Goal: Task Accomplishment & Management: Use online tool/utility

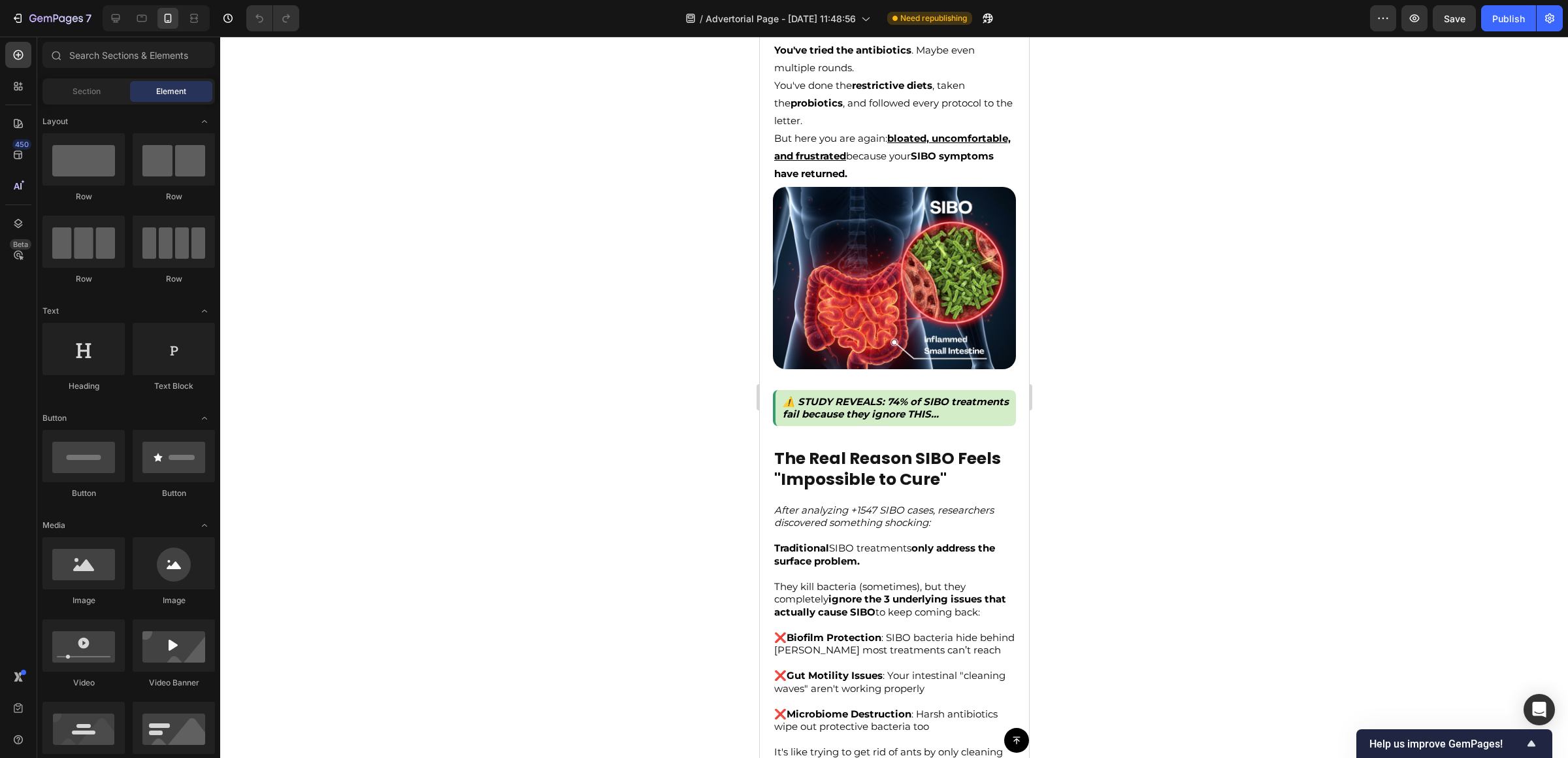
scroll to position [245, 0]
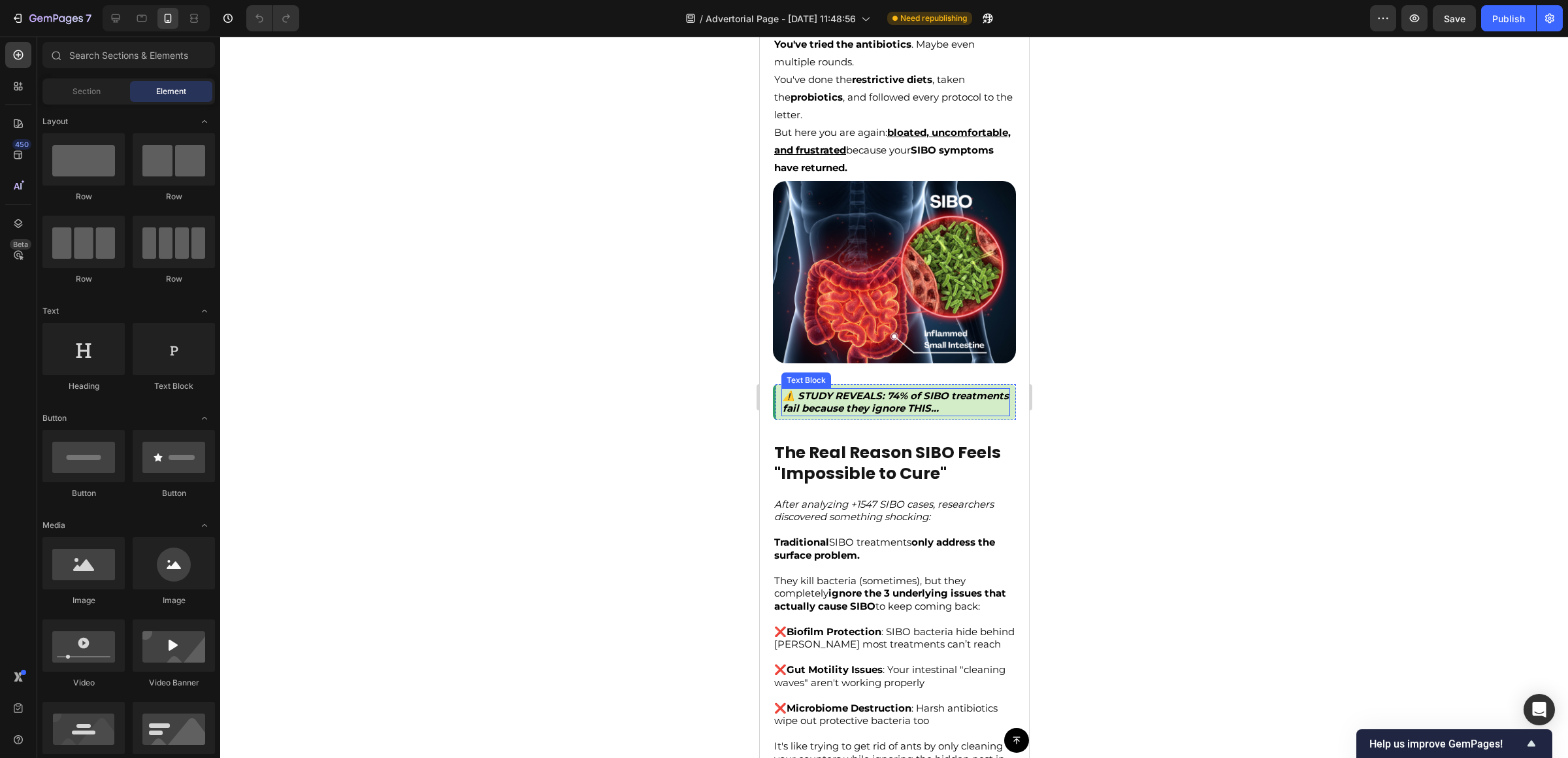
click at [884, 401] on strong "⚠️ STUDY REVEALS: 74% of SIBO treatments fail because they ignore THIS..." at bounding box center [895, 403] width 226 height 26
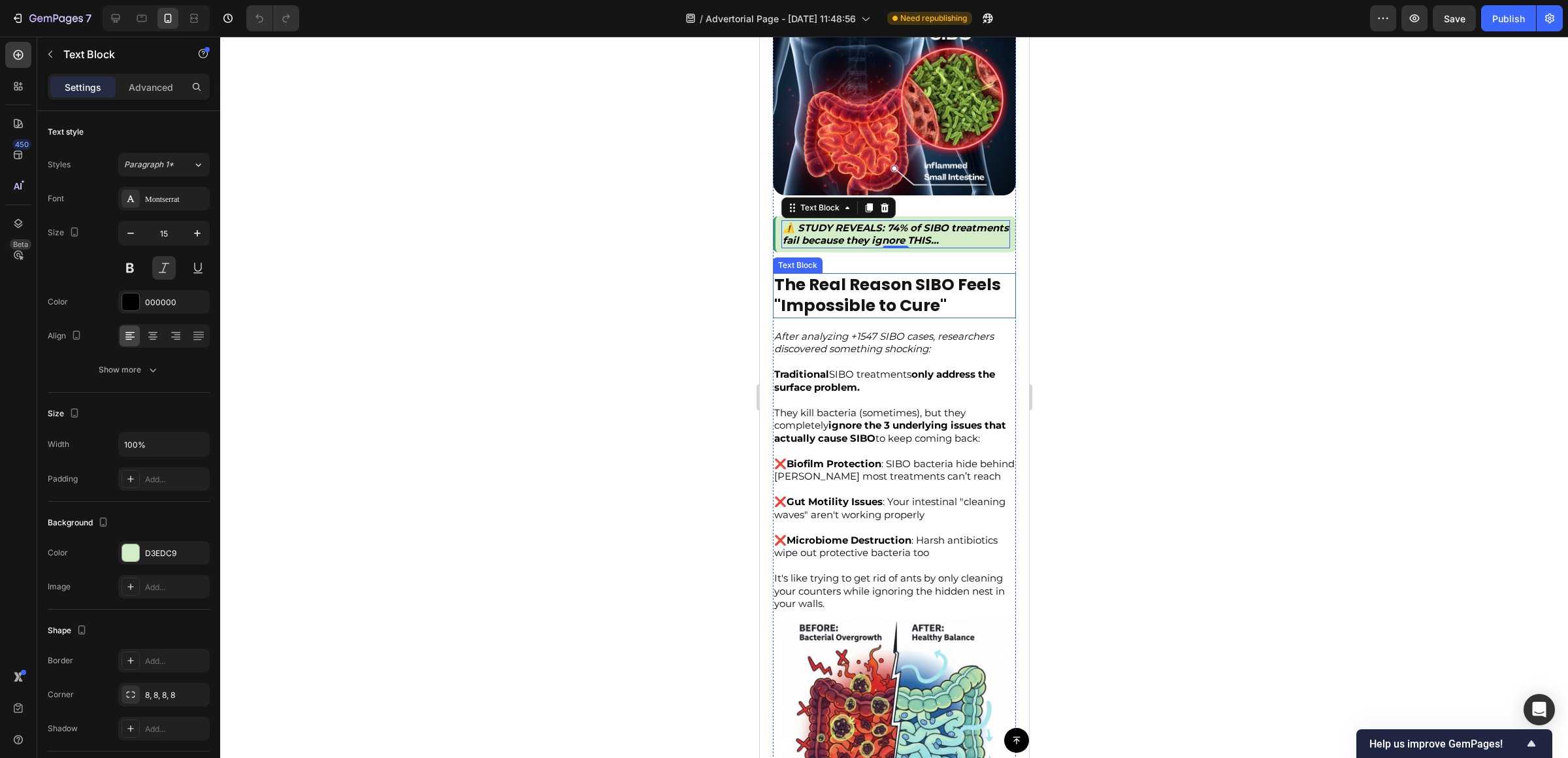
scroll to position [432, 0]
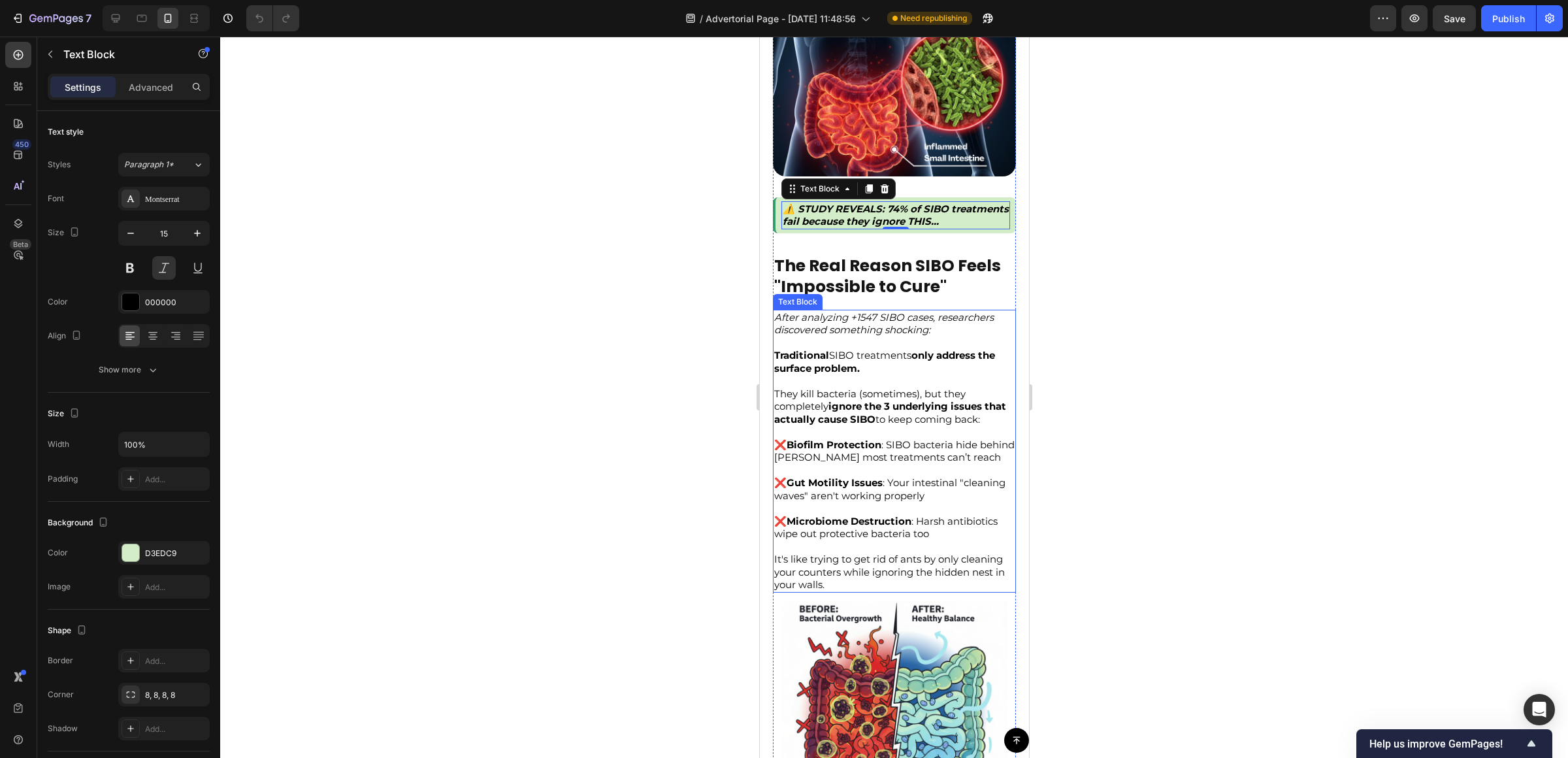
click at [875, 330] on icon "After analyzing +1547 SIBO cases, researchers discovered something shocking:" at bounding box center [883, 324] width 220 height 26
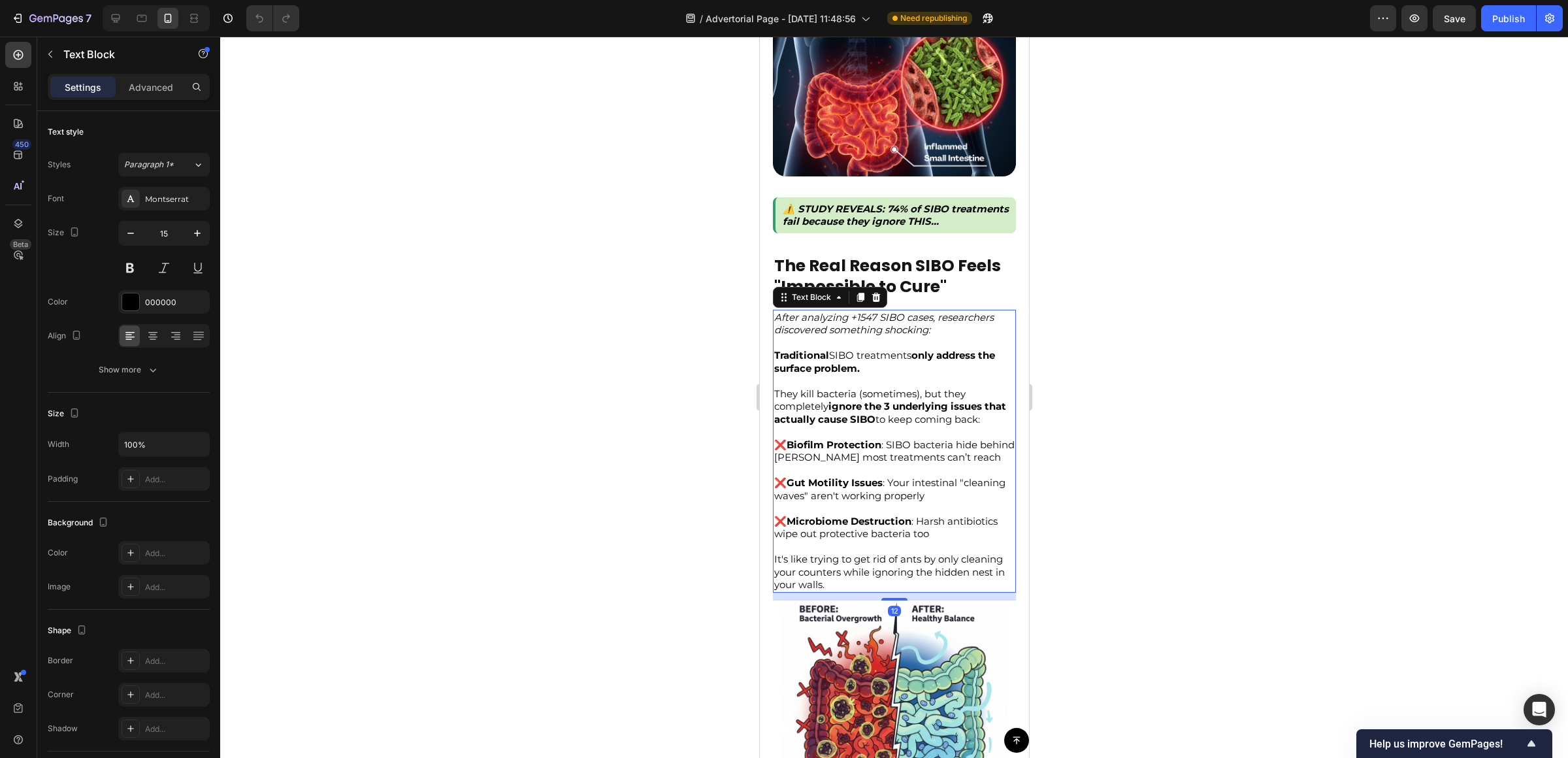
click at [868, 326] on icon "After analyzing +1547 SIBO cases, researchers discovered something shocking:" at bounding box center [883, 324] width 220 height 26
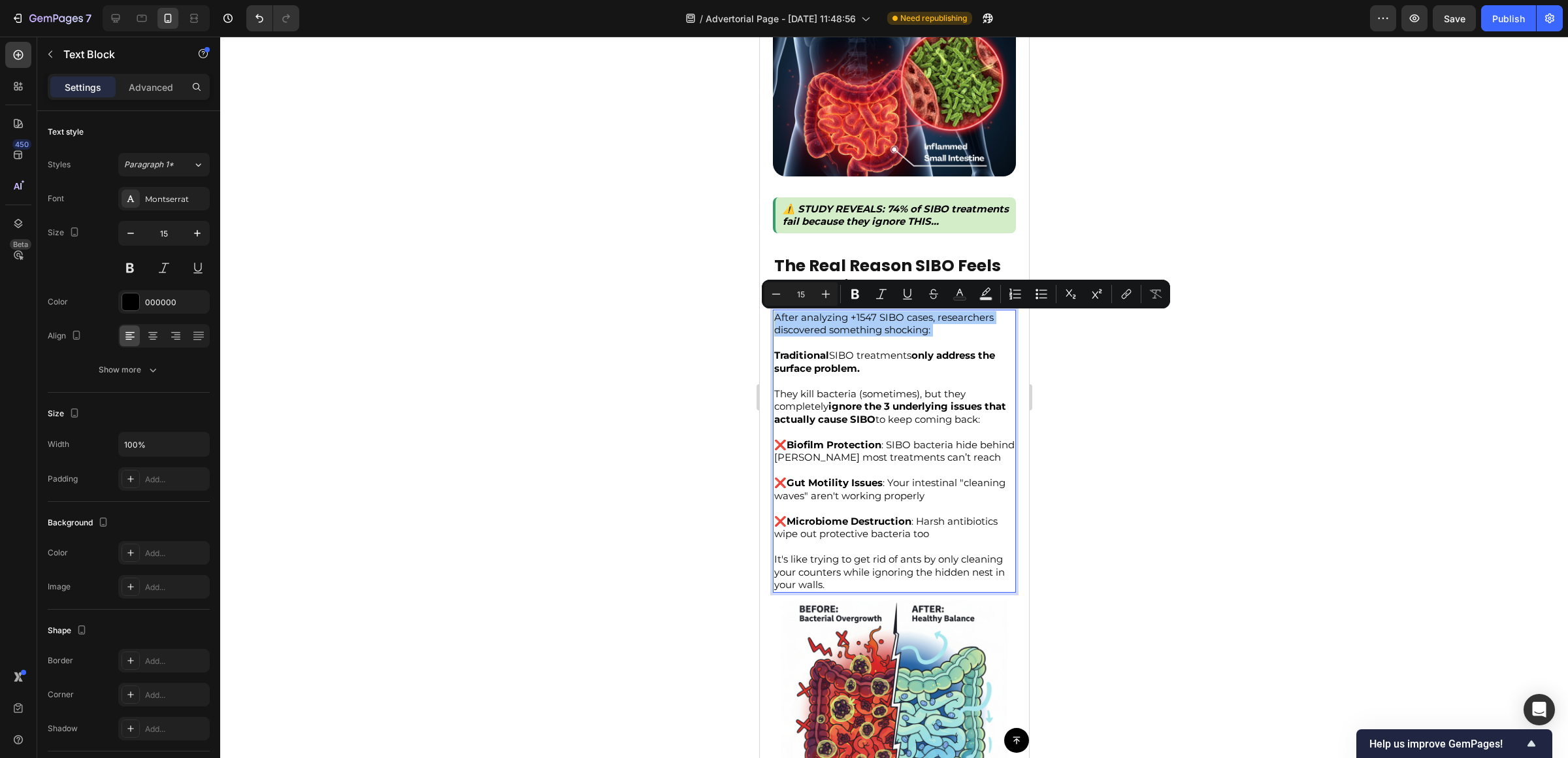
click at [1194, 437] on div at bounding box center [894, 397] width 1348 height 721
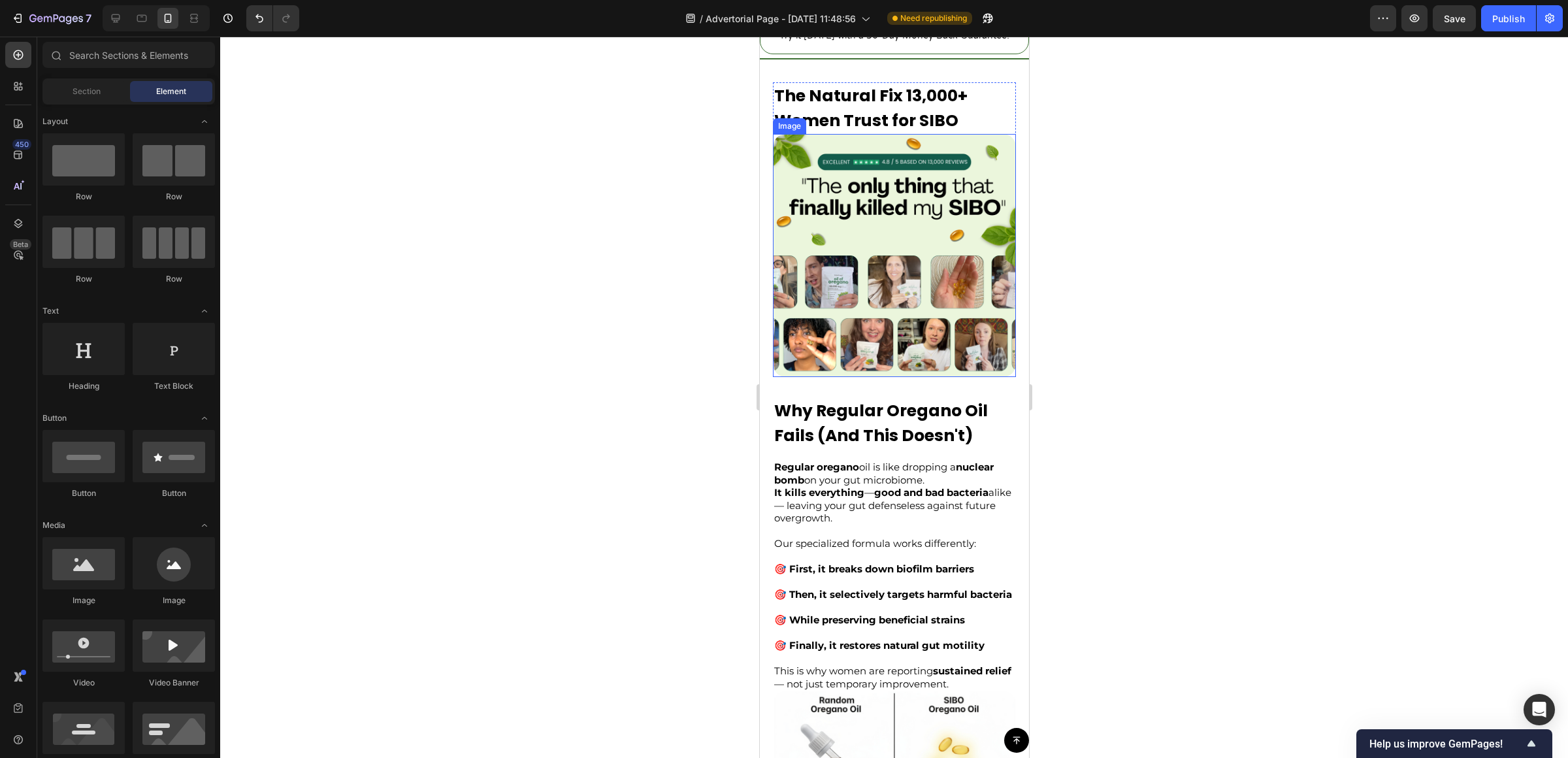
scroll to position [2814, 0]
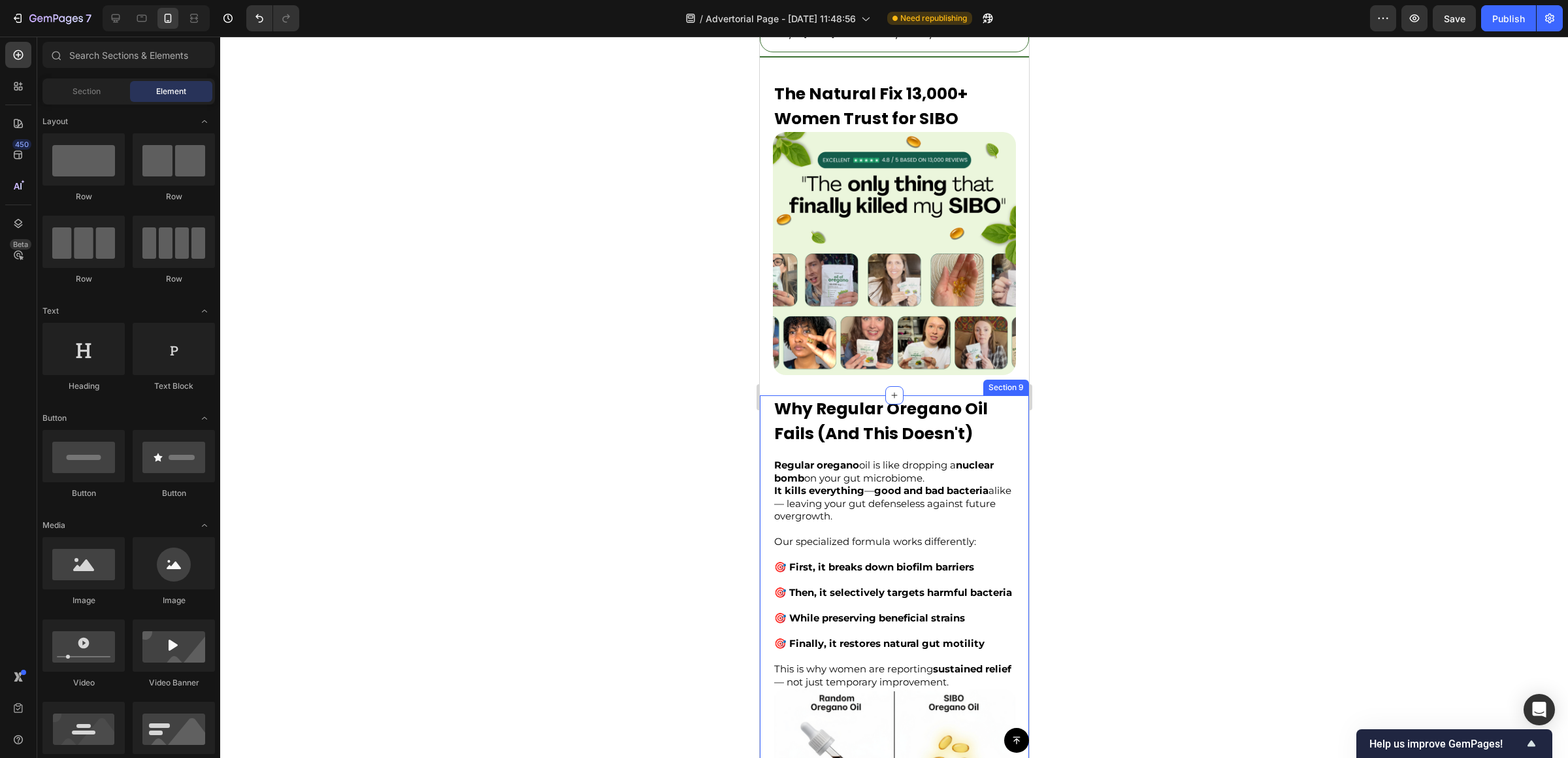
click at [767, 404] on div "Why Regular Oregano Oil Fails (And This Doesn't) Text Block Regular oregano oil…" at bounding box center [893, 632] width 269 height 476
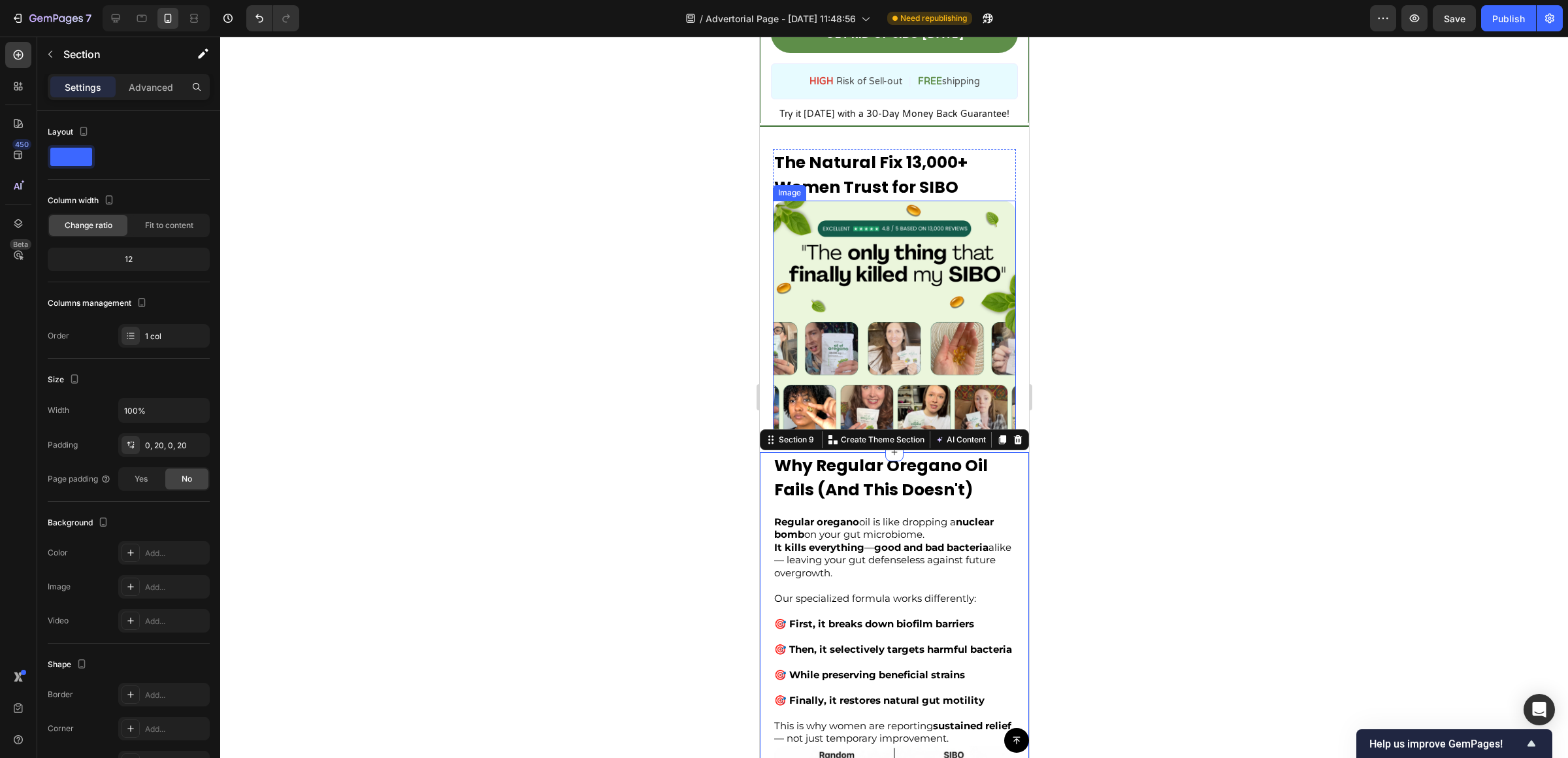
scroll to position [2644, 0]
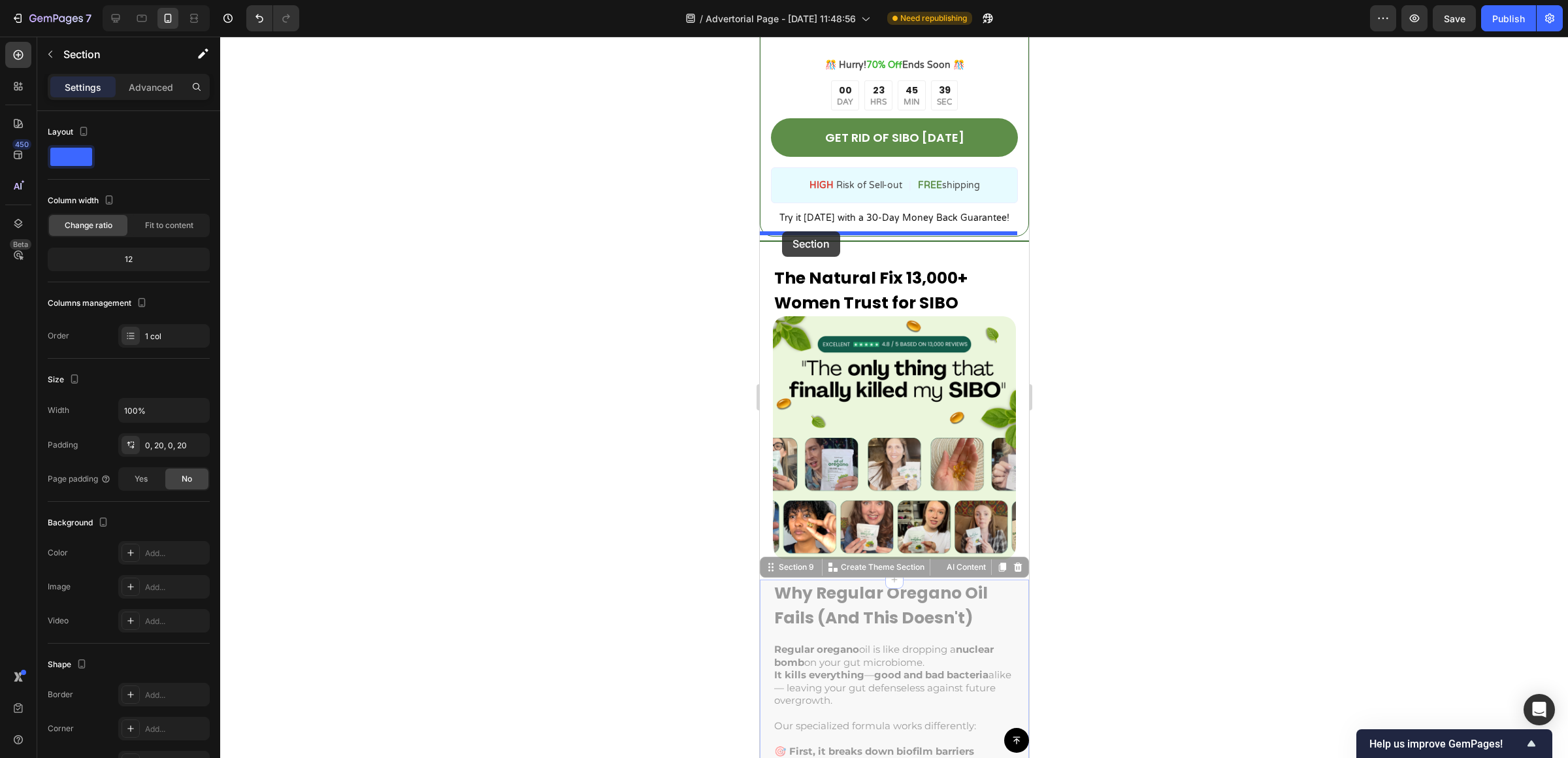
drag, startPoint x: 778, startPoint y: 546, endPoint x: 782, endPoint y: 232, distance: 314.0
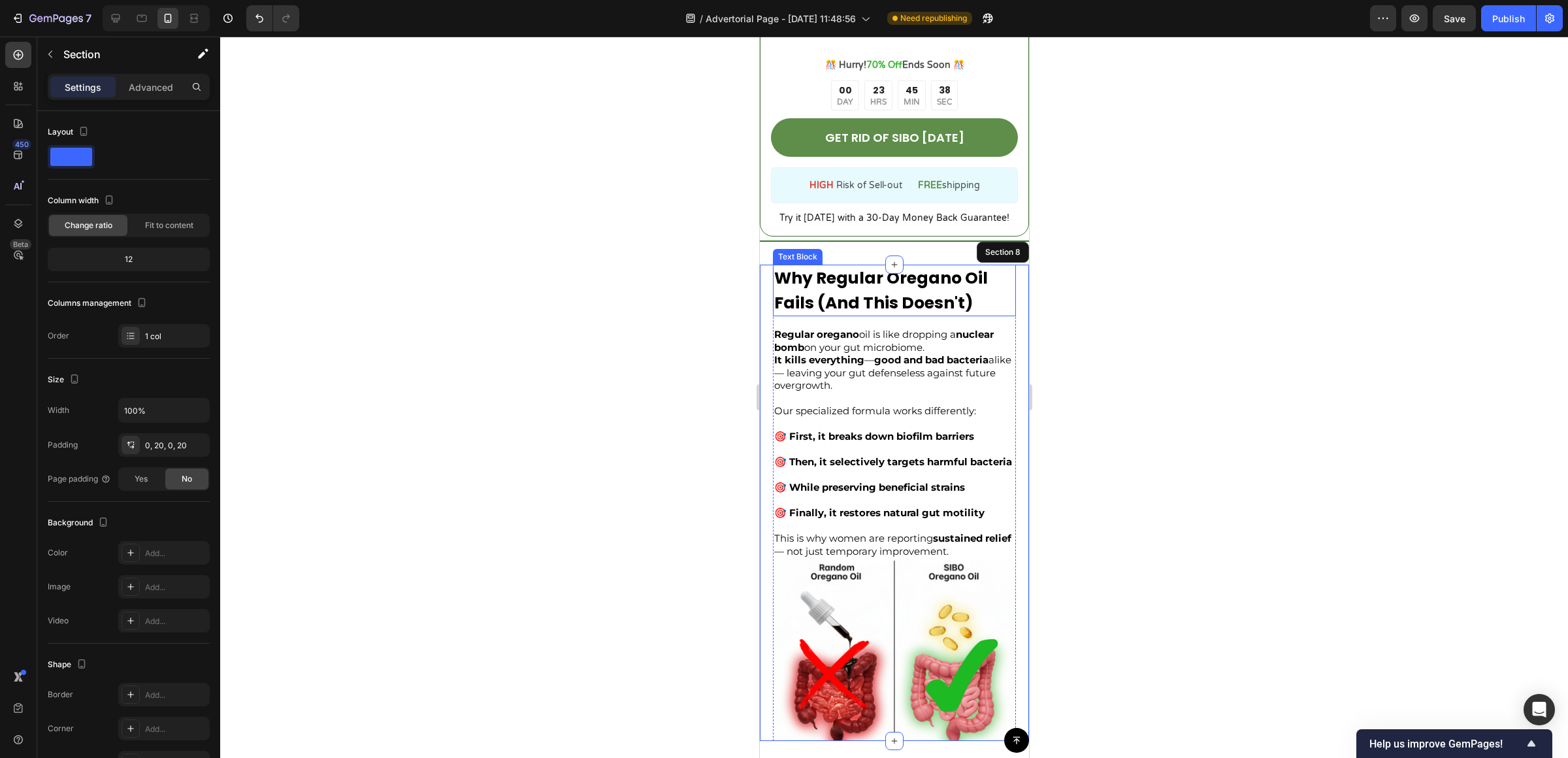
click at [1158, 250] on div at bounding box center [894, 397] width 1348 height 721
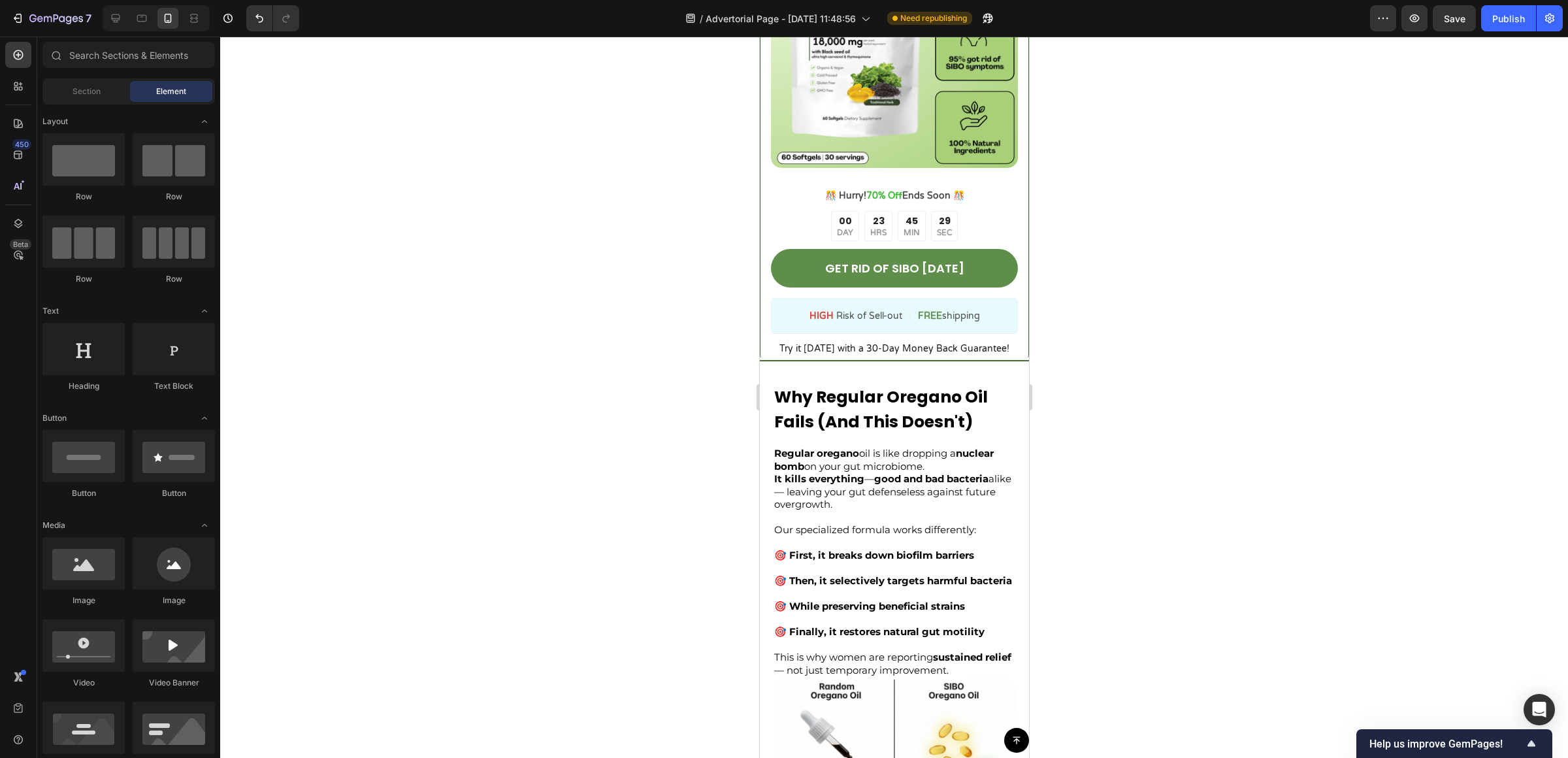
scroll to position [2506, 0]
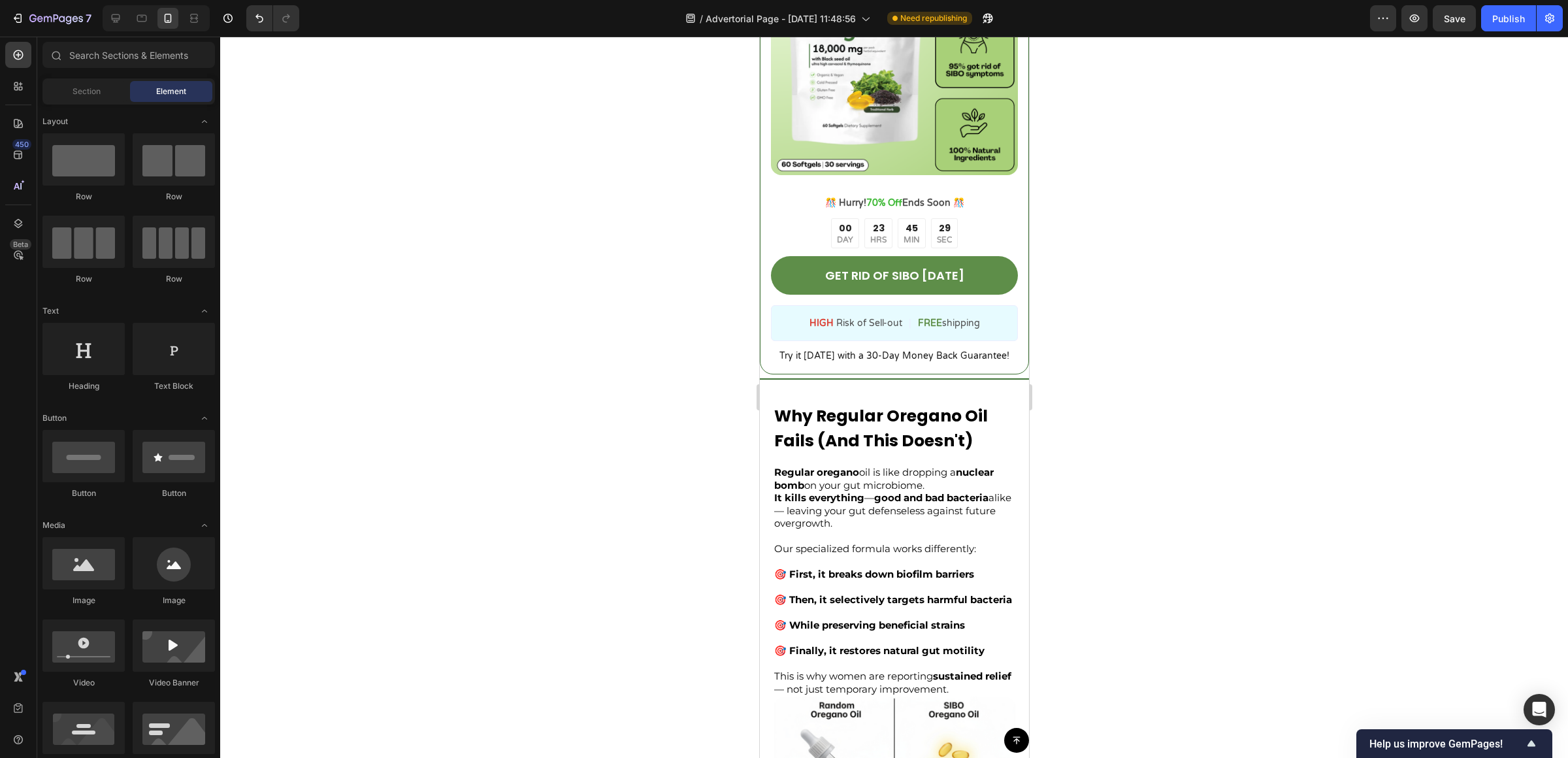
click at [1177, 270] on div at bounding box center [894, 397] width 1348 height 721
click at [889, 377] on icon at bounding box center [894, 382] width 10 height 10
click at [1157, 332] on div at bounding box center [894, 397] width 1348 height 721
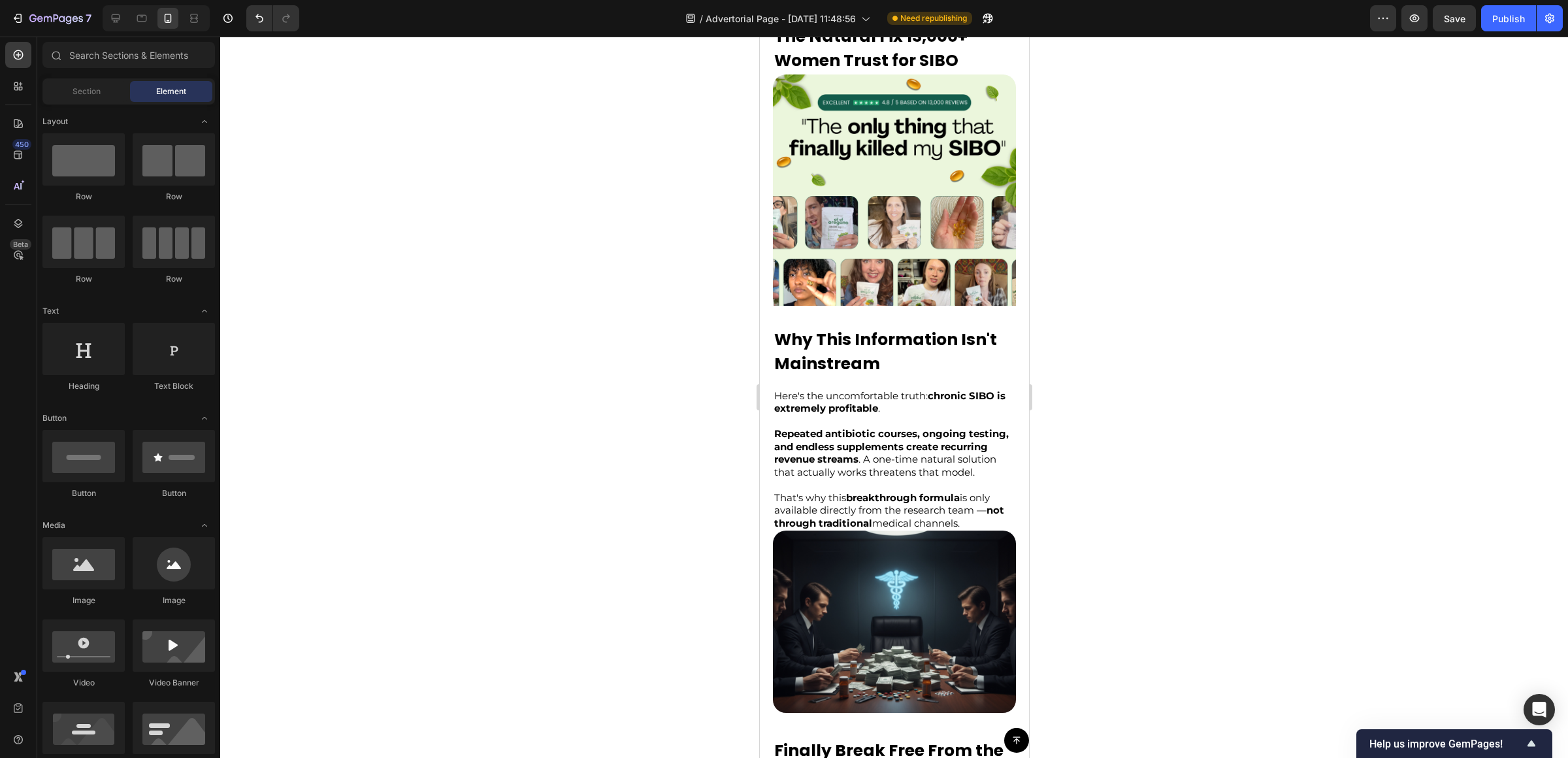
scroll to position [3205, 0]
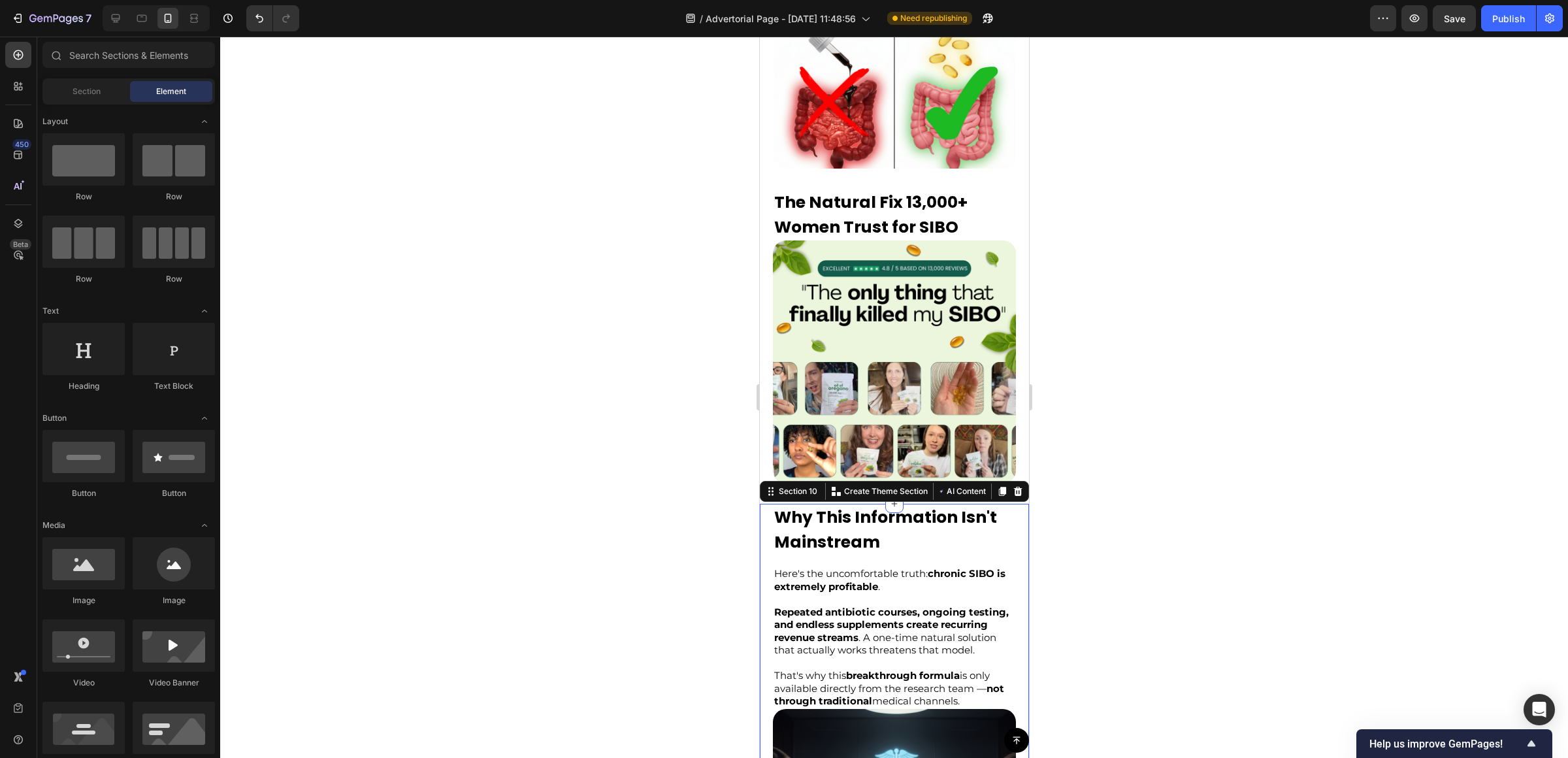
click at [764, 503] on div "Why This Information Isn't Mainstream Text Block Here's the uncomfortable truth…" at bounding box center [893, 696] width 269 height 387
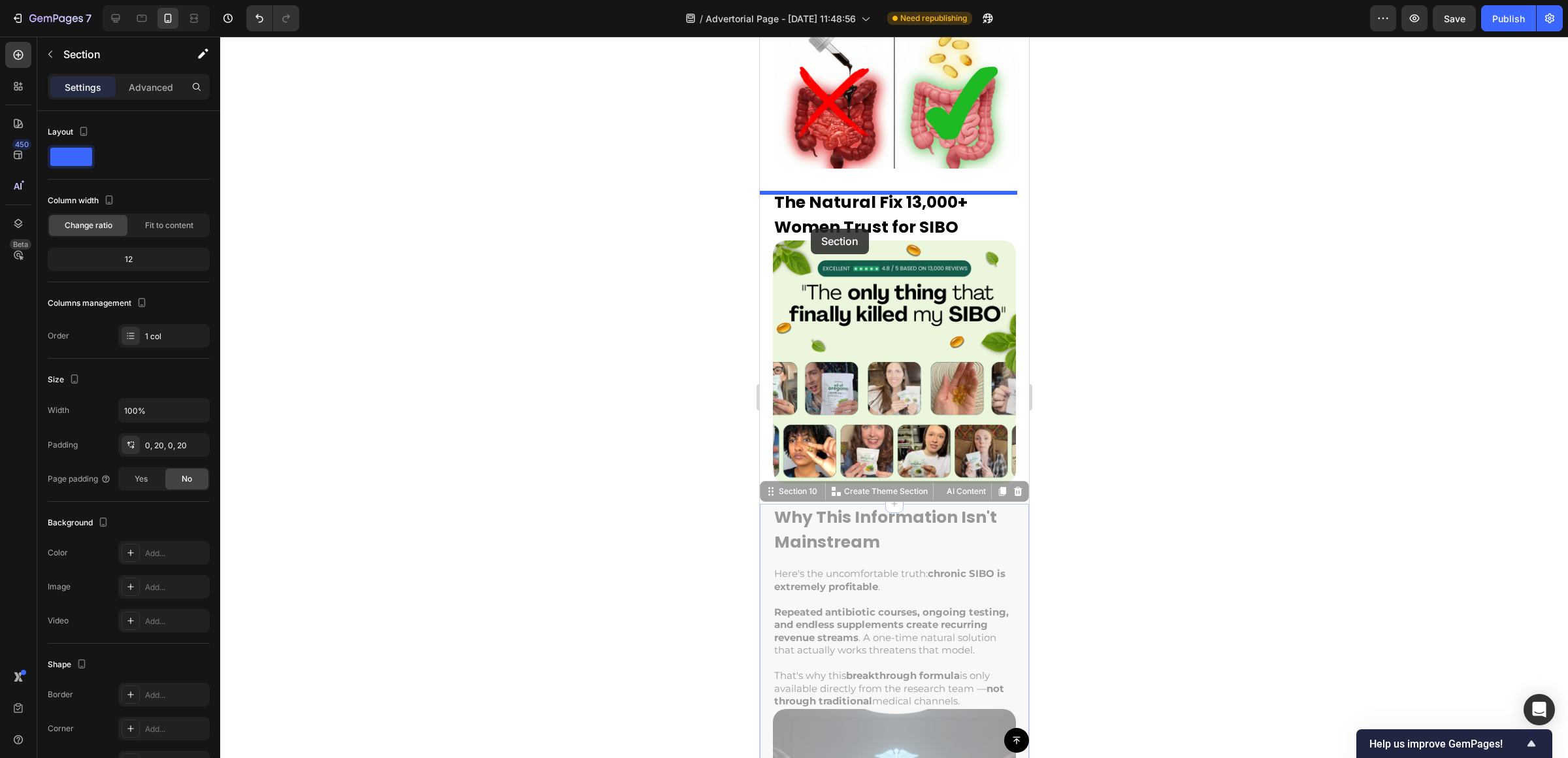
drag, startPoint x: 802, startPoint y: 487, endPoint x: 811, endPoint y: 229, distance: 258.2
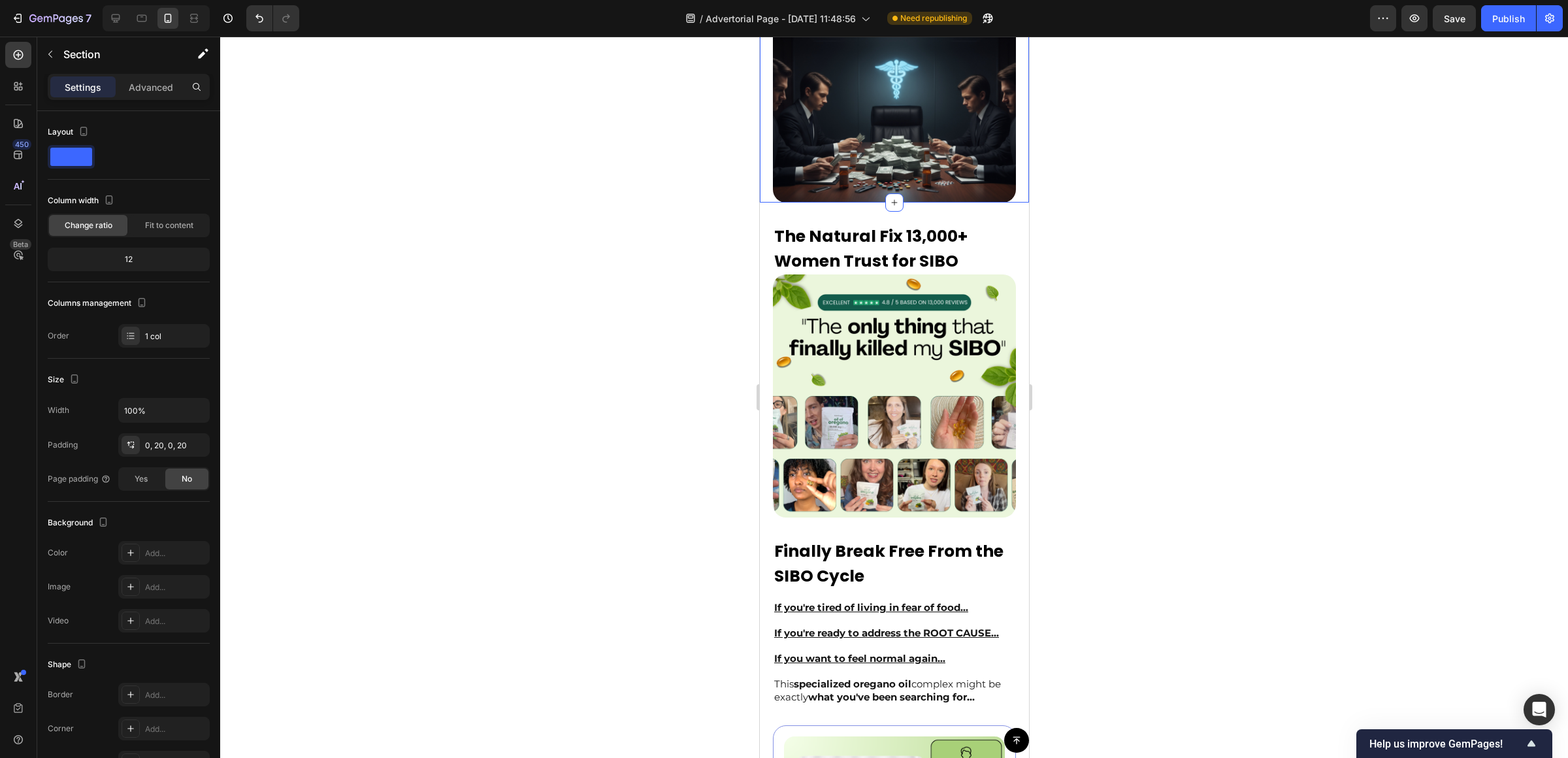
scroll to position [3596, 0]
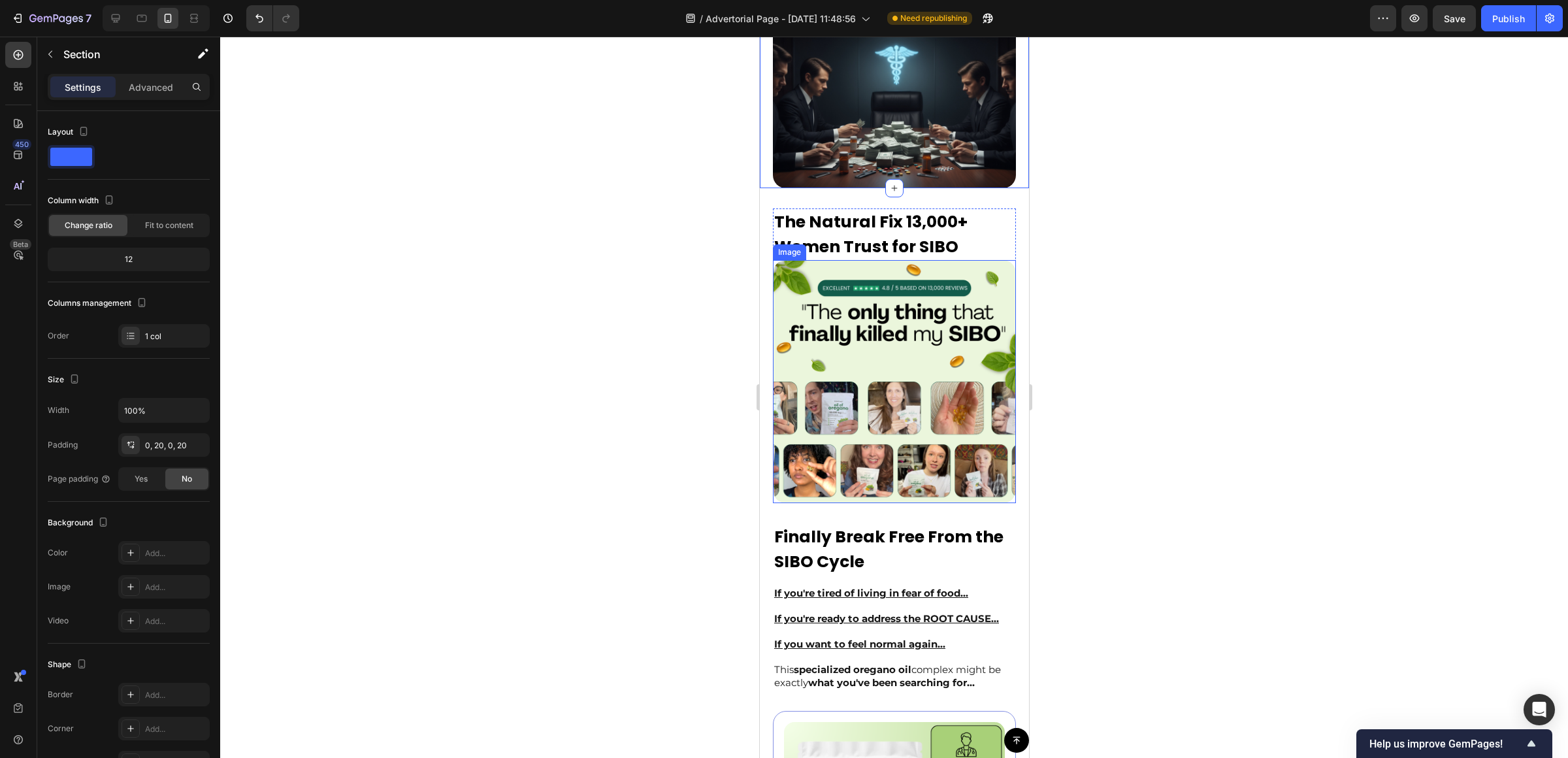
click at [1096, 414] on div at bounding box center [894, 397] width 1348 height 721
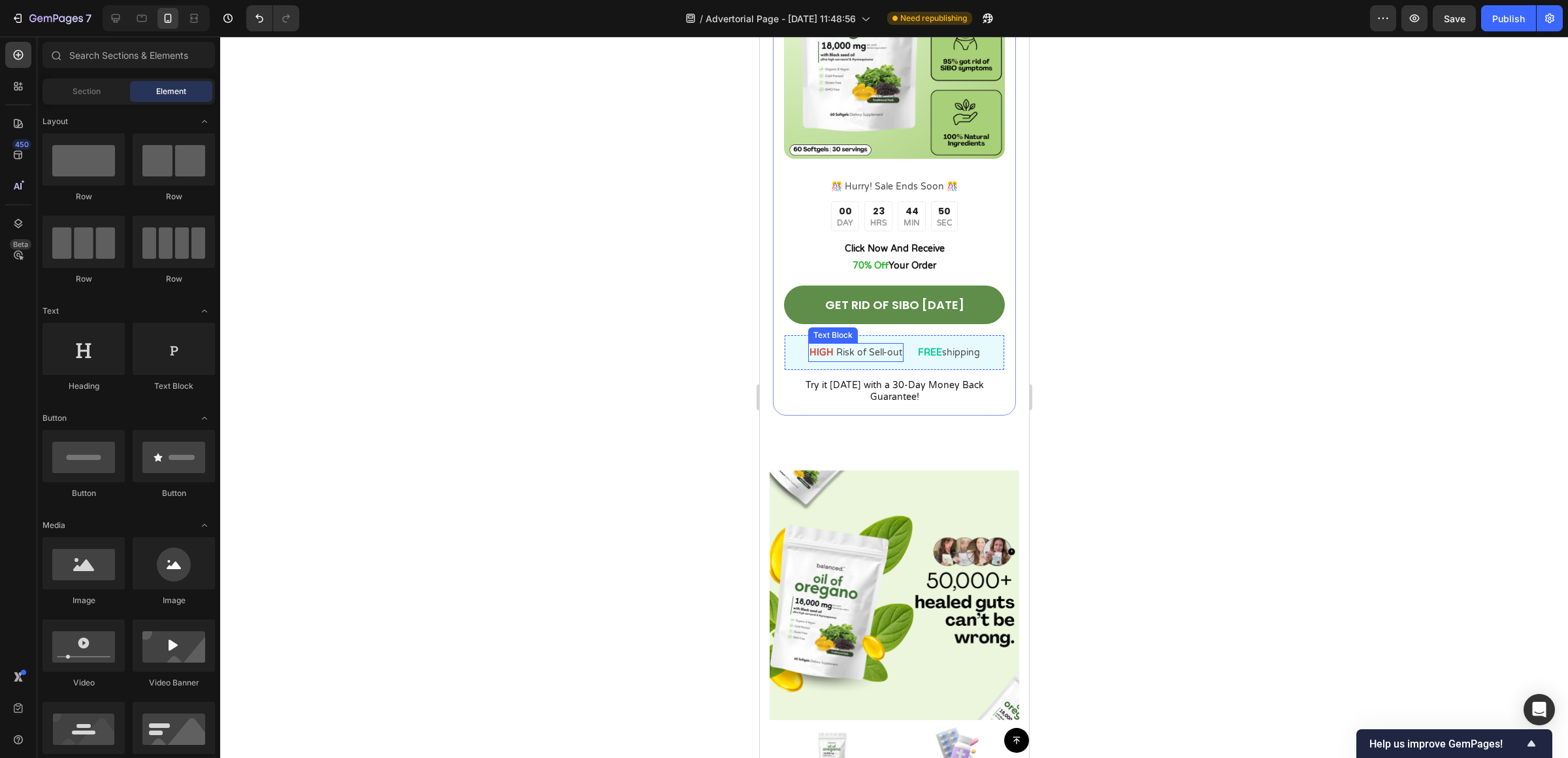
scroll to position [4732, 0]
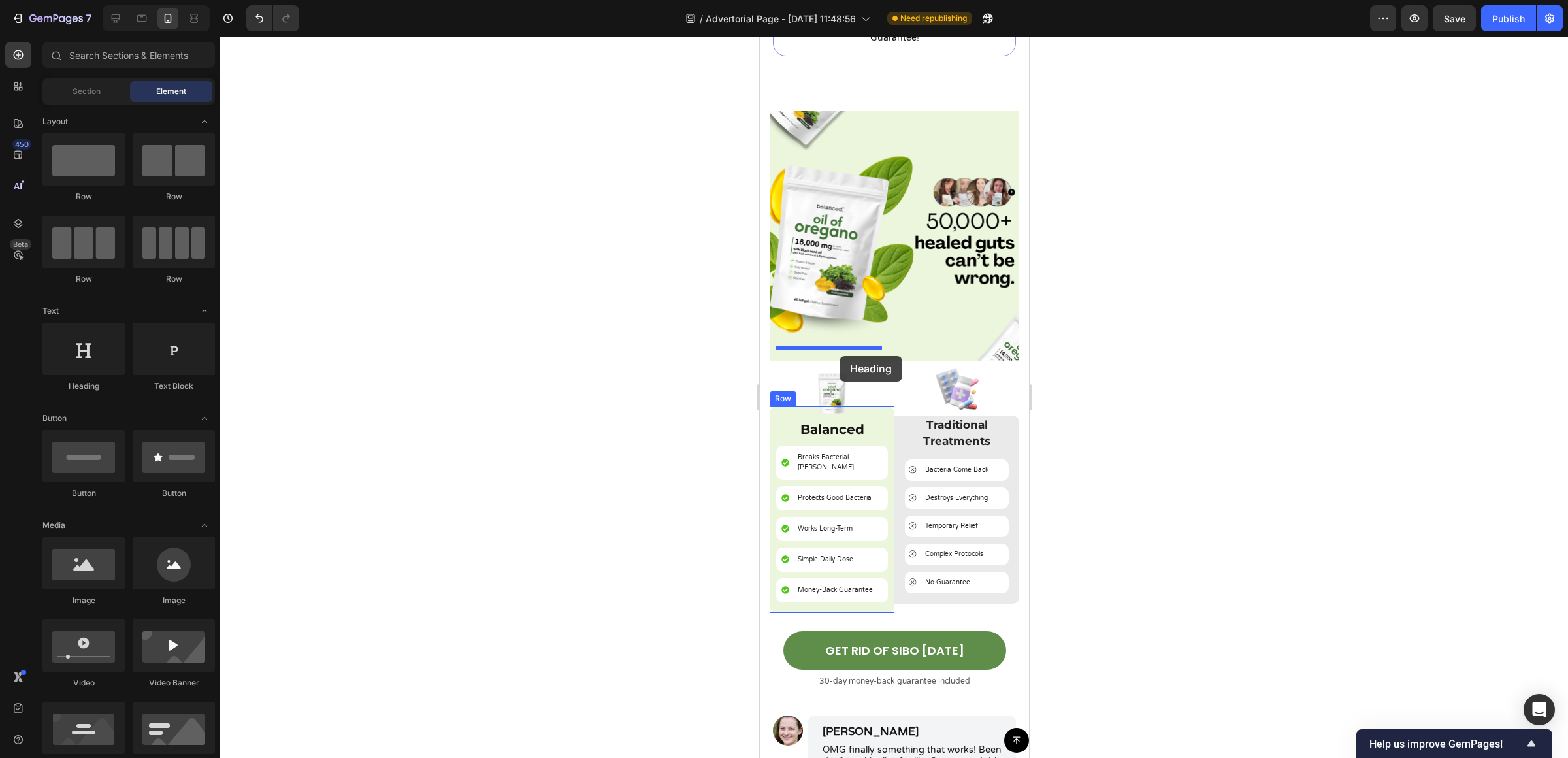
drag, startPoint x: 844, startPoint y: 378, endPoint x: 839, endPoint y: 356, distance: 22.6
drag, startPoint x: 109, startPoint y: 365, endPoint x: 132, endPoint y: 348, distance: 28.6
click at [132, 348] on div "Heading Text Block" at bounding box center [129, 363] width 173 height 81
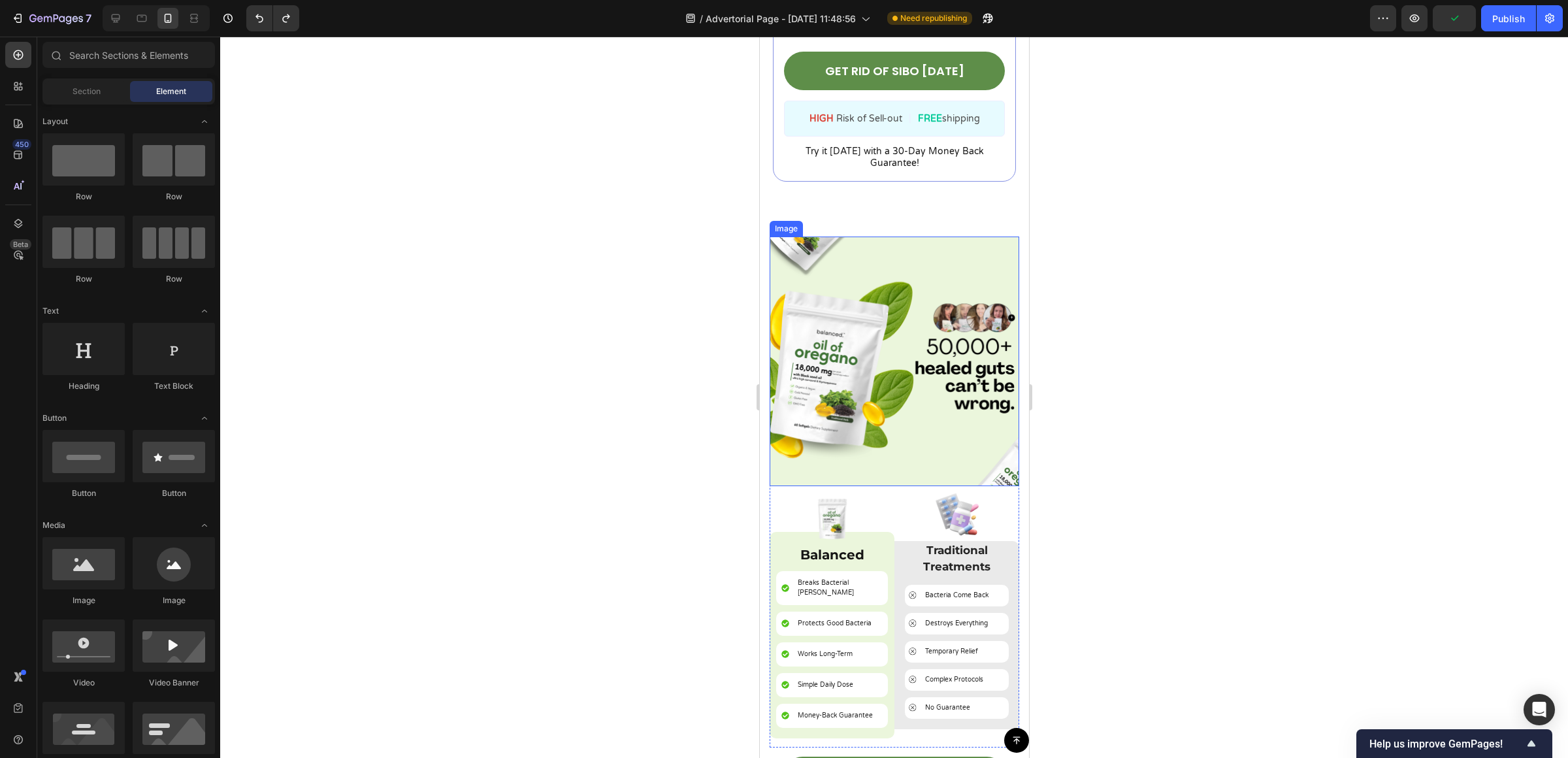
scroll to position [4598, 0]
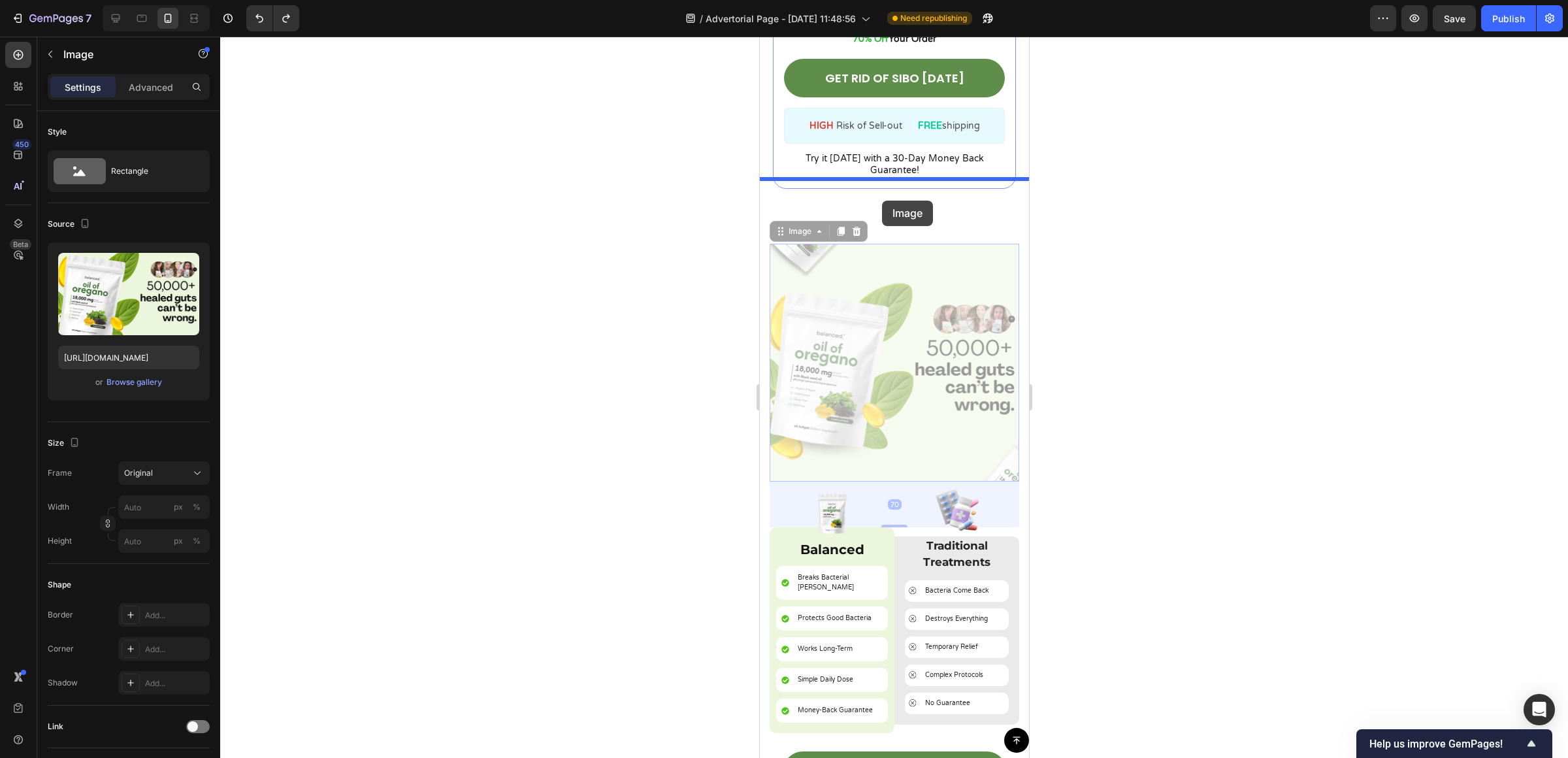
drag, startPoint x: 920, startPoint y: 307, endPoint x: 882, endPoint y: 201, distance: 112.6
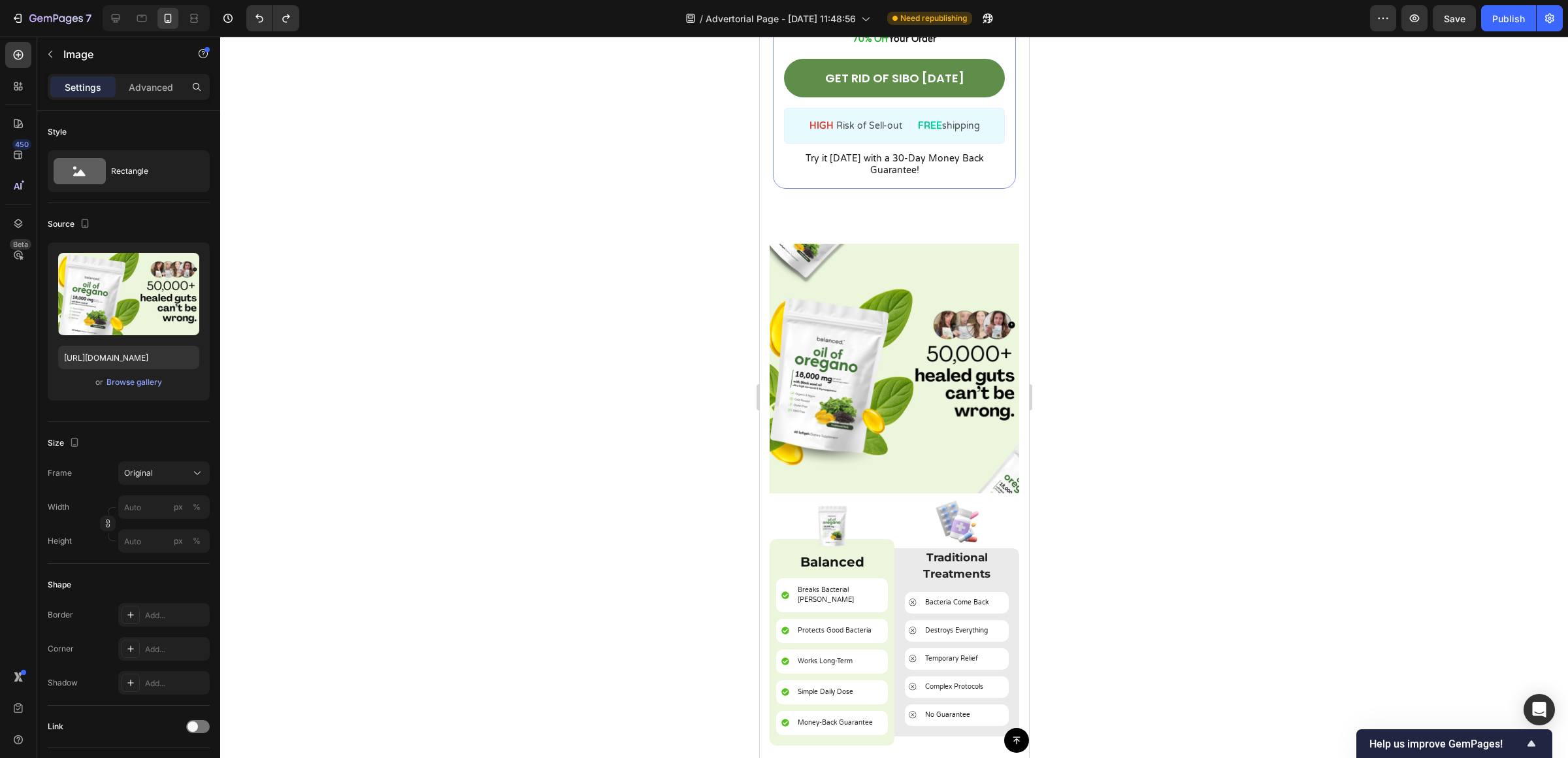
click at [894, 333] on img at bounding box center [894, 368] width 250 height 250
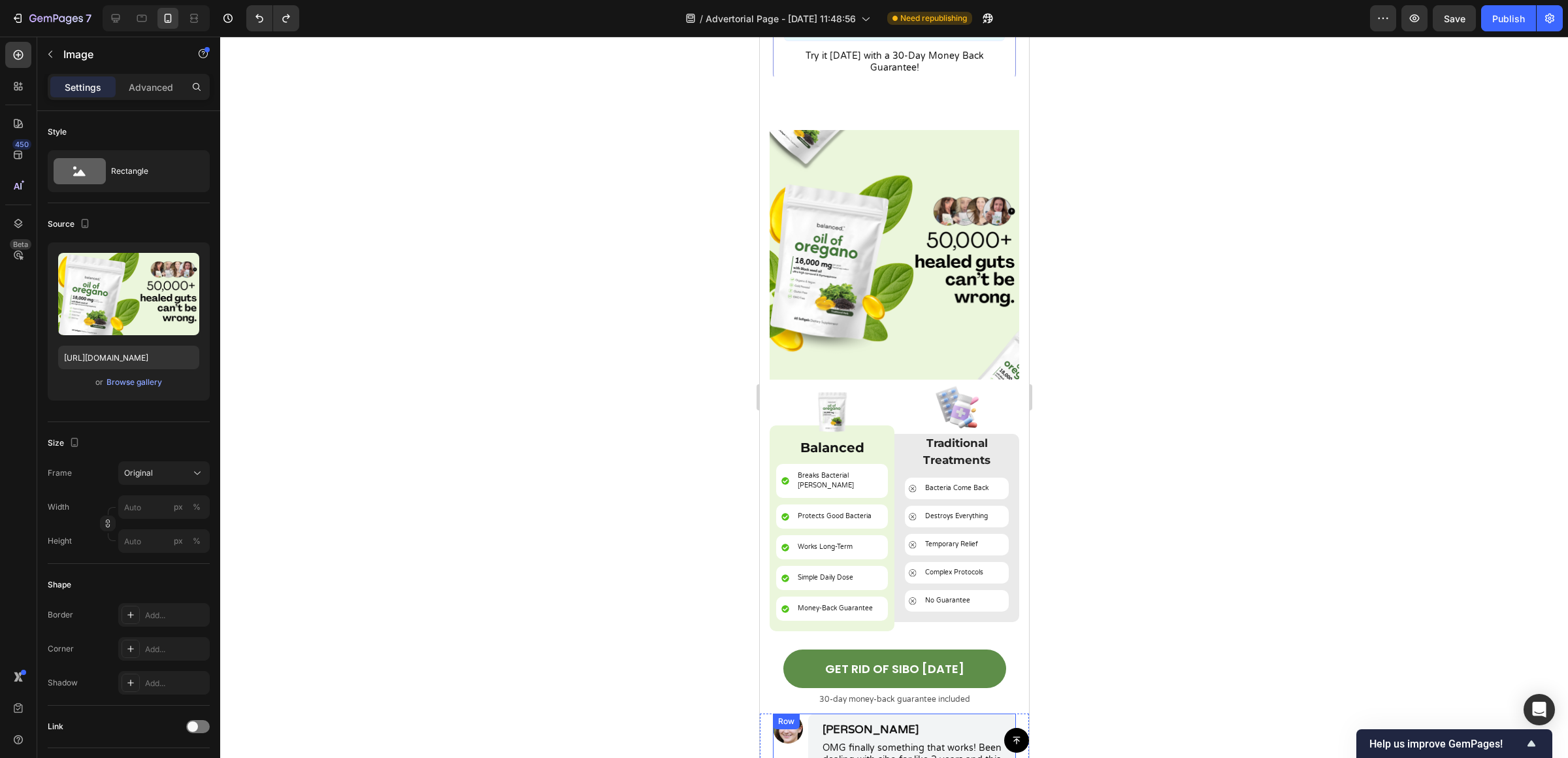
scroll to position [4701, 0]
click at [866, 241] on img at bounding box center [894, 256] width 250 height 250
click at [909, 167] on img at bounding box center [894, 256] width 250 height 250
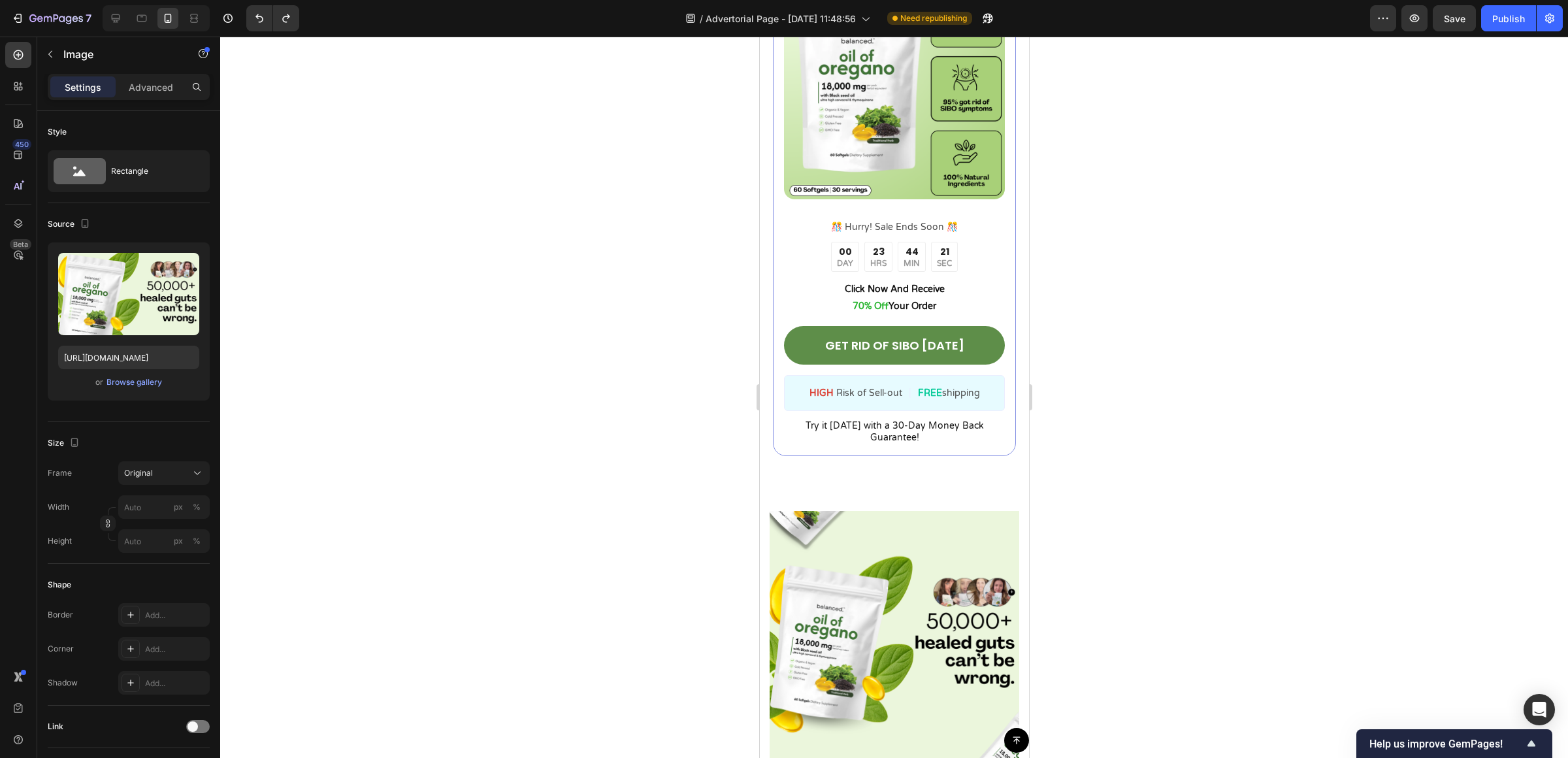
scroll to position [4326, 0]
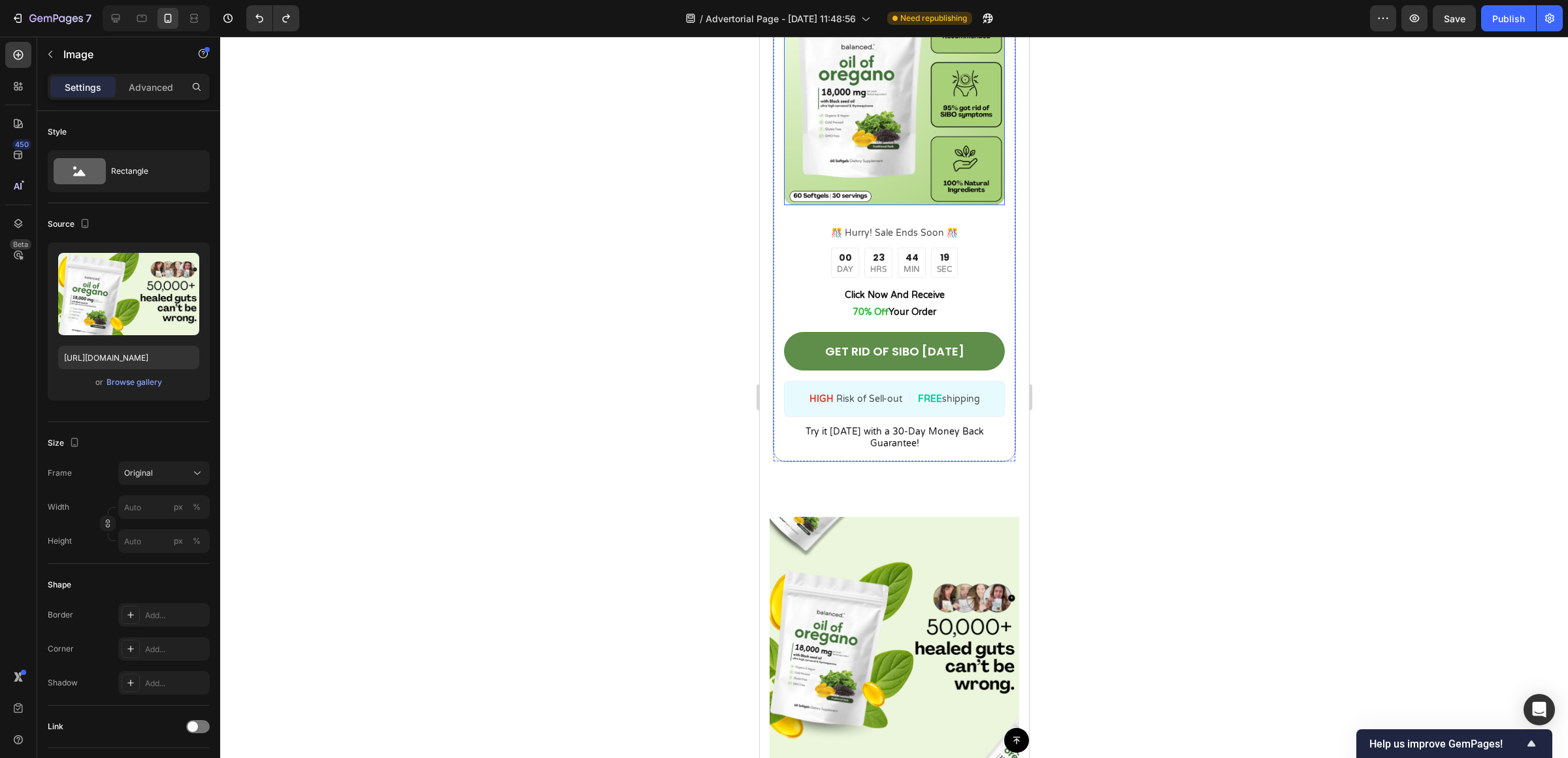
click at [892, 143] on img at bounding box center [894, 95] width 220 height 220
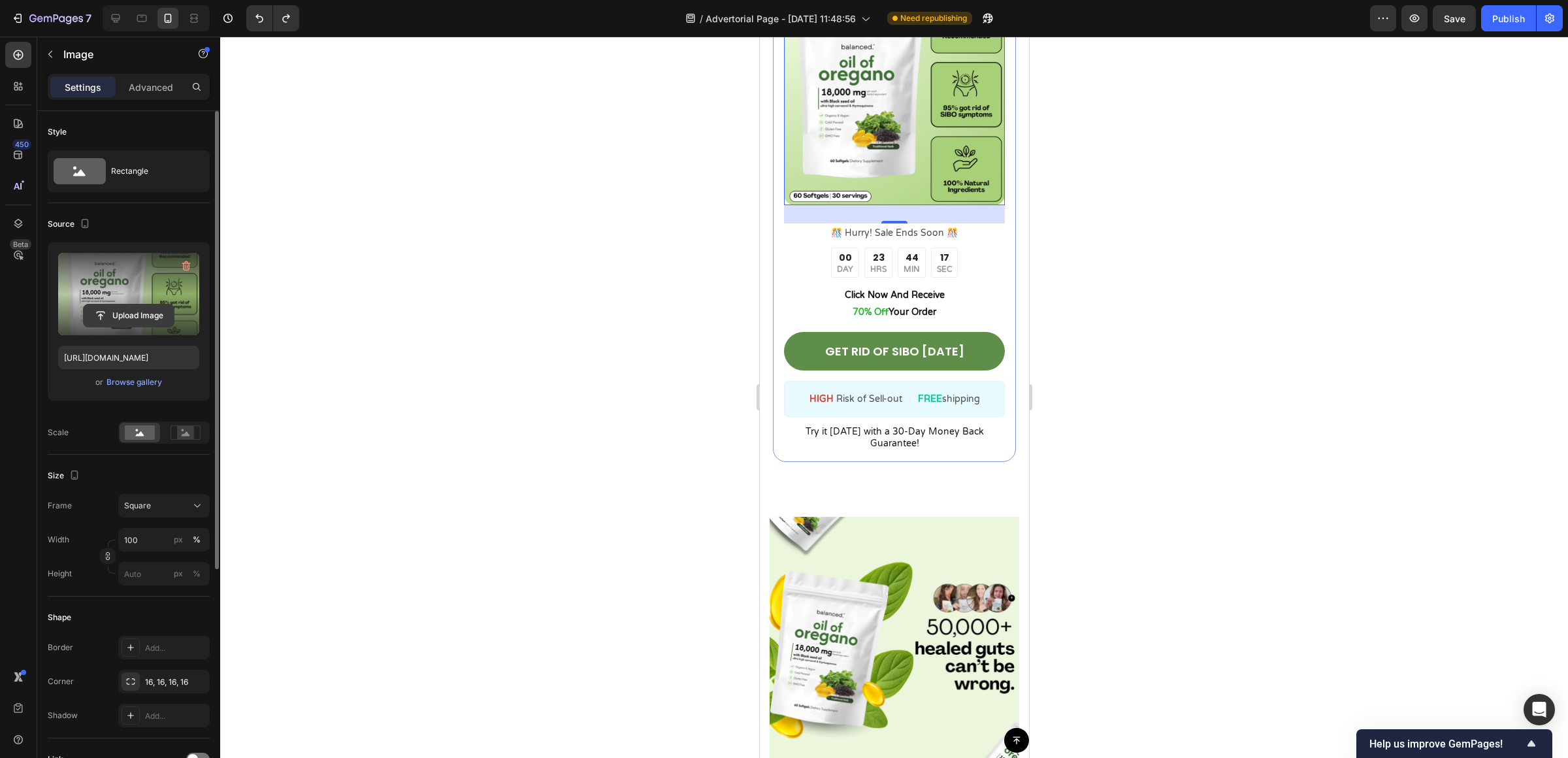
click at [149, 324] on input "file" at bounding box center [128, 315] width 90 height 22
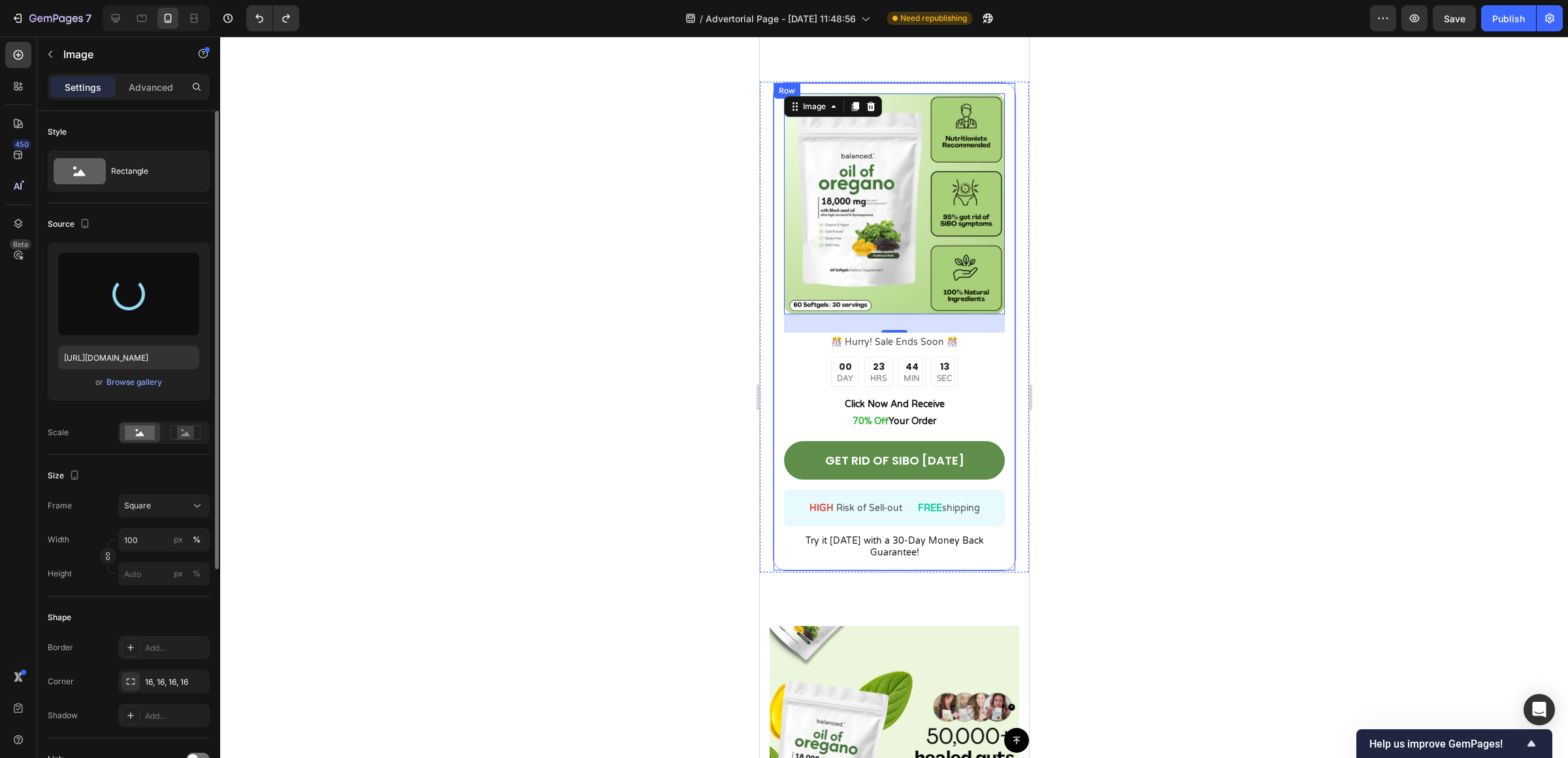
scroll to position [4179, 0]
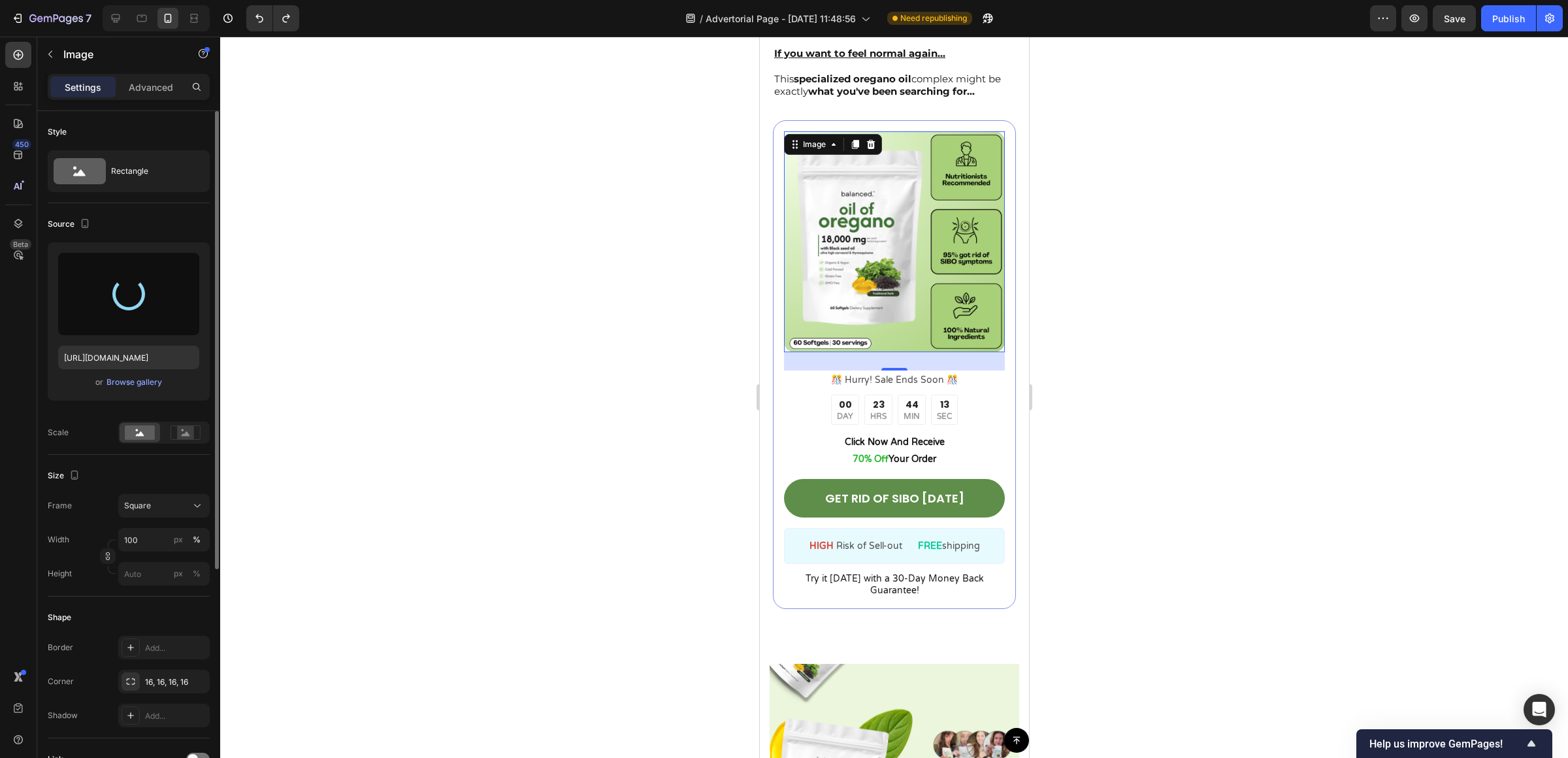
type input "[URL][DOMAIN_NAME]"
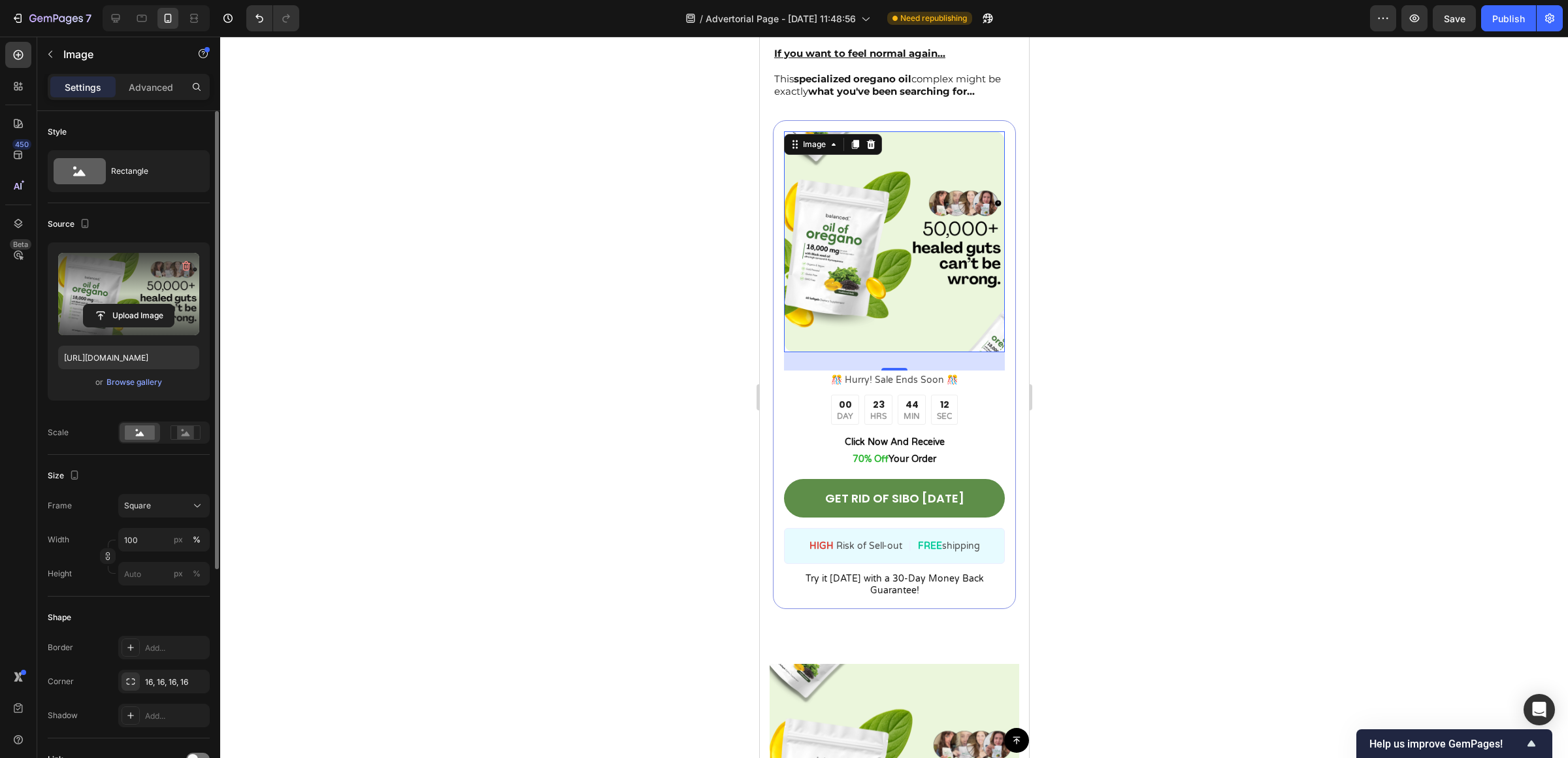
click at [1257, 276] on div at bounding box center [894, 397] width 1348 height 721
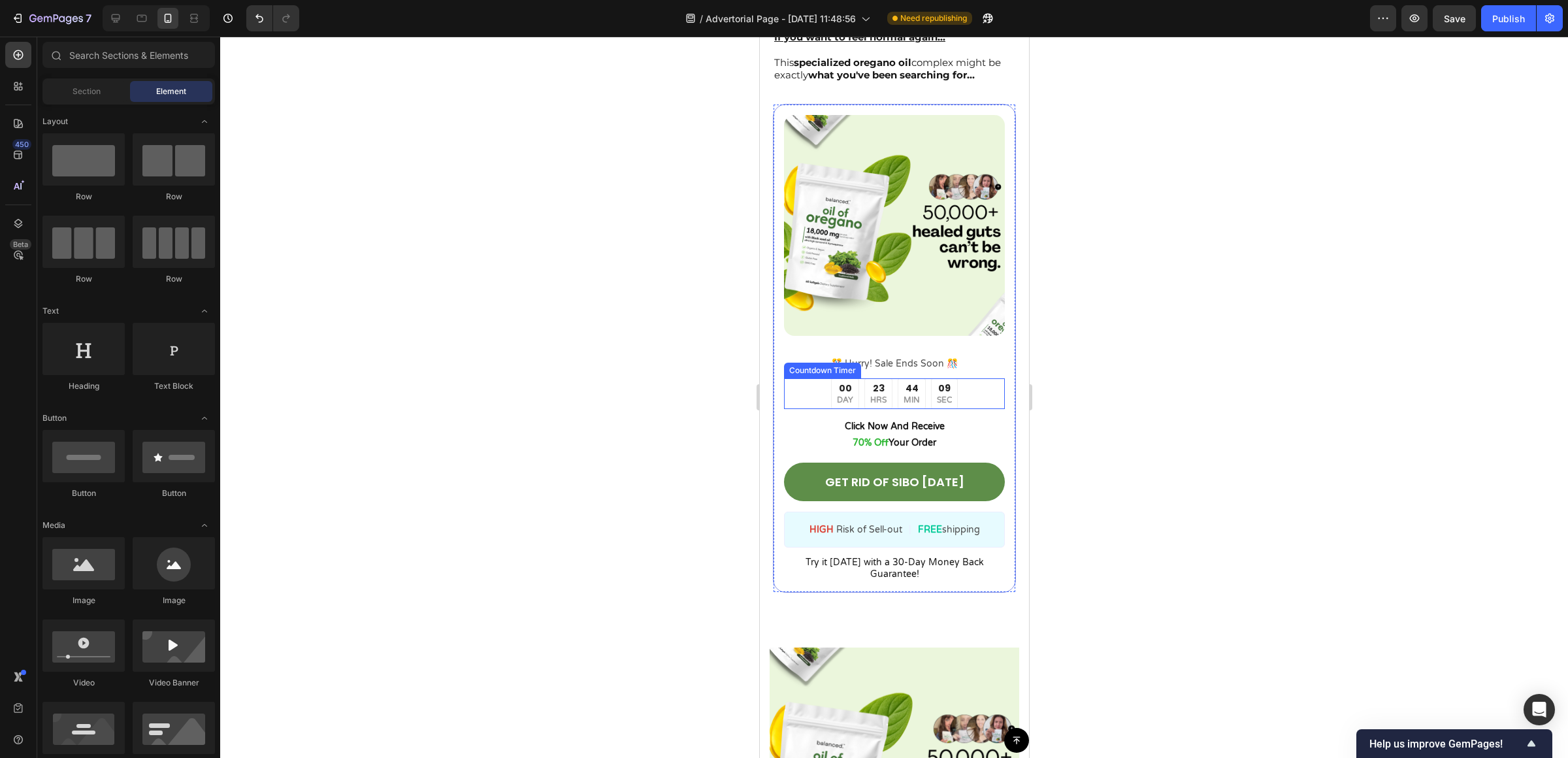
scroll to position [4381, 0]
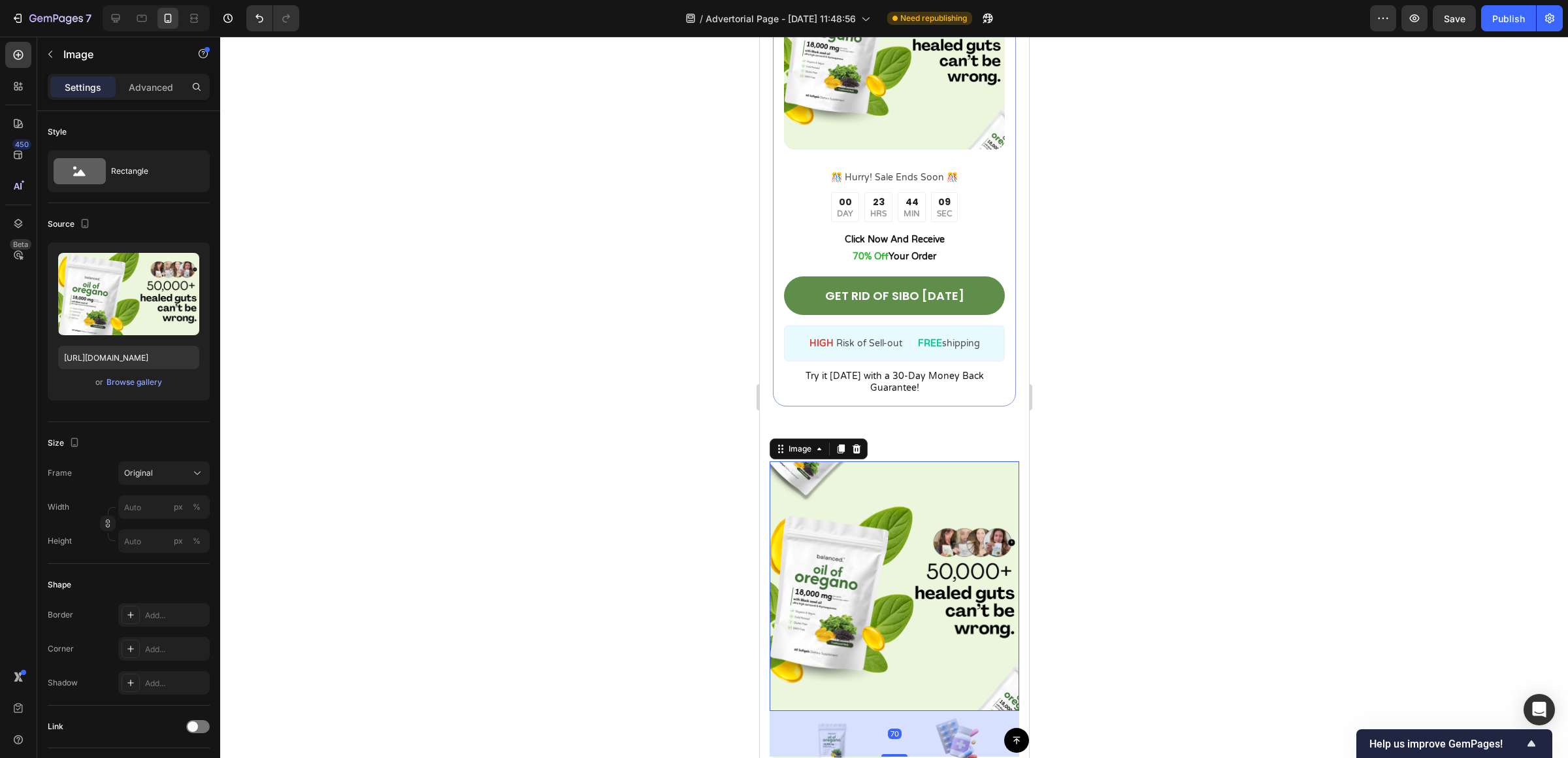
click at [944, 505] on img at bounding box center [894, 586] width 250 height 250
click at [863, 441] on div at bounding box center [855, 449] width 15 height 15
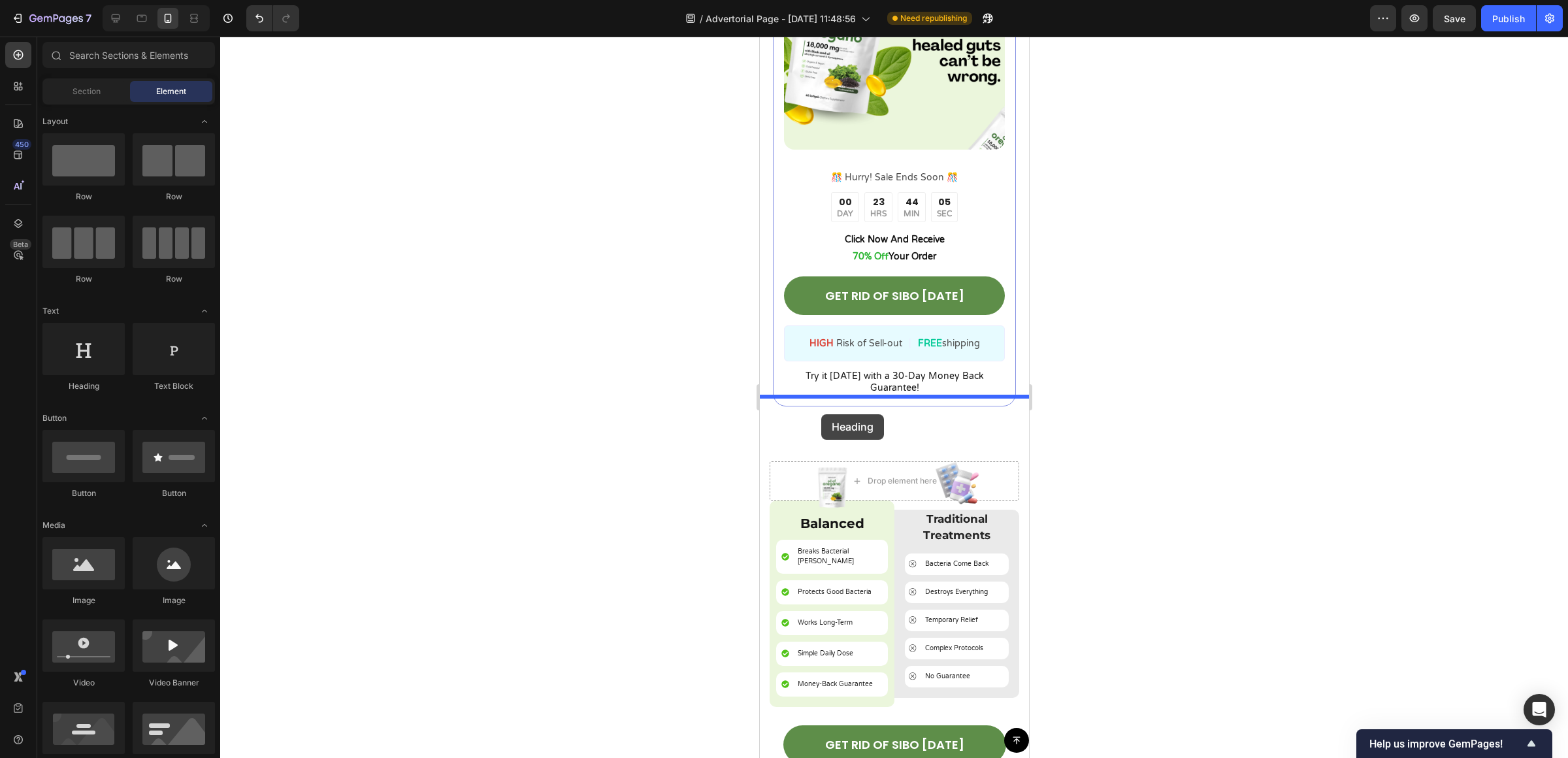
drag, startPoint x: 837, startPoint y: 379, endPoint x: 821, endPoint y: 414, distance: 38.5
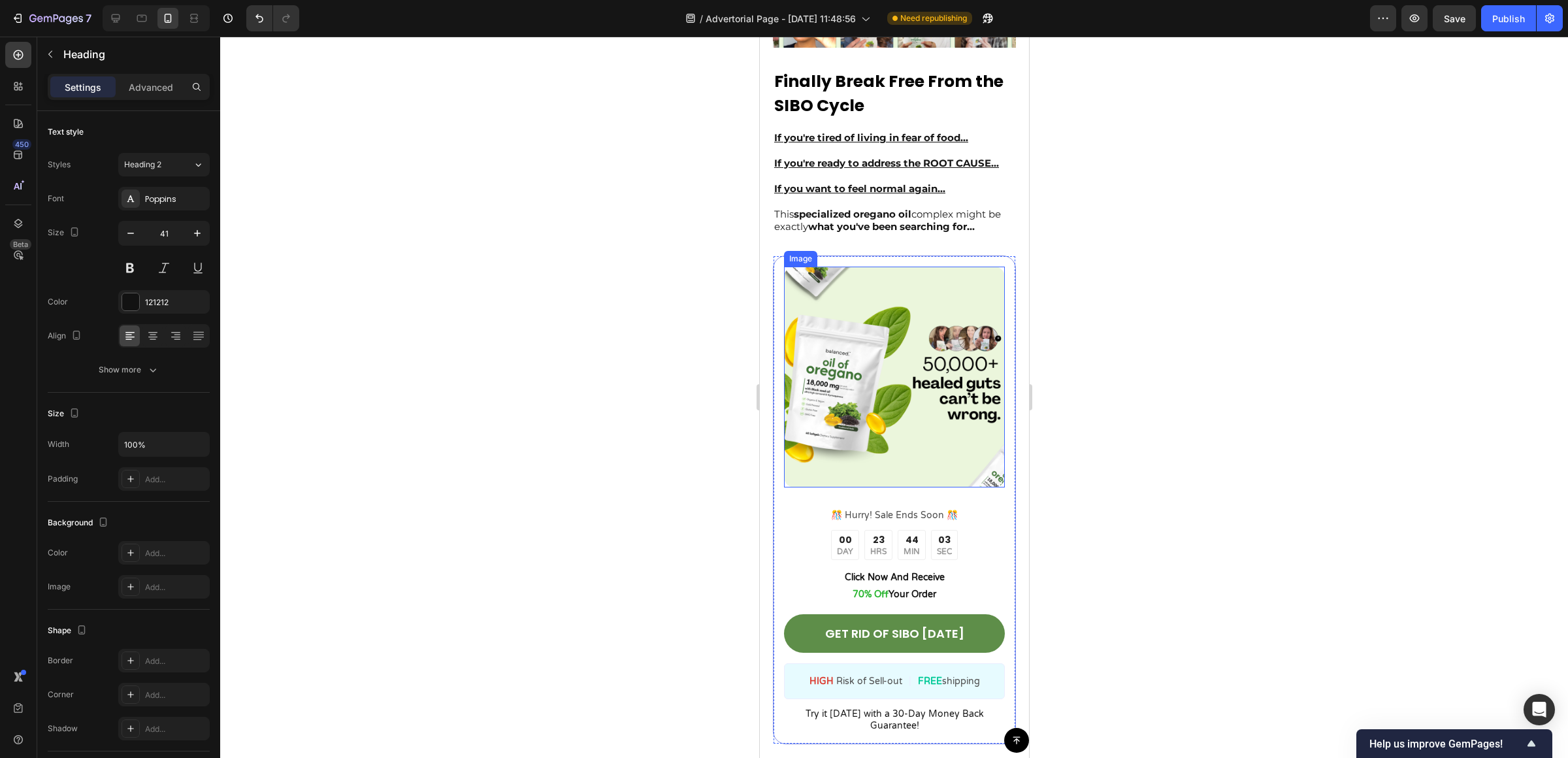
scroll to position [3916, 0]
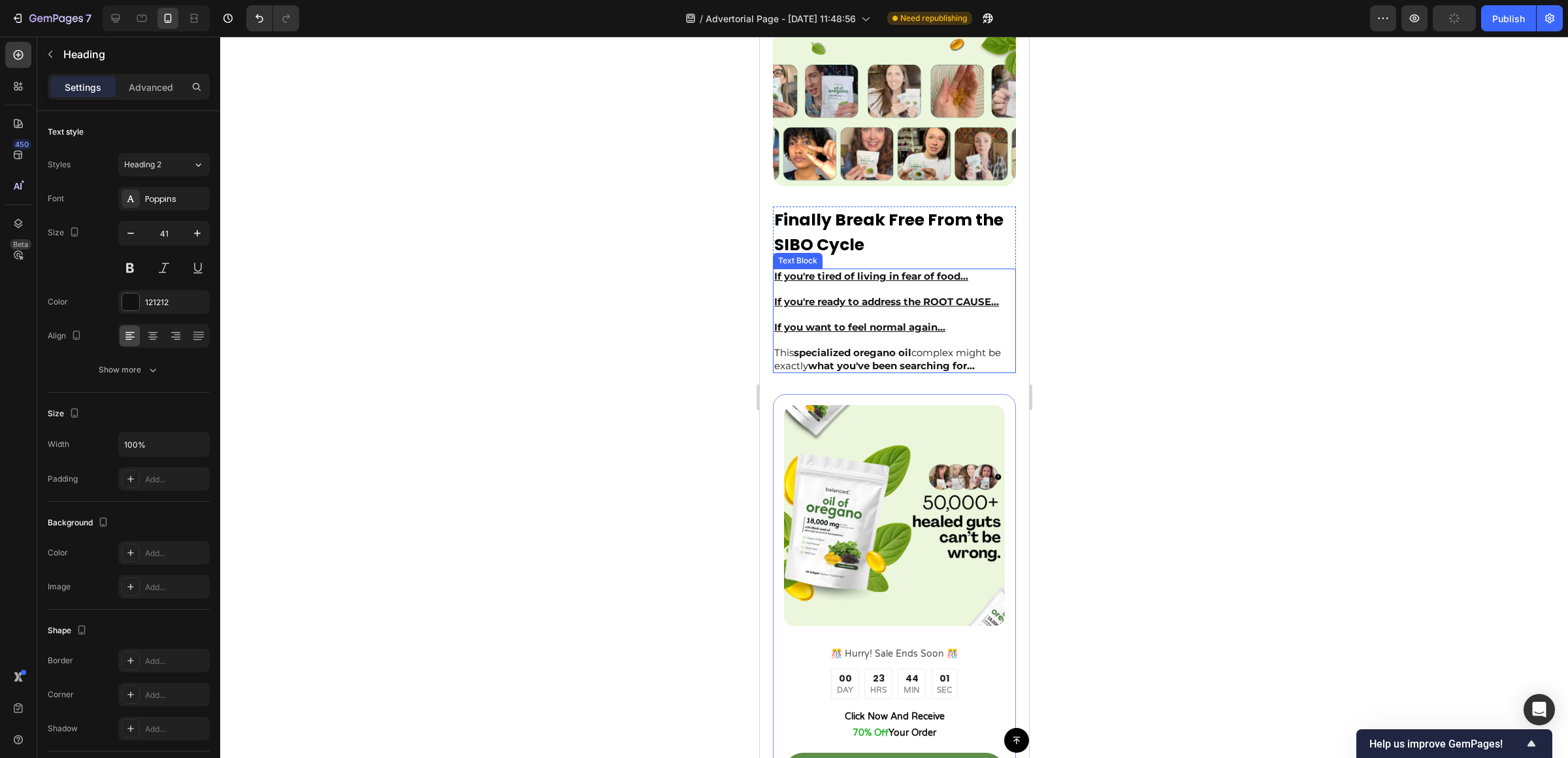
click at [796, 270] on u "If you're tired of living in fear of food..." at bounding box center [870, 276] width 194 height 13
click at [995, 226] on p "Finally Break Free From the SIBO Cycle" at bounding box center [893, 232] width 240 height 49
click at [859, 189] on icon at bounding box center [860, 194] width 10 height 10
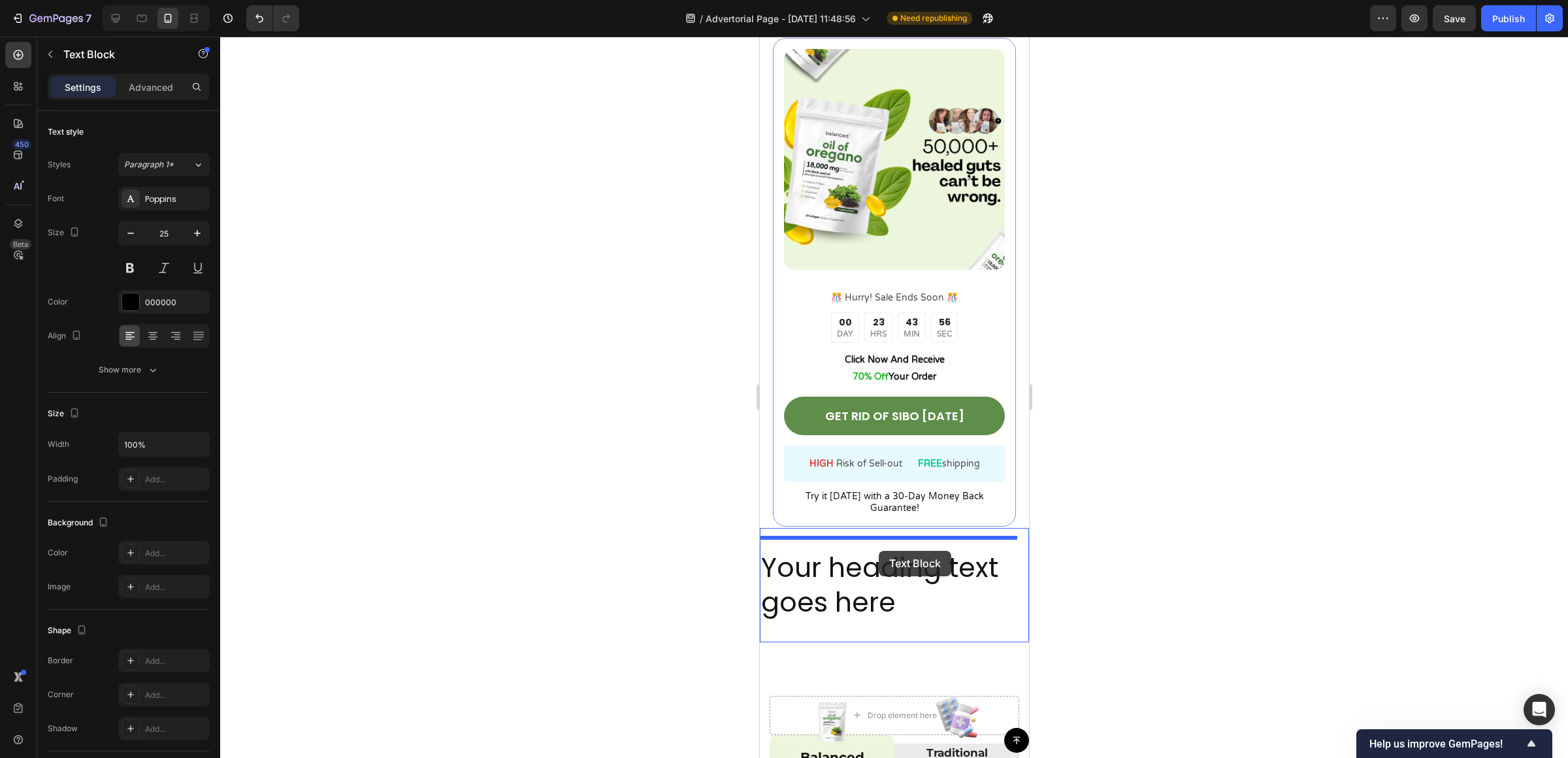
scroll to position [4327, 0]
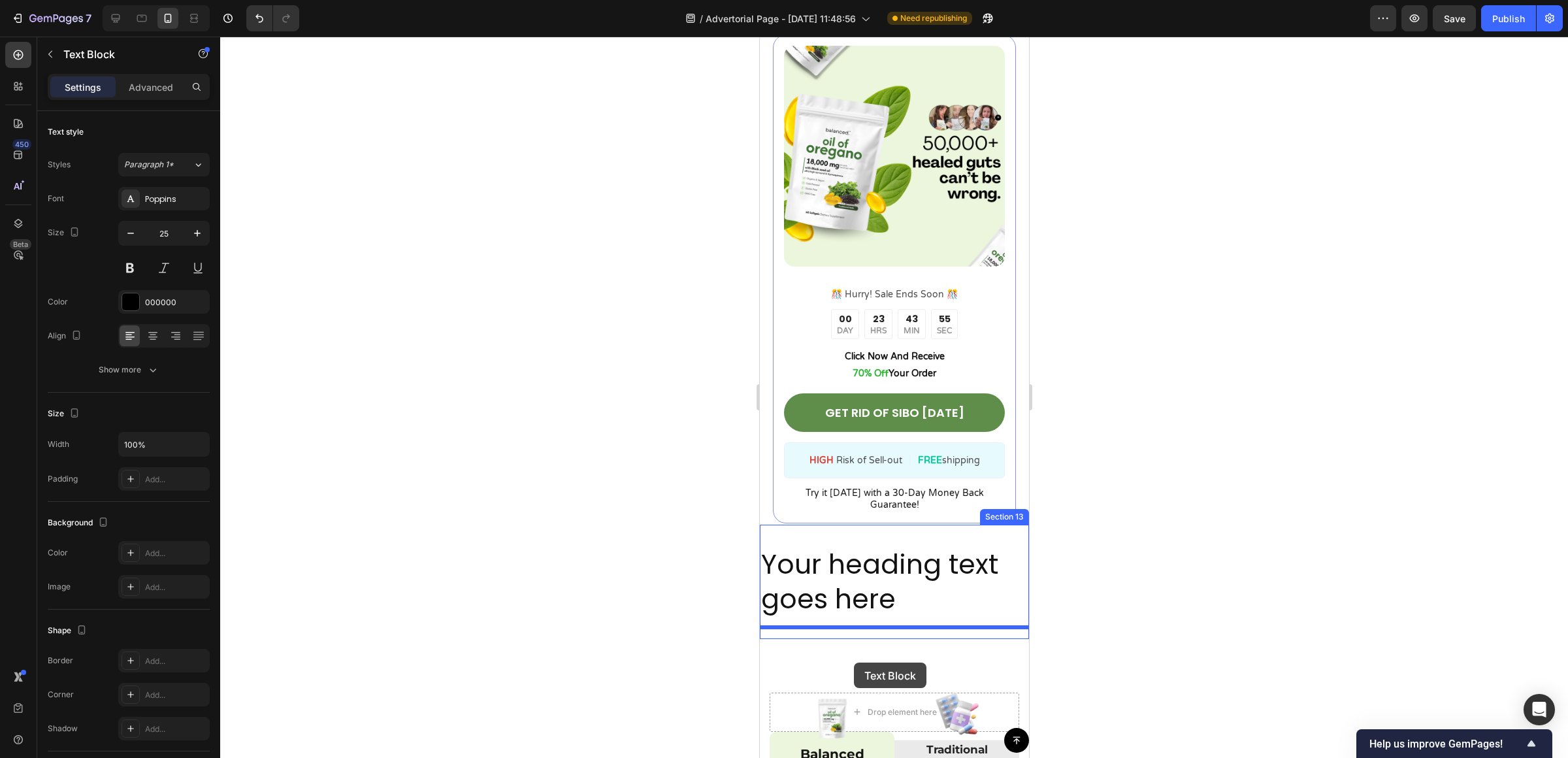
drag, startPoint x: 854, startPoint y: 276, endPoint x: 854, endPoint y: 661, distance: 385.0
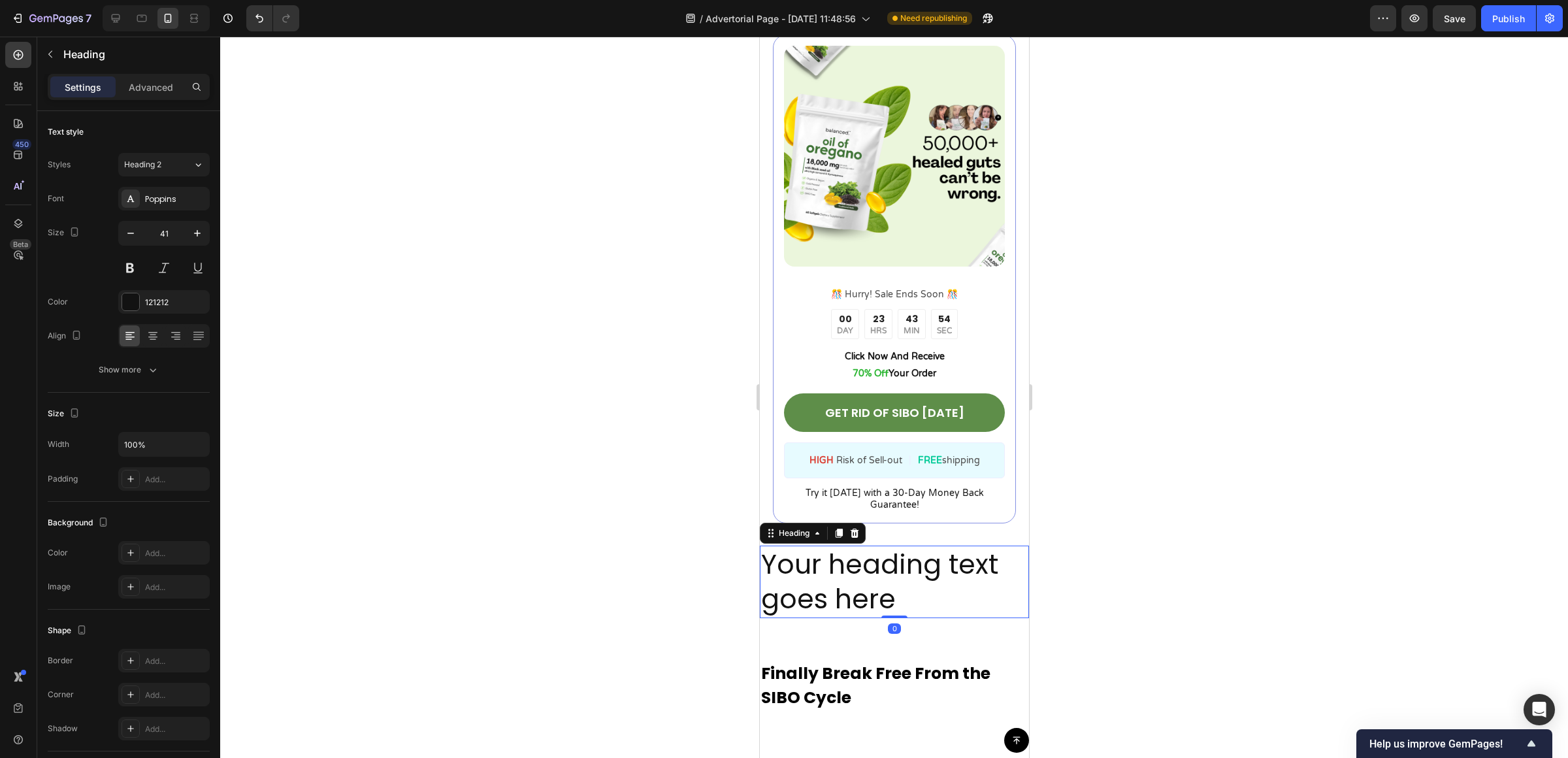
click at [937, 557] on h2 "Your heading text goes here" at bounding box center [893, 581] width 269 height 73
click at [860, 528] on div "Heading" at bounding box center [812, 533] width 106 height 21
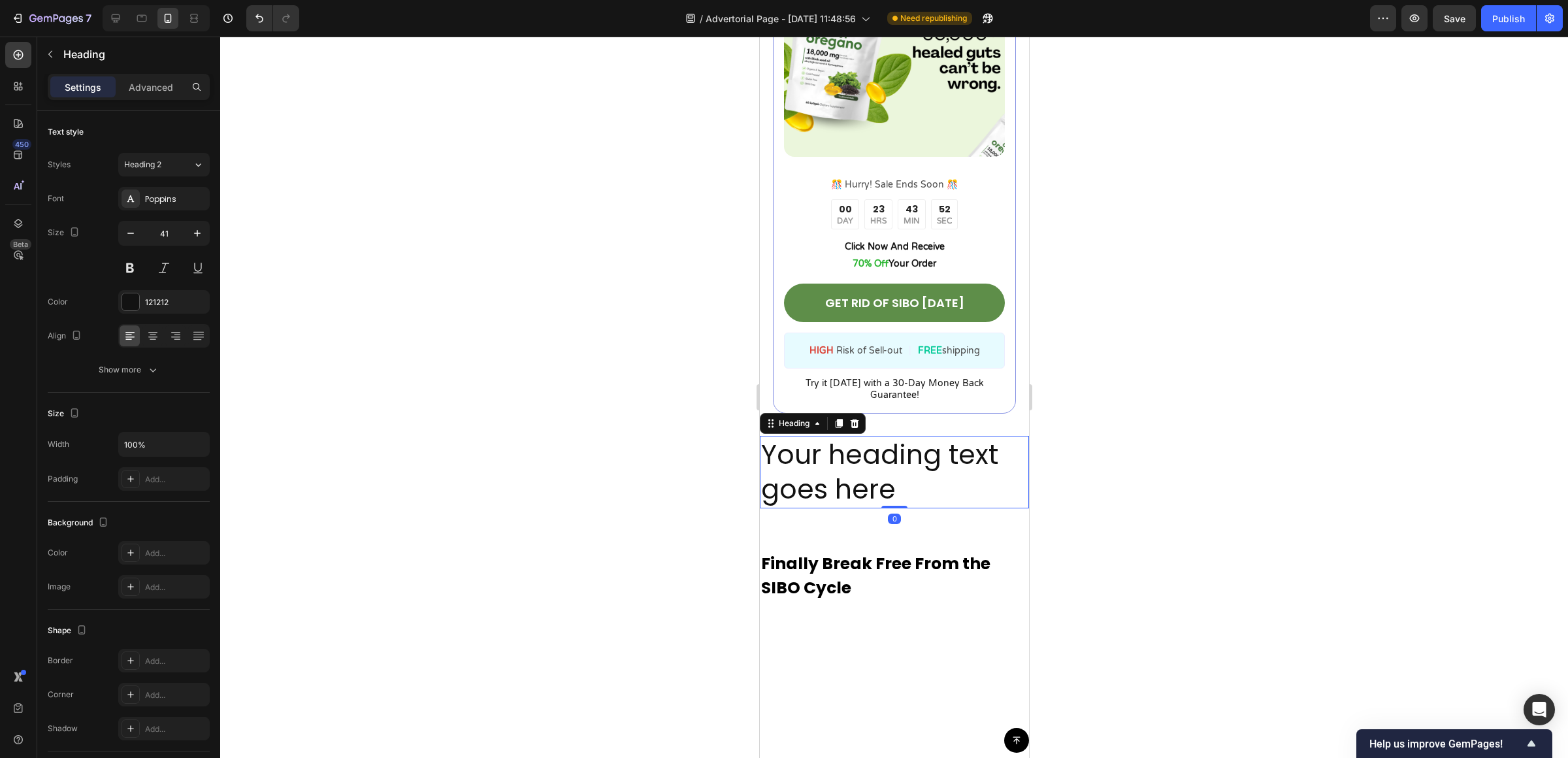
scroll to position [4452, 0]
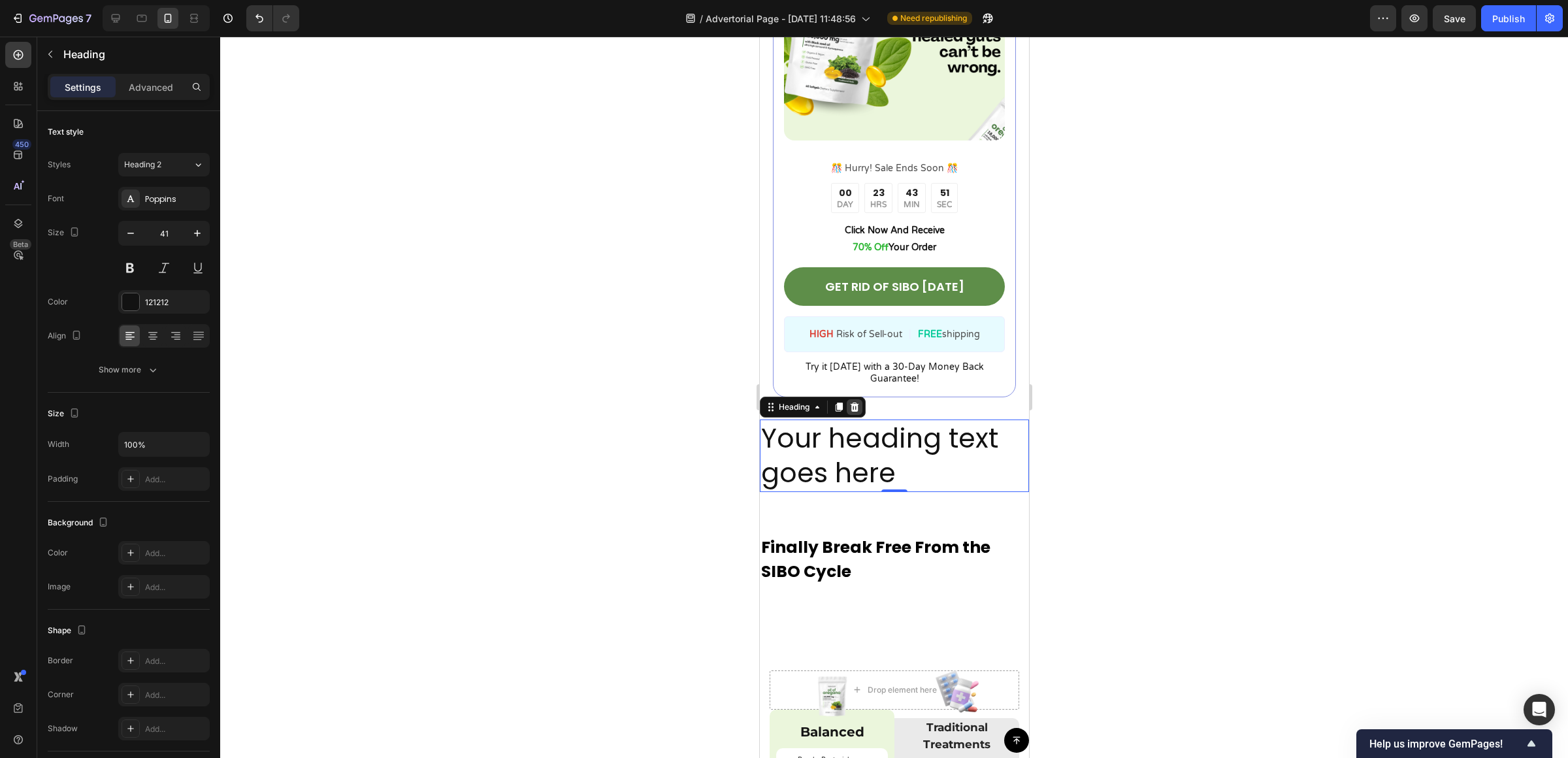
click at [858, 401] on div at bounding box center [854, 407] width 15 height 15
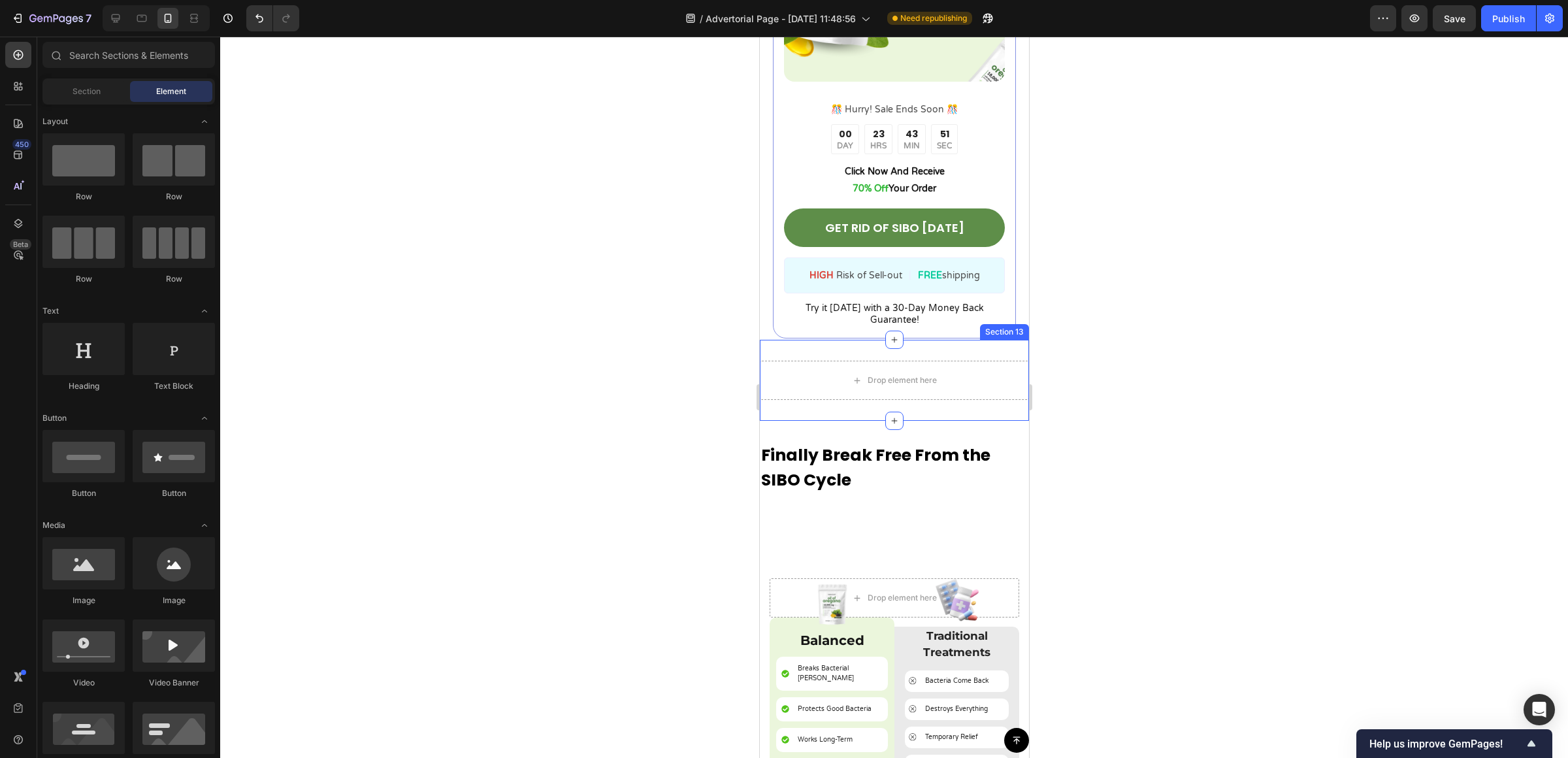
scroll to position [4580, 0]
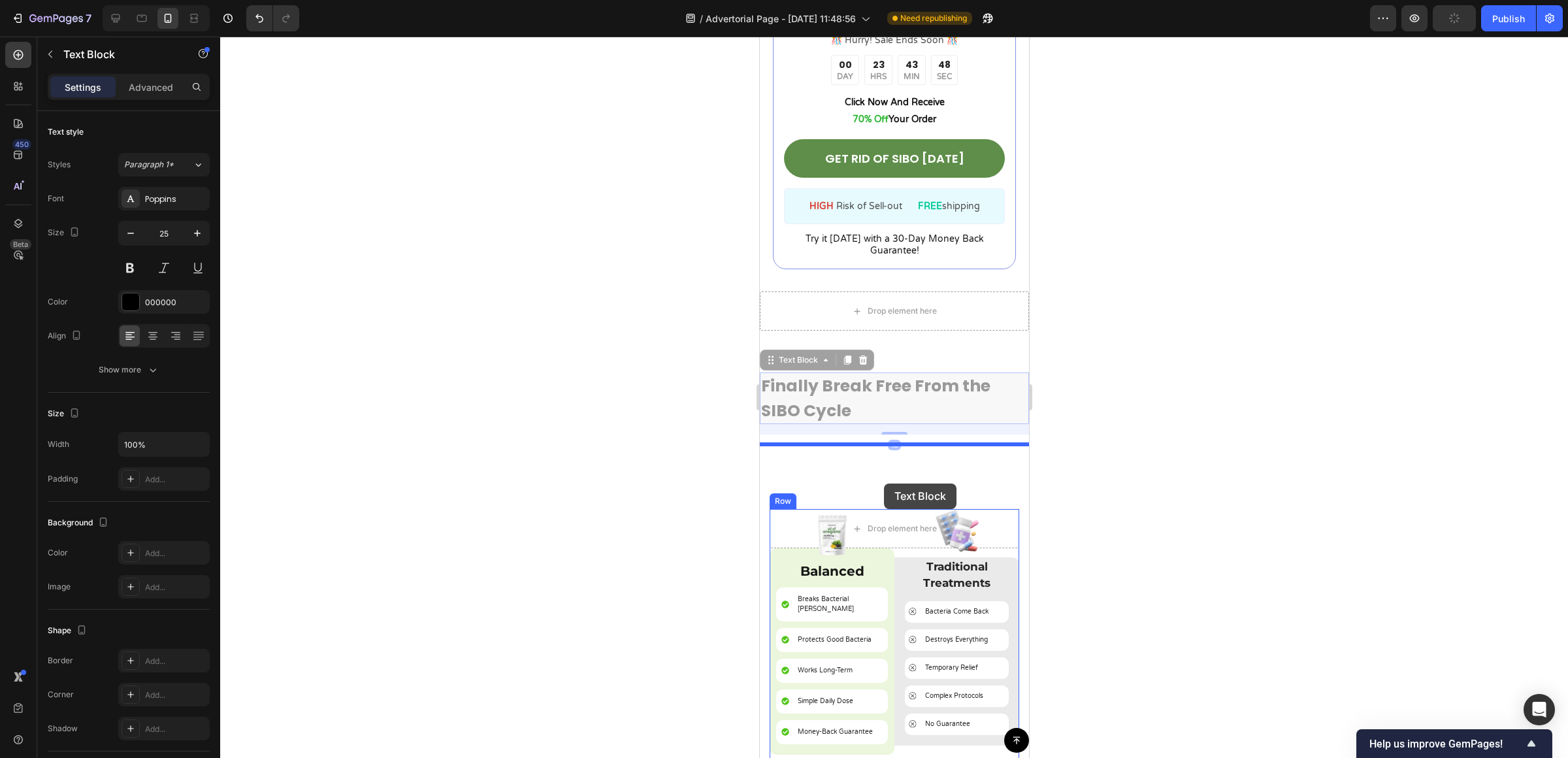
drag, startPoint x: 843, startPoint y: 385, endPoint x: 884, endPoint y: 484, distance: 107.2
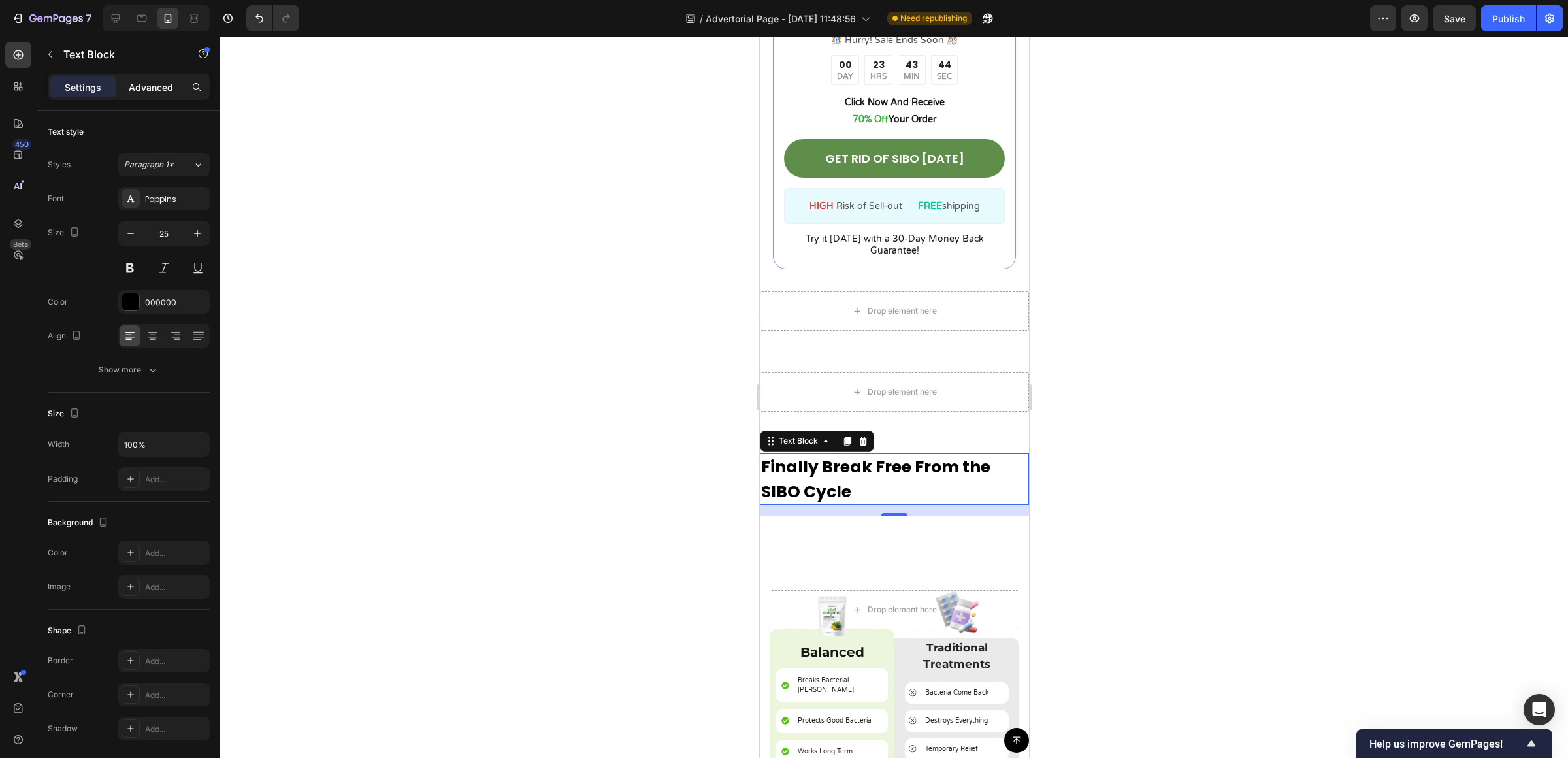
click at [130, 96] on div "Settings Advanced" at bounding box center [129, 86] width 162 height 26
click at [133, 93] on p "Advanced" at bounding box center [151, 87] width 44 height 14
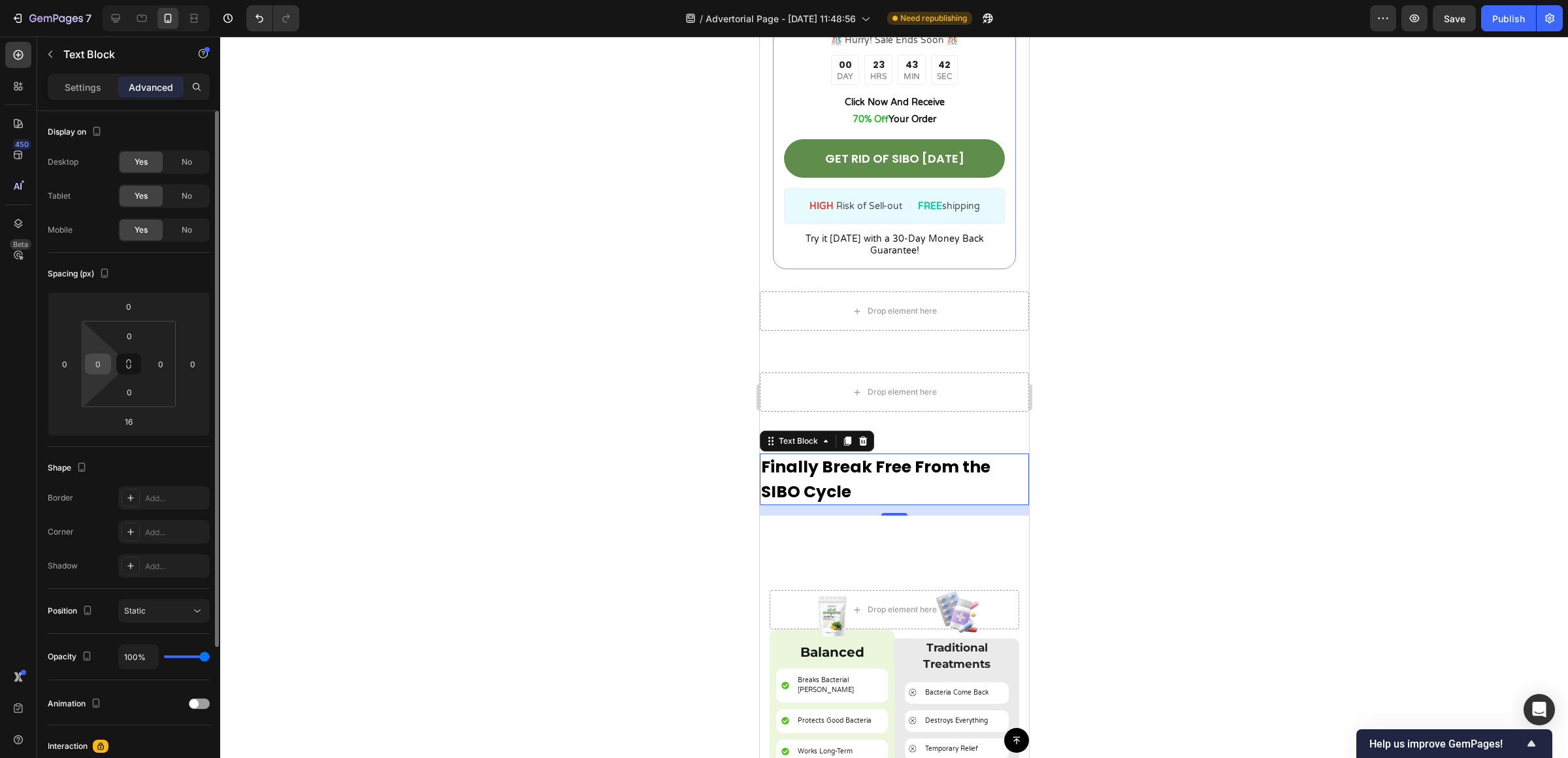
click at [90, 368] on input "0" at bounding box center [97, 363] width 20 height 20
type input "23"
click at [154, 372] on input "0" at bounding box center [161, 363] width 20 height 20
click at [156, 370] on input "0" at bounding box center [161, 363] width 20 height 20
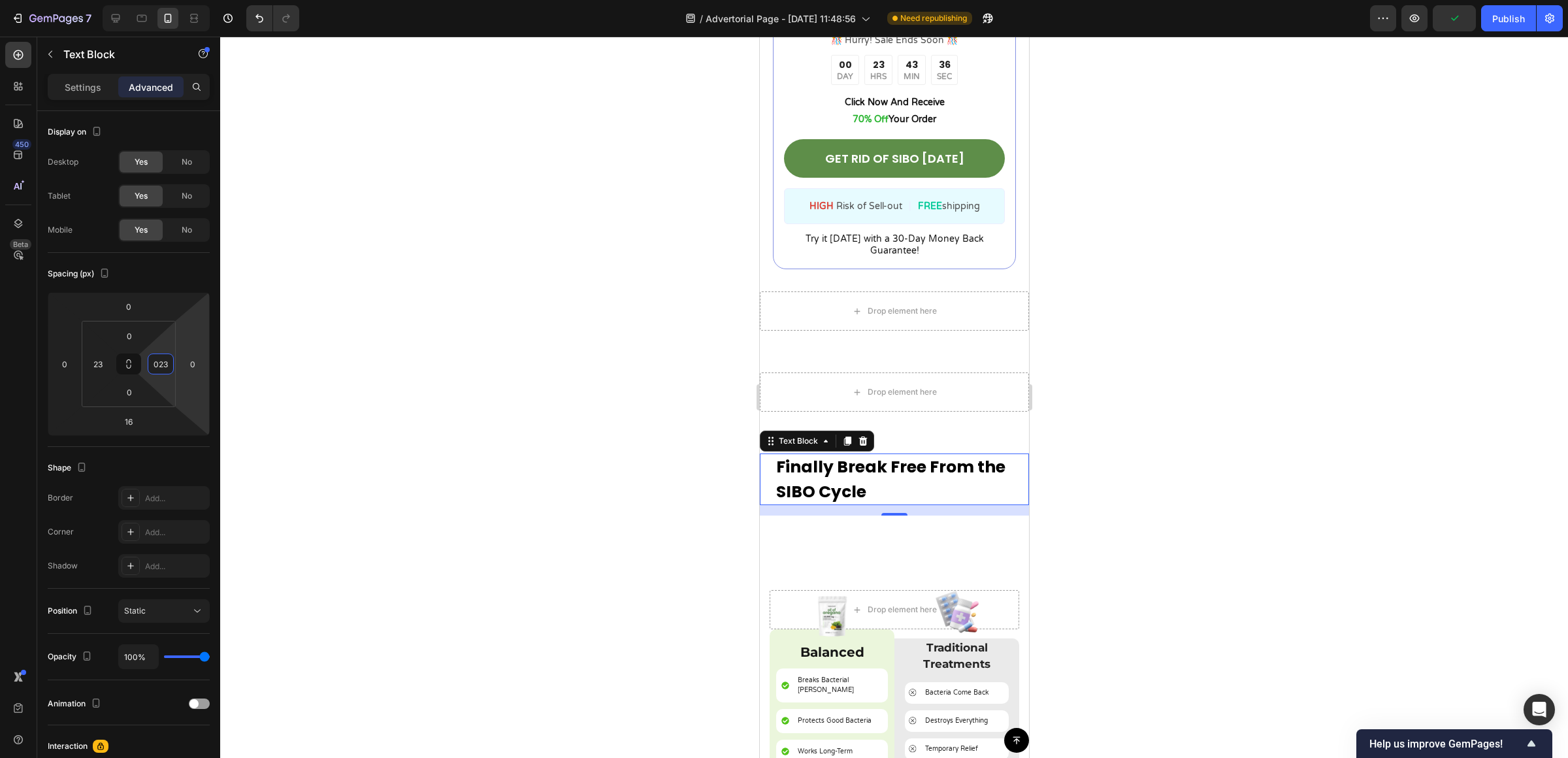
type input "23"
click at [1359, 495] on div at bounding box center [894, 397] width 1348 height 721
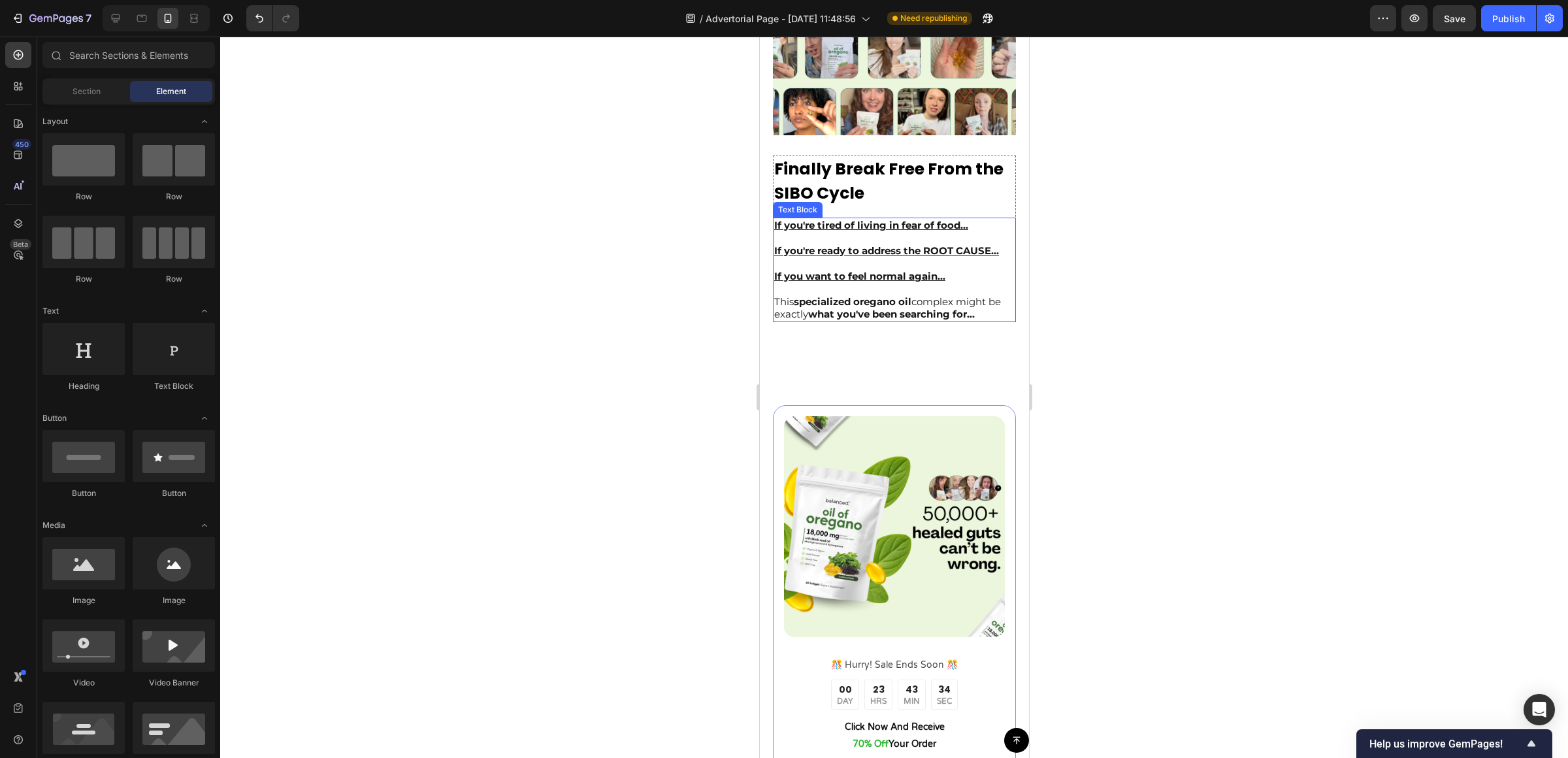
scroll to position [3955, 0]
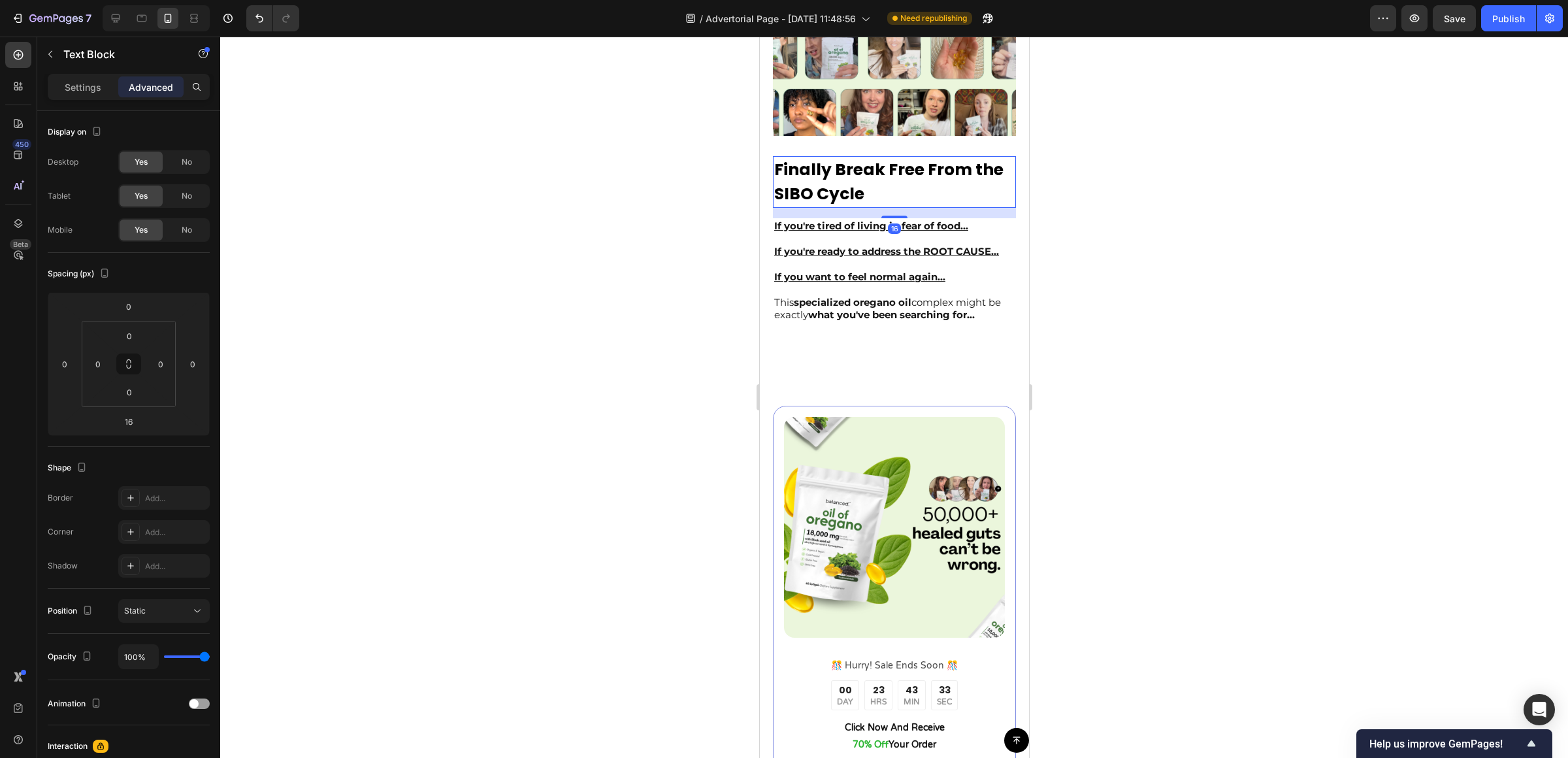
click at [859, 194] on p "Finally Break Free From the SIBO Cycle" at bounding box center [893, 181] width 240 height 49
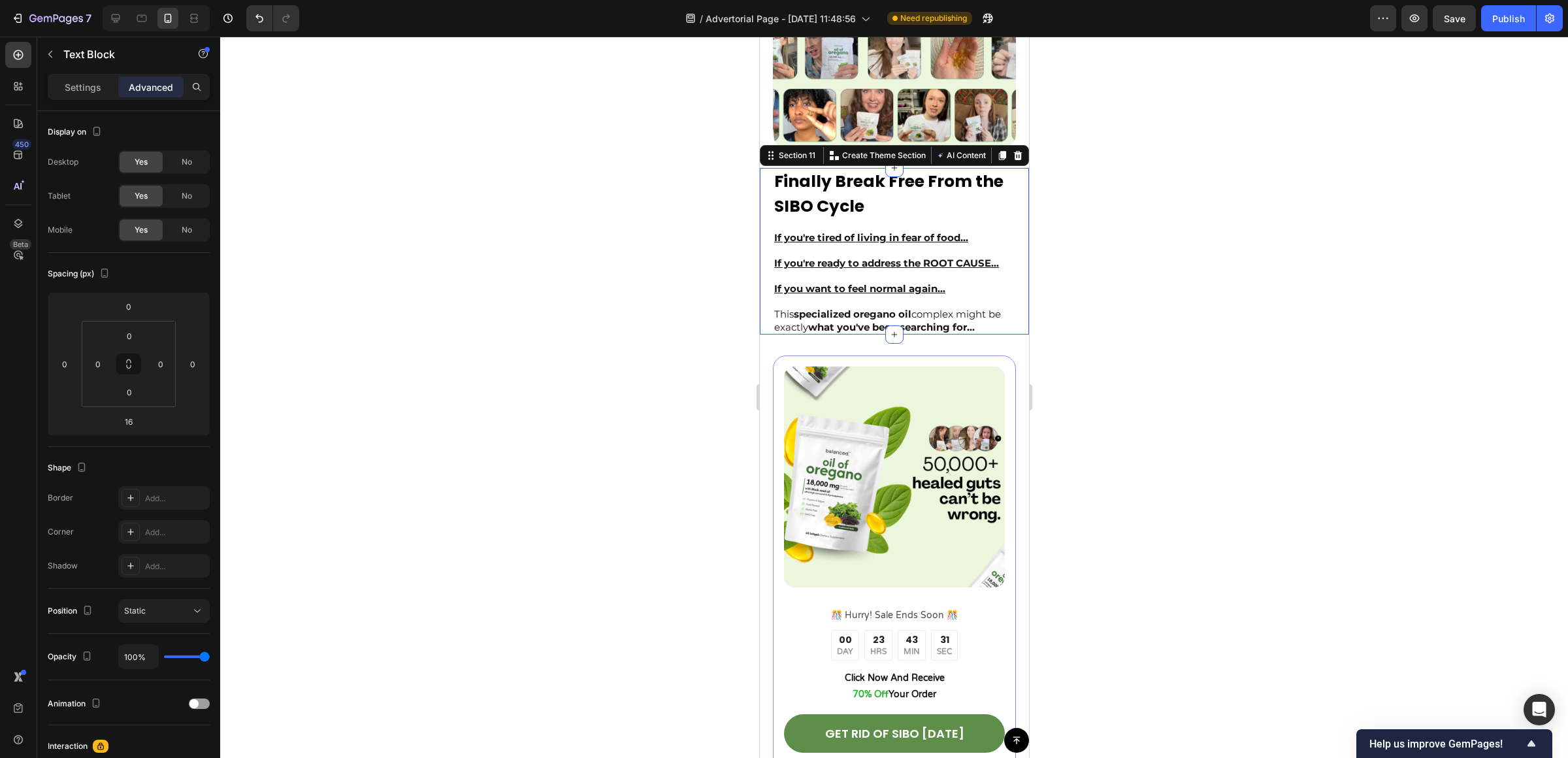
click at [767, 188] on div "Finally Break Free From the SIBO Cycle Text Block If you're tired of living in …" at bounding box center [893, 250] width 269 height 167
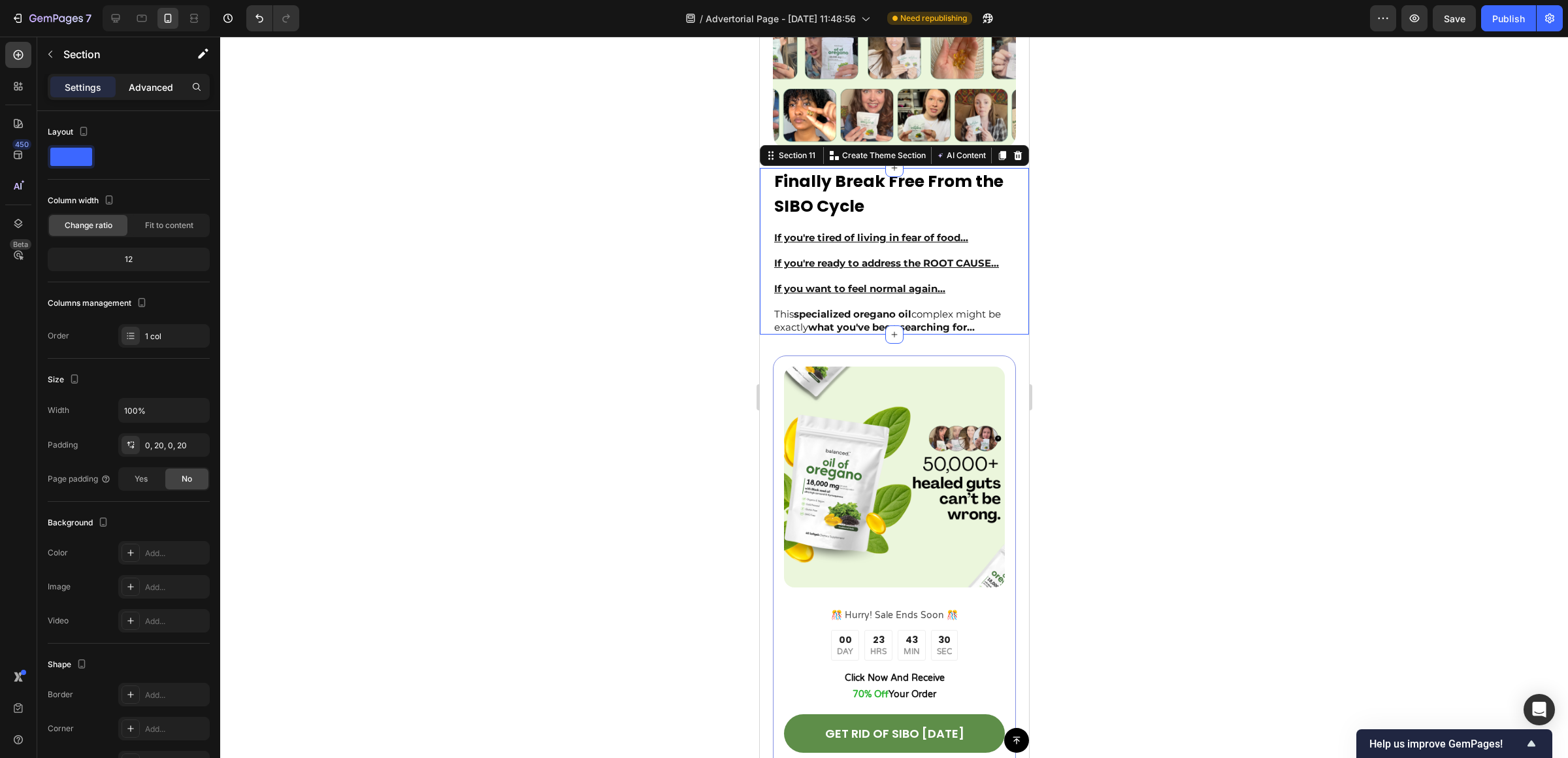
click at [171, 91] on p "Advanced" at bounding box center [151, 87] width 44 height 14
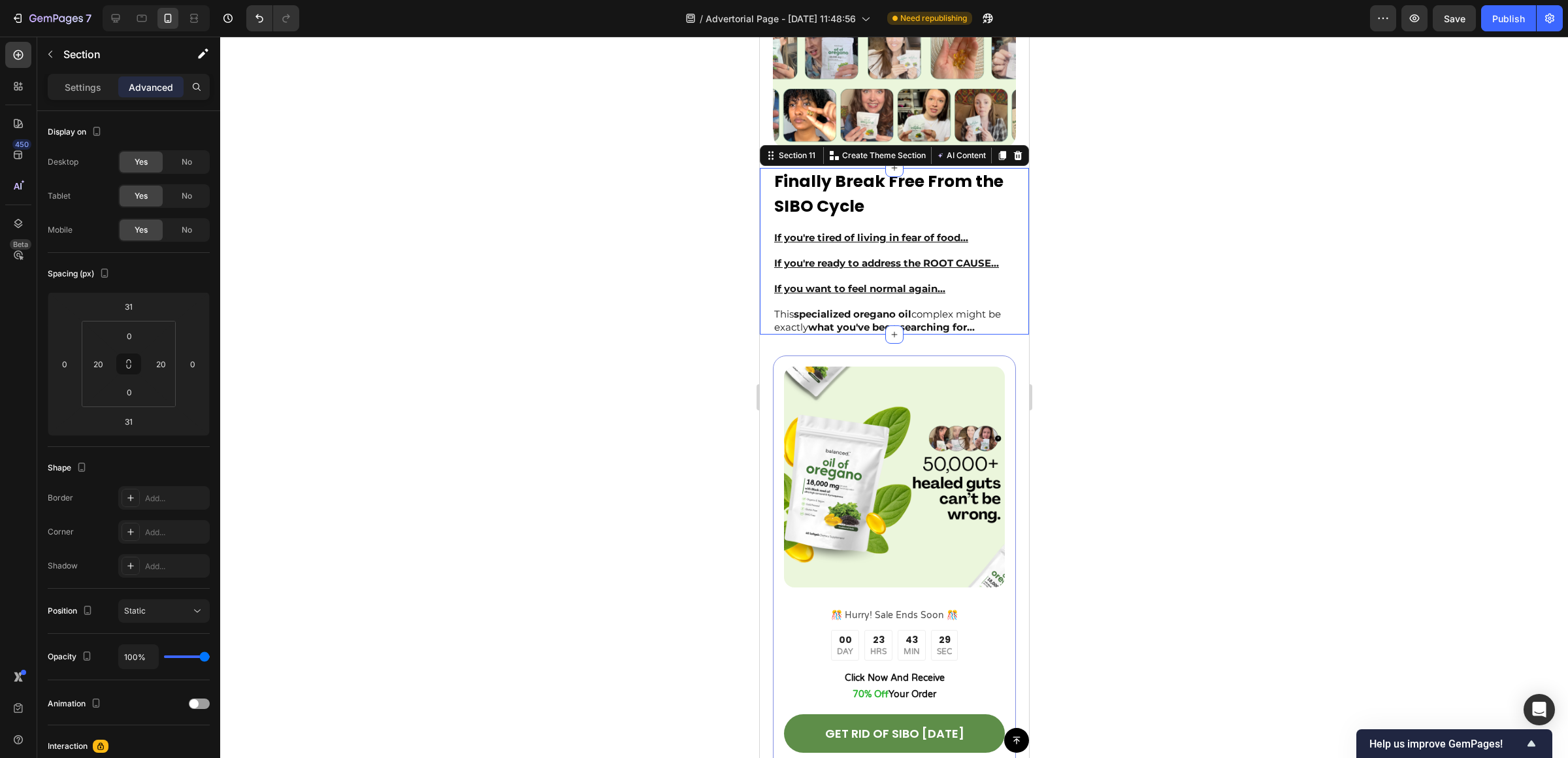
click at [1304, 398] on div at bounding box center [894, 397] width 1348 height 721
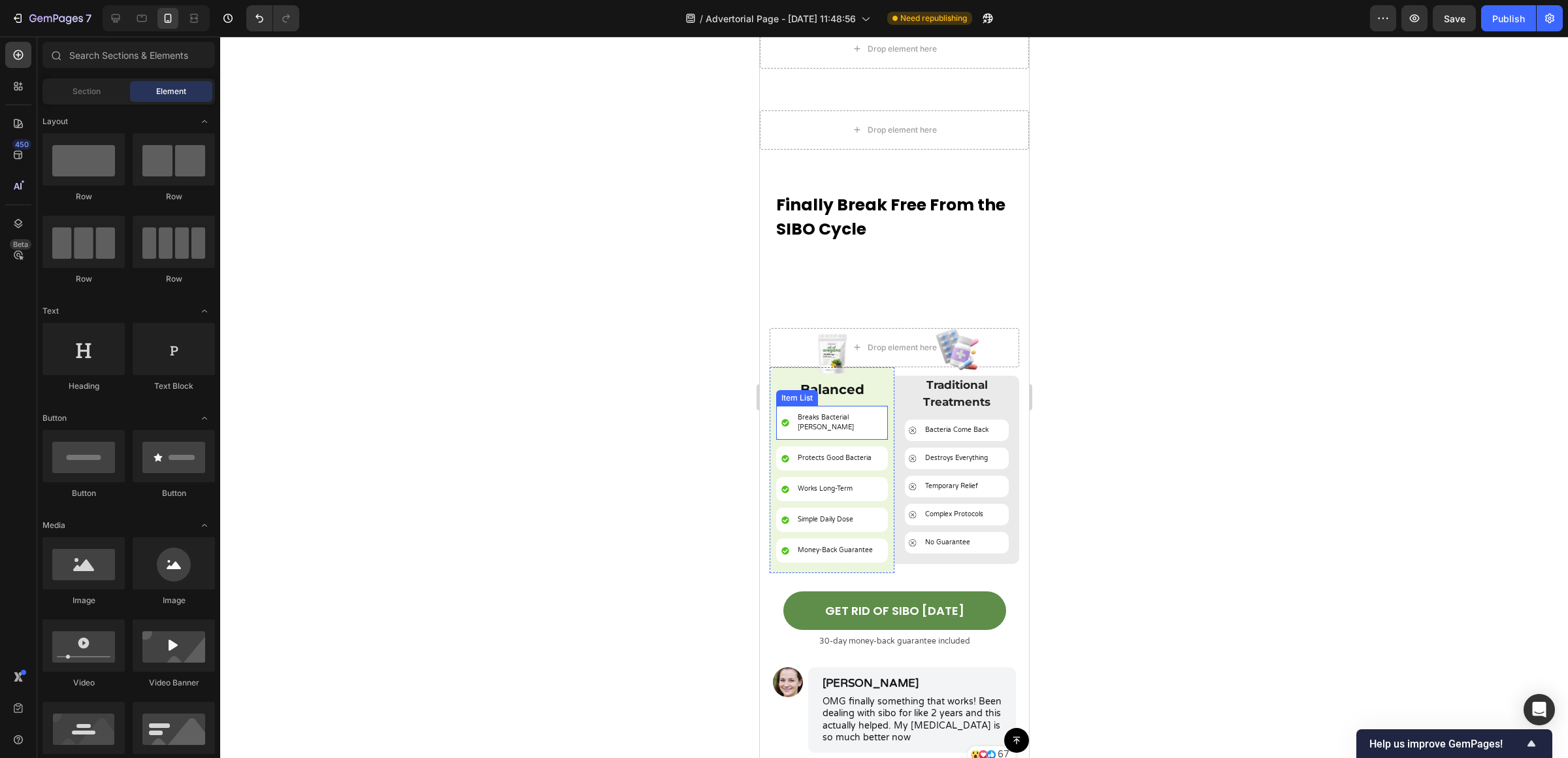
scroll to position [4772, 0]
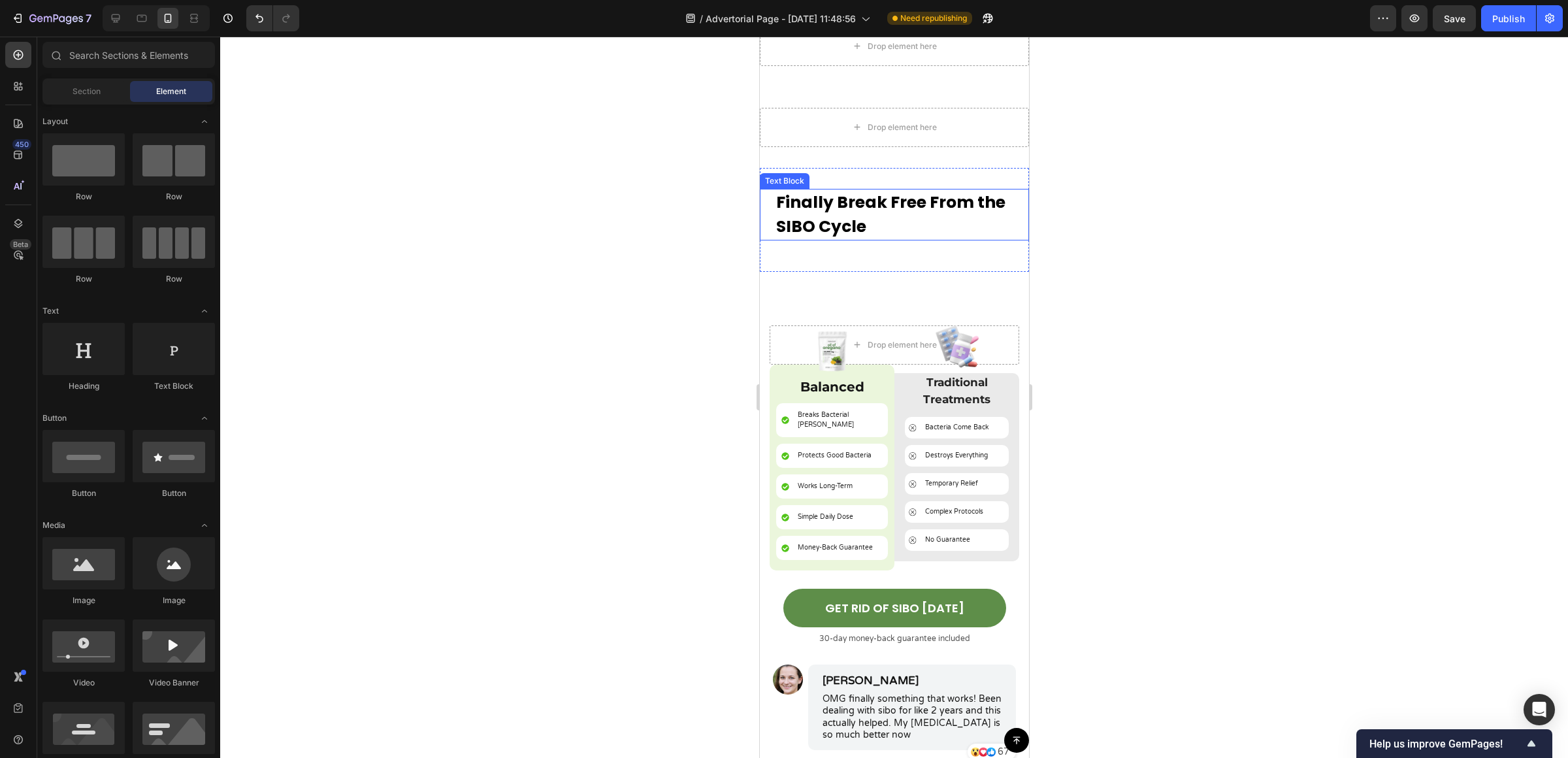
click at [884, 236] on p "Finally Break Free From the SIBO Cycle" at bounding box center [893, 214] width 237 height 49
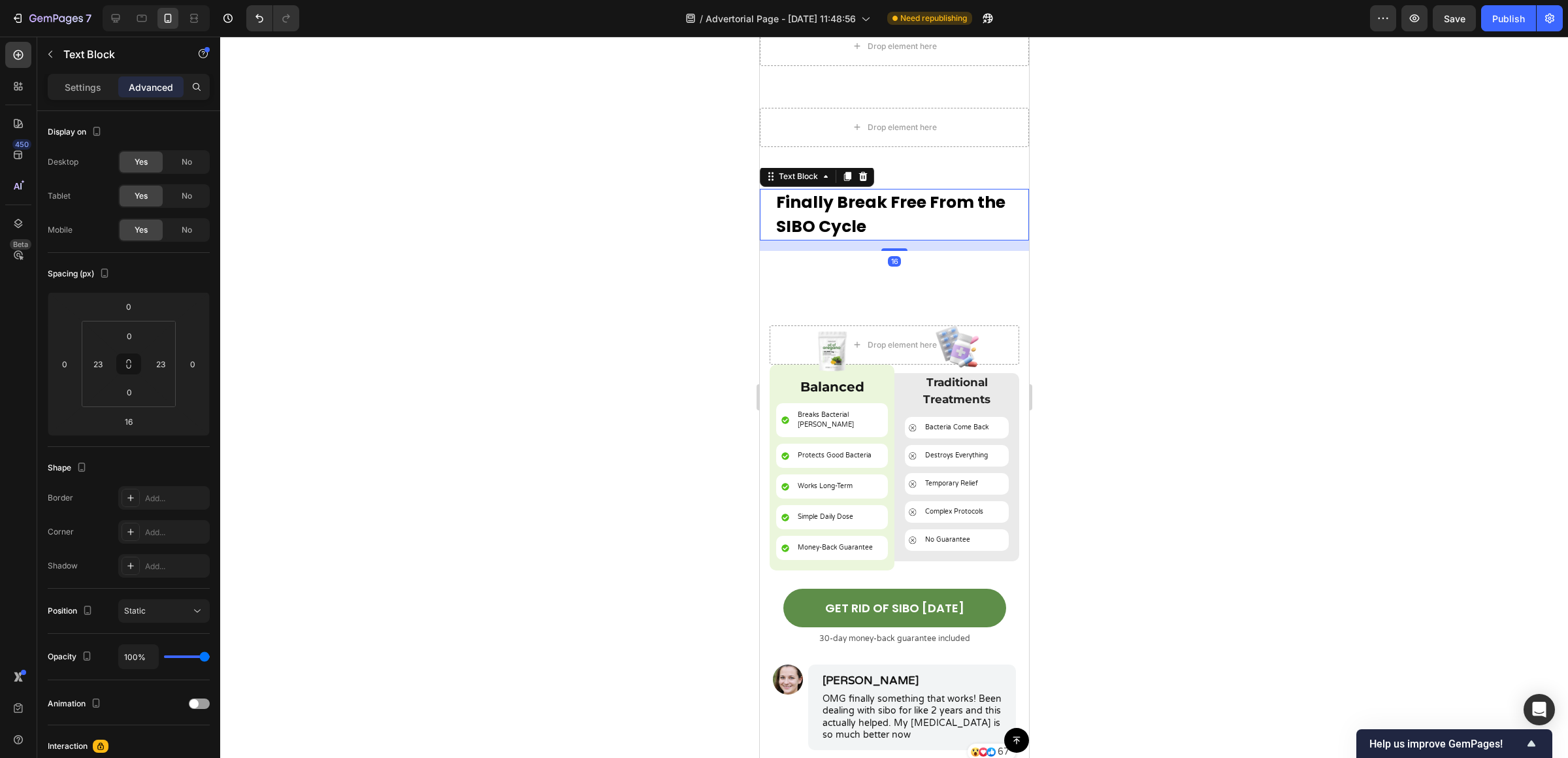
click at [884, 236] on p "Finally Break Free From the SIBO Cycle" at bounding box center [893, 214] width 237 height 49
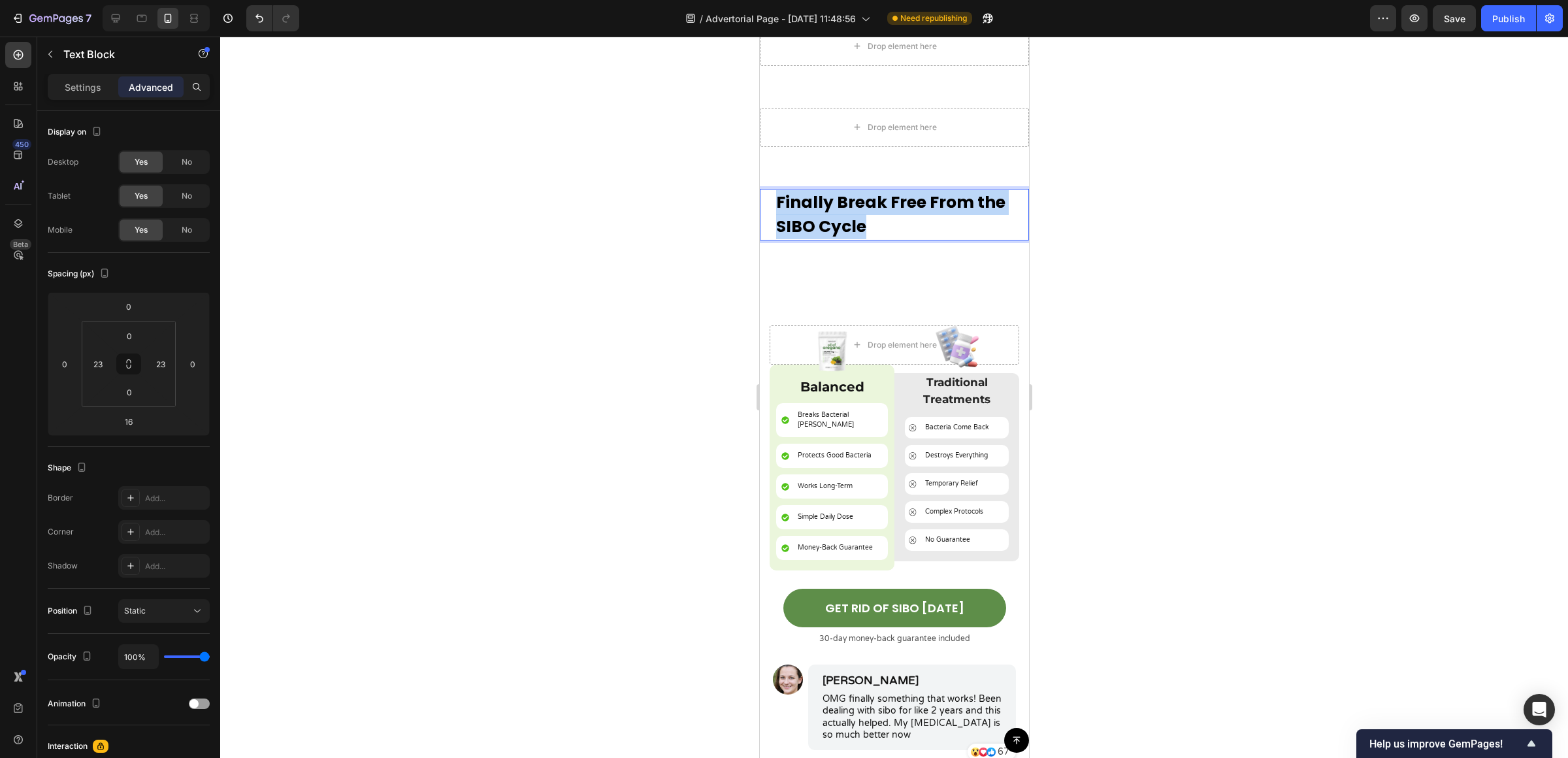
click at [884, 236] on p "Finally Break Free From the SIBO Cycle" at bounding box center [893, 214] width 237 height 49
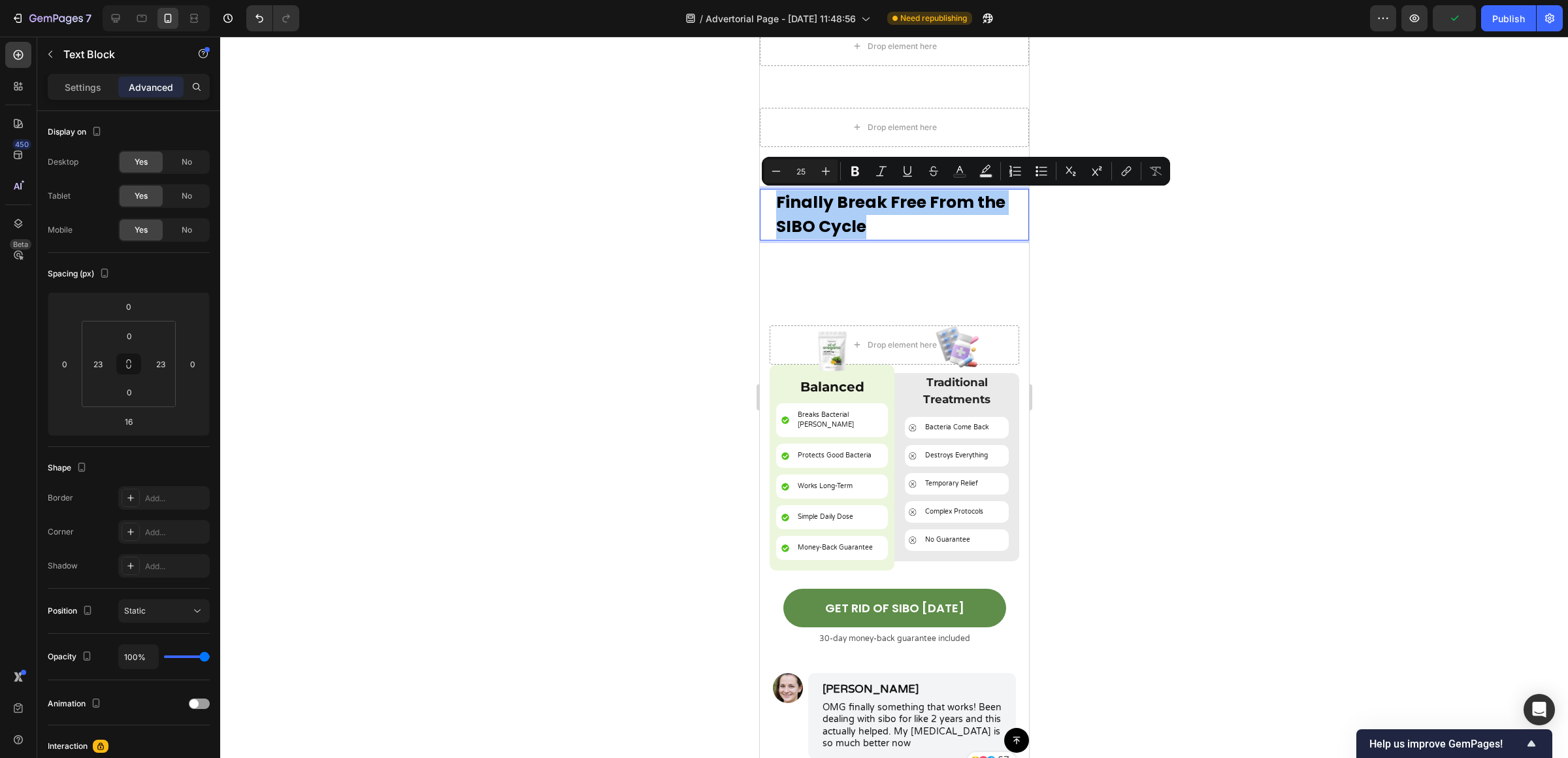
click at [1189, 337] on div at bounding box center [894, 397] width 1348 height 721
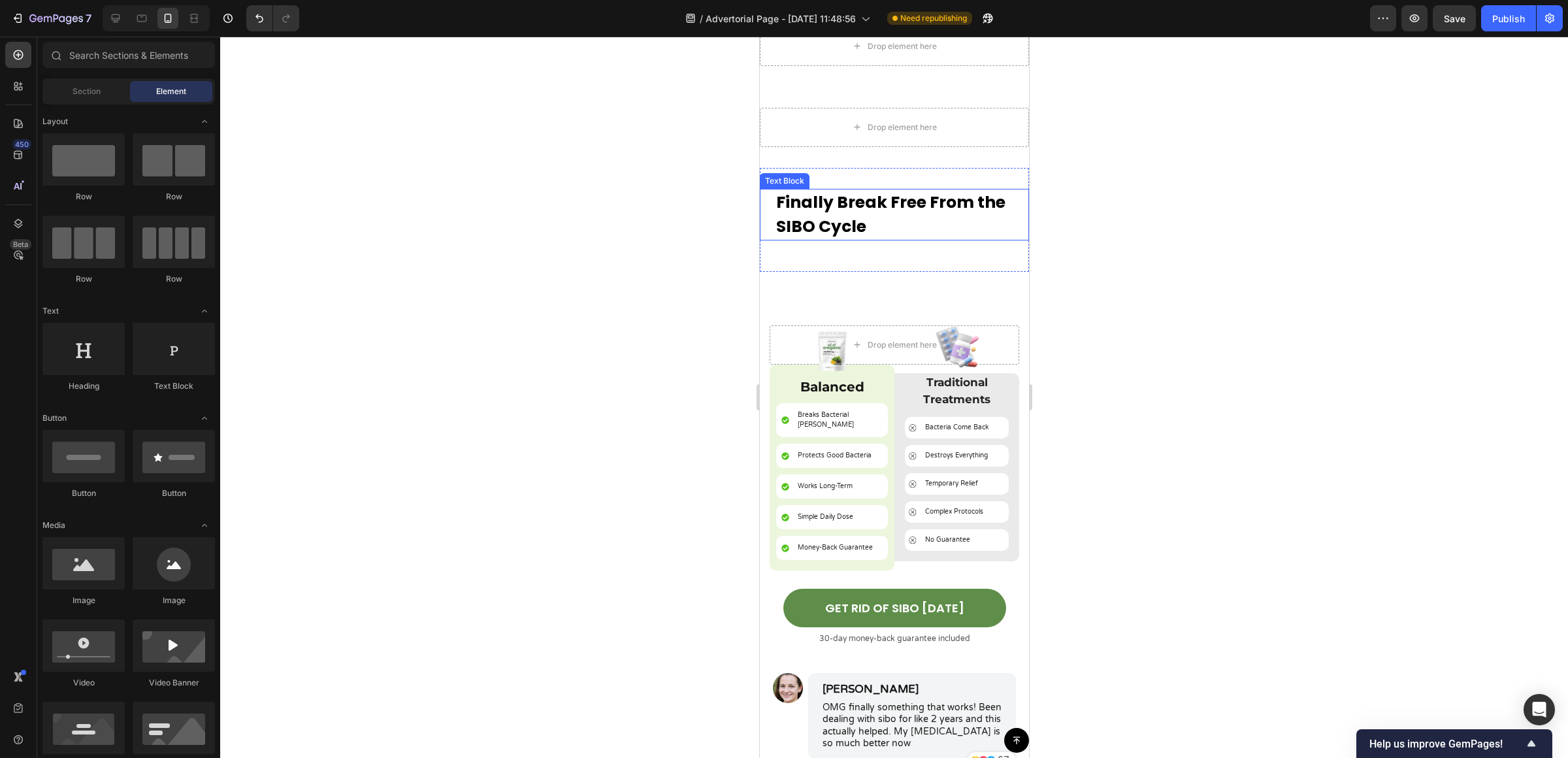
click at [880, 207] on p "Finally Break Free From the SIBO Cycle" at bounding box center [893, 214] width 237 height 49
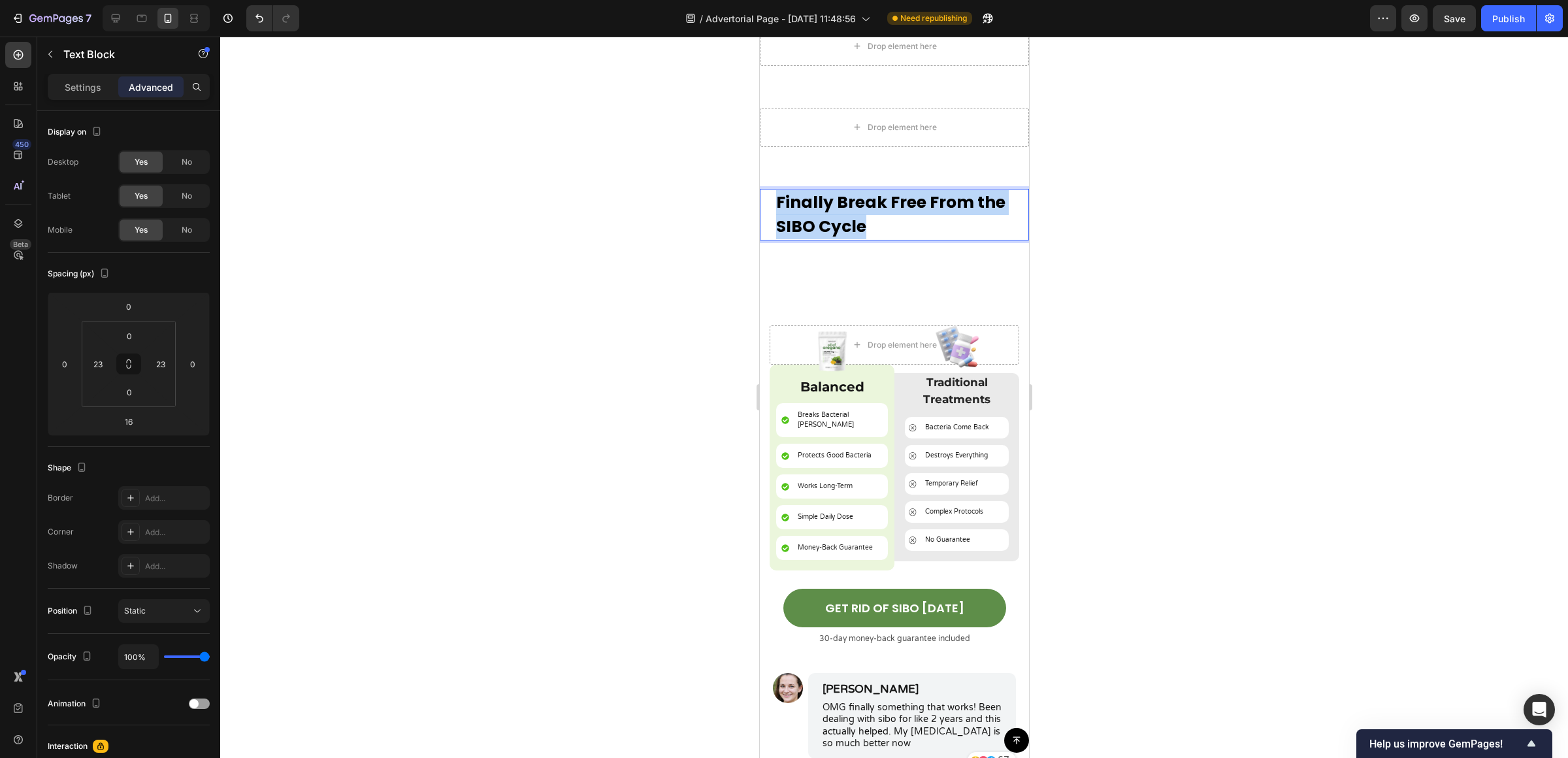
click at [880, 207] on p "Finally Break Free From the SIBO Cycle" at bounding box center [893, 214] width 237 height 49
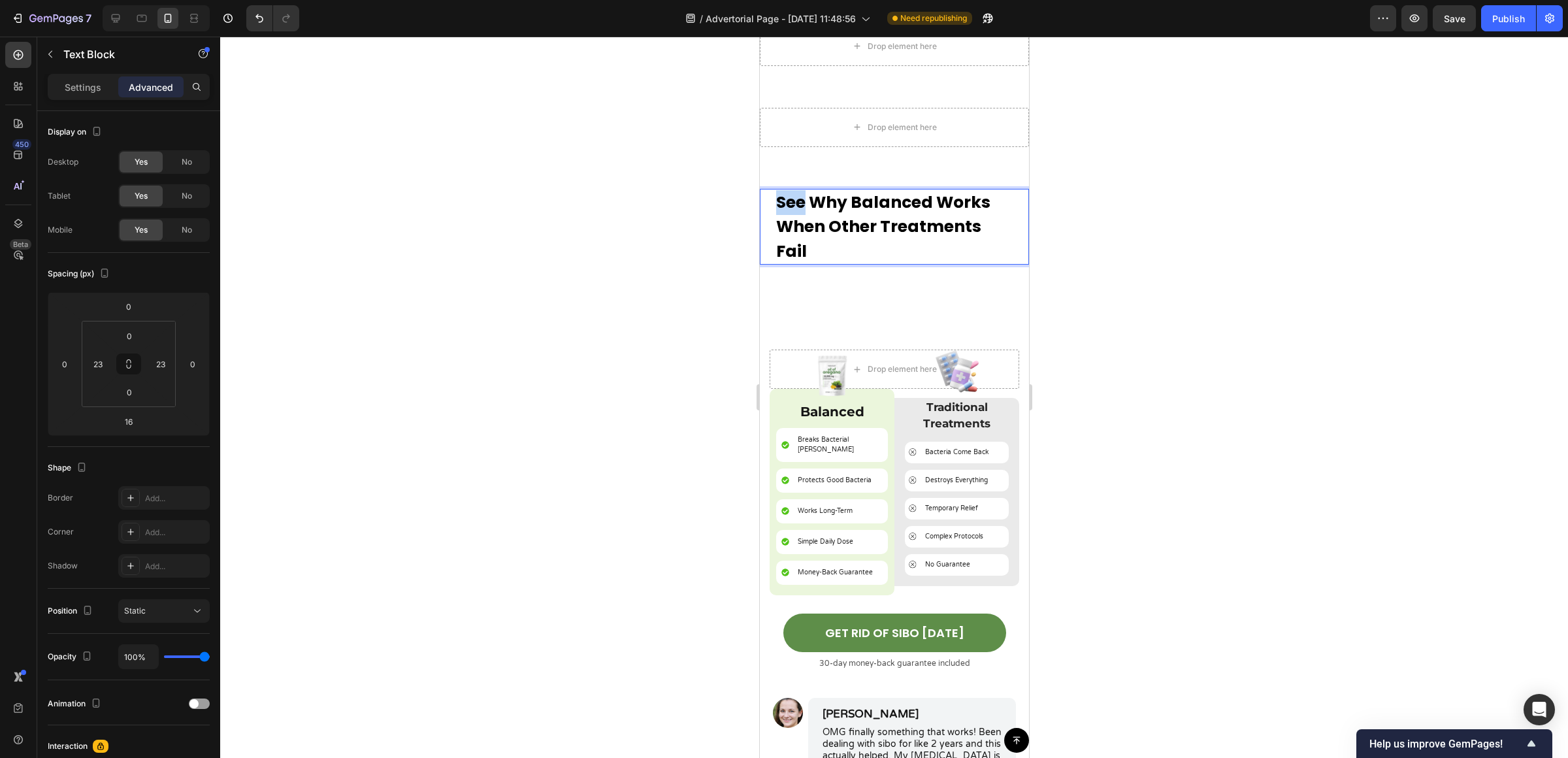
drag, startPoint x: 802, startPoint y: 203, endPoint x: 772, endPoint y: 204, distance: 30.0
click at [772, 204] on div "See Why Balanced Works When Other Treatments Fail Text Block 16" at bounding box center [893, 226] width 269 height 76
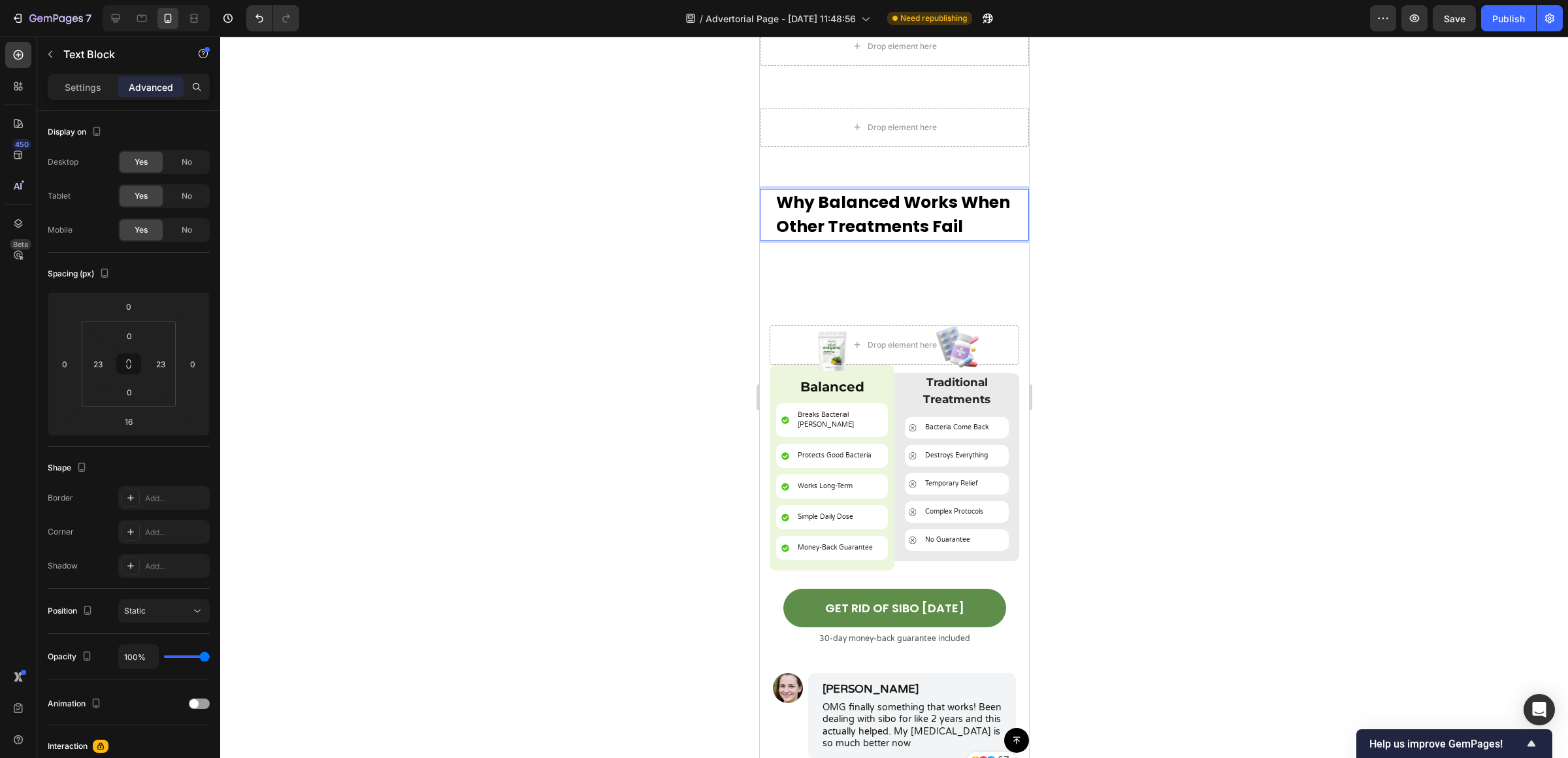
click at [867, 228] on p "Why Balanced Works When Other Treatments Fail" at bounding box center [893, 214] width 237 height 49
click at [85, 91] on p "Settings" at bounding box center [83, 87] width 37 height 14
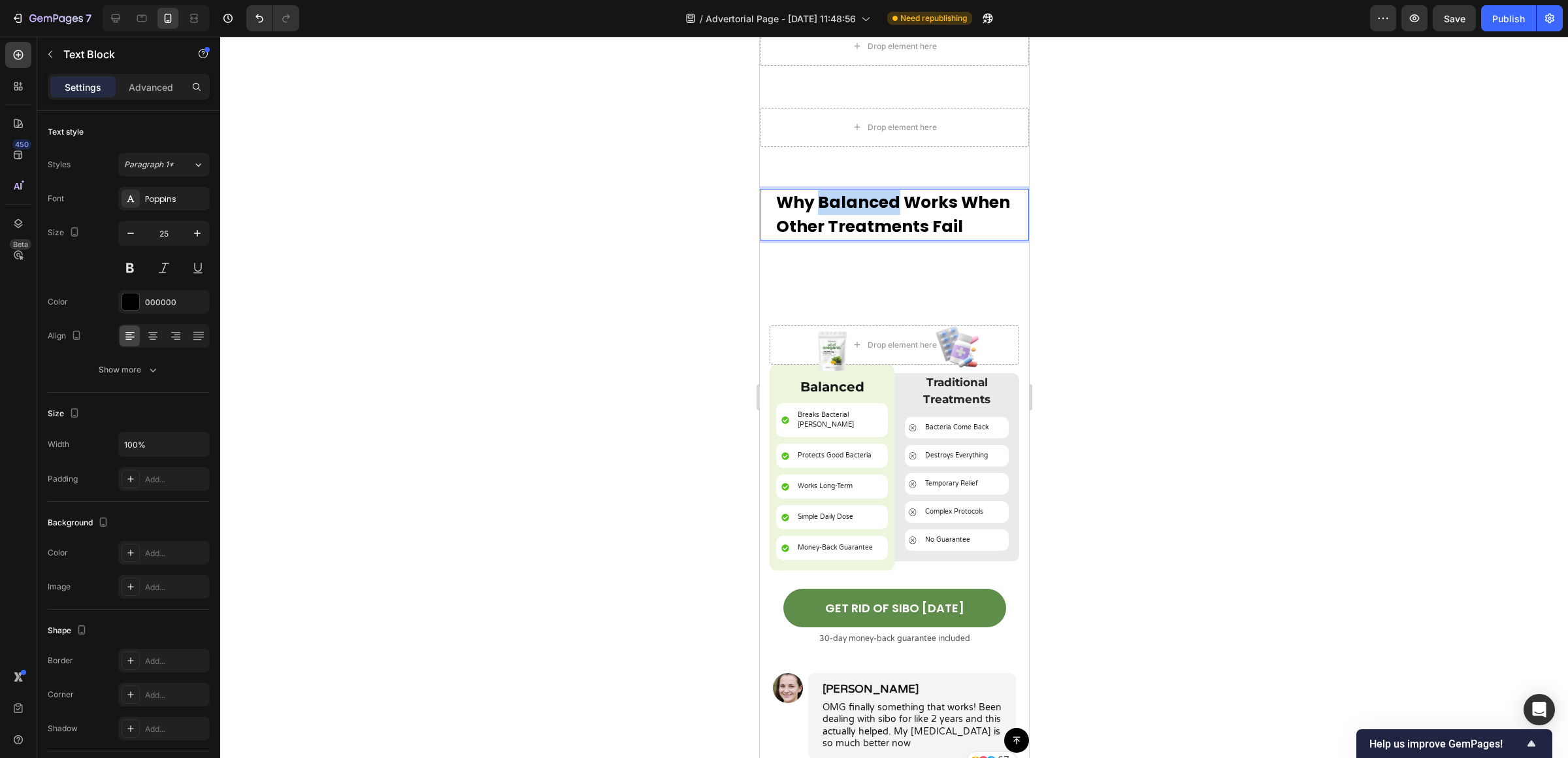
click at [847, 207] on p "Why Balanced Works When Other Treatments Fail" at bounding box center [893, 214] width 237 height 49
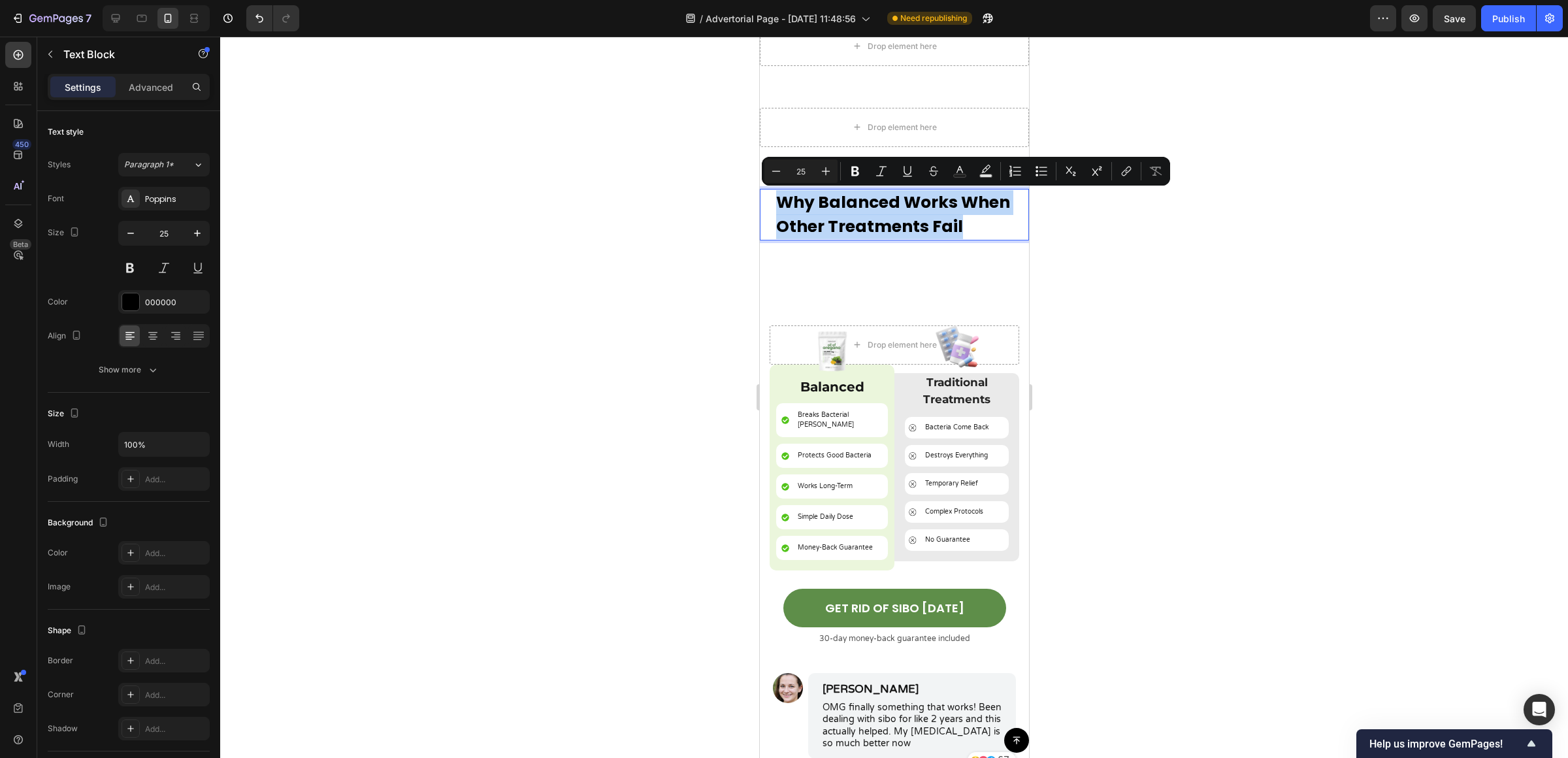
click at [833, 239] on p "Why Balanced Works When Other Treatments Fail" at bounding box center [893, 214] width 237 height 49
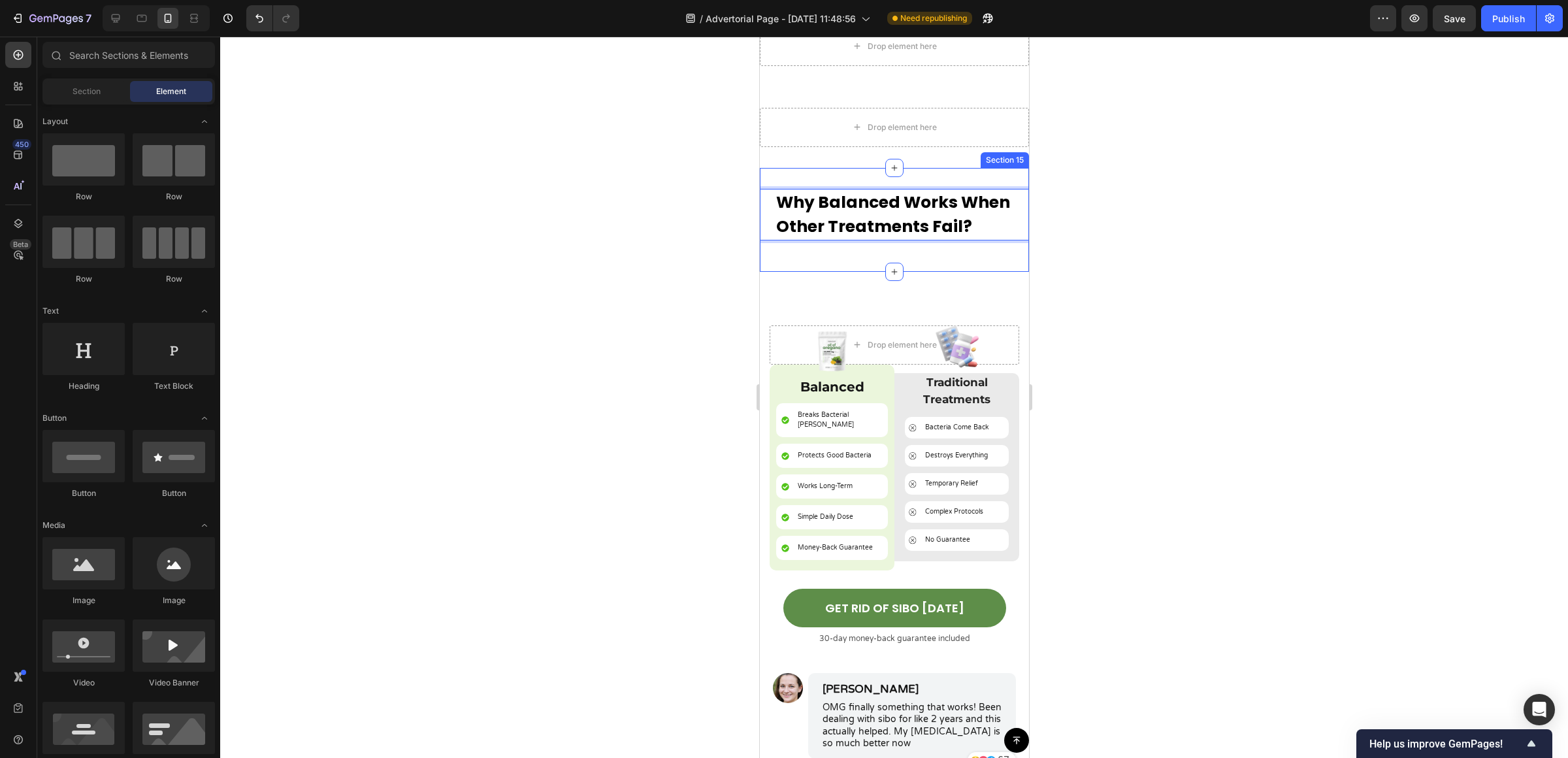
click at [843, 239] on p "Why Balanced Works When Other Treatments Fail?" at bounding box center [893, 214] width 237 height 49
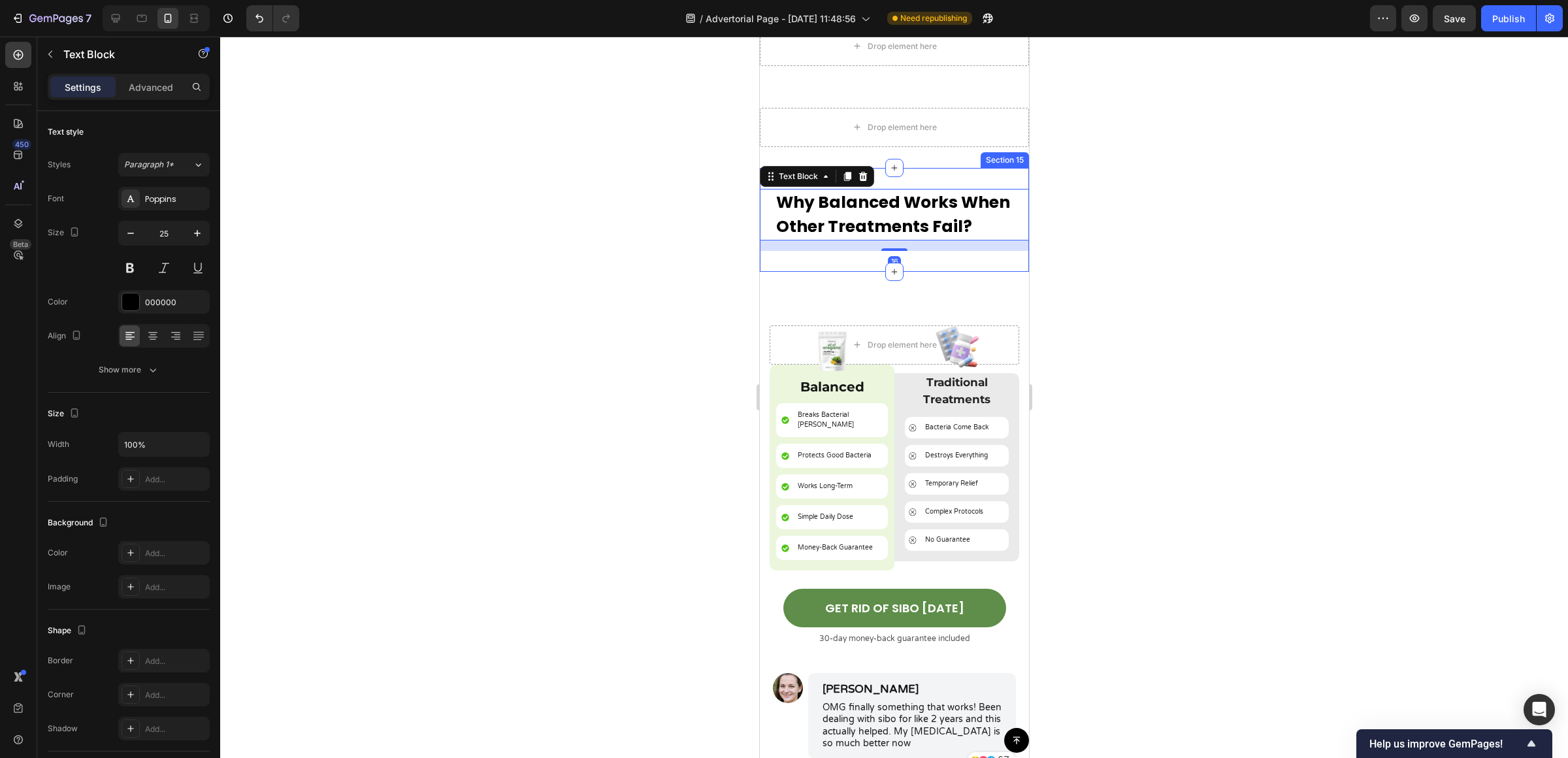
click at [888, 272] on div "Why Balanced Works When Other Treatments Fail? Text Block 16 Section 15" at bounding box center [893, 220] width 269 height 104
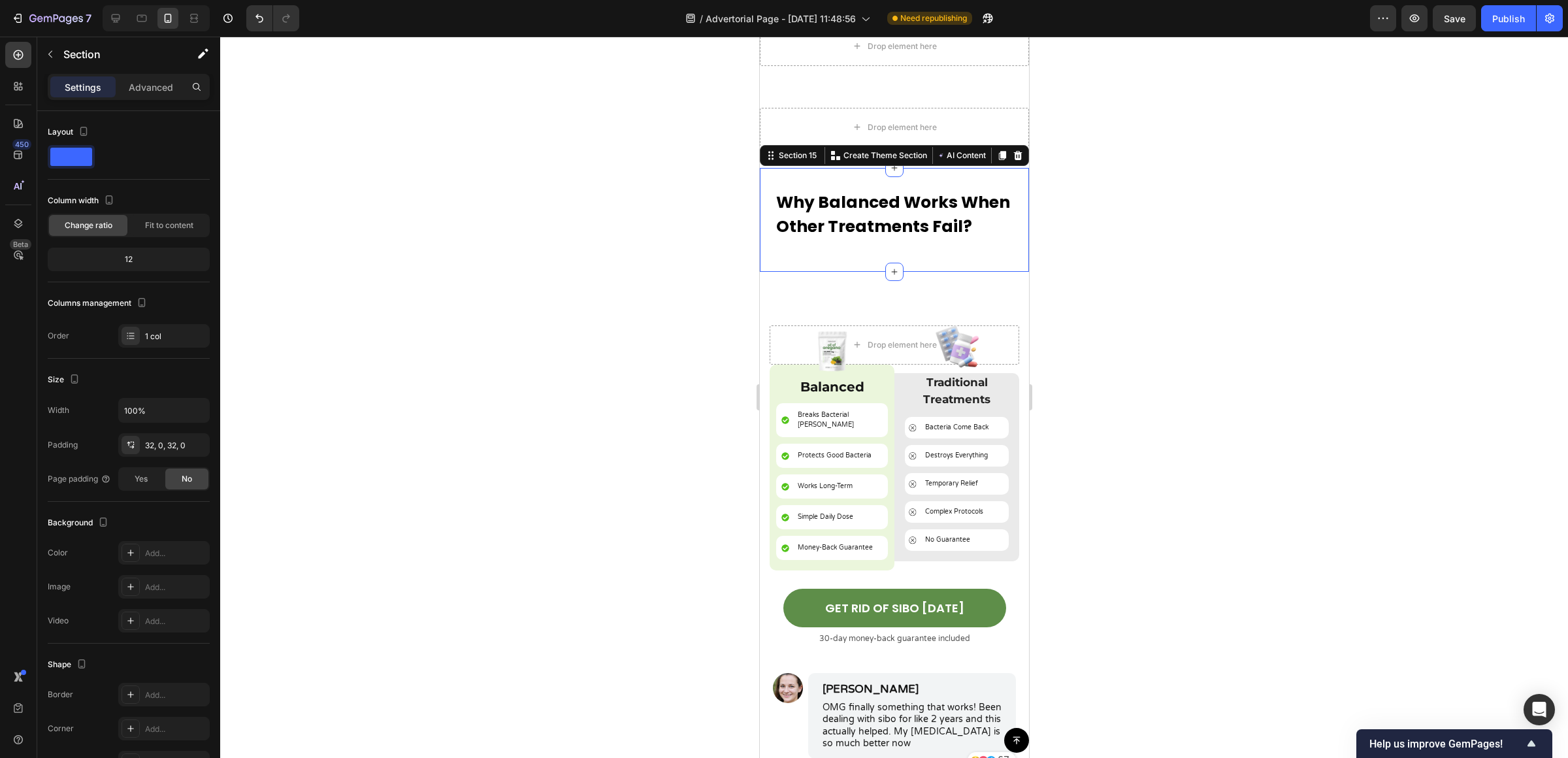
click at [886, 251] on div "Why Balanced Works When Other Treatments Fail? Text Block" at bounding box center [893, 220] width 269 height 62
click at [143, 80] on p "Advanced" at bounding box center [151, 87] width 44 height 14
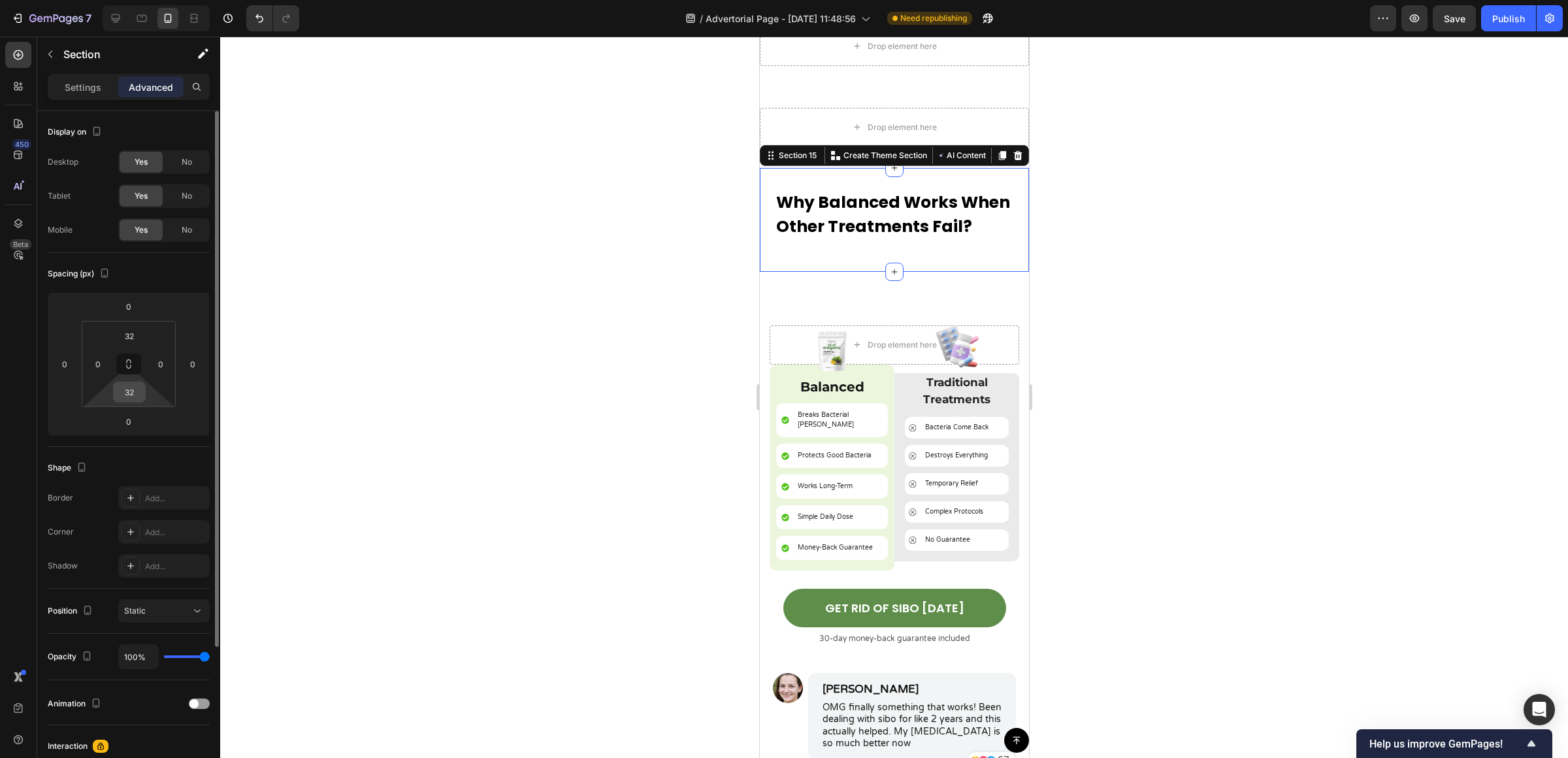
click at [143, 395] on div "32" at bounding box center [129, 391] width 32 height 21
click at [138, 392] on input "32" at bounding box center [129, 391] width 26 height 20
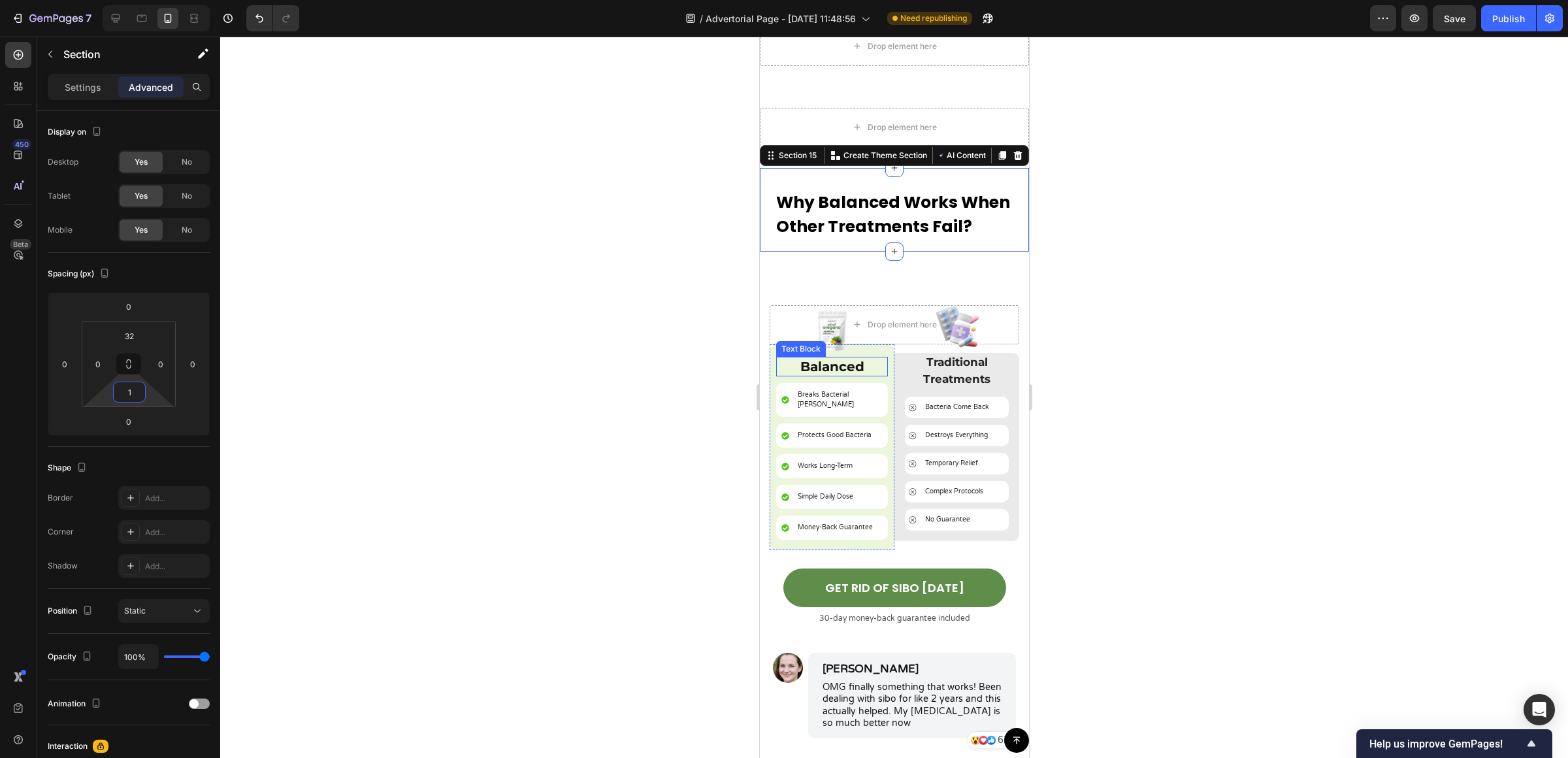
type input "1"
click at [1287, 334] on div at bounding box center [894, 397] width 1348 height 721
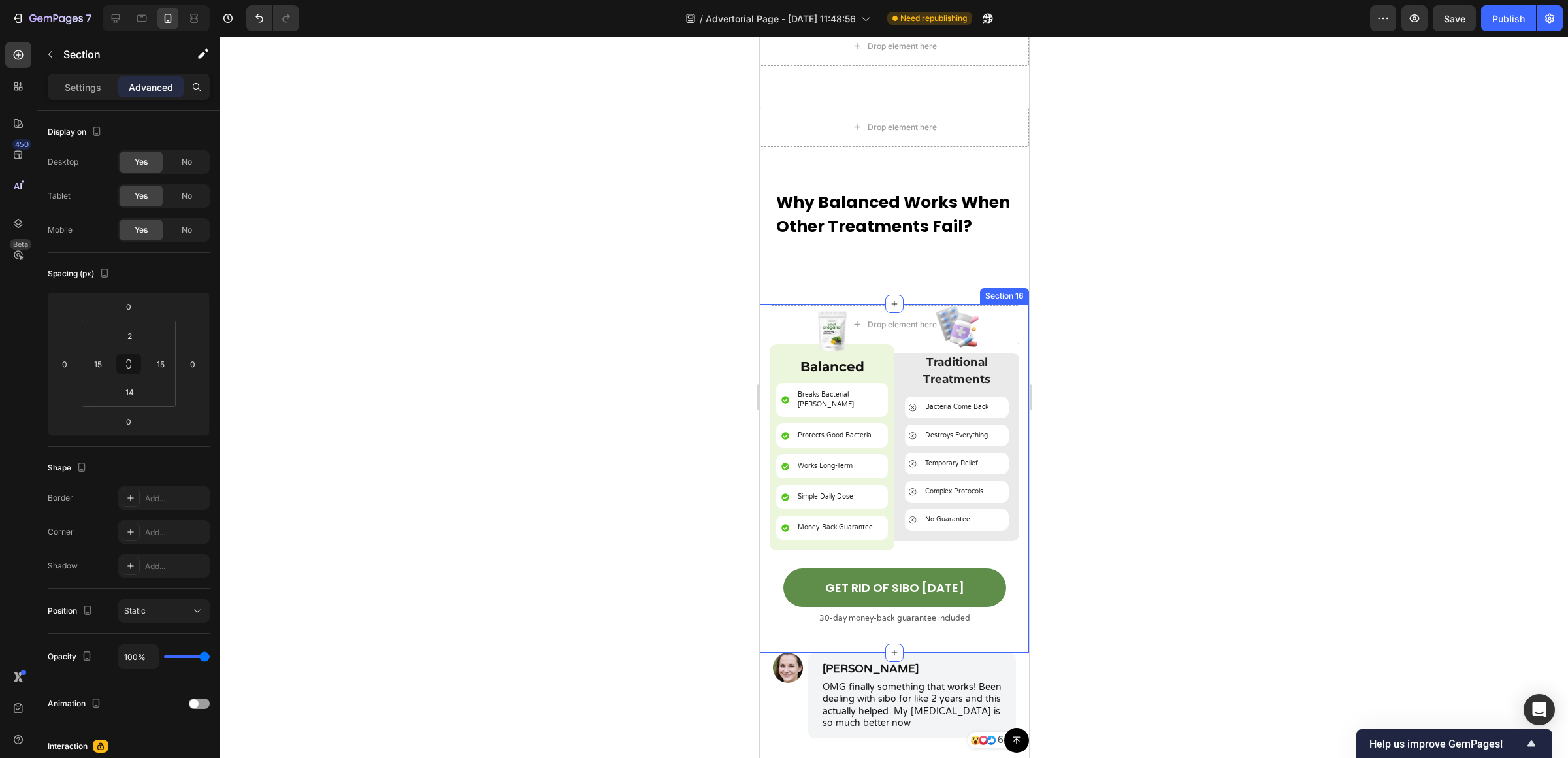
click at [1011, 353] on div "Drop element here Image Balanced Text Block Breaks Bacterial [PERSON_NAME] Item…" at bounding box center [893, 478] width 269 height 350
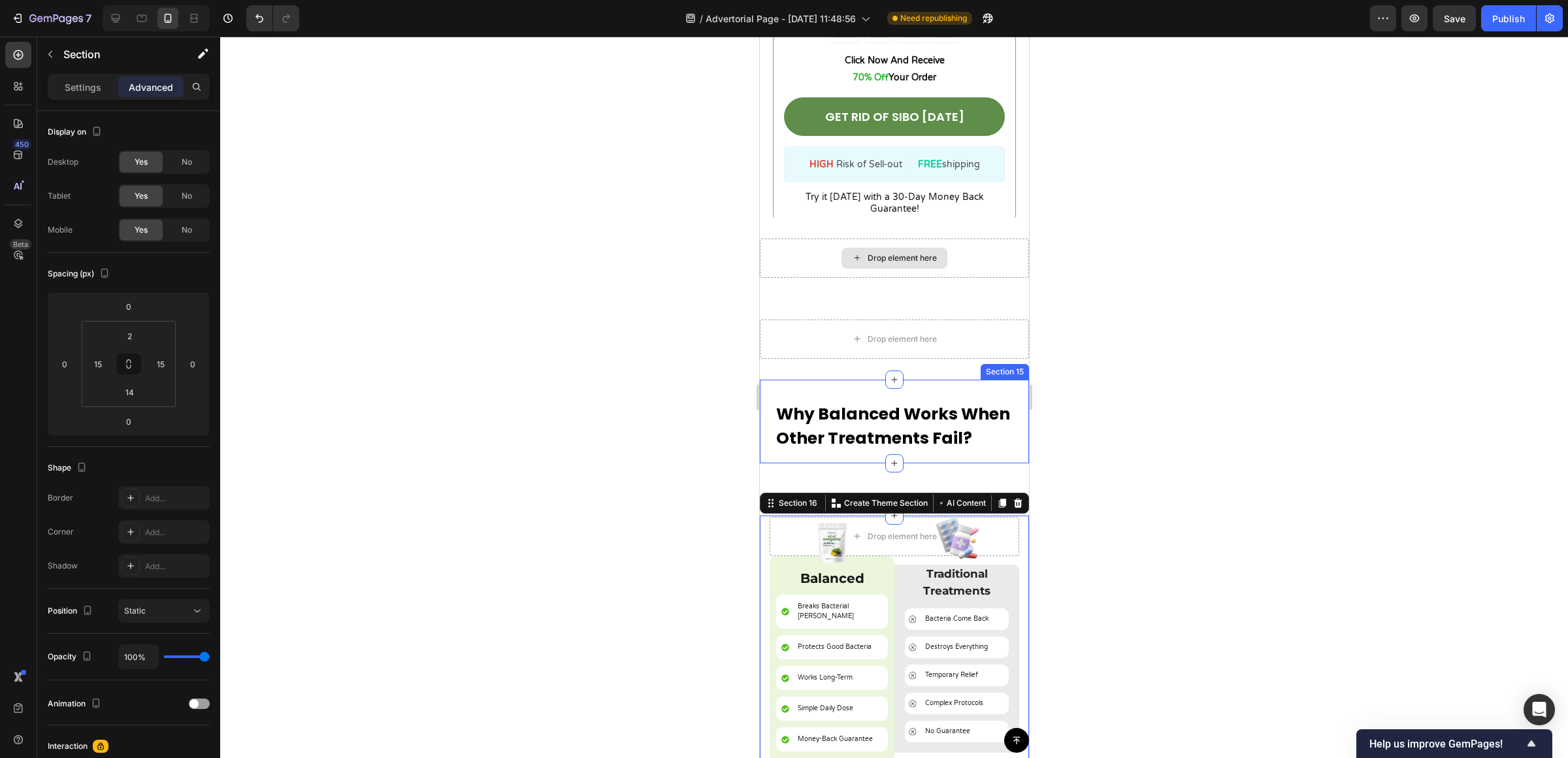
scroll to position [4557, 0]
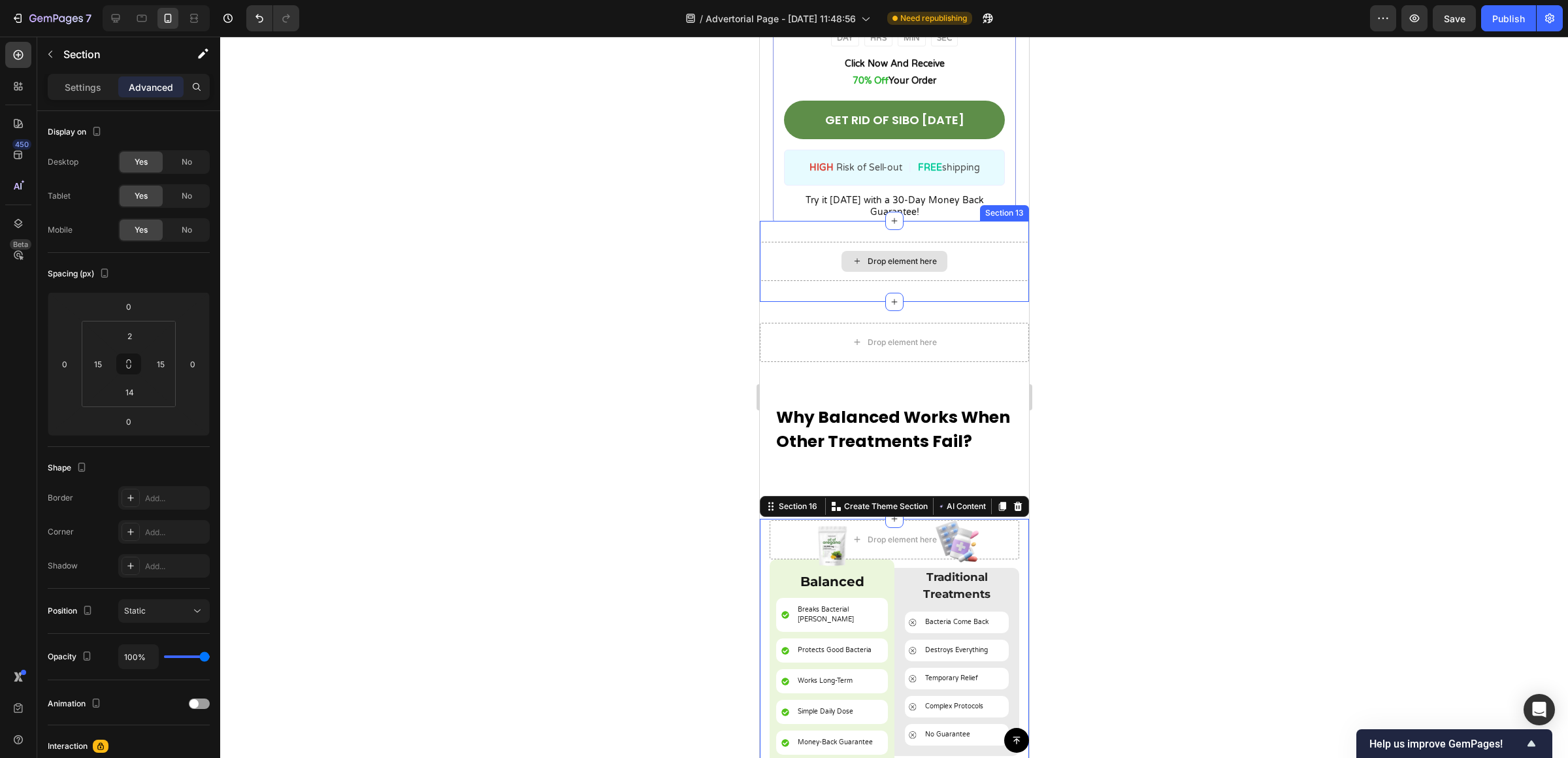
click at [941, 242] on div "Drop element here" at bounding box center [893, 261] width 269 height 39
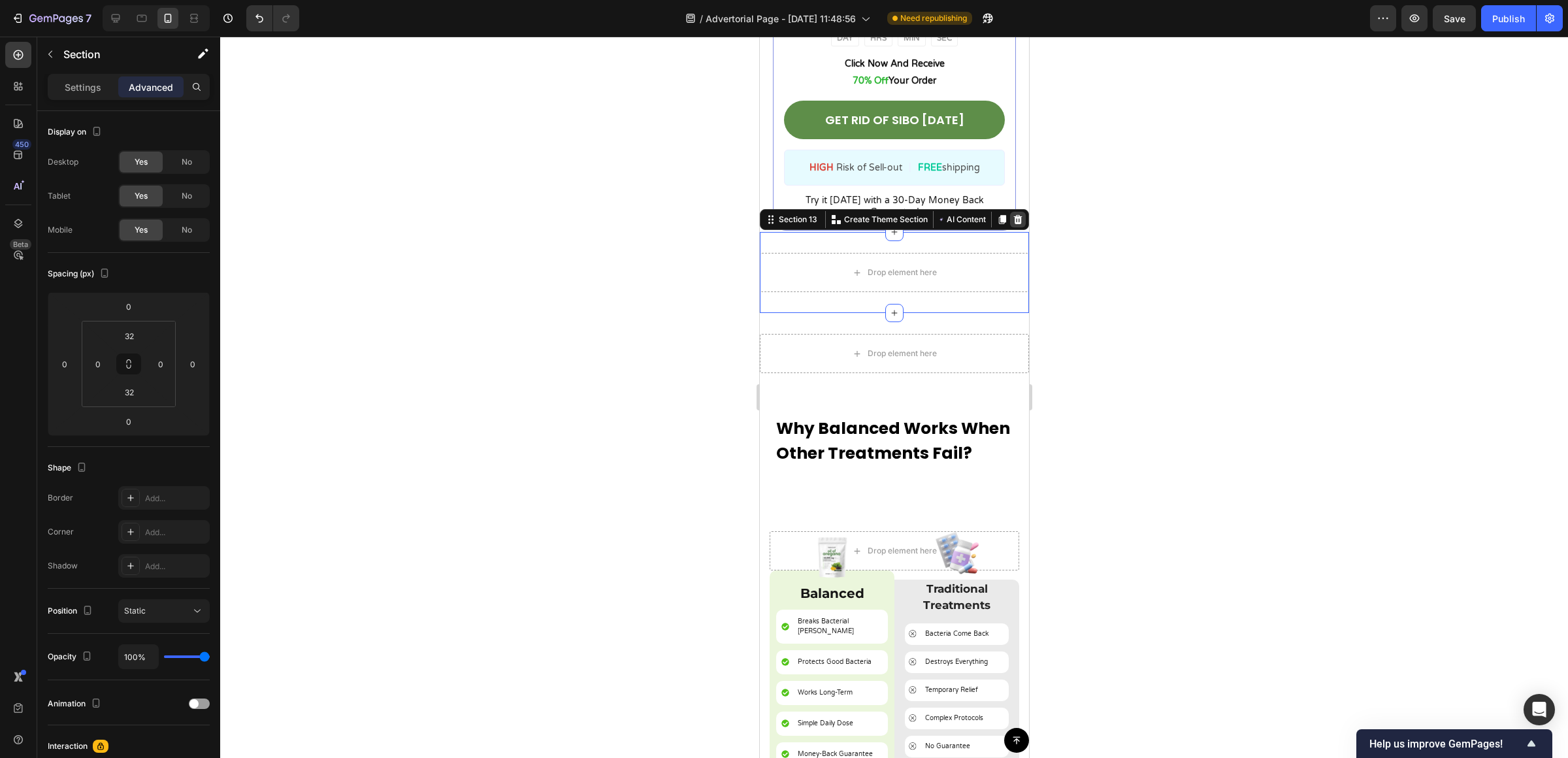
click at [1009, 214] on div at bounding box center [1017, 220] width 15 height 15
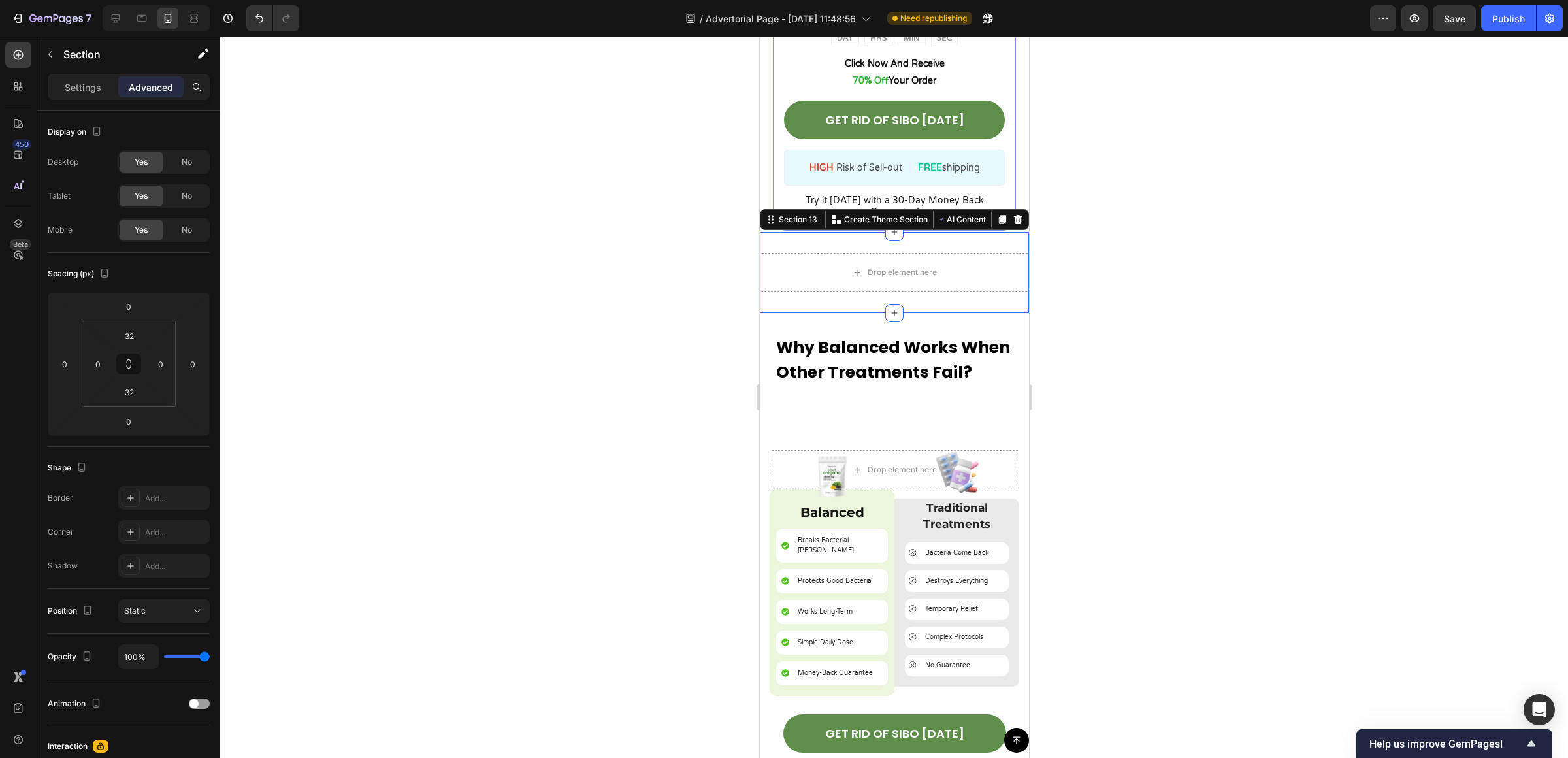
click at [1002, 232] on div "Drop element here Section 13 Create Theme Section AI Content Write with GemAI W…" at bounding box center [893, 272] width 269 height 81
click at [1009, 214] on div at bounding box center [1017, 220] width 15 height 15
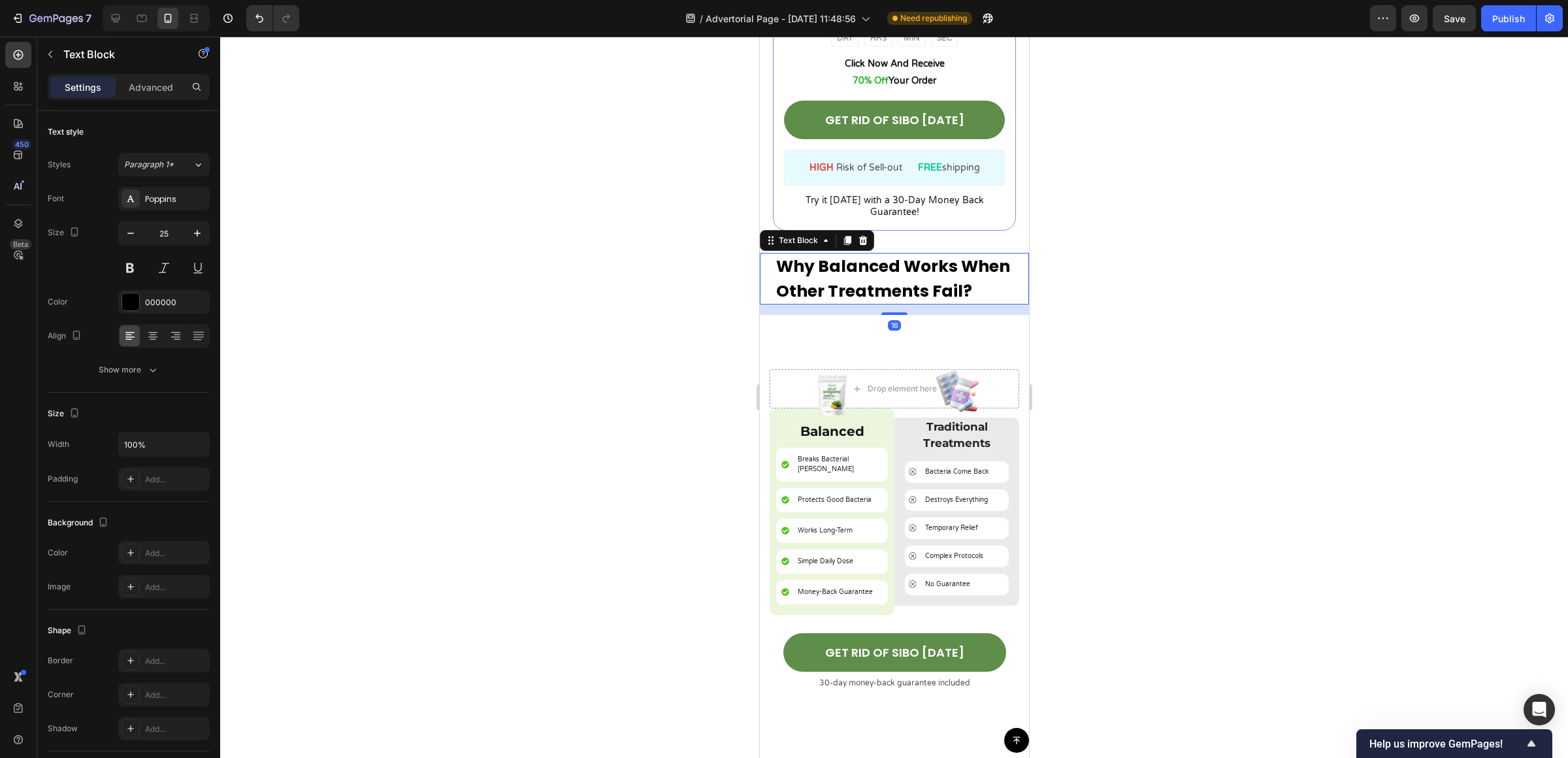
click at [823, 298] on p "Why Balanced Works When Other Treatments Fail?" at bounding box center [893, 278] width 237 height 49
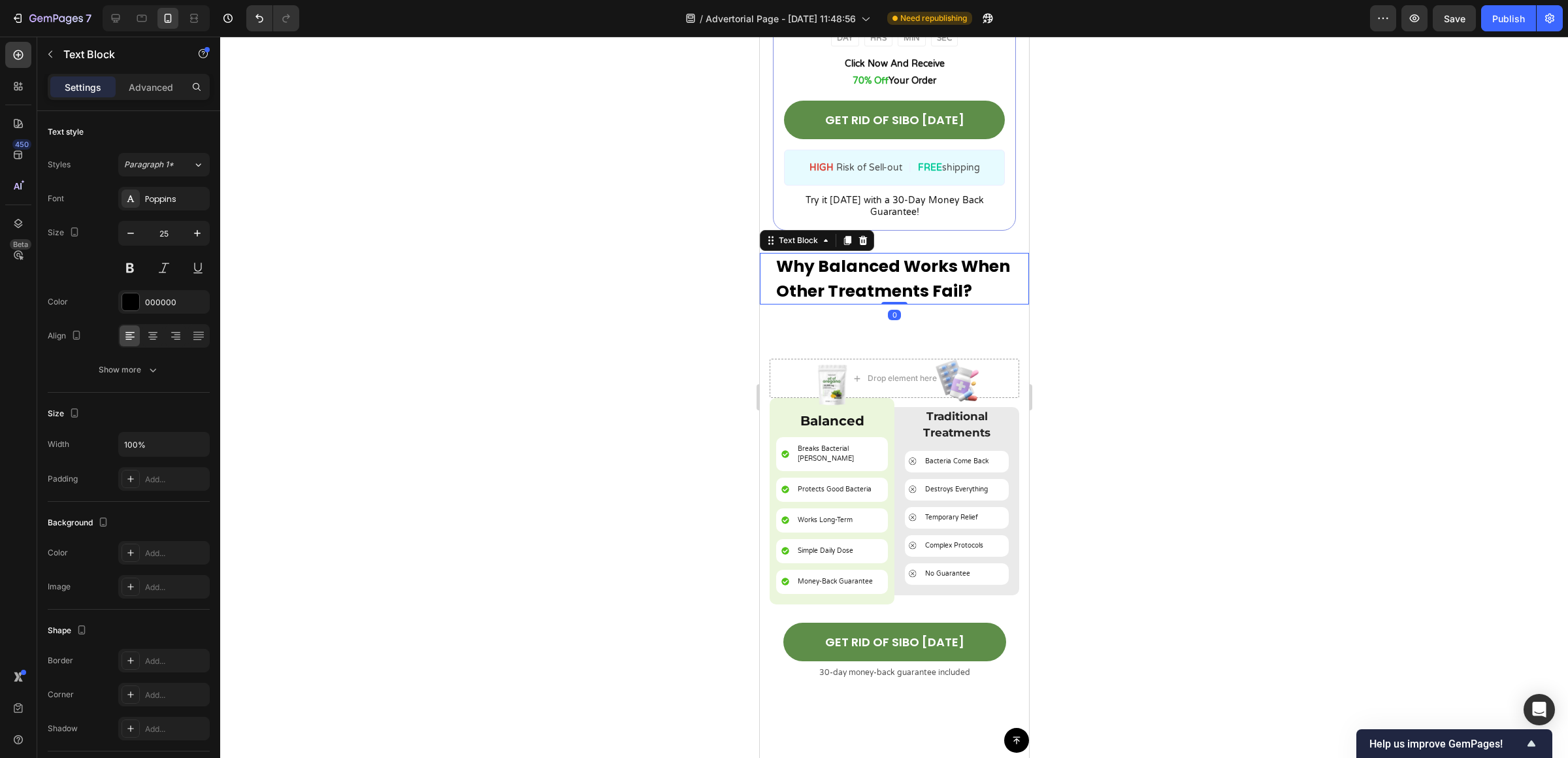
drag, startPoint x: 898, startPoint y: 325, endPoint x: 901, endPoint y: 272, distance: 53.1
click at [901, 272] on div "Why Balanced Works When Other Treatments Fail? Text Block 0" at bounding box center [893, 279] width 269 height 51
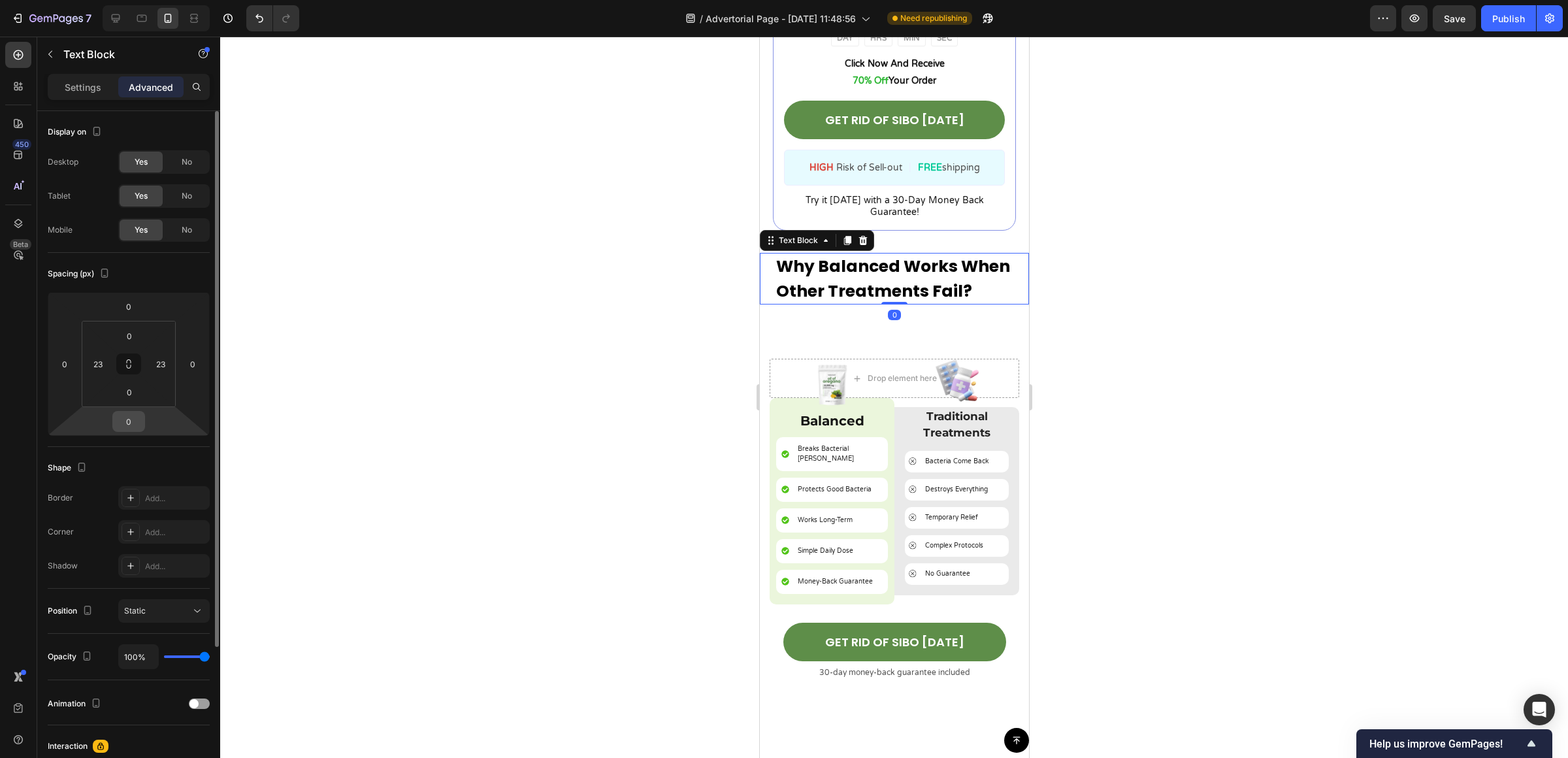
click at [132, 428] on input "0" at bounding box center [128, 421] width 26 height 20
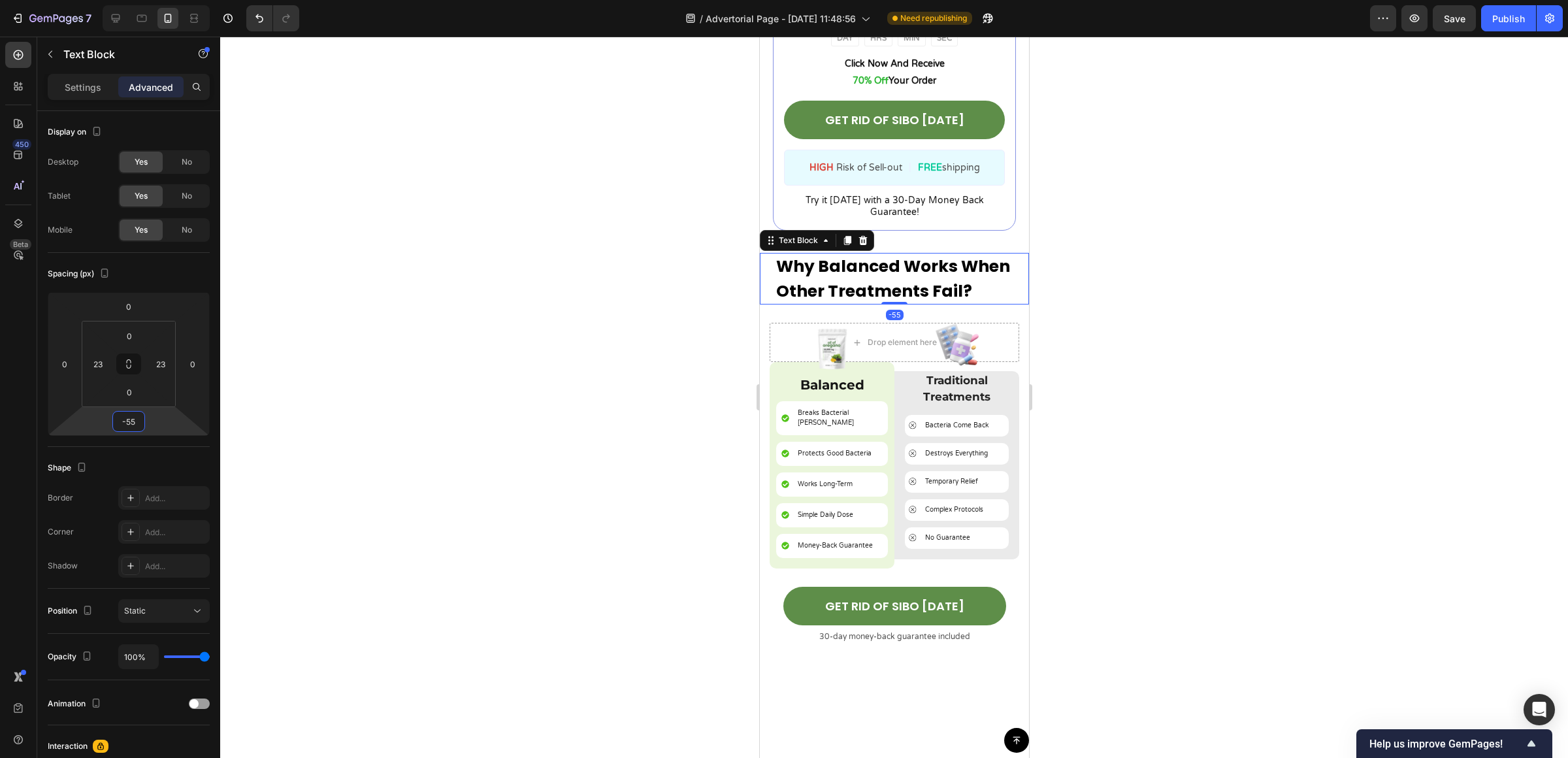
type input "-55"
click at [1169, 473] on div at bounding box center [894, 397] width 1348 height 721
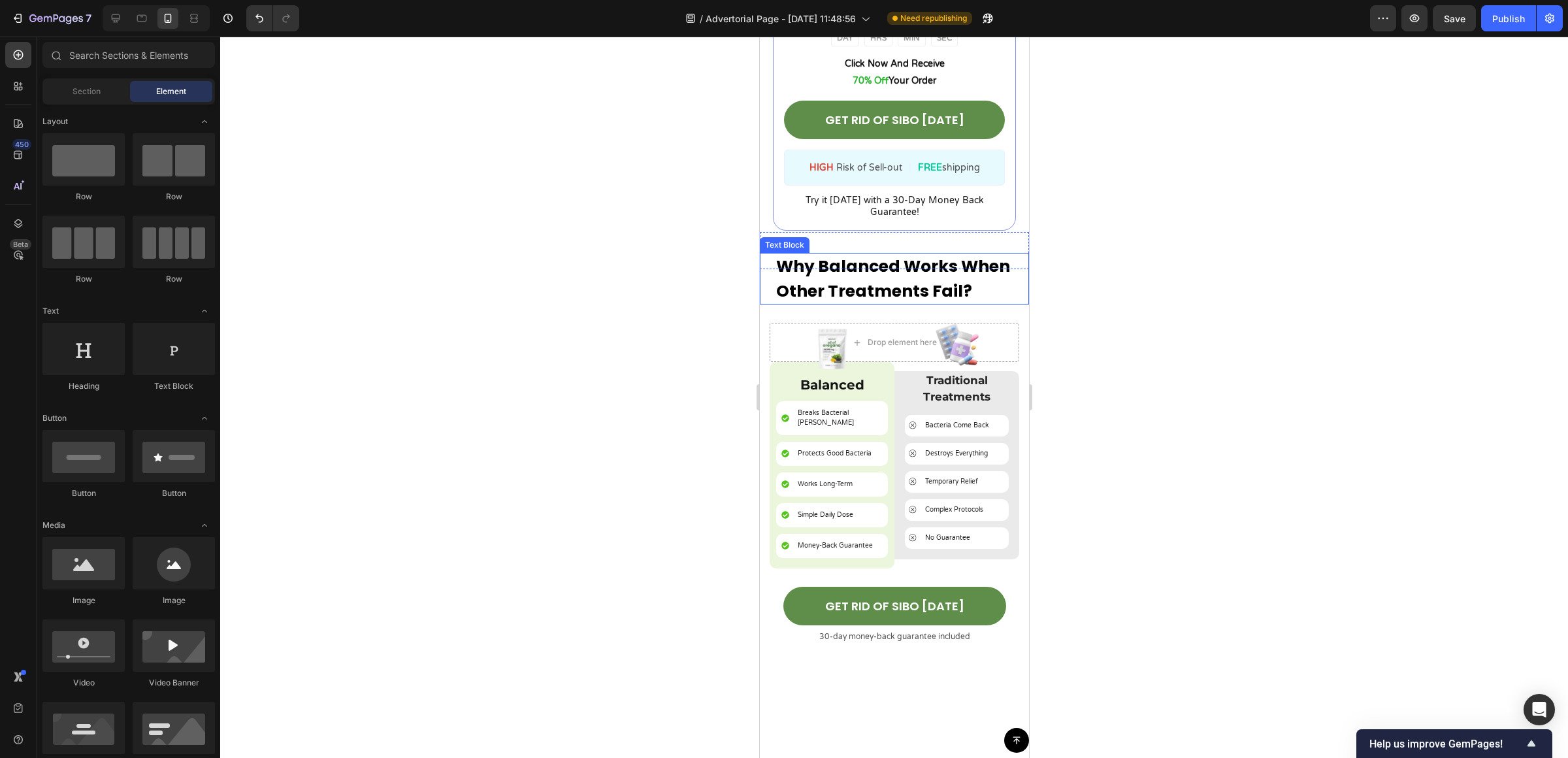
click at [874, 257] on p "Why Balanced Works When Other Treatments Fail?" at bounding box center [893, 278] width 237 height 49
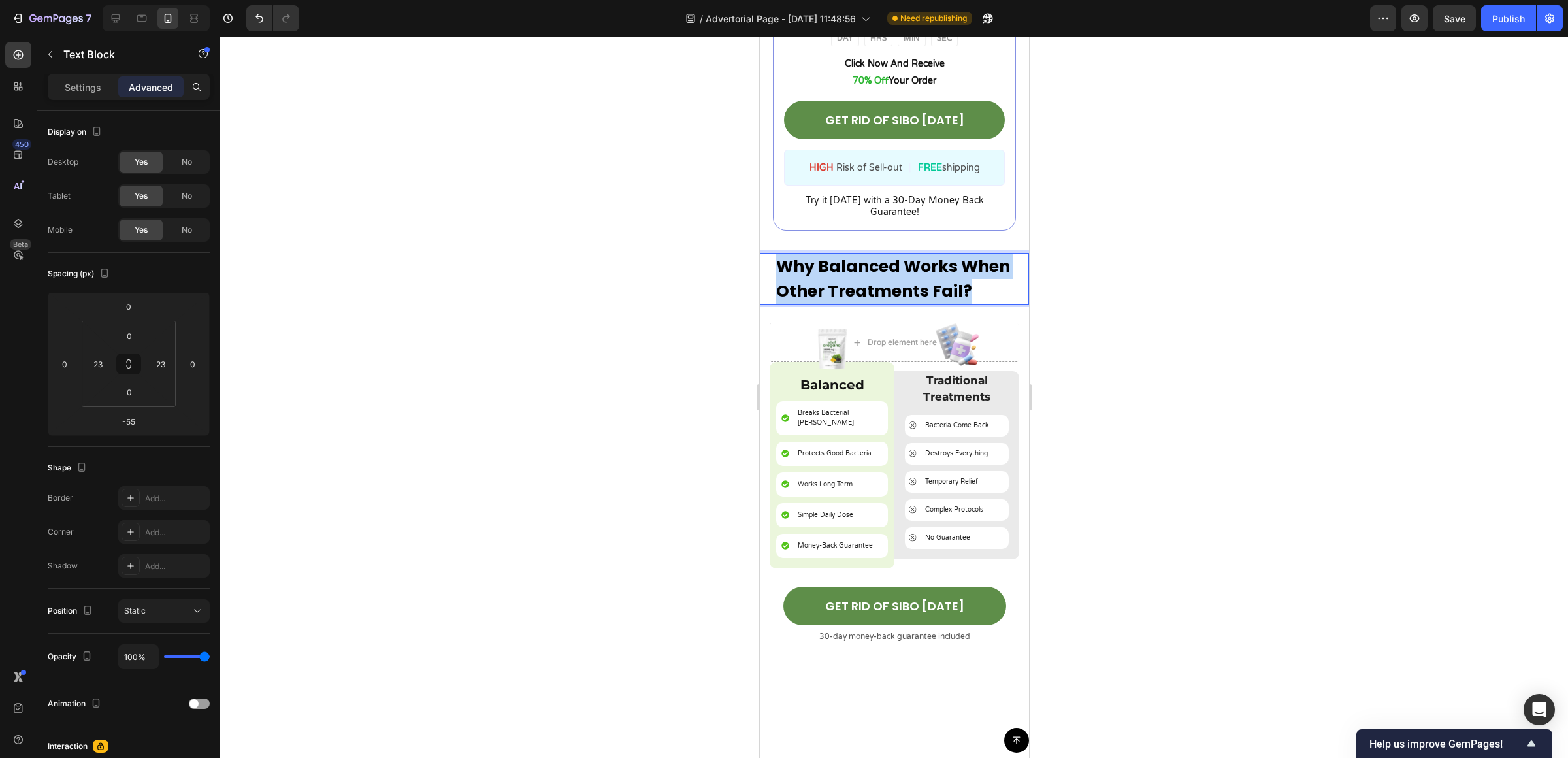
click at [874, 257] on p "Why Balanced Works When Other Treatments Fail?" at bounding box center [893, 278] width 237 height 49
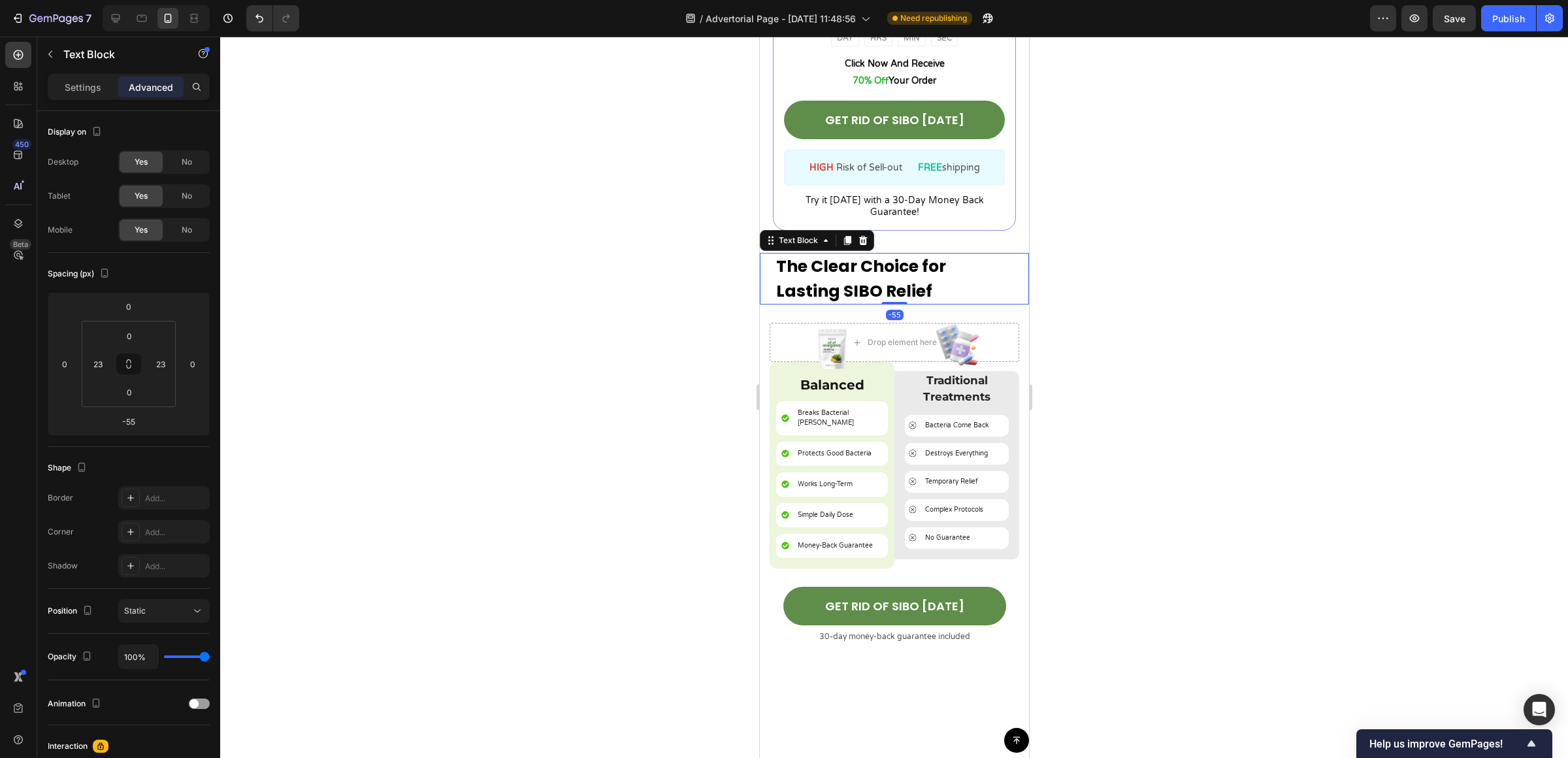
click at [1130, 291] on div at bounding box center [894, 397] width 1348 height 721
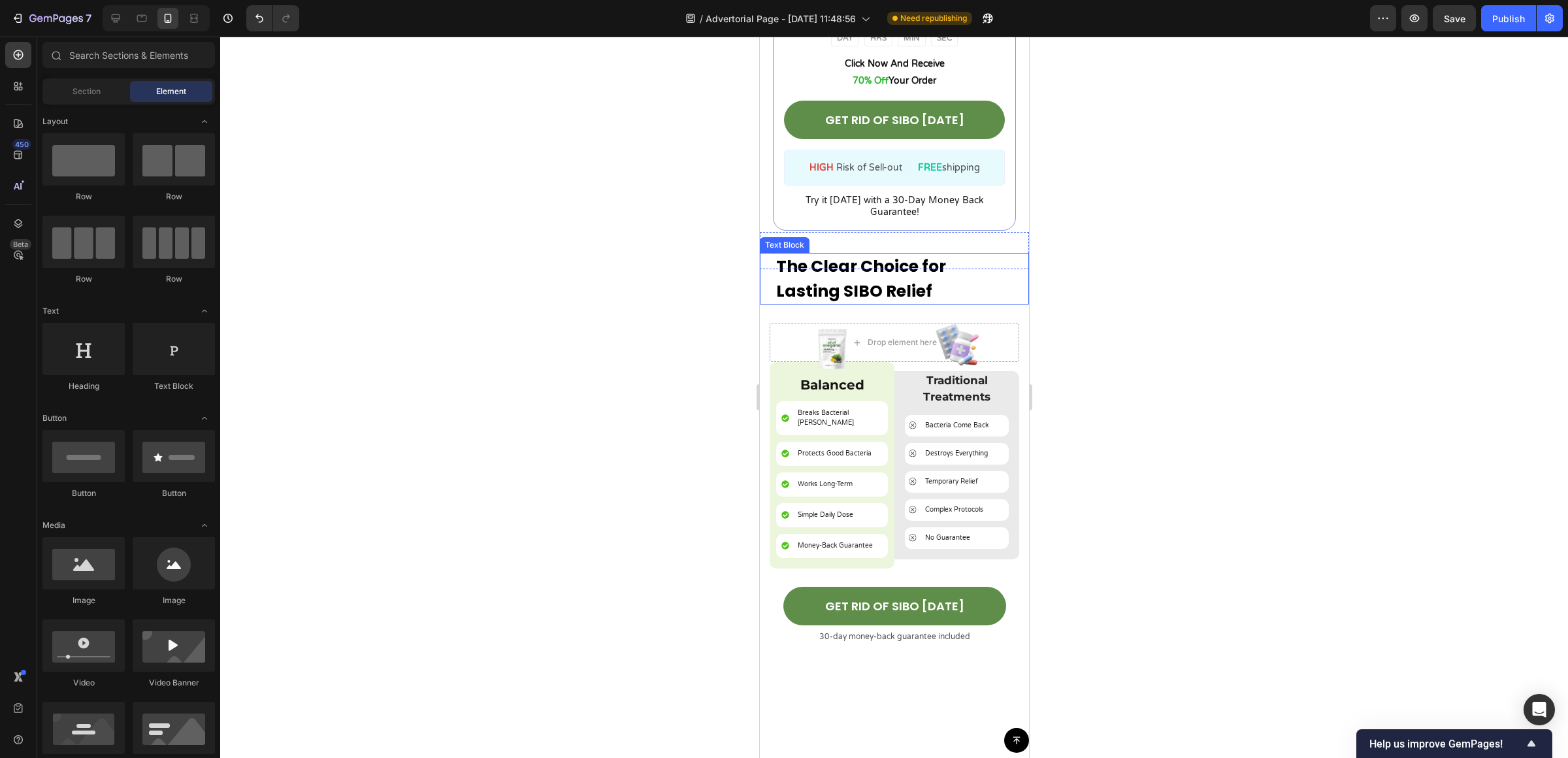
click at [919, 276] on p "The Clear Choice for Lasting SIBO Relief" at bounding box center [893, 278] width 237 height 49
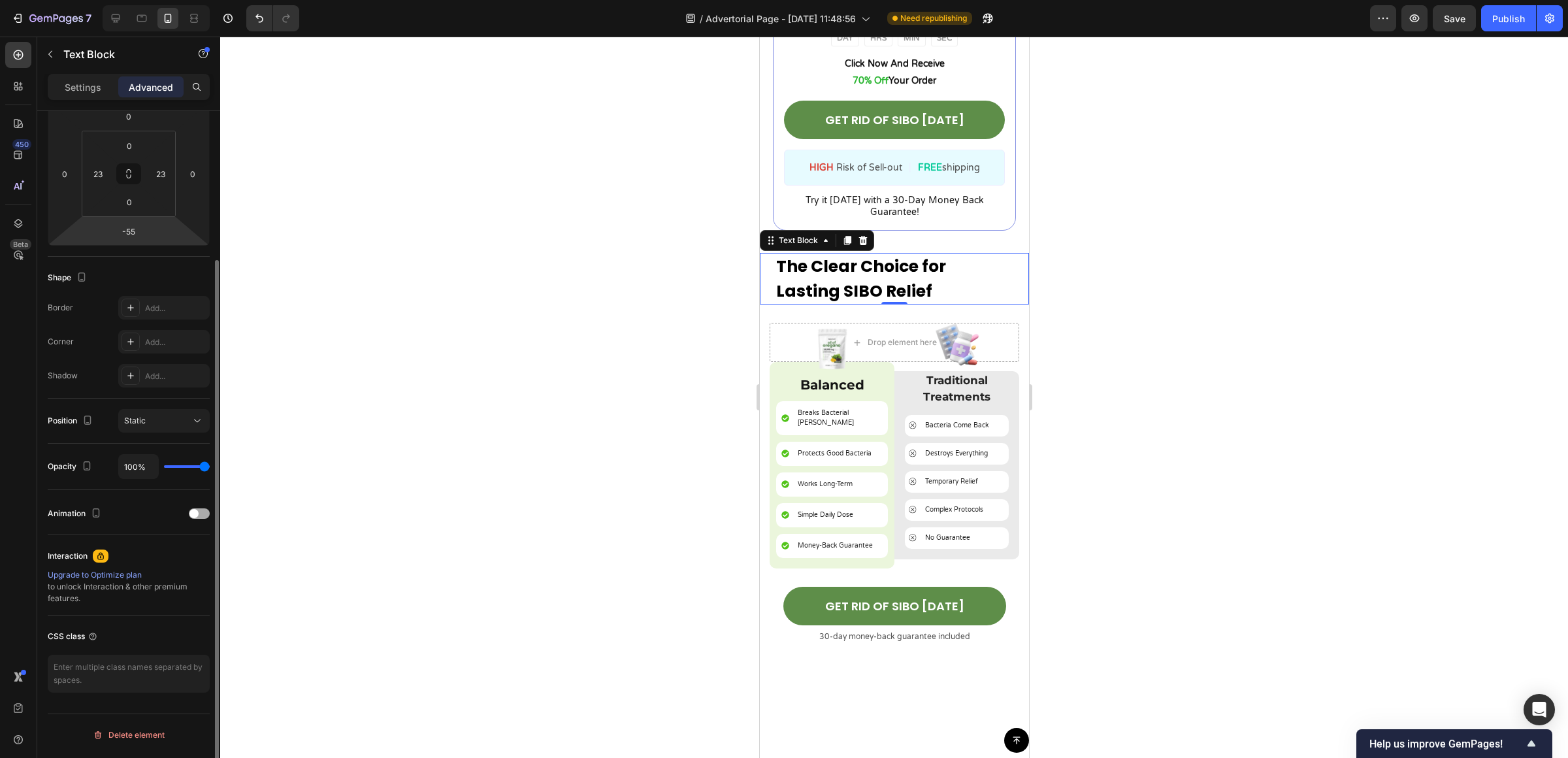
scroll to position [0, 0]
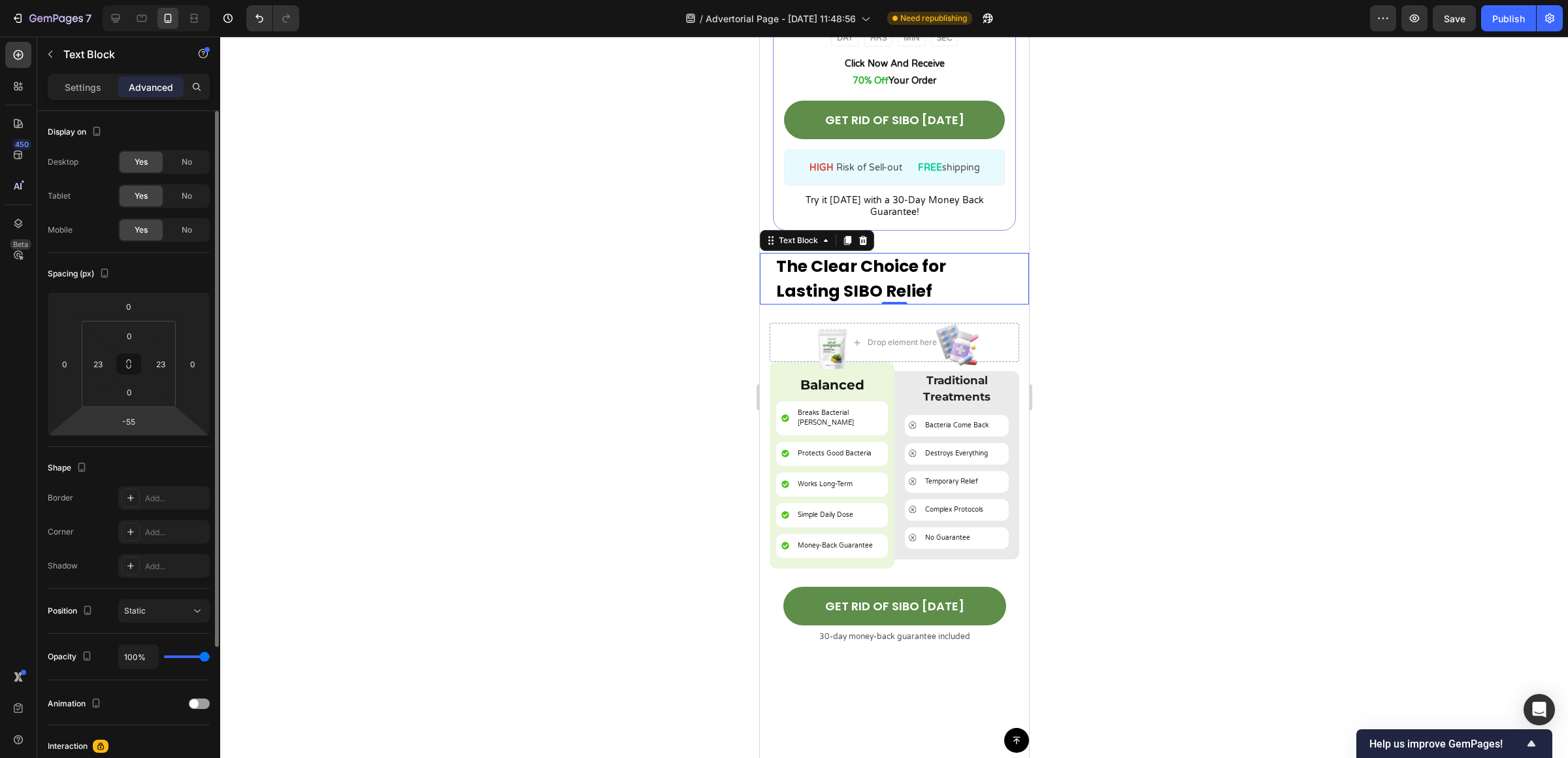
click at [1228, 490] on div at bounding box center [894, 397] width 1348 height 721
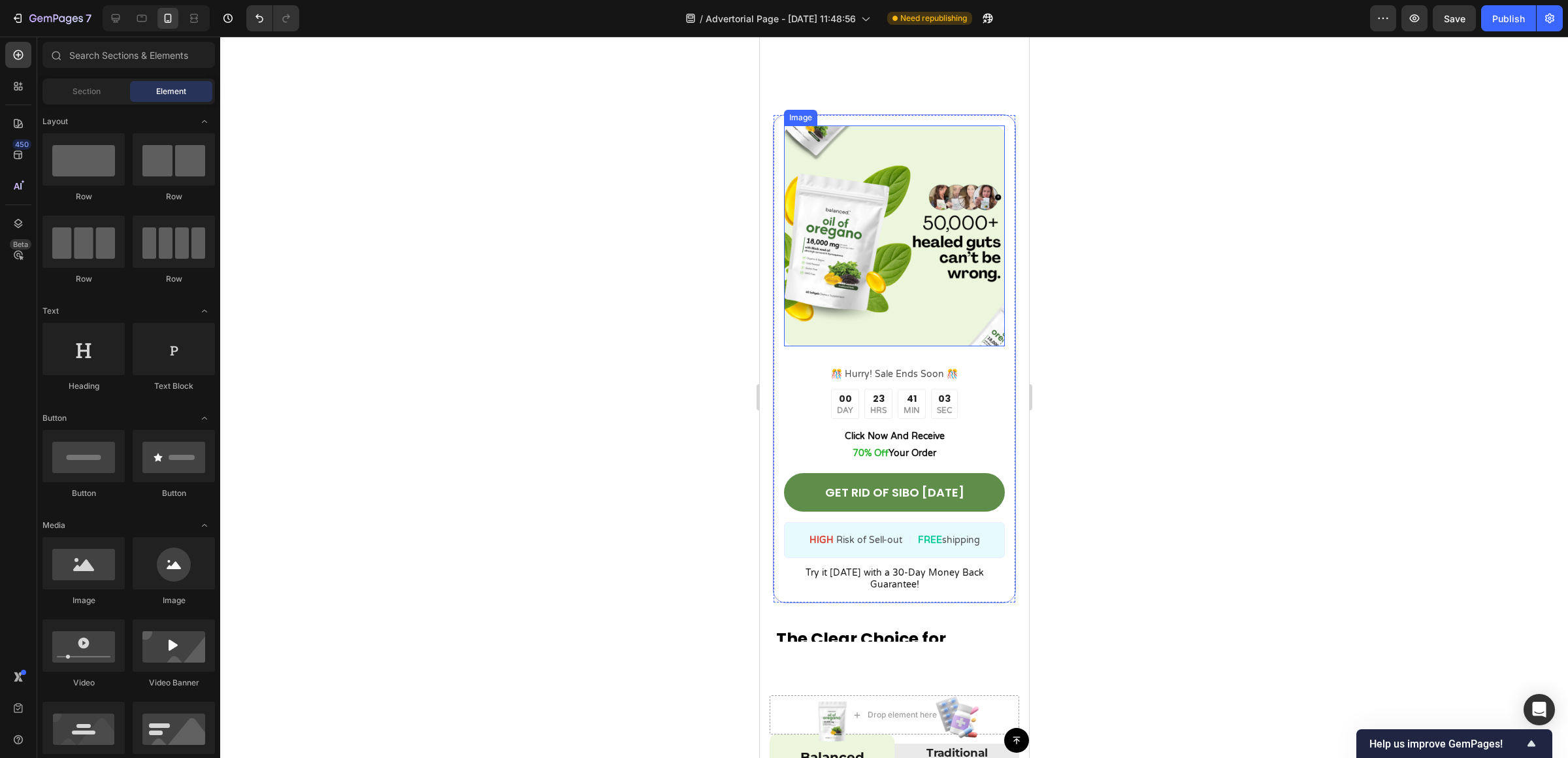
scroll to position [4416, 0]
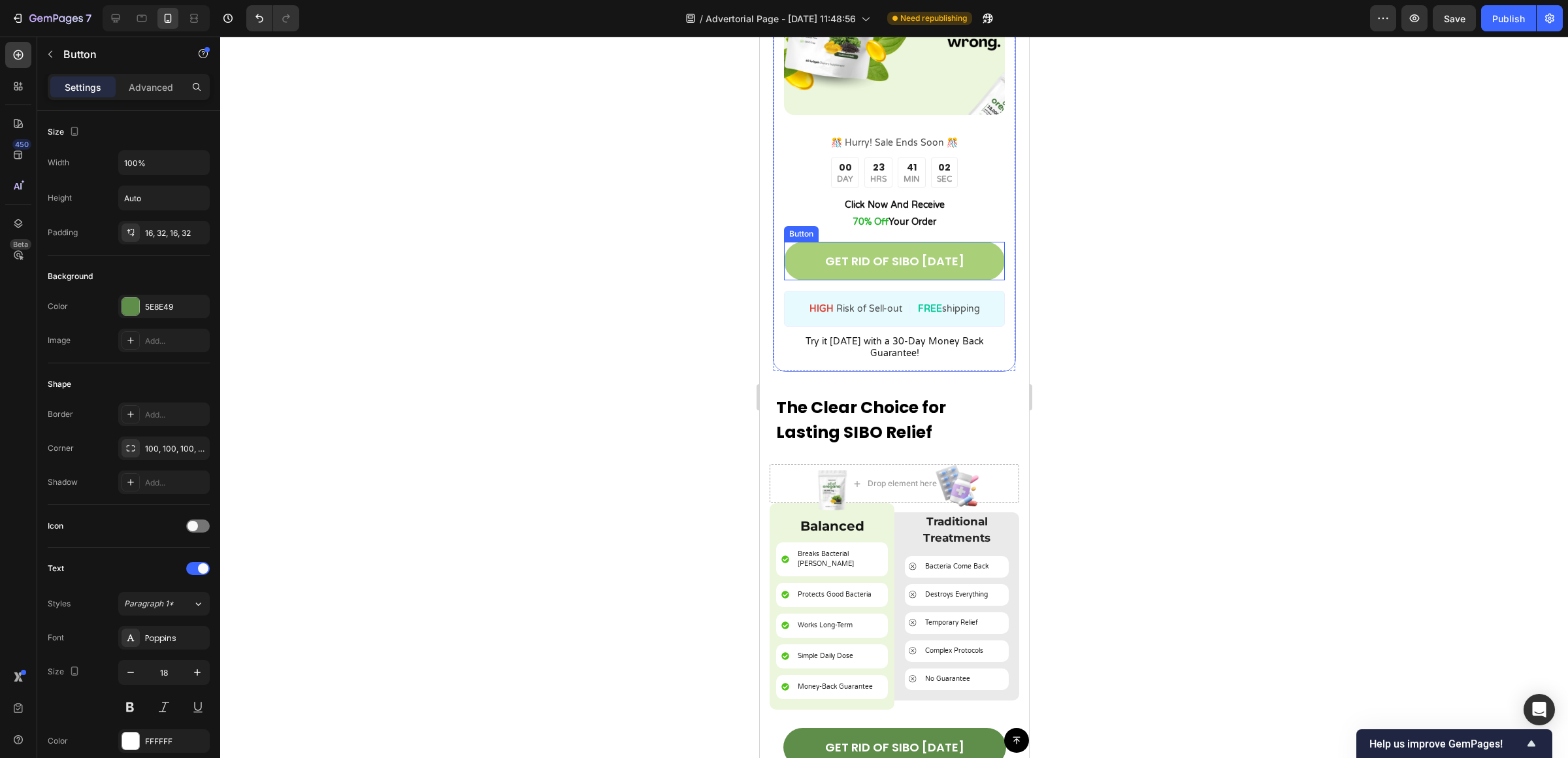
click at [981, 258] on link "GET RID OF SIBO [DATE]" at bounding box center [894, 261] width 220 height 38
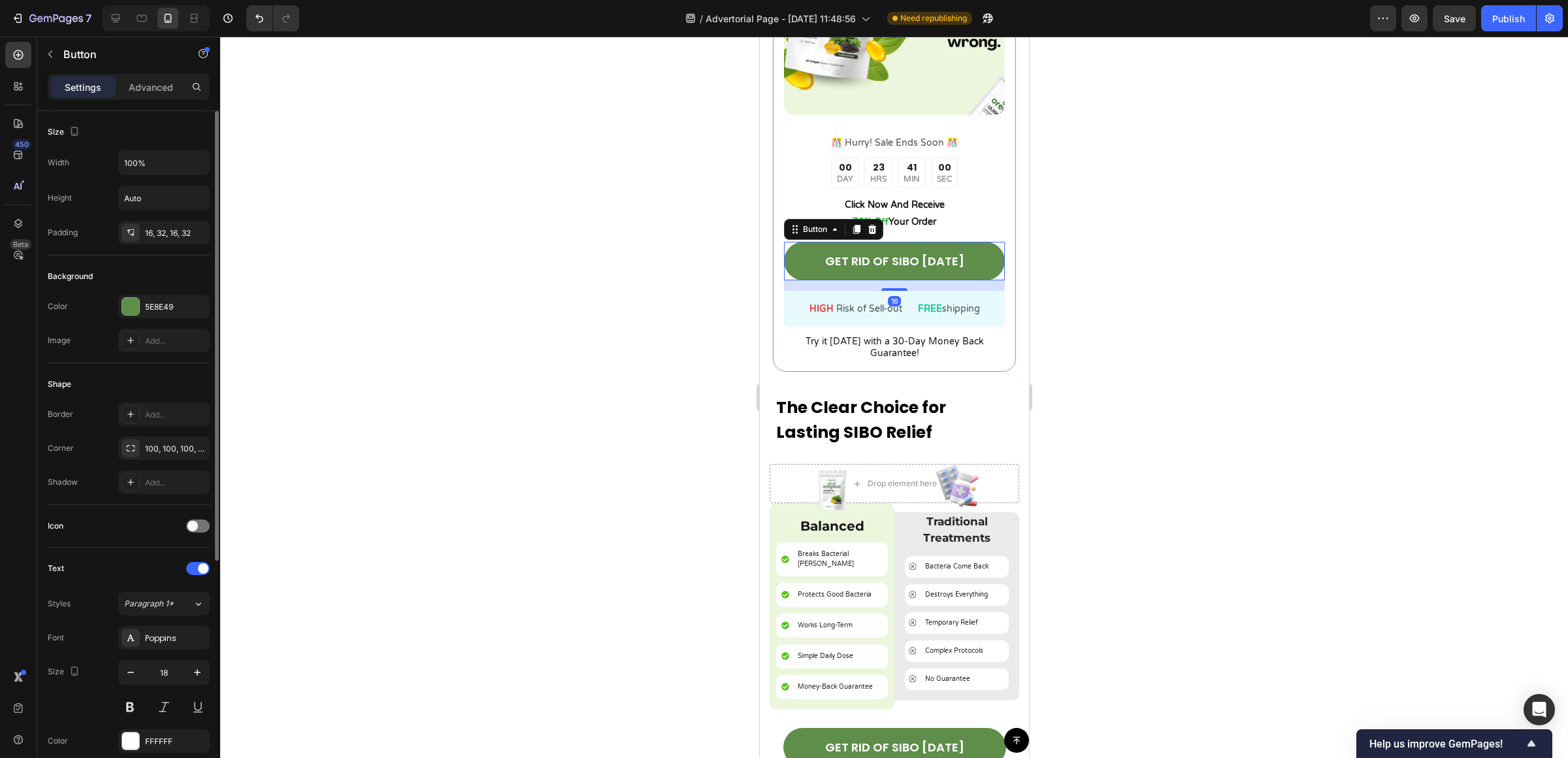
click at [115, 303] on div "Color 5E8E49" at bounding box center [129, 307] width 162 height 24
click at [118, 304] on div "5E8E49" at bounding box center [163, 307] width 91 height 24
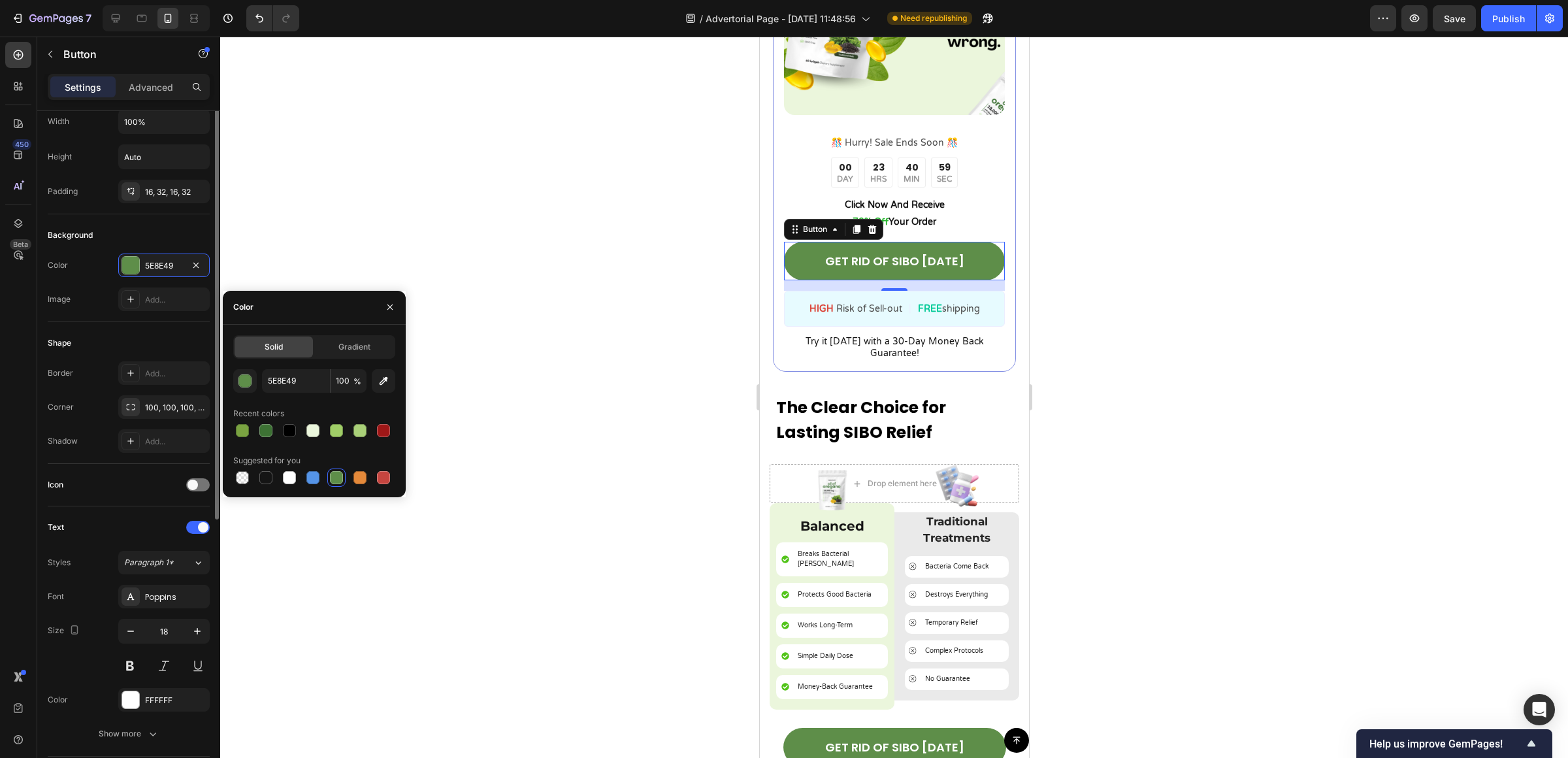
scroll to position [138, 0]
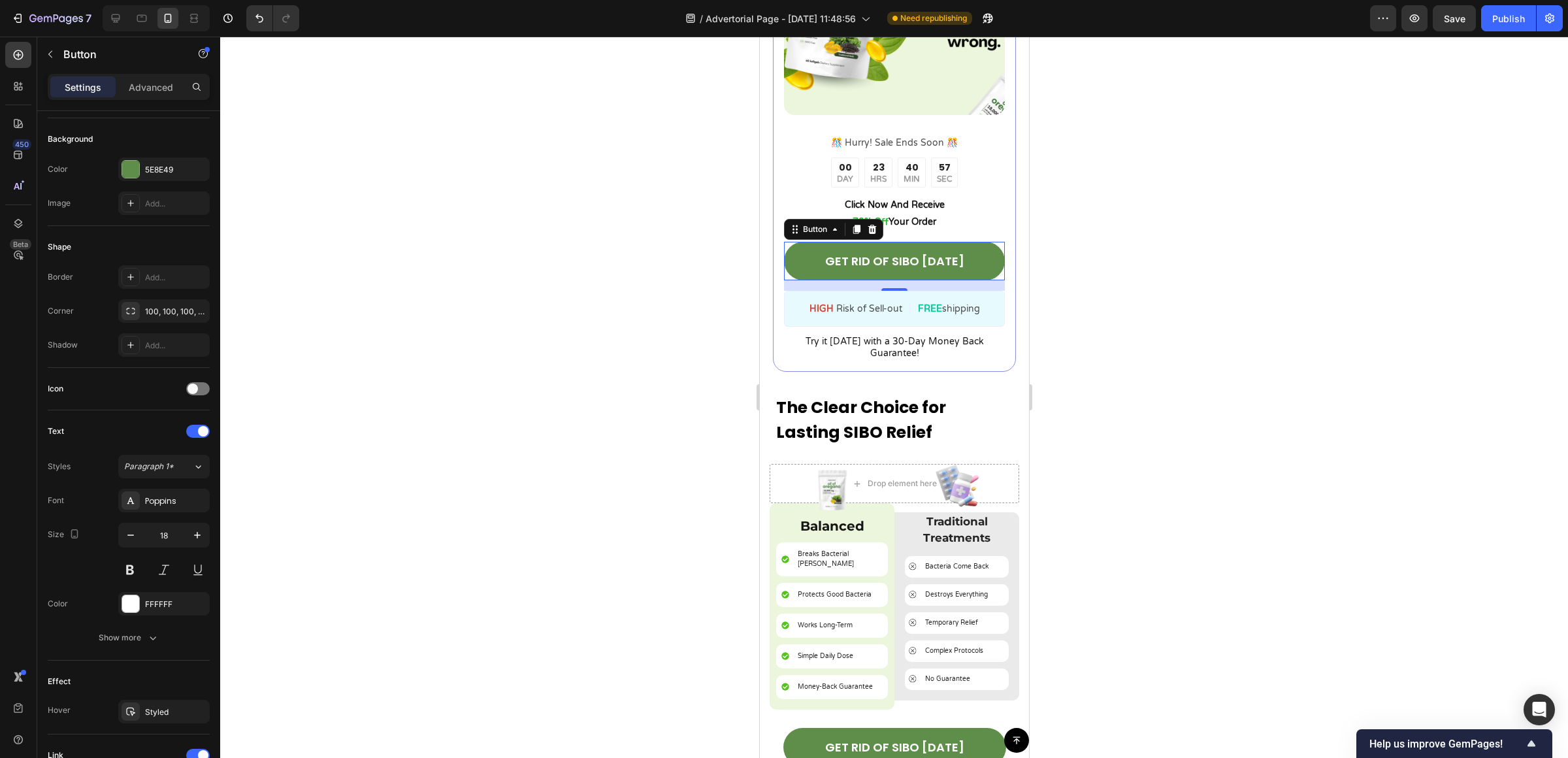
click at [614, 514] on div at bounding box center [894, 397] width 1348 height 721
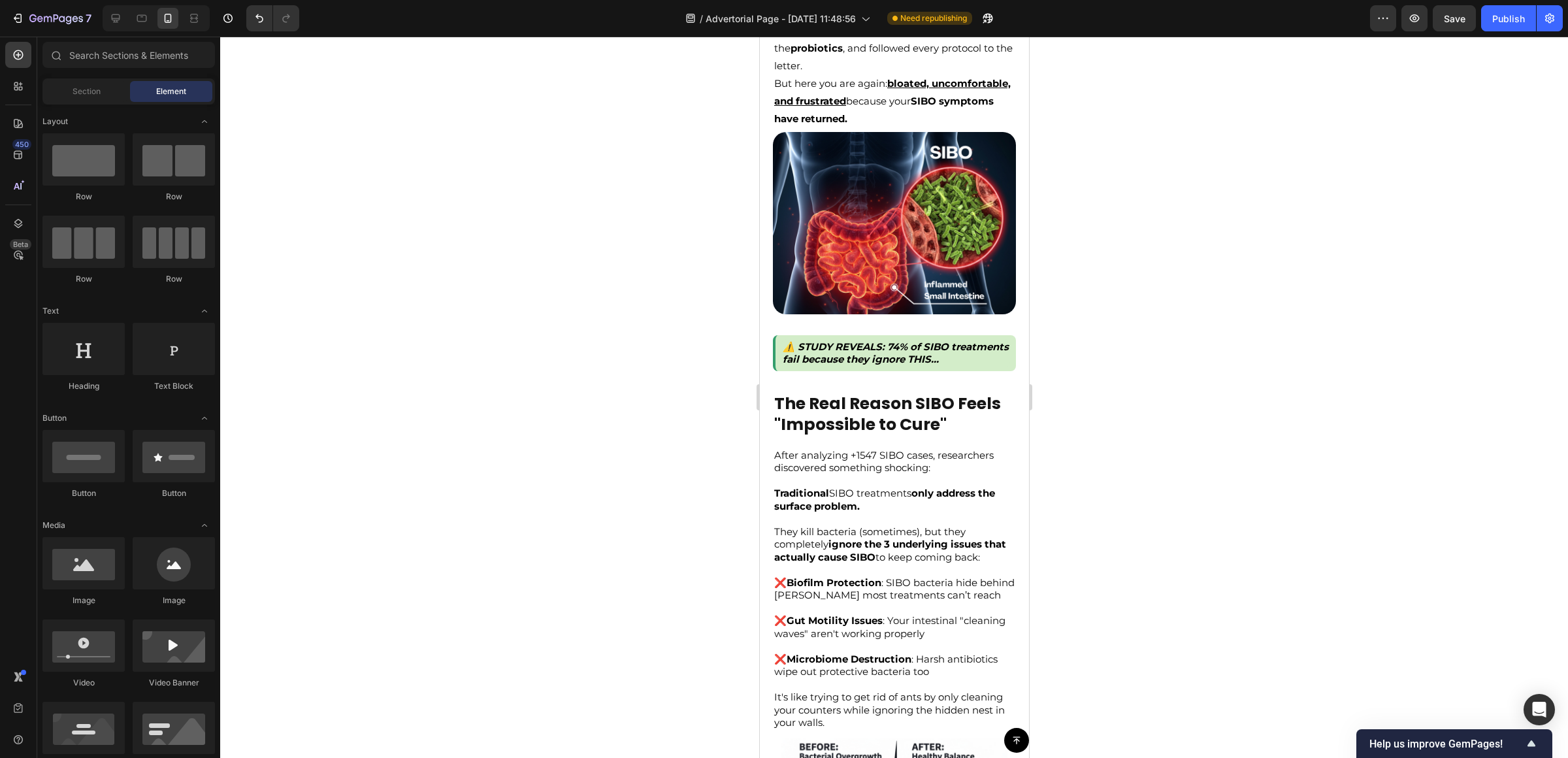
scroll to position [0, 0]
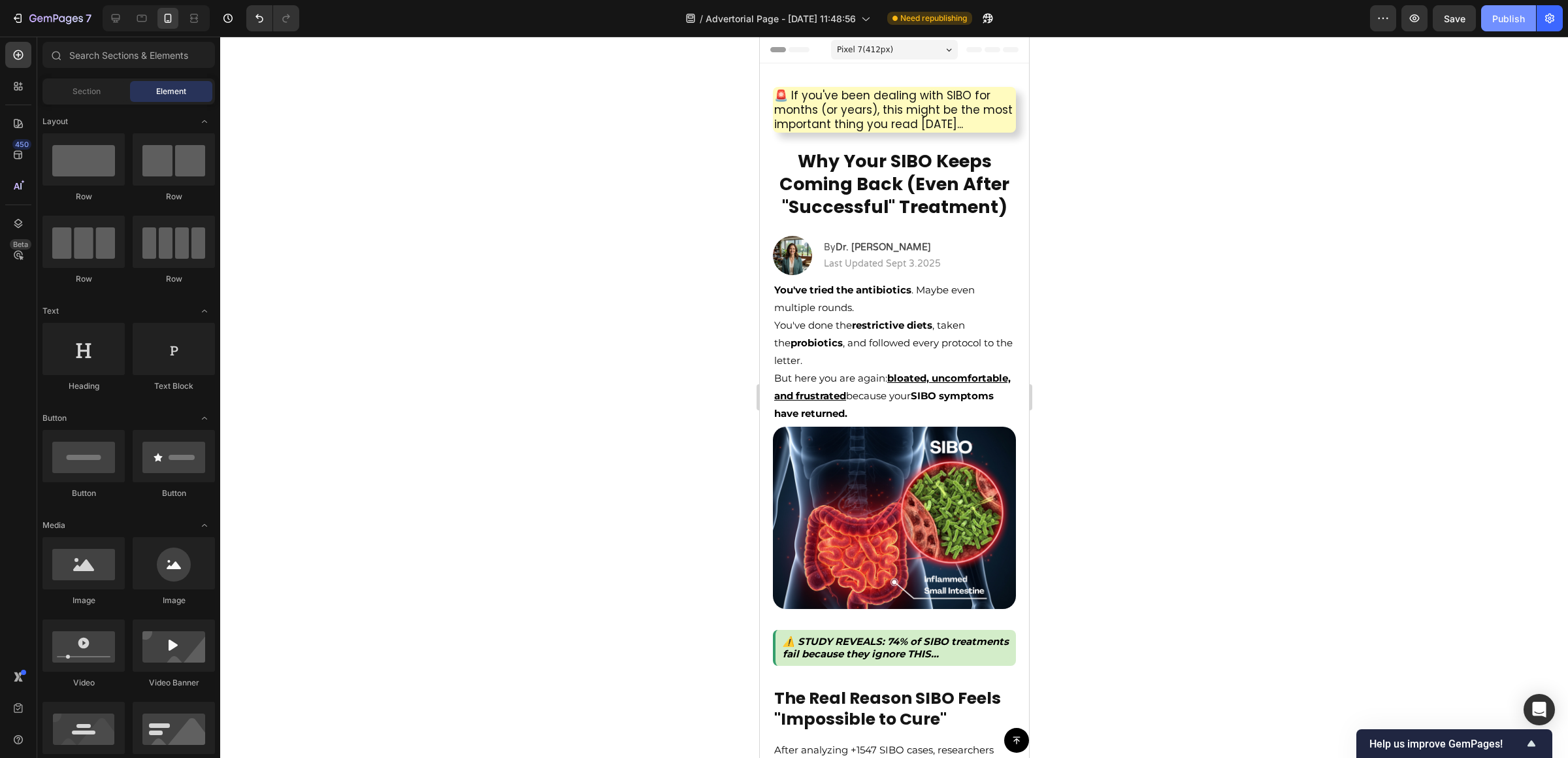
click at [1508, 24] on div "Publish" at bounding box center [1508, 19] width 32 height 14
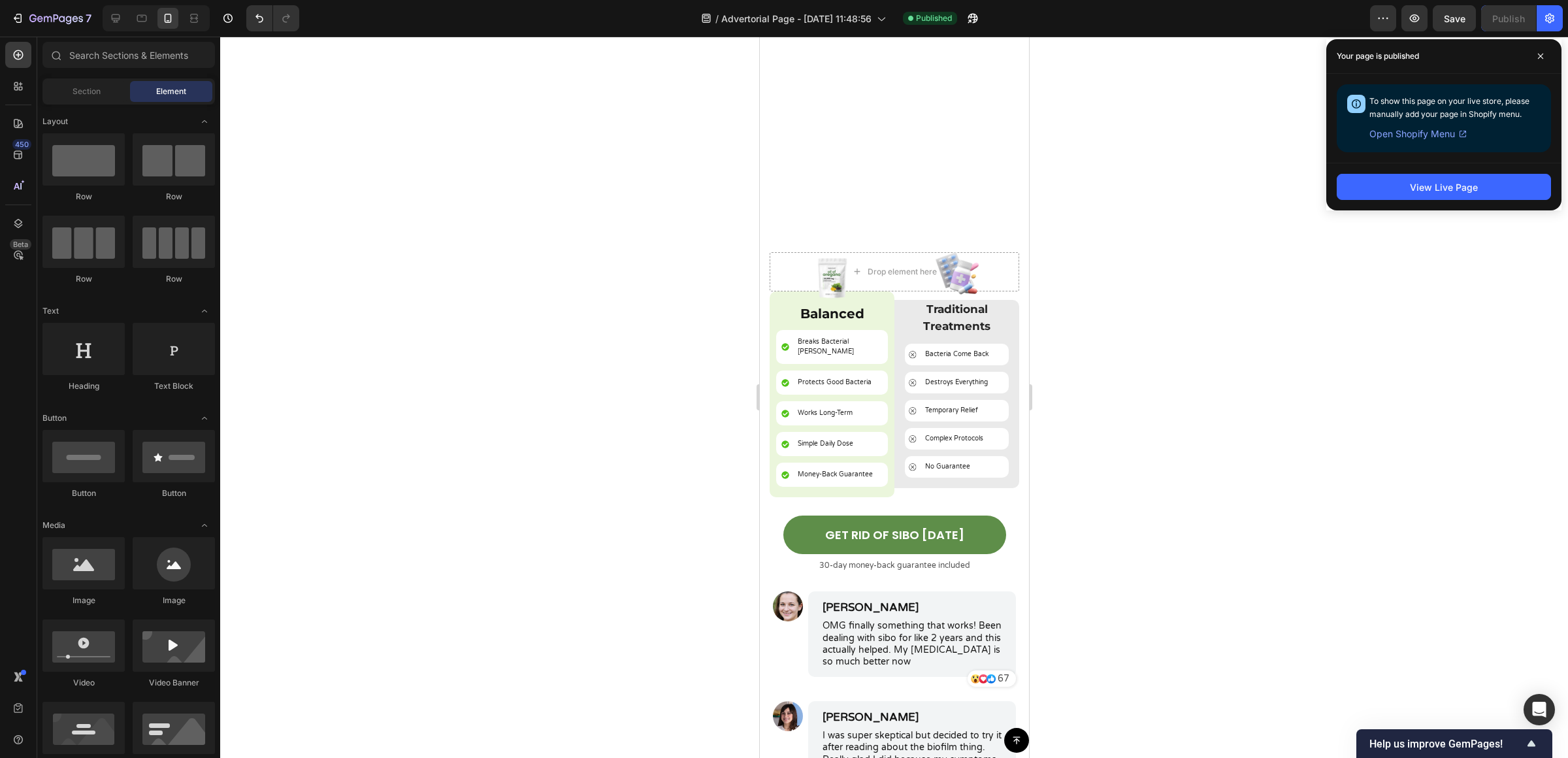
scroll to position [4601, 0]
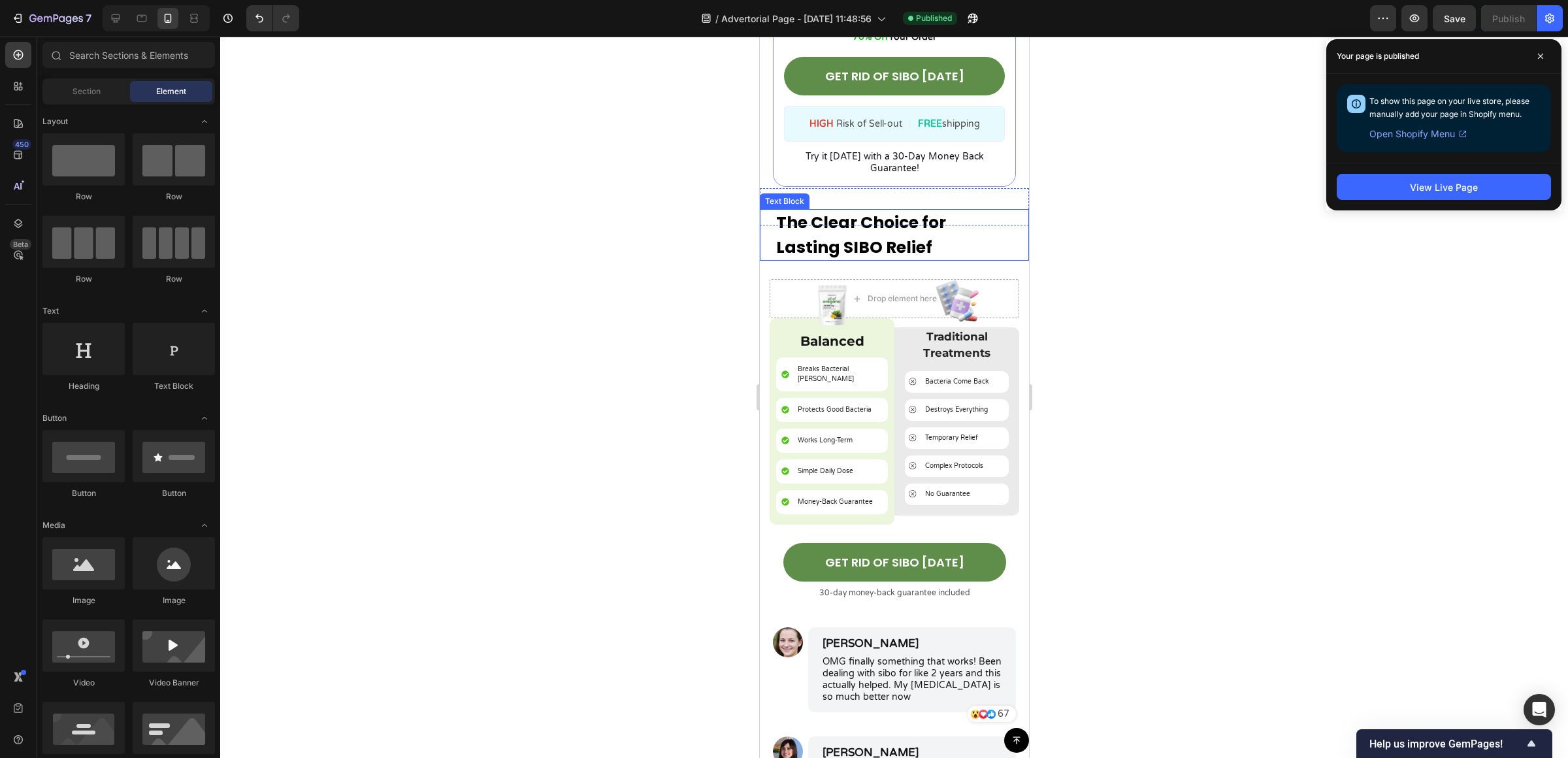
click at [897, 210] on p "The Clear Choice for Lasting SIBO Relief" at bounding box center [893, 234] width 237 height 49
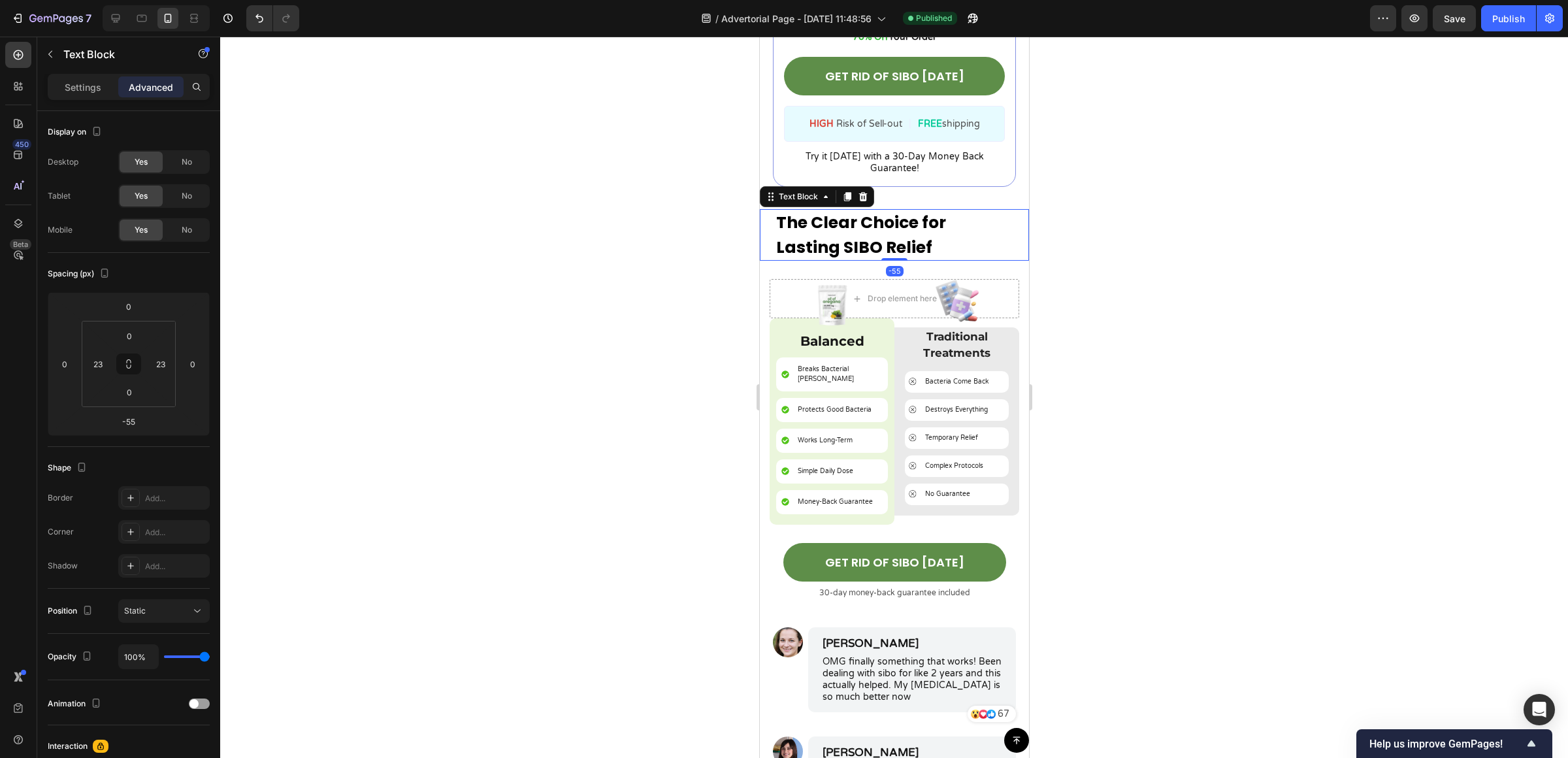
click at [1153, 251] on div at bounding box center [894, 397] width 1348 height 721
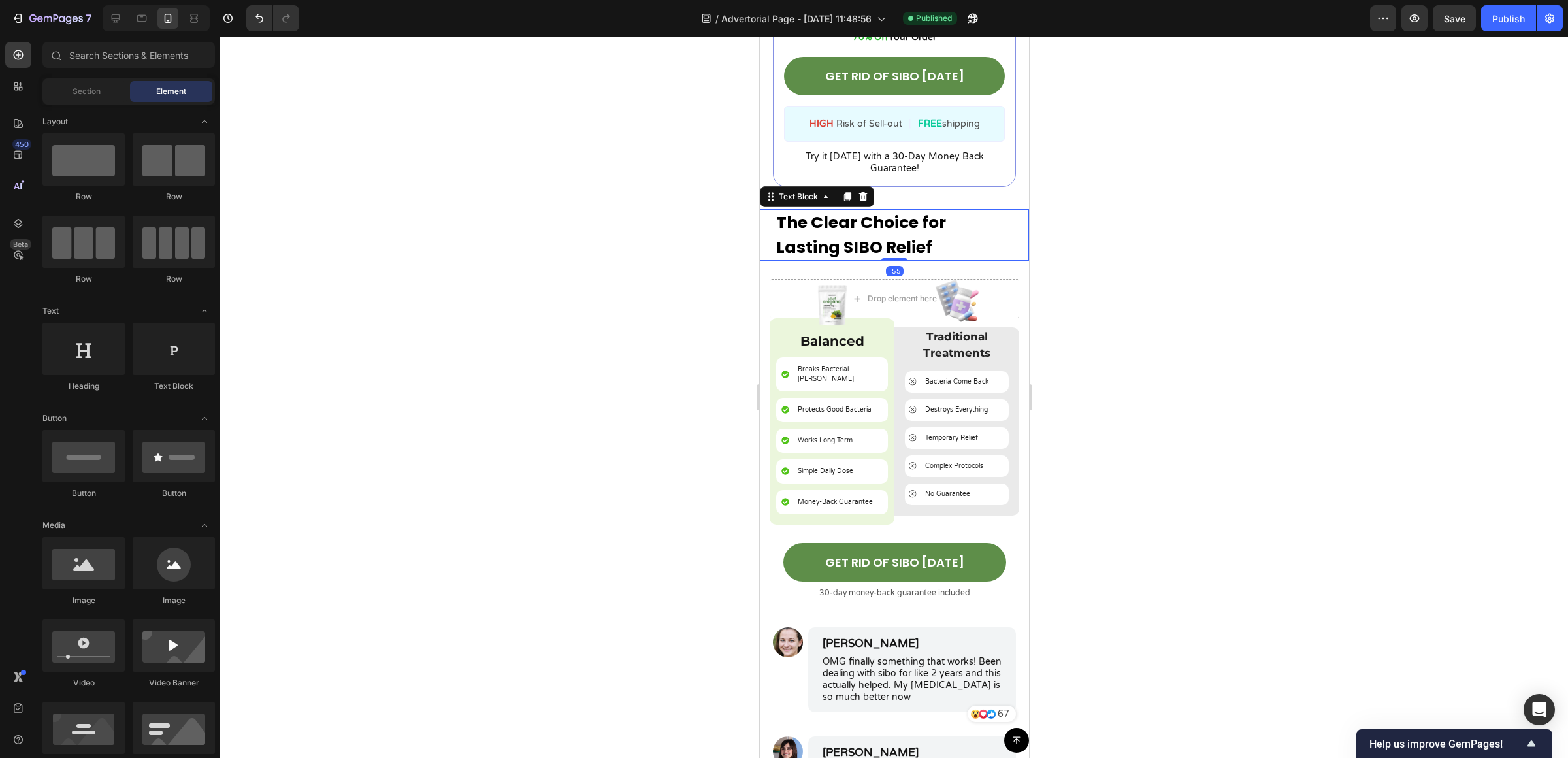
click at [934, 210] on p "The Clear Choice for Lasting SIBO Relief" at bounding box center [893, 234] width 237 height 49
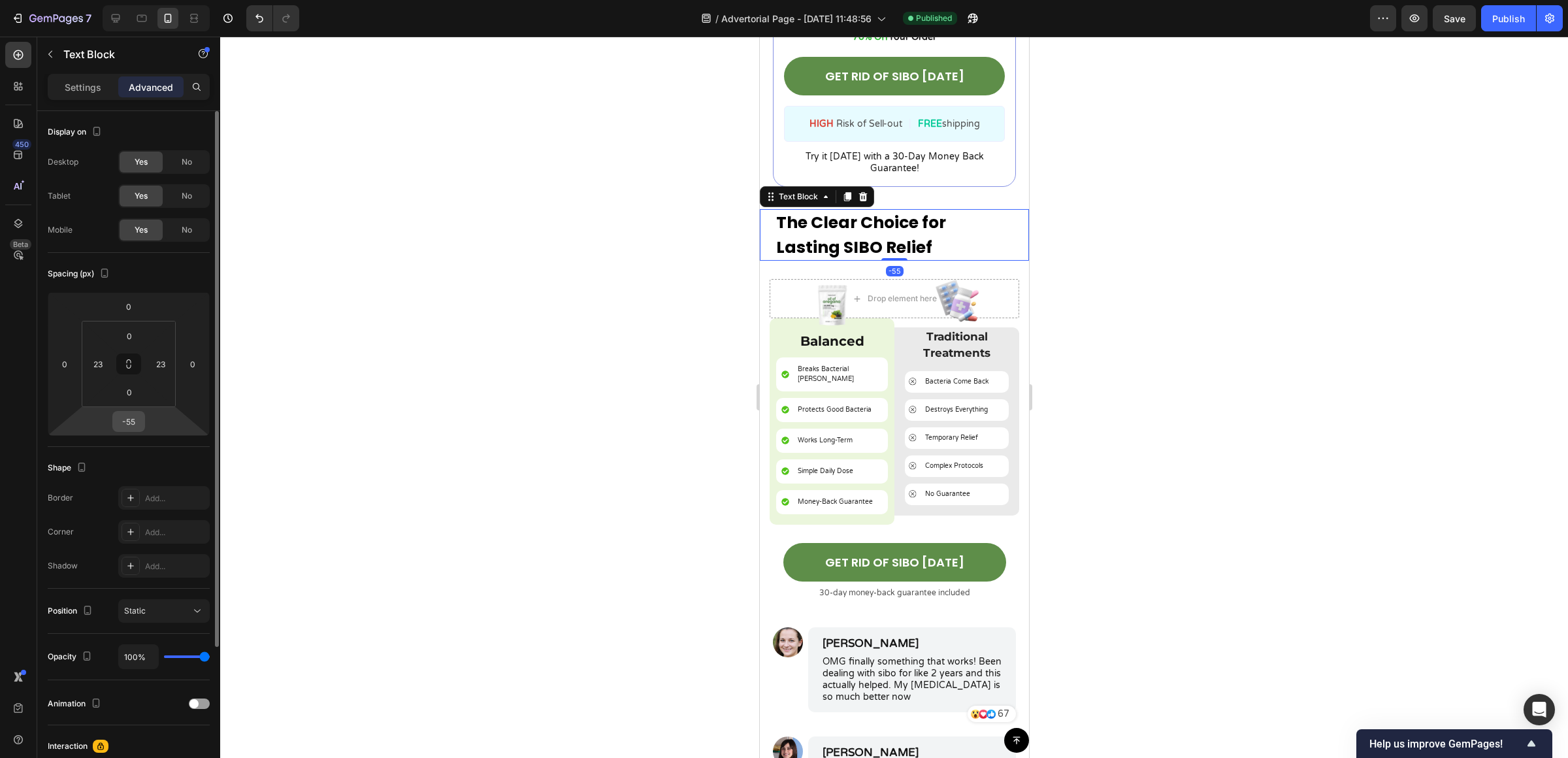
click at [140, 426] on input "-55" at bounding box center [128, 421] width 26 height 20
type input "0"
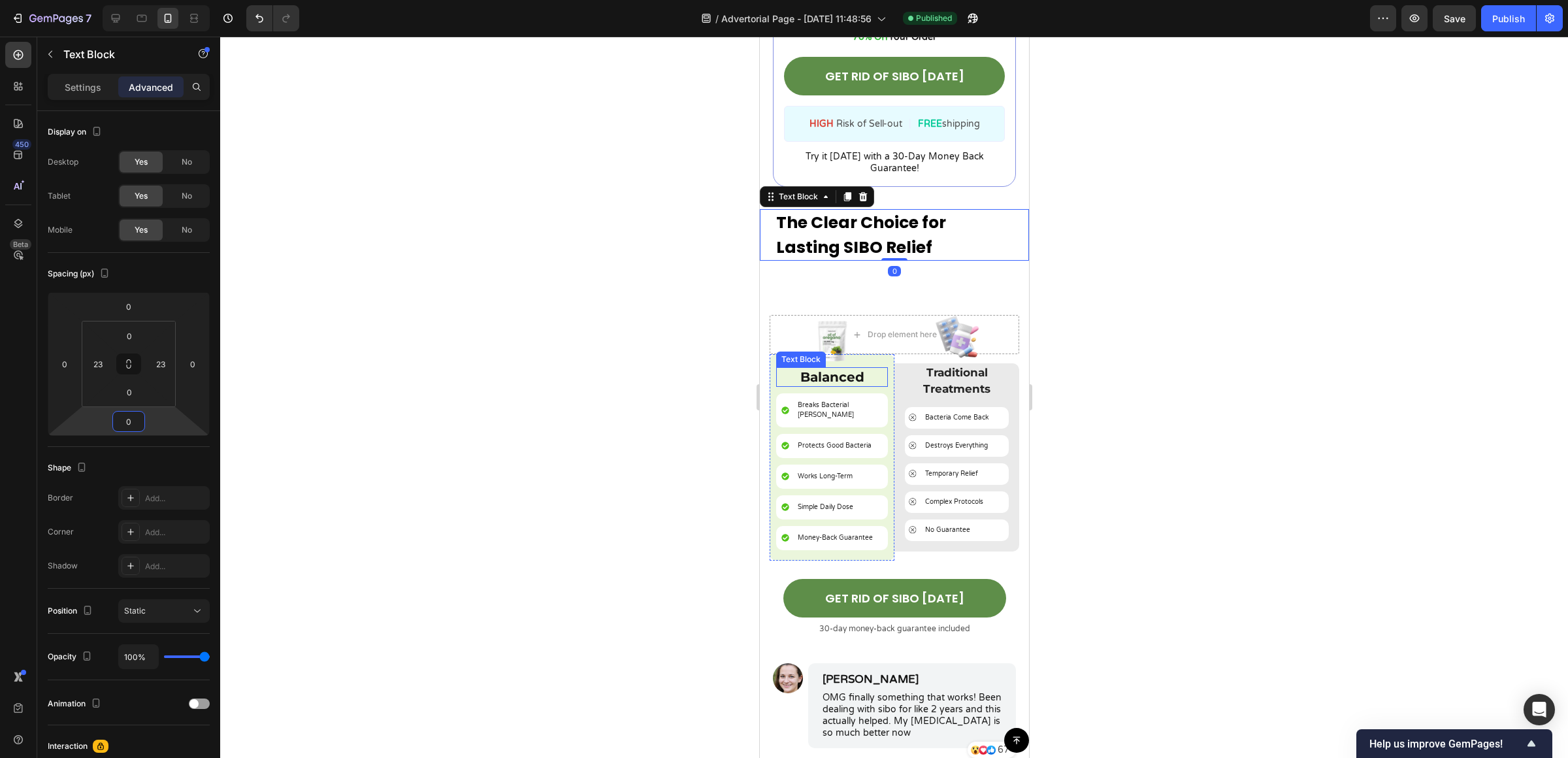
click at [1130, 355] on div at bounding box center [894, 397] width 1348 height 721
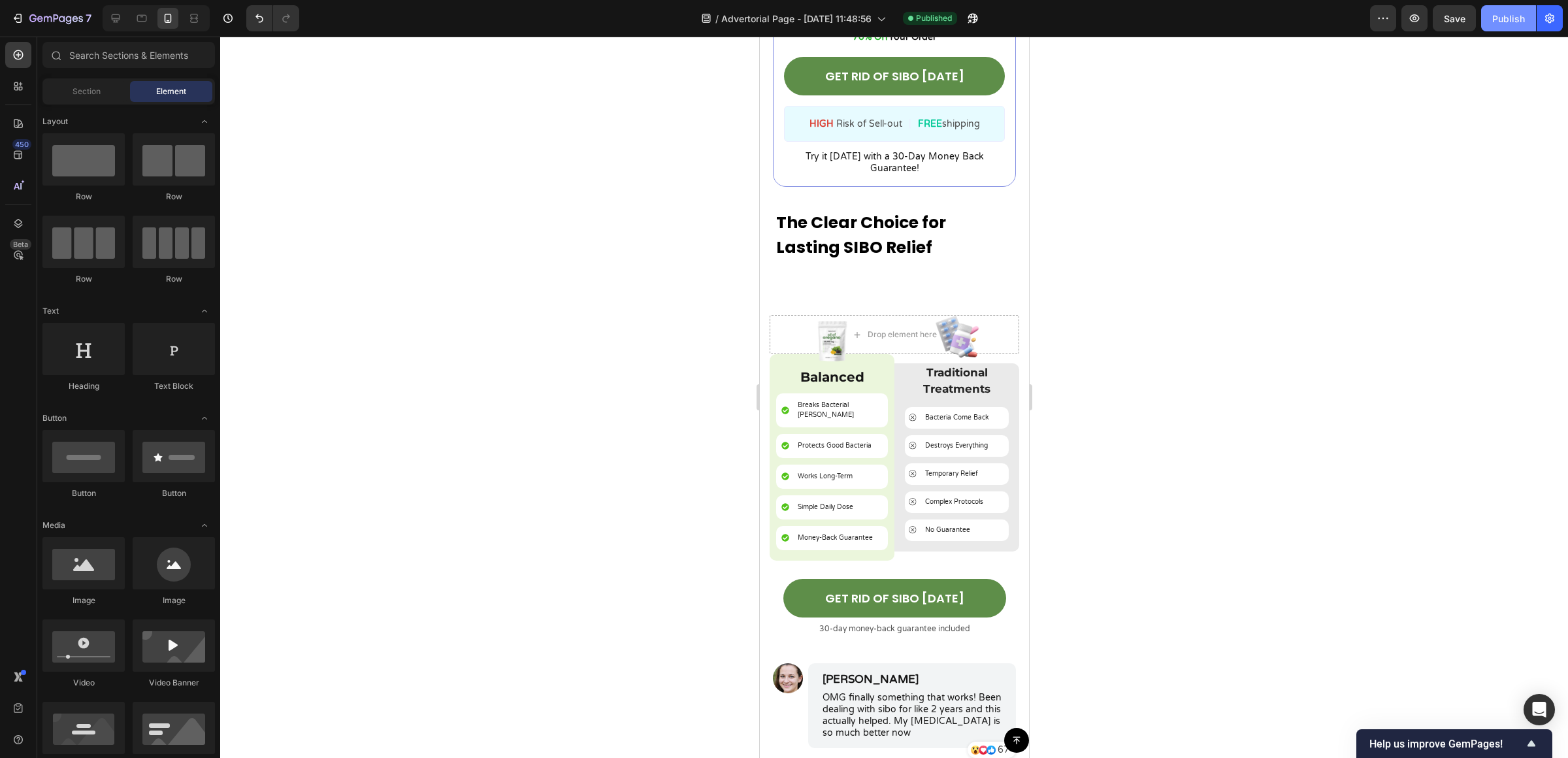
click at [1505, 13] on div "Publish" at bounding box center [1508, 19] width 32 height 14
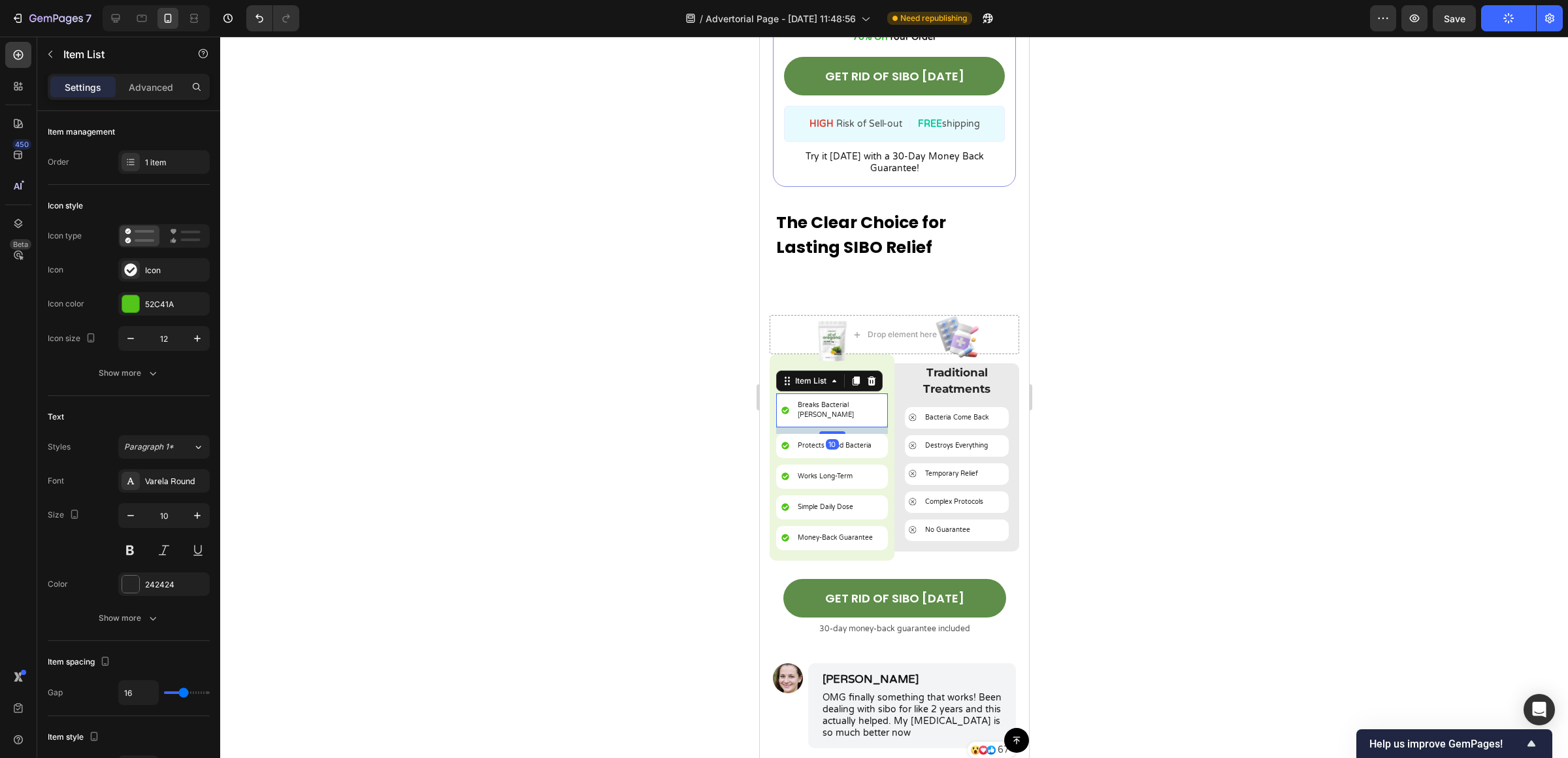
click at [836, 401] on p "Breaks Bacterial [PERSON_NAME]" at bounding box center [838, 410] width 83 height 20
click at [185, 484] on div "Varela Round" at bounding box center [176, 481] width 62 height 12
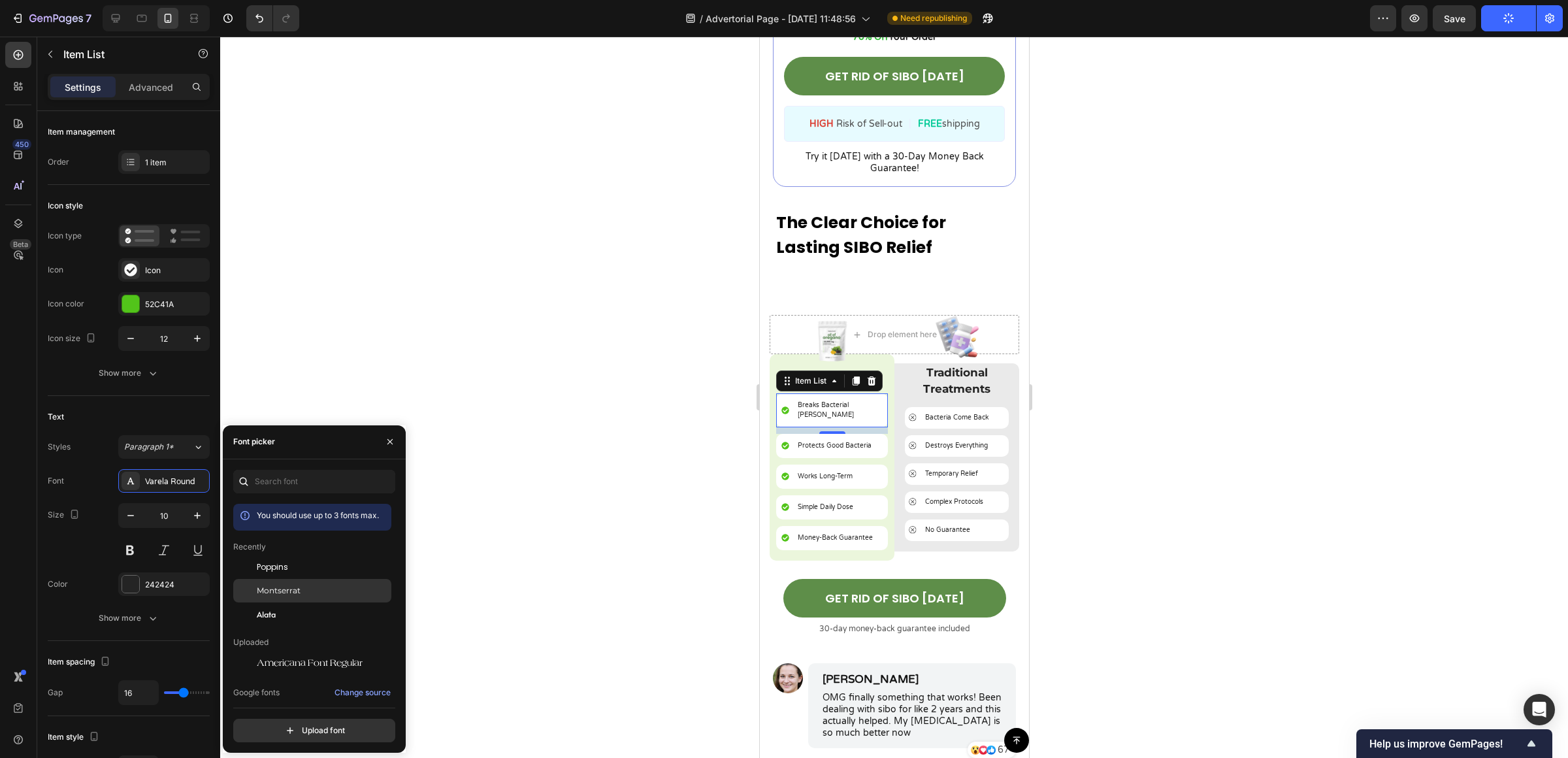
click at [307, 585] on div "Montserrat" at bounding box center [322, 591] width 132 height 12
click at [192, 518] on icon "button" at bounding box center [197, 514] width 13 height 13
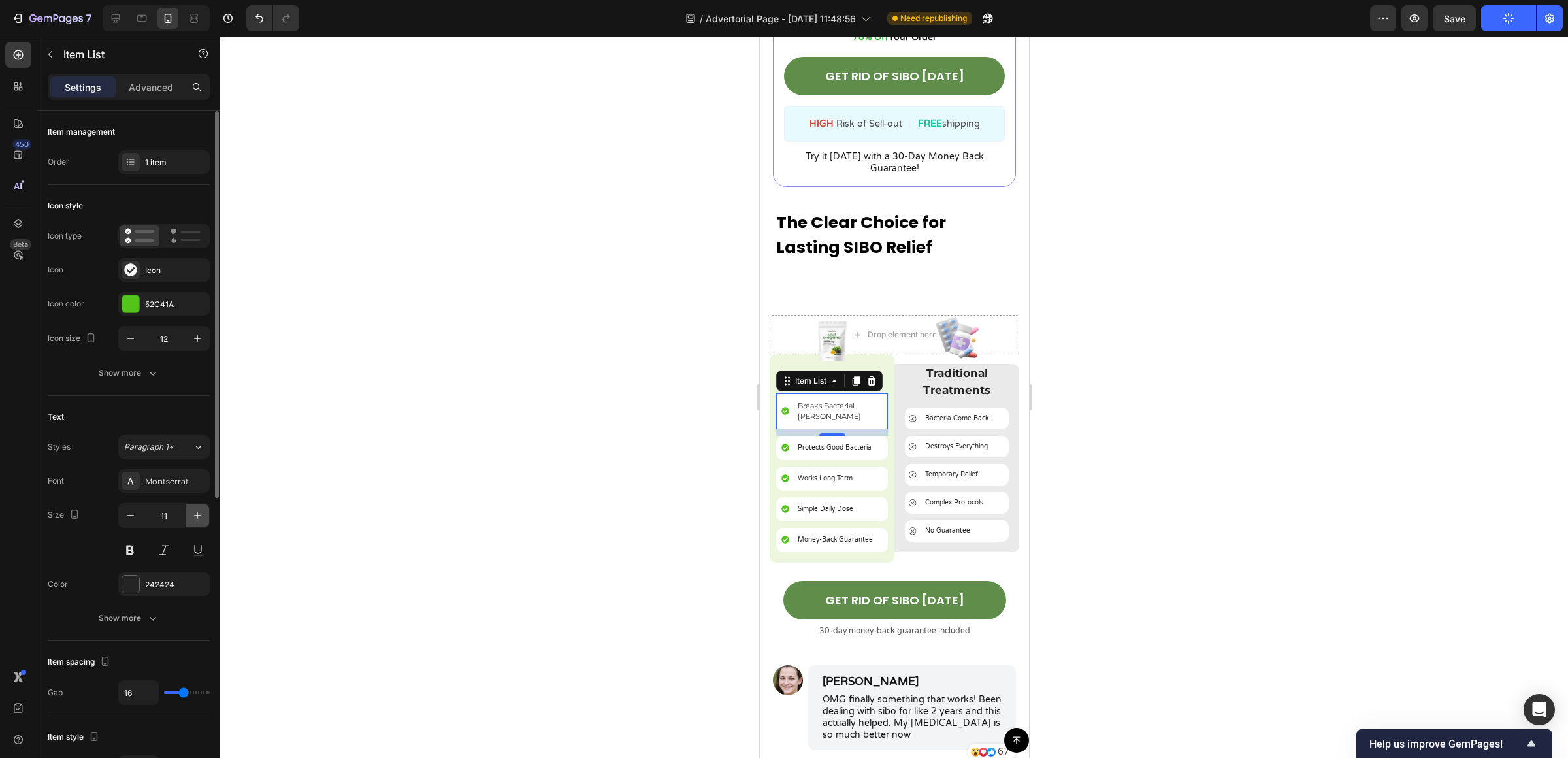
click at [192, 518] on icon "button" at bounding box center [197, 514] width 13 height 13
type input "12"
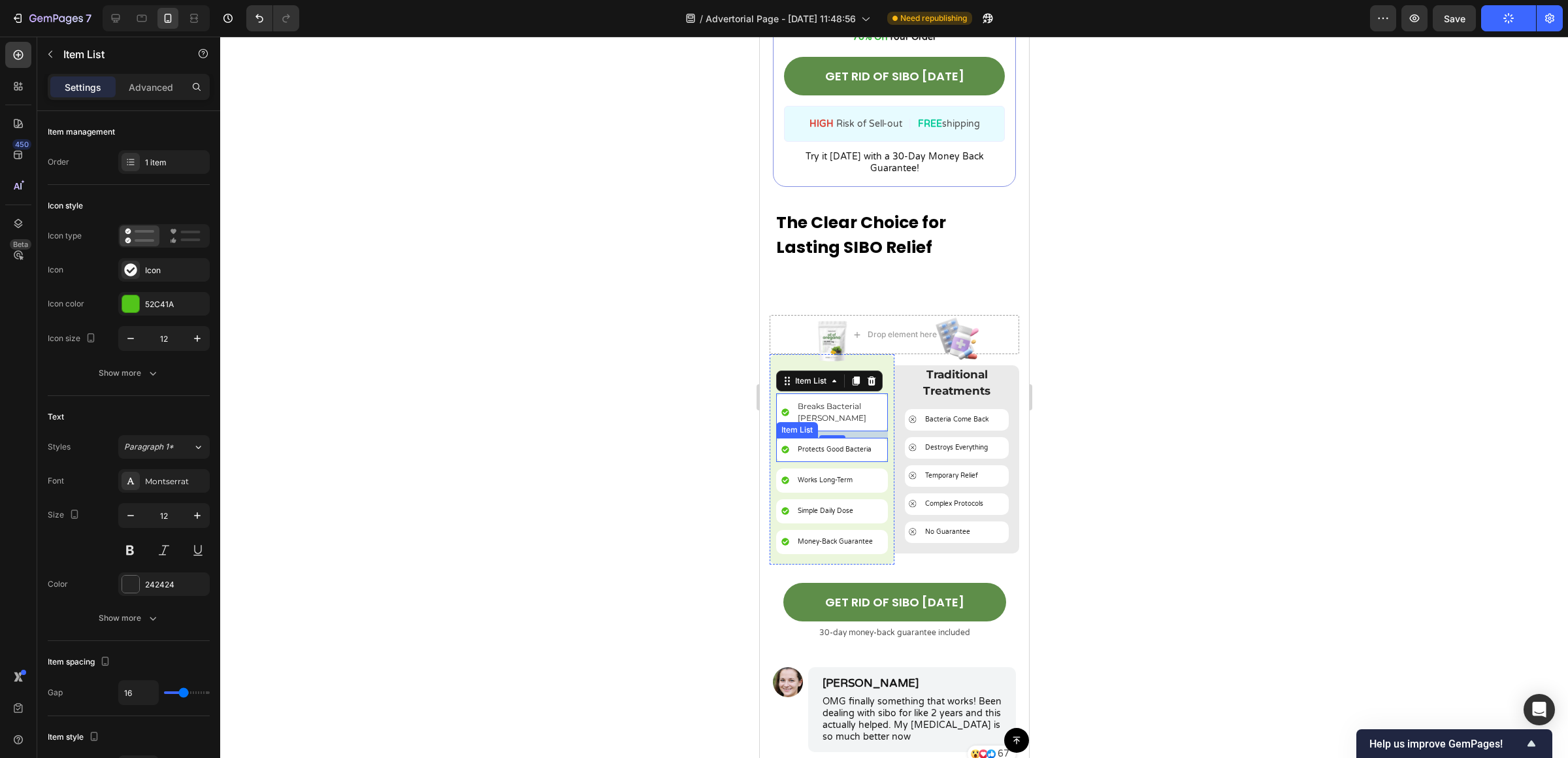
click at [836, 445] on p "Protects Good Bacteria" at bounding box center [834, 450] width 73 height 9
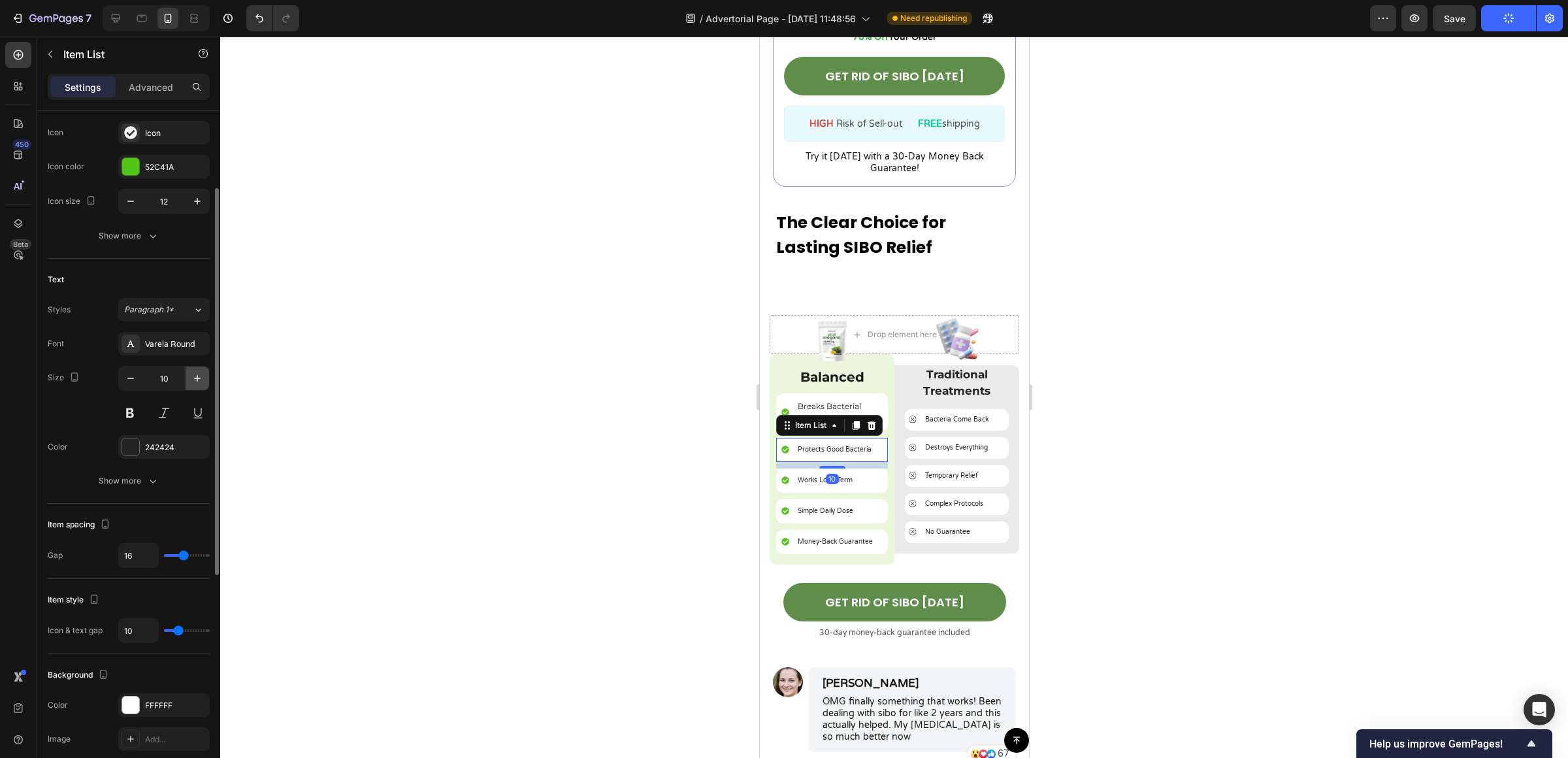
click at [191, 379] on icon "button" at bounding box center [197, 378] width 13 height 13
type input "12"
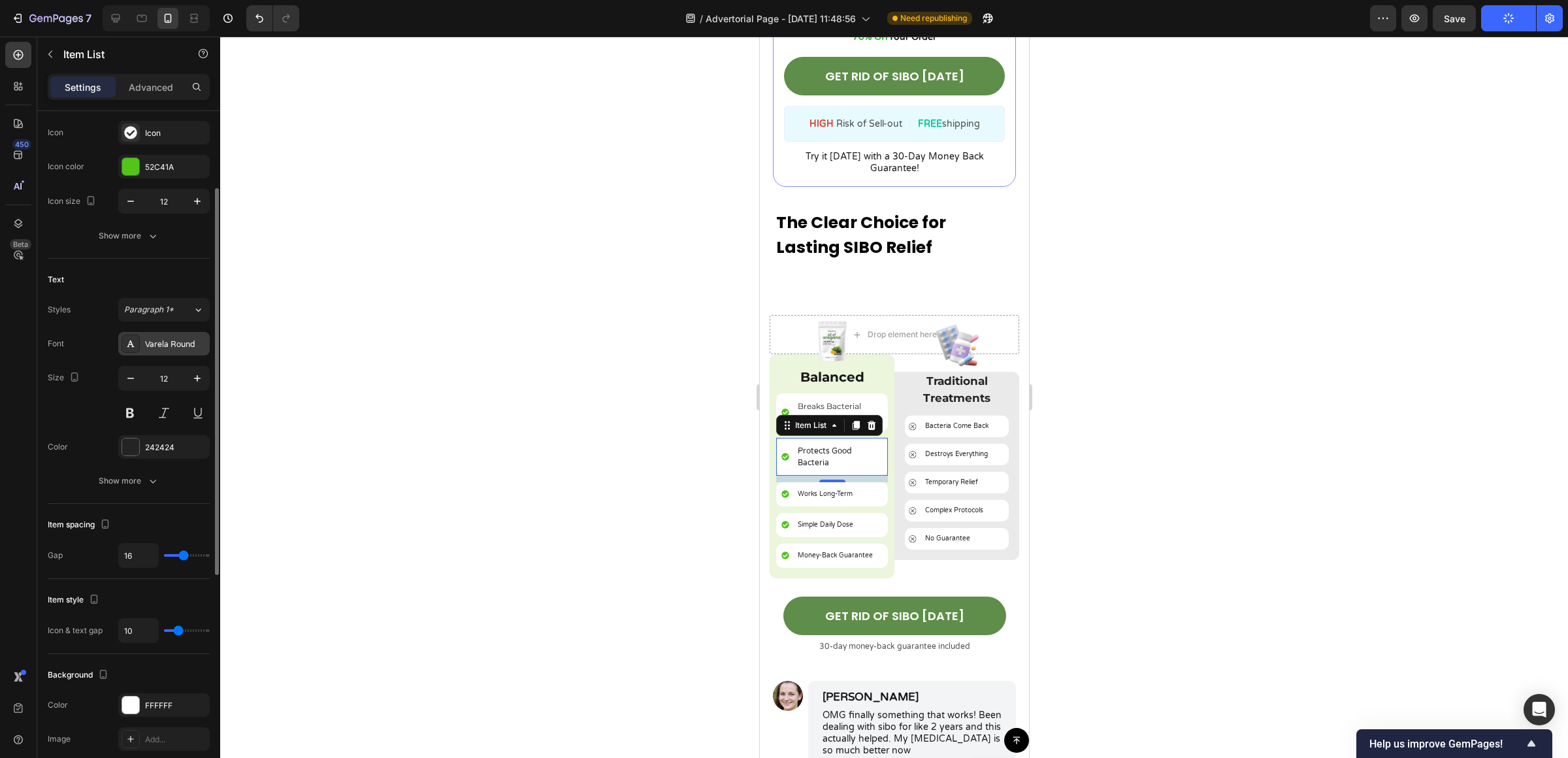
click at [176, 350] on div "Varela Round" at bounding box center [163, 344] width 91 height 24
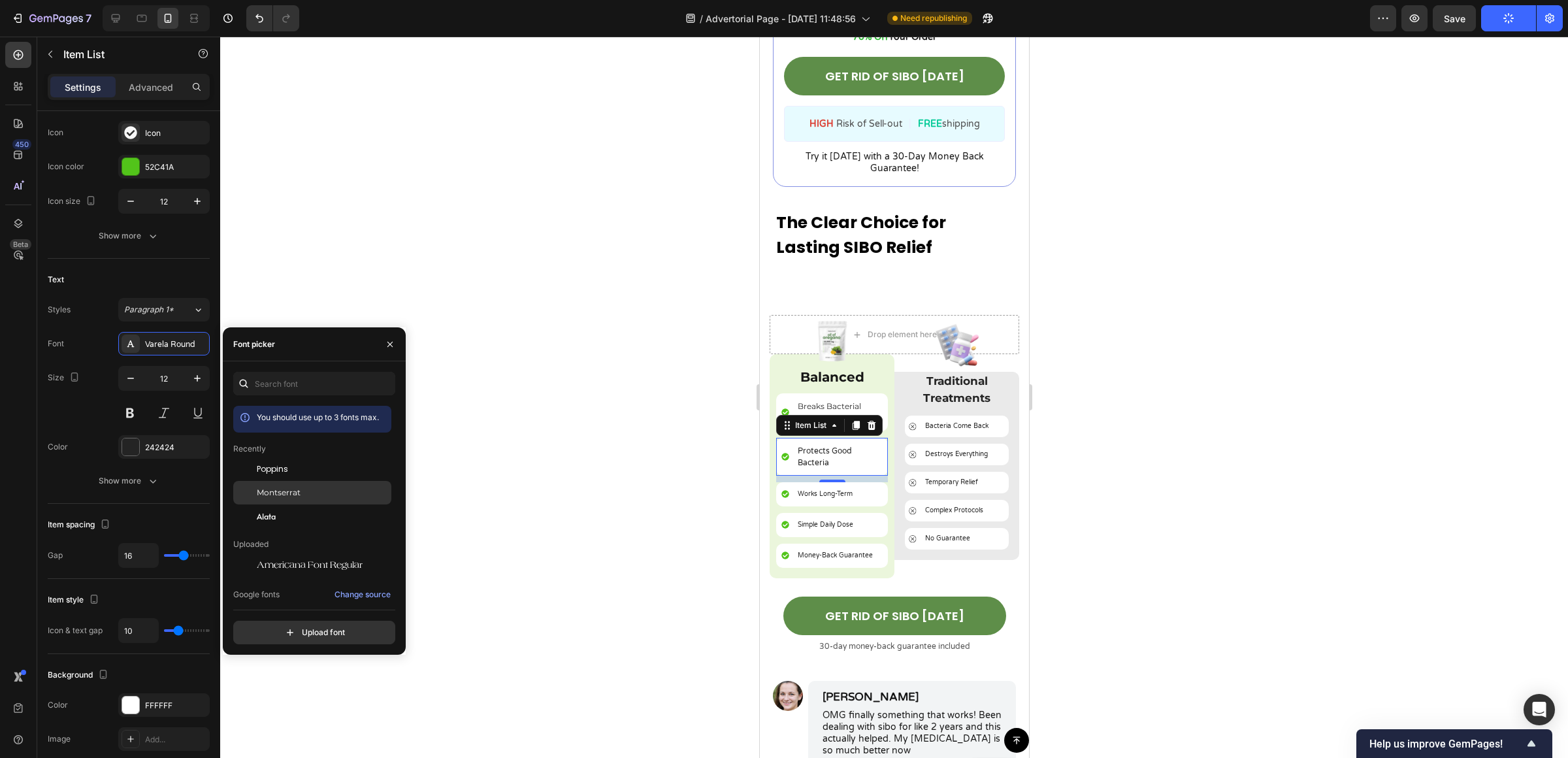
click at [294, 486] on div "Montserrat" at bounding box center [312, 493] width 158 height 24
click at [1056, 459] on div at bounding box center [894, 397] width 1348 height 721
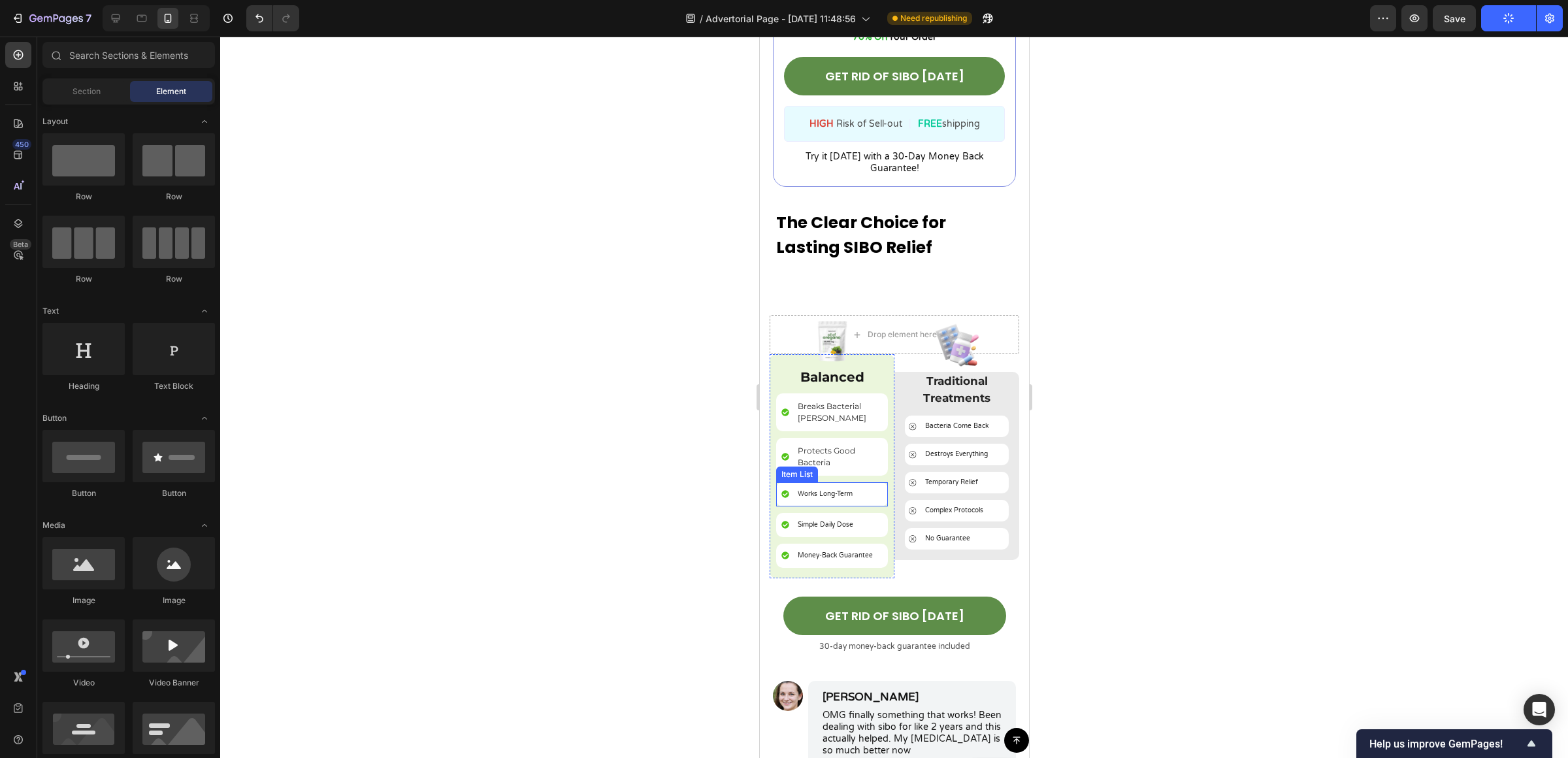
click at [816, 490] on p "Works Long-Term" at bounding box center [825, 494] width 55 height 9
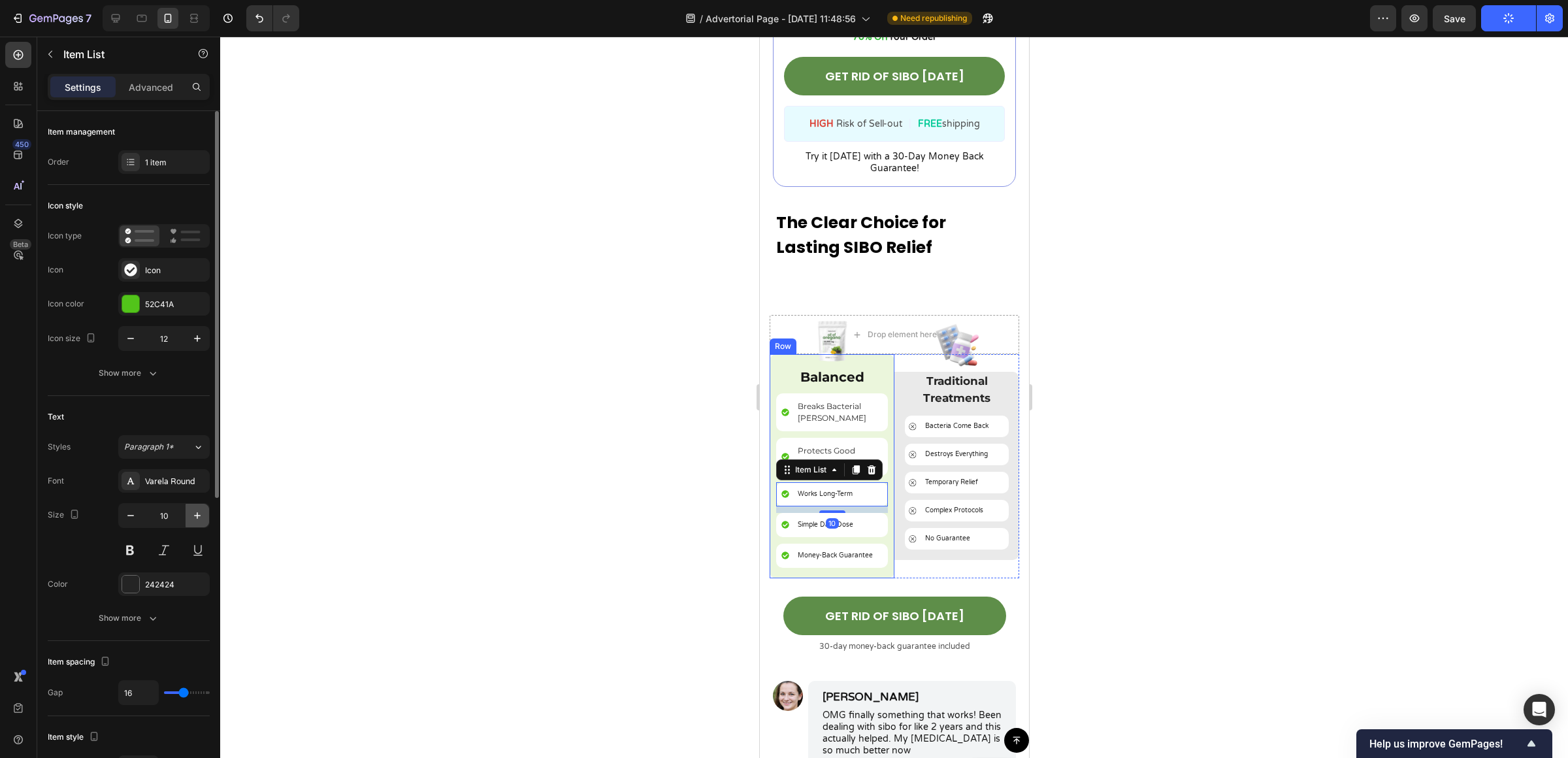
click at [194, 525] on button "button" at bounding box center [197, 515] width 24 height 24
type input "12"
click at [180, 485] on div "Varela Round" at bounding box center [176, 481] width 62 height 12
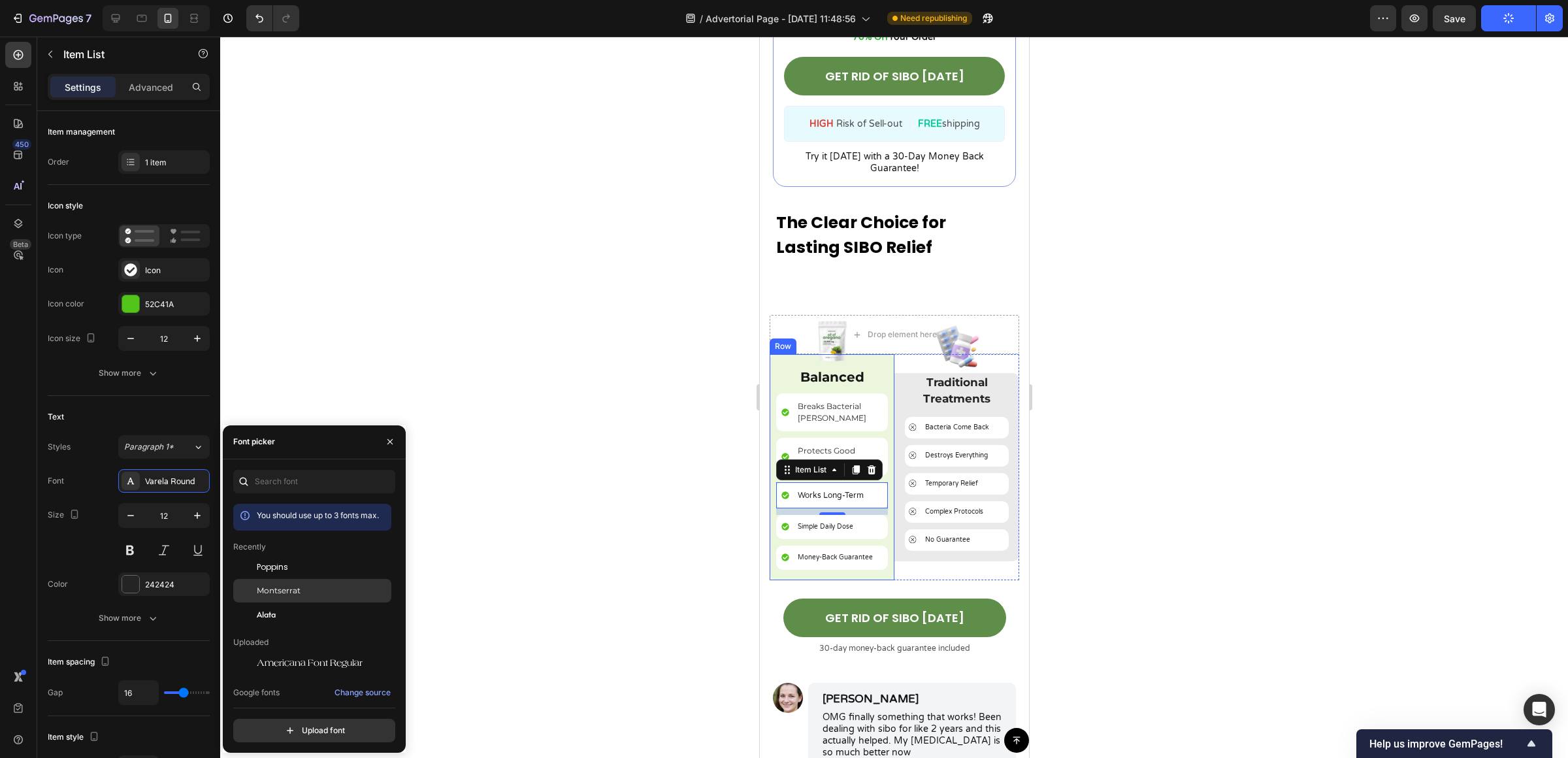
click at [339, 585] on div "Montserrat" at bounding box center [322, 591] width 132 height 12
click at [802, 522] on p "Simple Daily Dose" at bounding box center [825, 526] width 56 height 9
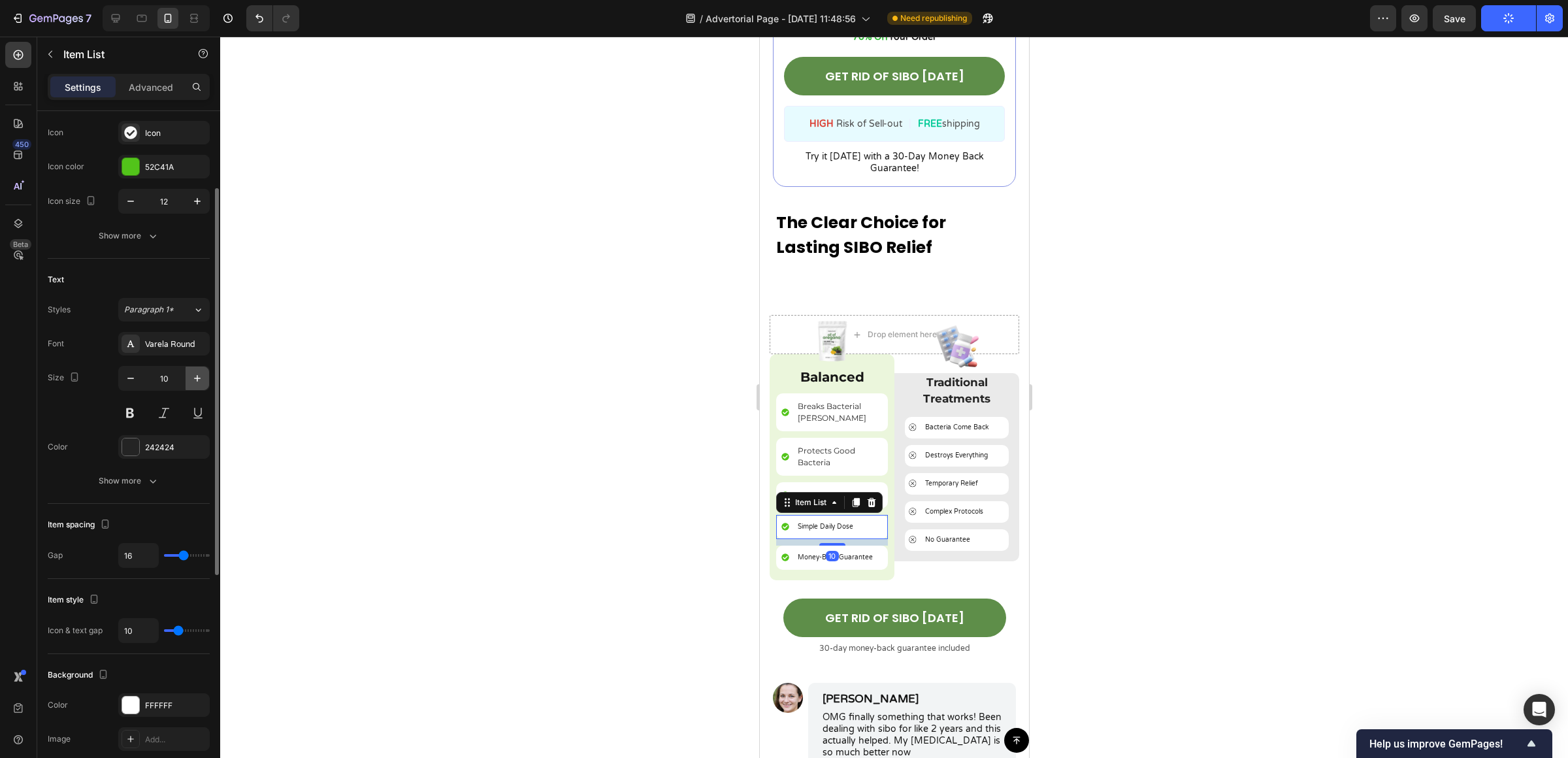
click at [192, 384] on icon "button" at bounding box center [197, 378] width 13 height 13
type input "12"
click at [180, 332] on div "Styles Paragraph 1* Font [PERSON_NAME] Round Size 12 Color 242424 Show more" at bounding box center [129, 396] width 162 height 195
click at [179, 336] on div "Varela Round" at bounding box center [163, 344] width 91 height 24
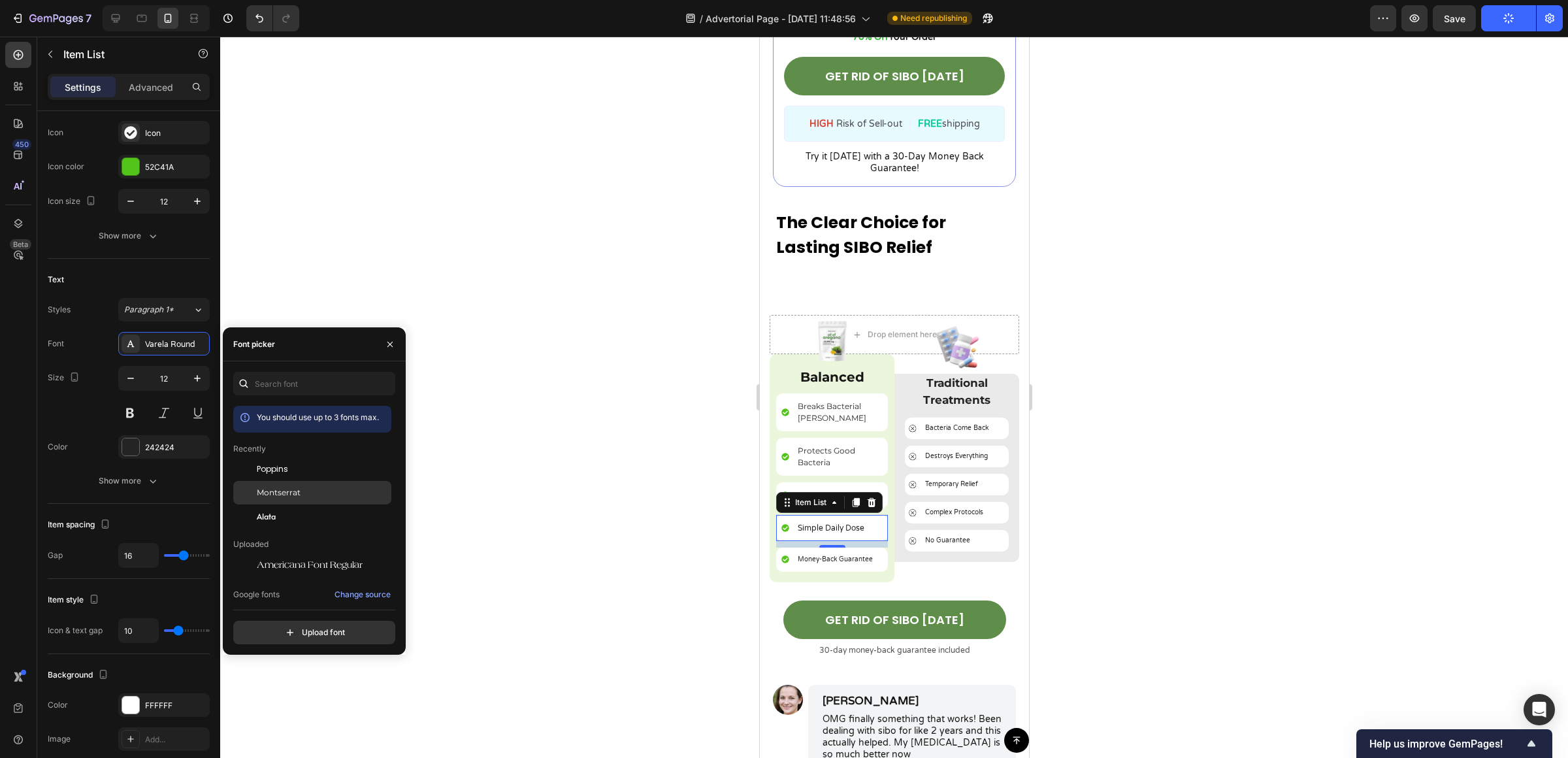
click at [339, 485] on div "Montserrat" at bounding box center [312, 493] width 158 height 24
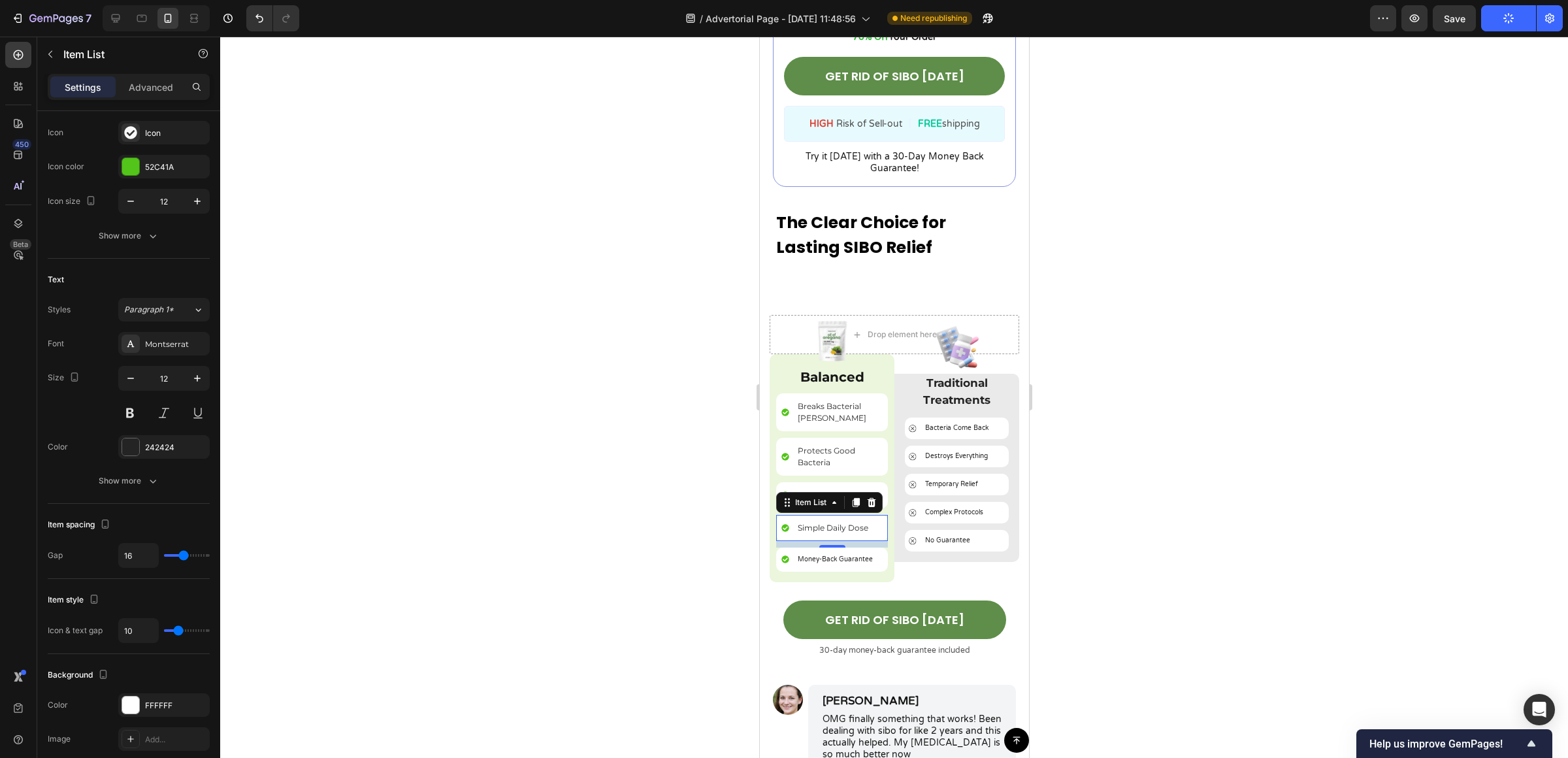
click at [825, 553] on div "10" at bounding box center [831, 558] width 13 height 10
click at [833, 553] on div "10" at bounding box center [831, 558] width 13 height 10
click at [856, 555] on p "Money-Back Guarantee" at bounding box center [835, 559] width 75 height 9
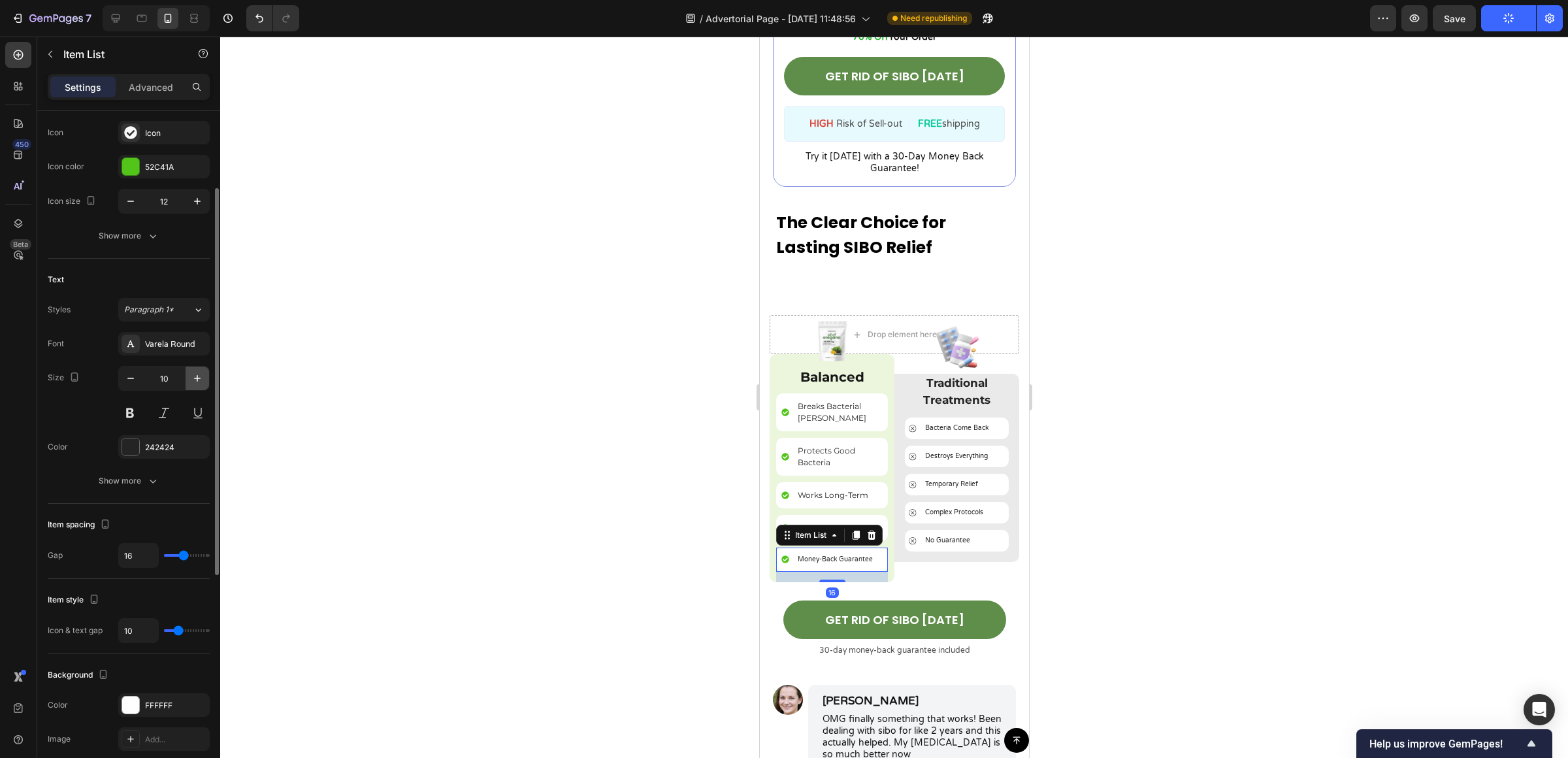
click at [201, 373] on icon "button" at bounding box center [197, 378] width 13 height 13
type input "12"
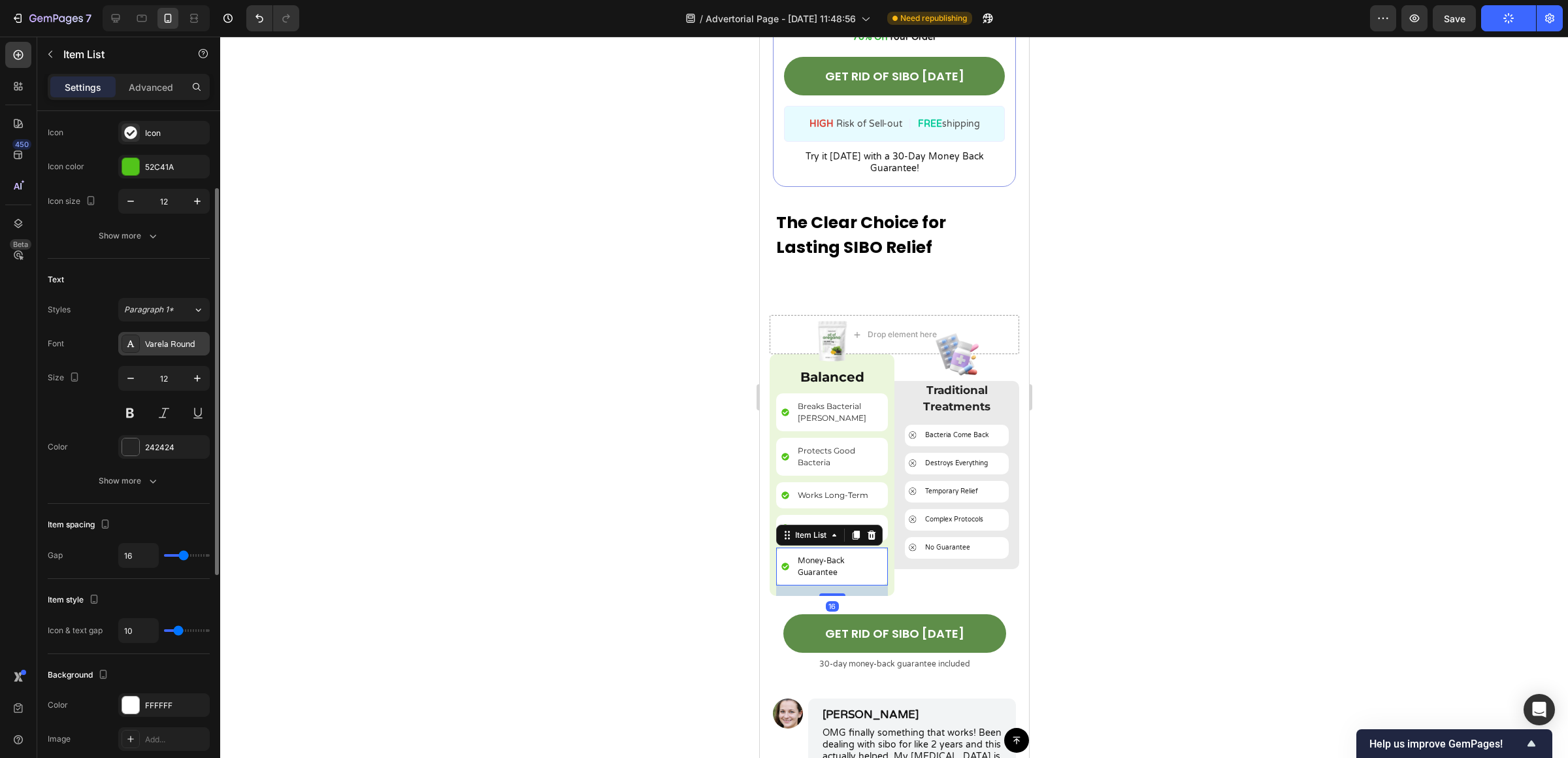
click at [185, 345] on div "Varela Round" at bounding box center [176, 344] width 62 height 12
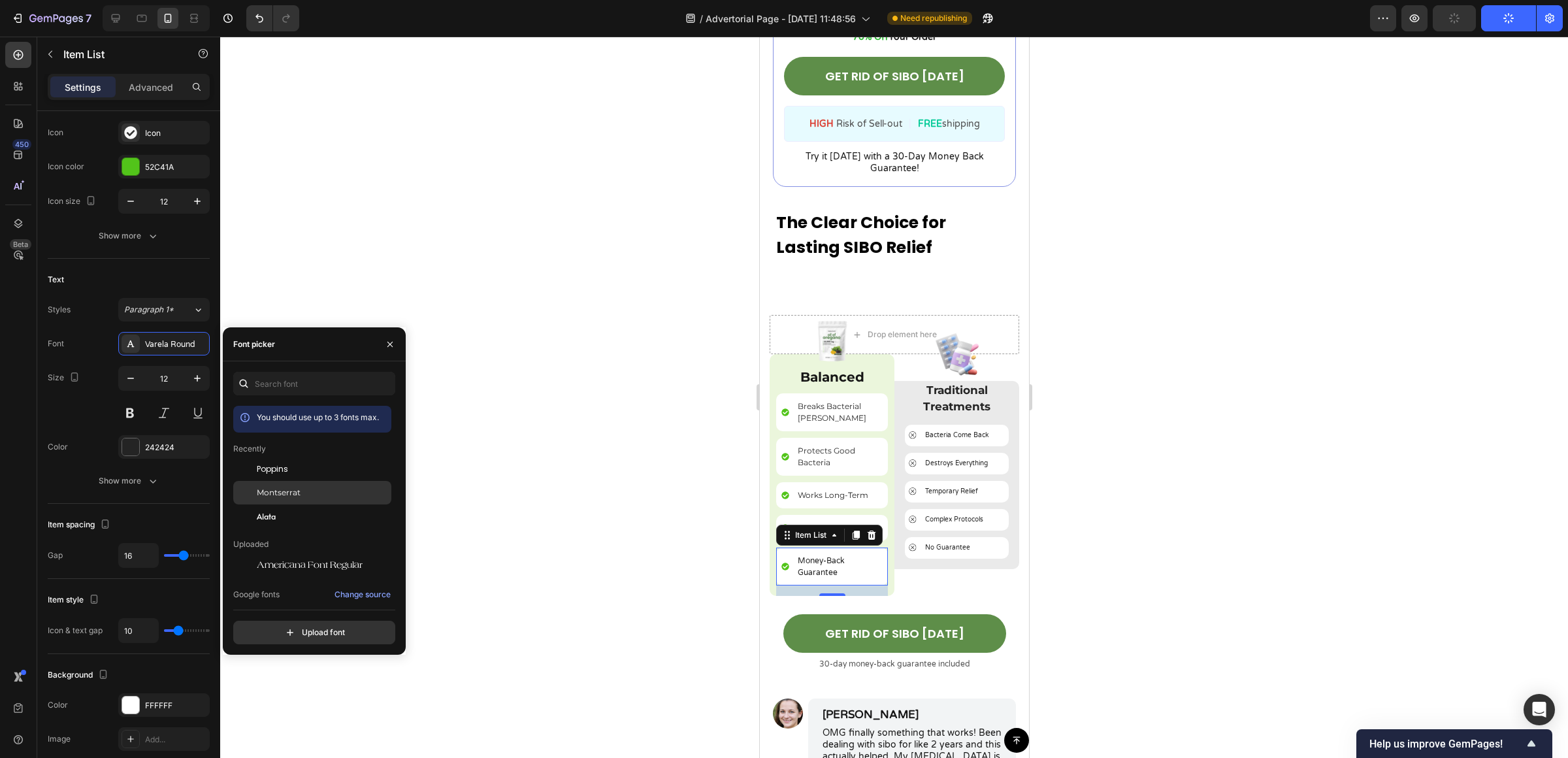
click at [301, 491] on div "Montserrat" at bounding box center [322, 492] width 132 height 12
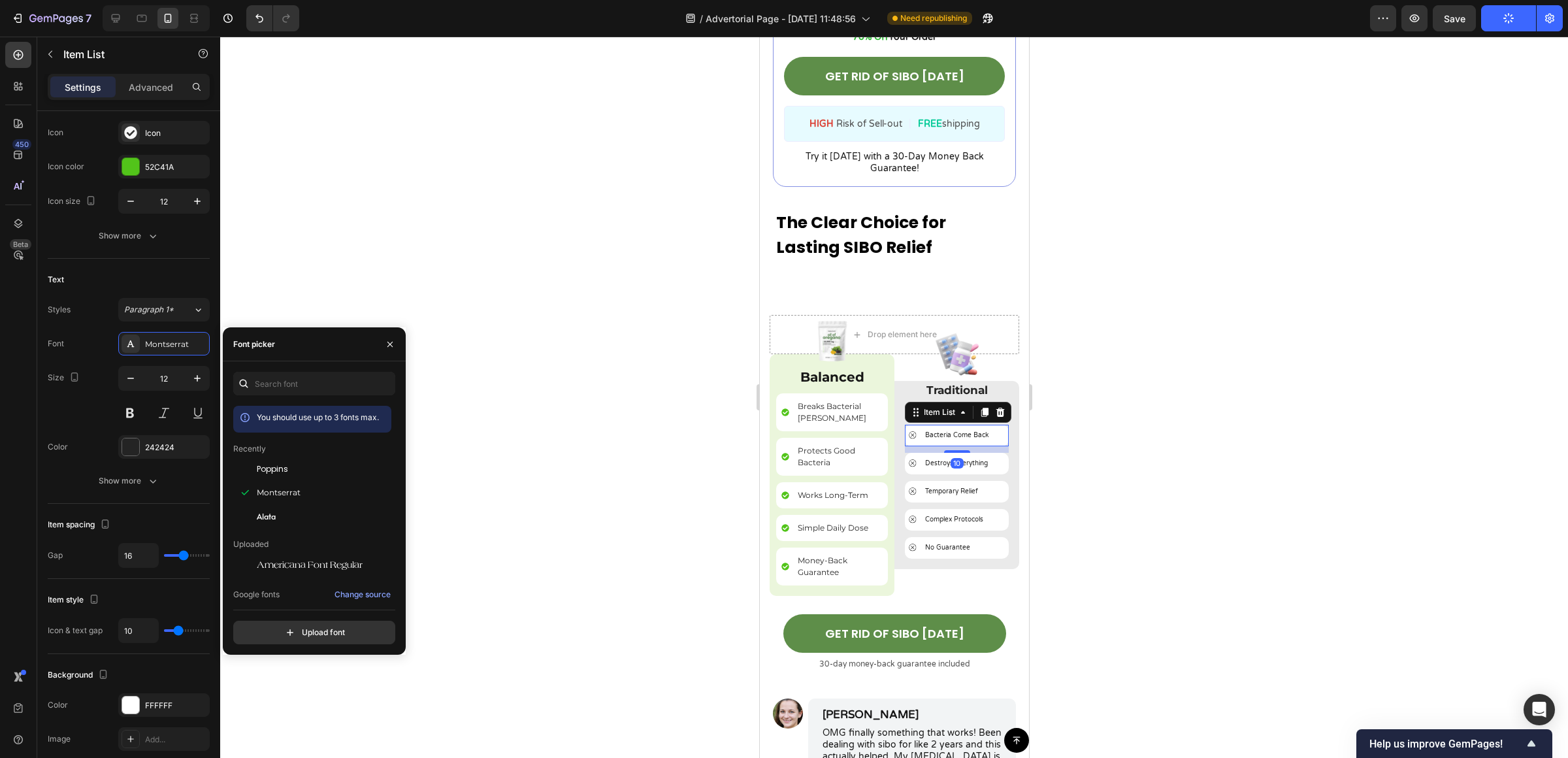
click at [943, 428] on div "Bacteria Come Back" at bounding box center [955, 435] width 68 height 14
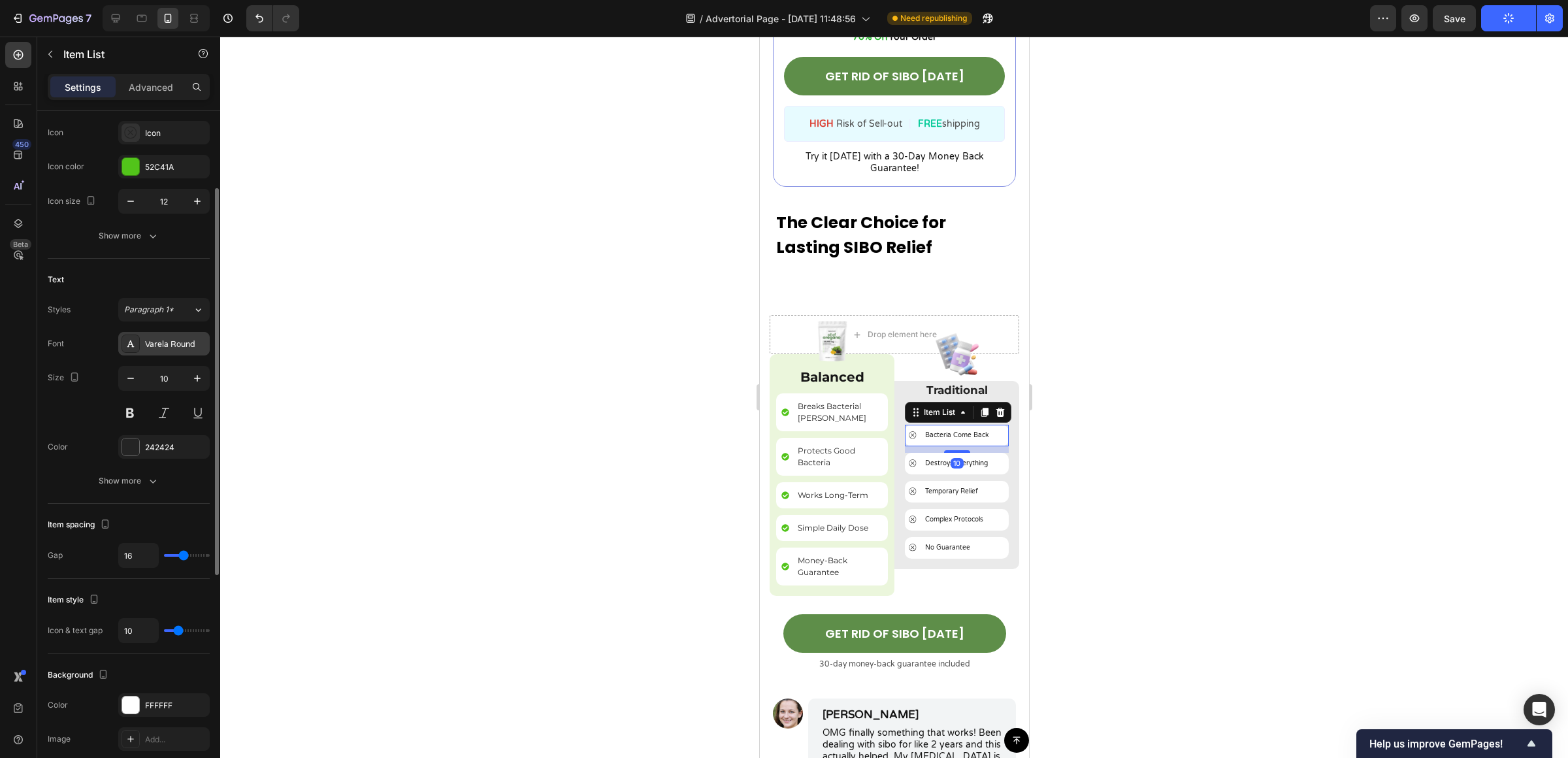
click at [188, 340] on div "Varela Round" at bounding box center [176, 344] width 62 height 12
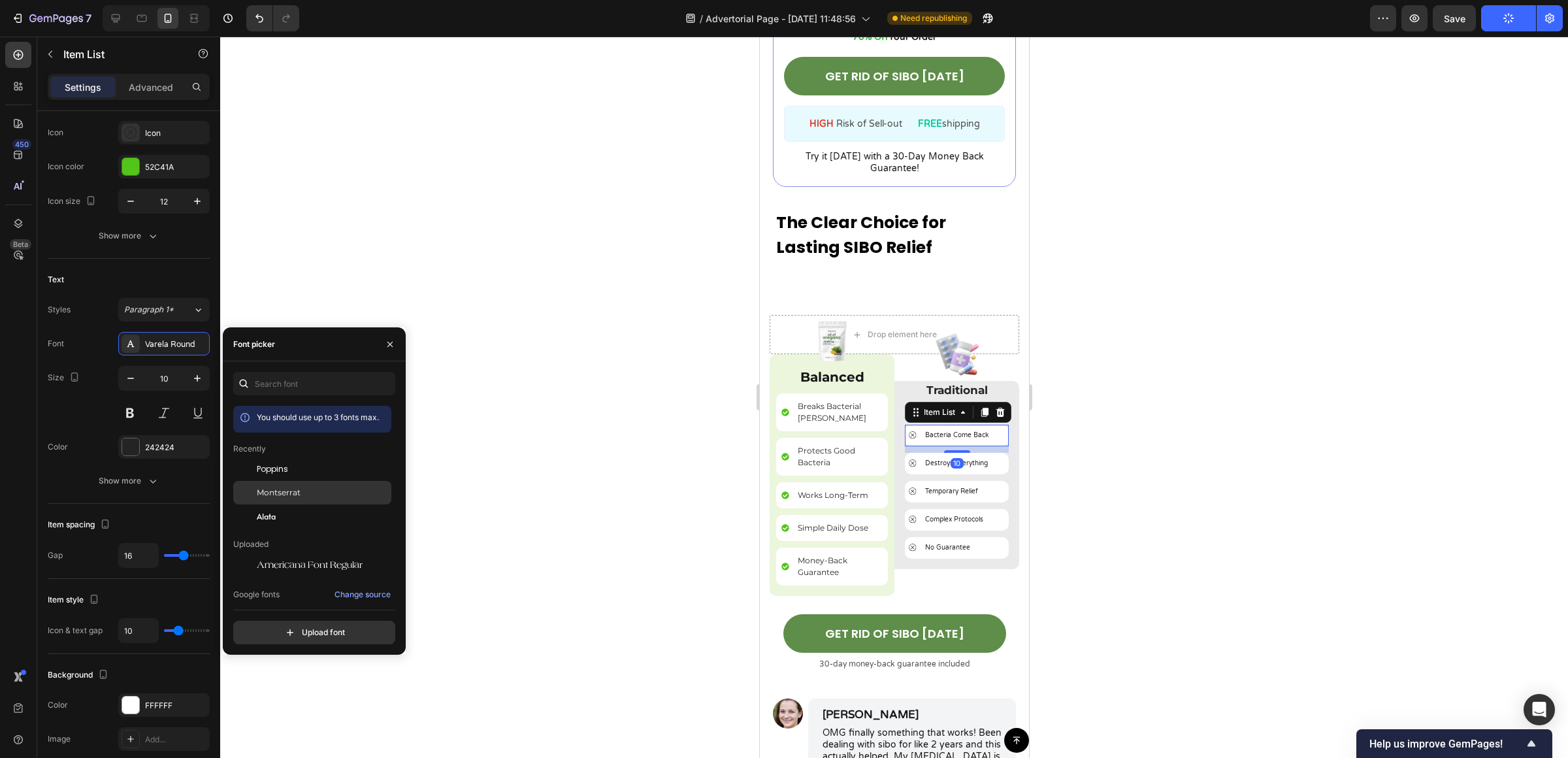
click at [318, 492] on div "Montserrat" at bounding box center [322, 492] width 132 height 12
click at [196, 379] on icon "button" at bounding box center [197, 379] width 7 height 7
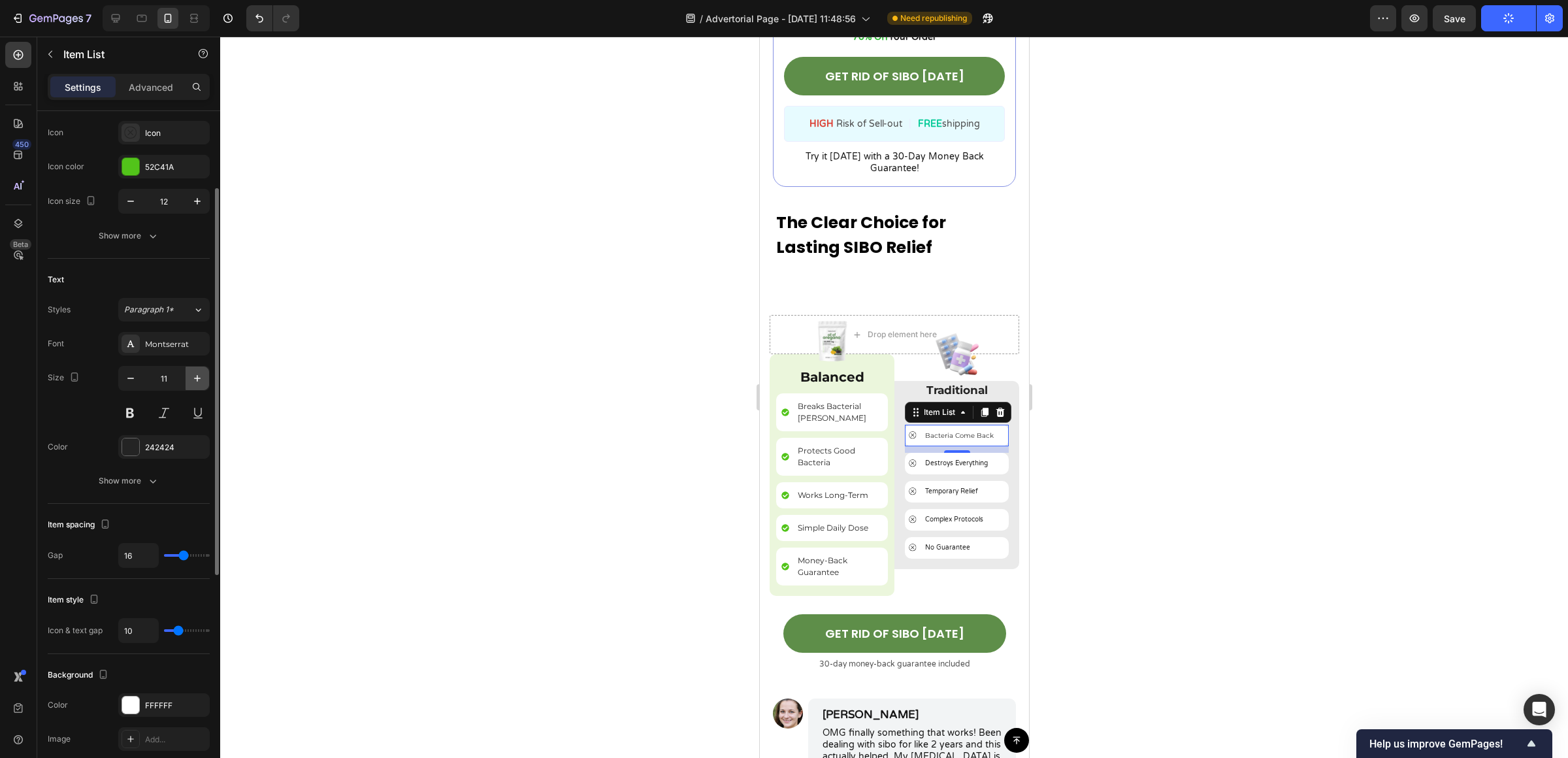
click at [196, 379] on icon "button" at bounding box center [197, 379] width 7 height 7
type input "12"
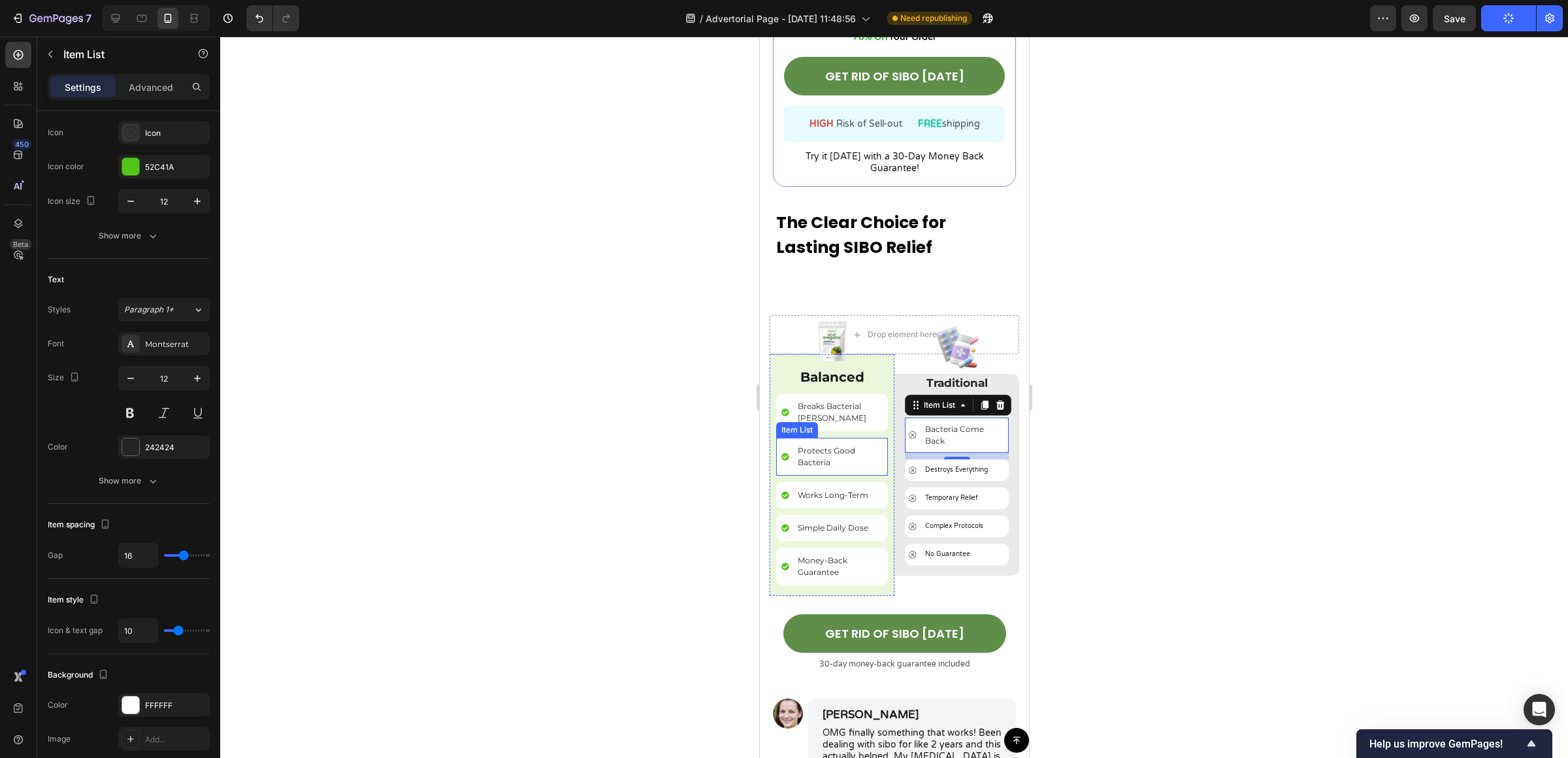
click at [1073, 458] on div at bounding box center [894, 397] width 1348 height 721
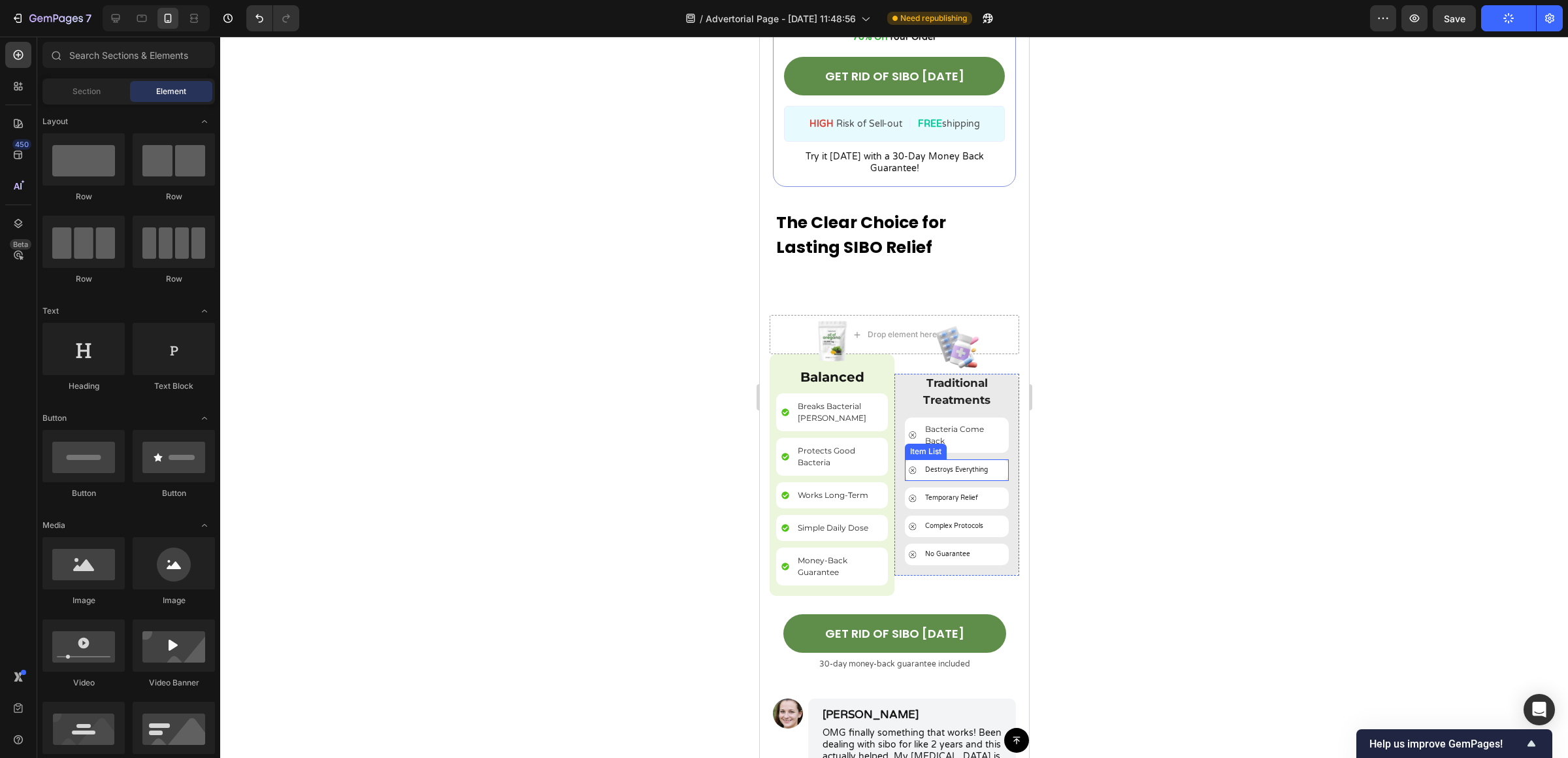
click at [945, 465] on p "Destroys Everything" at bounding box center [955, 469] width 62 height 9
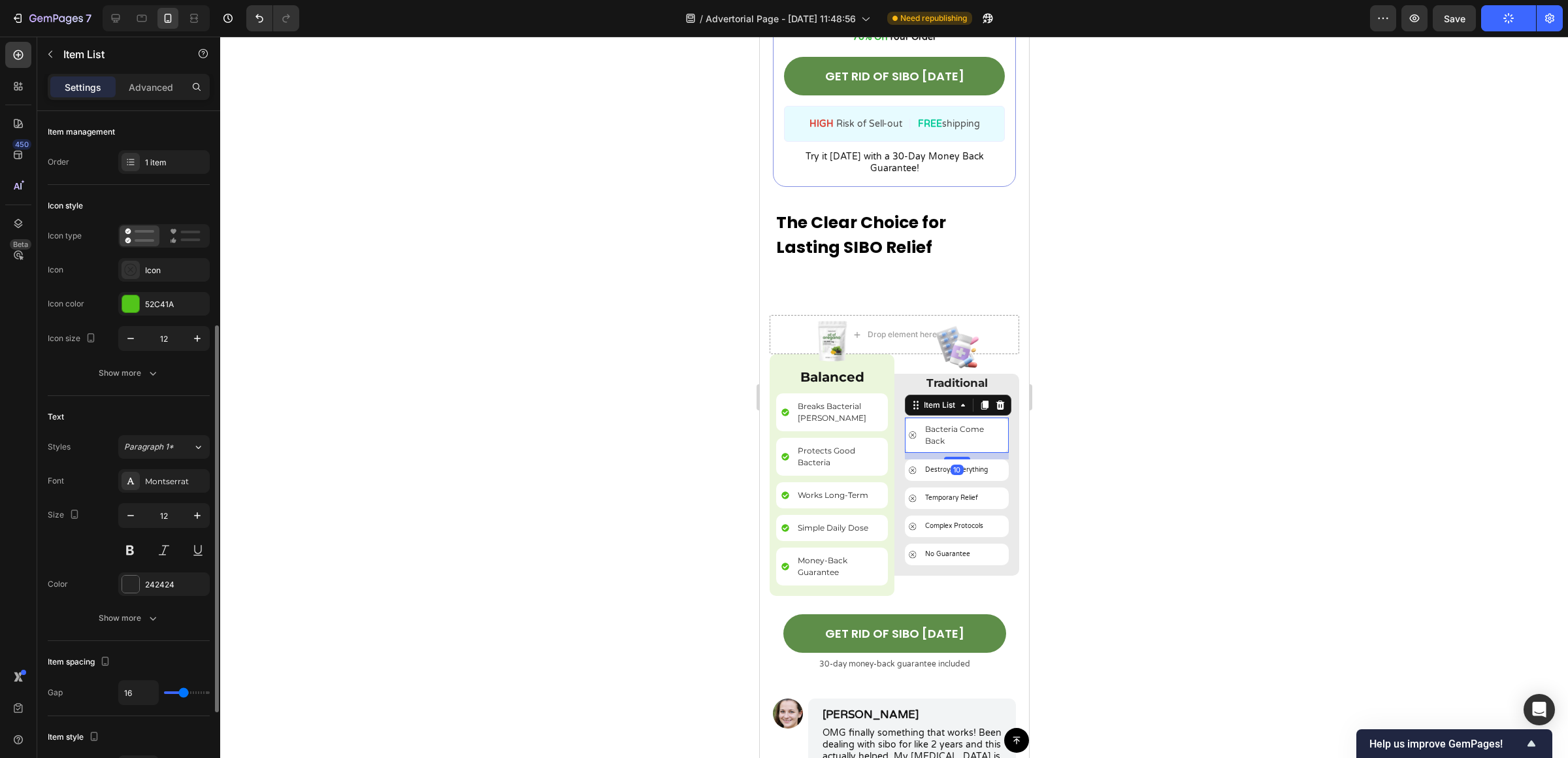
click at [961, 423] on p "Bacteria Come Back" at bounding box center [963, 435] width 78 height 24
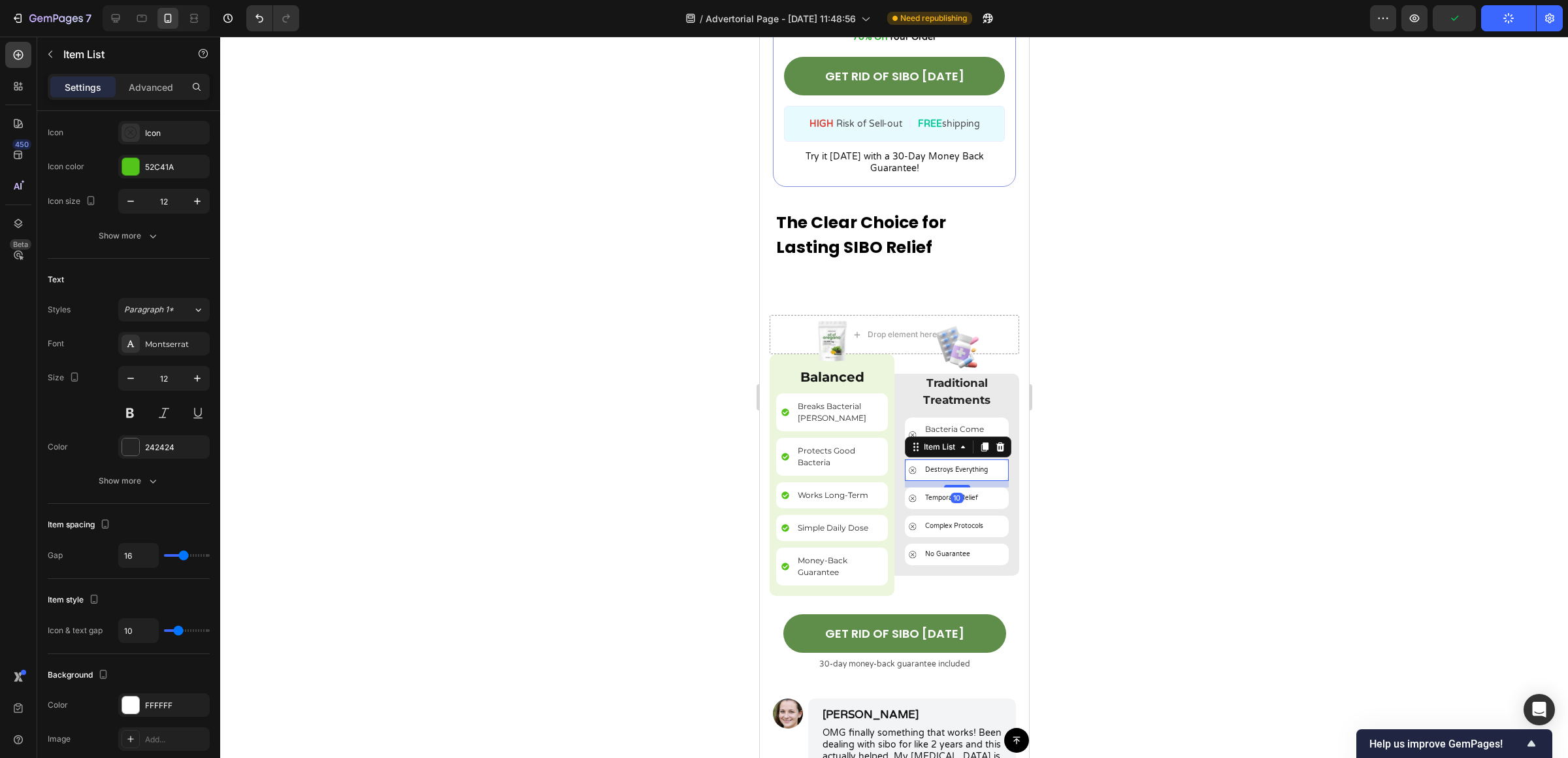
click at [969, 465] on p "Destroys Everything" at bounding box center [955, 469] width 62 height 9
click at [193, 372] on icon "button" at bounding box center [197, 378] width 13 height 13
type input "12"
click at [179, 344] on div "Varela Round" at bounding box center [176, 344] width 62 height 12
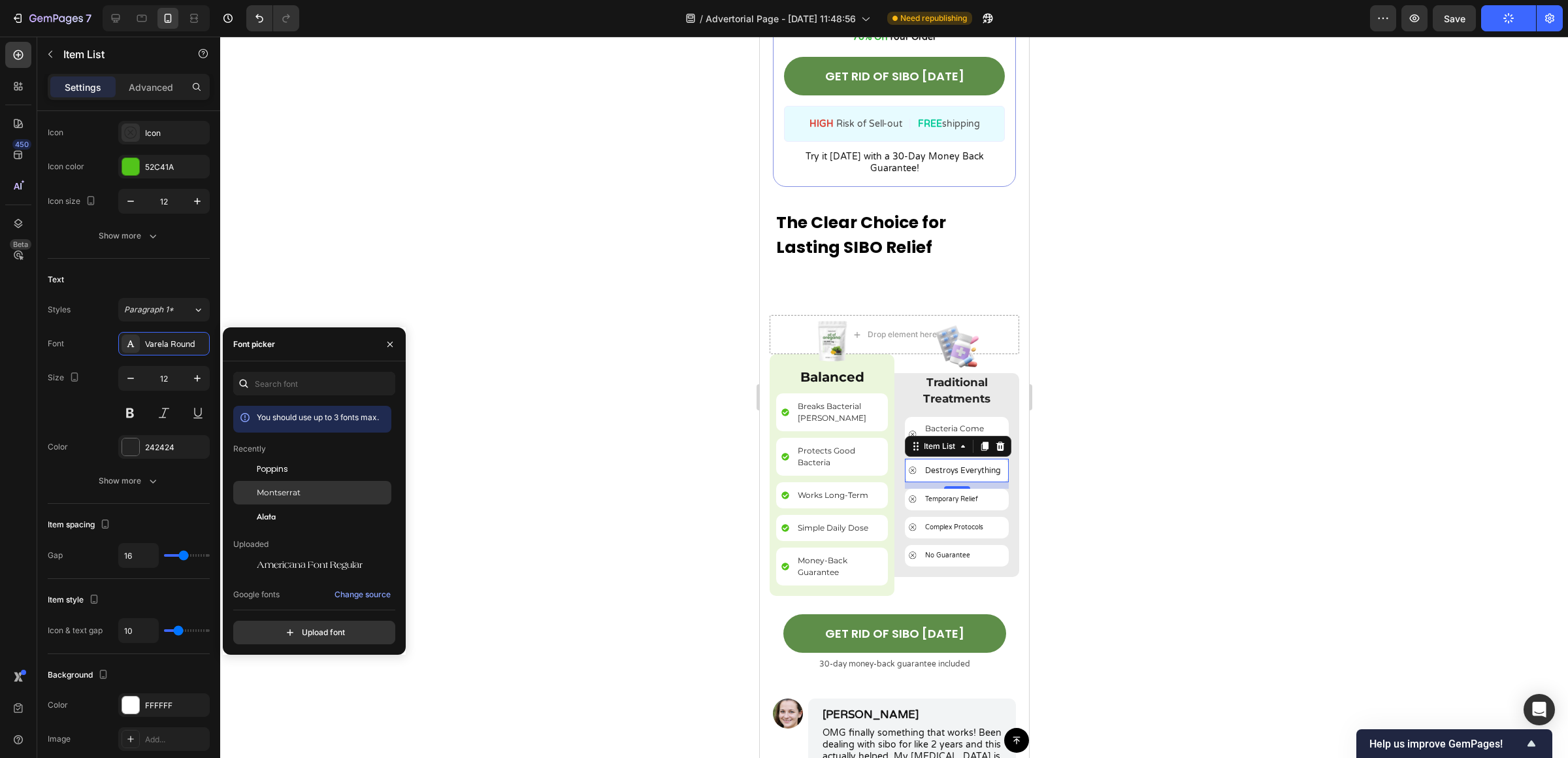
click at [356, 483] on div "Montserrat" at bounding box center [312, 493] width 158 height 24
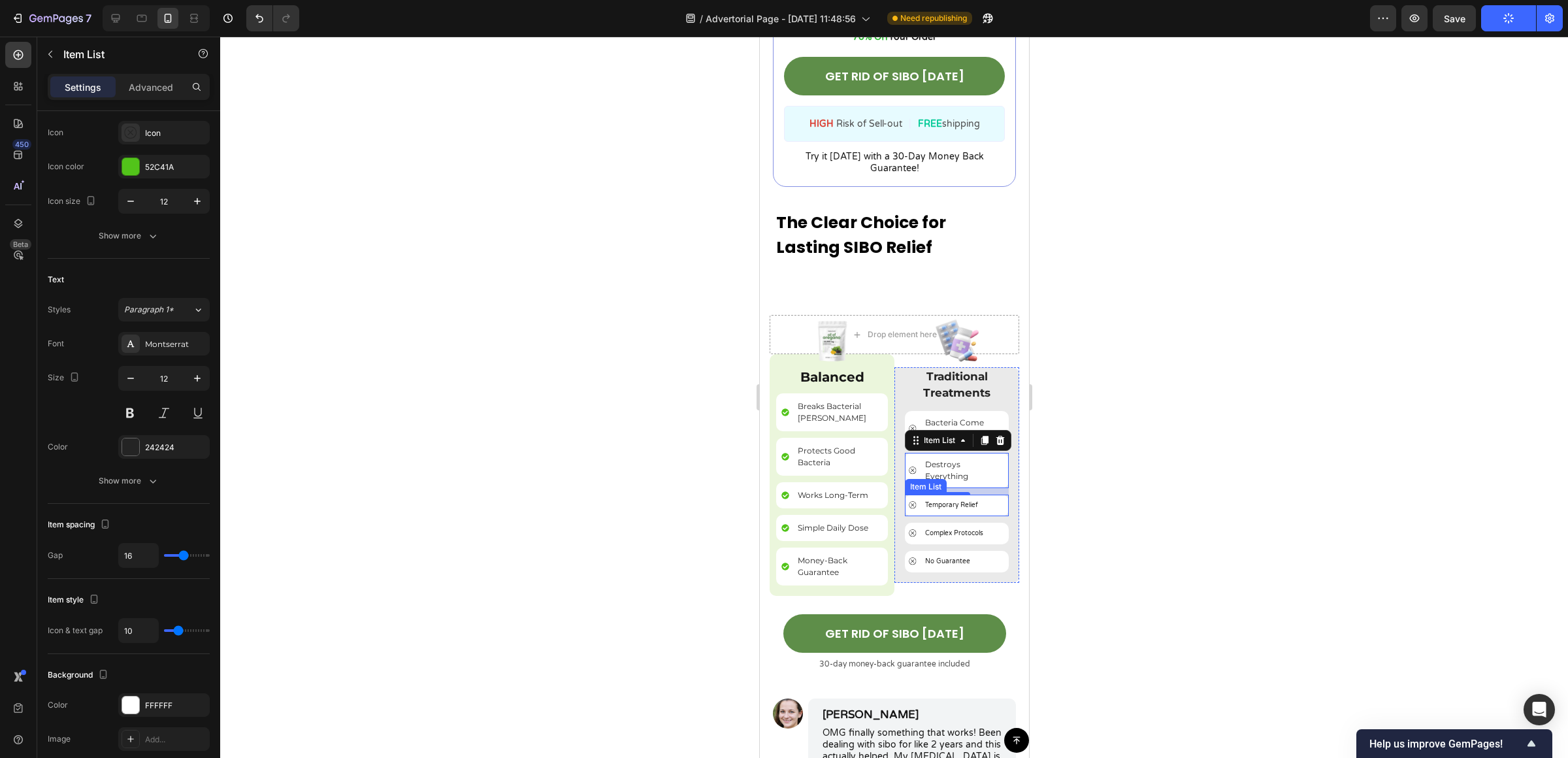
click at [949, 500] on div "10" at bounding box center [955, 505] width 13 height 10
click at [969, 501] on p "Temporary Relief" at bounding box center [951, 505] width 53 height 9
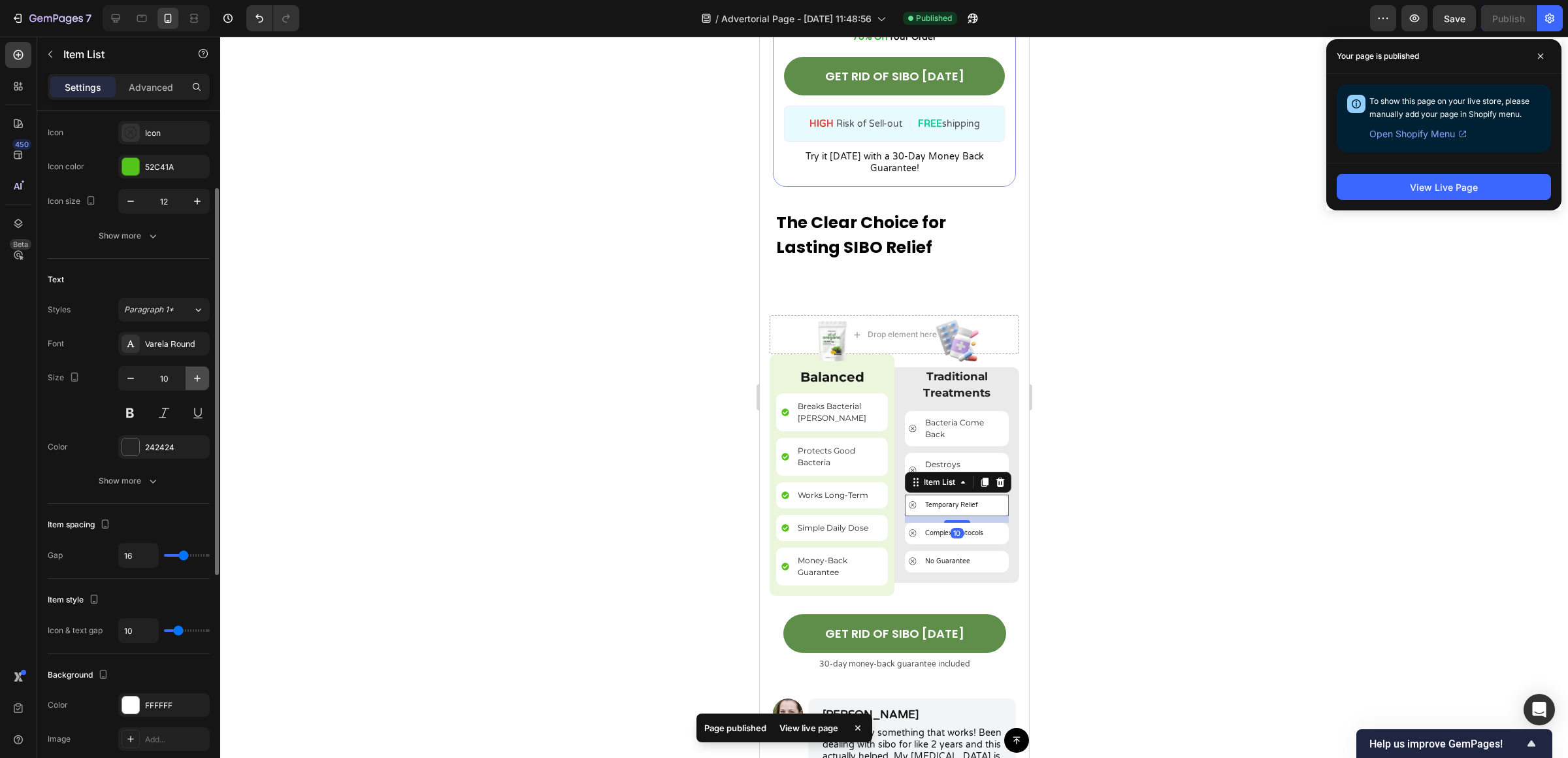
click at [196, 373] on icon "button" at bounding box center [197, 378] width 13 height 13
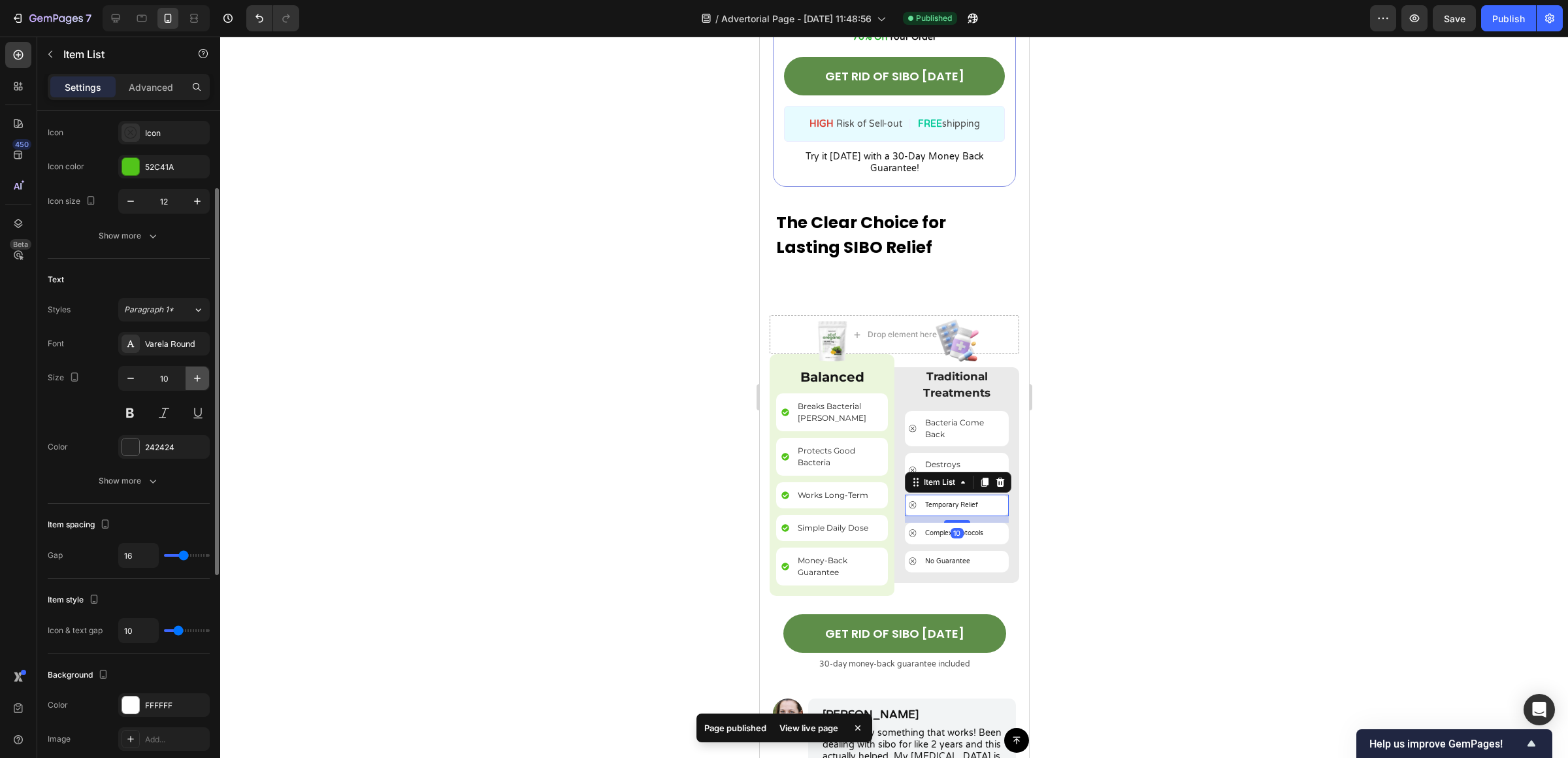
click at [196, 373] on icon "button" at bounding box center [197, 378] width 13 height 13
drag, startPoint x: 124, startPoint y: 396, endPoint x: 126, endPoint y: 388, distance: 8.2
click at [124, 394] on div "13" at bounding box center [163, 395] width 91 height 59
click at [126, 386] on button "button" at bounding box center [131, 379] width 24 height 24
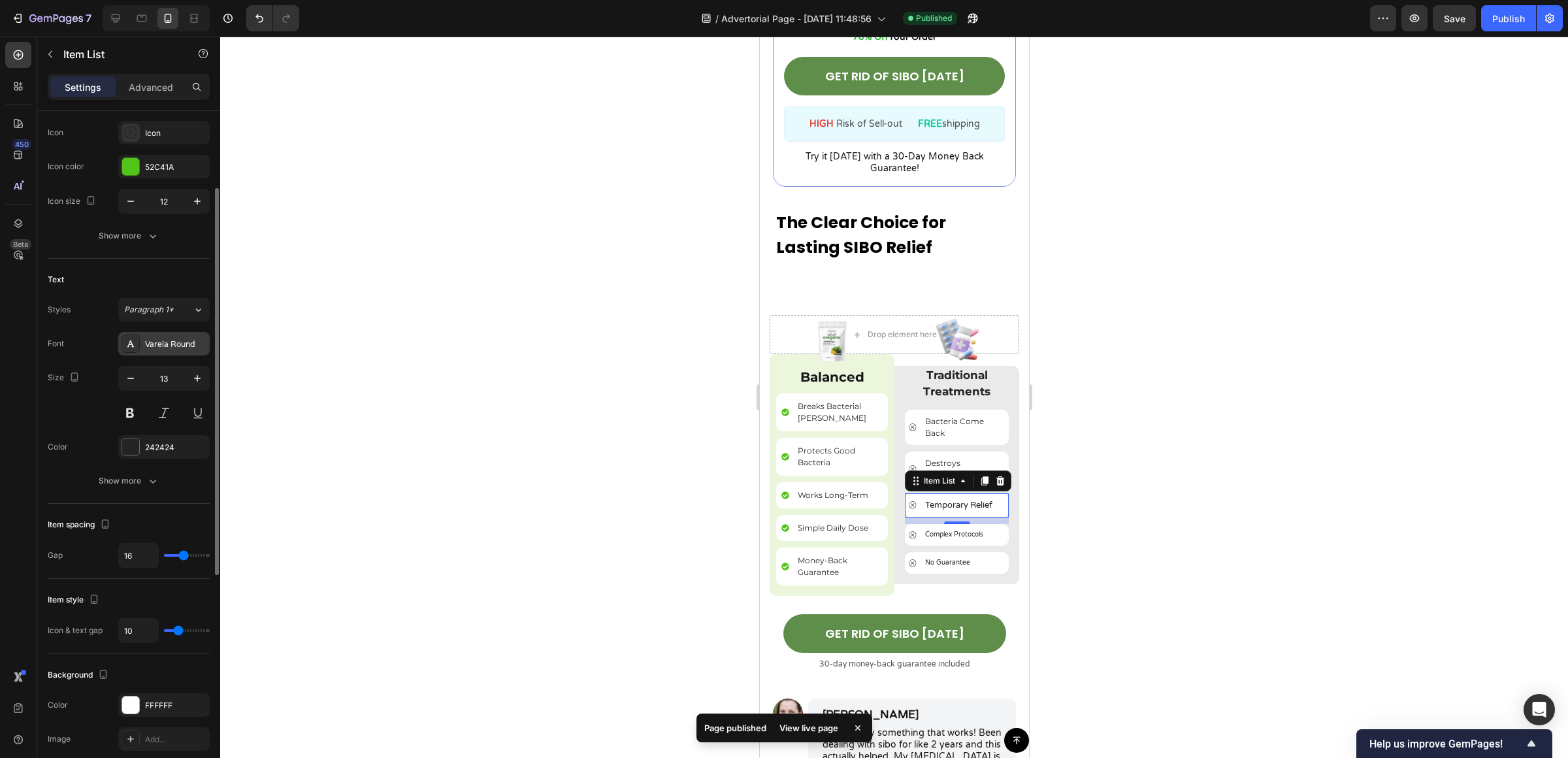
type input "12"
click at [169, 350] on div "Varela Round" at bounding box center [163, 344] width 91 height 24
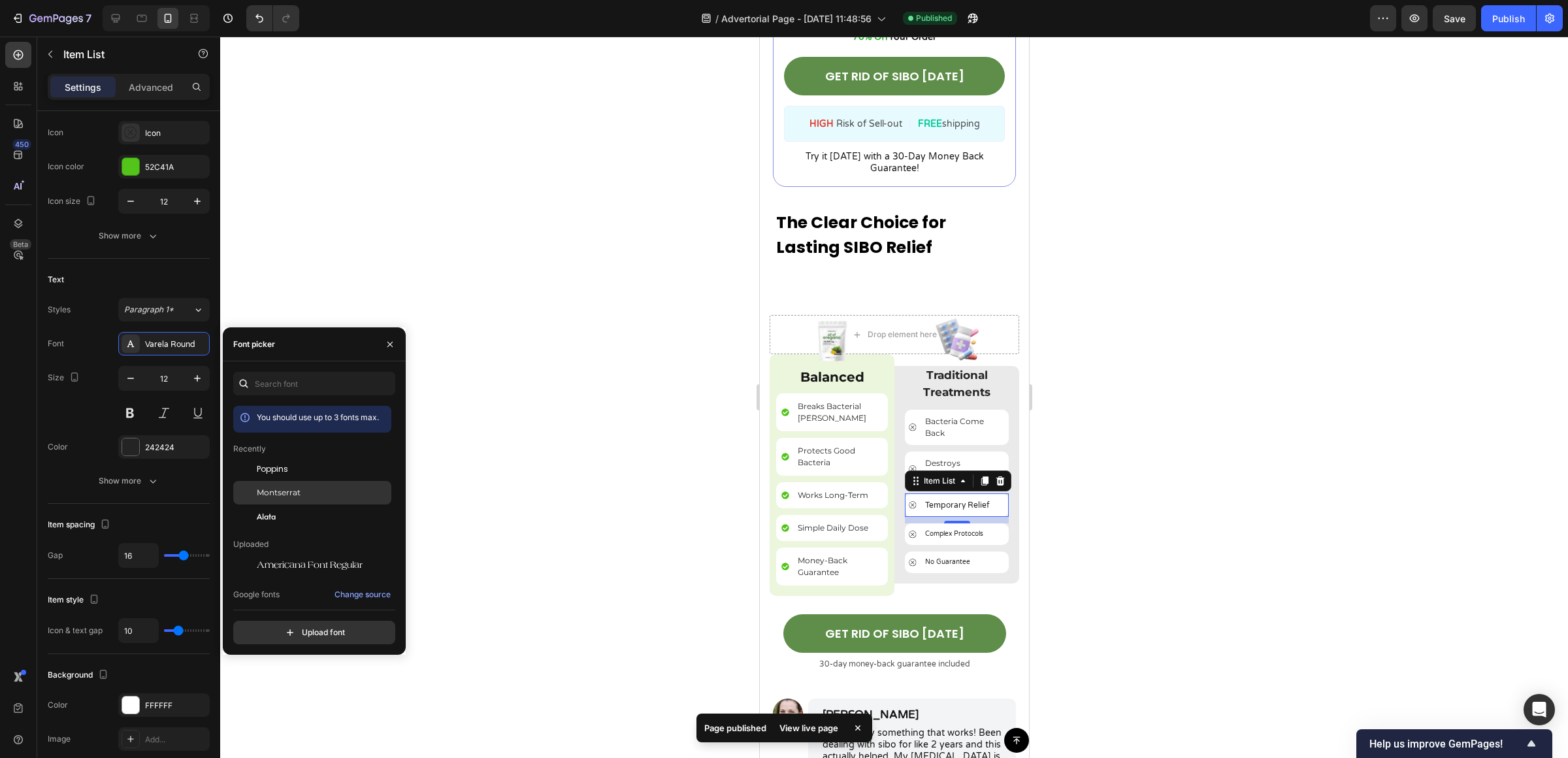
click at [334, 485] on div "Montserrat" at bounding box center [312, 493] width 158 height 24
click at [958, 528] on div "Complex Protocols" at bounding box center [953, 534] width 62 height 14
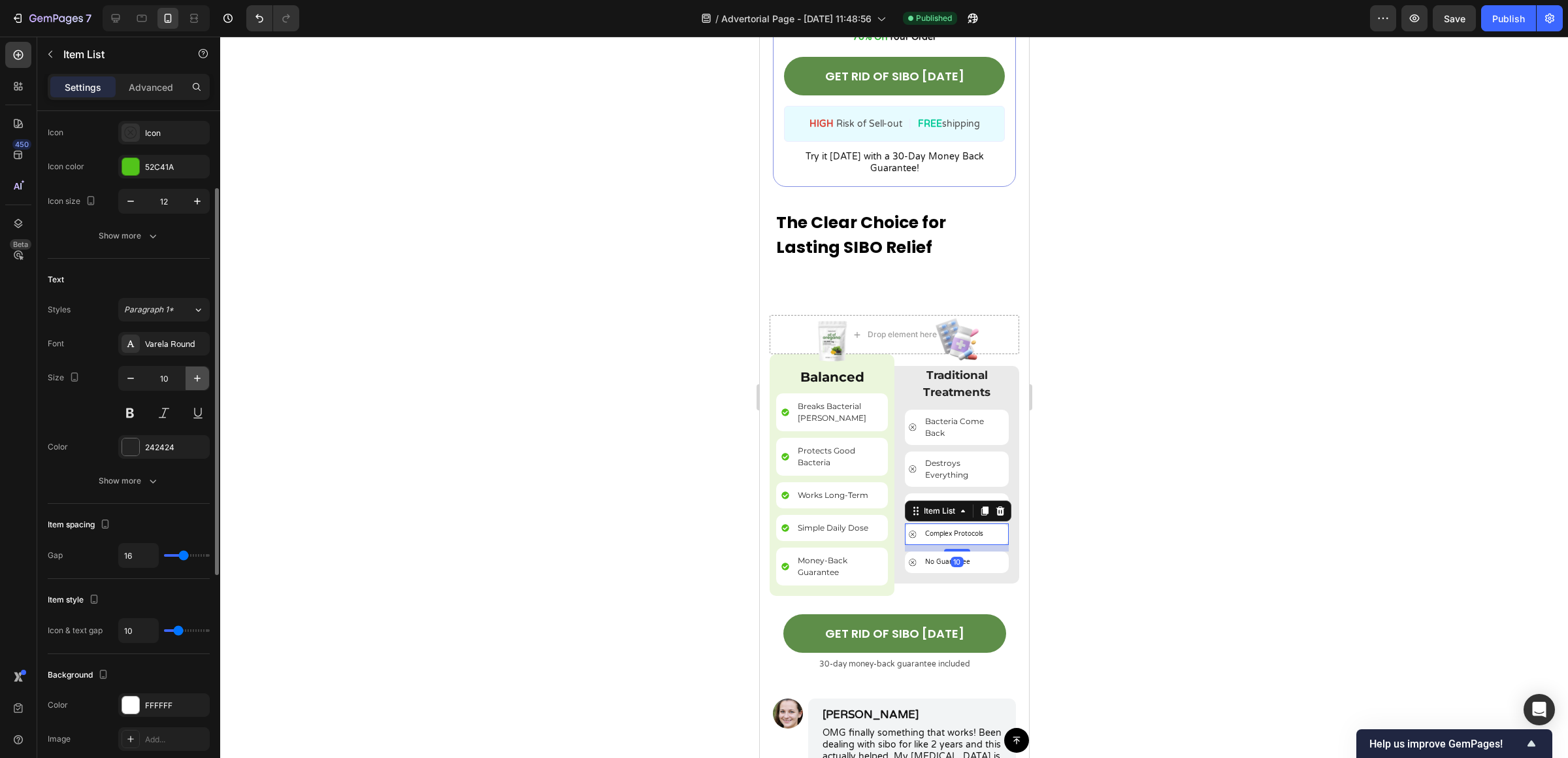
click at [192, 379] on icon "button" at bounding box center [197, 378] width 13 height 13
type input "12"
click at [194, 352] on div "Varela Round" at bounding box center [163, 344] width 91 height 24
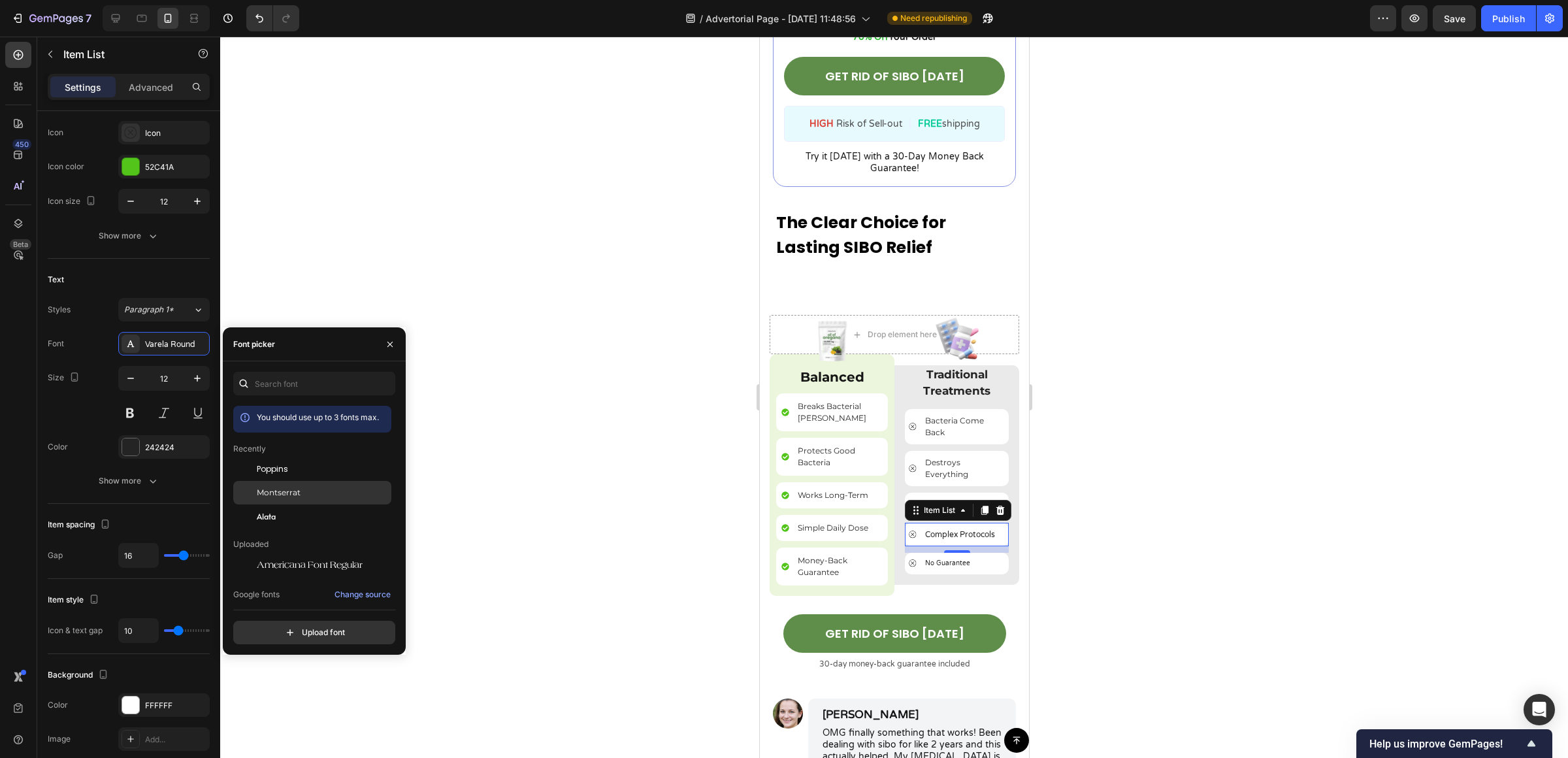
click at [339, 482] on div "Montserrat" at bounding box center [312, 493] width 158 height 24
click at [960, 559] on p "No Guarantee" at bounding box center [947, 563] width 45 height 9
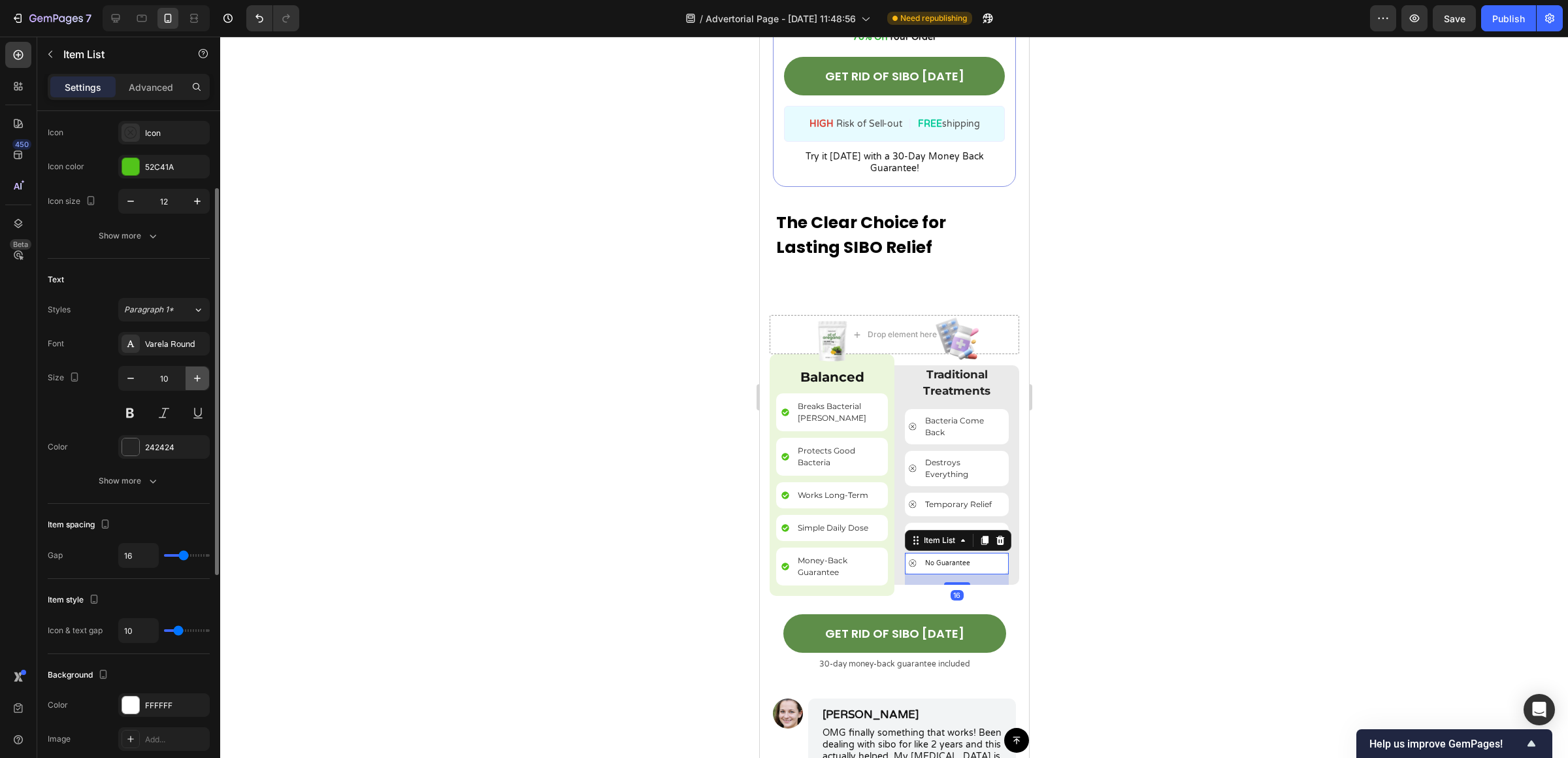
click at [208, 379] on button "button" at bounding box center [197, 379] width 24 height 24
click at [205, 379] on button "button" at bounding box center [197, 379] width 24 height 24
type input "12"
click at [193, 351] on div "Varela Round" at bounding box center [163, 344] width 91 height 24
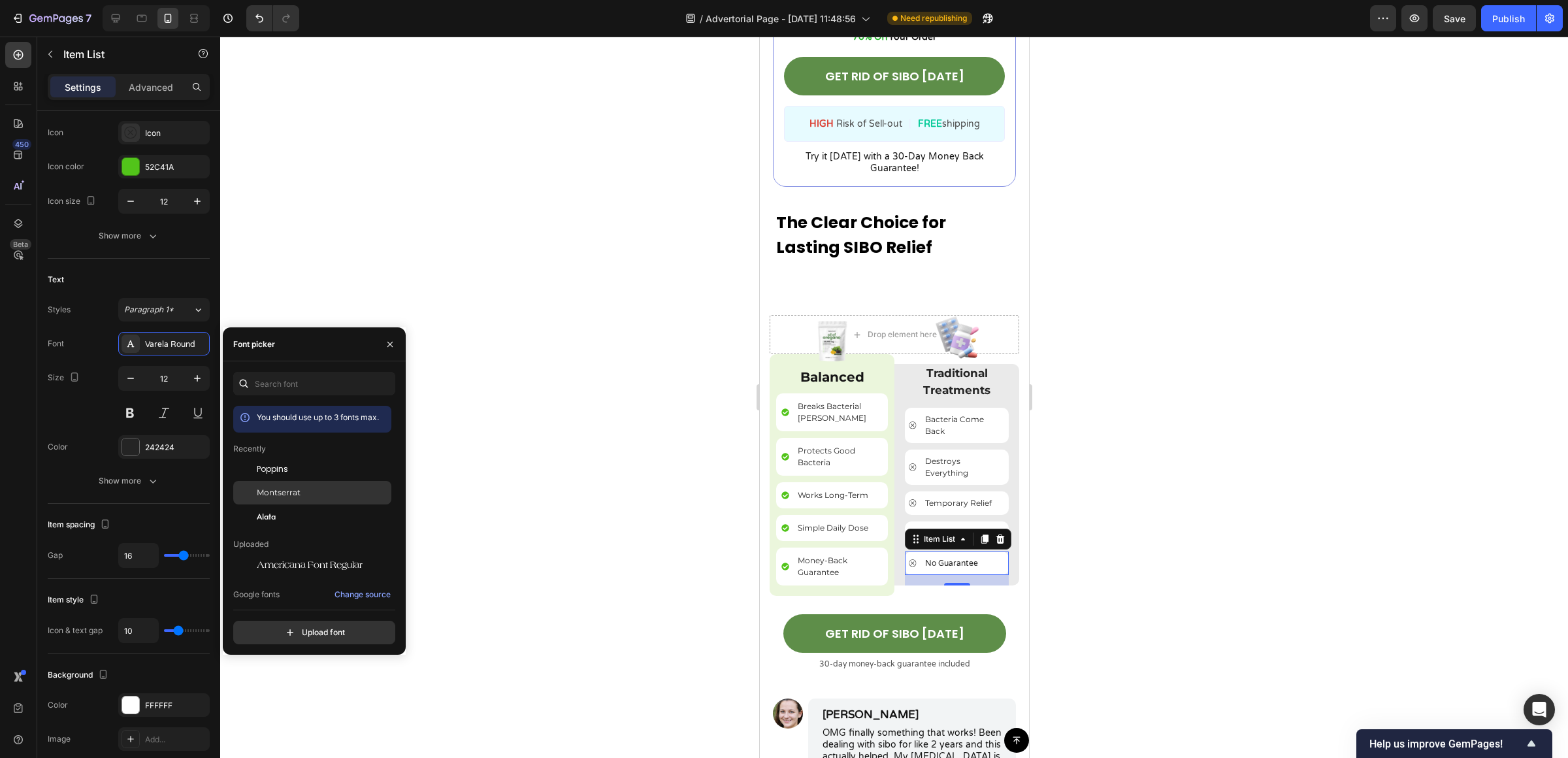
click at [327, 494] on div "Montserrat" at bounding box center [322, 492] width 132 height 12
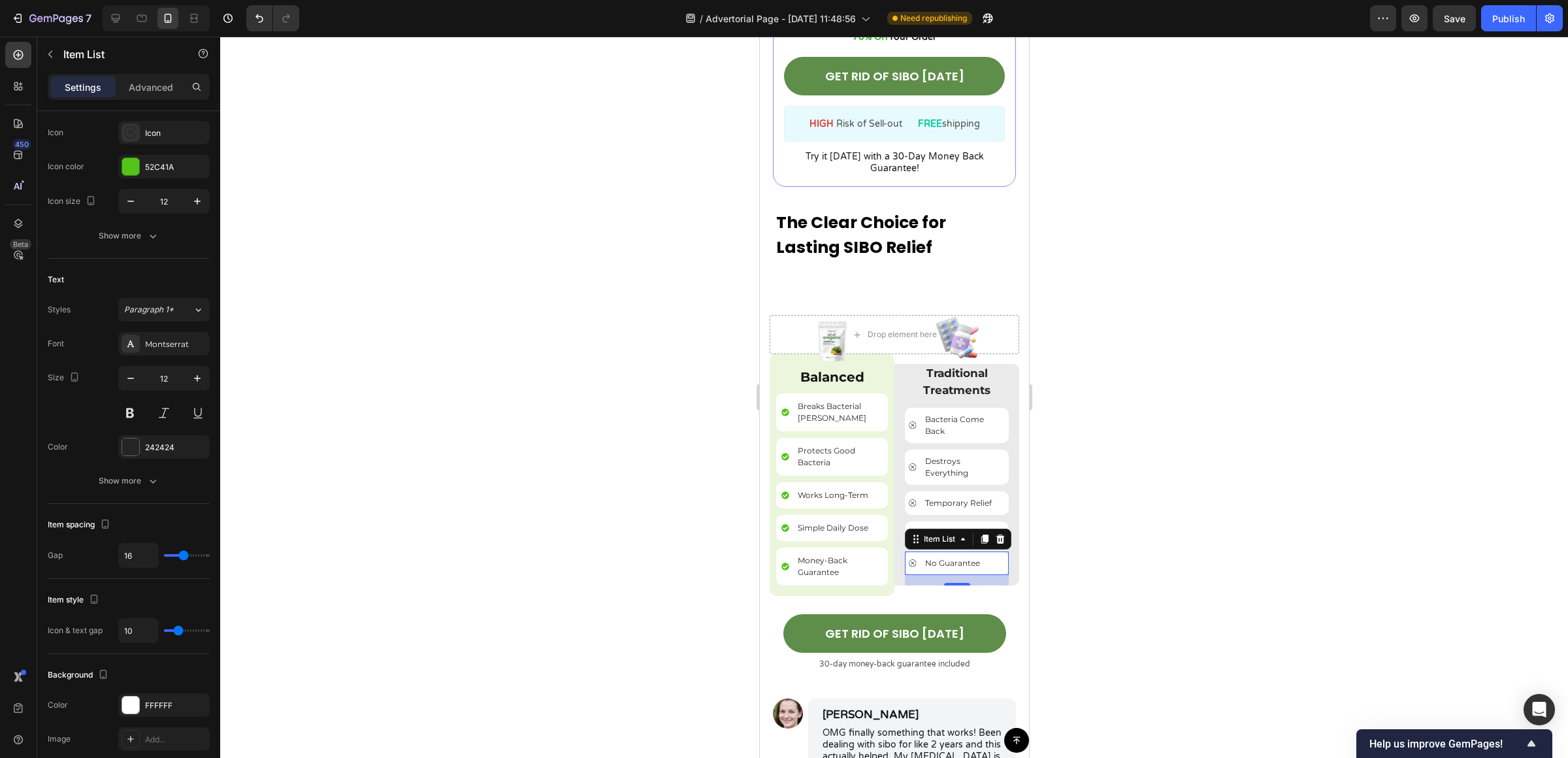
click at [1172, 549] on div at bounding box center [894, 397] width 1348 height 721
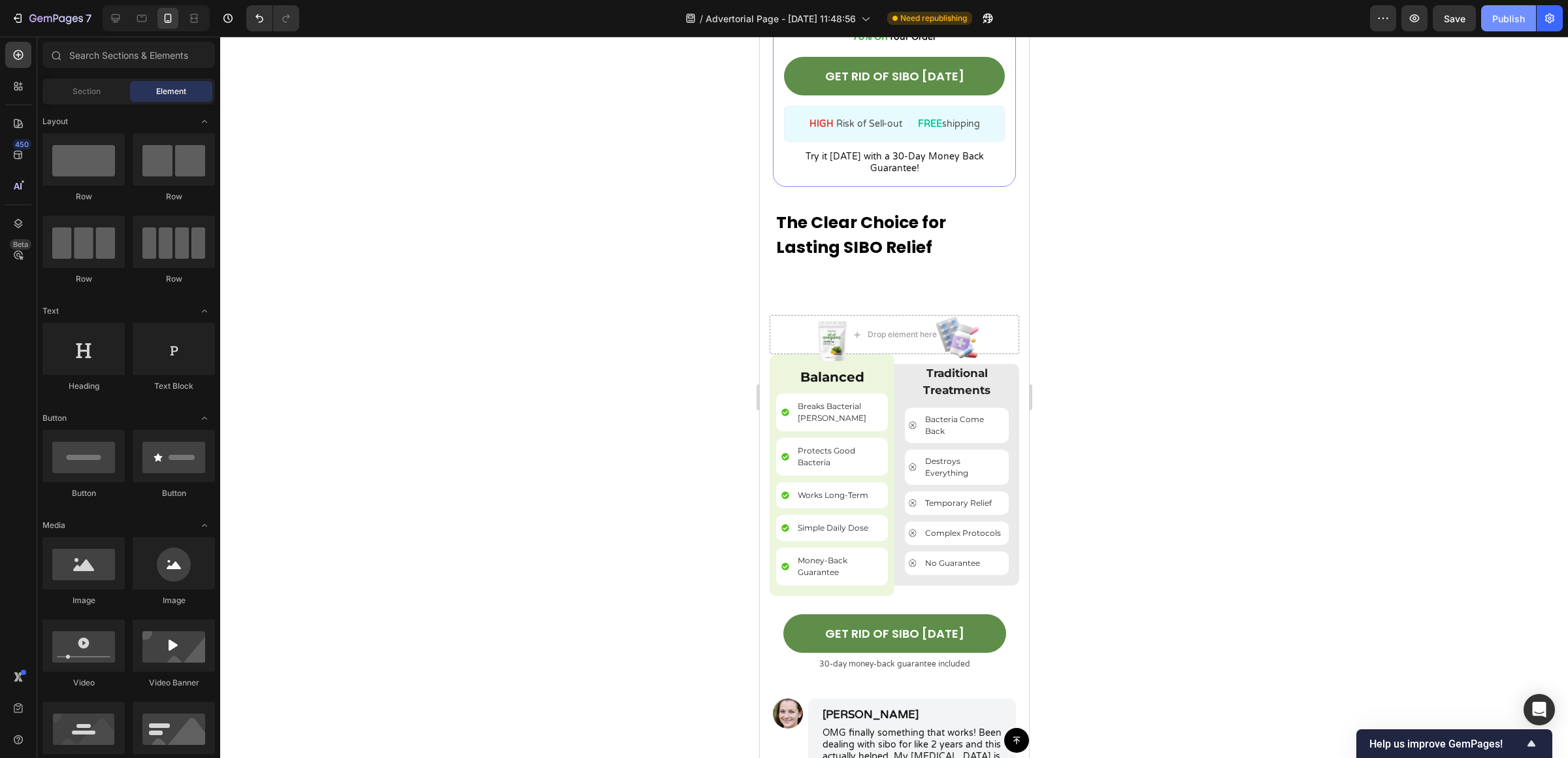
click at [1495, 18] on div "Publish" at bounding box center [1508, 19] width 32 height 14
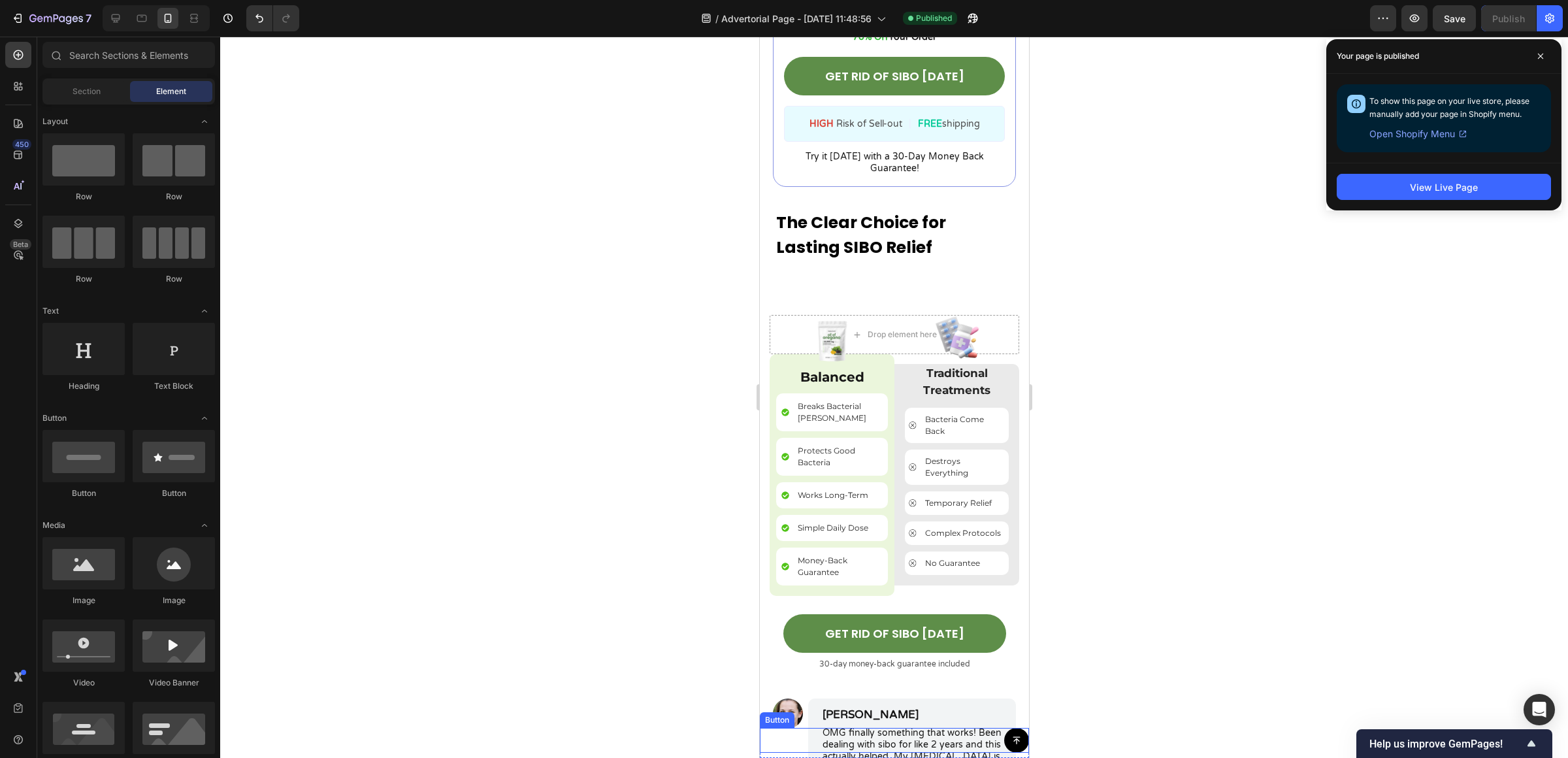
click at [1003, 733] on link at bounding box center [1015, 740] width 25 height 25
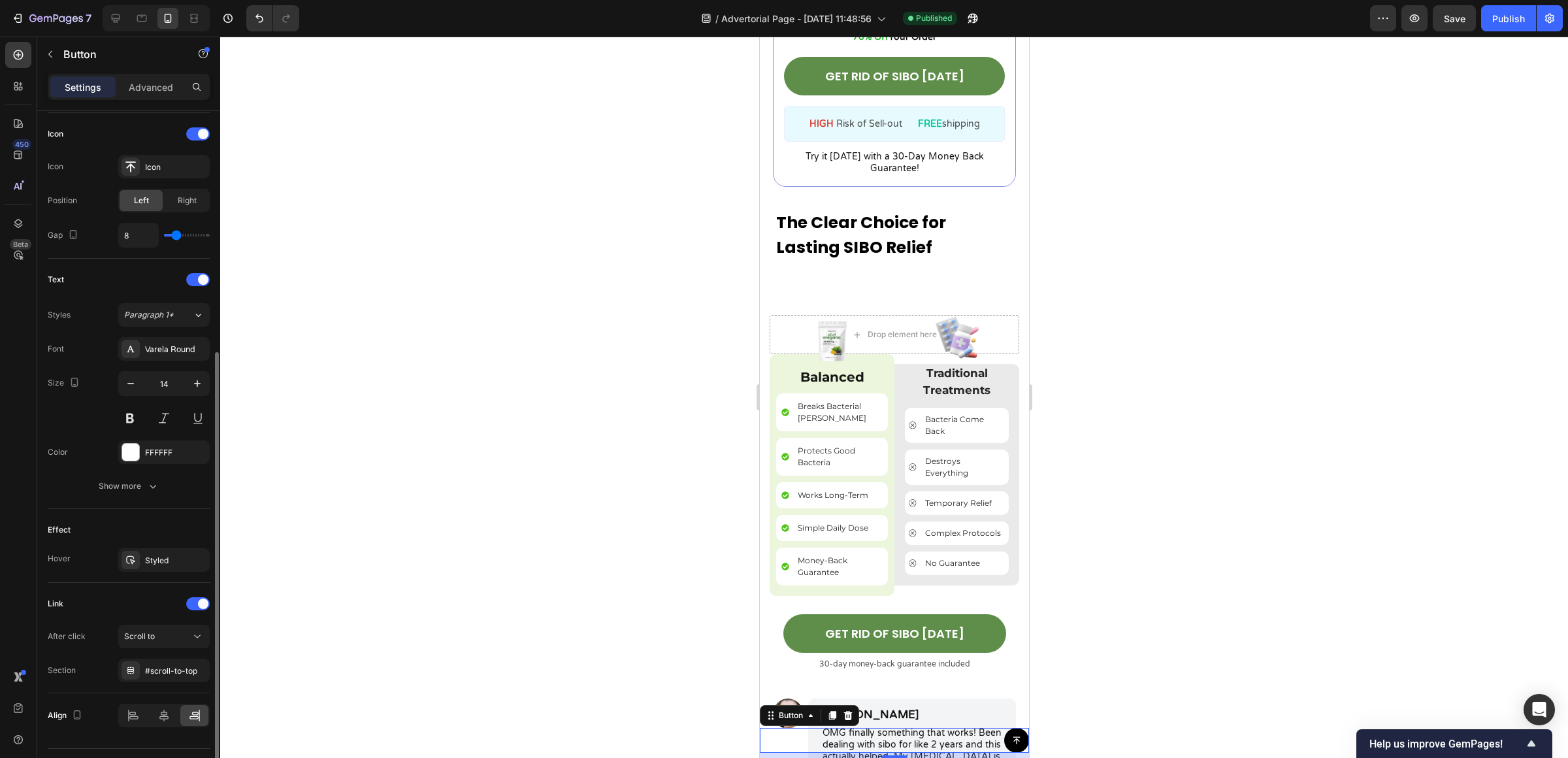
scroll to position [426, 0]
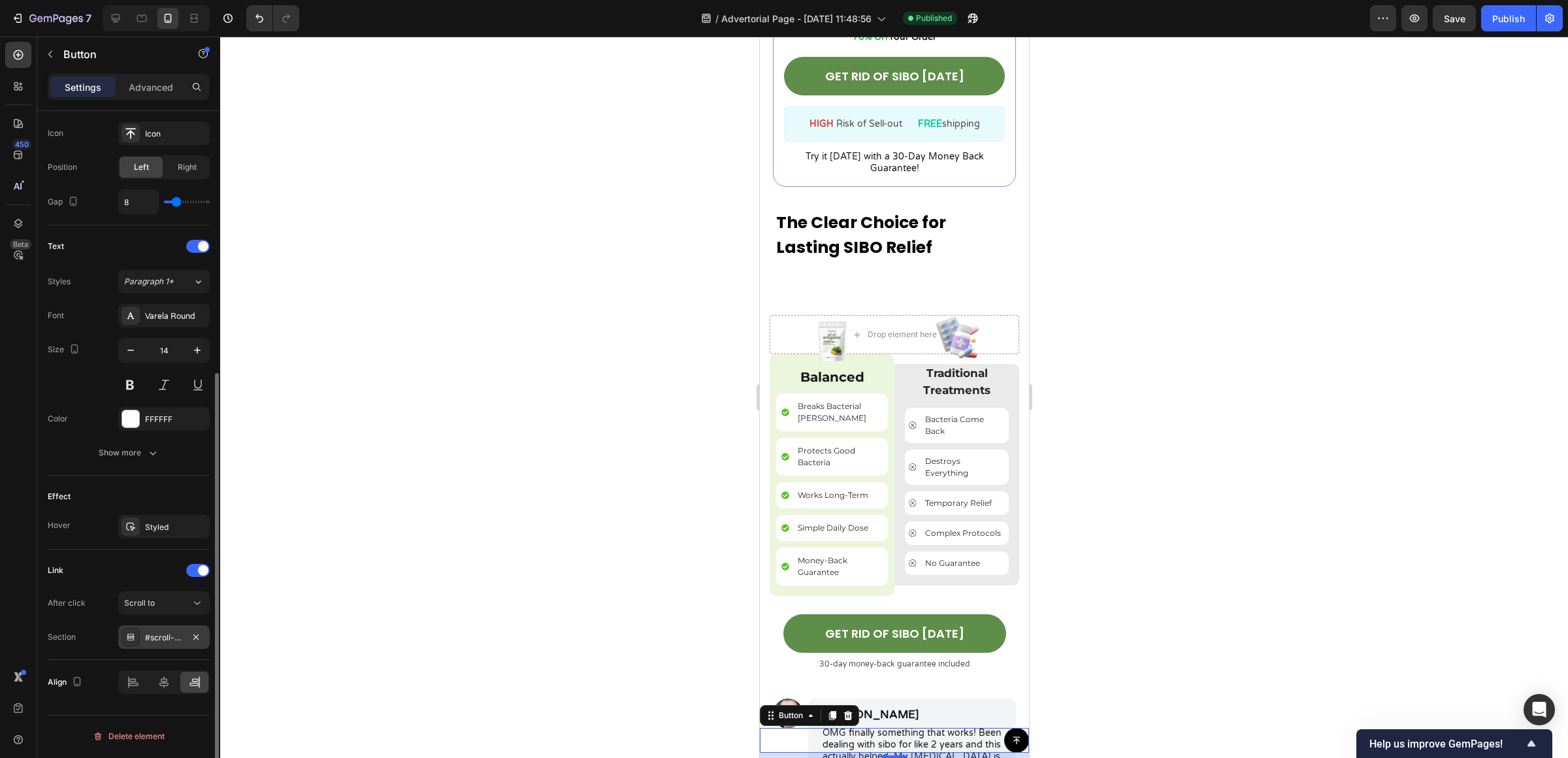
click at [166, 635] on div "#scroll-to-top" at bounding box center [164, 638] width 38 height 12
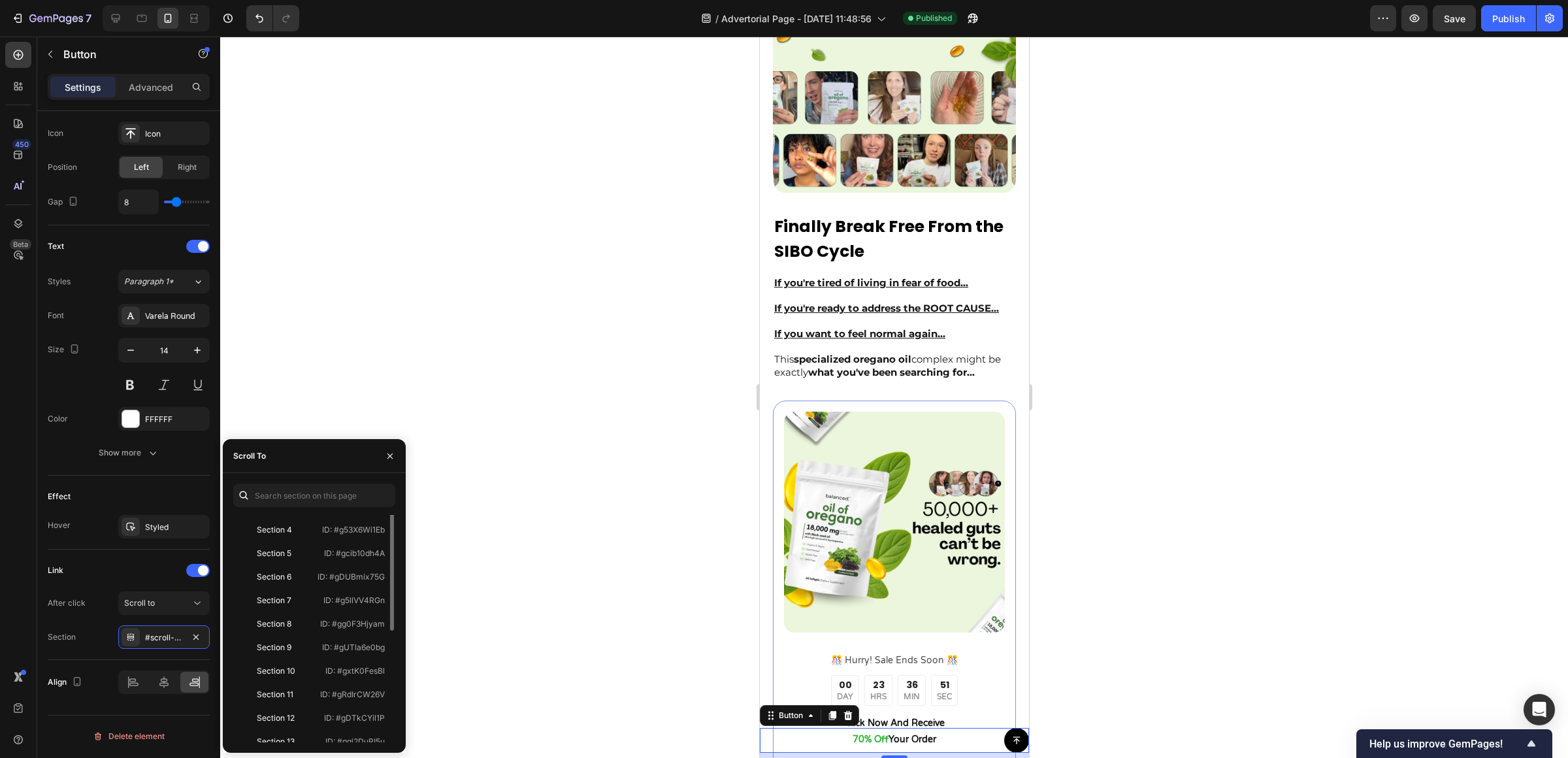
scroll to position [173, 0]
click at [343, 618] on div "Section 12 ID: #gDTkCYil1P" at bounding box center [311, 612] width 156 height 24
click at [104, 583] on div "Link After click Scroll to Section Section 12" at bounding box center [129, 604] width 162 height 89
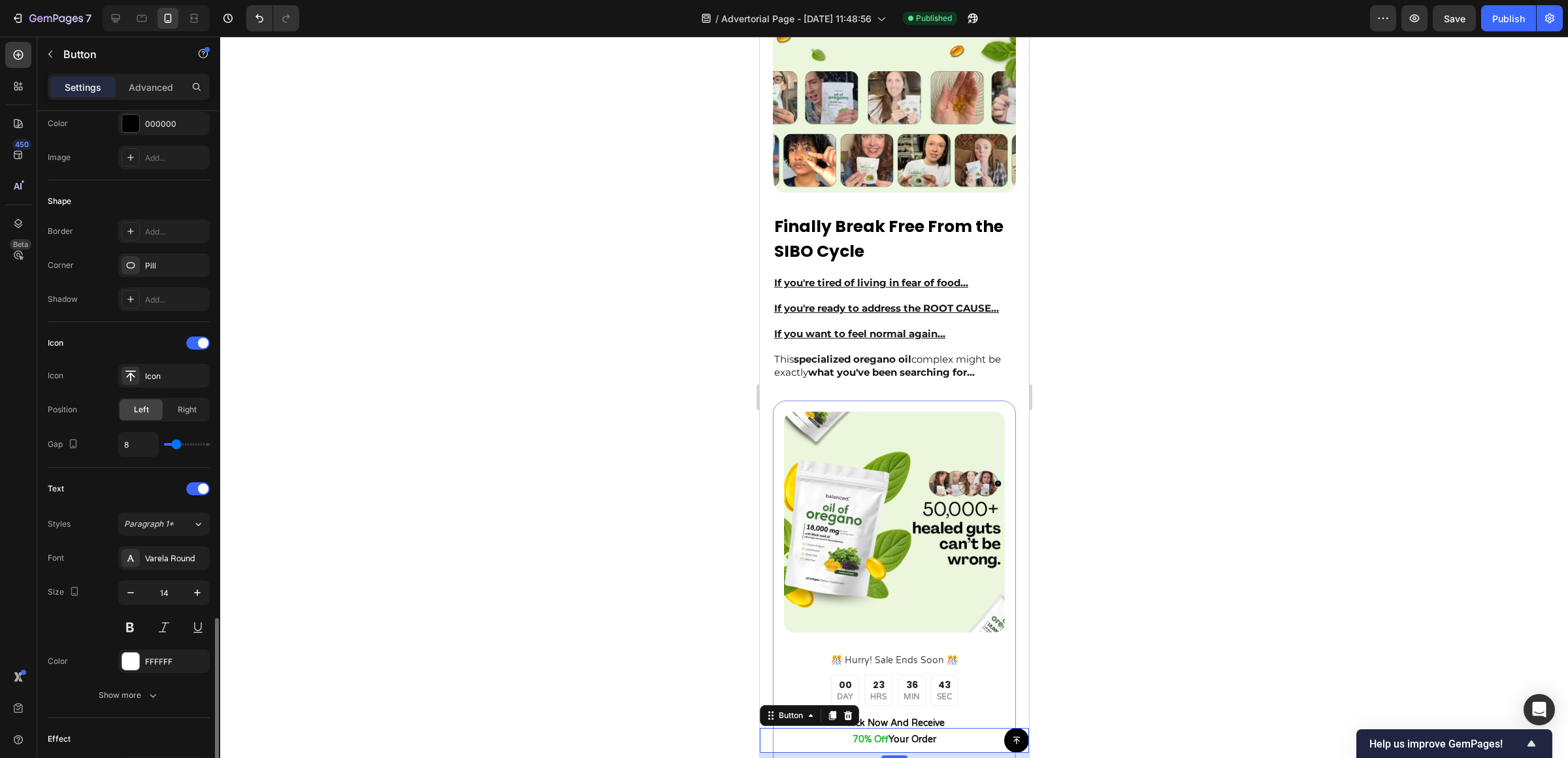
scroll to position [426, 0]
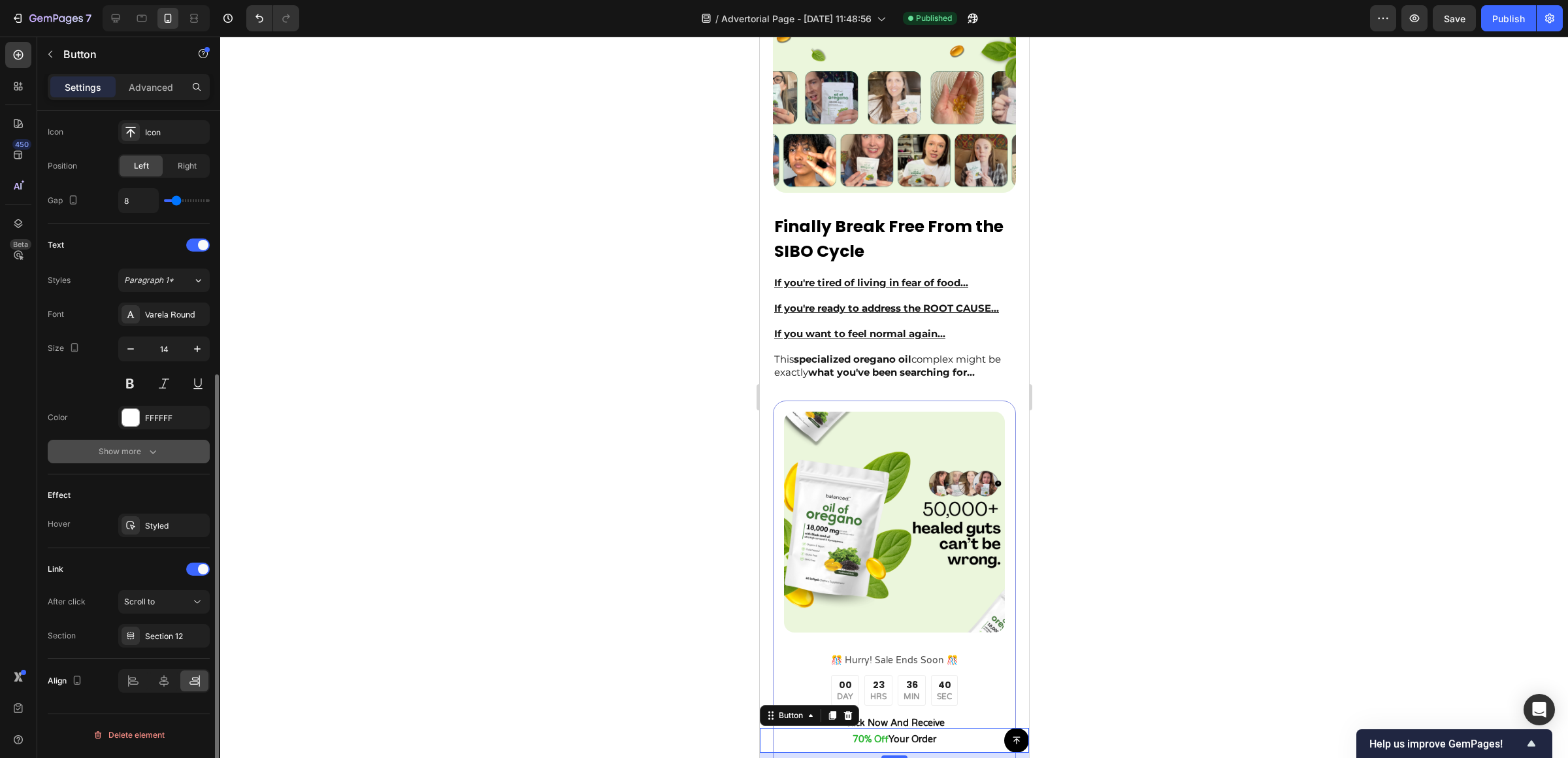
click at [154, 449] on icon "button" at bounding box center [152, 451] width 13 height 13
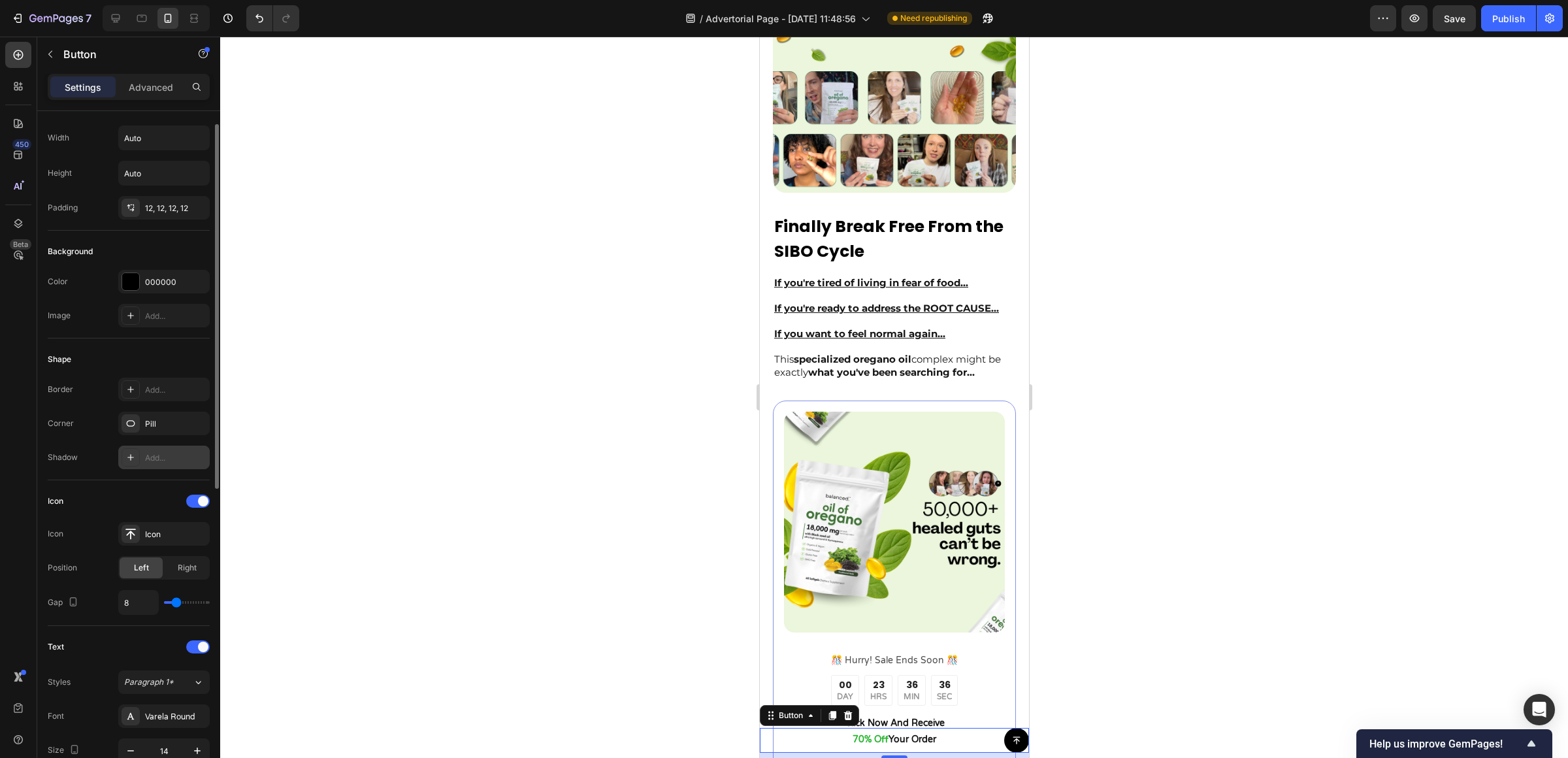
scroll to position [0, 0]
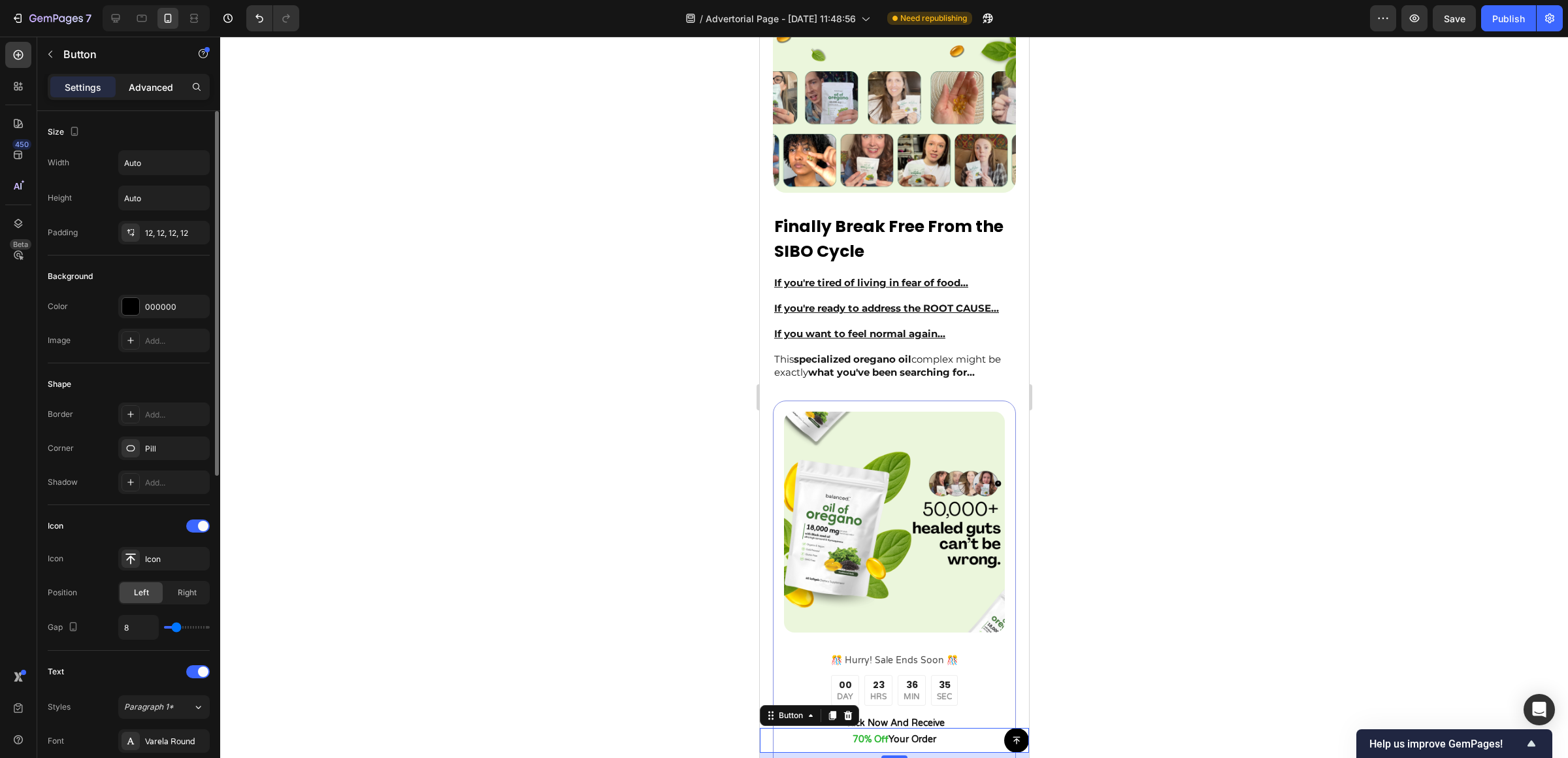
click at [134, 93] on p "Advanced" at bounding box center [151, 87] width 44 height 14
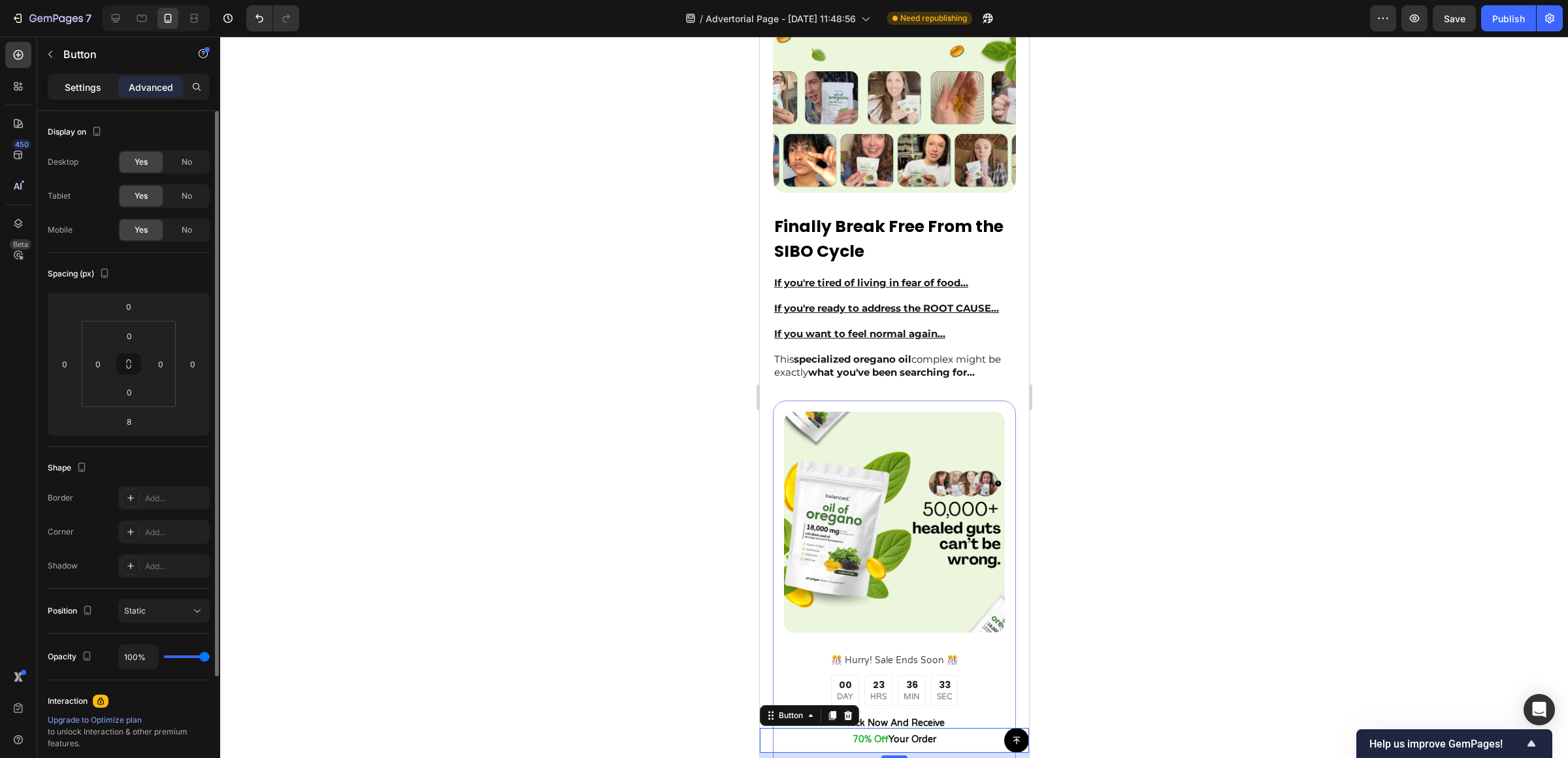
click at [85, 87] on p "Settings" at bounding box center [83, 87] width 37 height 14
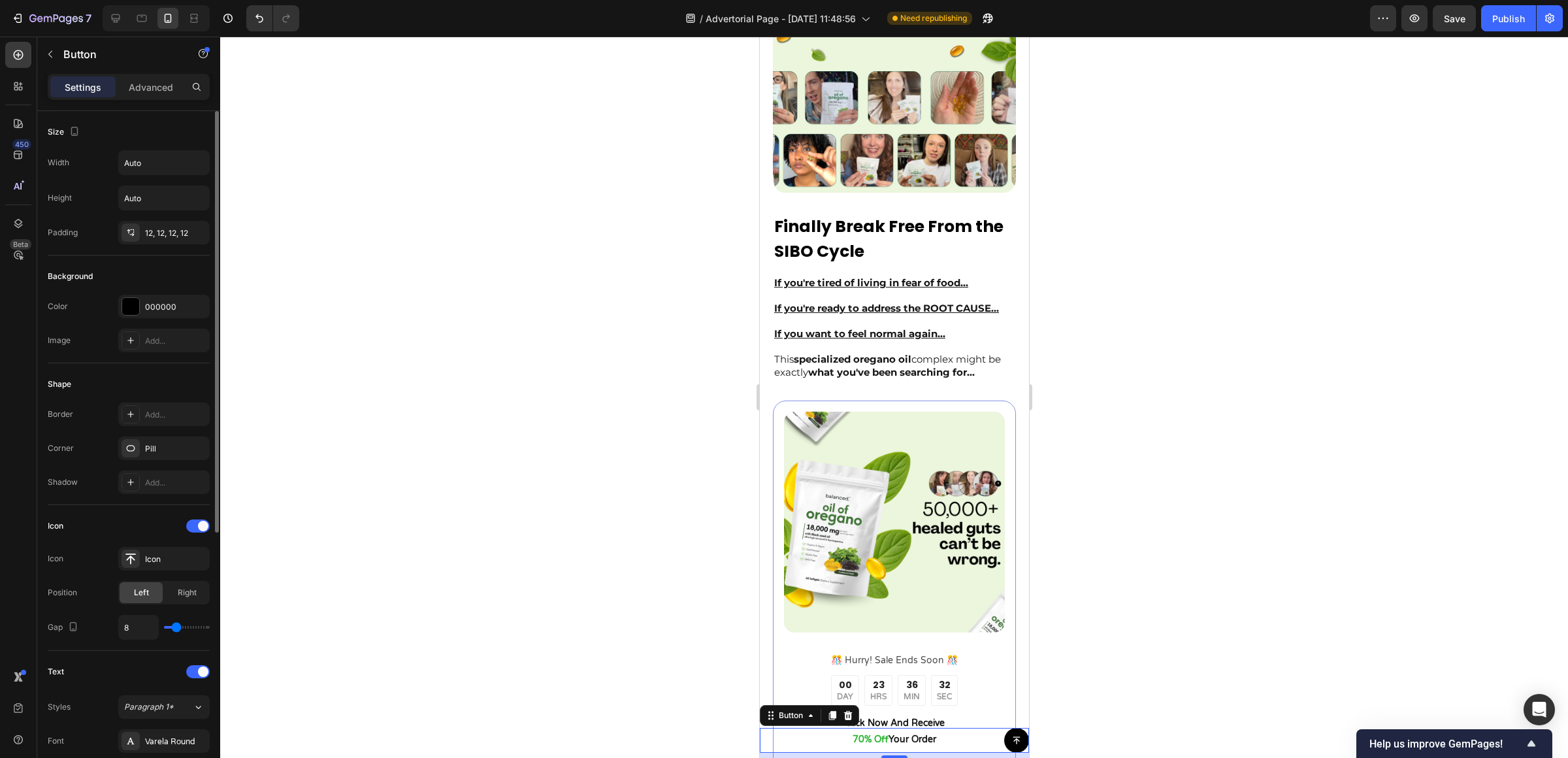
scroll to position [426, 0]
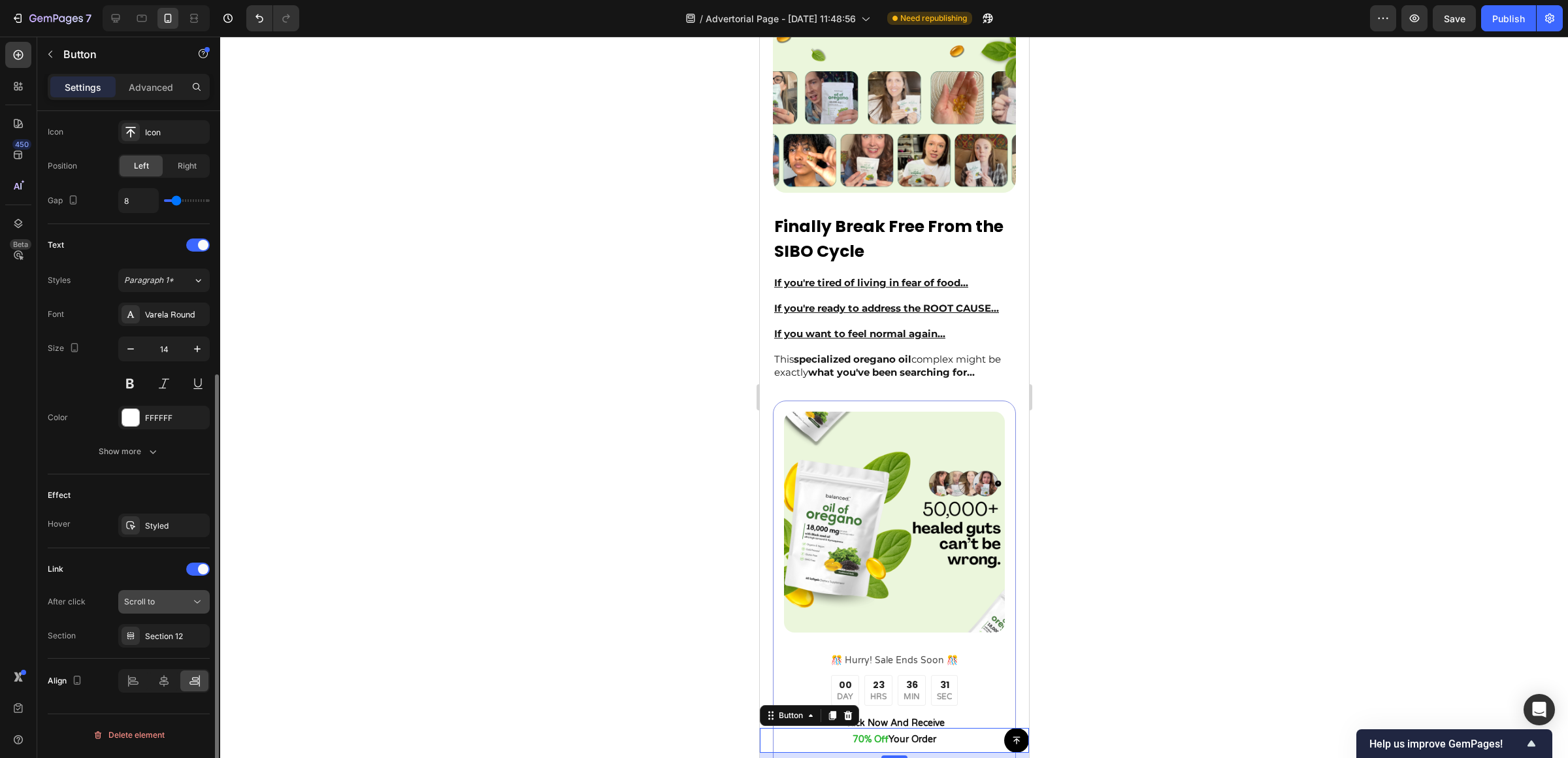
click at [145, 606] on span "Scroll to" at bounding box center [139, 601] width 31 height 9
click at [148, 603] on span "Scroll to" at bounding box center [139, 601] width 31 height 9
click at [160, 456] on button "Show more" at bounding box center [129, 451] width 162 height 24
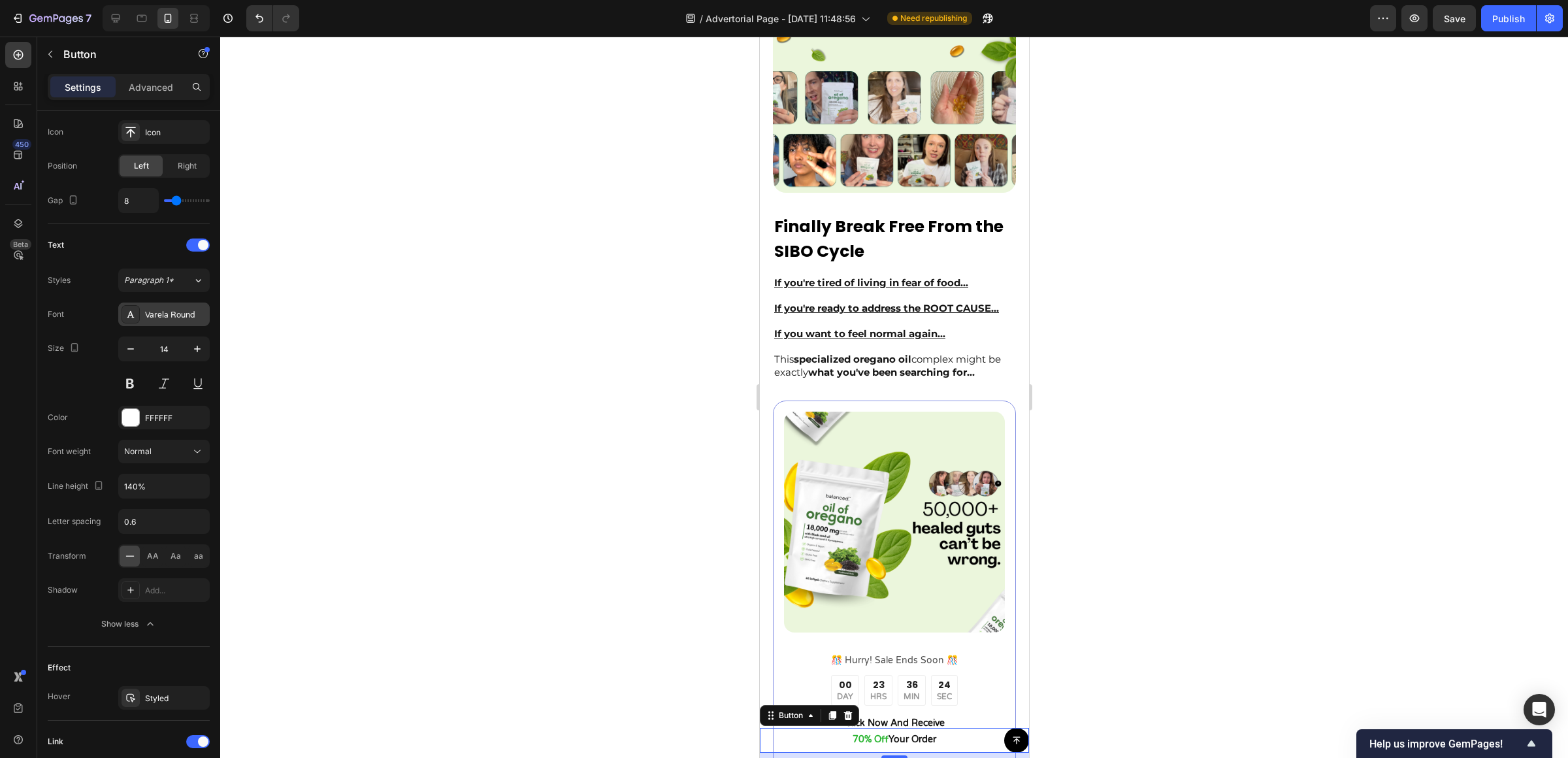
click at [187, 322] on div "Varela Round" at bounding box center [163, 314] width 91 height 24
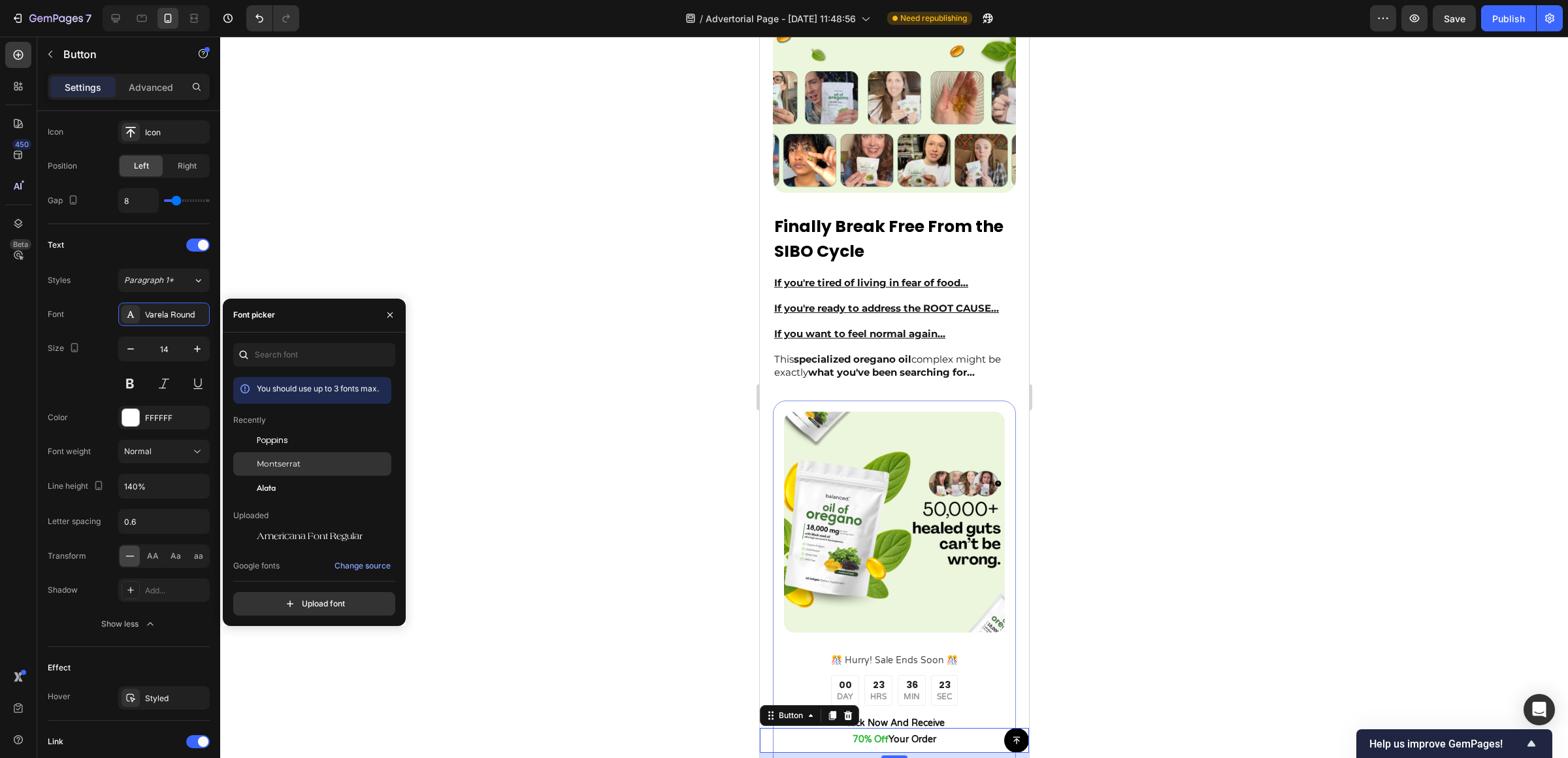
click at [291, 461] on span "Montserrat" at bounding box center [278, 464] width 44 height 12
click at [107, 256] on div "Text" at bounding box center [129, 244] width 162 height 21
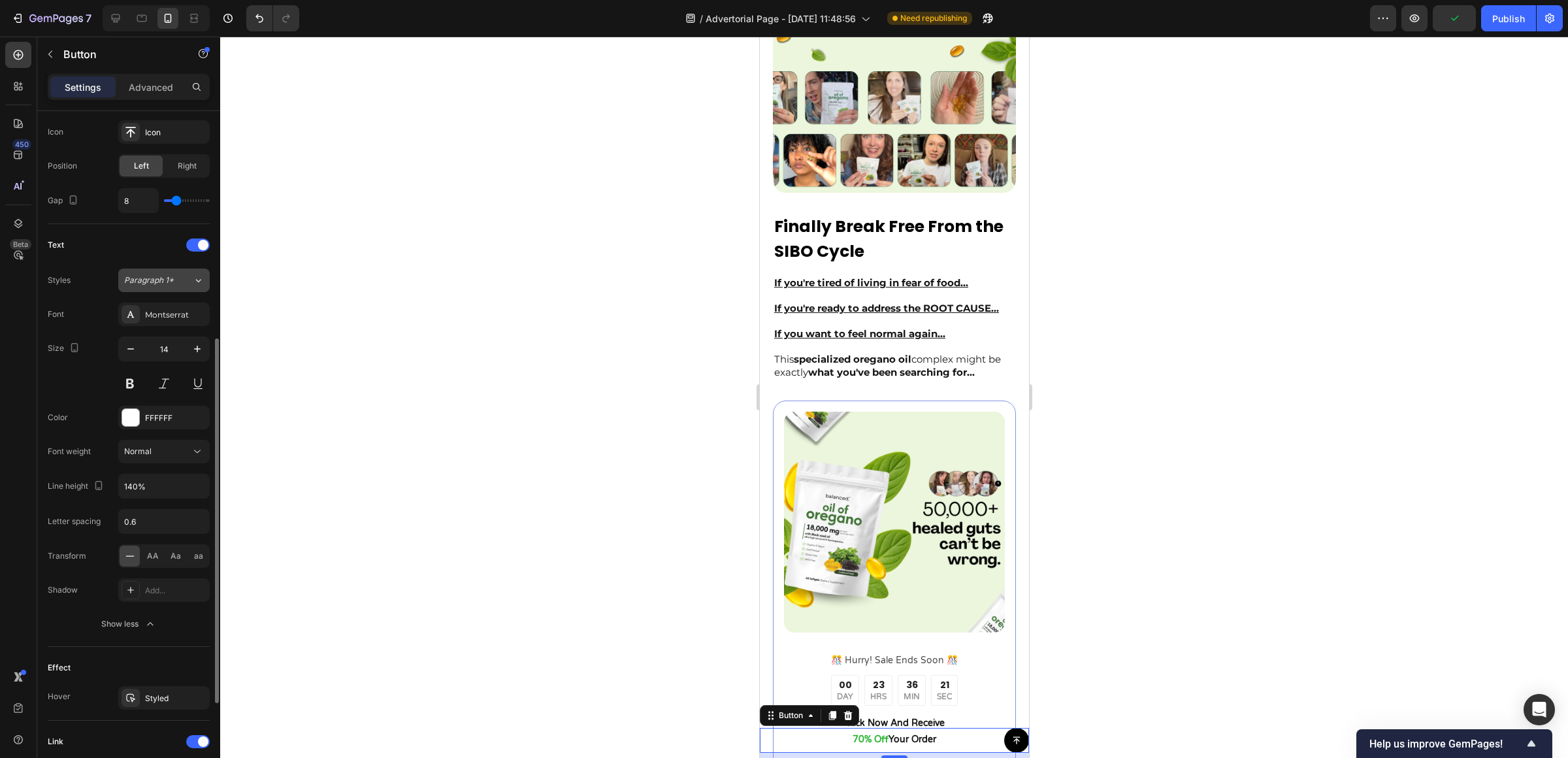
click at [156, 275] on span "Paragraph 1*" at bounding box center [149, 280] width 50 height 12
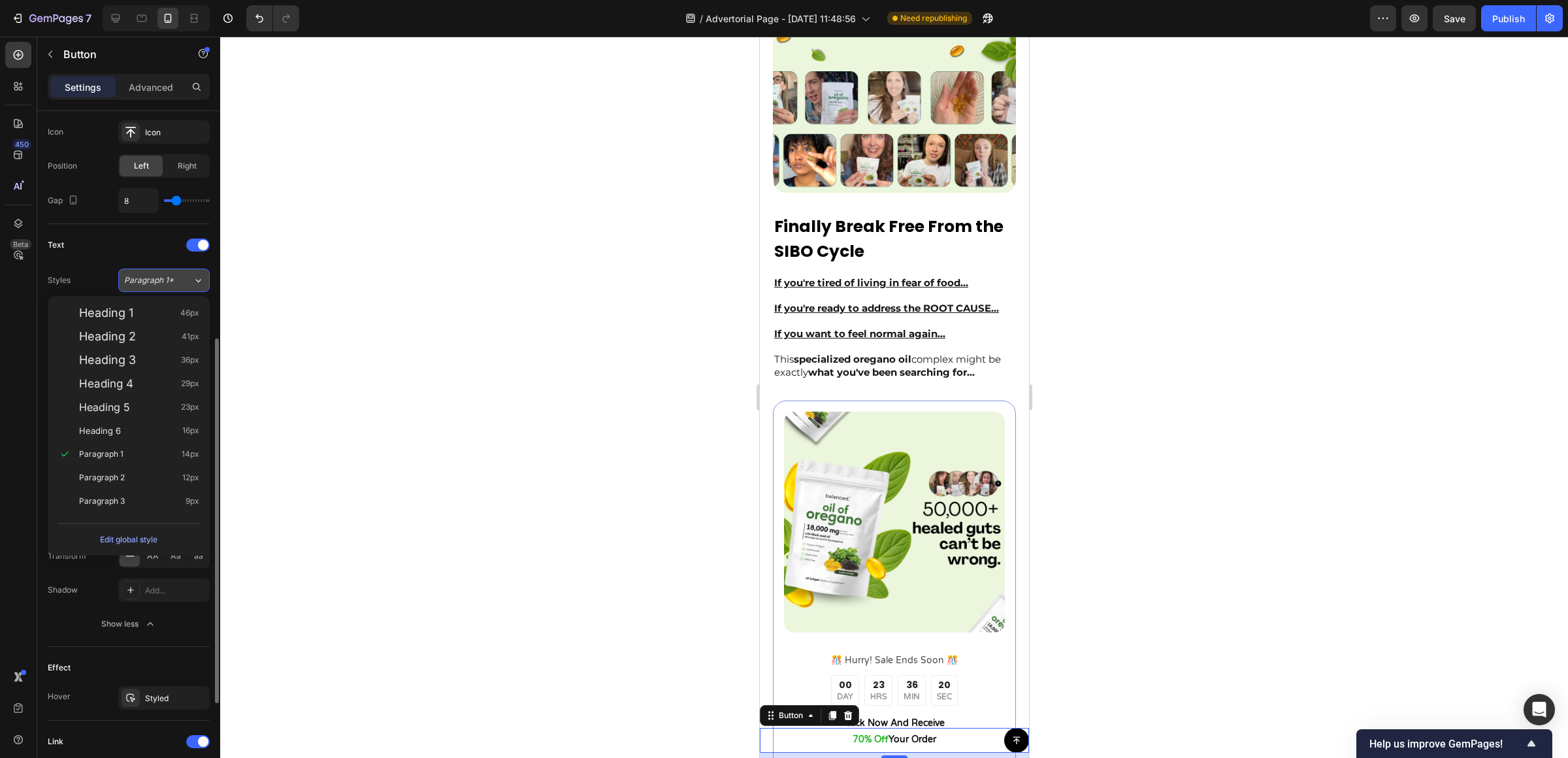
click at [156, 275] on span "Paragraph 1*" at bounding box center [149, 280] width 50 height 12
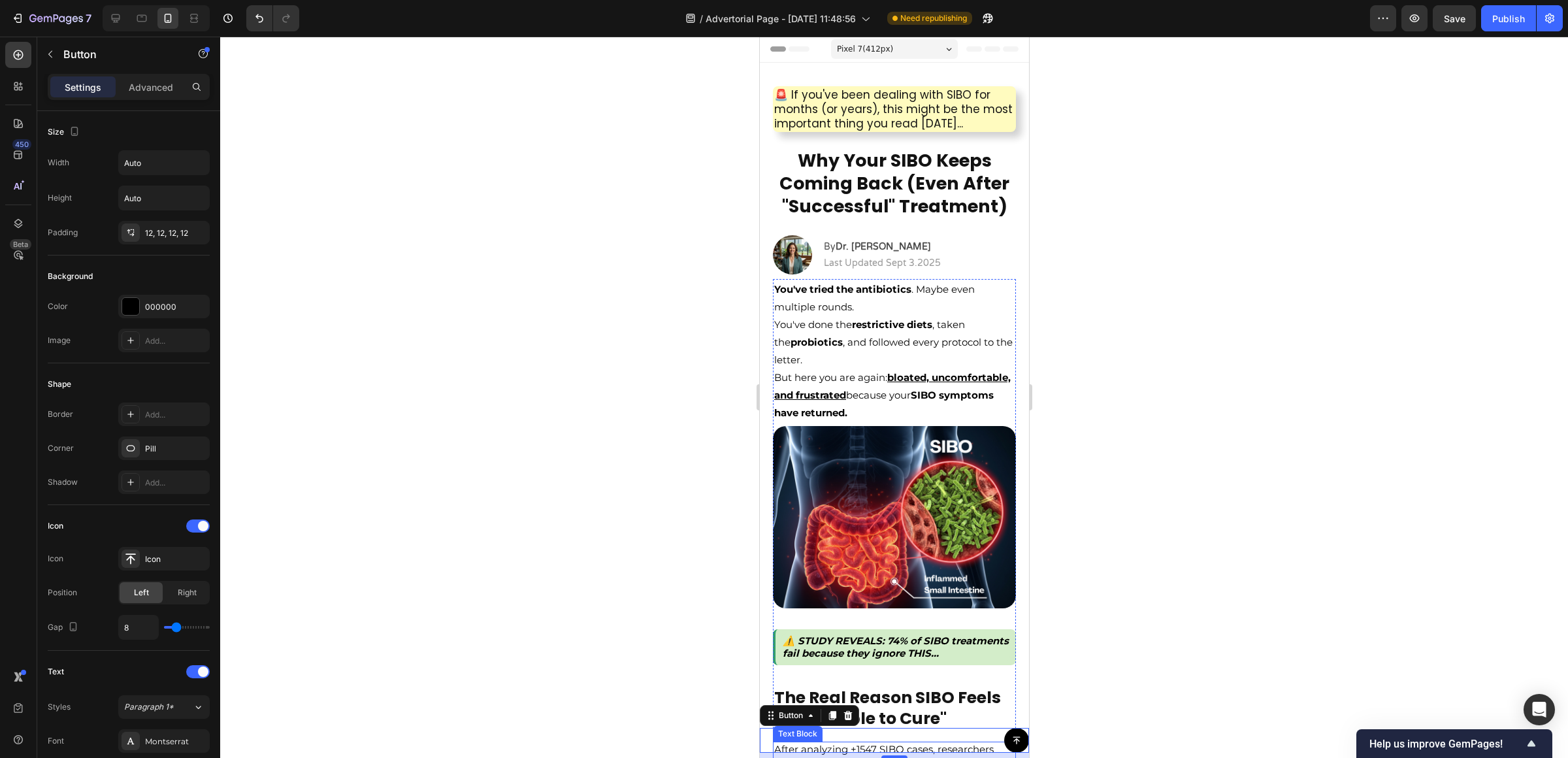
scroll to position [0, 0]
click at [1013, 741] on link at bounding box center [1015, 740] width 25 height 25
click at [963, 744] on div "Button 8" at bounding box center [893, 740] width 269 height 25
click at [1011, 739] on icon at bounding box center [1015, 740] width 9 height 9
click at [952, 737] on div "Button 8" at bounding box center [893, 740] width 269 height 25
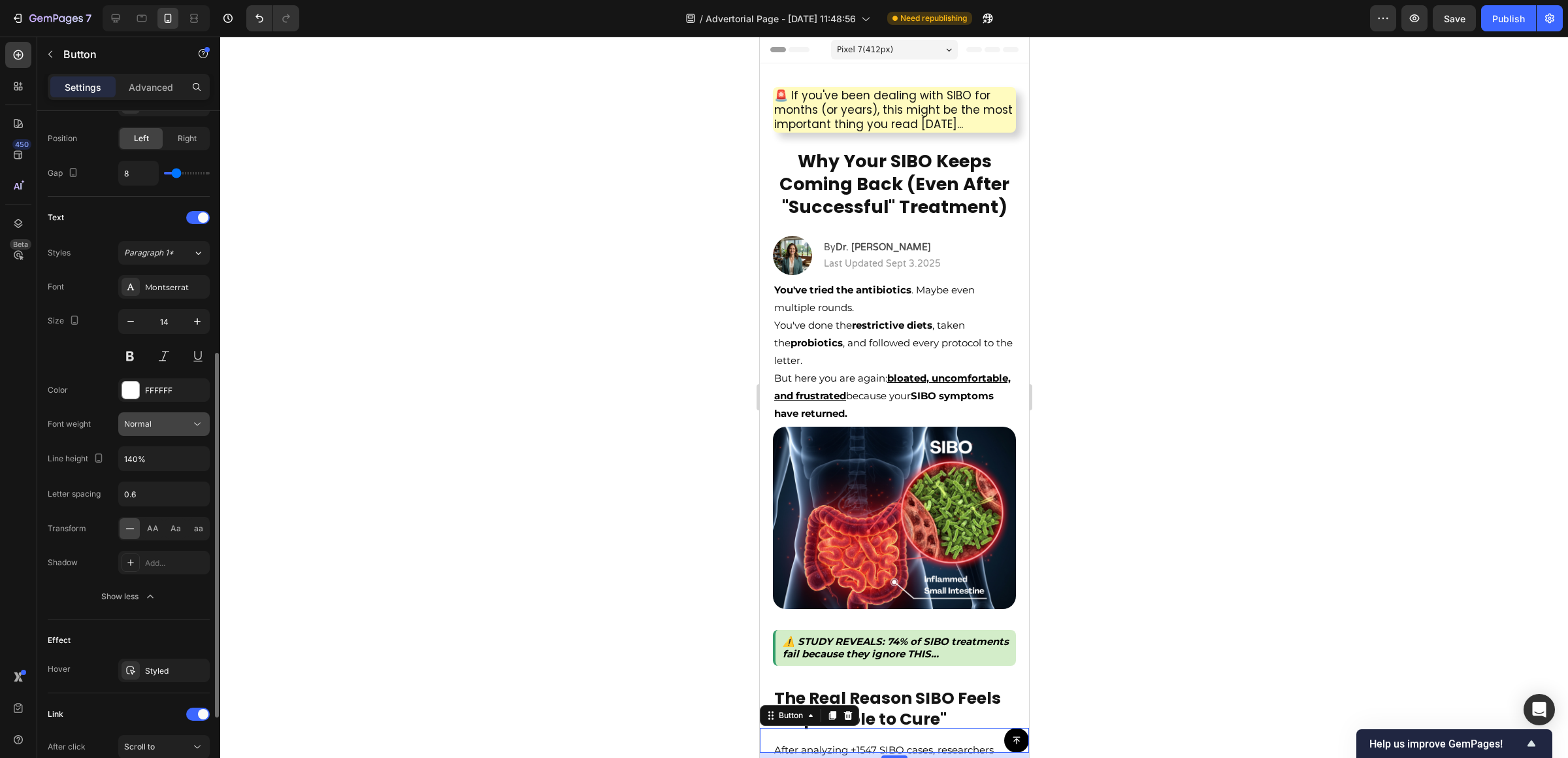
scroll to position [600, 0]
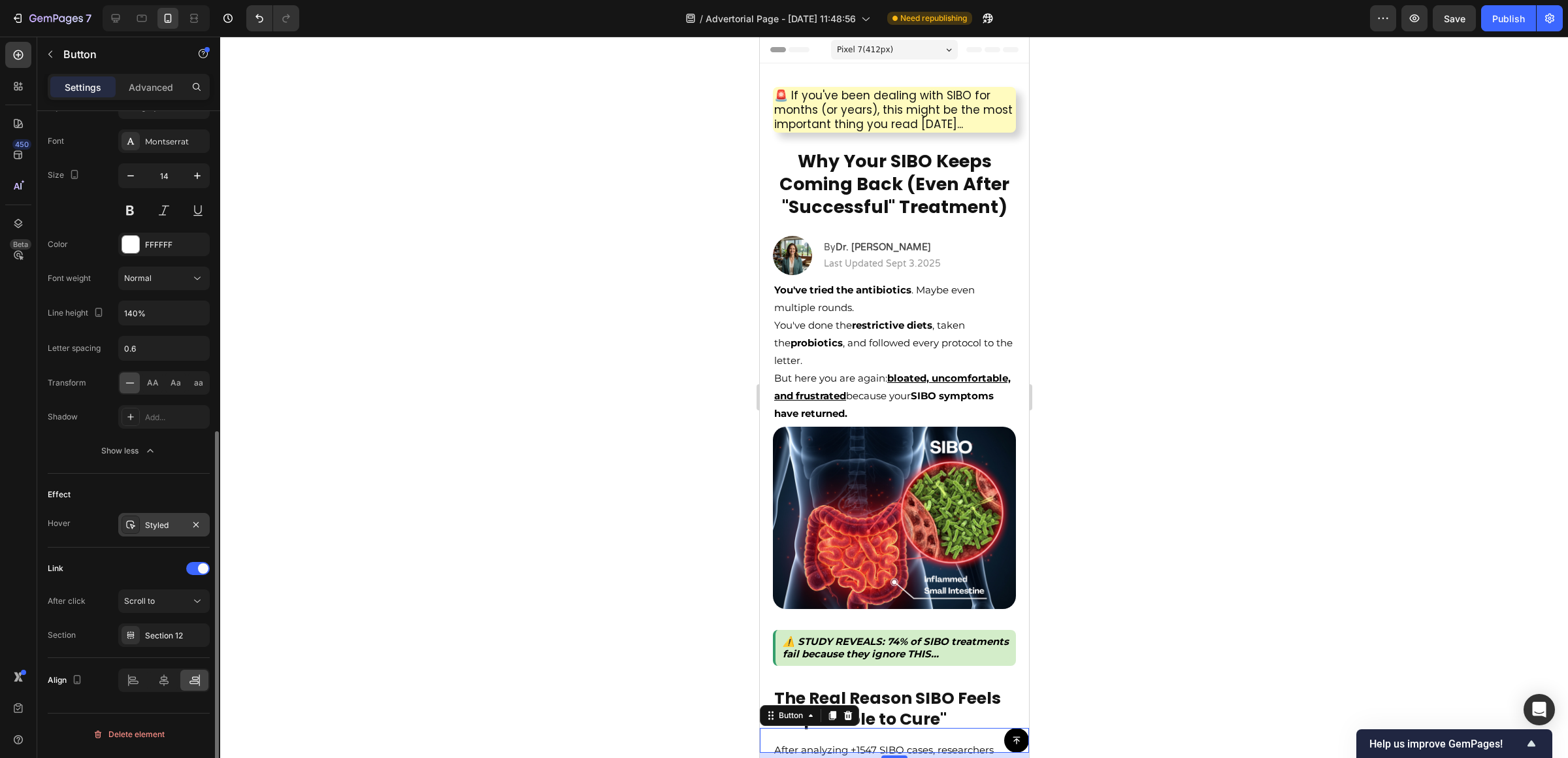
click at [157, 520] on div "Styled" at bounding box center [163, 525] width 91 height 24
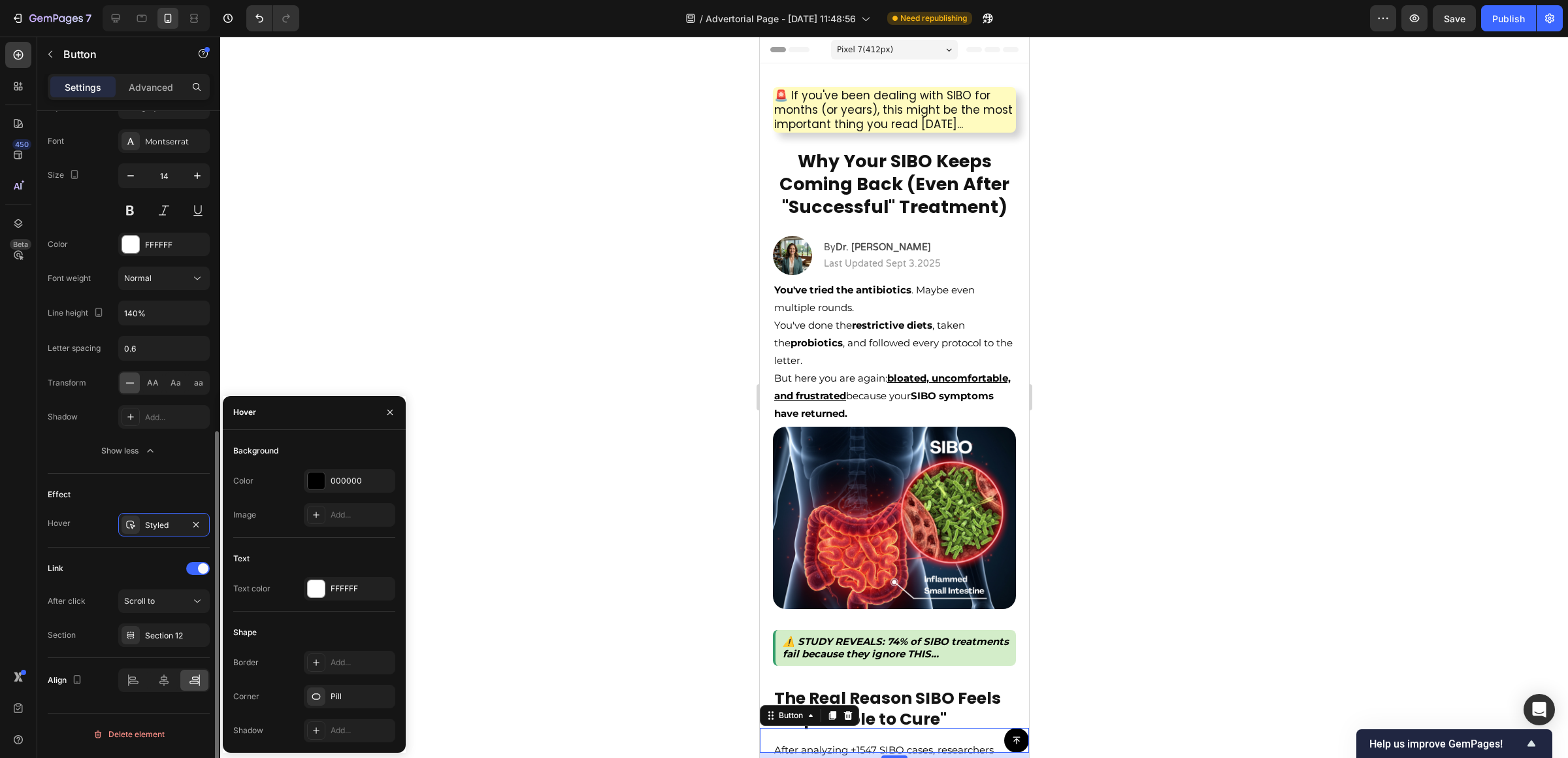
click at [134, 503] on div "Effect" at bounding box center [129, 494] width 162 height 21
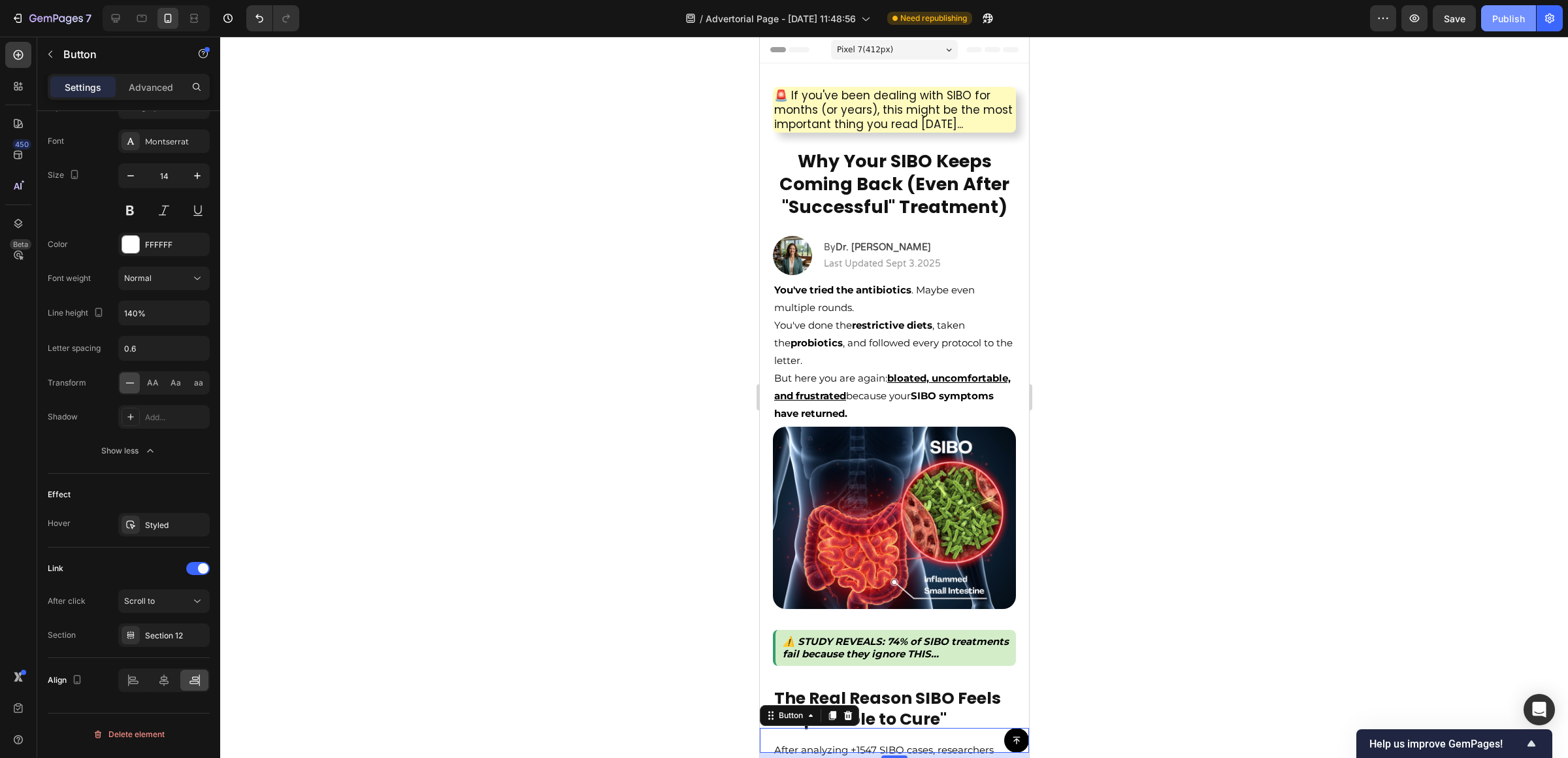
click at [1498, 24] on div "Publish" at bounding box center [1508, 19] width 32 height 14
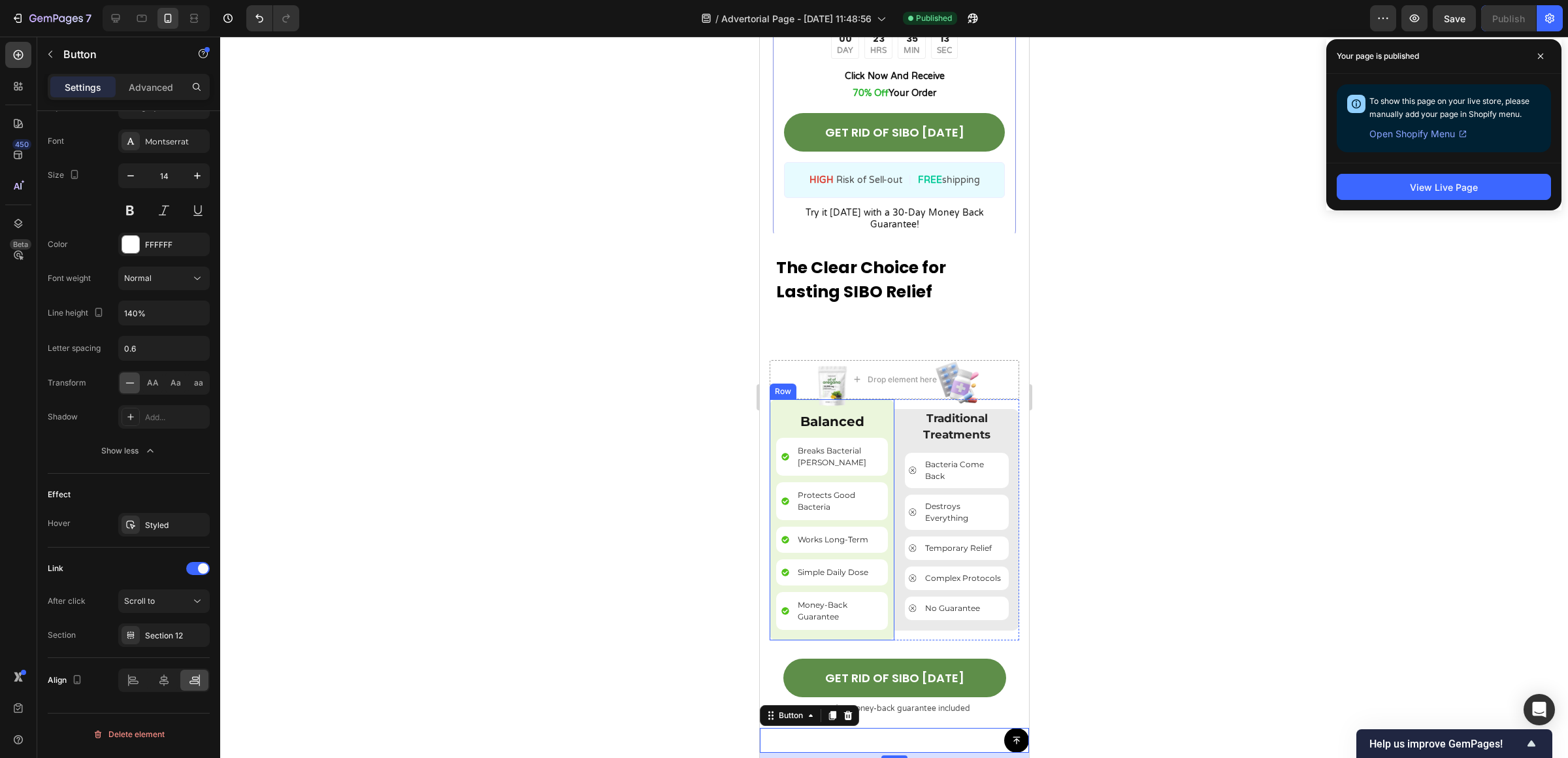
scroll to position [4297, 0]
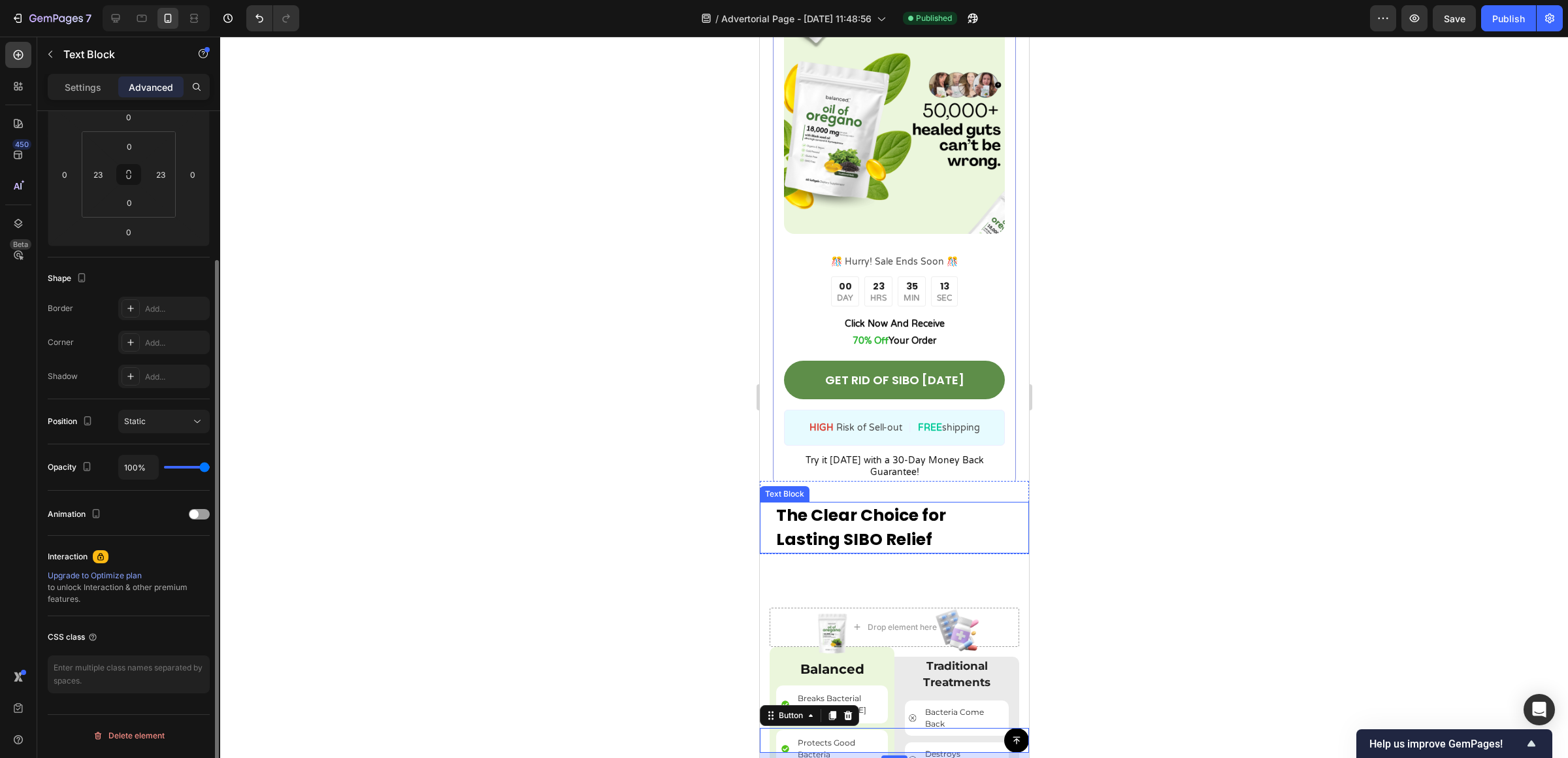
click at [909, 522] on p "The Clear Choice for Lasting SIBO Relief" at bounding box center [893, 527] width 237 height 49
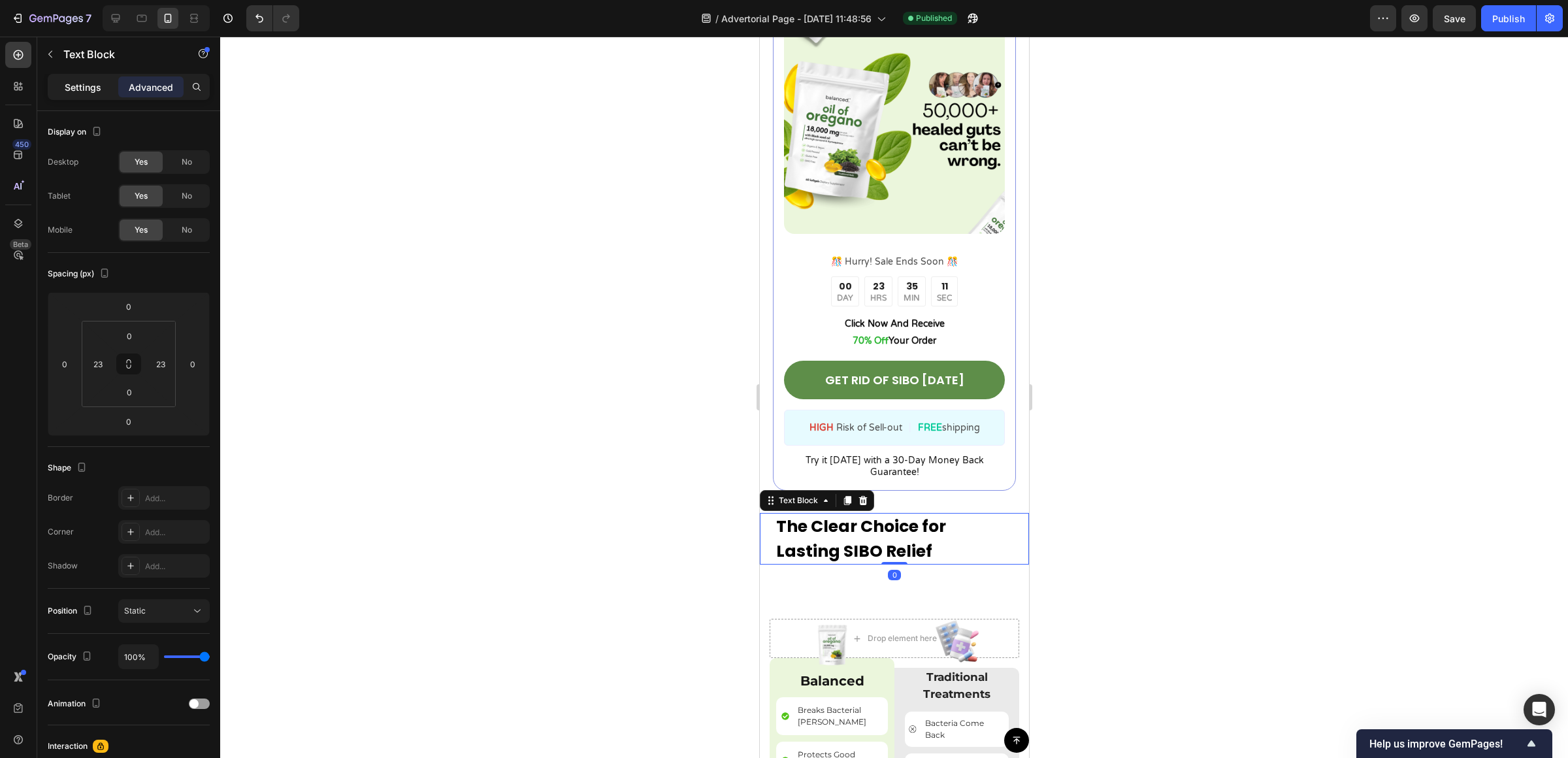
click at [100, 92] on p "Settings" at bounding box center [83, 87] width 37 height 14
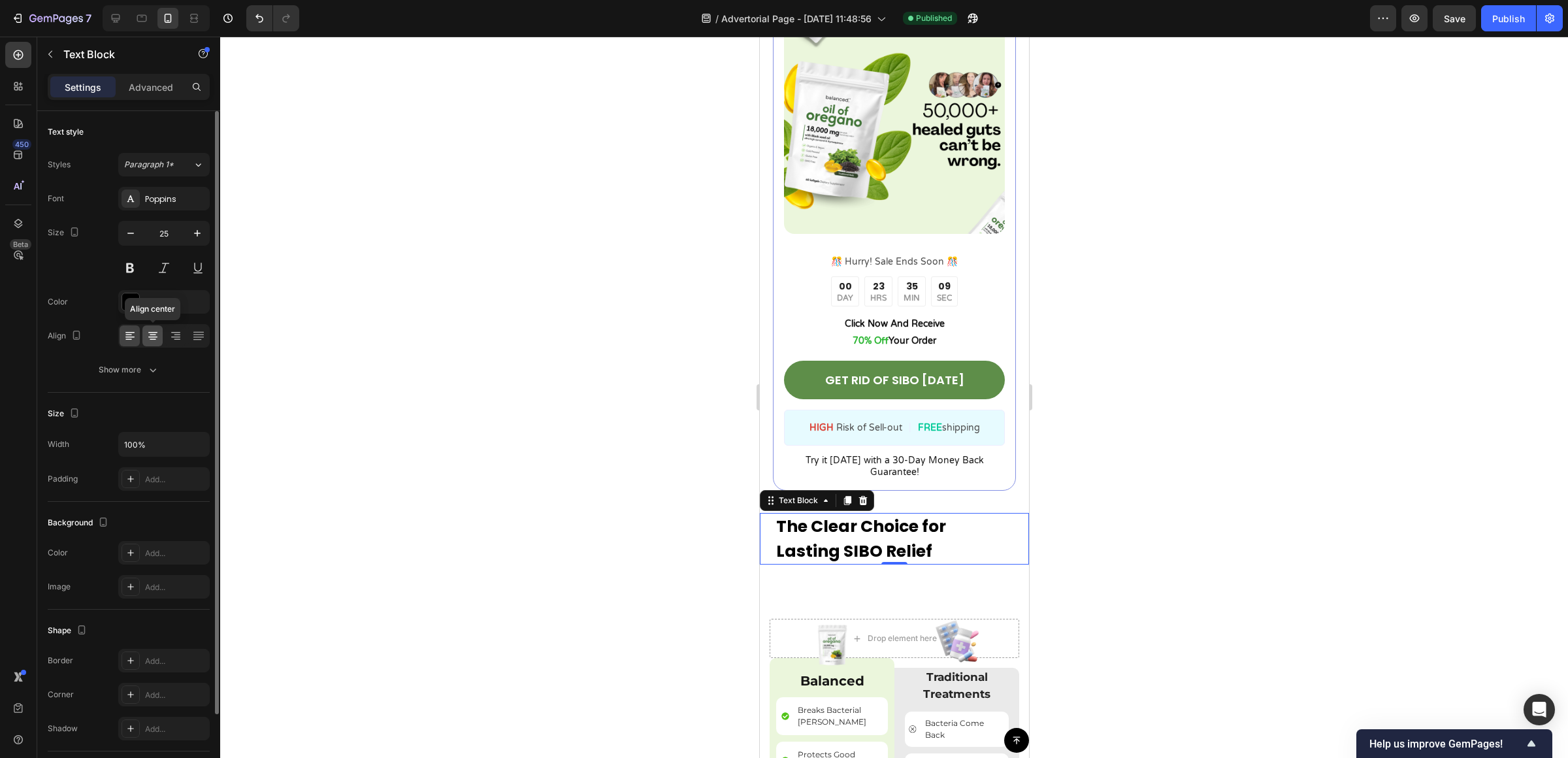
click at [160, 338] on div at bounding box center [153, 336] width 21 height 21
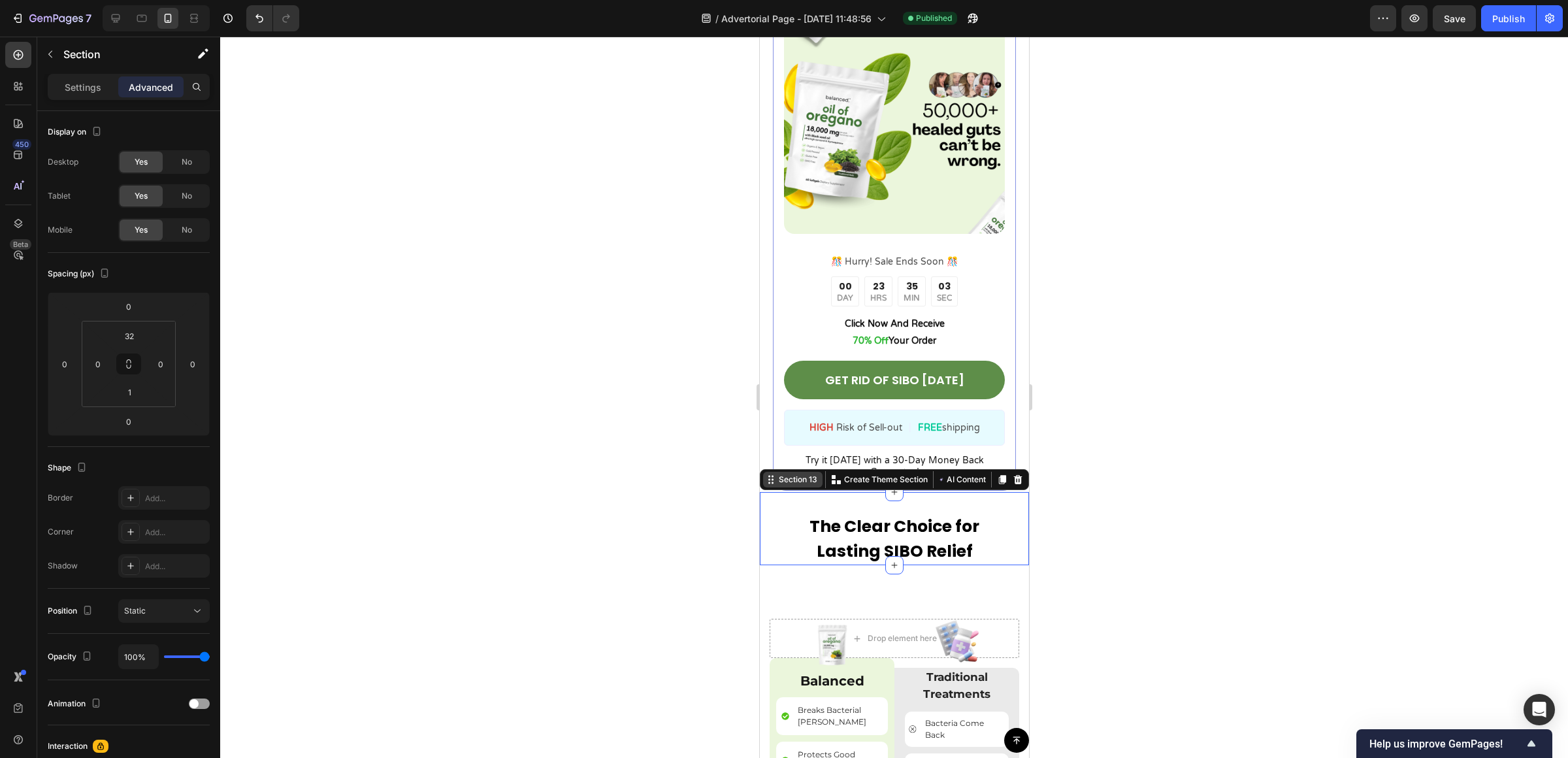
click at [1001, 475] on div "Section 13 Create Theme Section AI Content Write with GemAI What would you like…" at bounding box center [893, 479] width 269 height 21
click at [1005, 437] on div "Image ️🎊 Hurry! Sale Ends Soon ️🎊 Text Block 00 DAY 23 HRS 35 MIN 03 SEC Countd…" at bounding box center [893, 247] width 269 height 491
click at [1005, 437] on div "Image ️🎊 Hurry! Sale Ends Soon ️🎊 Text Block 00 DAY 23 HRS 35 MIN 01 SEC Countd…" at bounding box center [893, 247] width 269 height 491
click at [773, 453] on div "Image ️🎊 Hurry! Sale Ends Soon ️🎊 Text Block 00 DAY 23 HRS 35 MIN 00 SEC Countd…" at bounding box center [894, 246] width 243 height 489
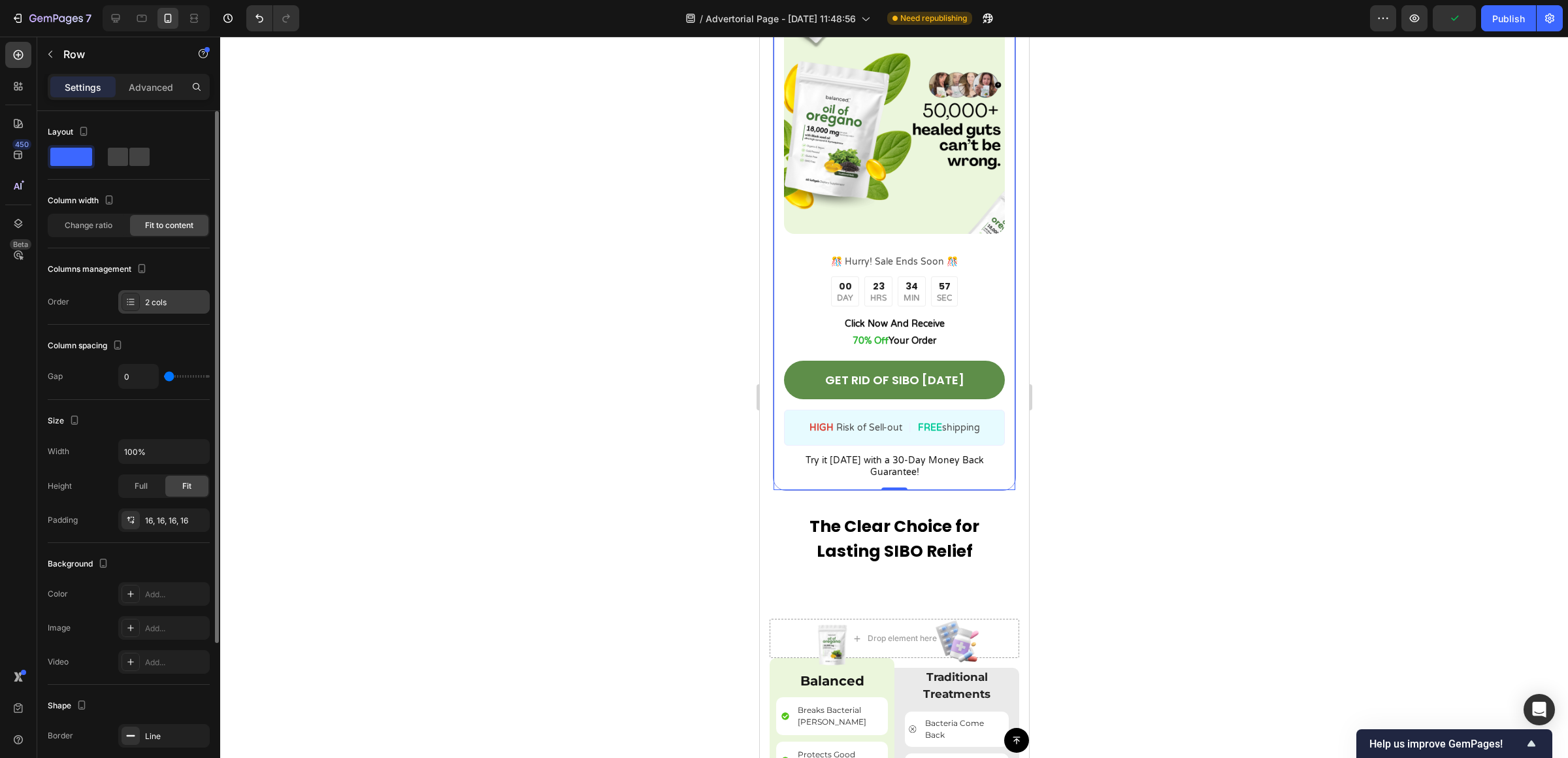
click at [151, 309] on div "2 cols" at bounding box center [163, 302] width 91 height 24
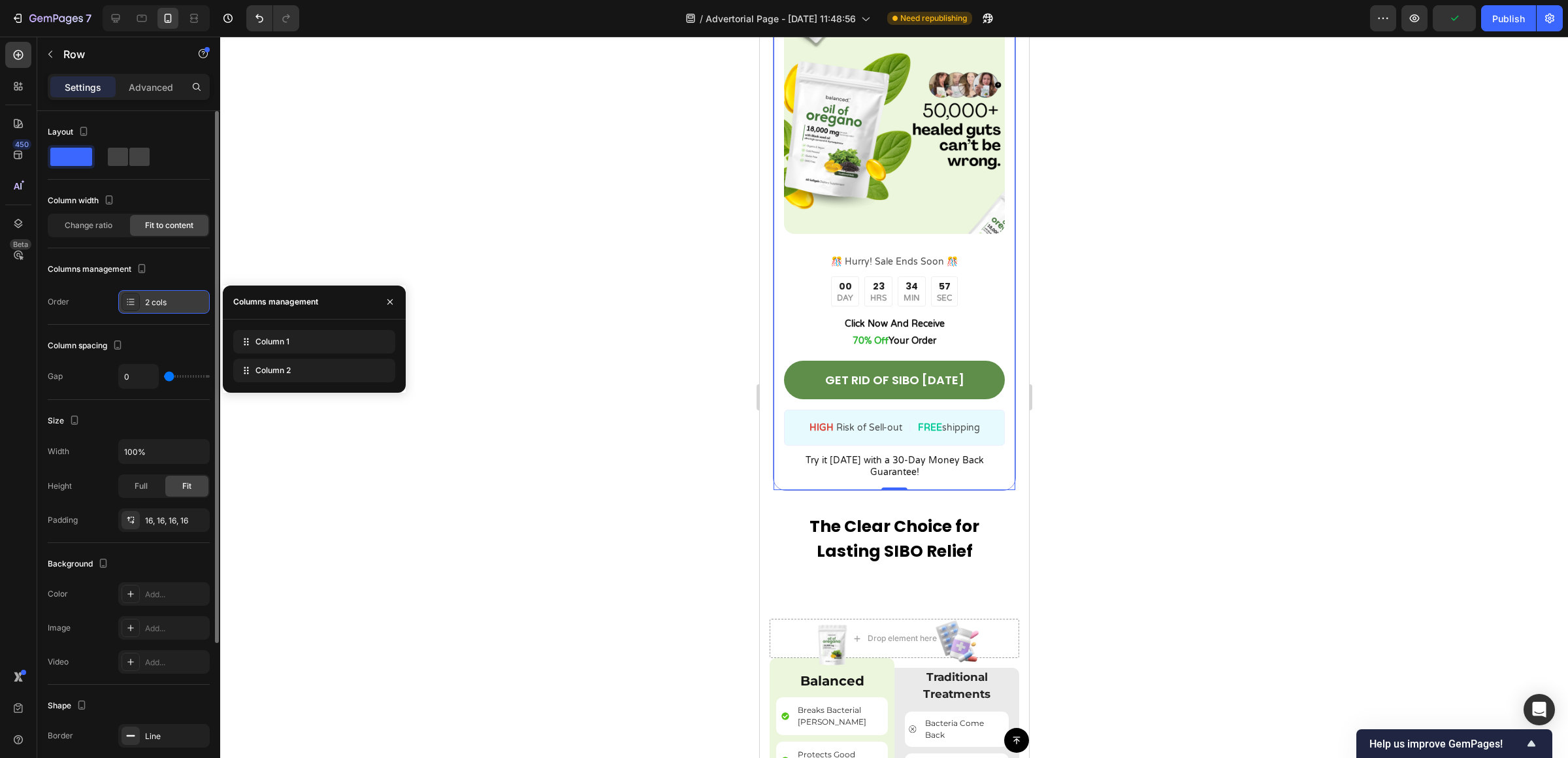
click at [151, 309] on div "2 cols" at bounding box center [163, 302] width 91 height 24
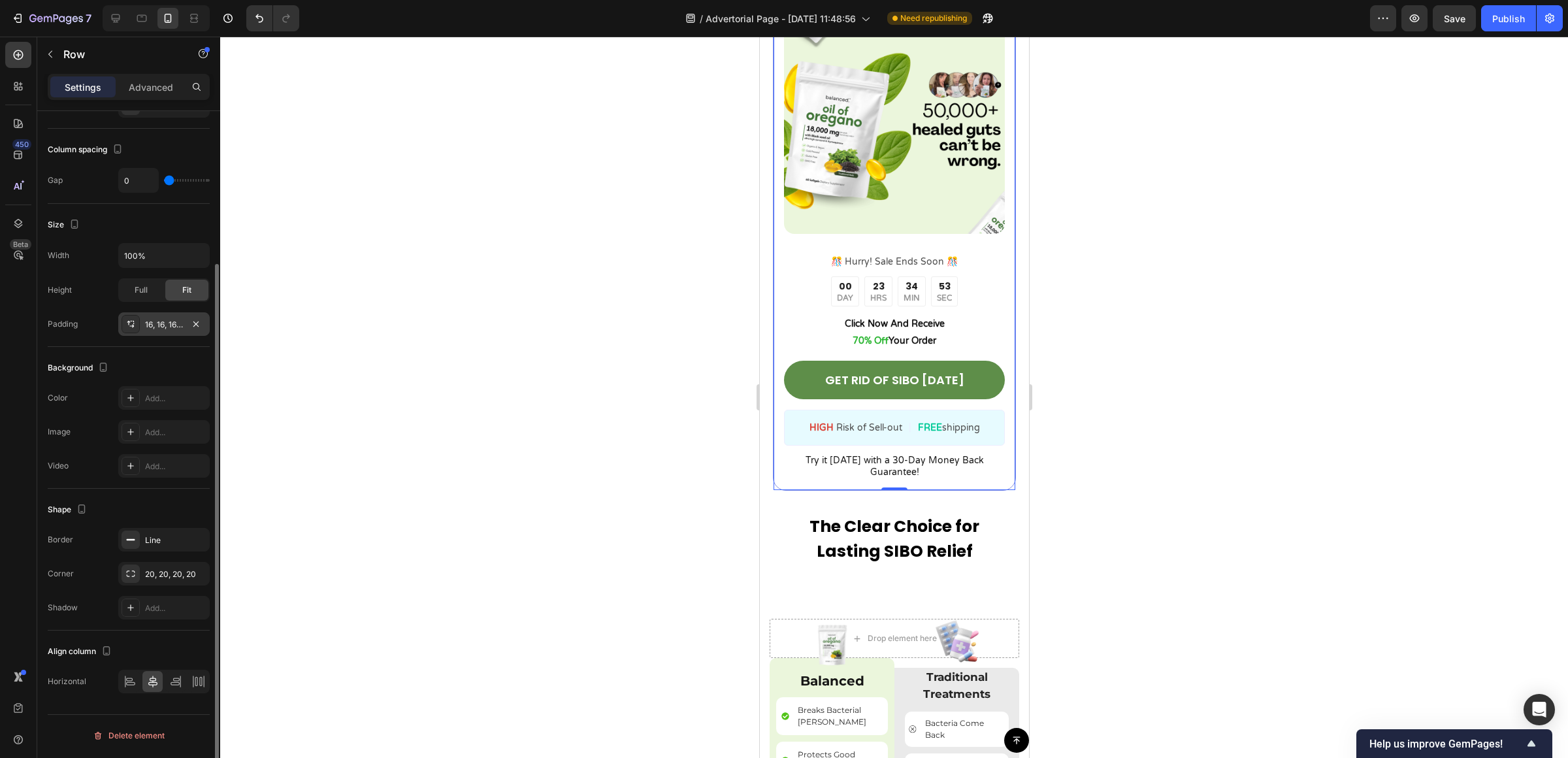
scroll to position [197, 0]
click at [167, 539] on div "Line" at bounding box center [164, 540] width 38 height 12
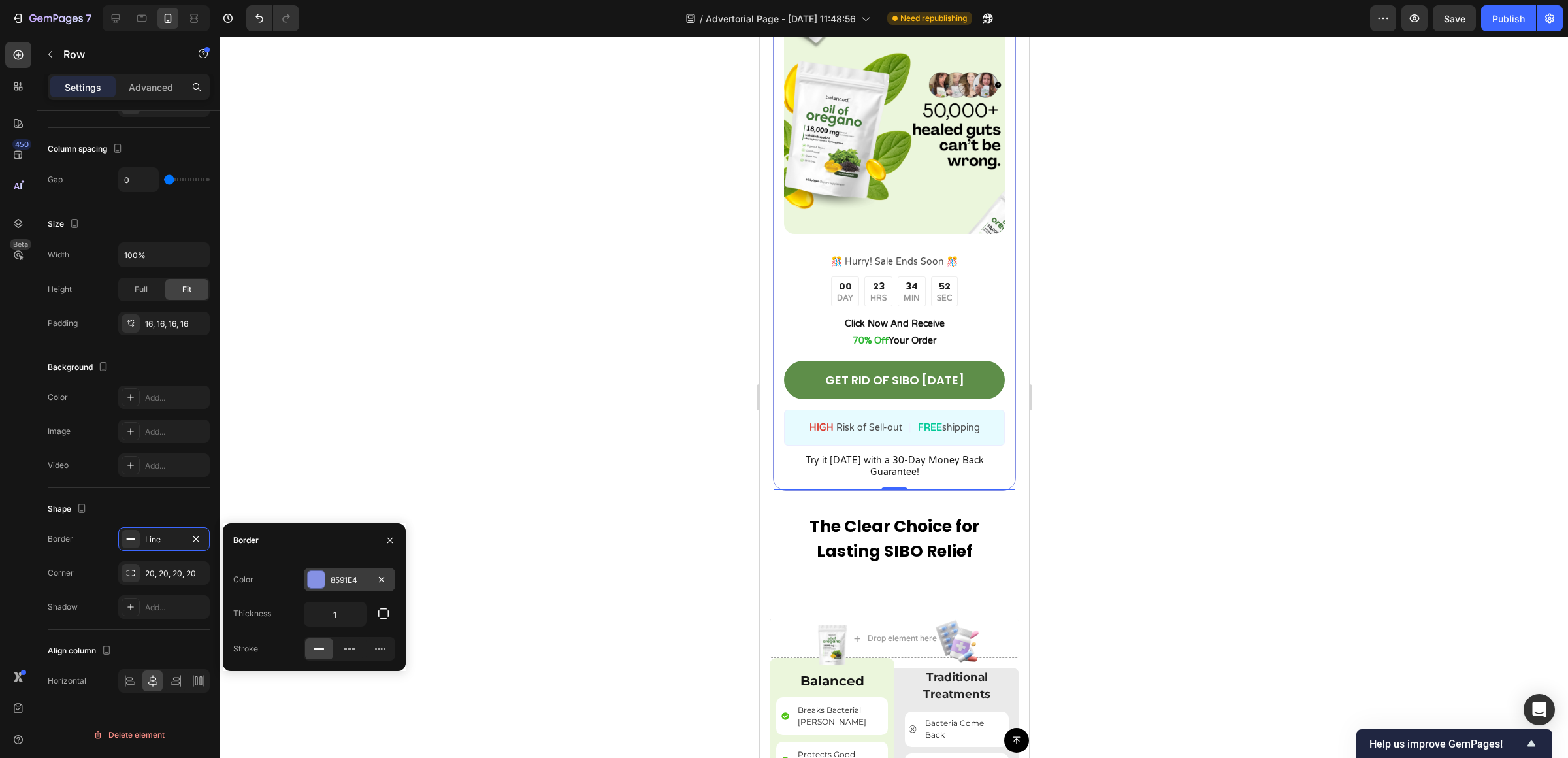
click at [314, 580] on div at bounding box center [316, 579] width 17 height 17
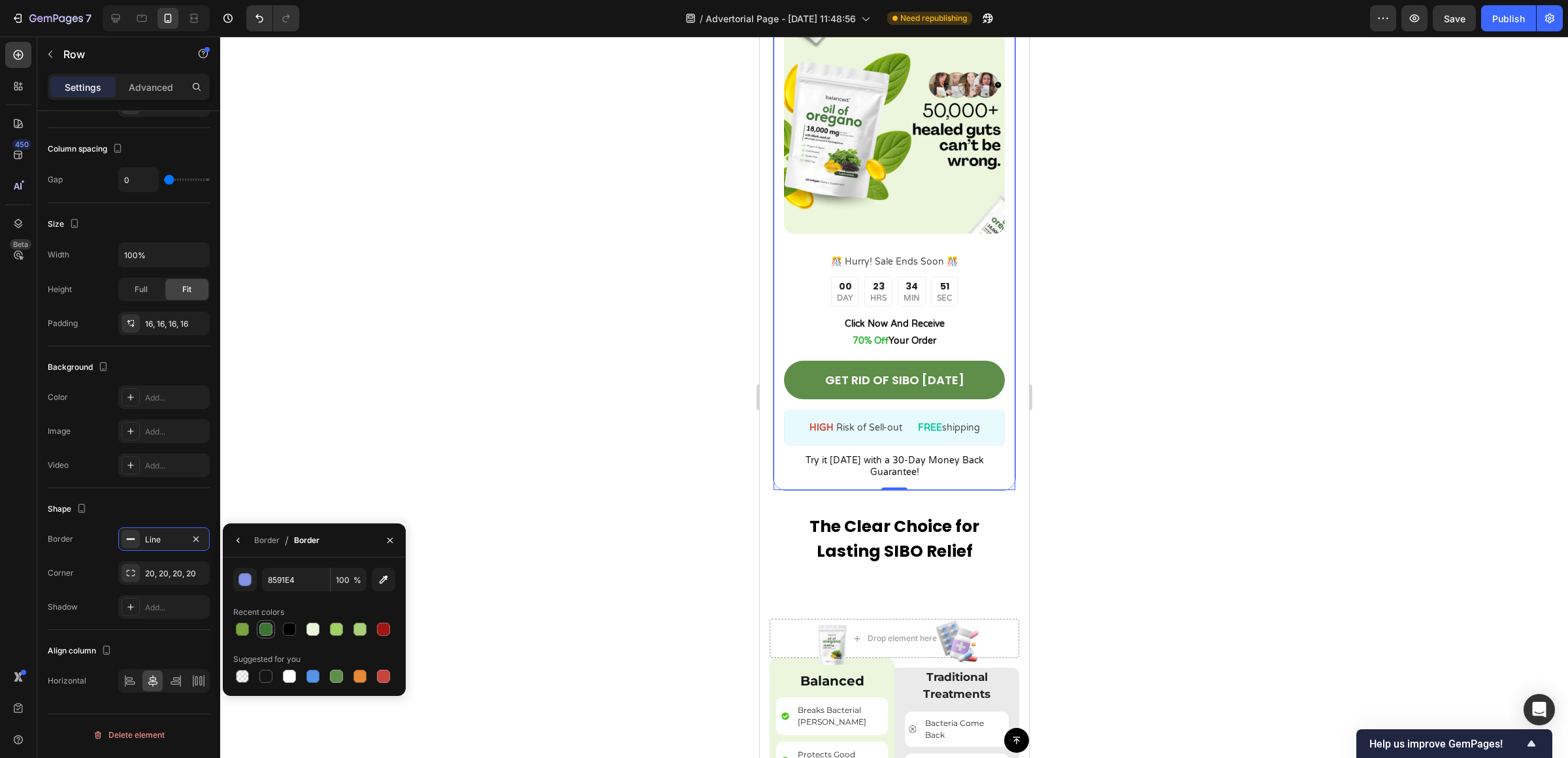
click at [265, 631] on div at bounding box center [265, 628] width 13 height 13
type input "3D7234"
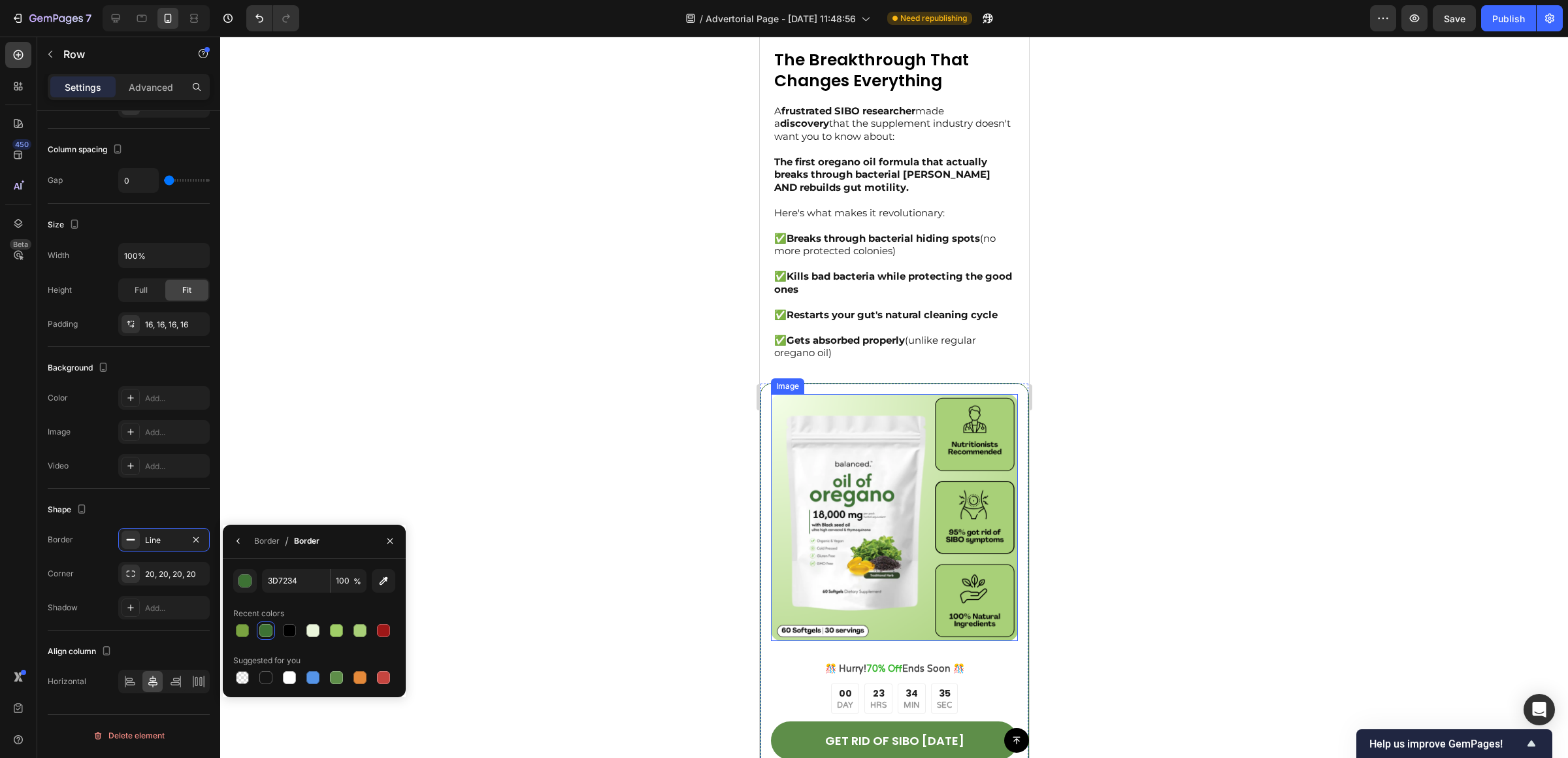
scroll to position [2001, 0]
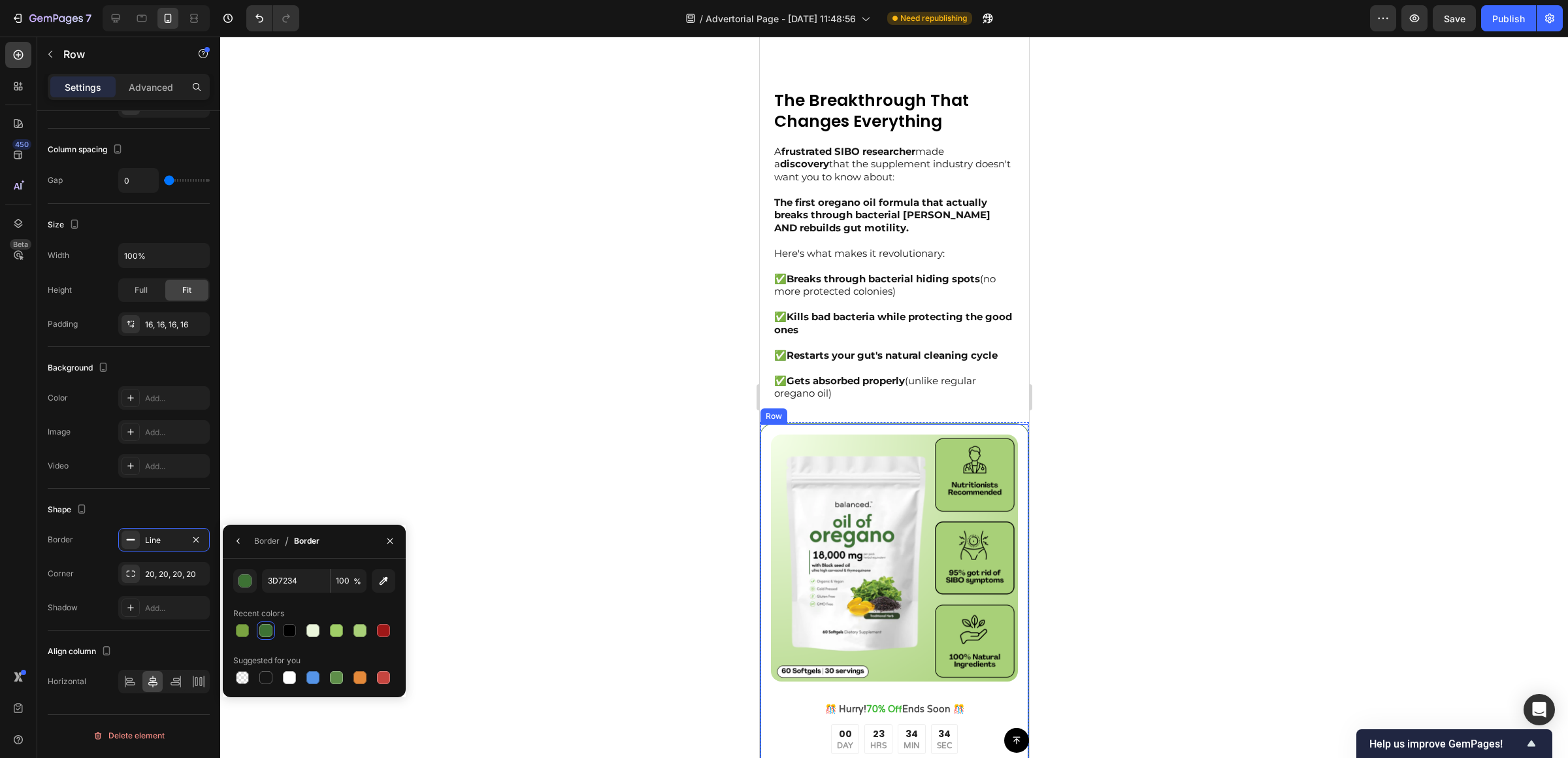
click at [866, 426] on div "Image ️🎊 Hurry! 70% Off Ends Soon ️🎊 Text Block 00 DAY 23 HRS 34 MIN 34 SEC Cou…" at bounding box center [893, 651] width 269 height 457
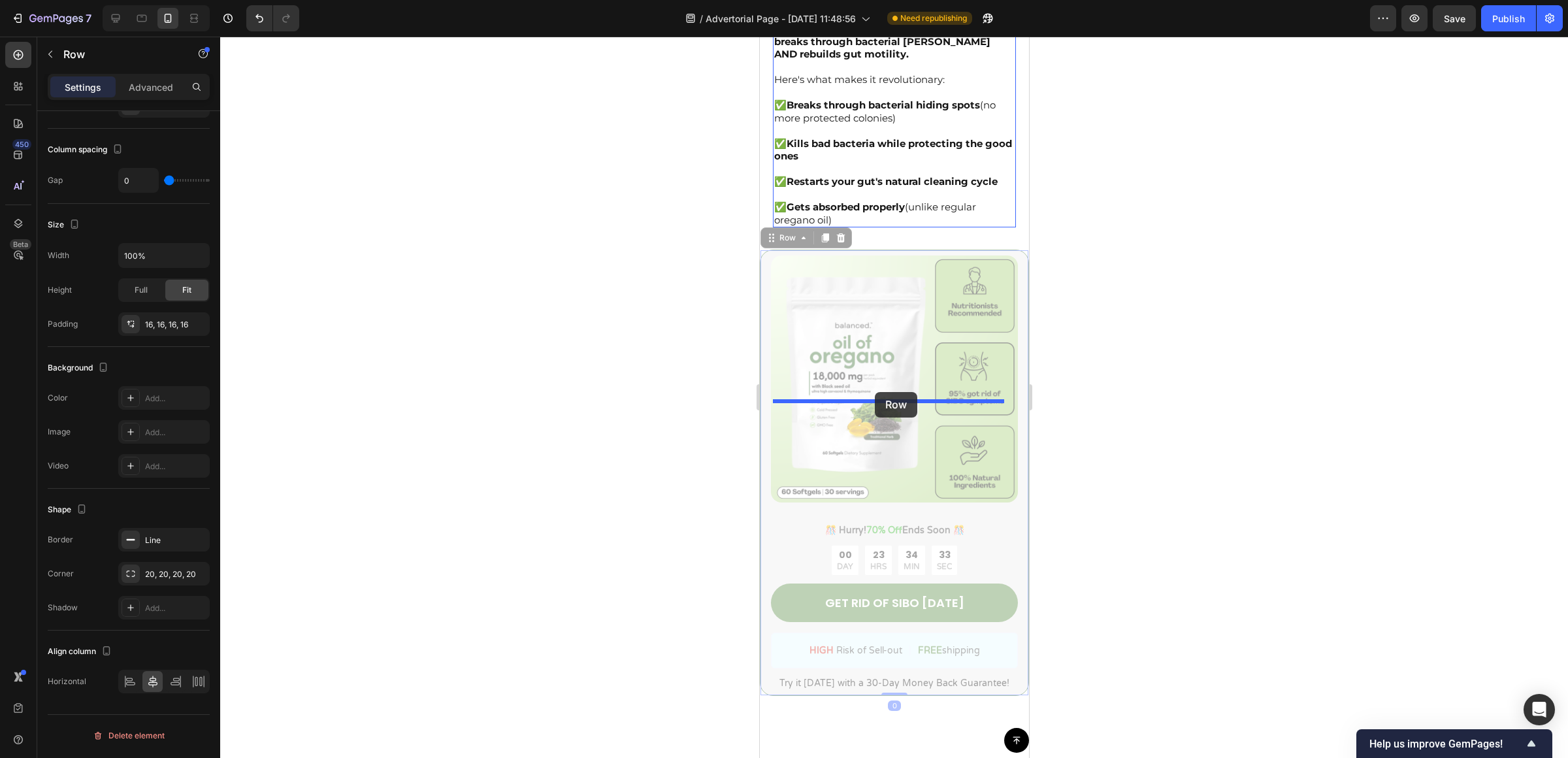
drag, startPoint x: 769, startPoint y: 413, endPoint x: 875, endPoint y: 392, distance: 108.1
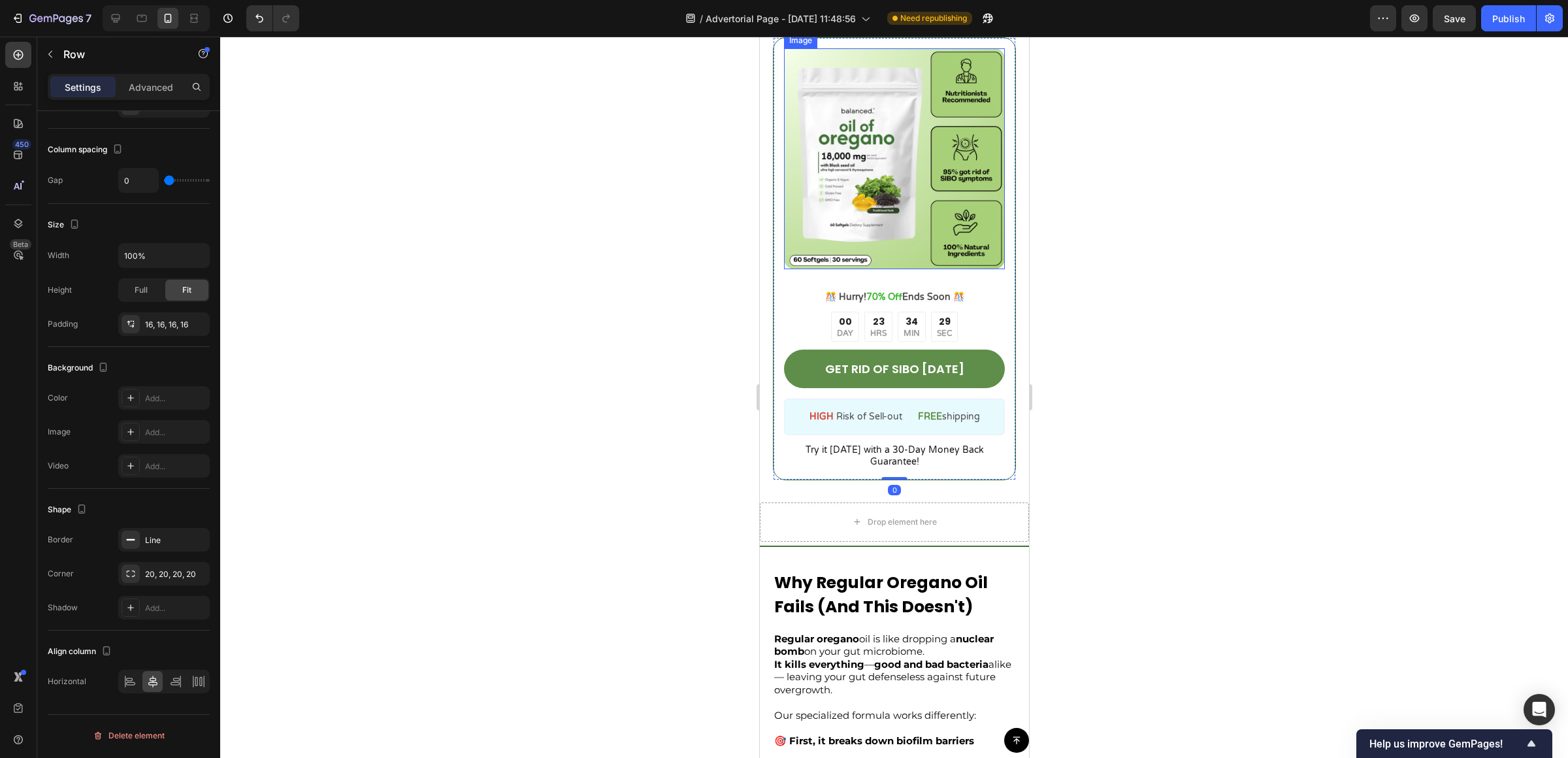
scroll to position [2368, 0]
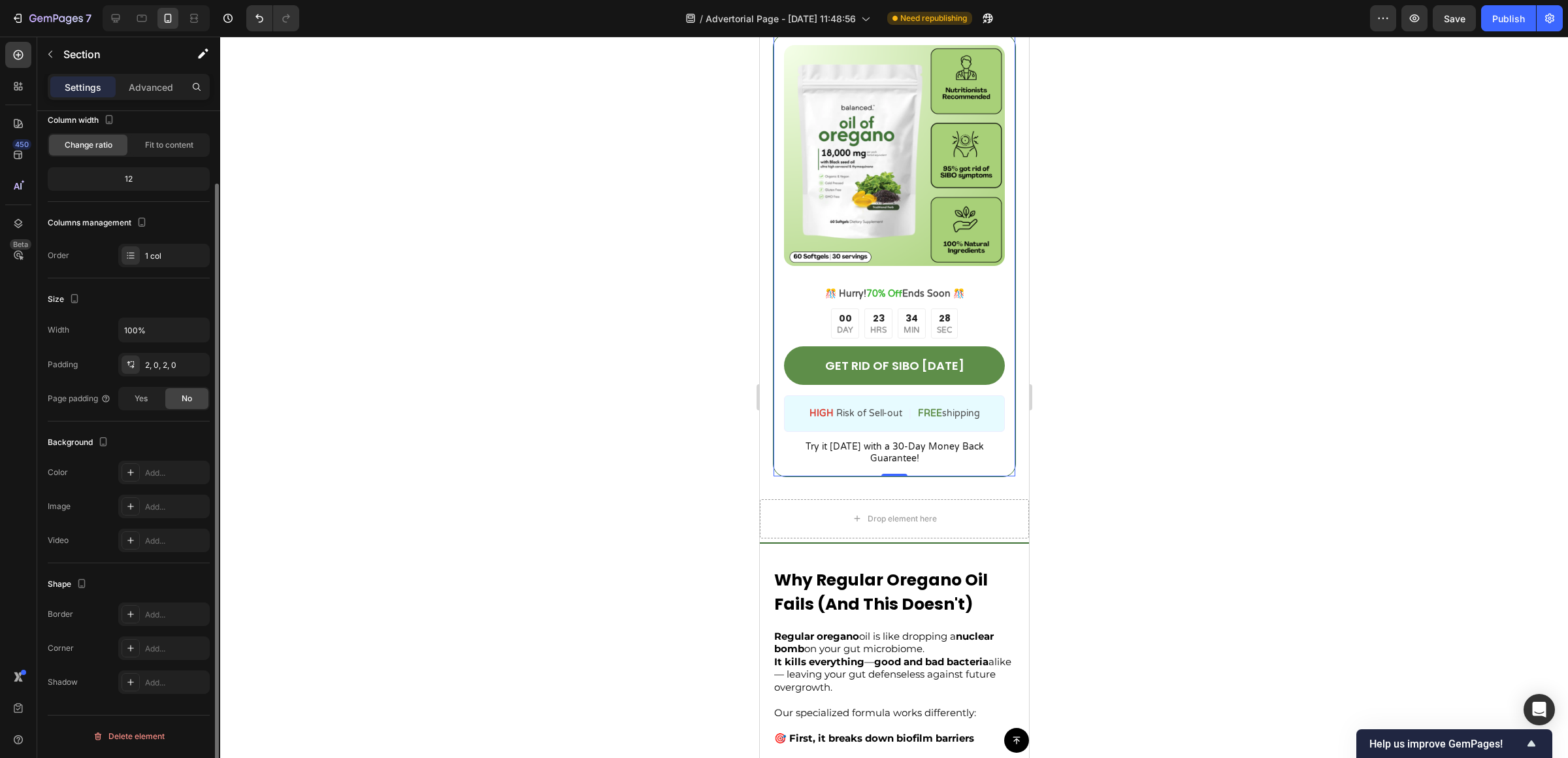
click at [988, 499] on div "Drop element here" at bounding box center [893, 519] width 269 height 39
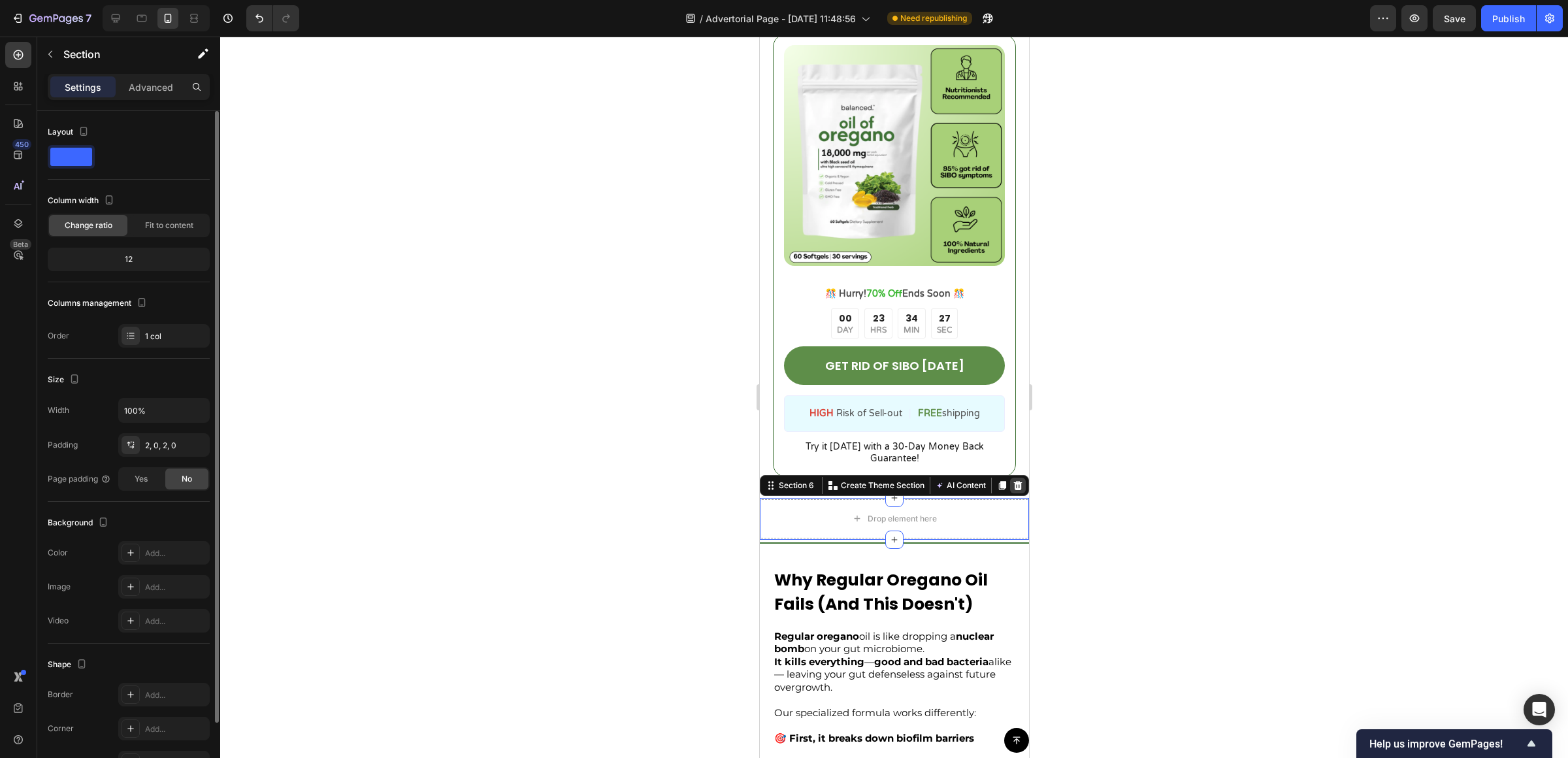
click at [1013, 481] on icon at bounding box center [1018, 485] width 9 height 9
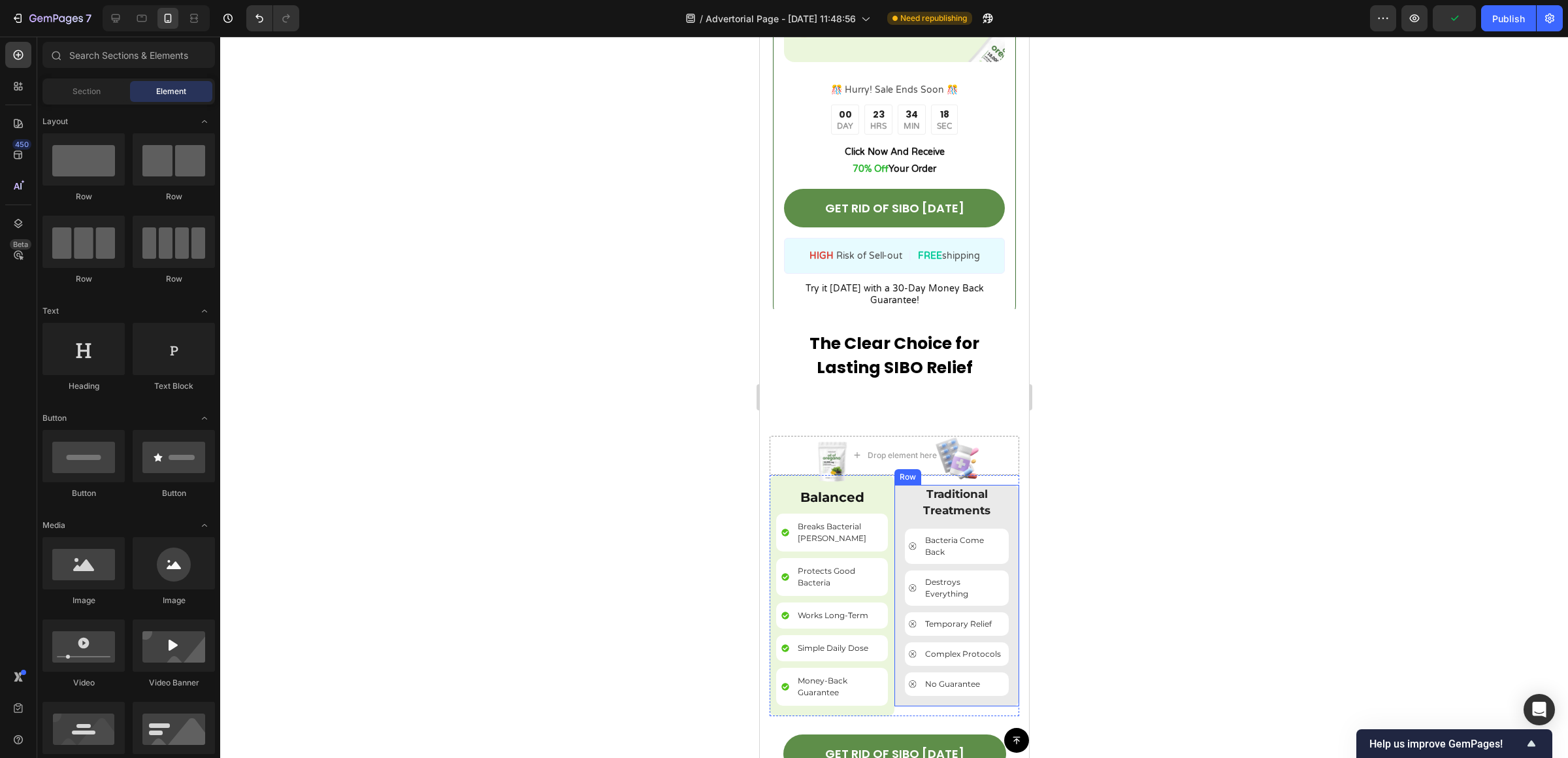
scroll to position [4445, 0]
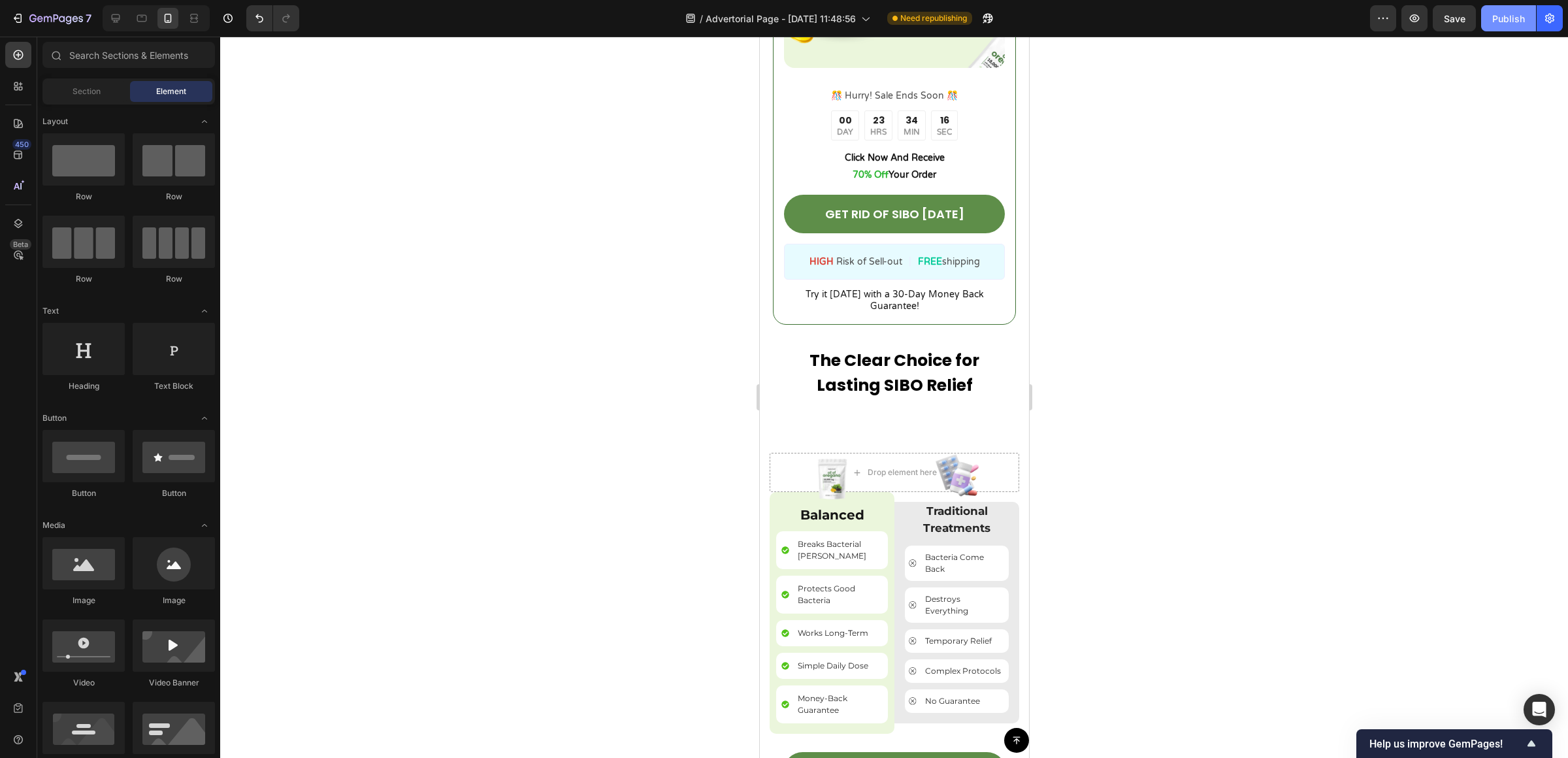
click at [1510, 26] on button "Publish" at bounding box center [1508, 18] width 55 height 26
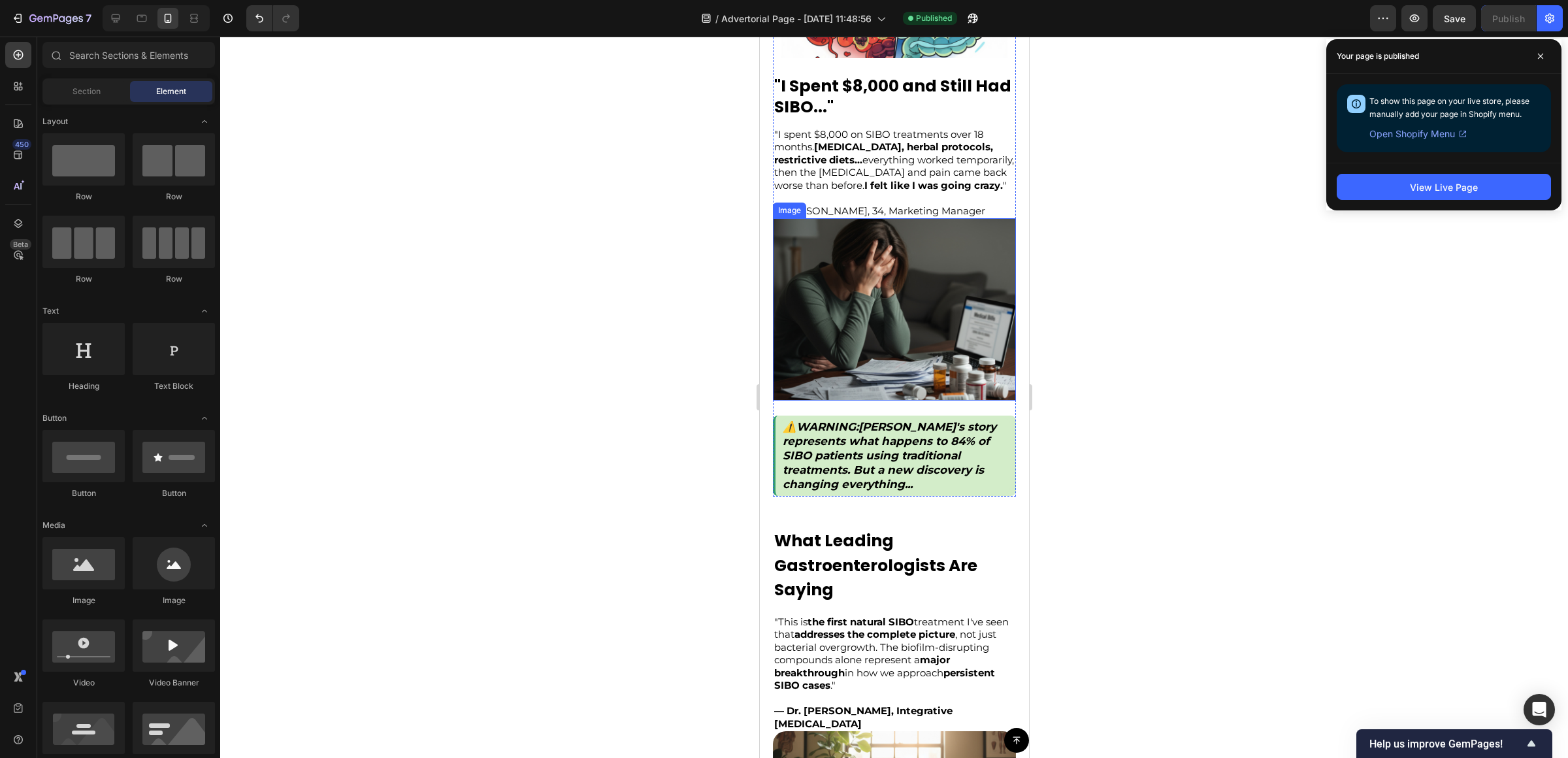
scroll to position [0, 0]
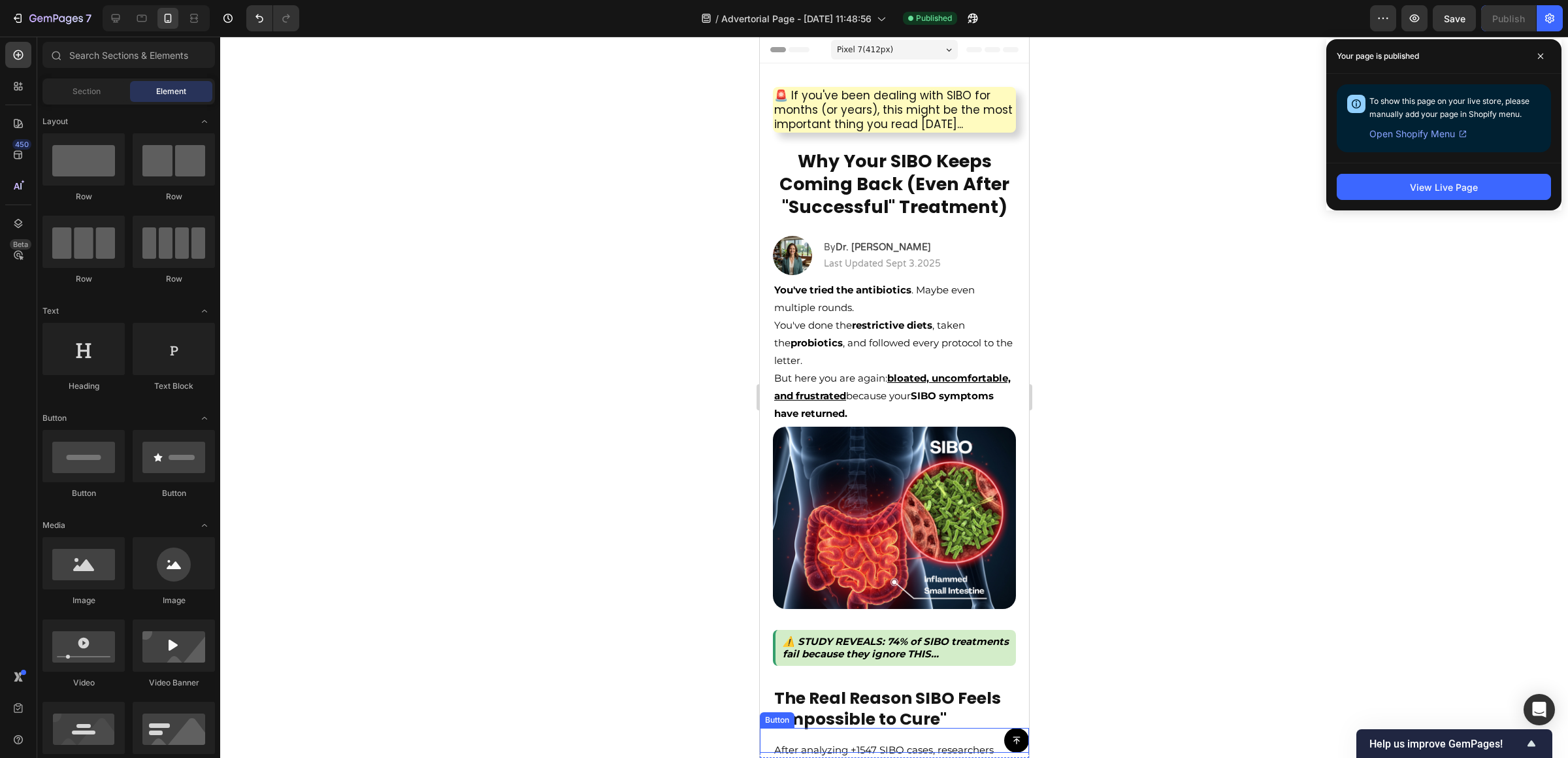
click at [974, 739] on div "Button" at bounding box center [893, 740] width 269 height 25
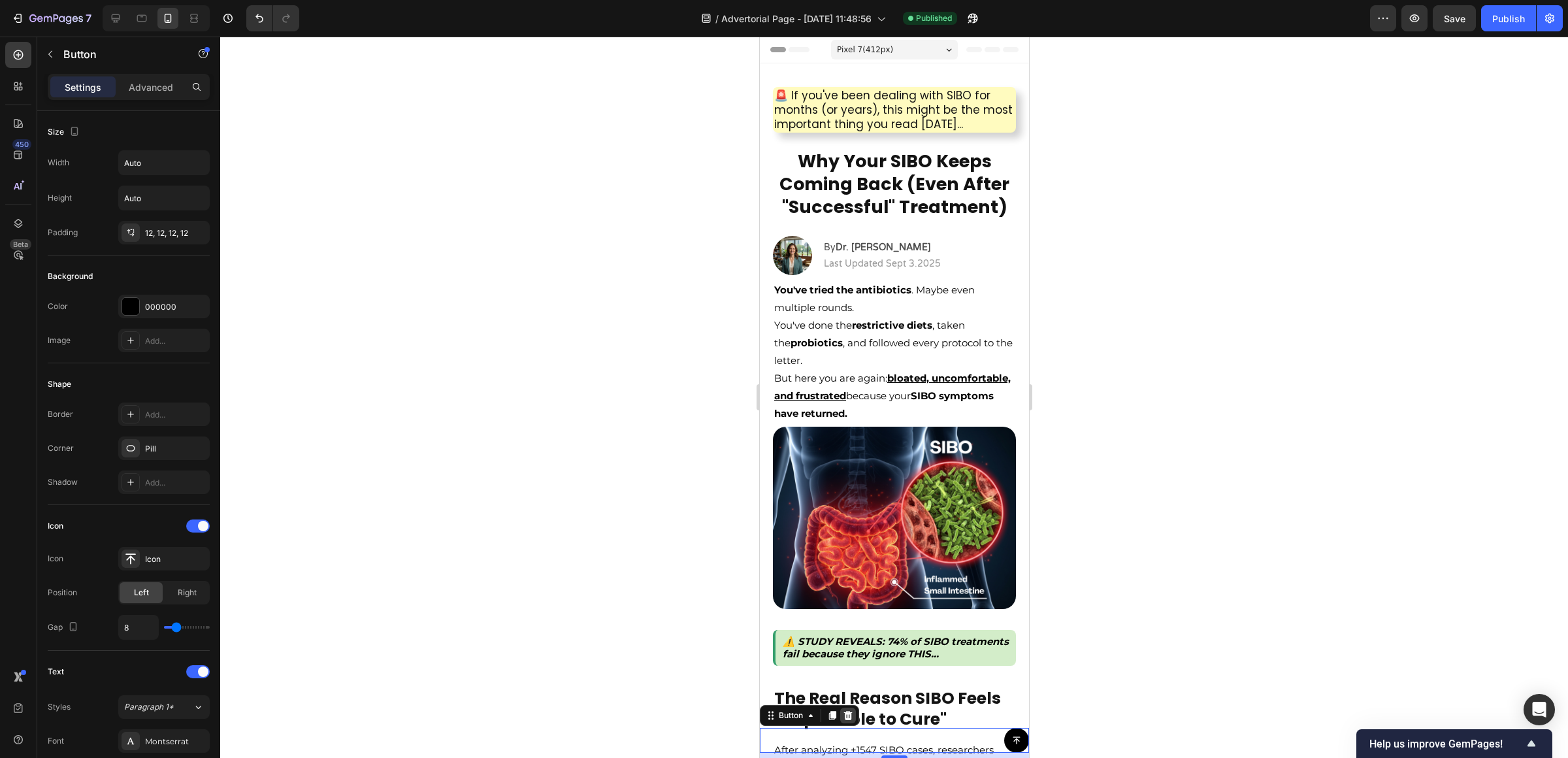
click at [853, 714] on div at bounding box center [847, 715] width 15 height 15
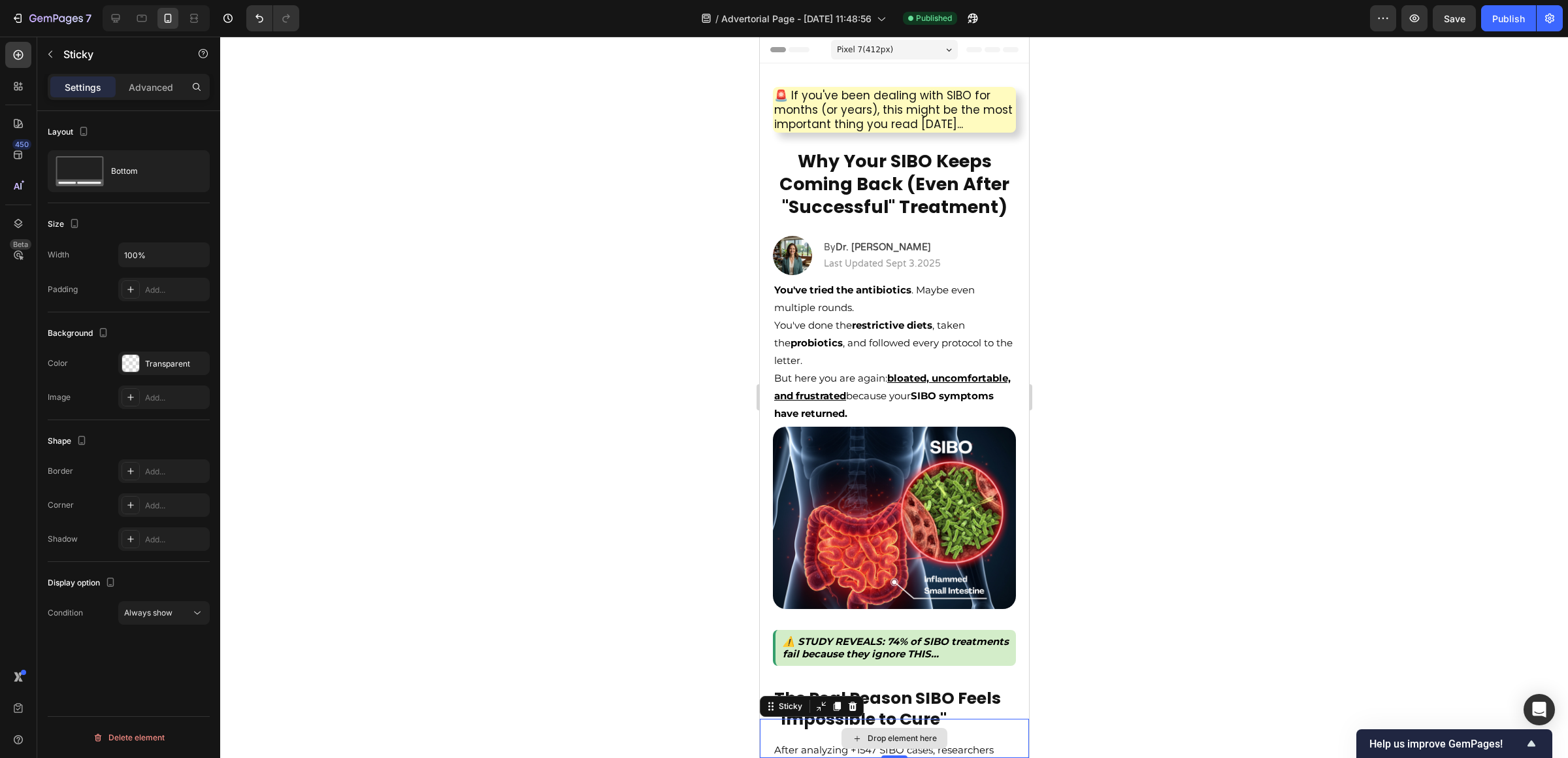
click at [968, 721] on div "Drop element here" at bounding box center [893, 738] width 269 height 39
click at [176, 617] on div "Always show" at bounding box center [157, 613] width 67 height 12
click at [159, 667] on span "After first cart button" at bounding box center [159, 671] width 77 height 12
click at [1331, 613] on div at bounding box center [894, 397] width 1348 height 721
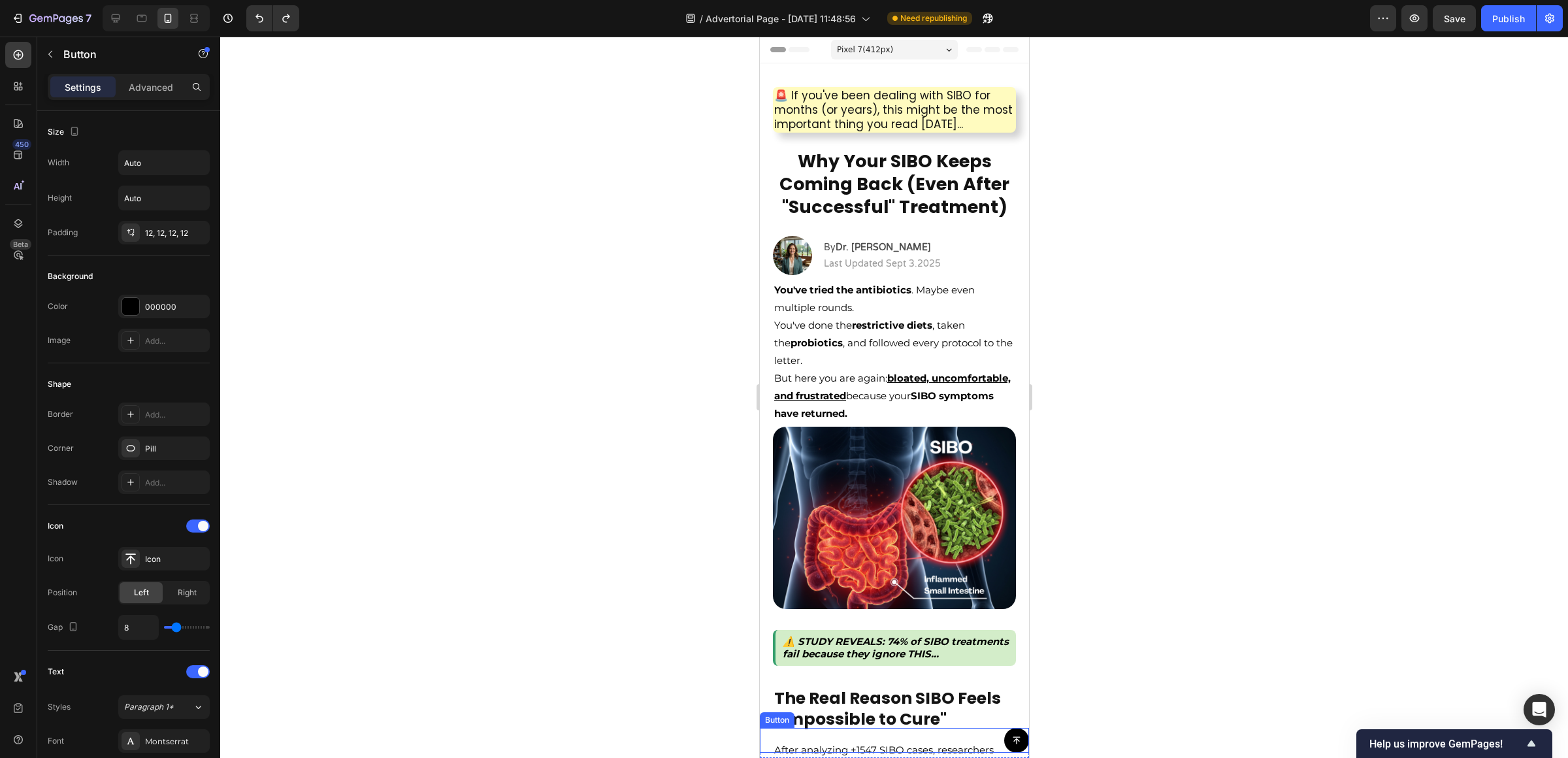
click at [978, 740] on div "Button" at bounding box center [893, 740] width 269 height 25
click at [764, 754] on div "8" at bounding box center [893, 755] width 269 height 5
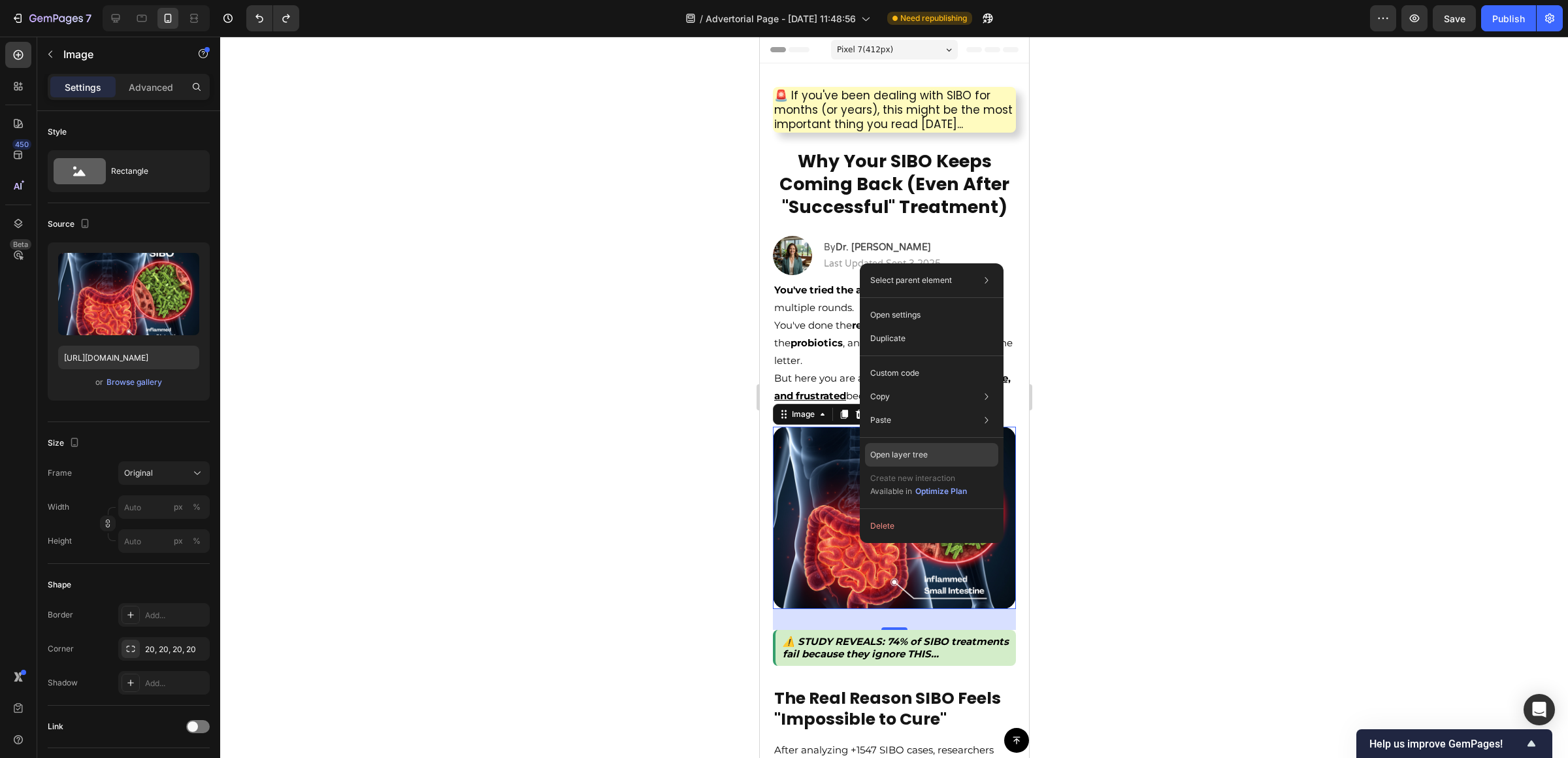
click at [983, 453] on div "Open layer tree" at bounding box center [931, 455] width 133 height 24
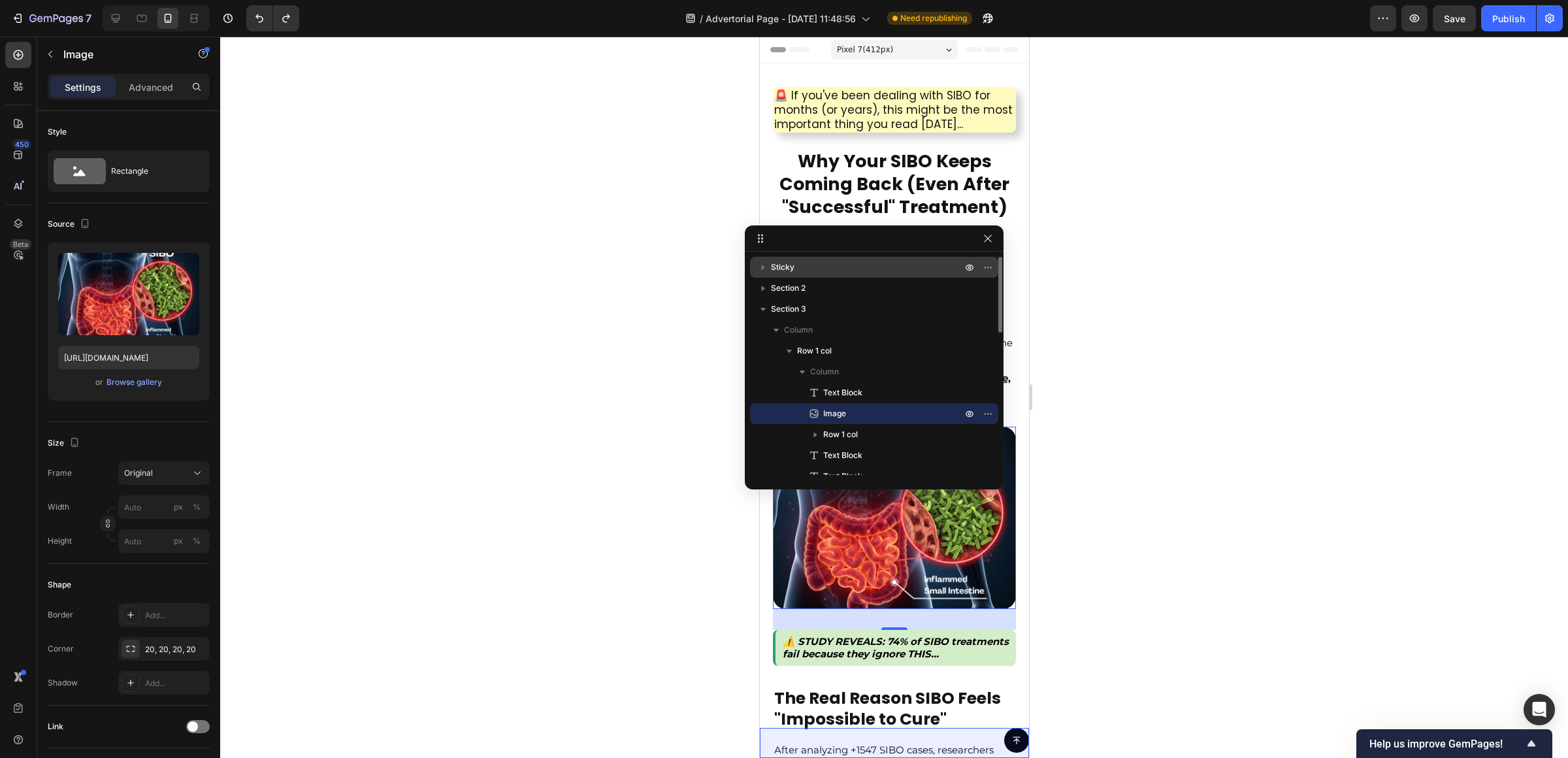
click at [819, 261] on p "Sticky" at bounding box center [867, 267] width 193 height 13
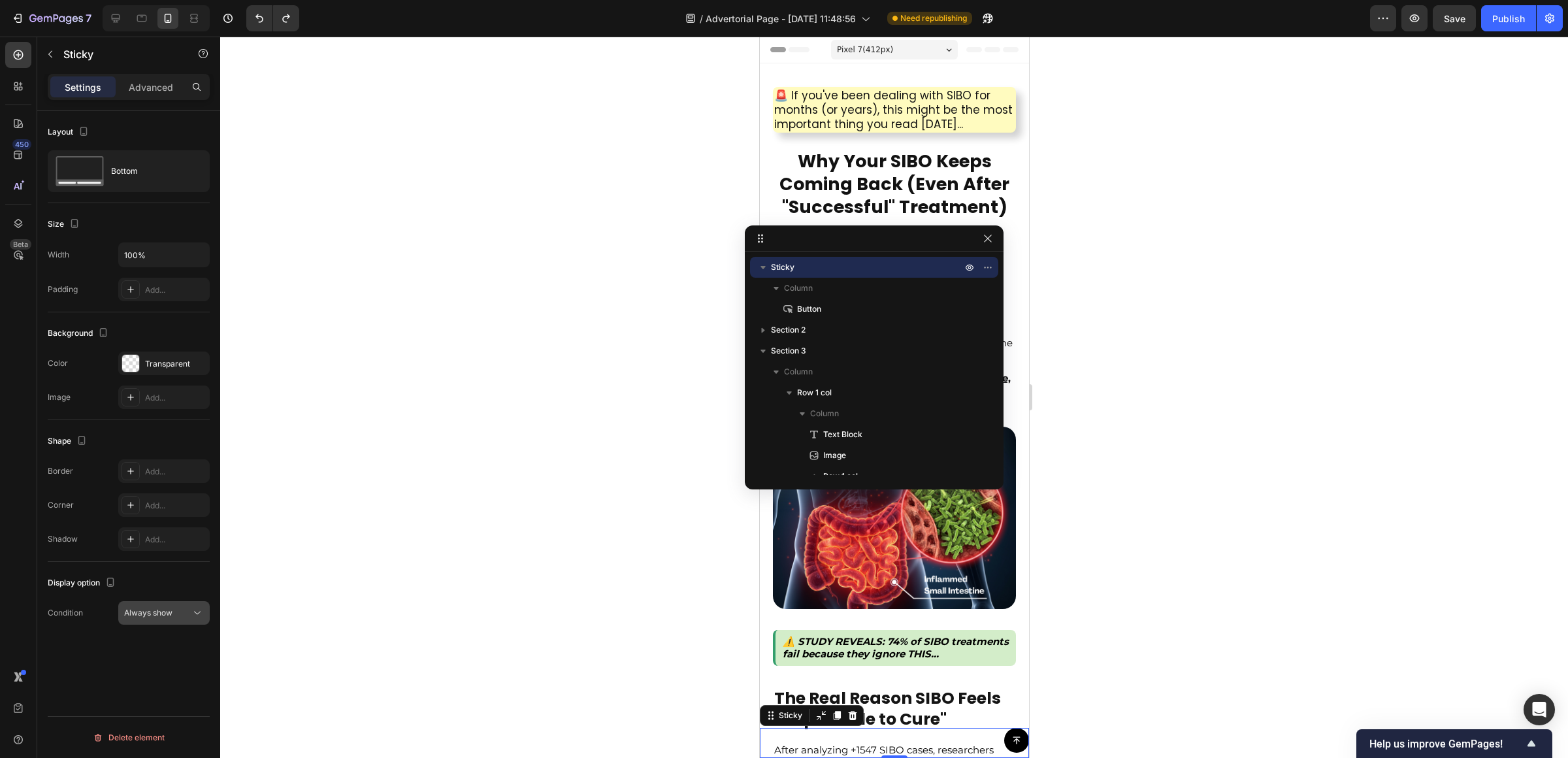
drag, startPoint x: 156, startPoint y: 608, endPoint x: 164, endPoint y: 614, distance: 10.0
click at [156, 608] on span "Always show" at bounding box center [148, 612] width 49 height 9
click at [187, 673] on span "After first cart button" at bounding box center [159, 671] width 77 height 12
click at [1194, 355] on div at bounding box center [894, 397] width 1348 height 721
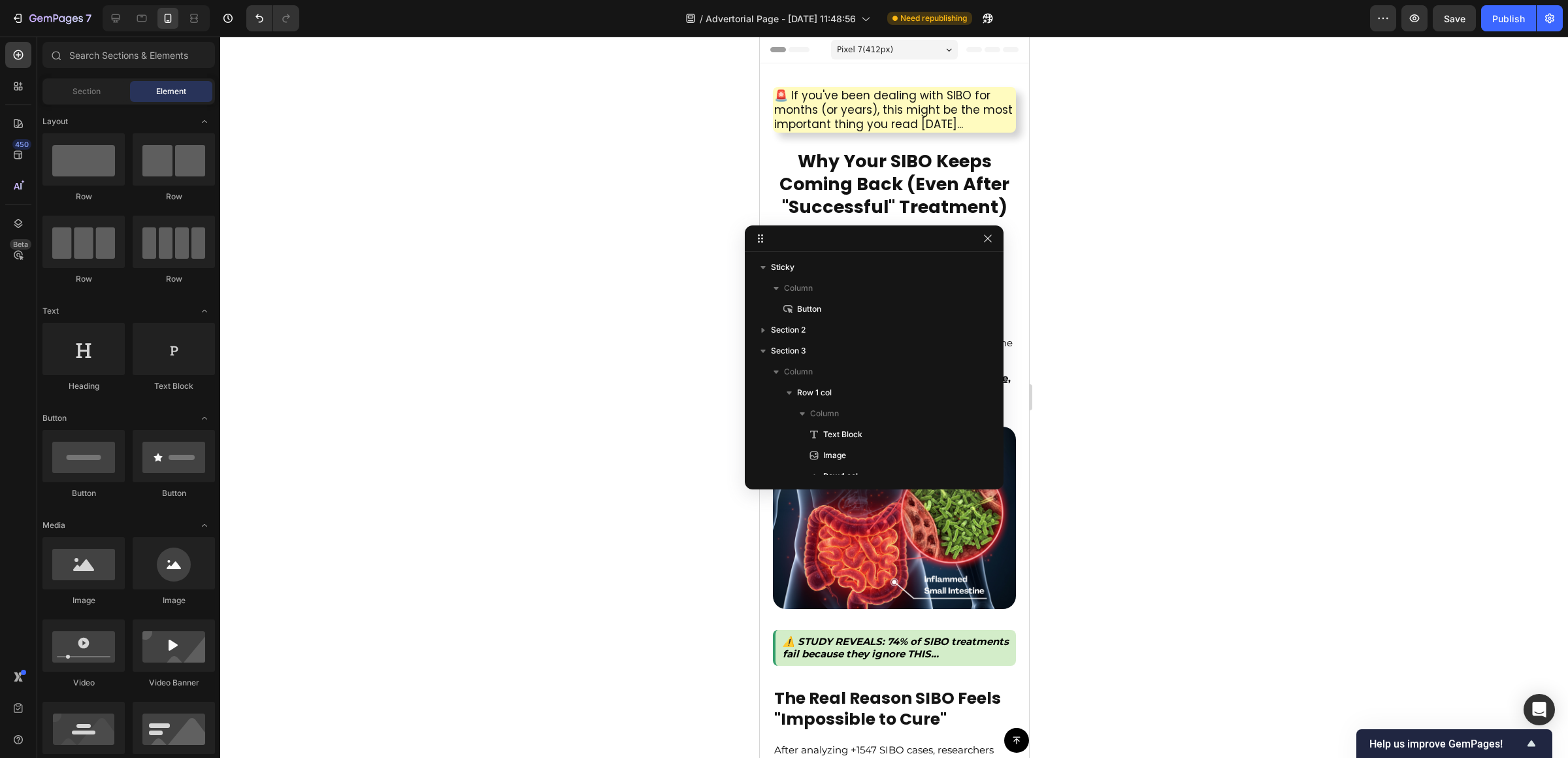
click at [989, 248] on div at bounding box center [873, 238] width 259 height 26
click at [991, 240] on icon "button" at bounding box center [988, 238] width 10 height 10
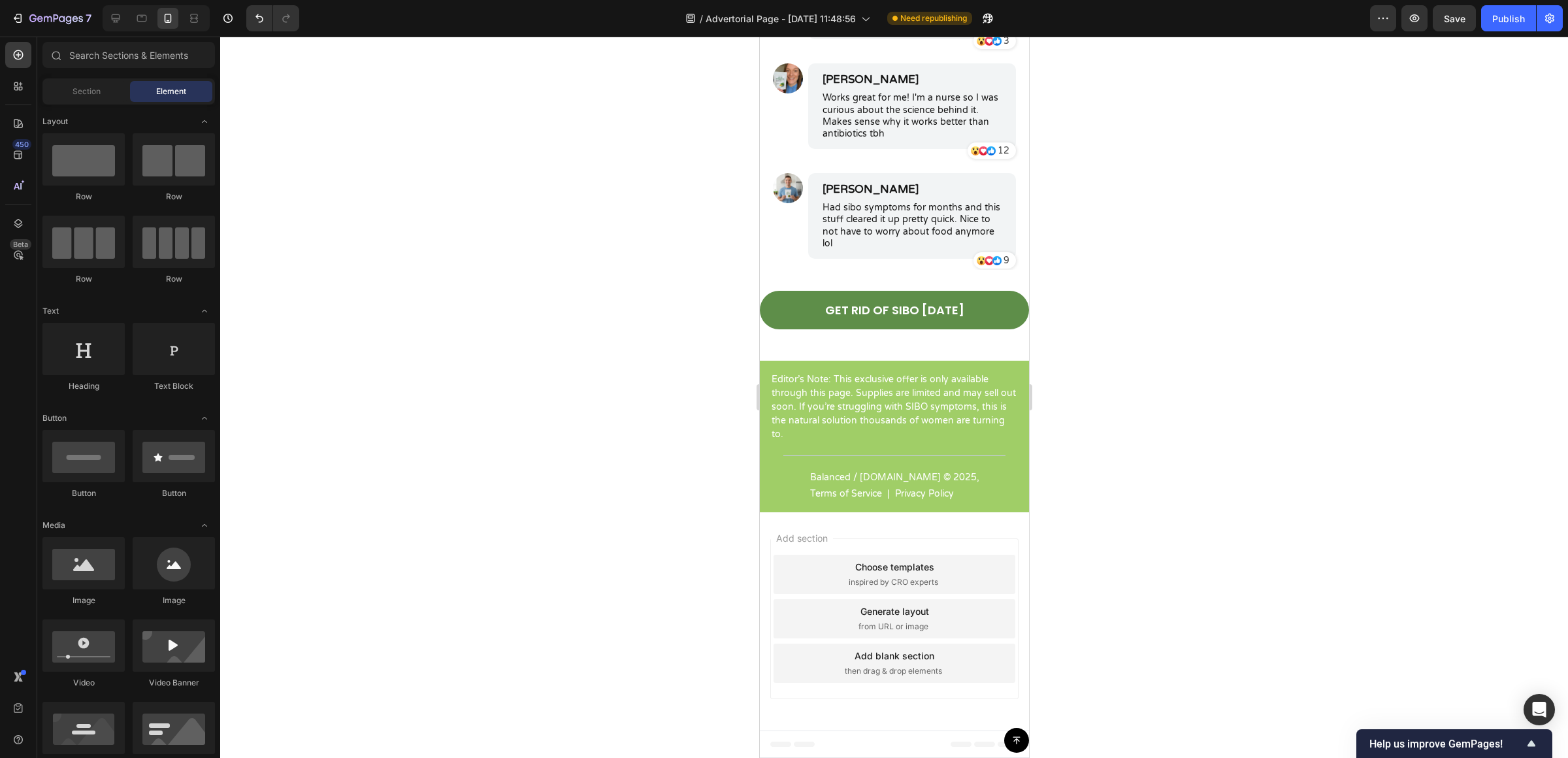
scroll to position [5385, 0]
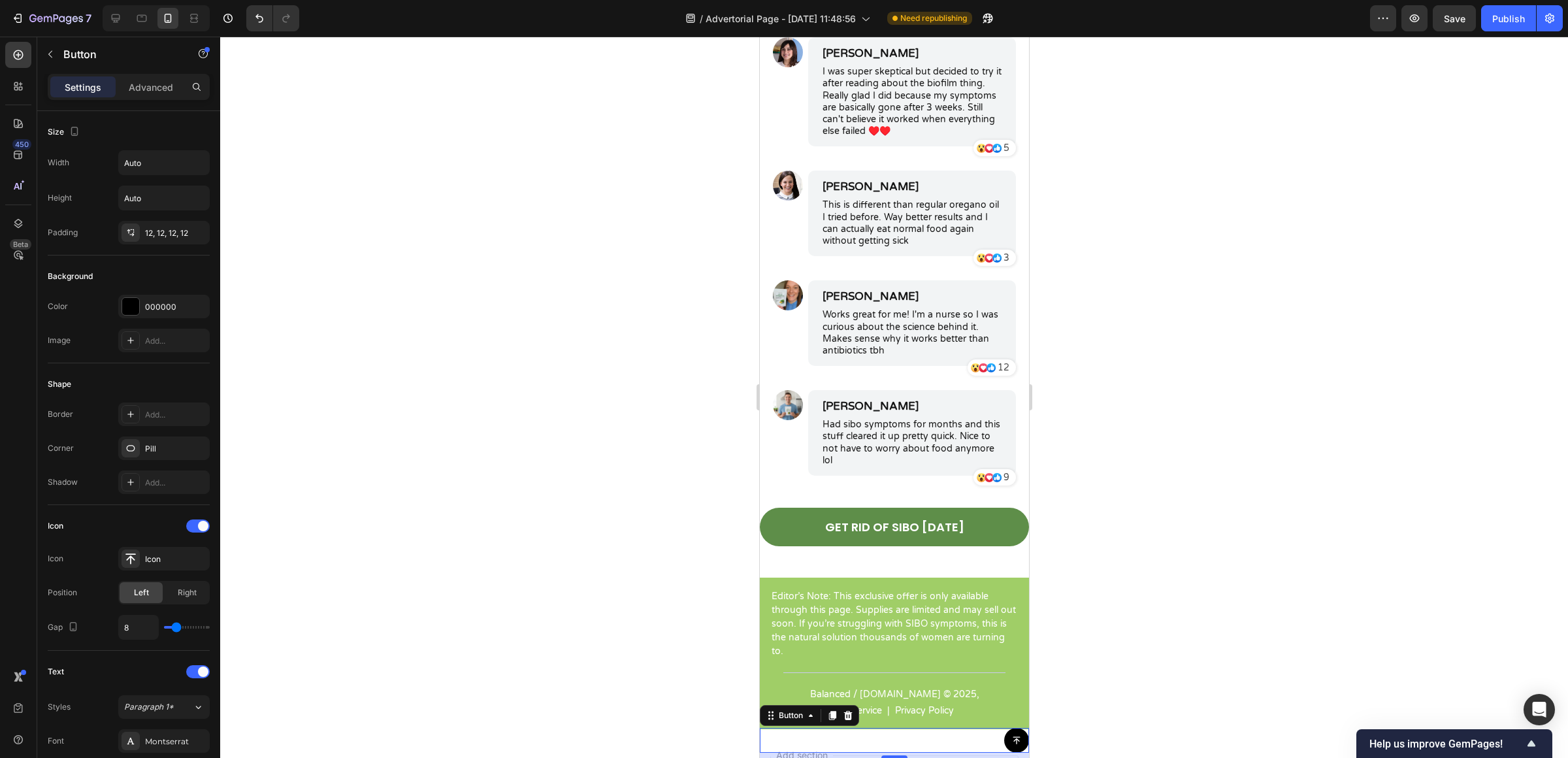
click at [1013, 739] on icon at bounding box center [1016, 740] width 7 height 7
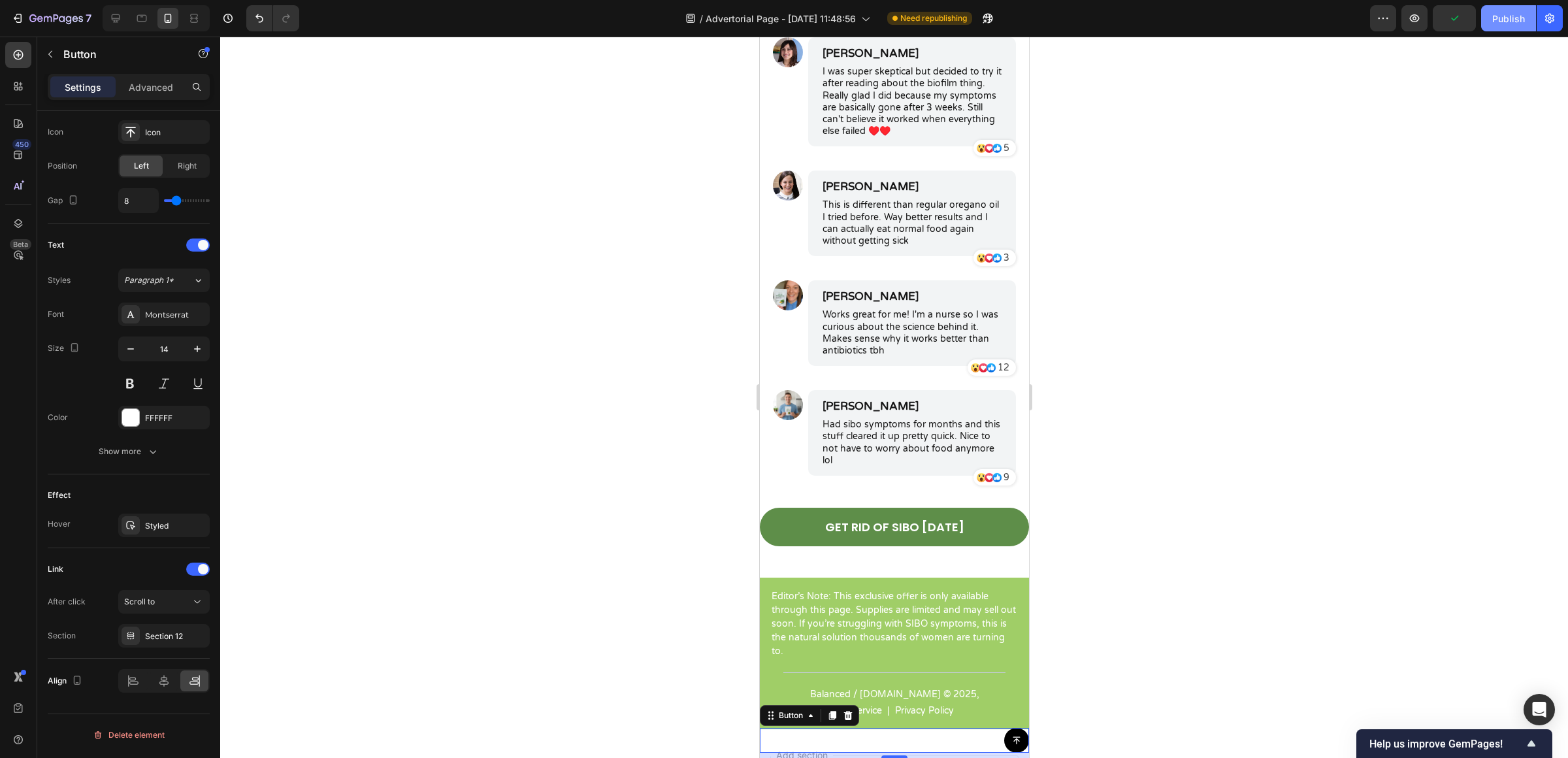
click at [1501, 23] on div "Publish" at bounding box center [1508, 19] width 32 height 14
click at [53, 53] on icon "button" at bounding box center [50, 54] width 10 height 10
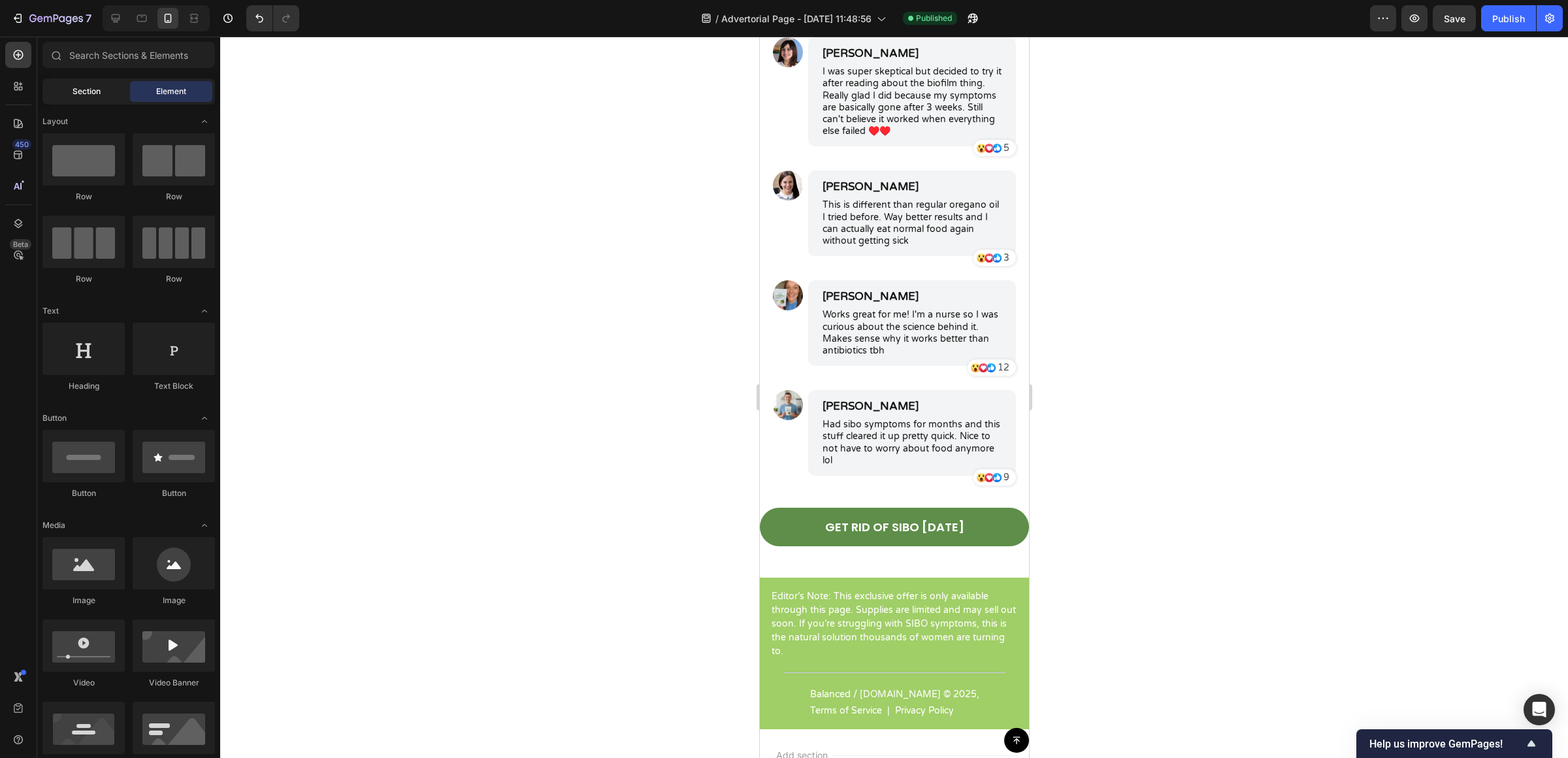
click at [73, 85] on span "Section" at bounding box center [86, 91] width 28 height 12
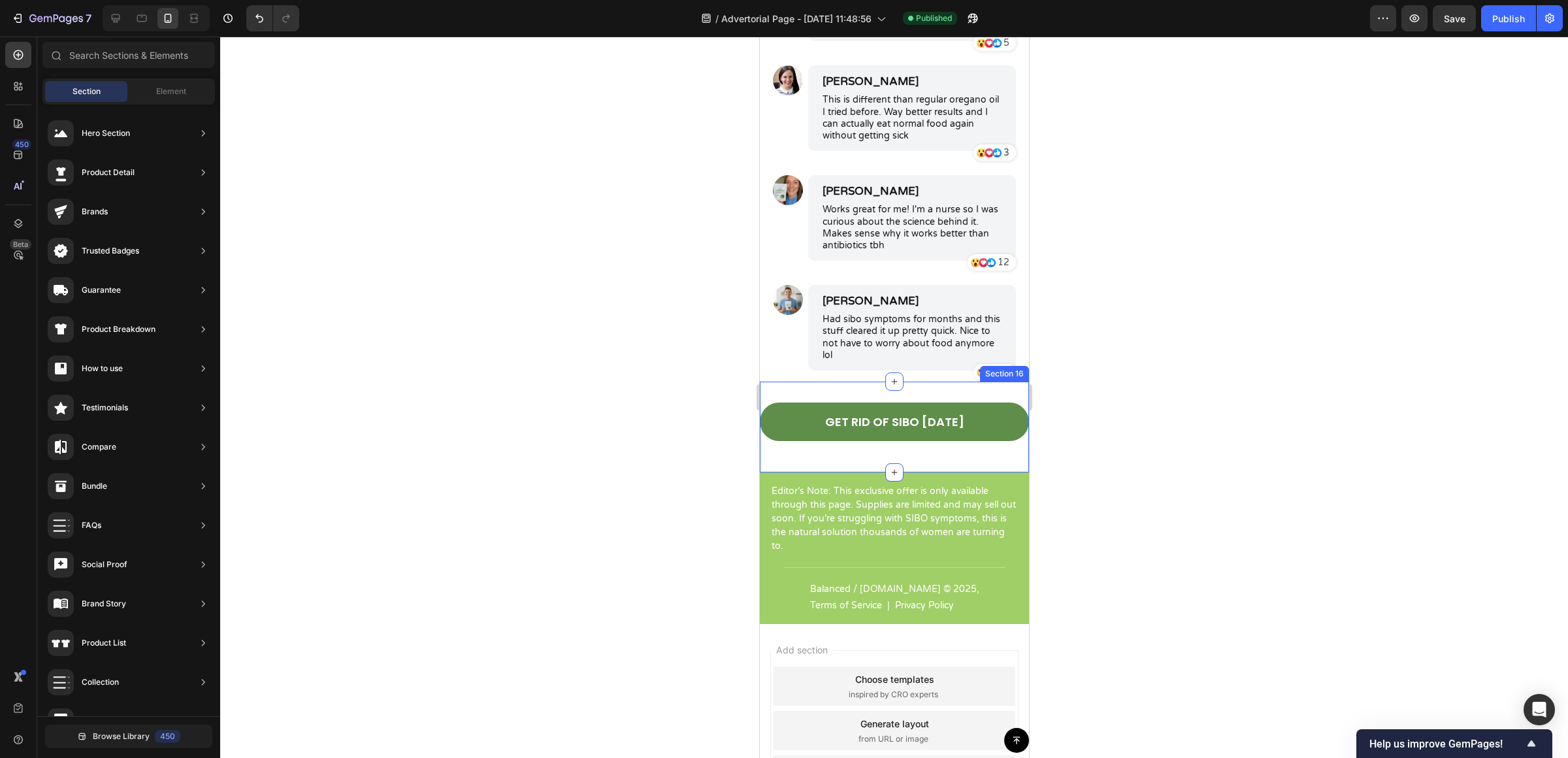
scroll to position [5603, 0]
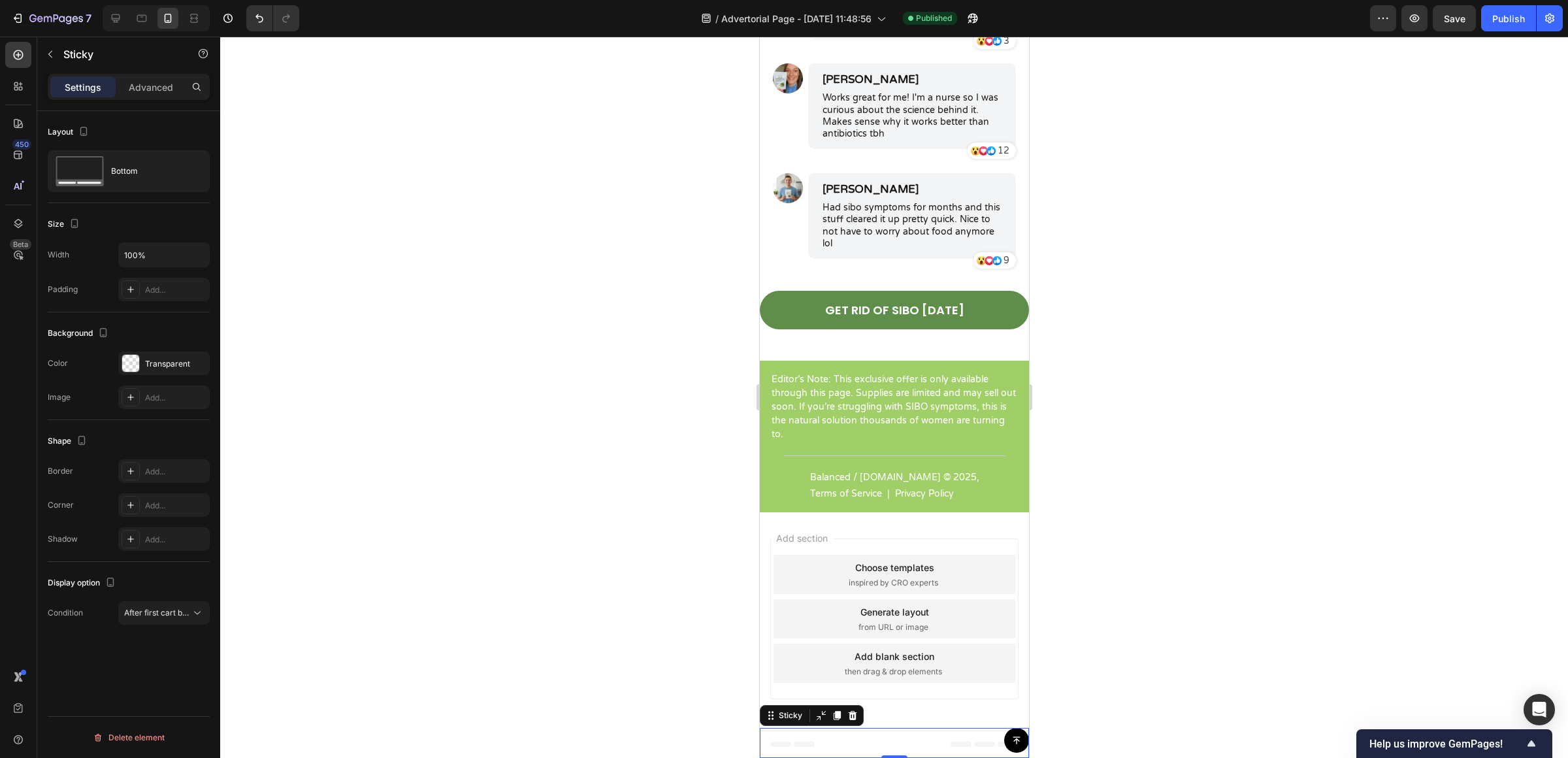
click at [860, 753] on div "Button" at bounding box center [893, 743] width 269 height 30
click at [161, 598] on div "Display option Condition After first cart button" at bounding box center [129, 598] width 162 height 73
click at [160, 602] on button "After first cart button" at bounding box center [163, 613] width 91 height 24
click at [125, 585] on div "Display option" at bounding box center [129, 583] width 162 height 21
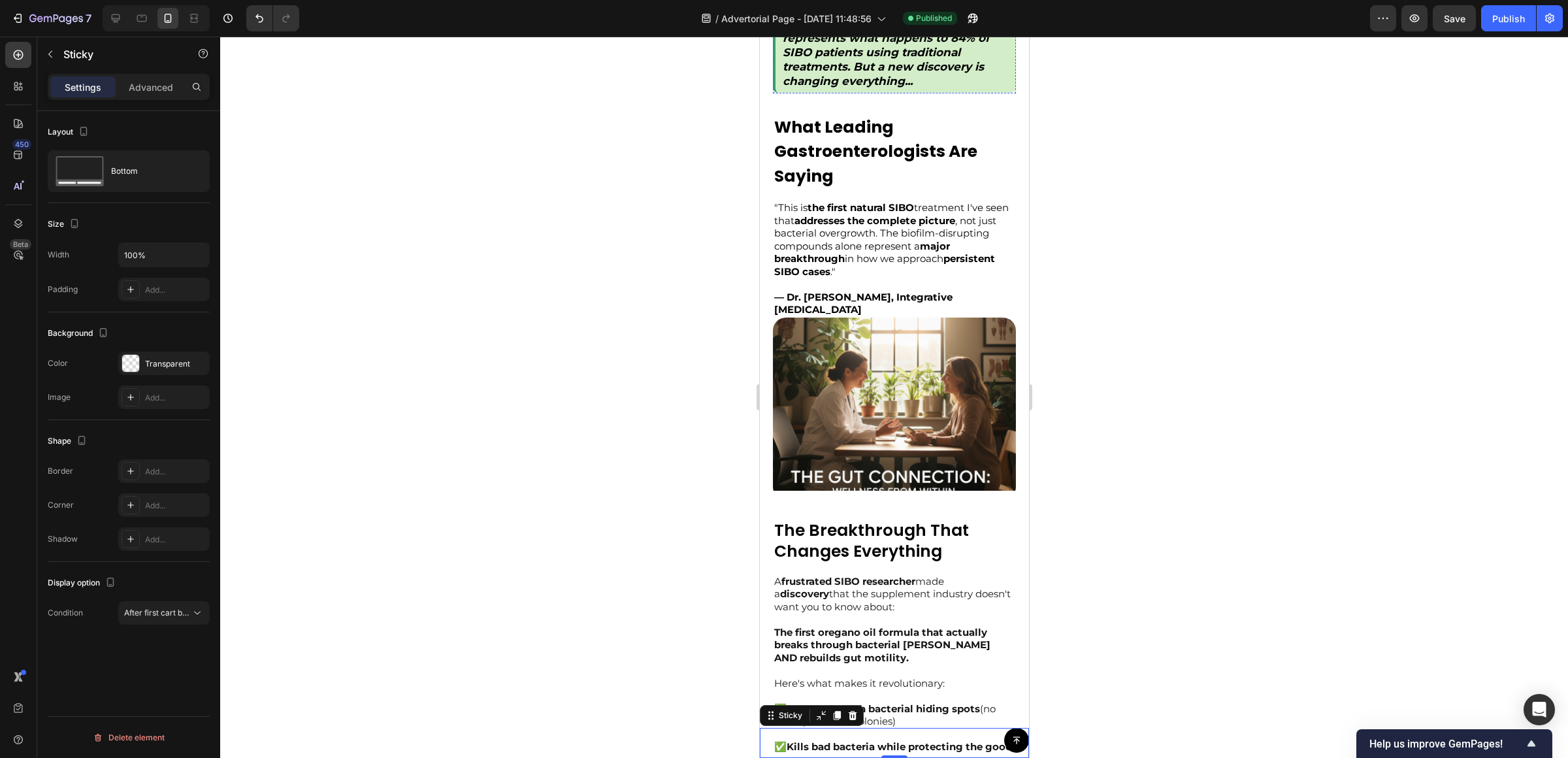
scroll to position [2167, 0]
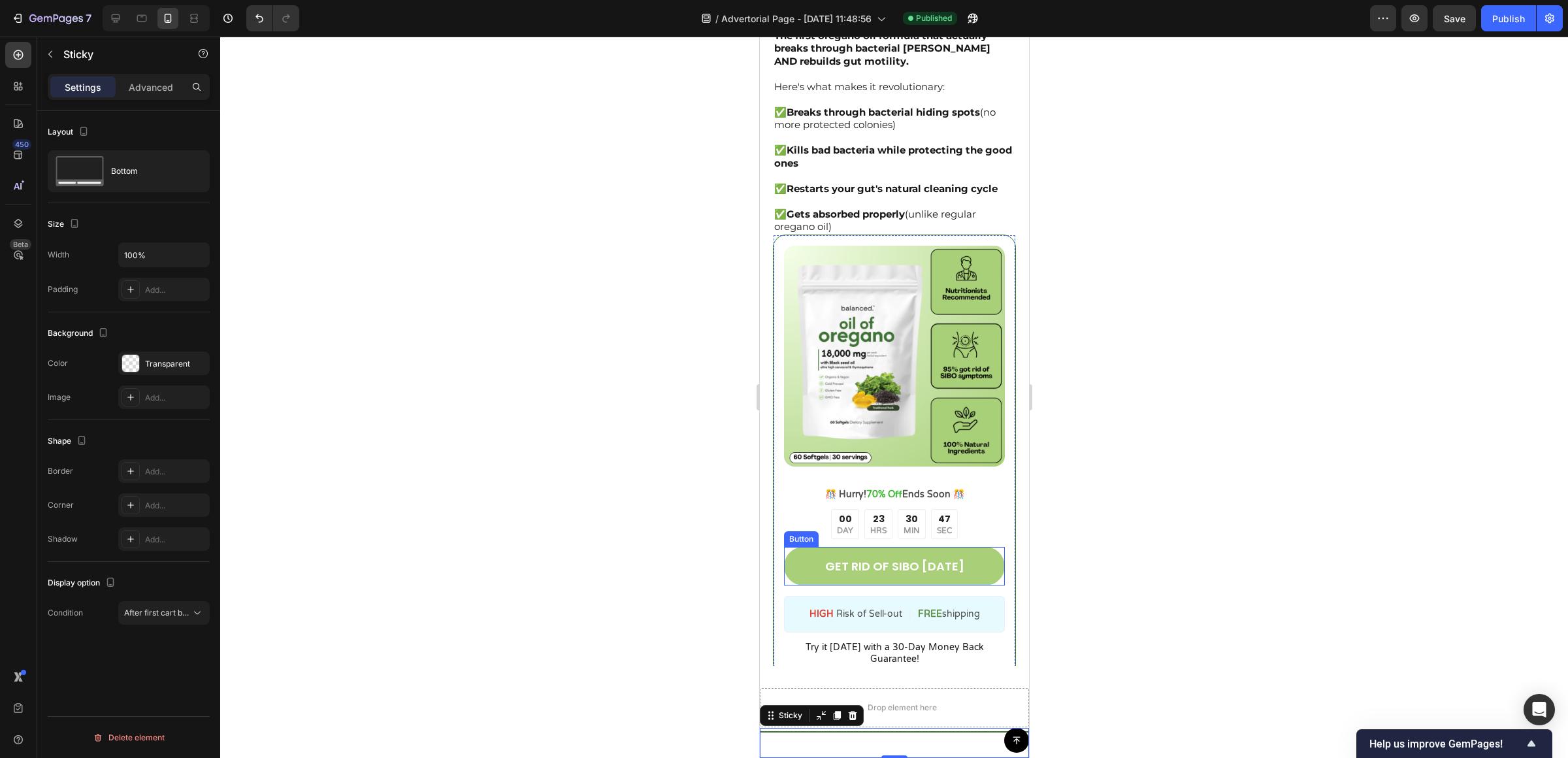
click at [806, 548] on link "GET RID OF SIBO [DATE]" at bounding box center [894, 566] width 220 height 38
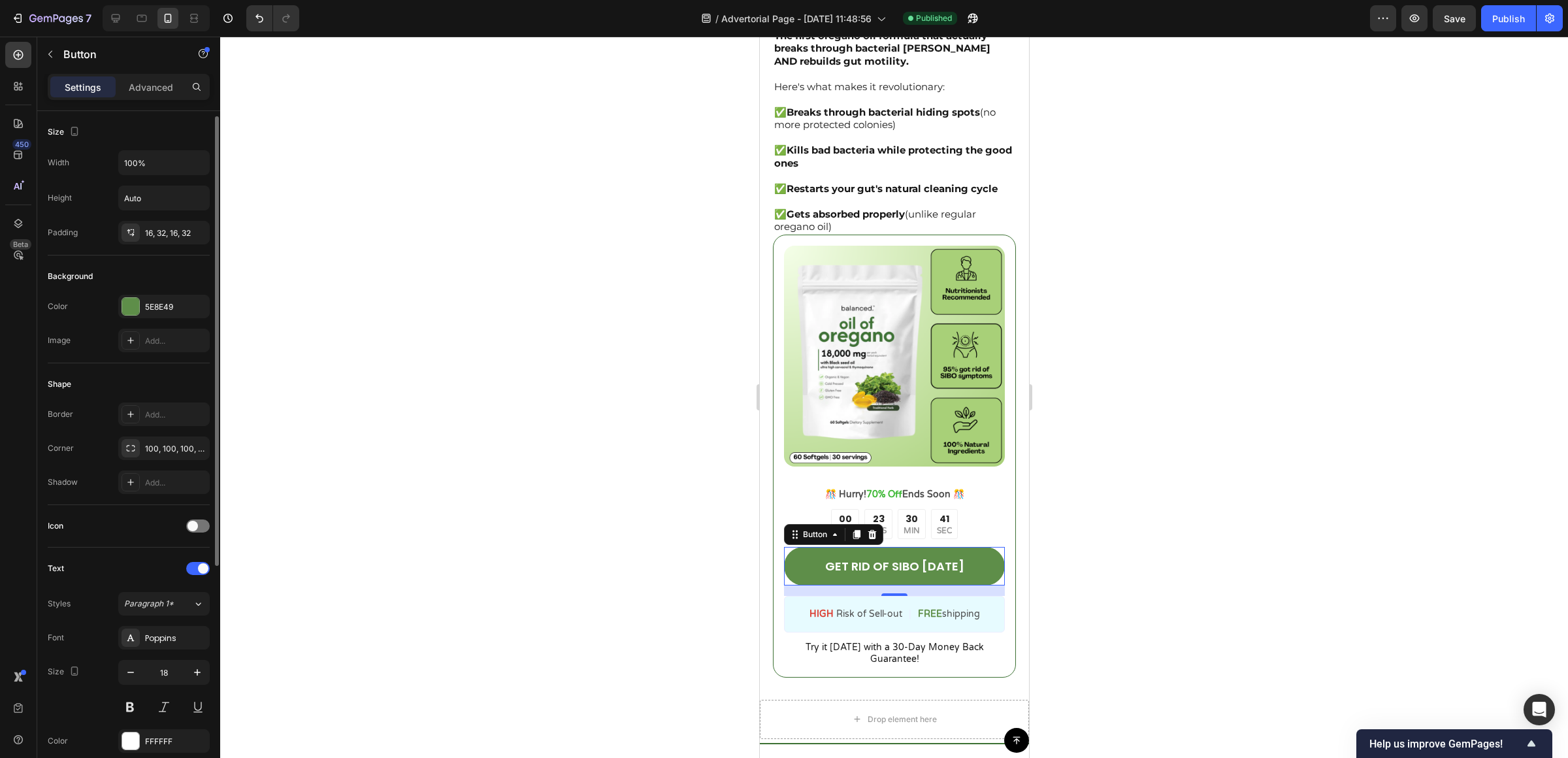
scroll to position [356, 0]
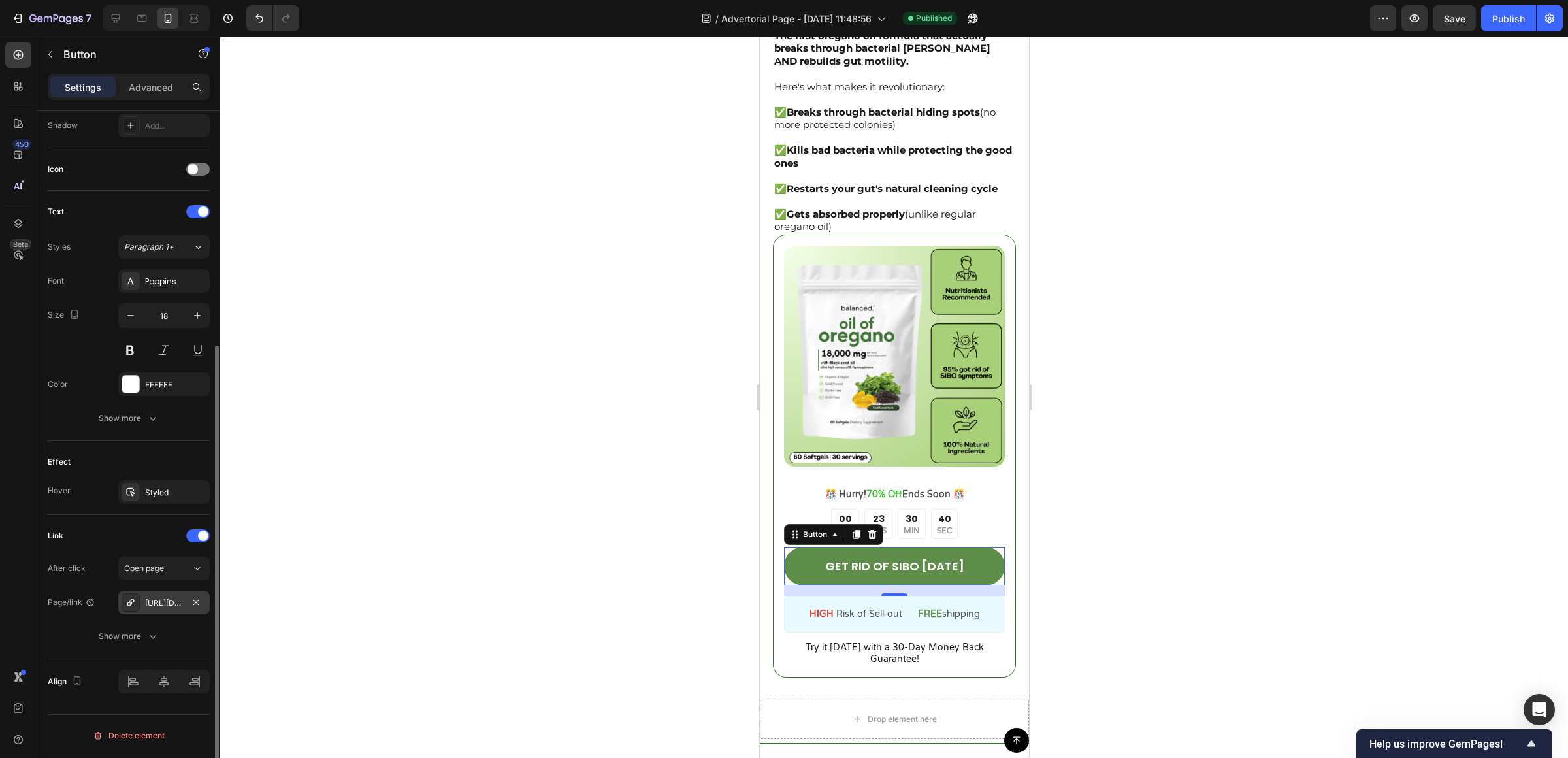
click at [176, 608] on div "[URL][DOMAIN_NAME]" at bounding box center [164, 603] width 38 height 12
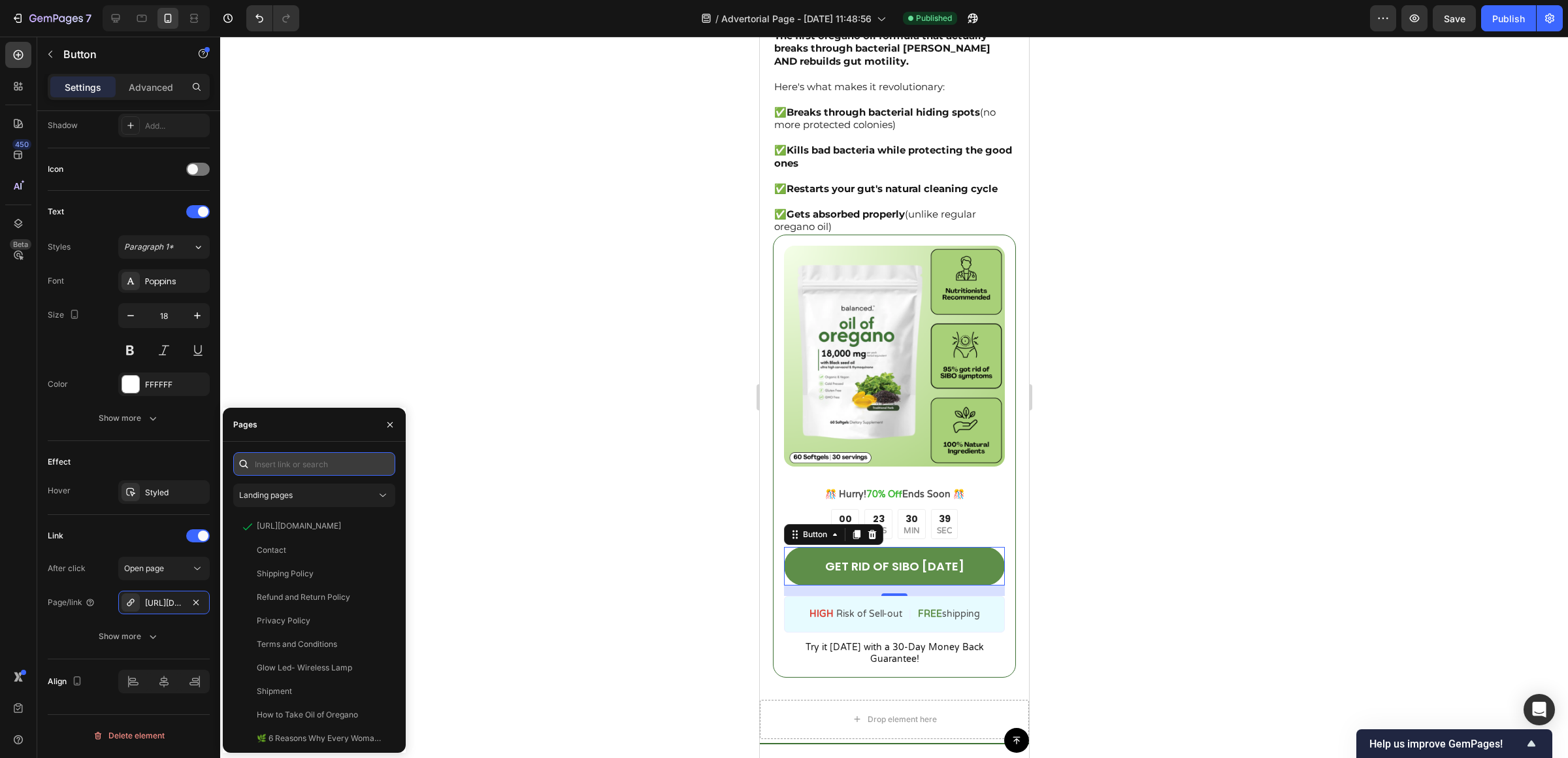
click at [309, 464] on input "text" at bounding box center [314, 464] width 162 height 24
paste input "https://try-balanced.com/products/oil-of-oregano-sibo"
type input "https://try-balanced.com/products/oil-of-oregano-sibo"
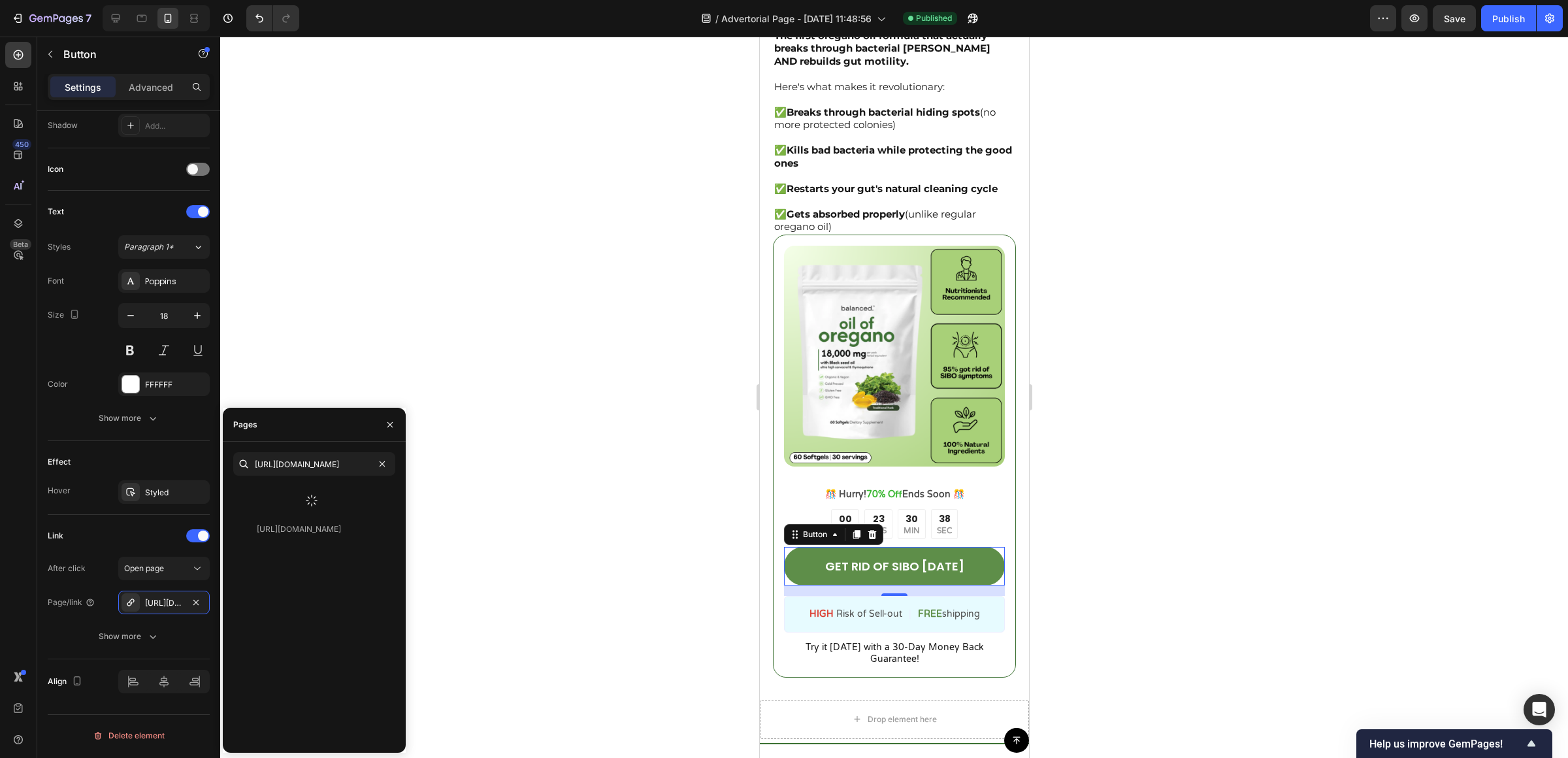
click at [322, 492] on div at bounding box center [311, 501] width 156 height 34
click at [321, 486] on div "https://try-balanced.com/products/oil-of-oregano-sibo View" at bounding box center [311, 496] width 156 height 24
drag, startPoint x: 134, startPoint y: 529, endPoint x: 316, endPoint y: 520, distance: 182.2
click at [134, 529] on div "Link" at bounding box center [129, 536] width 162 height 21
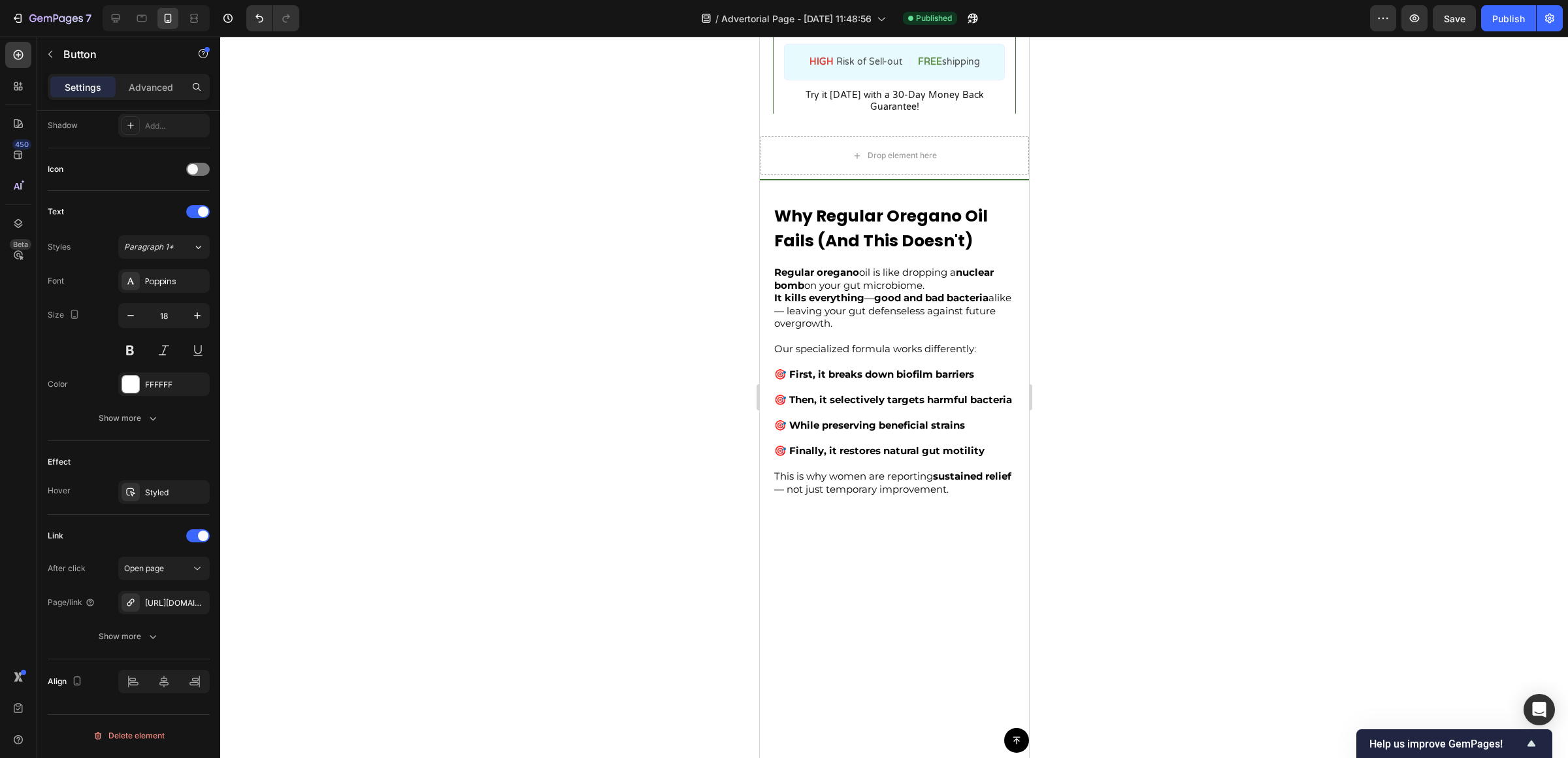
scroll to position [2494, 0]
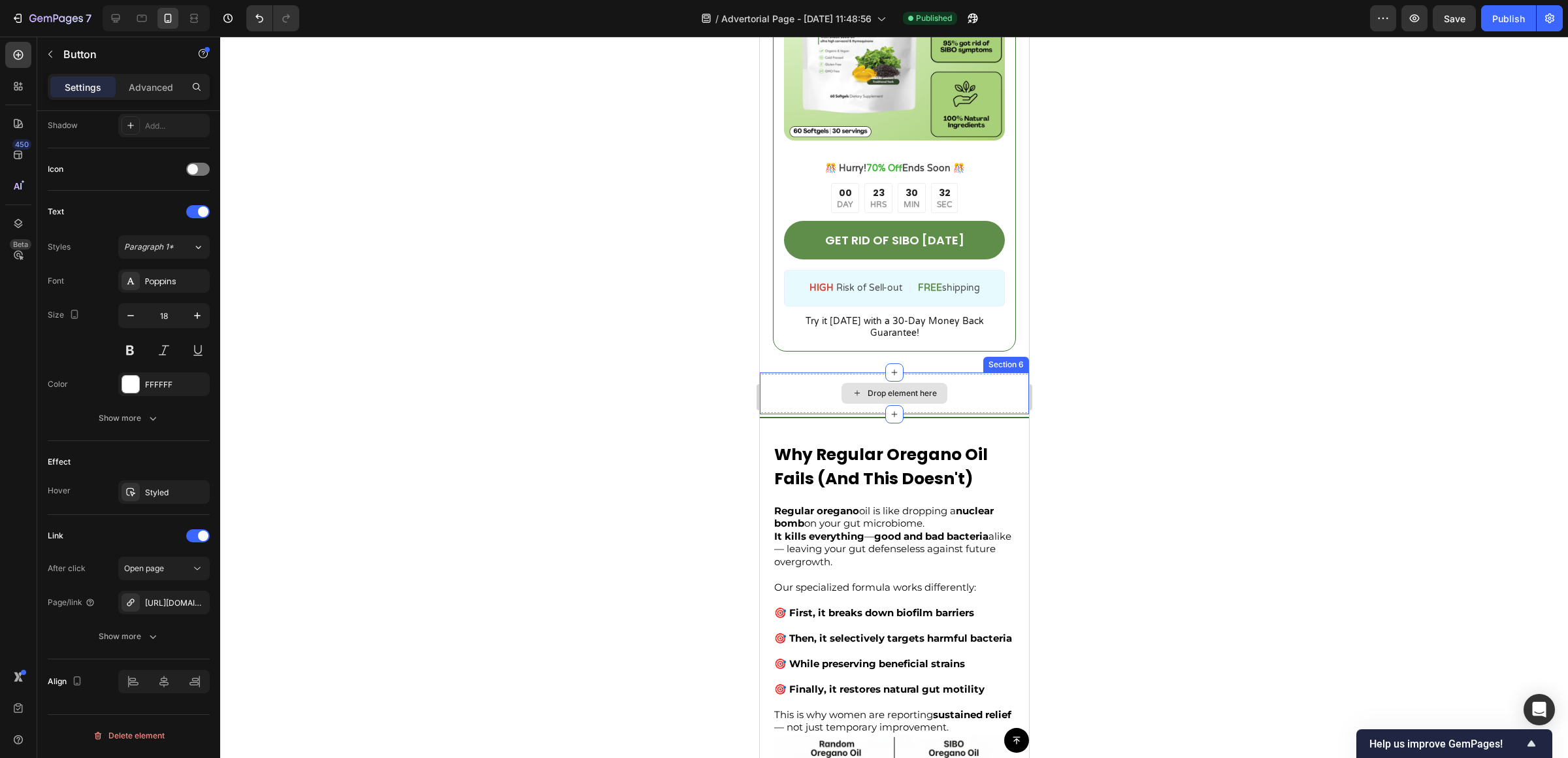
click at [948, 373] on div "Drop element here" at bounding box center [893, 393] width 269 height 39
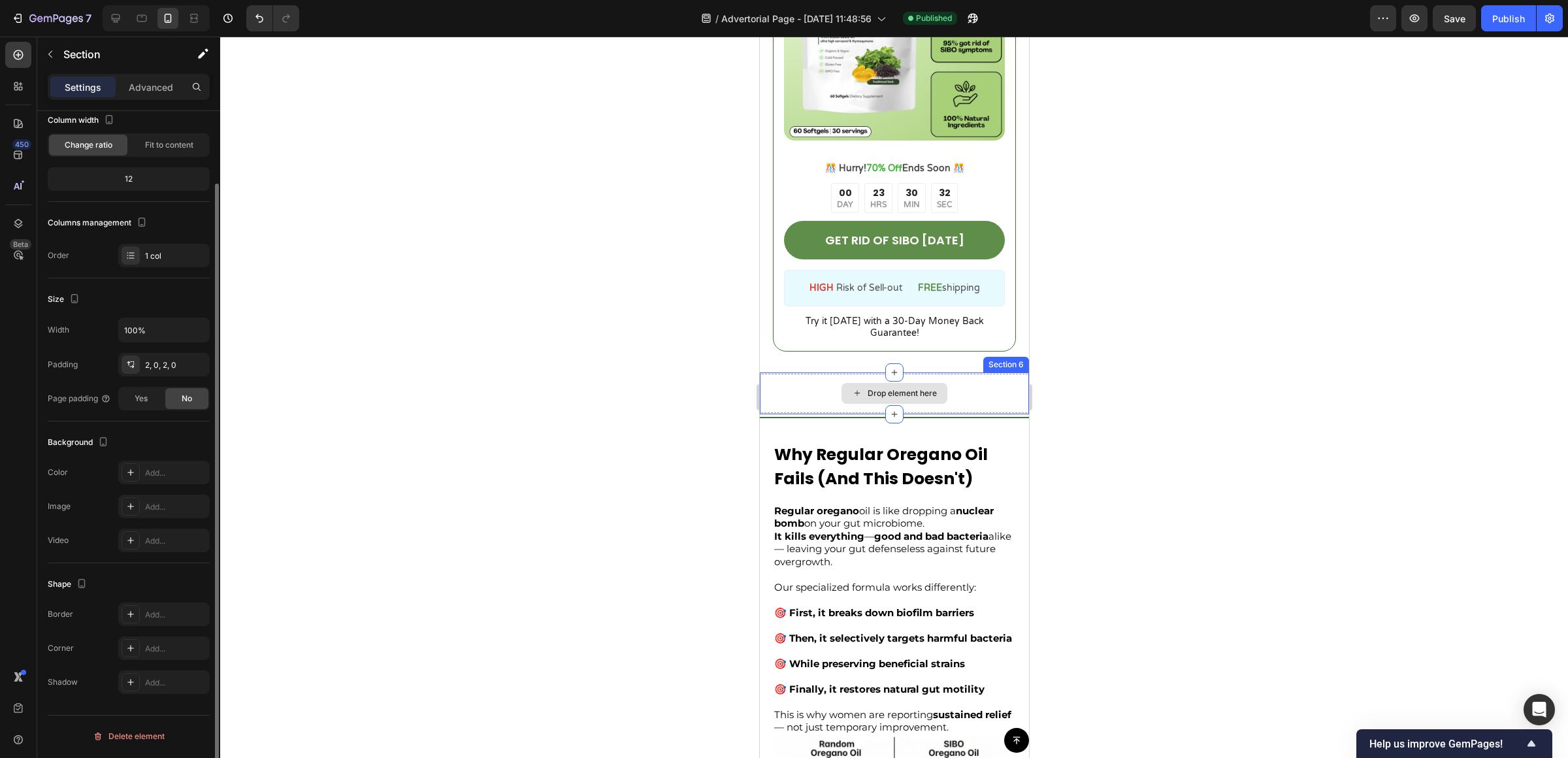
scroll to position [0, 0]
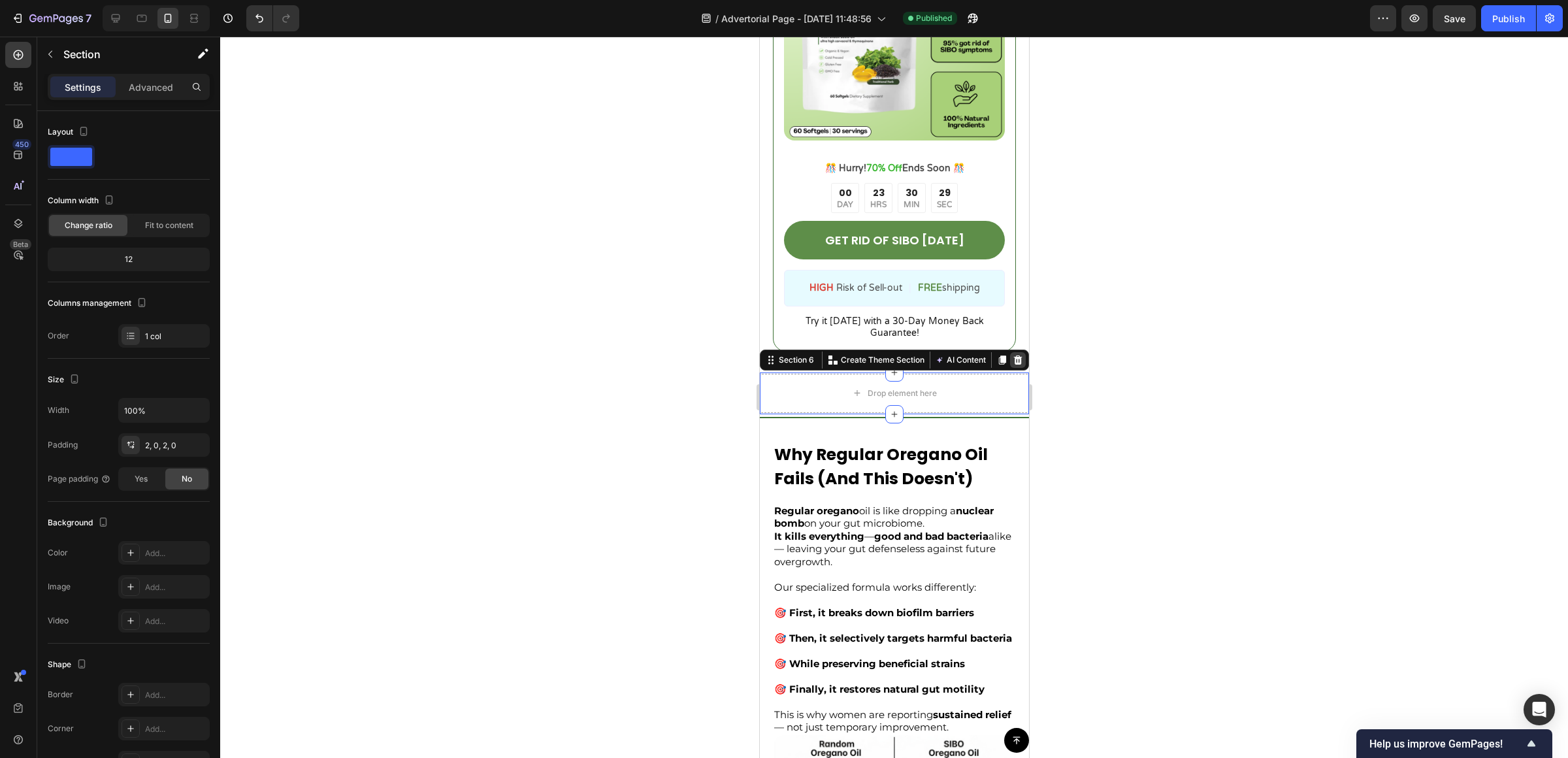
click at [1013, 355] on icon at bounding box center [1018, 360] width 9 height 9
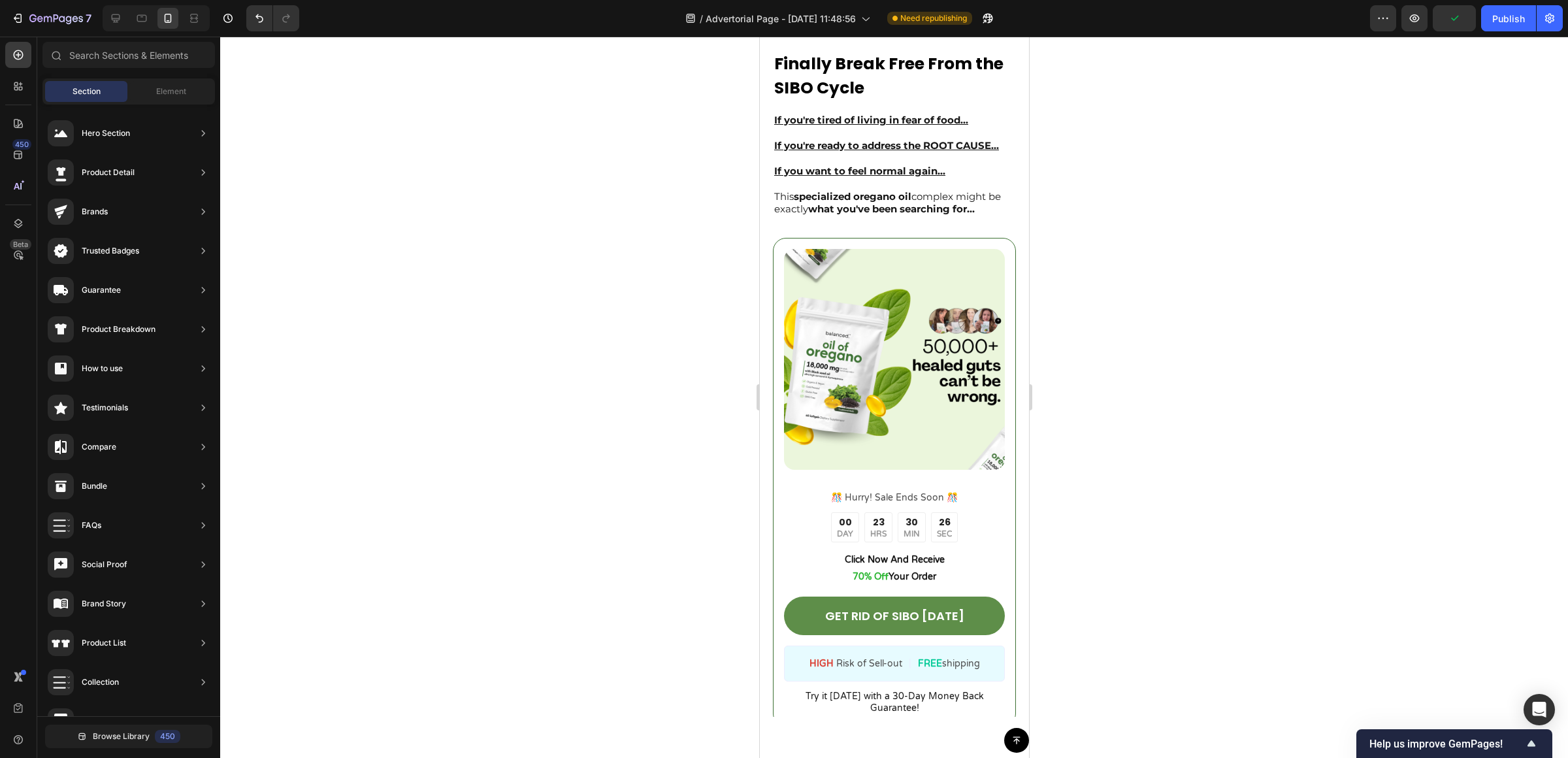
scroll to position [4161, 0]
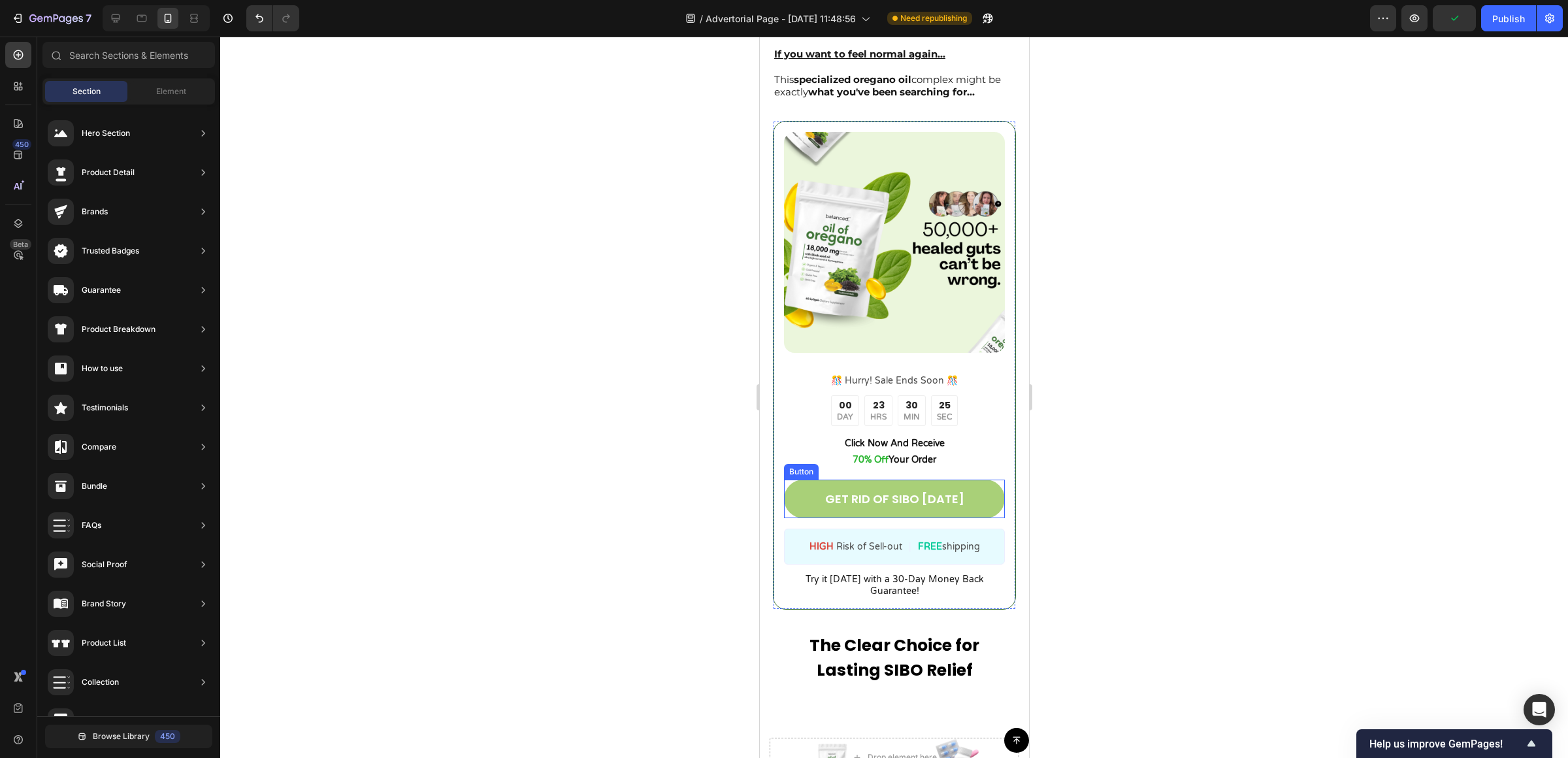
click at [966, 479] on link "GET RID OF SIBO [DATE]" at bounding box center [894, 498] width 220 height 38
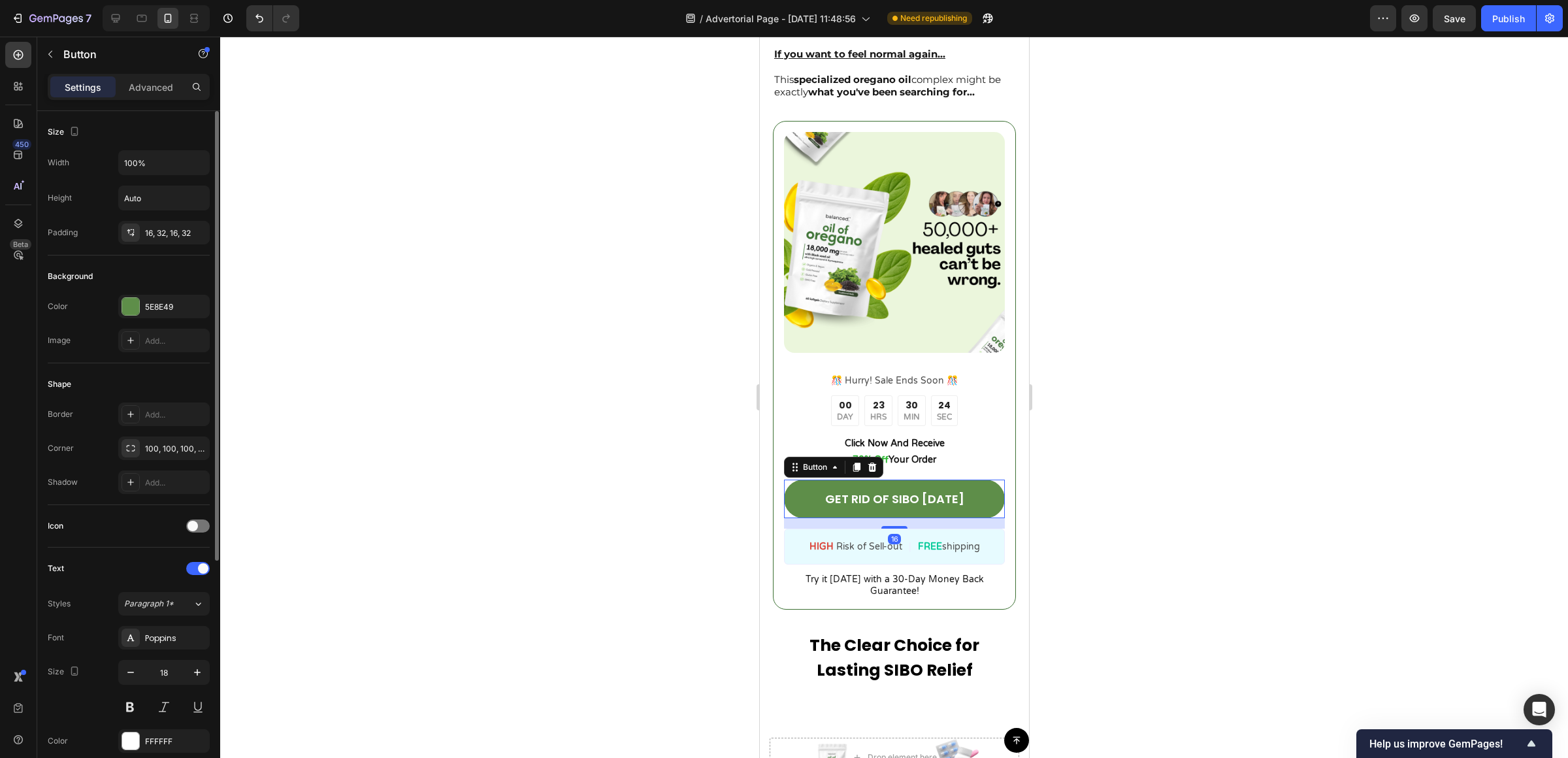
scroll to position [356, 0]
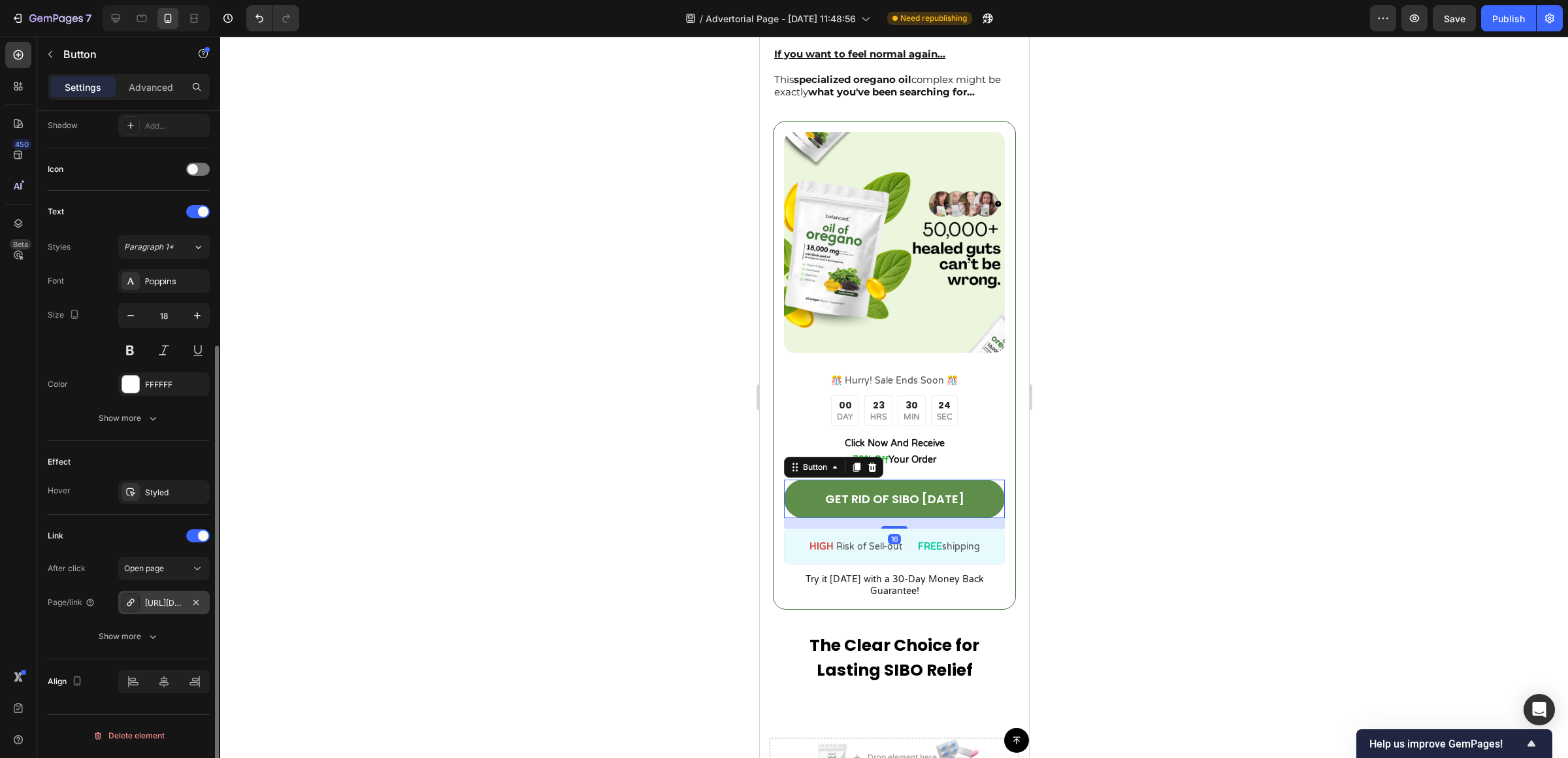
click at [172, 601] on div "[URL][DOMAIN_NAME]" at bounding box center [164, 603] width 38 height 12
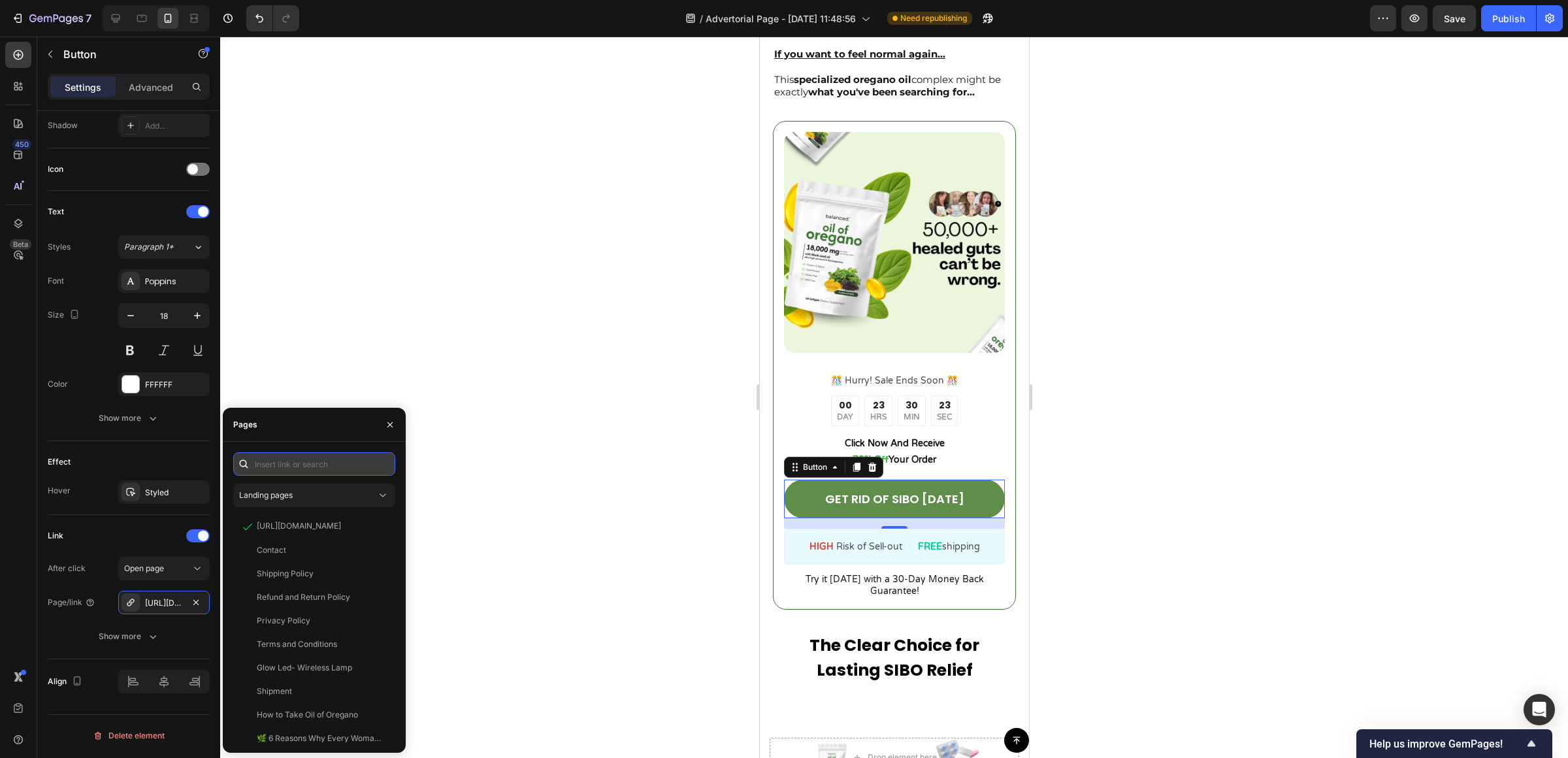
click at [294, 467] on input "text" at bounding box center [314, 464] width 162 height 24
paste input "https://try-balanced.com/products/oil-of-oregano-sibo"
type input "https://try-balanced.com/products/oil-of-oregano-sibo"
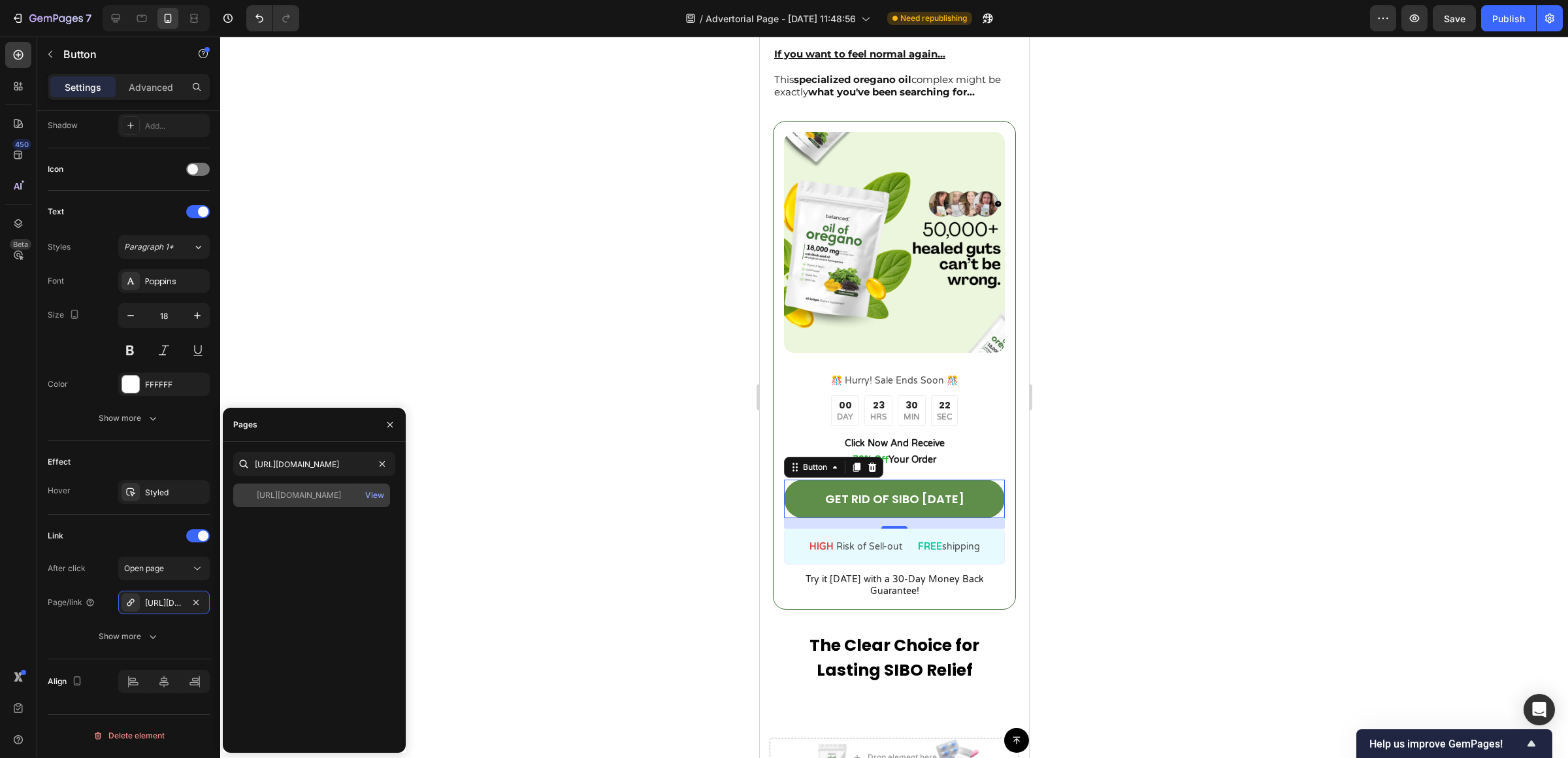
click at [303, 490] on div "https://try-balanced.com/products/oil-of-oregano-sibo" at bounding box center [298, 496] width 85 height 12
click at [475, 537] on div at bounding box center [894, 397] width 1348 height 721
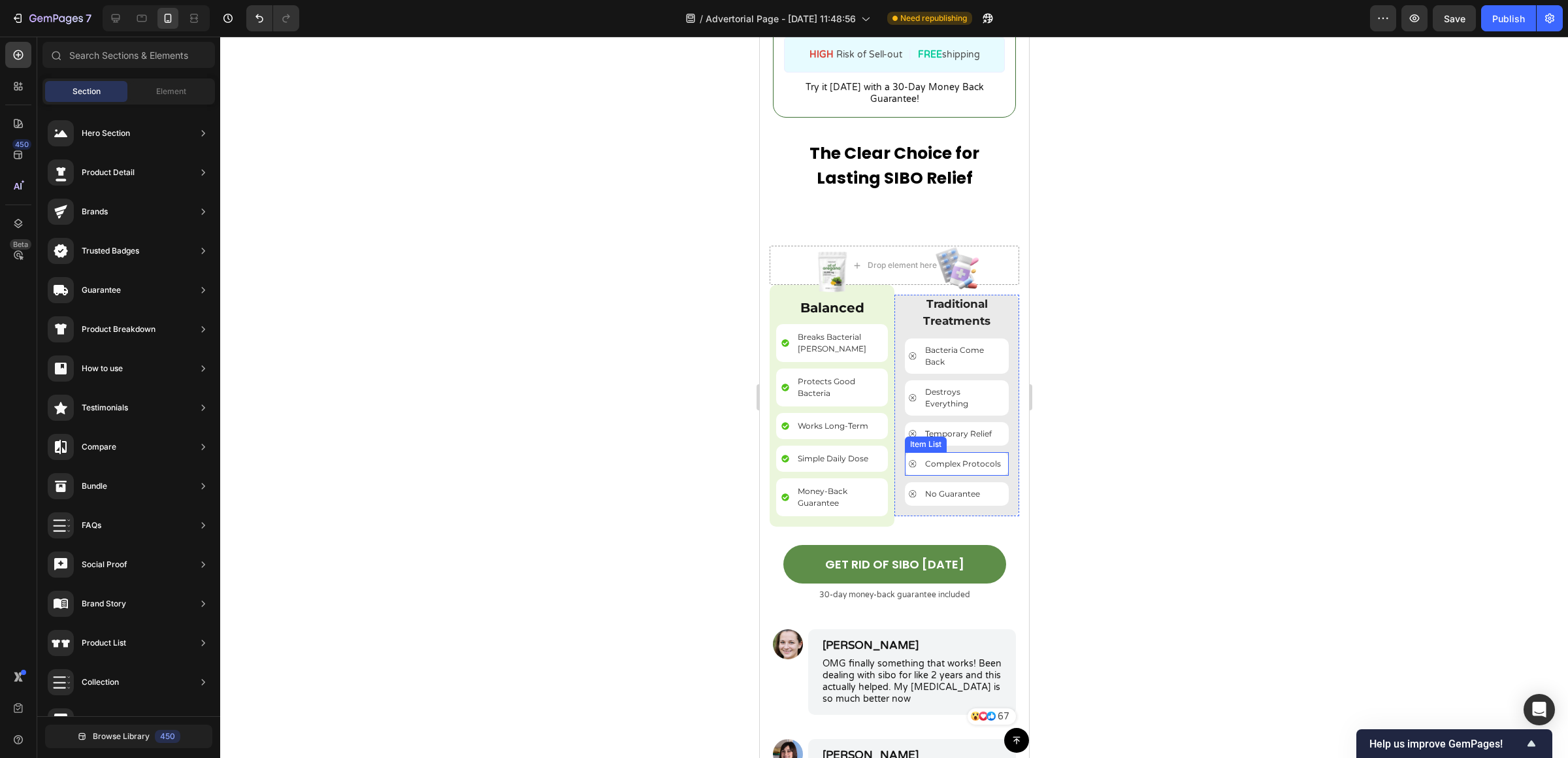
scroll to position [4772, 0]
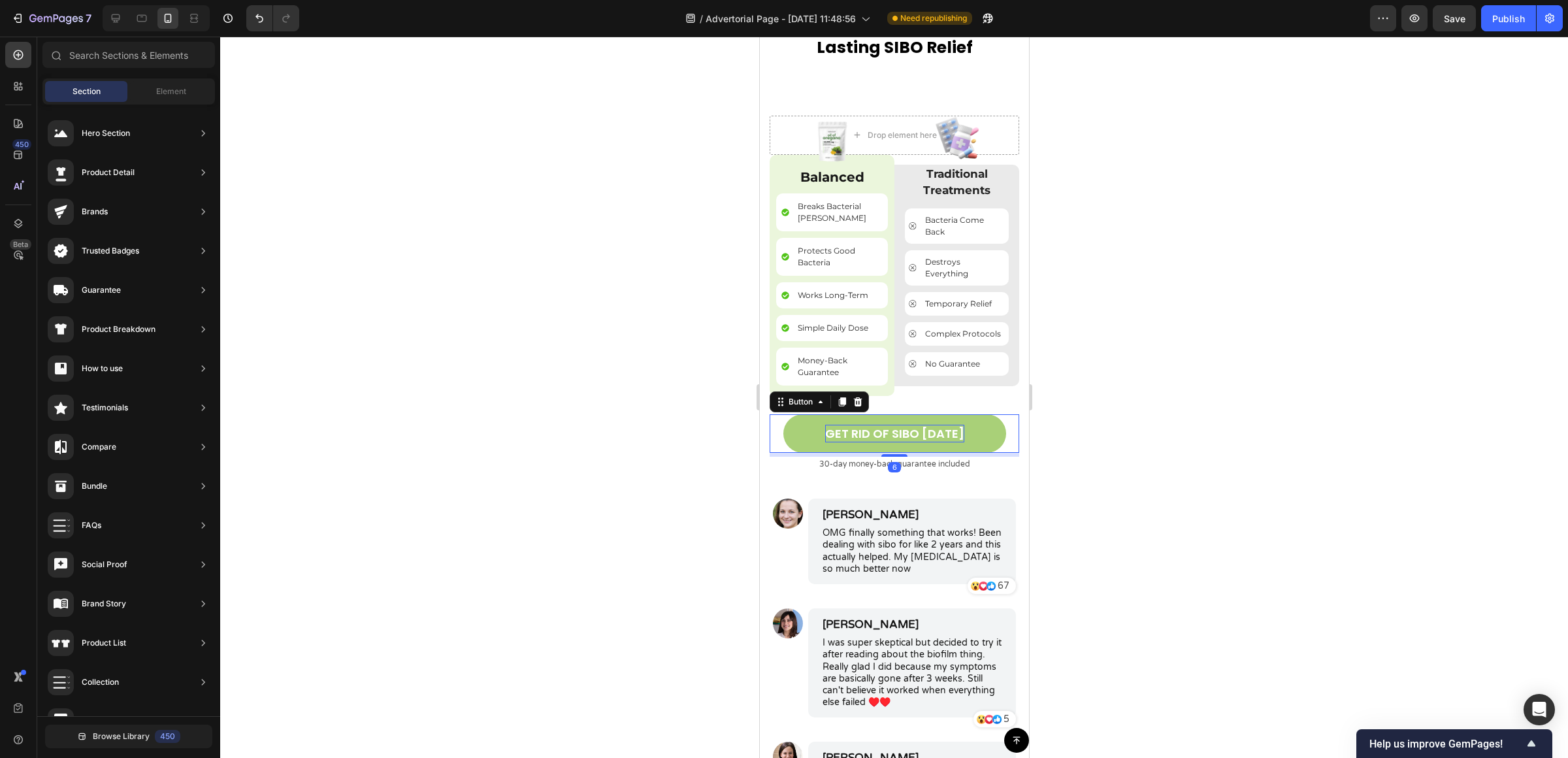
click at [891, 432] on p "GET RID OF SIBO [DATE]" at bounding box center [894, 433] width 139 height 18
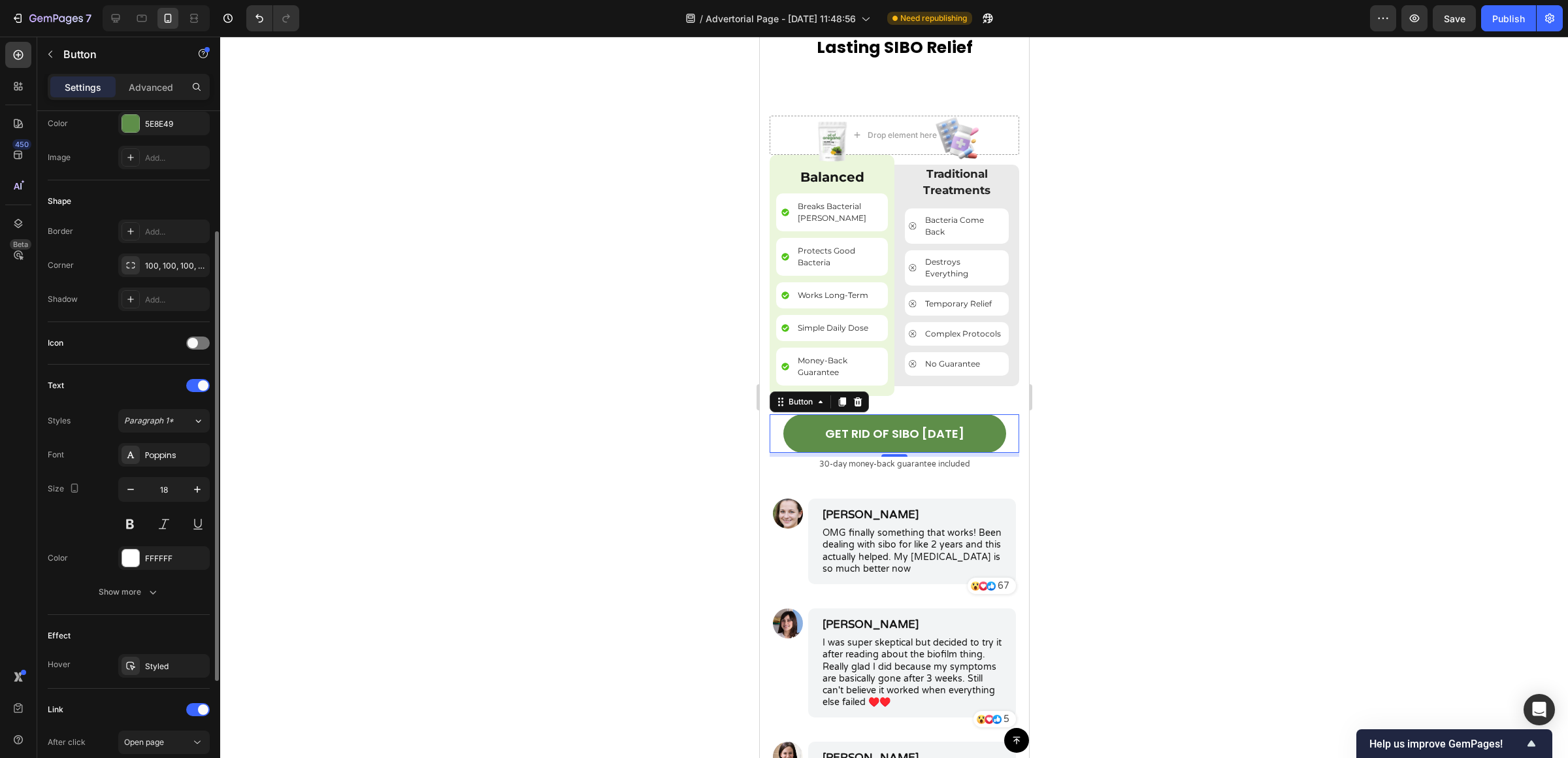
scroll to position [356, 0]
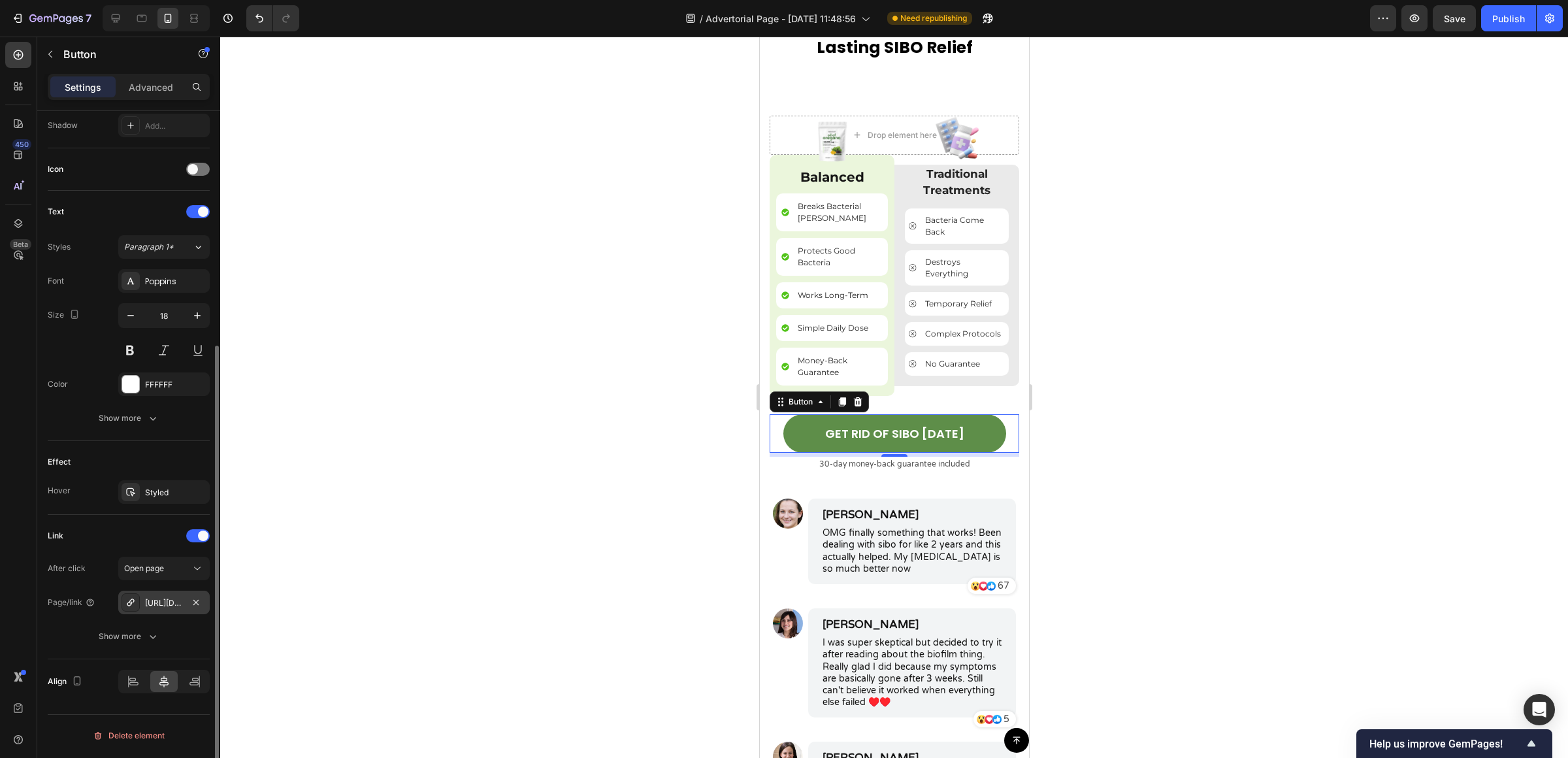
click at [162, 594] on div "[URL][DOMAIN_NAME]" at bounding box center [163, 602] width 91 height 24
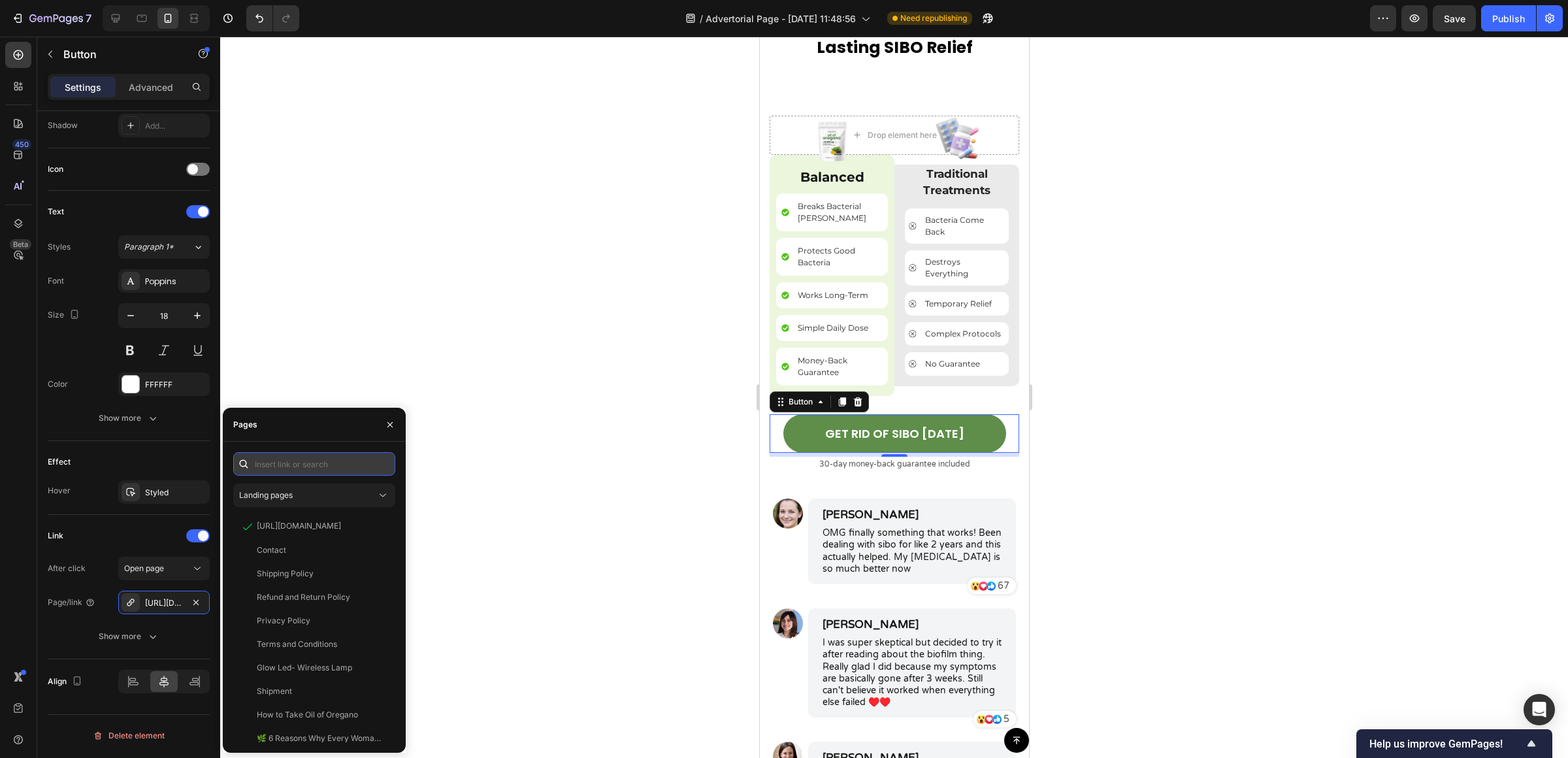
click at [286, 470] on input "text" at bounding box center [314, 464] width 162 height 24
paste input "https://try-balanced.com/products/oil-of-oregano-sibo"
type input "https://try-balanced.com/products/oil-of-oregano-sibo"
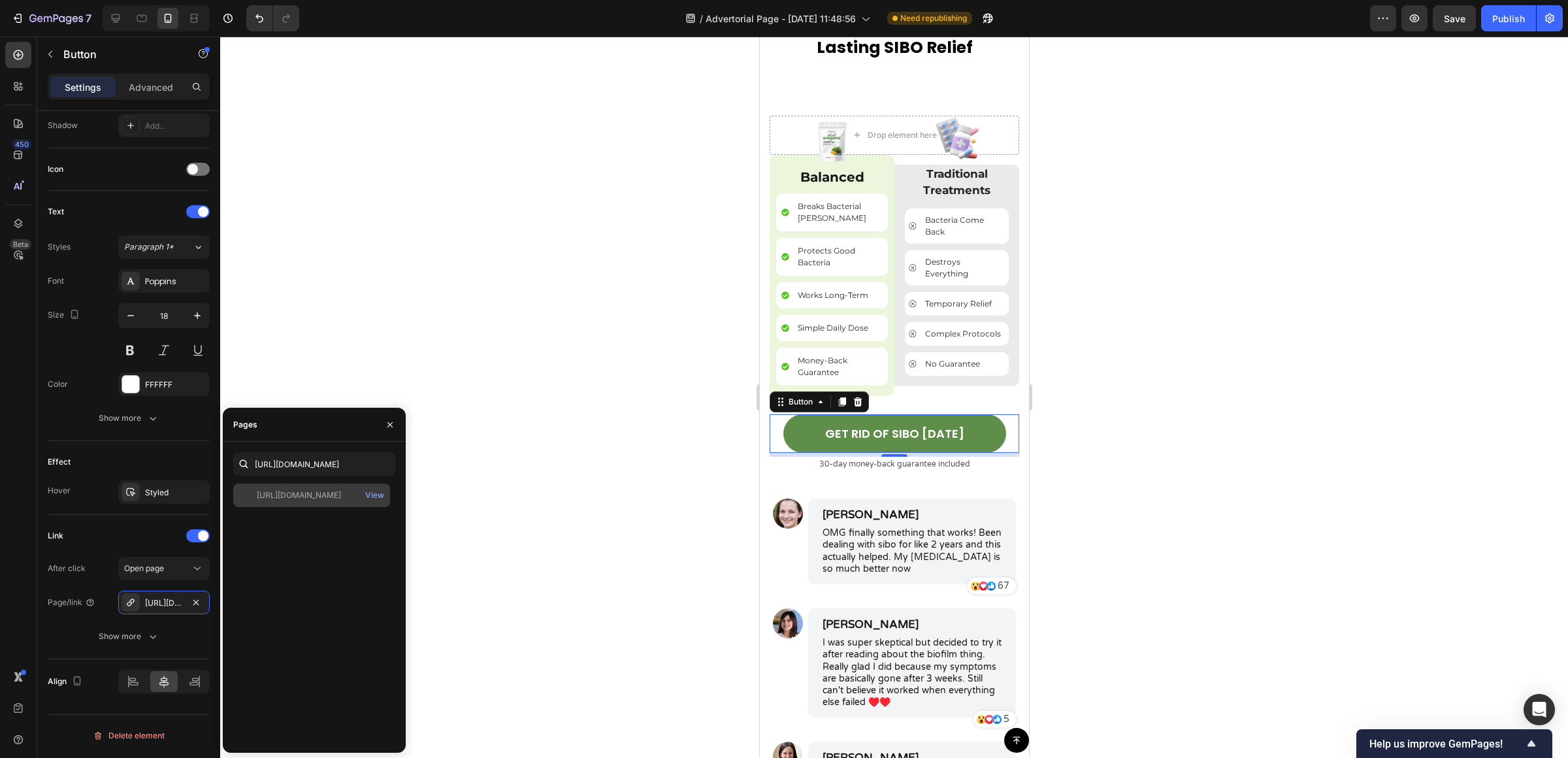
scroll to position [0, 0]
click at [341, 491] on div "https://try-balanced.com/products/oil-of-oregano-sibo" at bounding box center [298, 496] width 85 height 12
click at [525, 473] on div at bounding box center [894, 397] width 1348 height 721
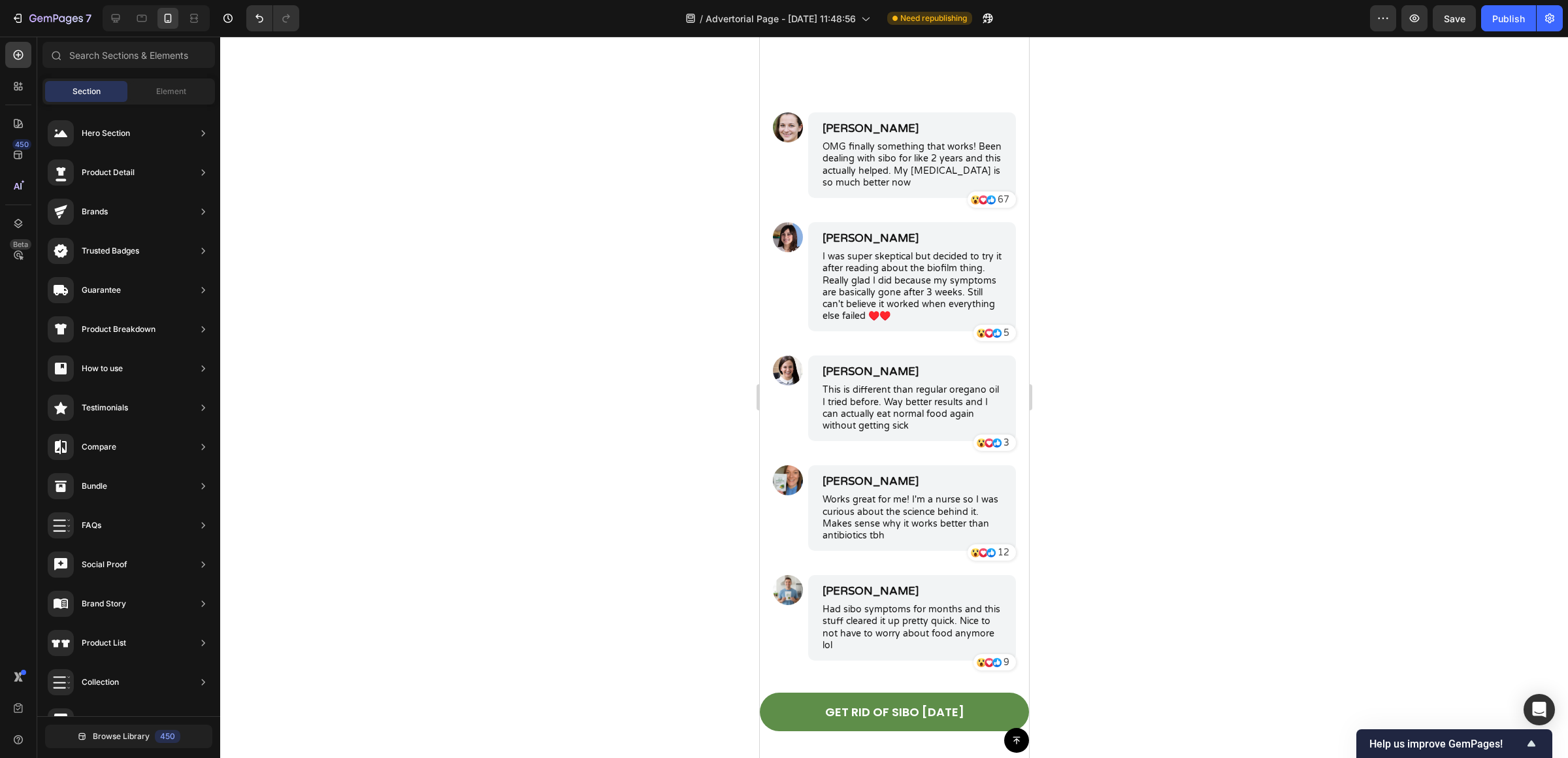
scroll to position [5561, 0]
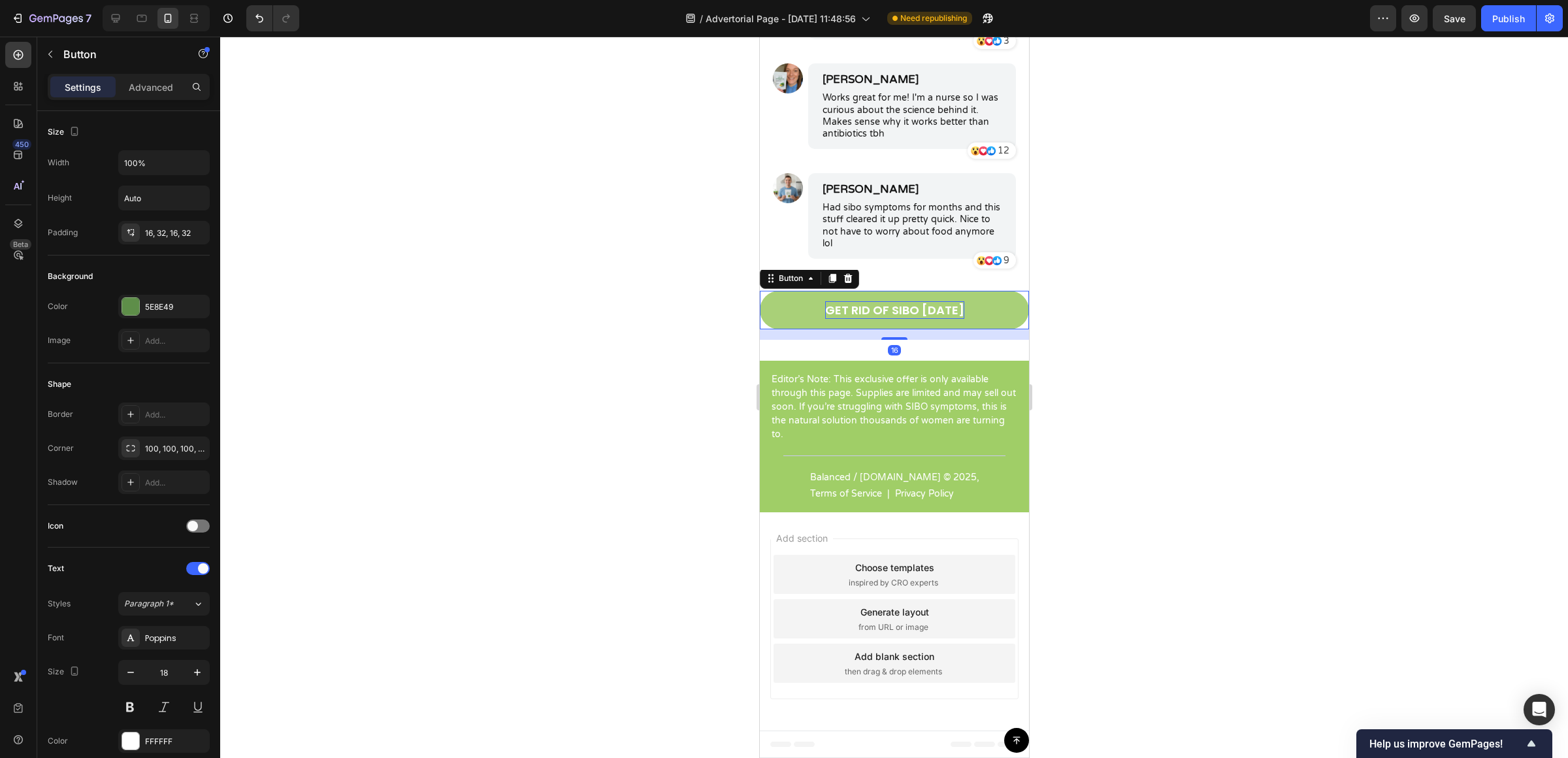
click at [933, 307] on p "GET RID OF SIBO [DATE]" at bounding box center [894, 309] width 139 height 18
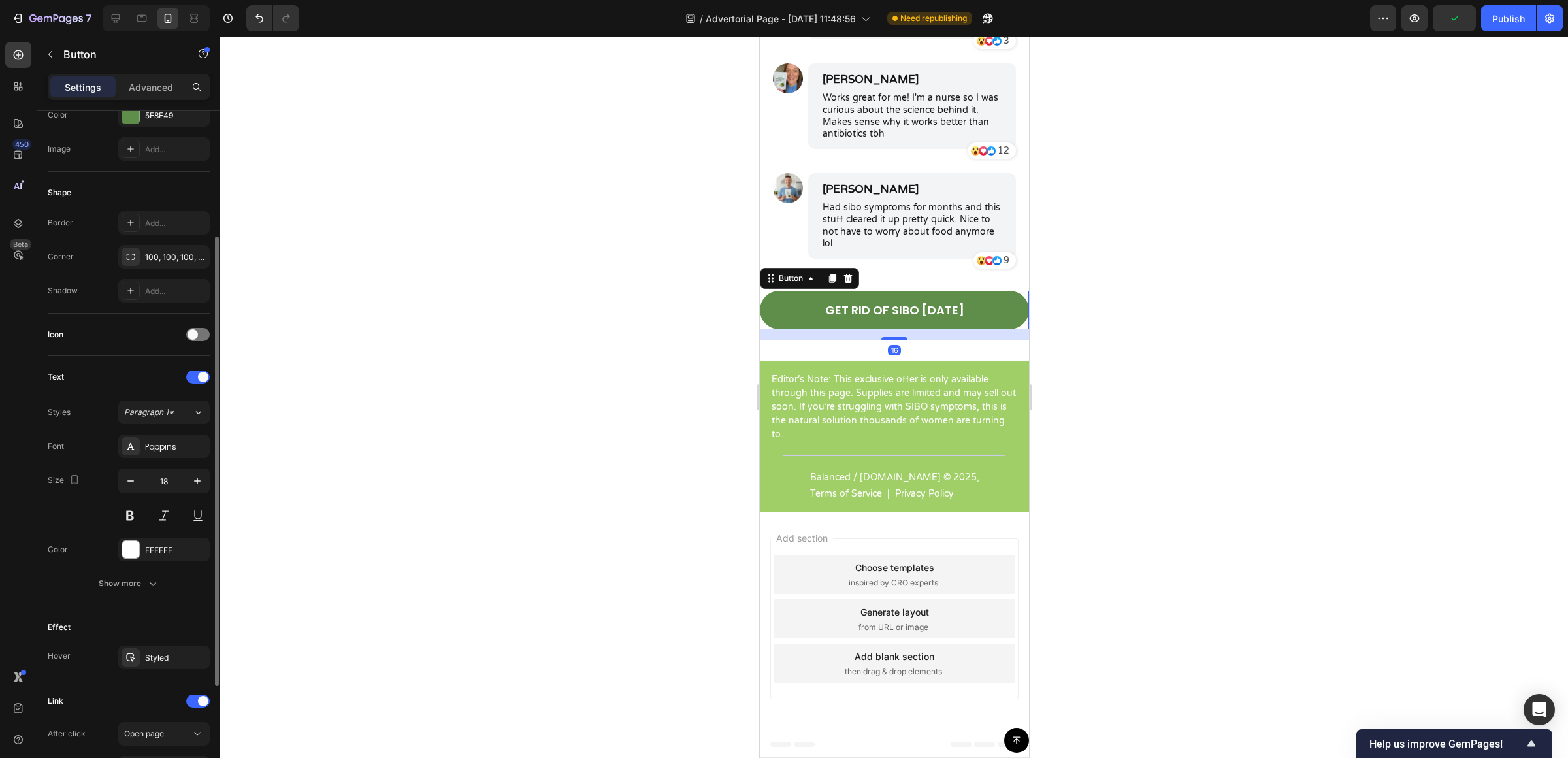
scroll to position [356, 0]
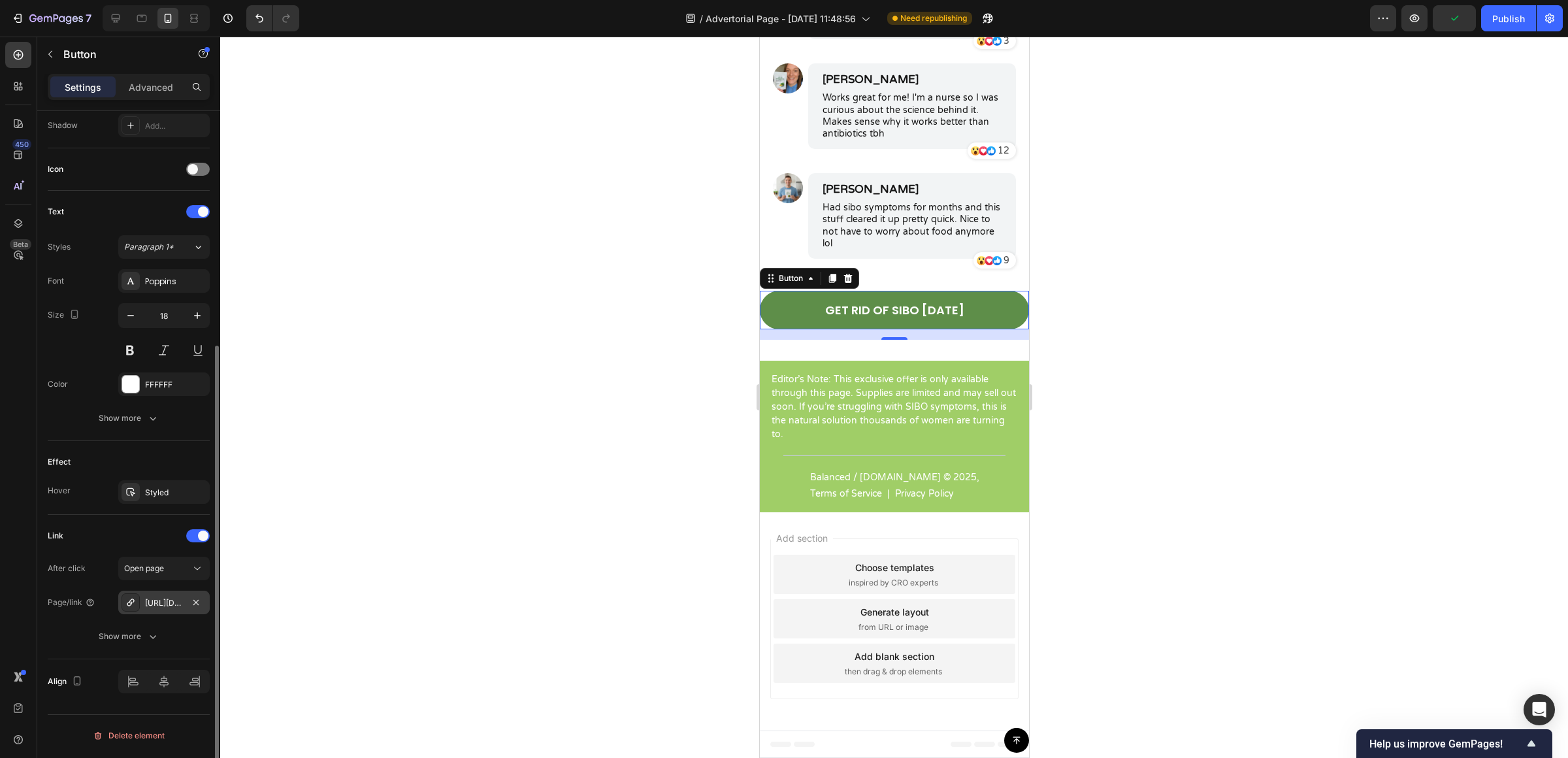
click at [173, 614] on div "[URL][DOMAIN_NAME]" at bounding box center [163, 602] width 91 height 24
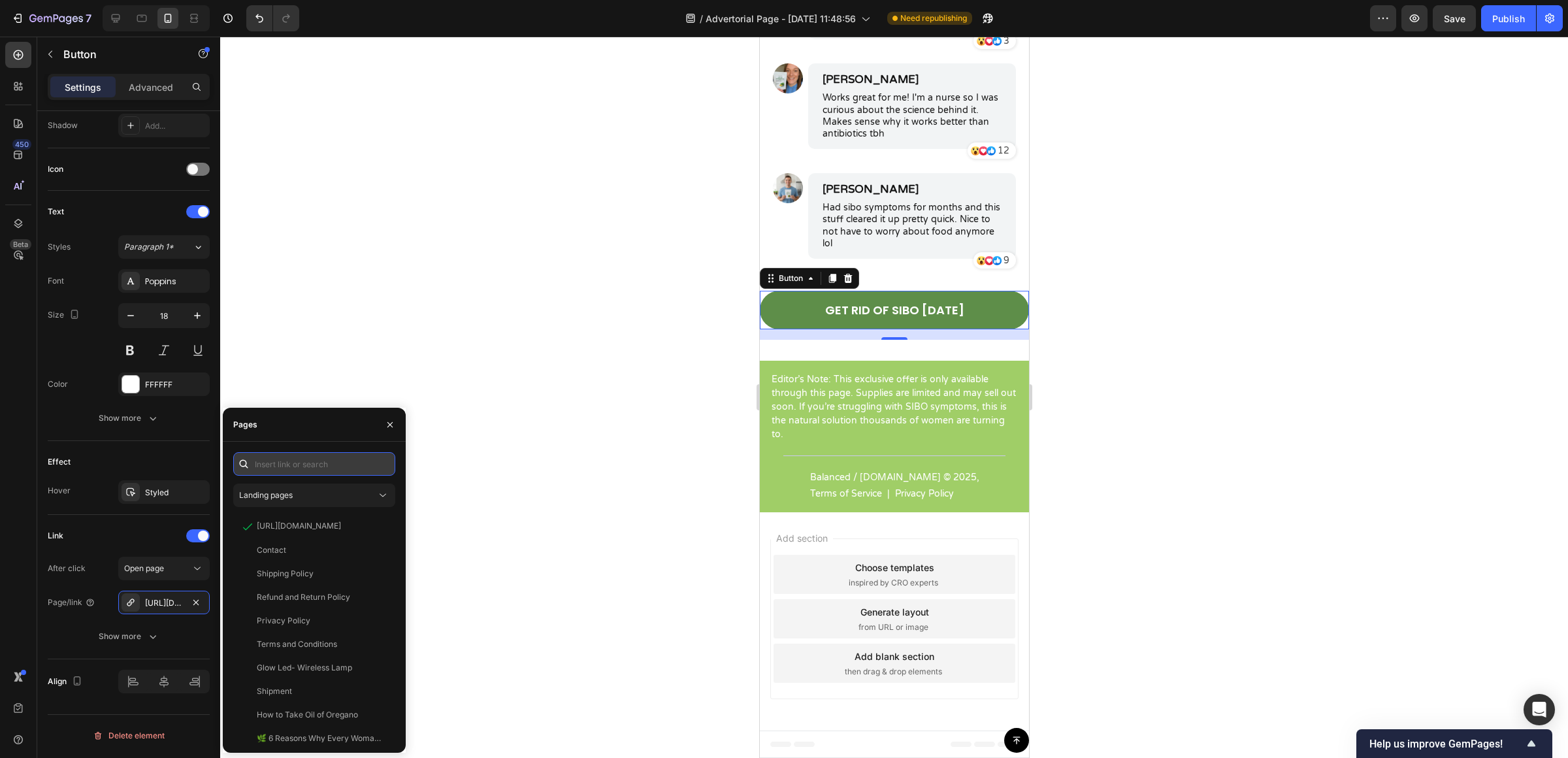
click at [317, 461] on input "text" at bounding box center [314, 464] width 162 height 24
paste input "https://try-balanced.com/products/oil-of-oregano-sibo"
type input "https://try-balanced.com/products/oil-of-oregano-sibo"
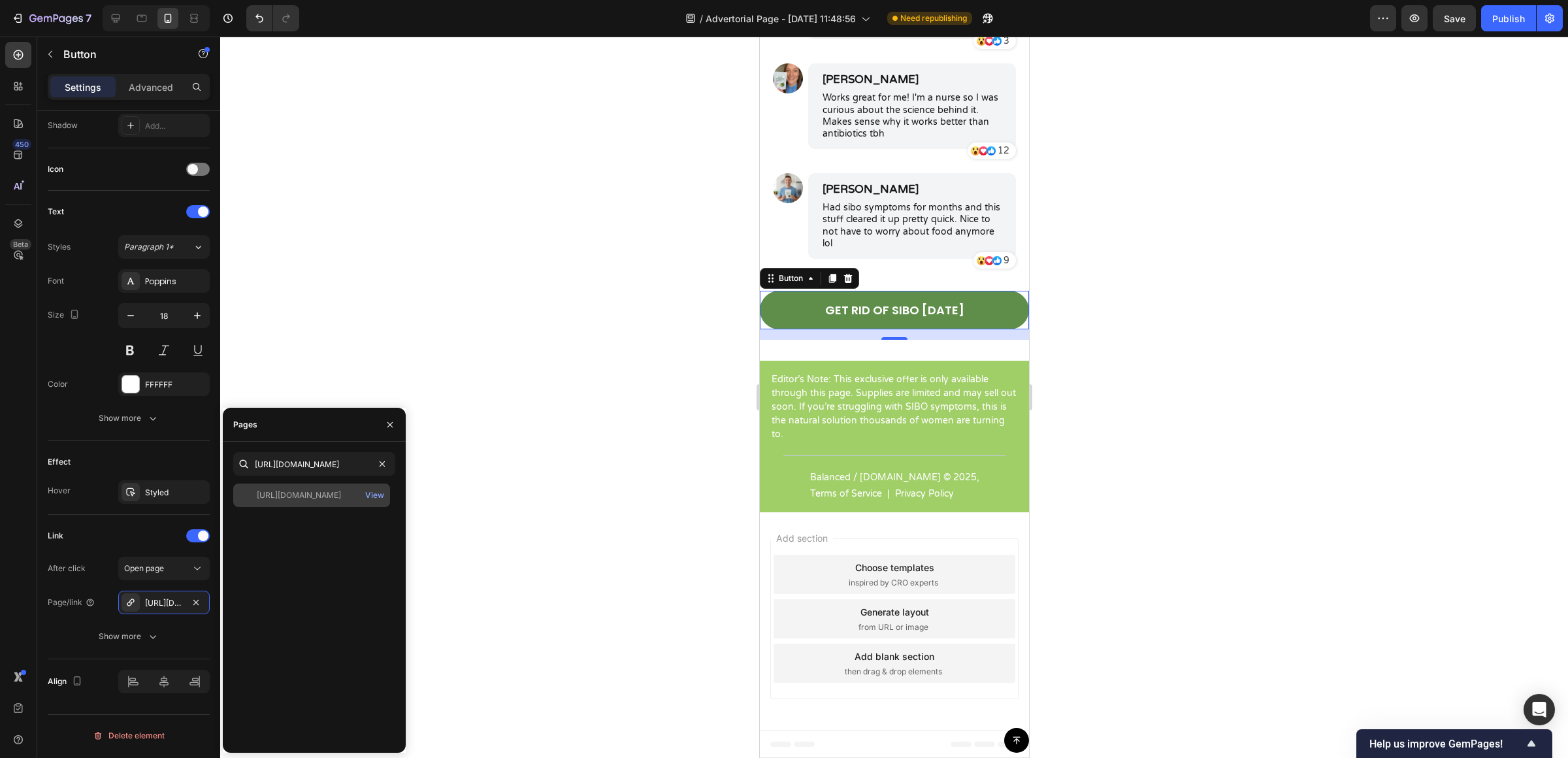
click at [340, 502] on div "https://try-balanced.com/products/oil-of-oregano-sibo View" at bounding box center [311, 496] width 156 height 24
click at [446, 323] on div at bounding box center [894, 397] width 1348 height 721
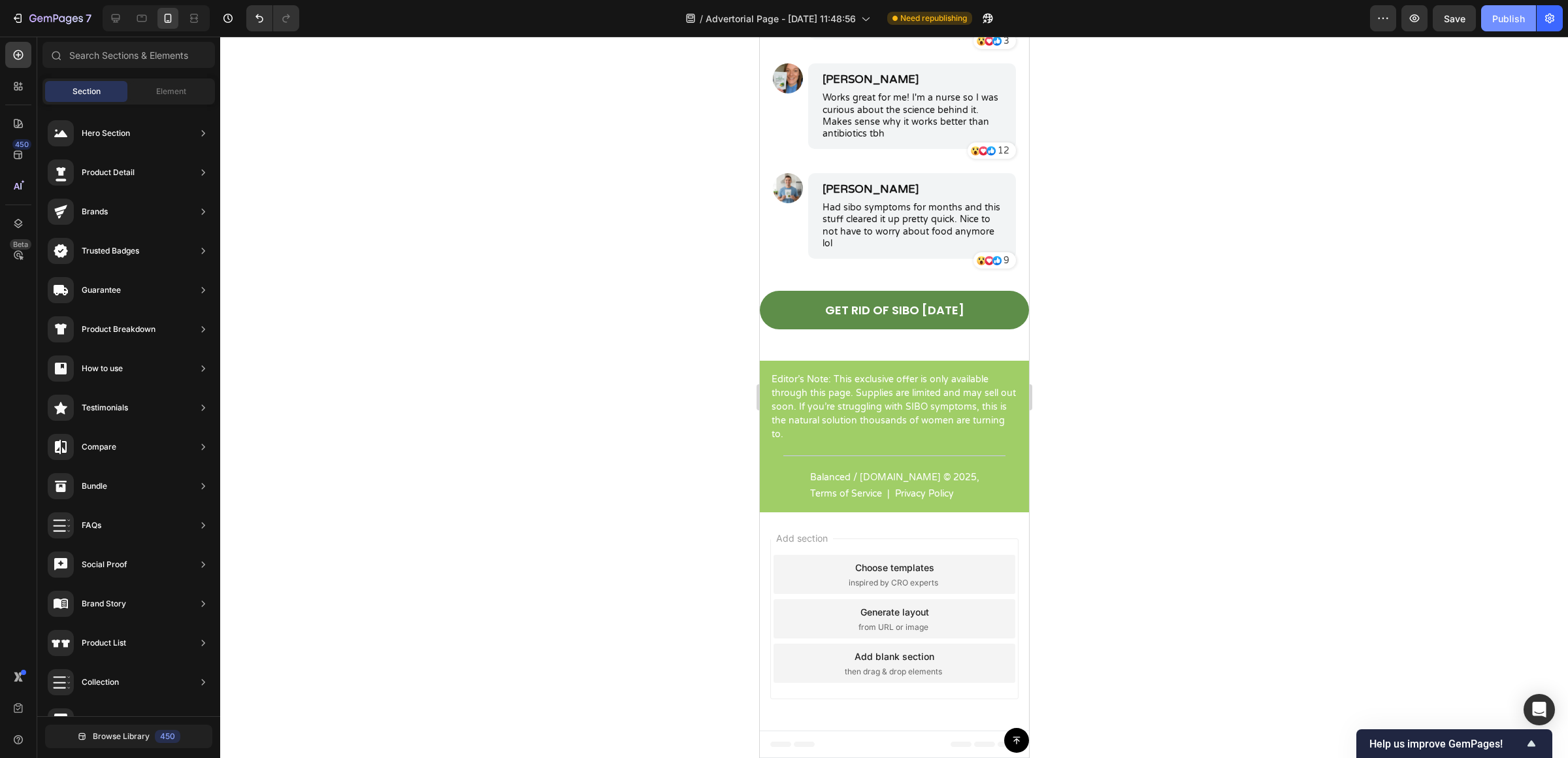
click at [1498, 12] on div "Publish" at bounding box center [1508, 19] width 32 height 14
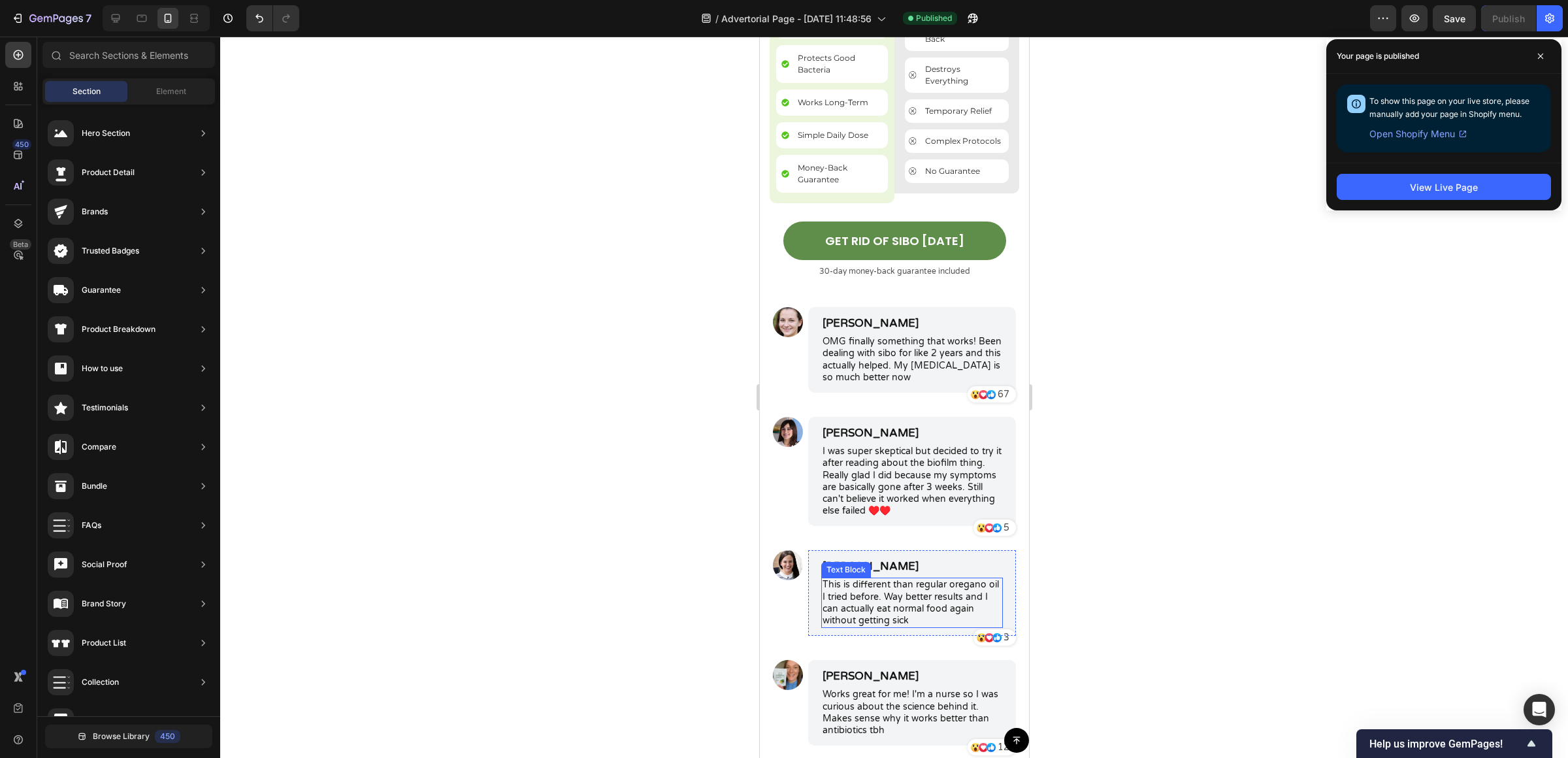
scroll to position [4769, 0]
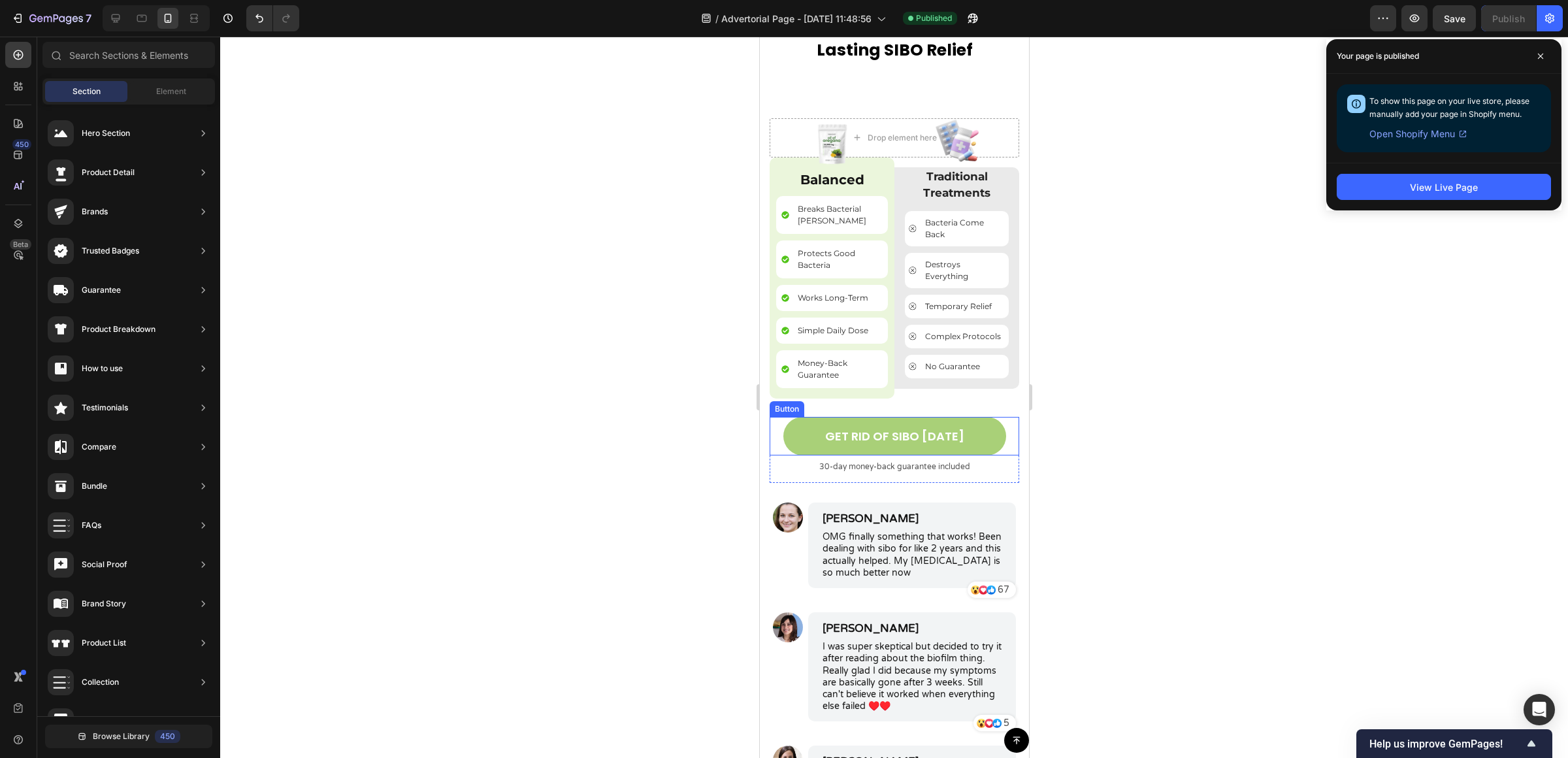
click at [947, 426] on link "GET RID OF SIBO [DATE]" at bounding box center [894, 436] width 223 height 38
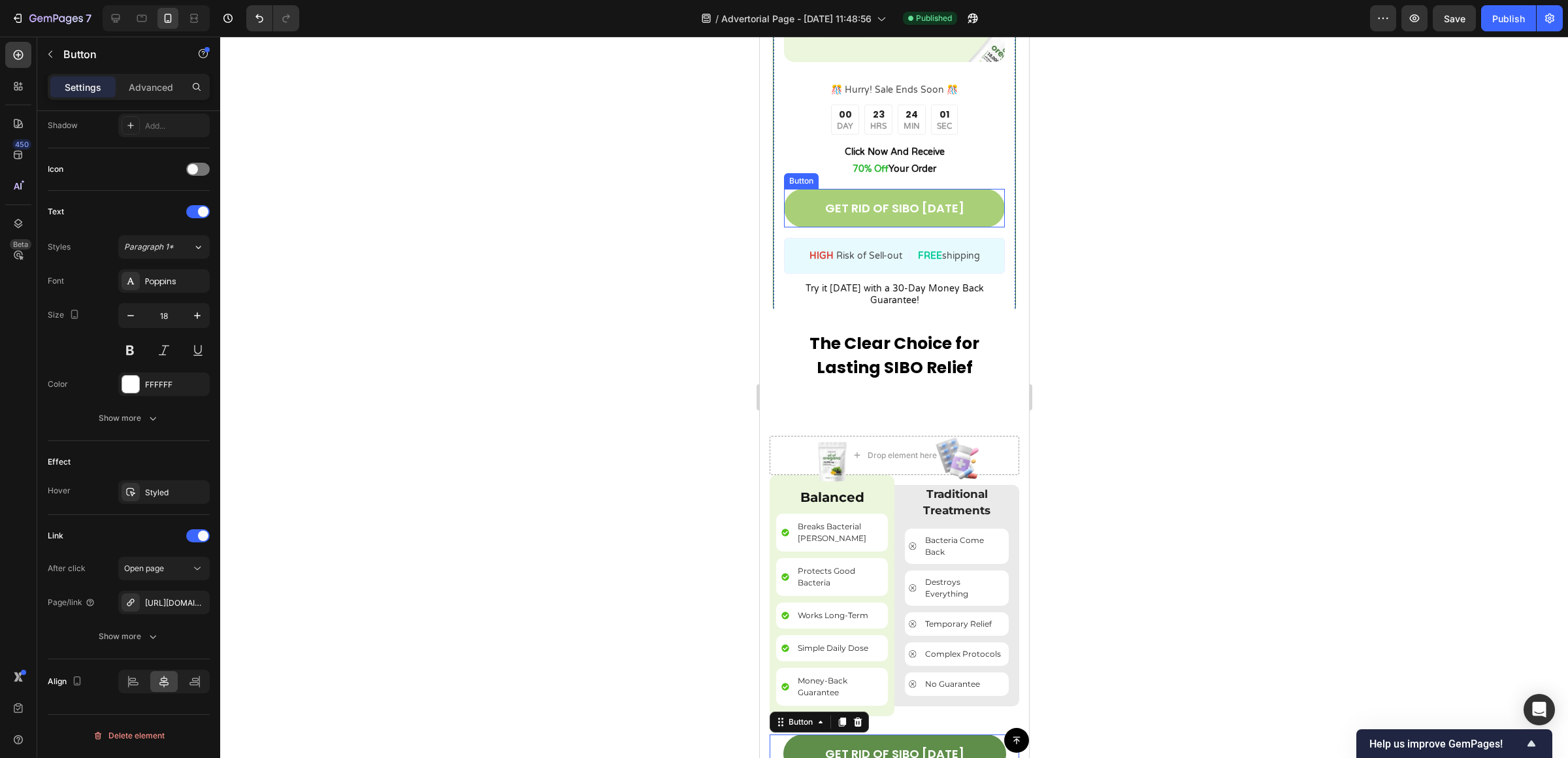
scroll to position [4287, 0]
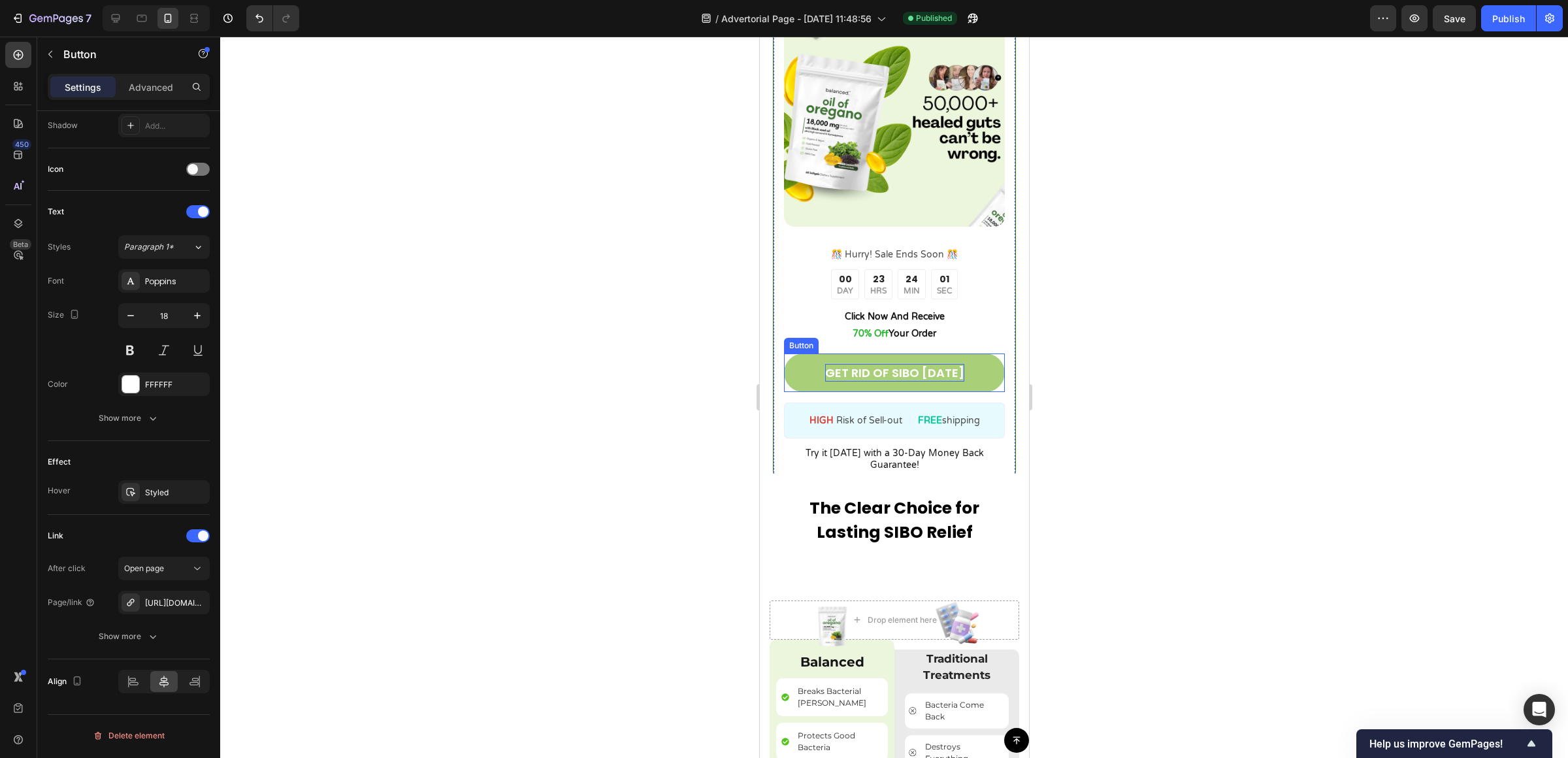
click at [903, 364] on p "GET RID OF SIBO [DATE]" at bounding box center [894, 373] width 139 height 18
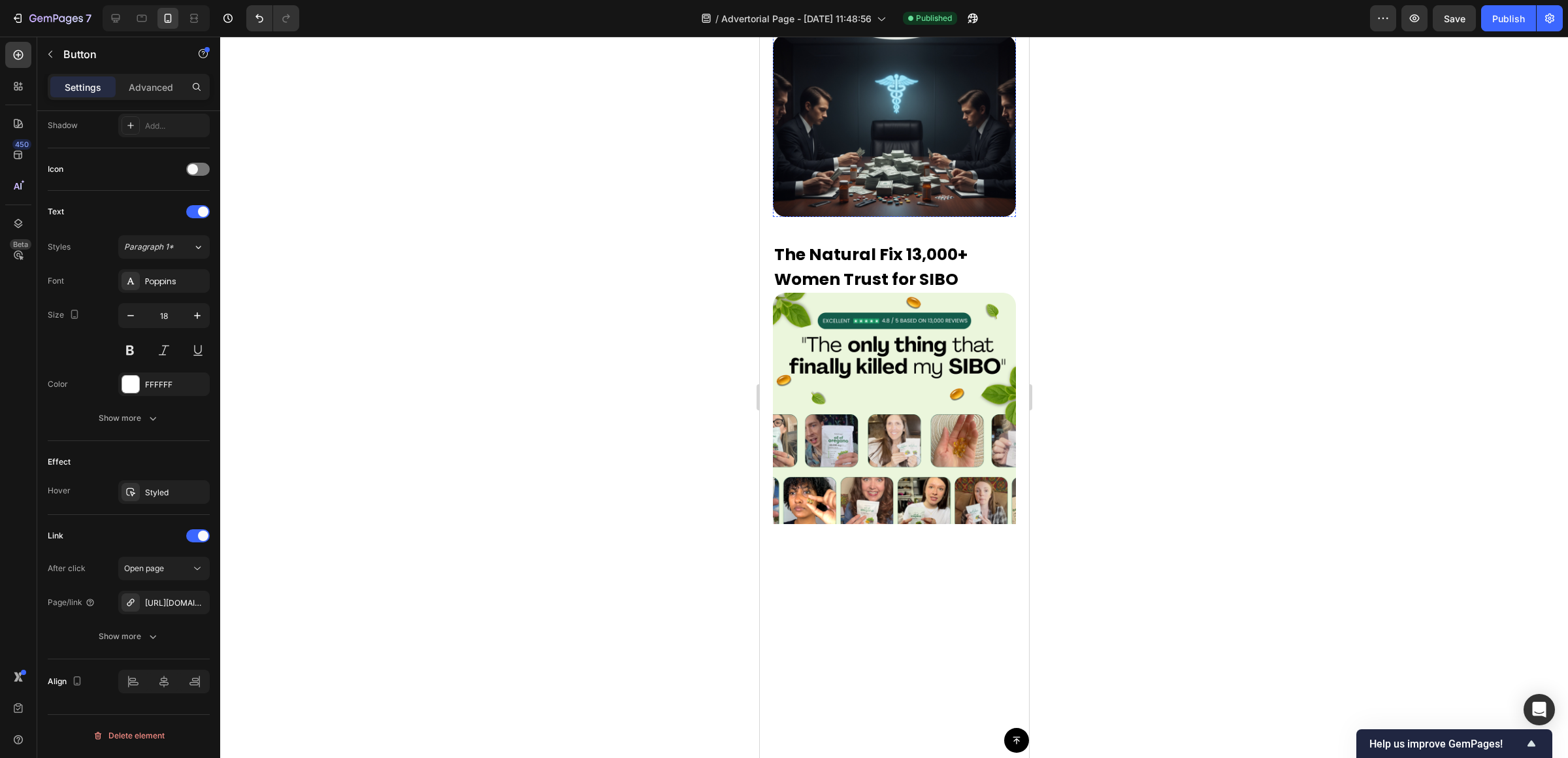
scroll to position [3178, 0]
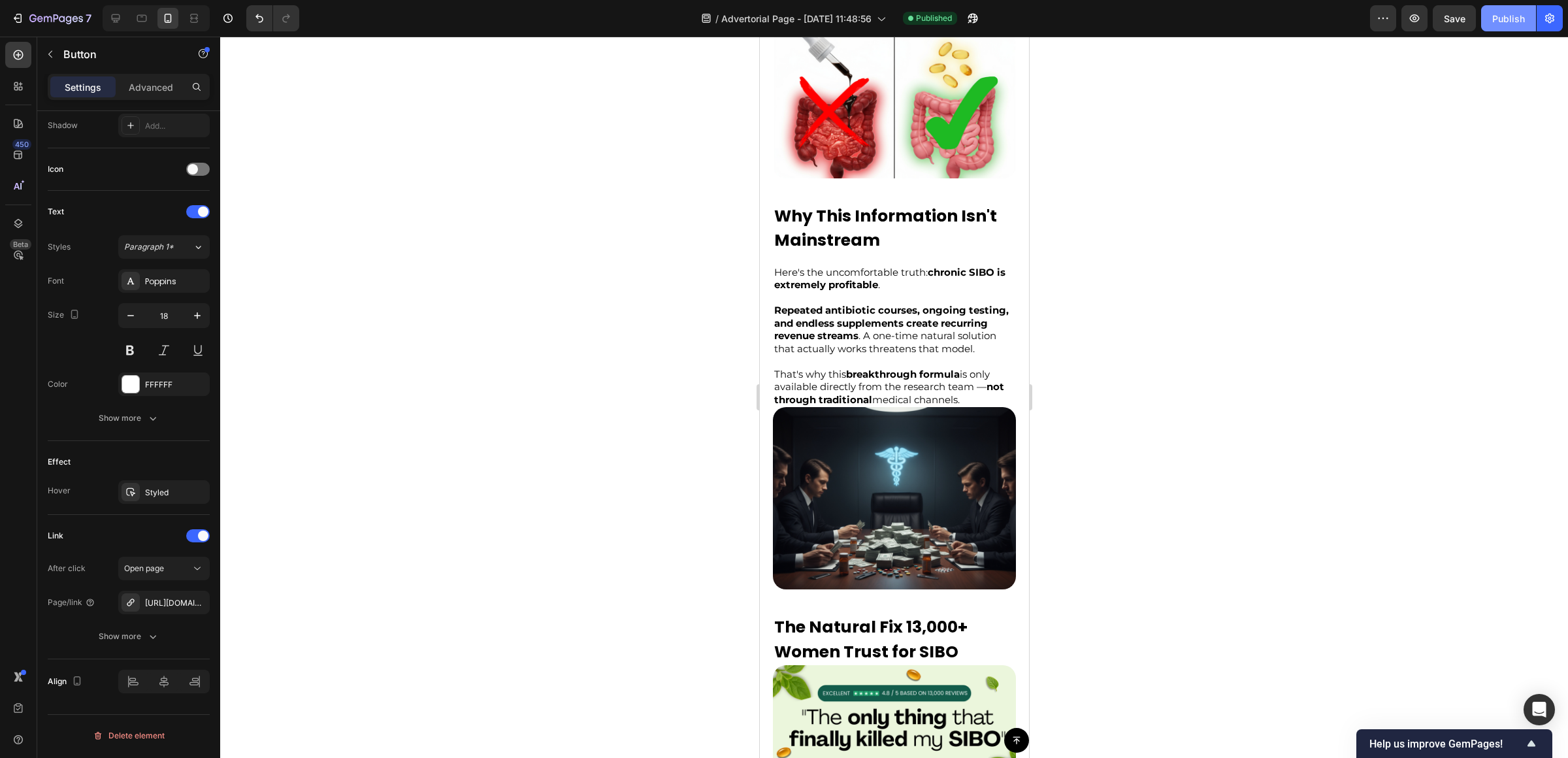
click at [1518, 24] on div "Publish" at bounding box center [1508, 19] width 32 height 14
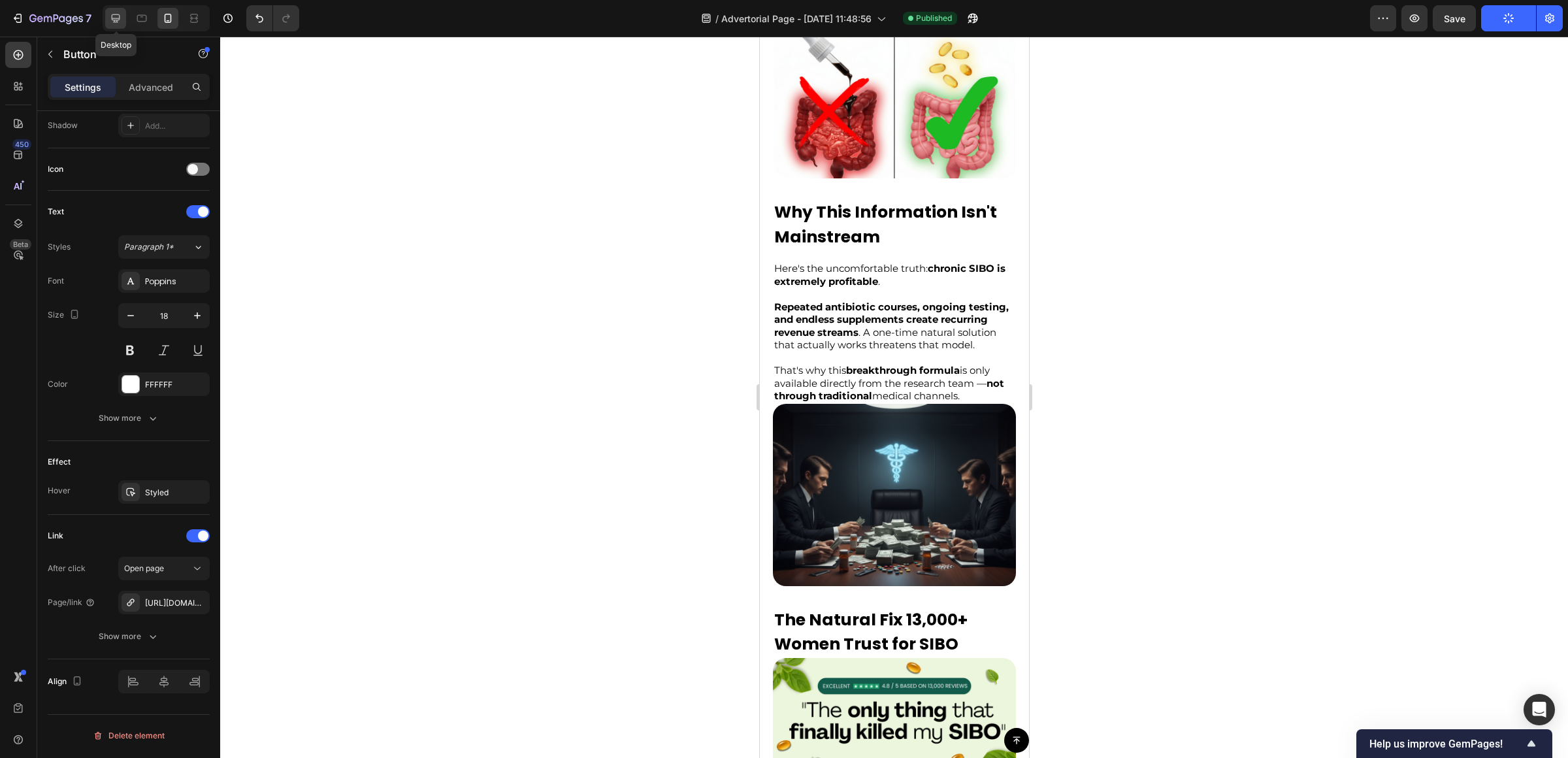
click at [122, 20] on div at bounding box center [115, 18] width 21 height 21
type input "16"
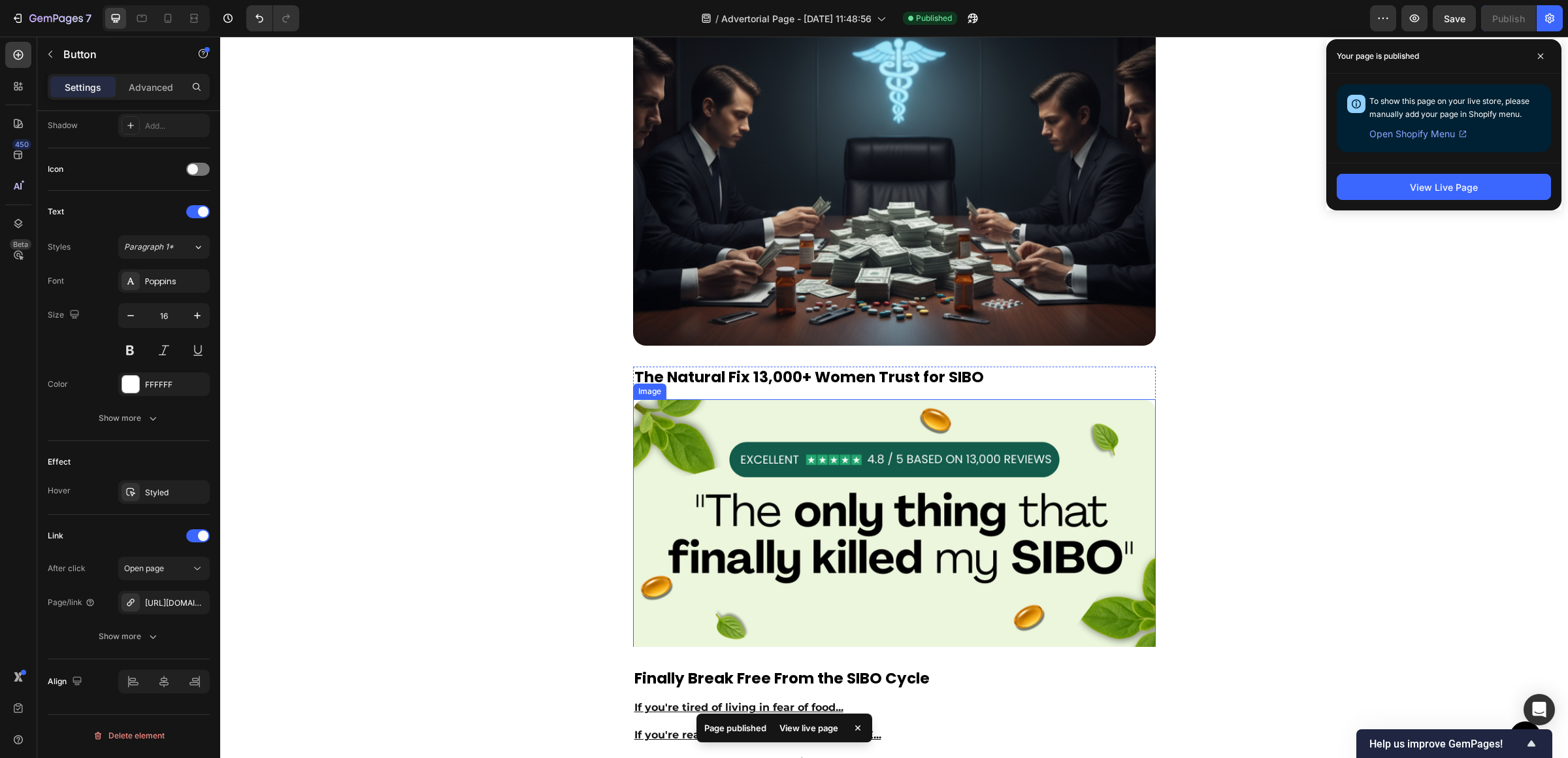
scroll to position [3401, 0]
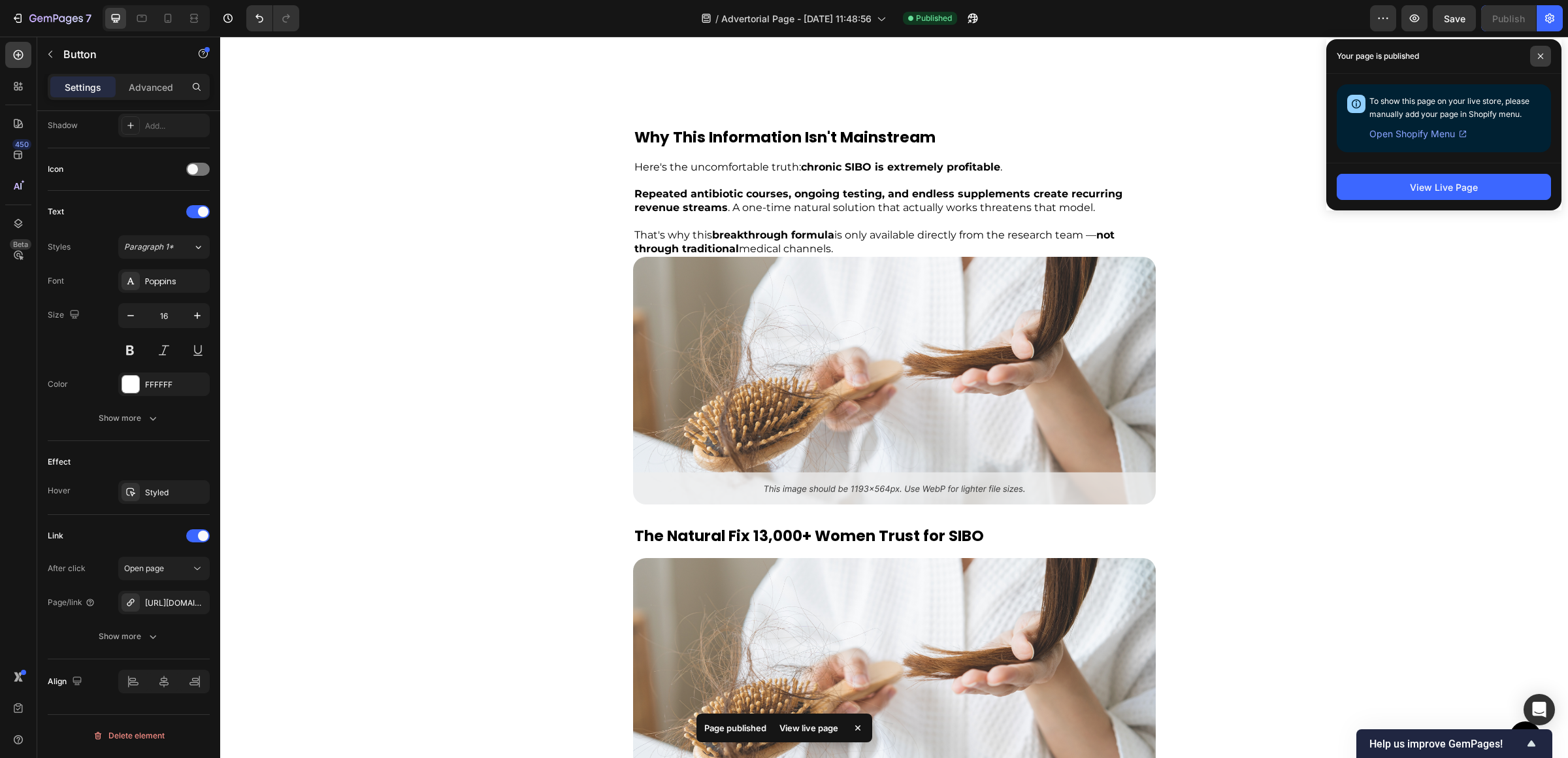
click at [1540, 56] on icon at bounding box center [1540, 56] width 5 height 5
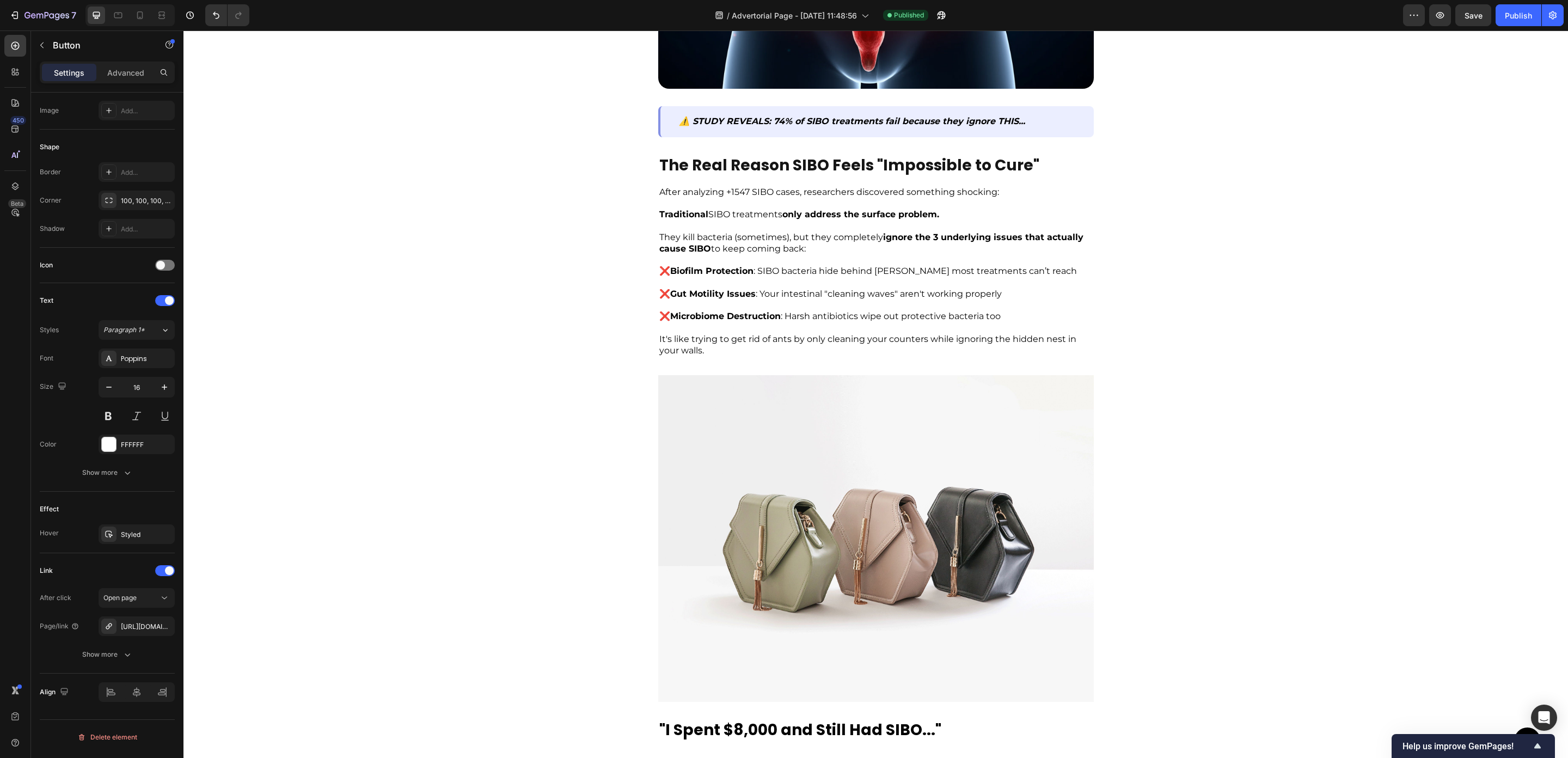
scroll to position [863, 0]
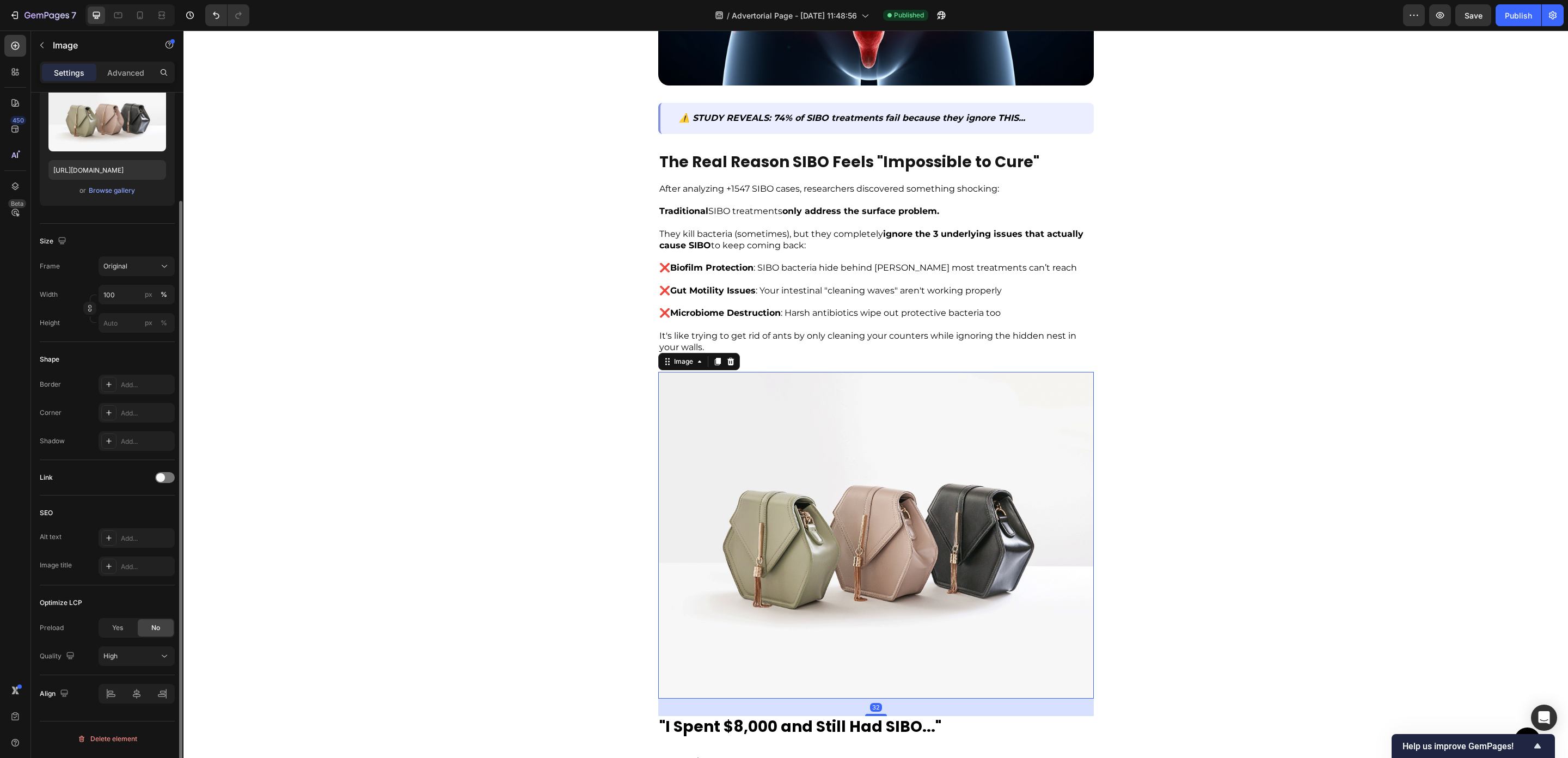
click at [858, 472] on img at bounding box center [876, 535] width 436 height 327
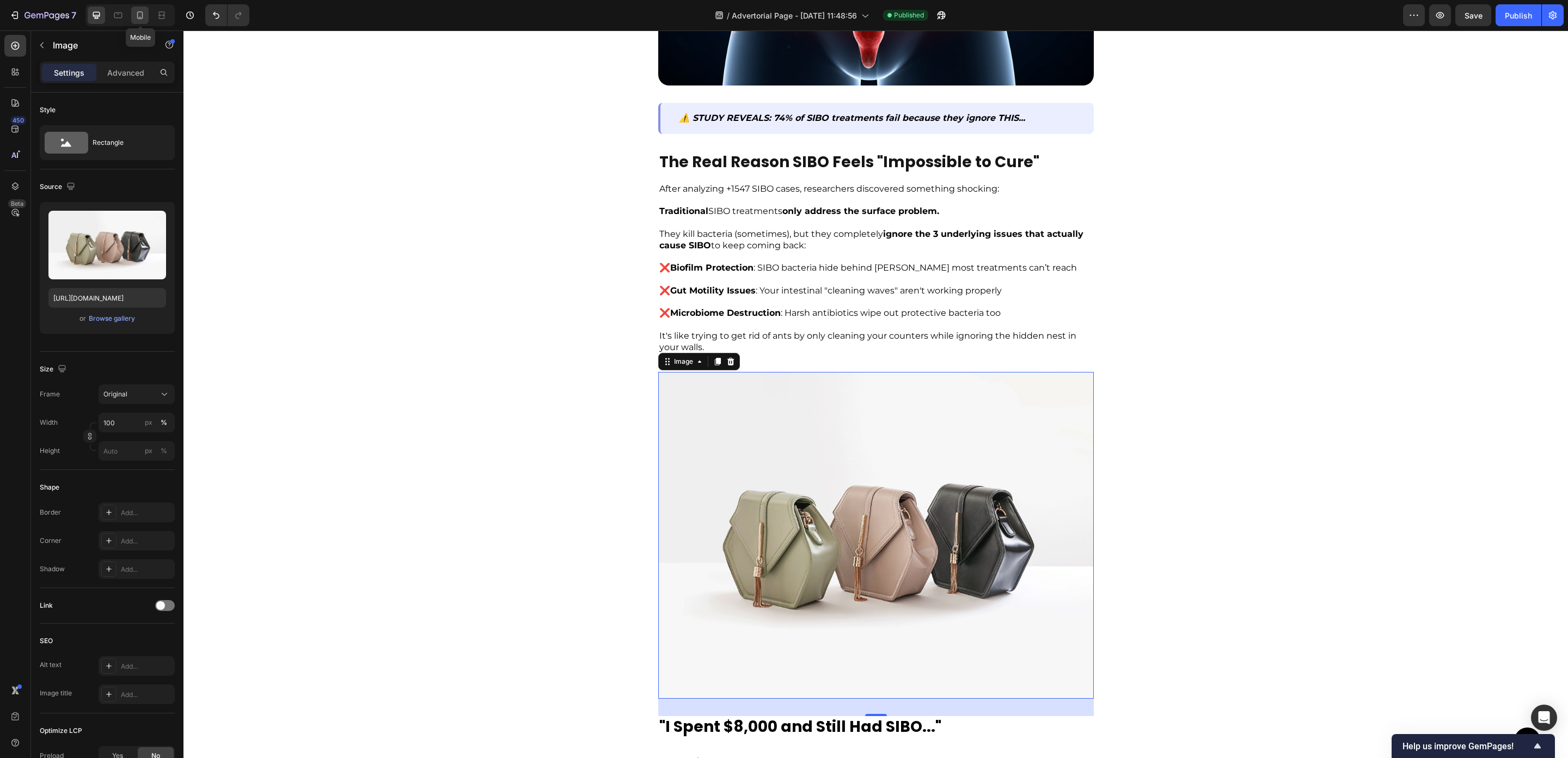
click at [137, 15] on icon at bounding box center [140, 15] width 11 height 11
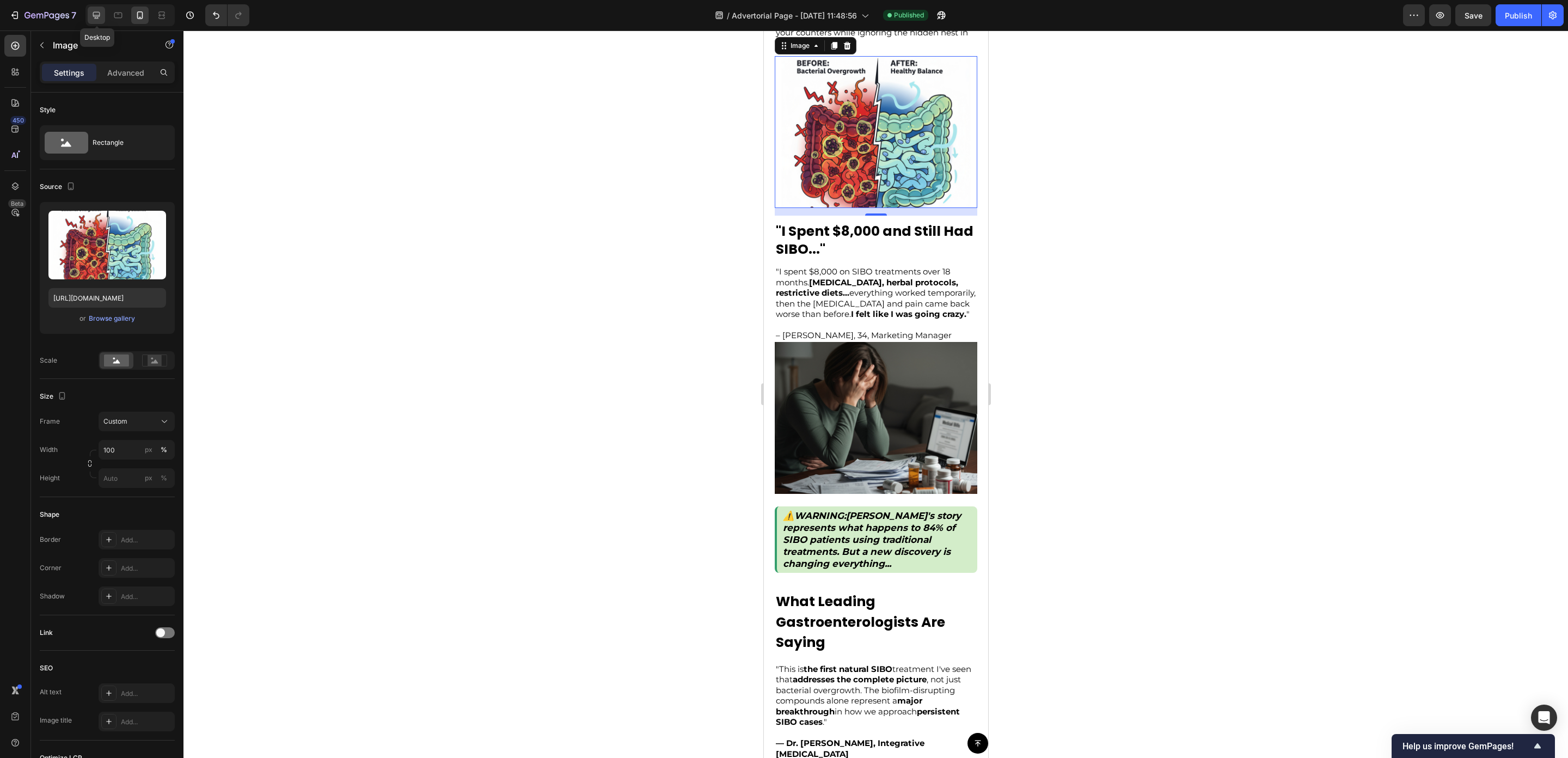
click at [91, 18] on icon at bounding box center [96, 15] width 11 height 11
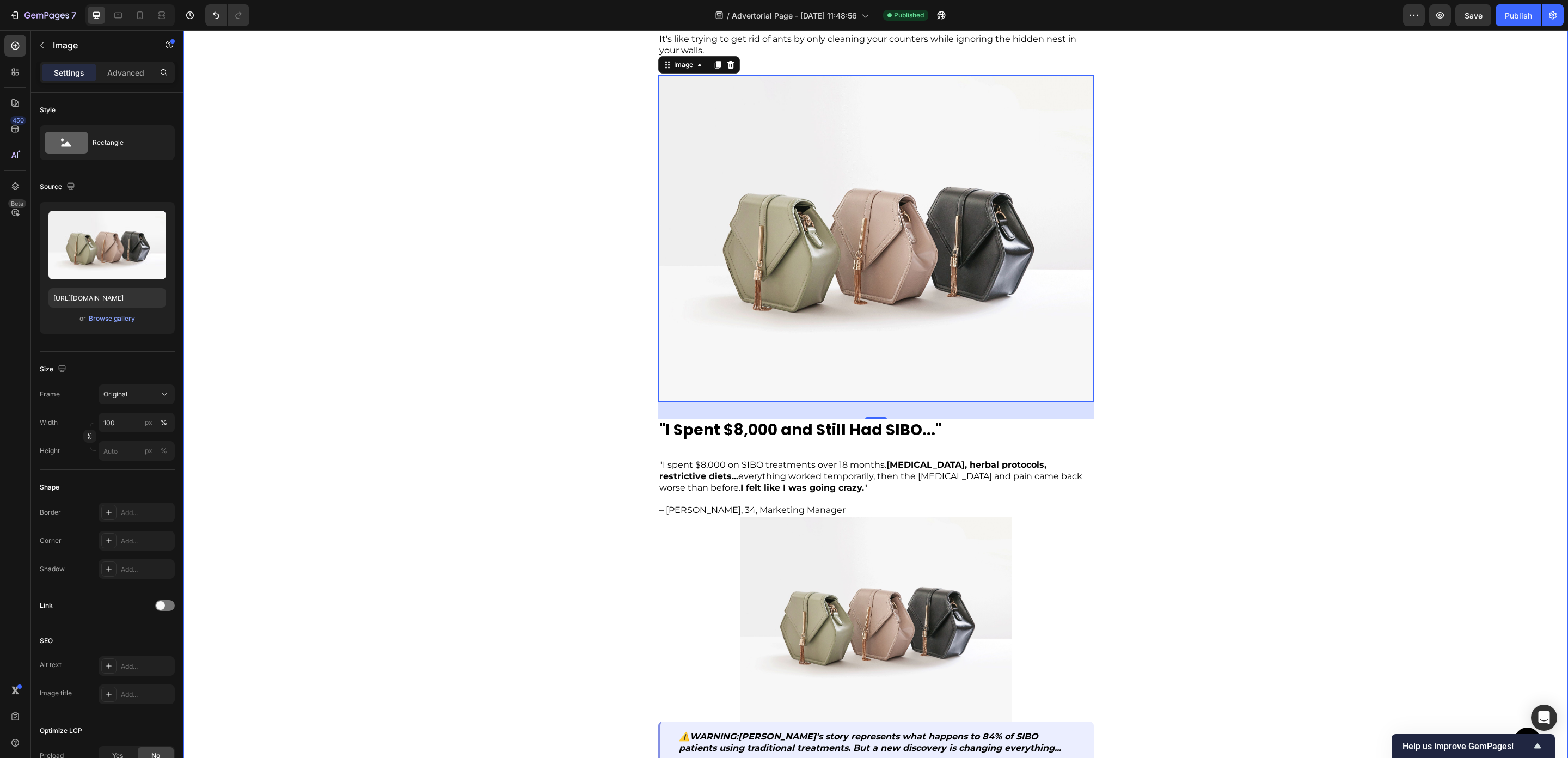
scroll to position [1166, 0]
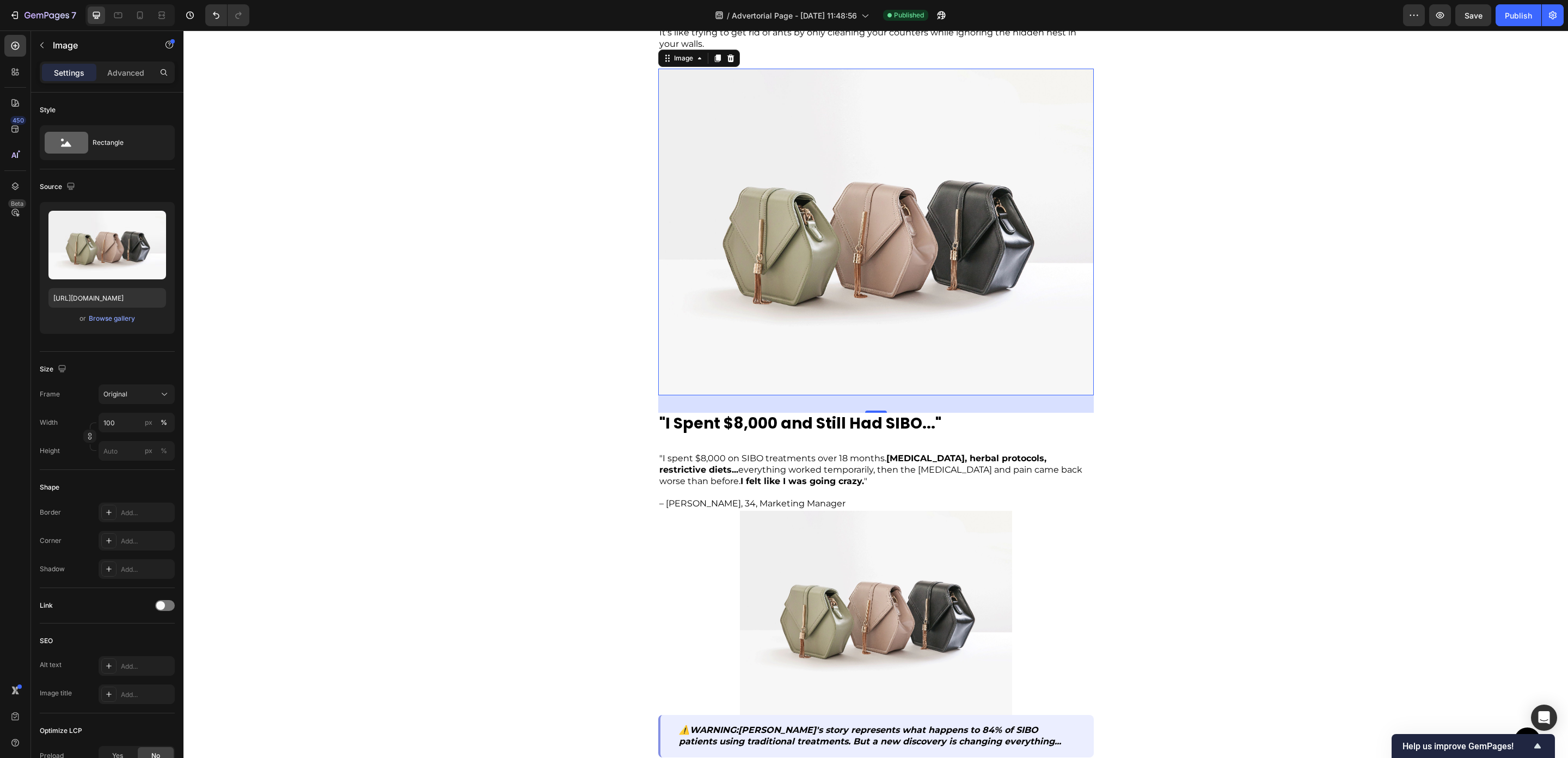
click at [774, 246] on img at bounding box center [876, 232] width 436 height 327
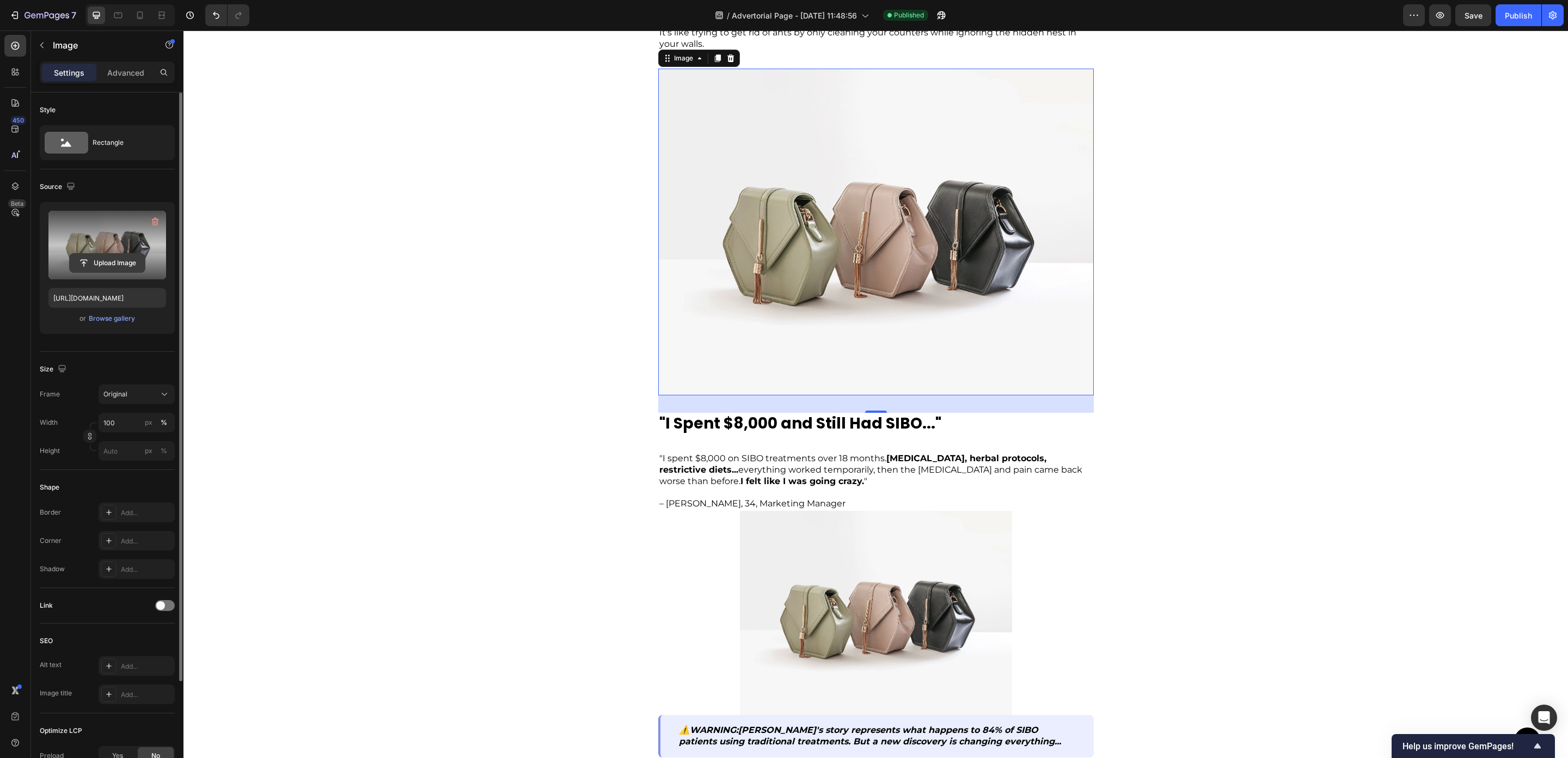
click at [130, 257] on input "file" at bounding box center [107, 263] width 75 height 19
click at [115, 324] on button "Browse gallery" at bounding box center [112, 318] width 48 height 11
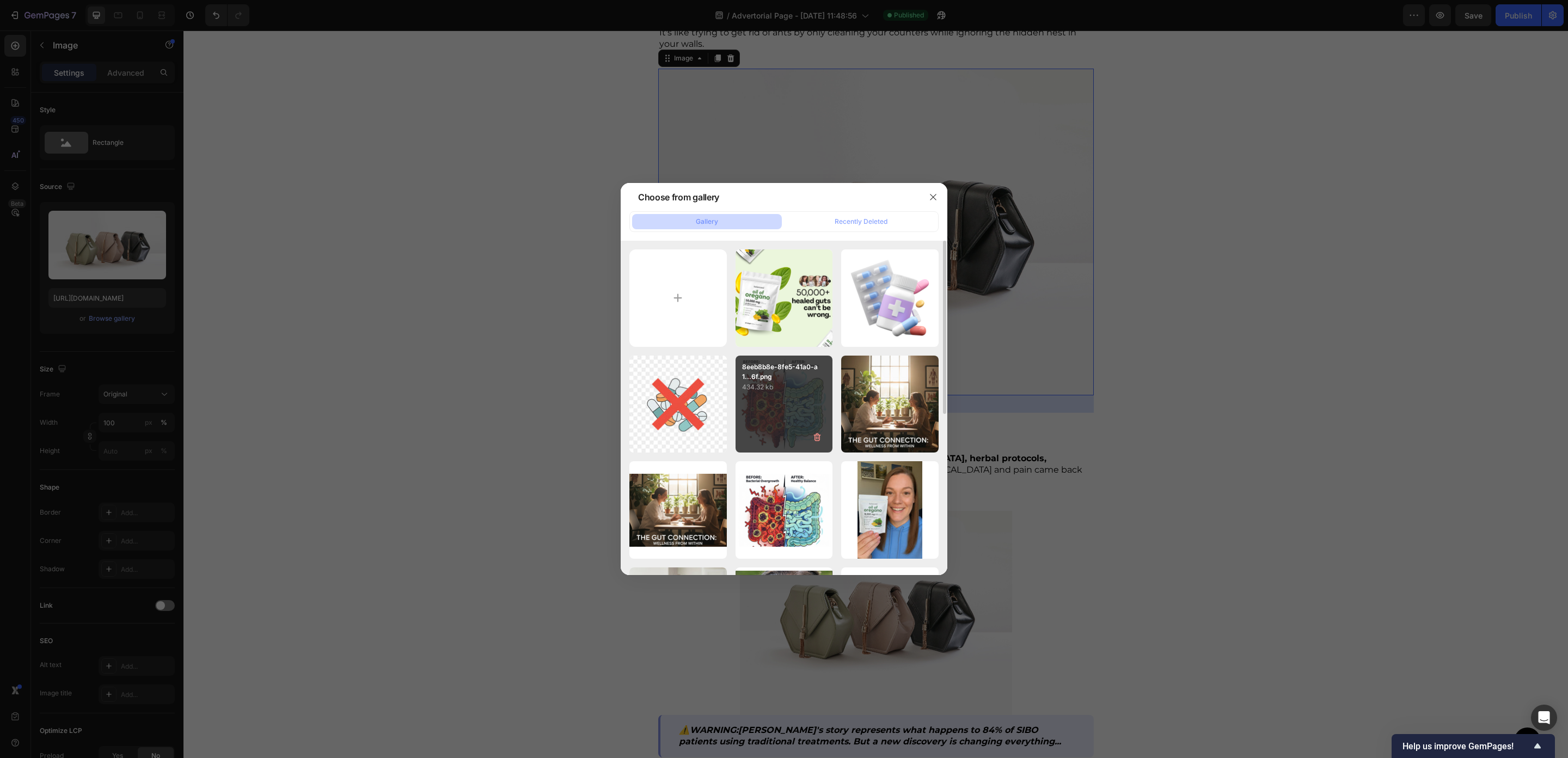
click at [799, 424] on div "8eeb8b8e-8fe5-41a0-a1...6f.png 434.32 kb" at bounding box center [784, 404] width 98 height 98
type input "https://cdn.shopify.com/s/files/1/0673/4944/6882/files/gempages_484072994692399…"
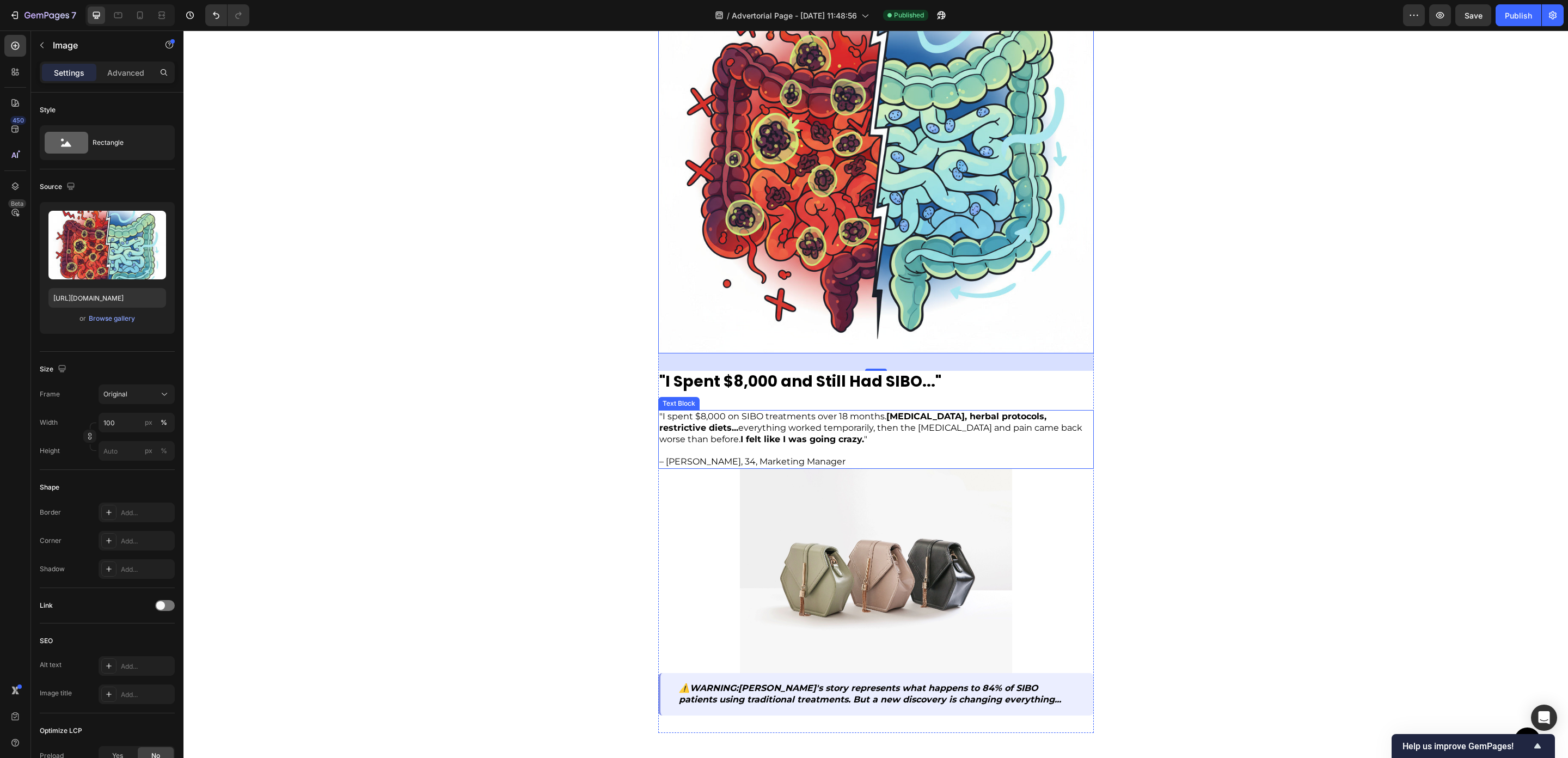
scroll to position [1341, 0]
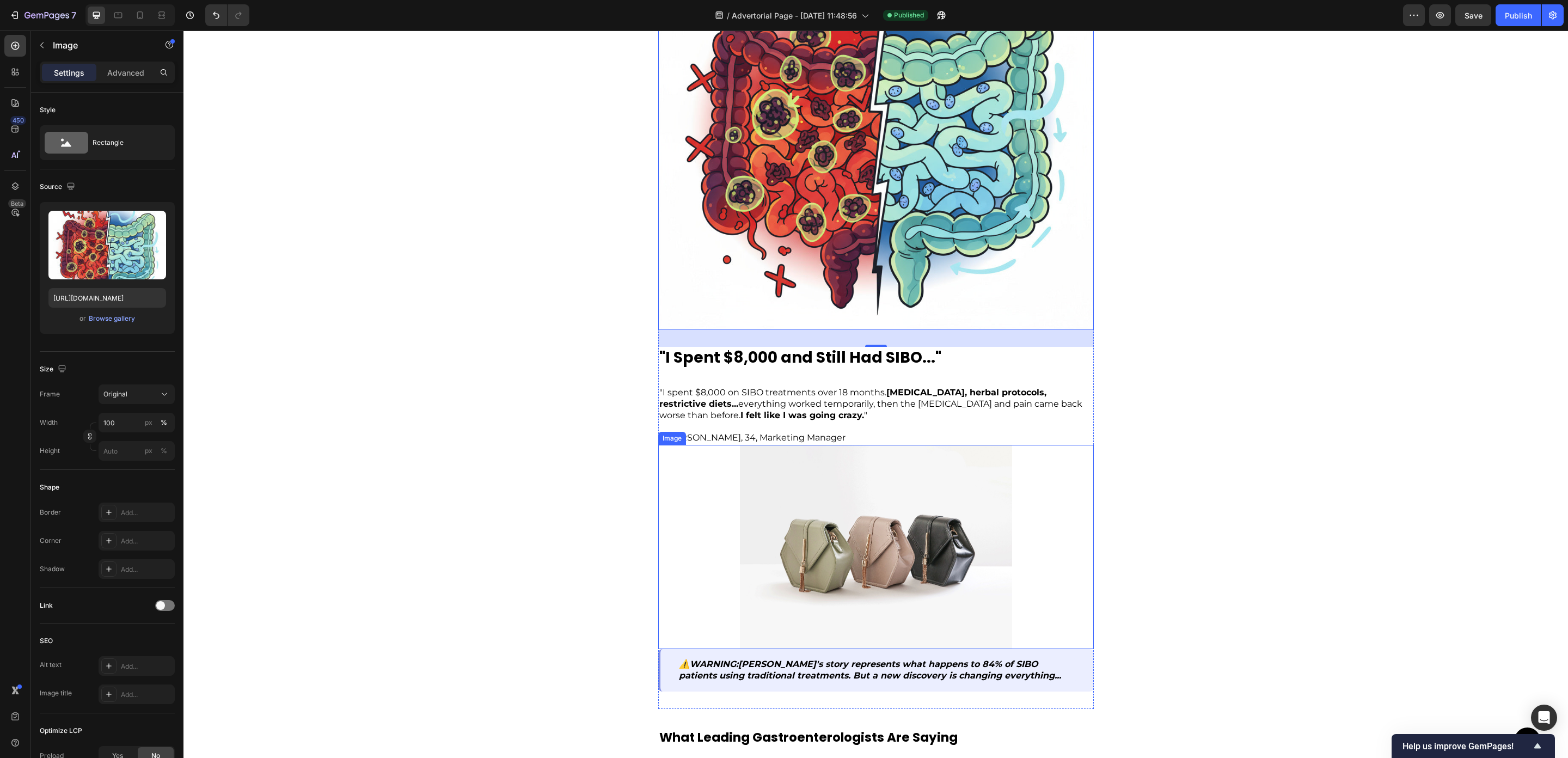
drag, startPoint x: 854, startPoint y: 542, endPoint x: 732, endPoint y: 511, distance: 125.9
click at [853, 542] on img at bounding box center [876, 547] width 272 height 204
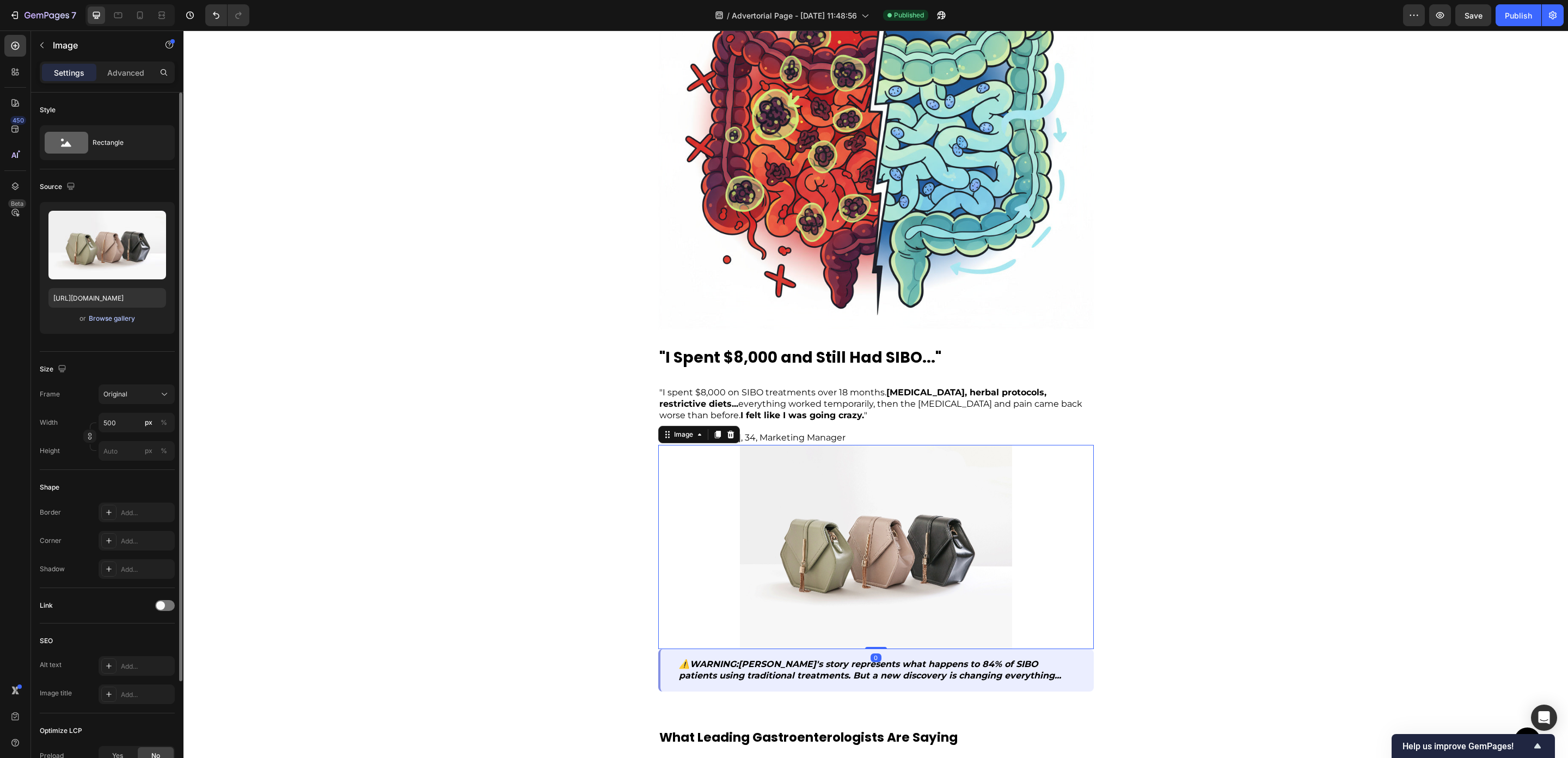
click at [106, 318] on div "Browse gallery" at bounding box center [112, 318] width 46 height 10
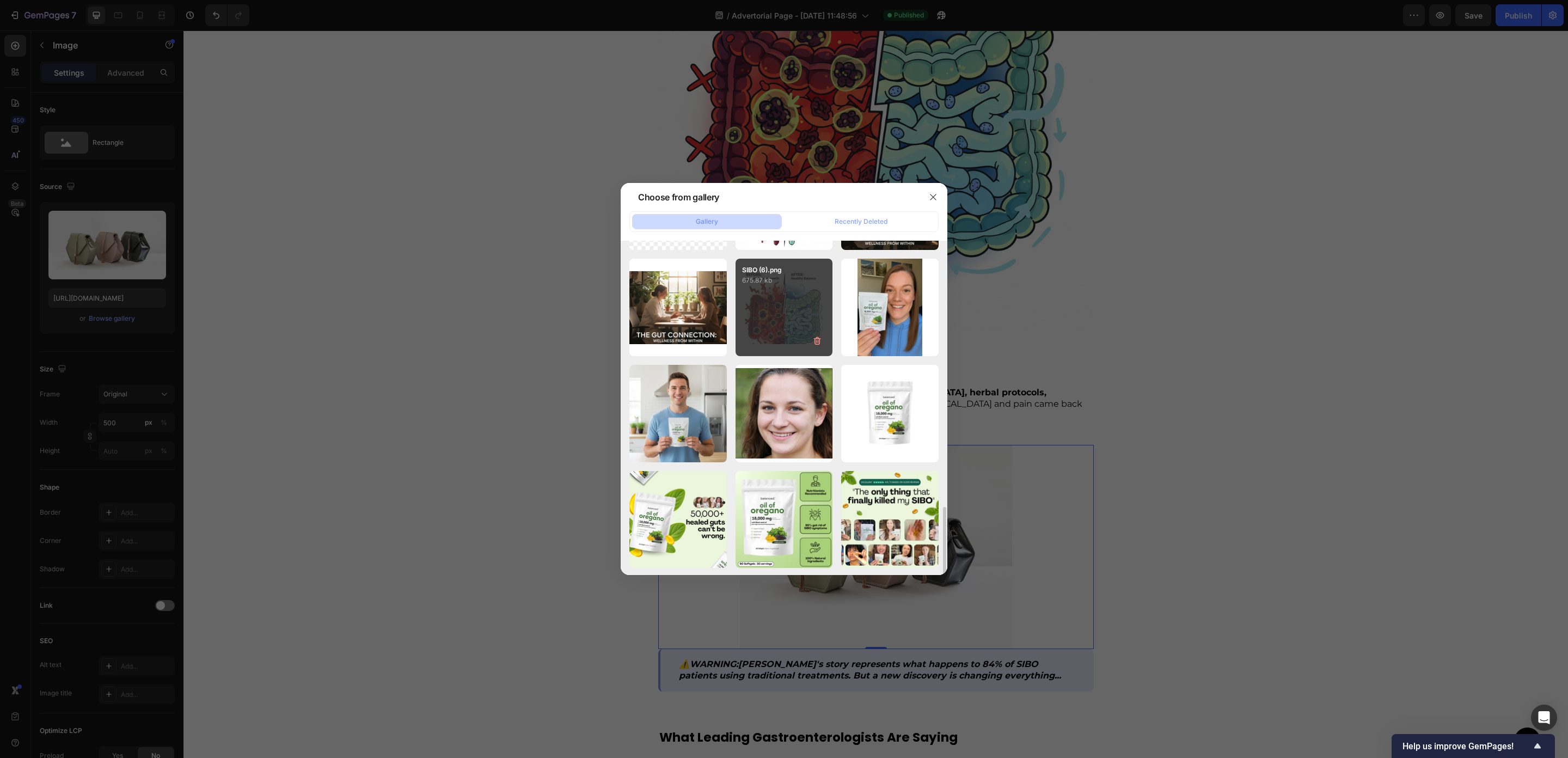
scroll to position [308, 0]
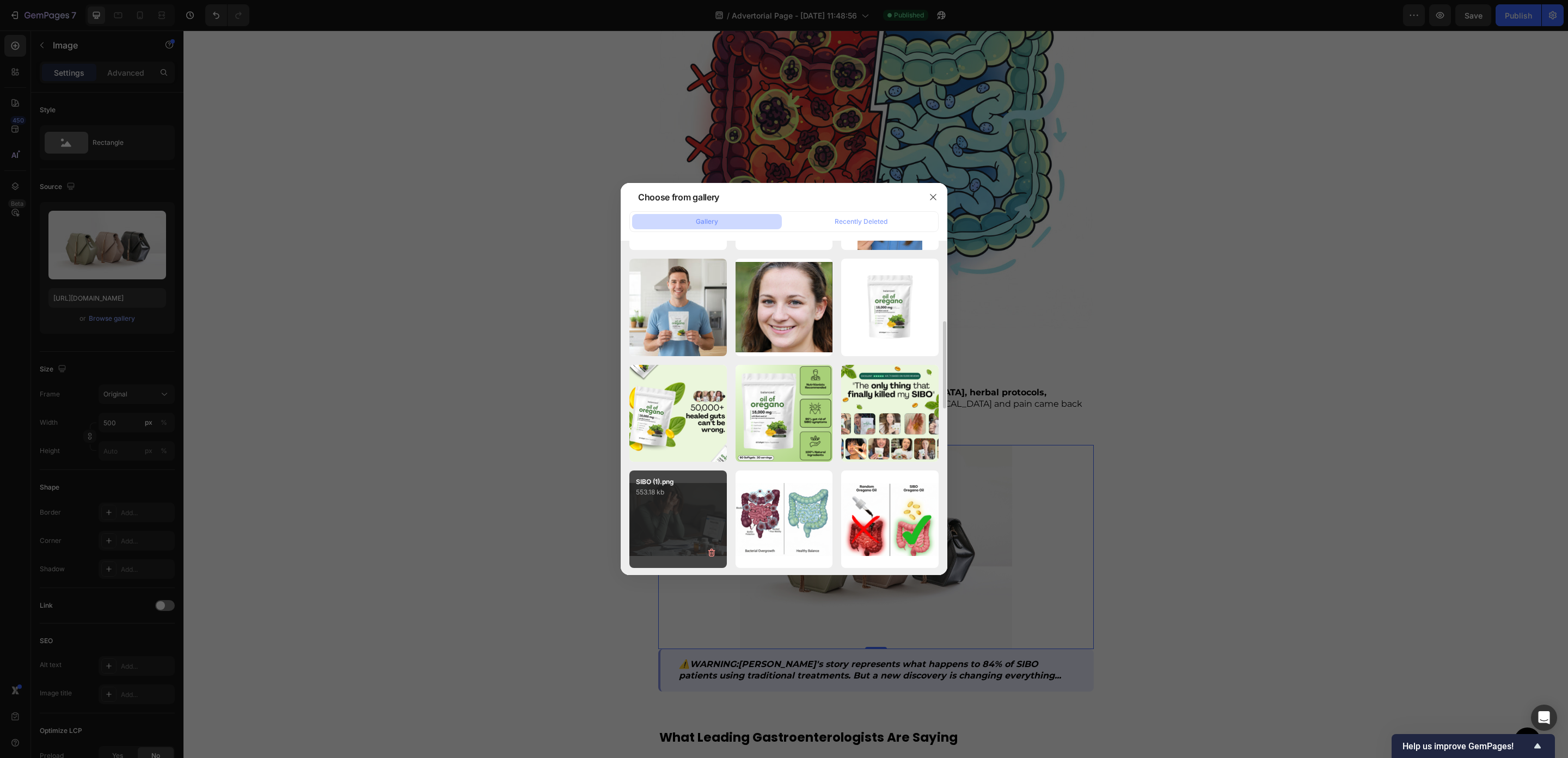
click at [673, 509] on div "SIBO (1).png 553.18 kb" at bounding box center [678, 519] width 98 height 98
type input "https://cdn.shopify.com/s/files/1/0673/4944/6882/files/gempages_484072994692399…"
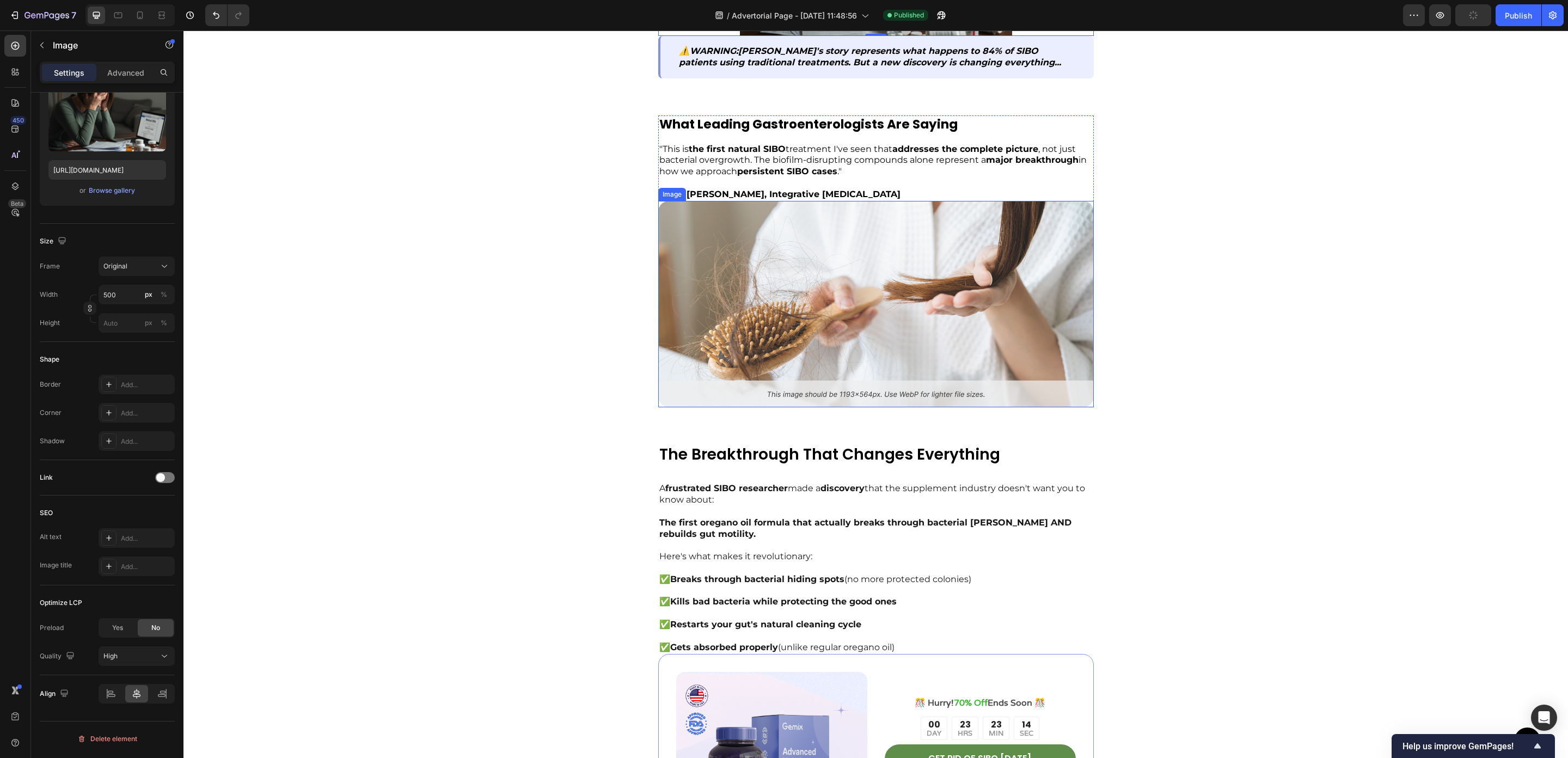
scroll to position [1961, 0]
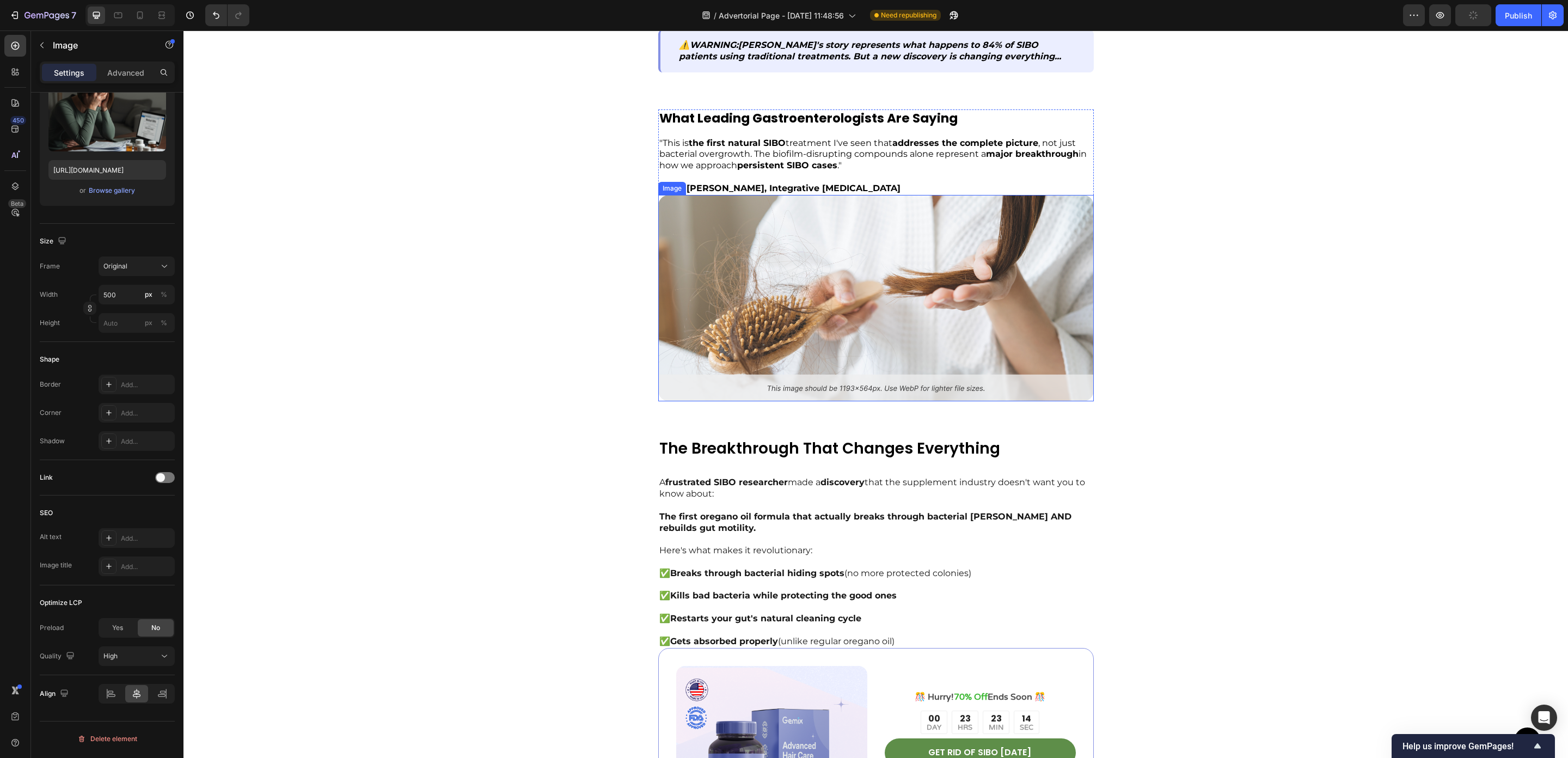
click at [848, 334] on img at bounding box center [876, 298] width 436 height 206
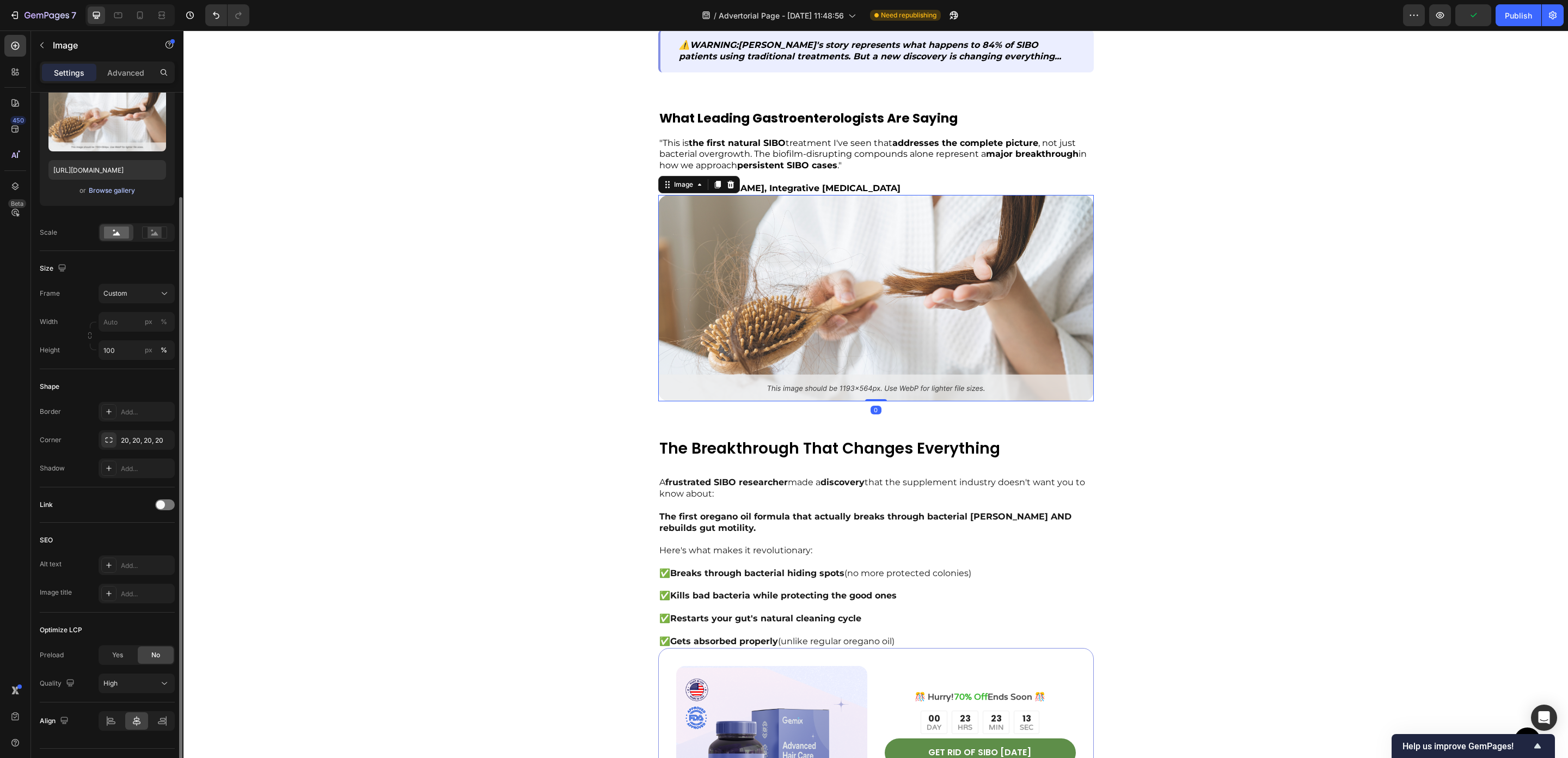
click at [127, 192] on div "Browse gallery" at bounding box center [112, 191] width 46 height 10
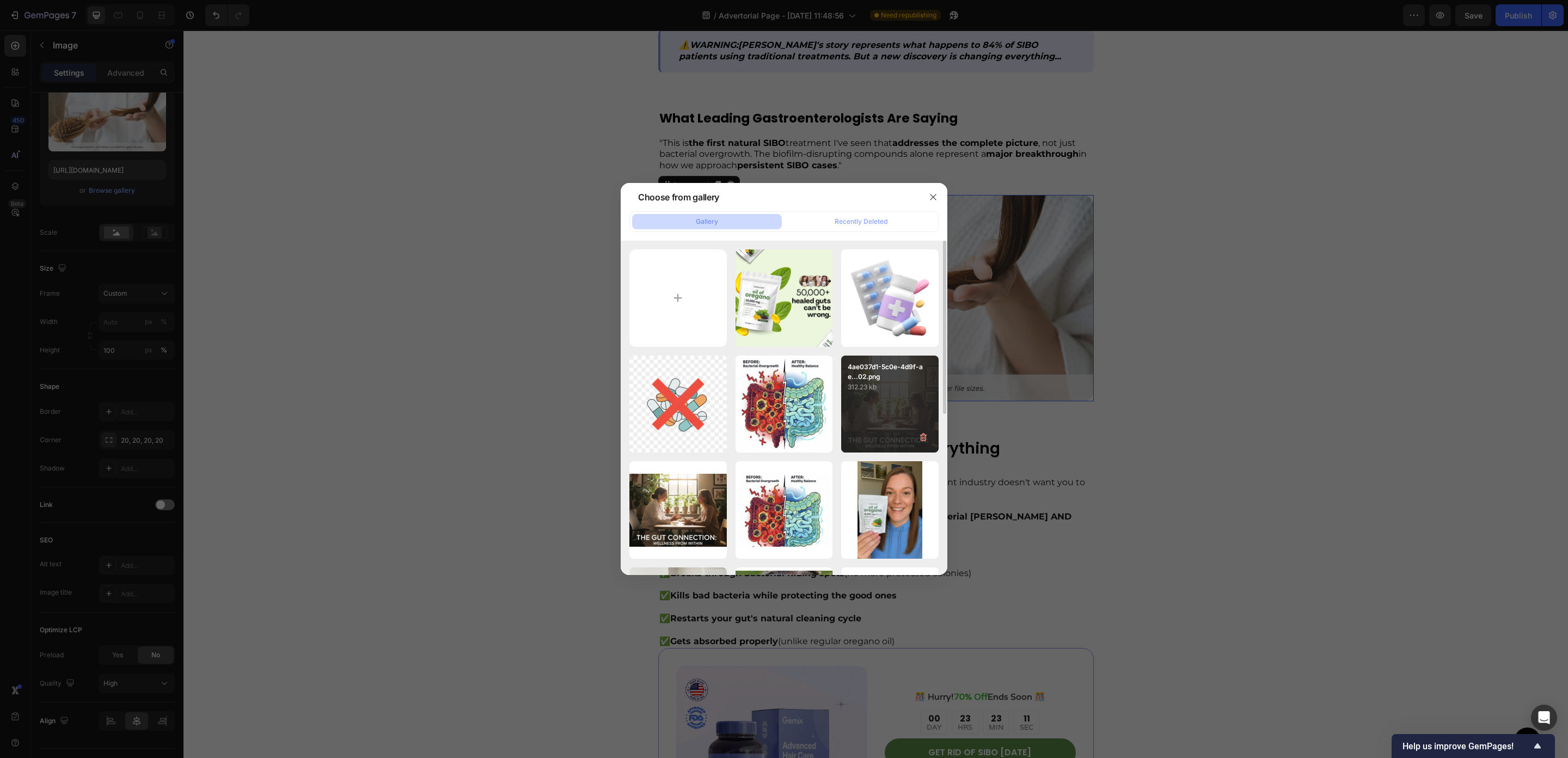
click at [861, 405] on div "4ae037d1-5c0e-4d9f-ae...02.png 312.23 kb" at bounding box center [890, 404] width 98 height 98
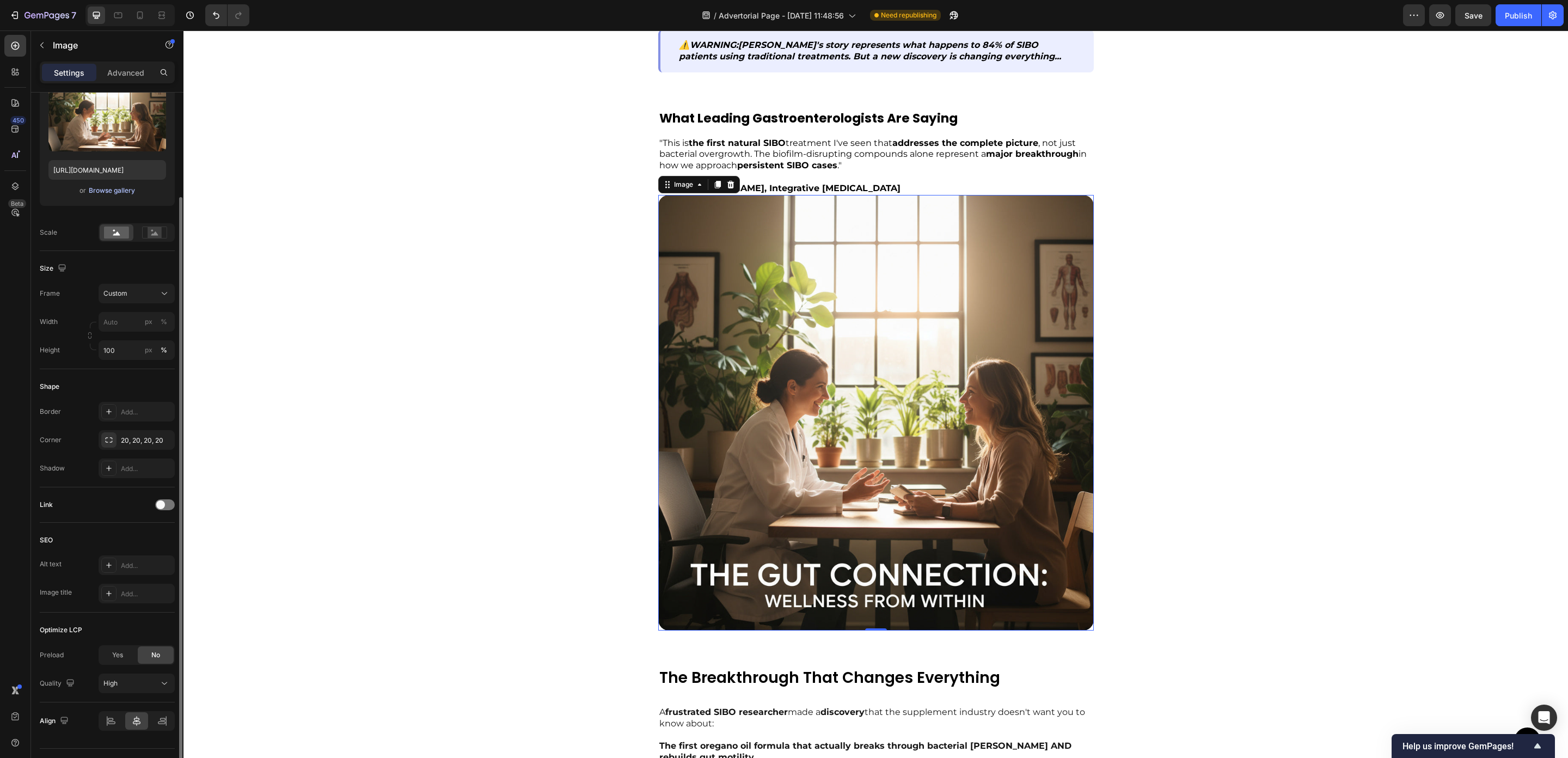
click at [120, 194] on div "Browse gallery" at bounding box center [112, 191] width 46 height 10
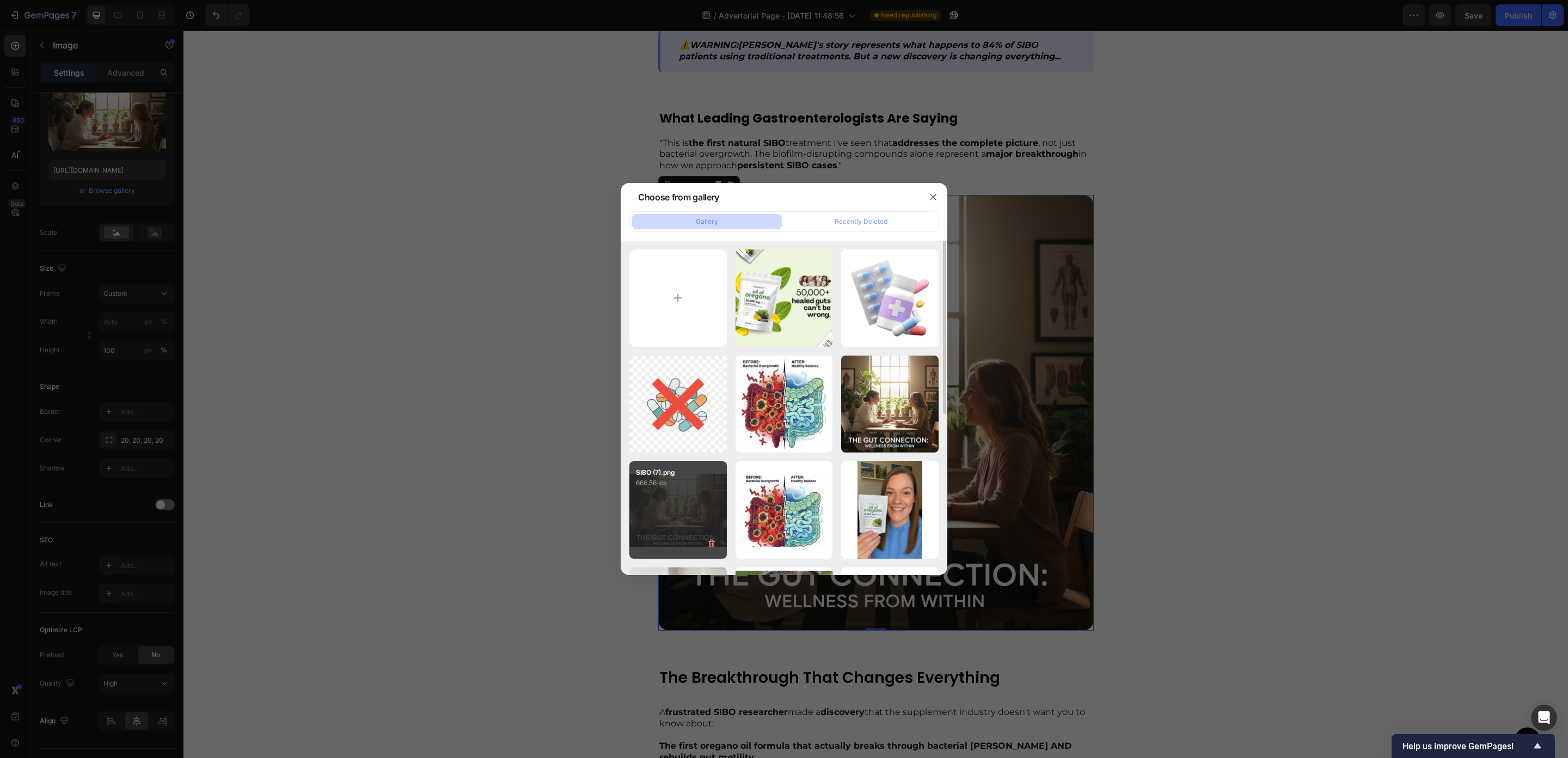
click at [695, 526] on div "SIBO (7).png 666.56 kb" at bounding box center [678, 509] width 98 height 98
type input "https://cdn.shopify.com/s/files/1/0673/4944/6882/files/gempages_484072994692399…"
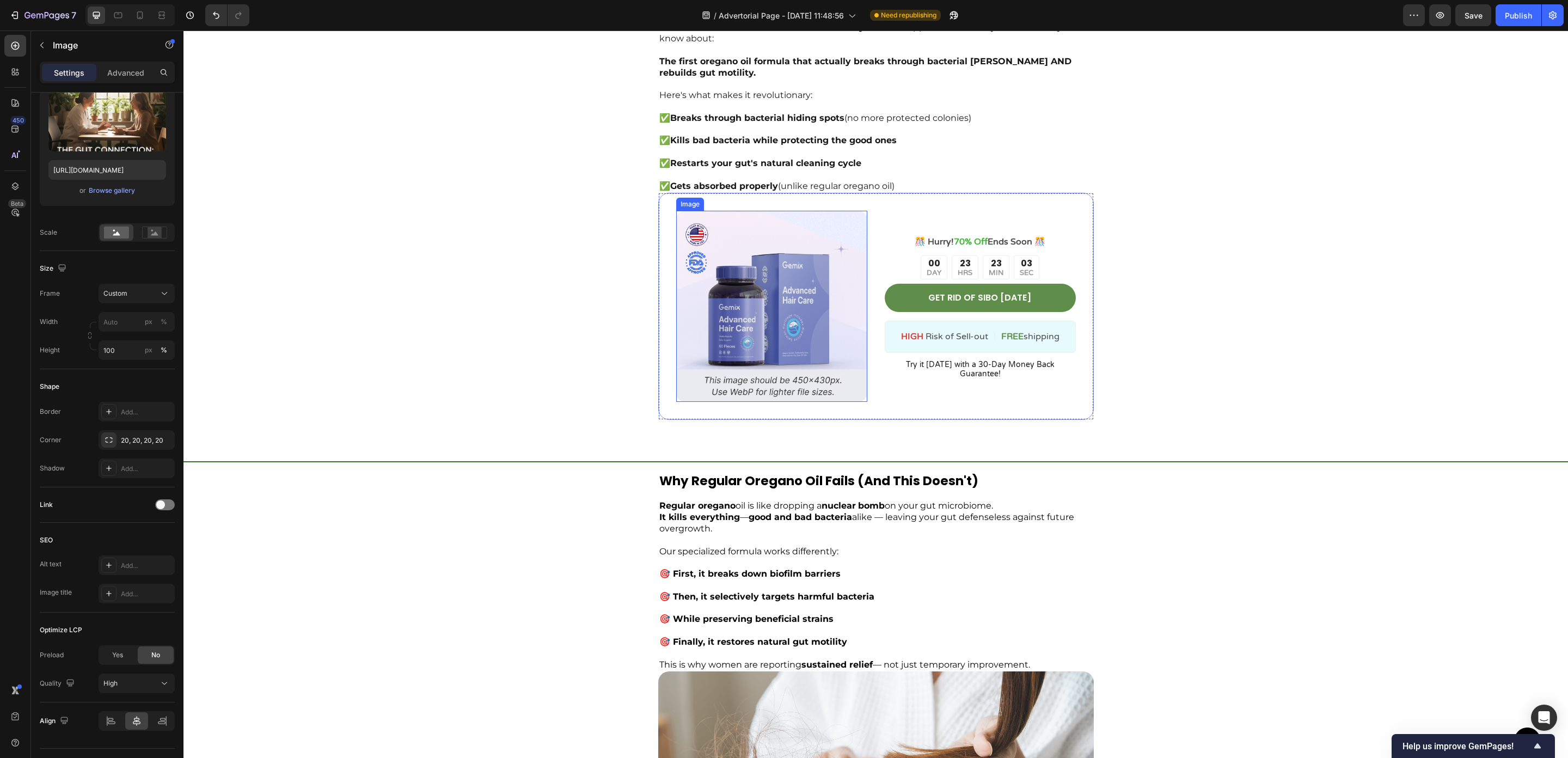
scroll to position [2513, 0]
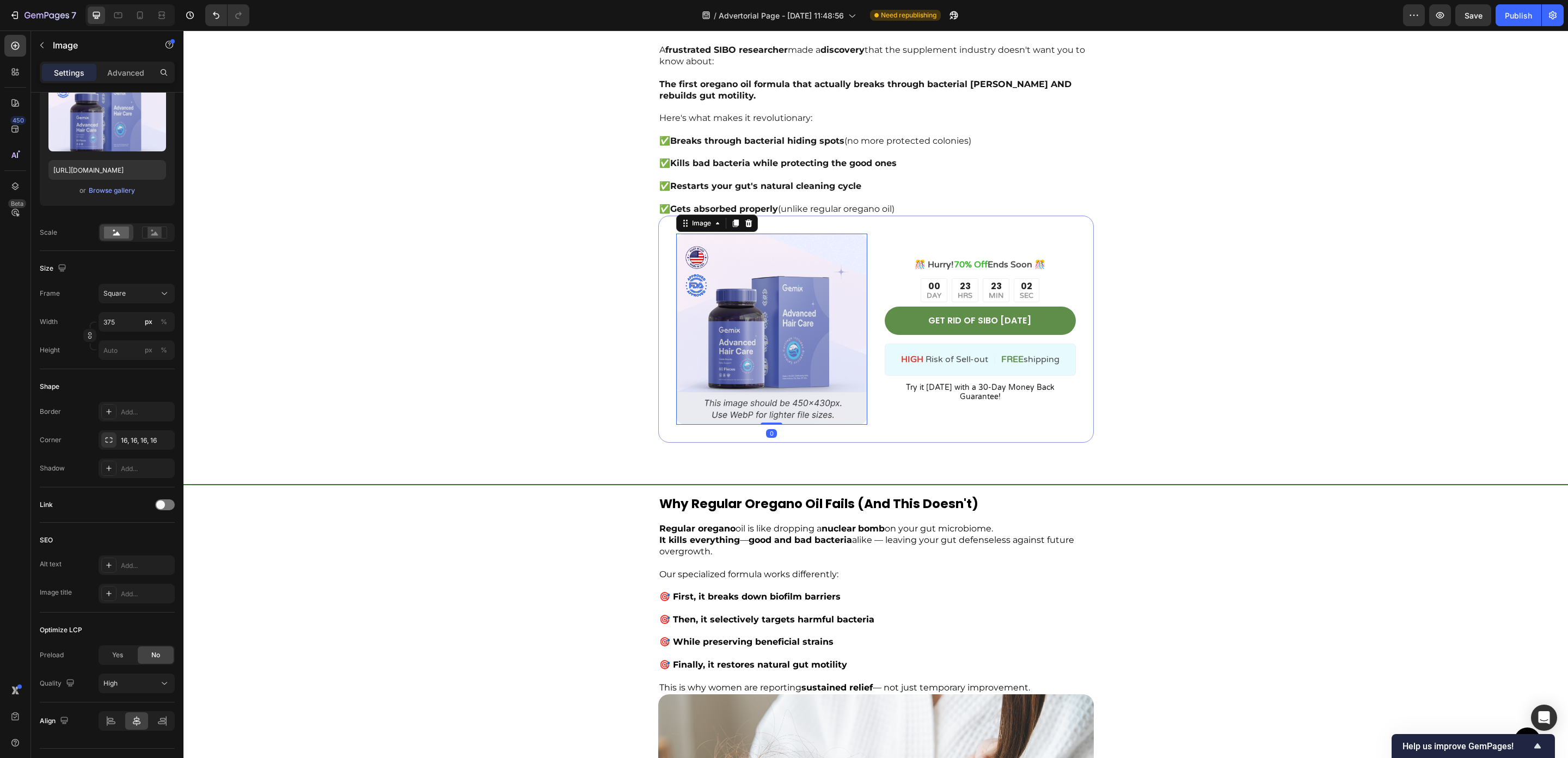
click at [792, 358] on img at bounding box center [772, 329] width 191 height 191
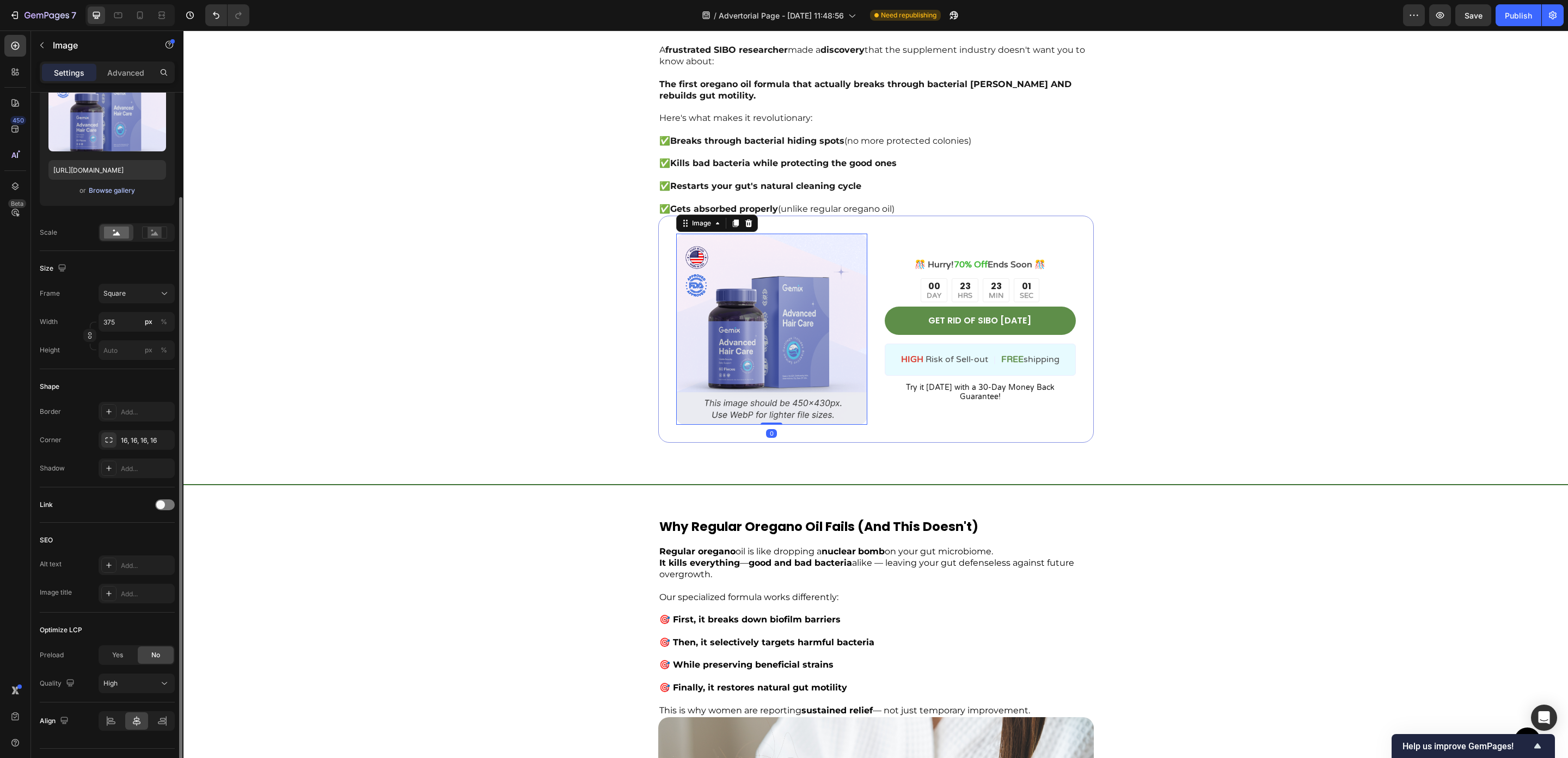
click at [111, 194] on div "Browse gallery" at bounding box center [112, 191] width 46 height 10
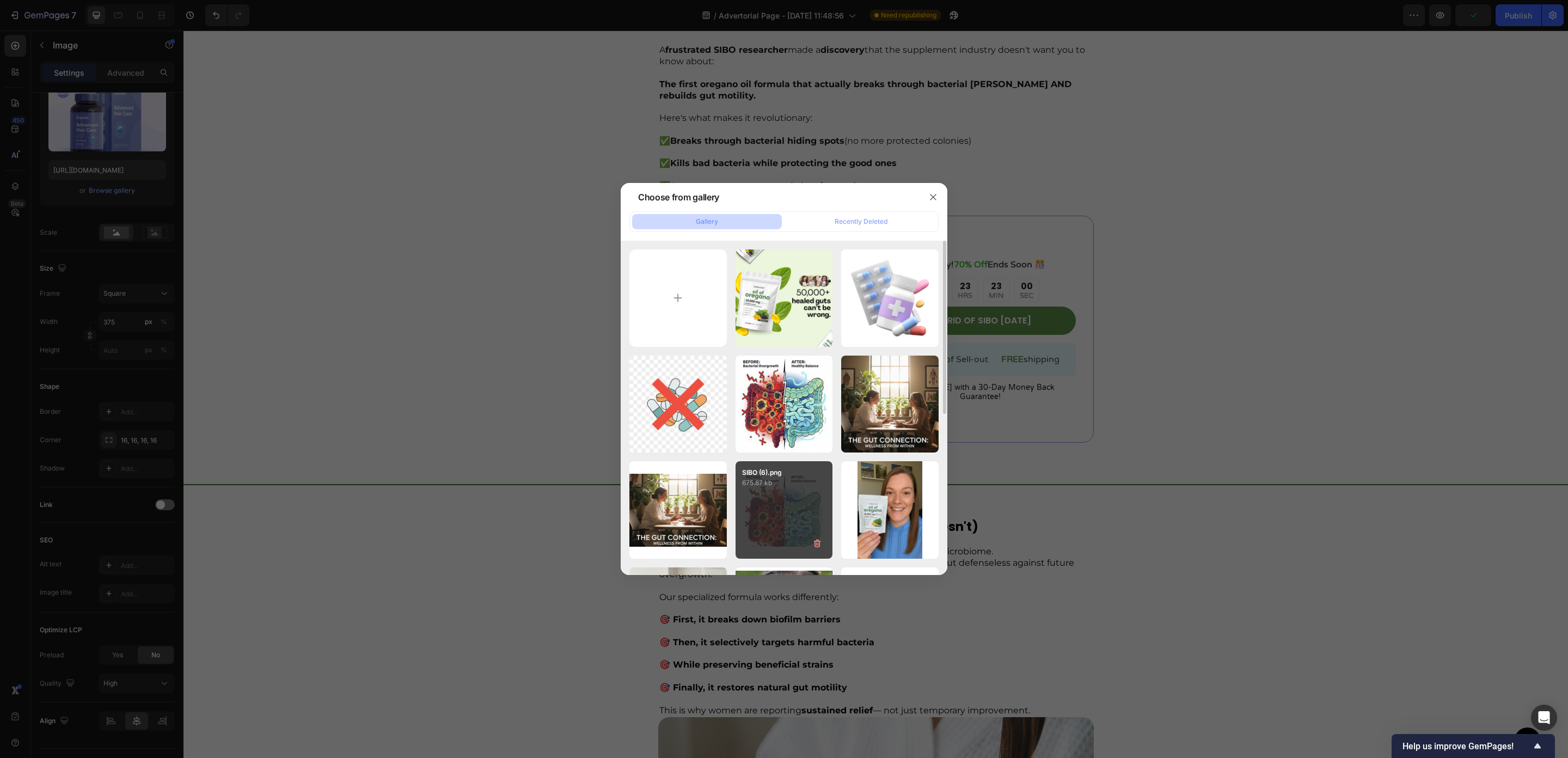
scroll to position [195, 0]
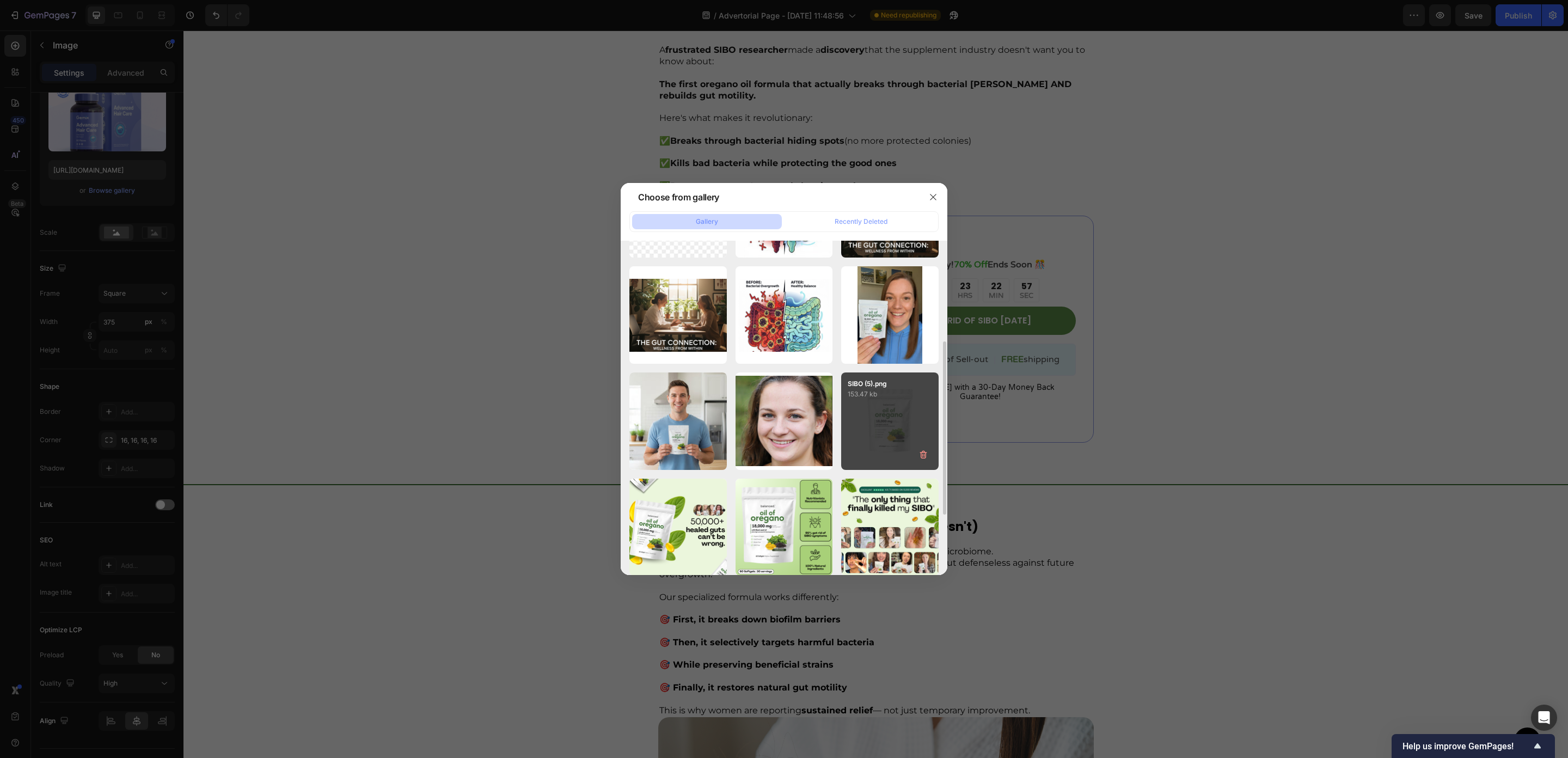
click at [889, 435] on div "SIBO (5).png 153.47 kb" at bounding box center [890, 421] width 98 height 98
type input "https://cdn.shopify.com/s/files/1/0673/4944/6882/files/gempages_484072994692399…"
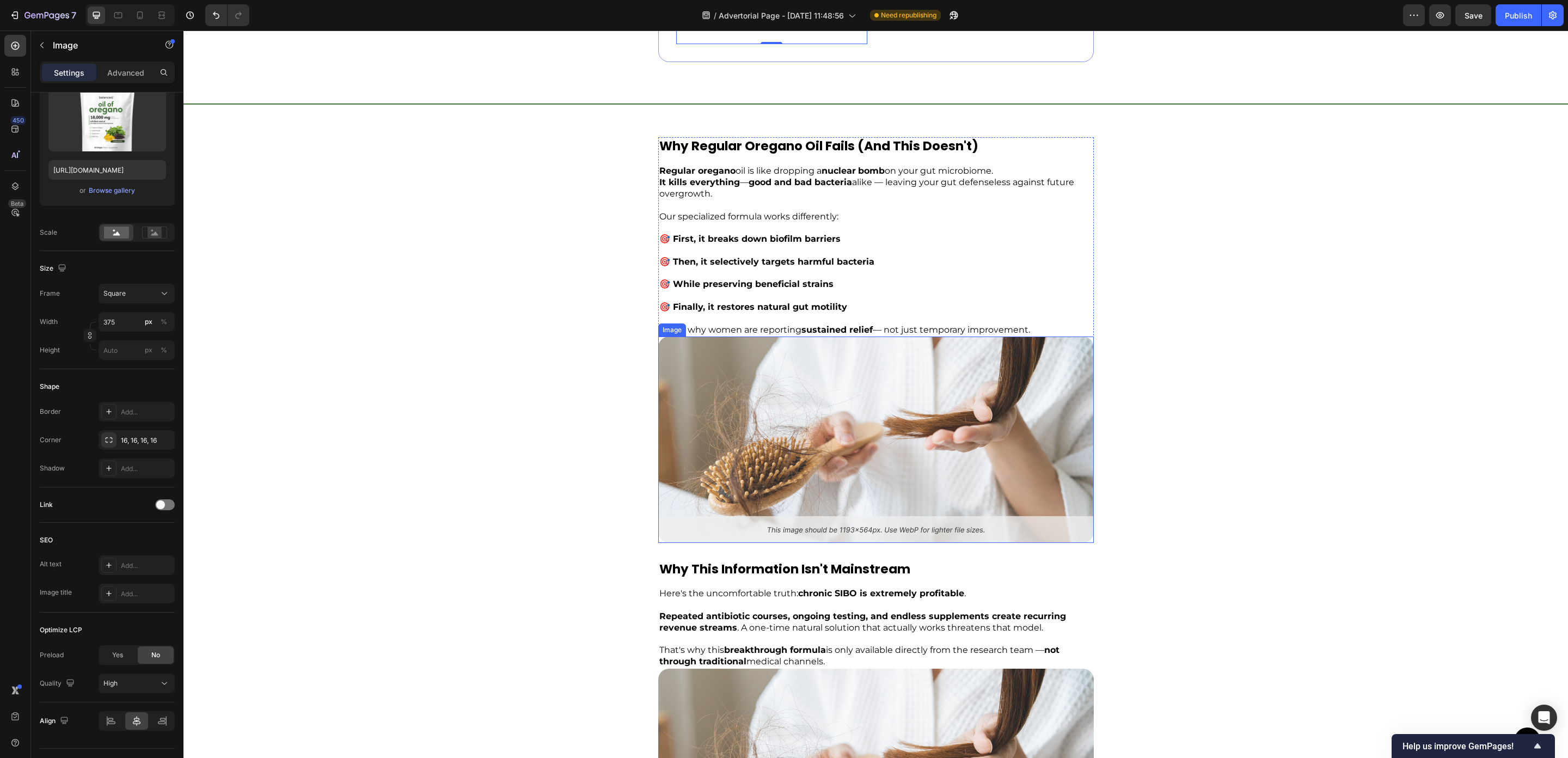
scroll to position [2895, 0]
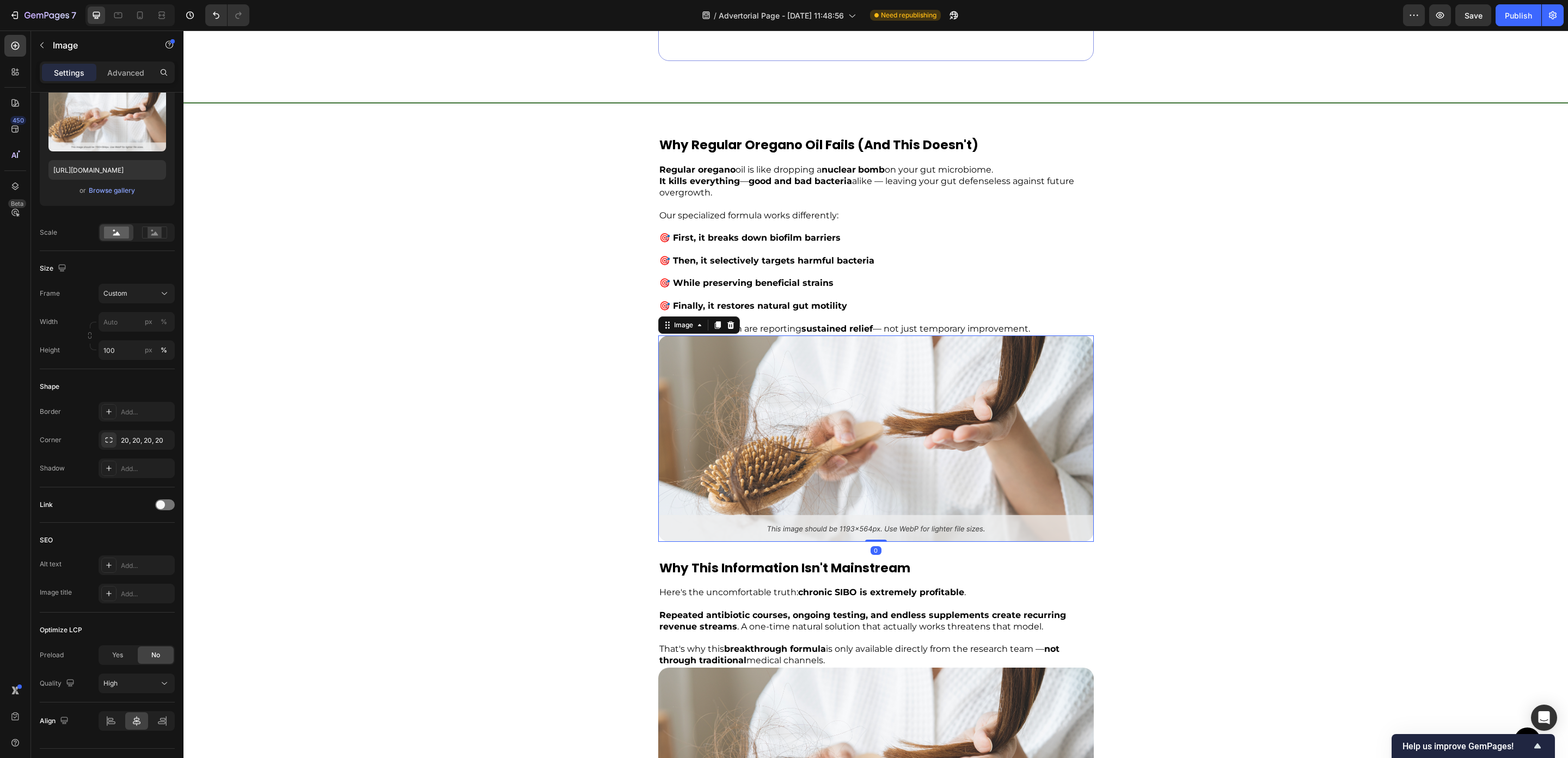
click at [895, 437] on img at bounding box center [876, 438] width 436 height 206
click at [124, 196] on button "Browse gallery" at bounding box center [112, 190] width 48 height 11
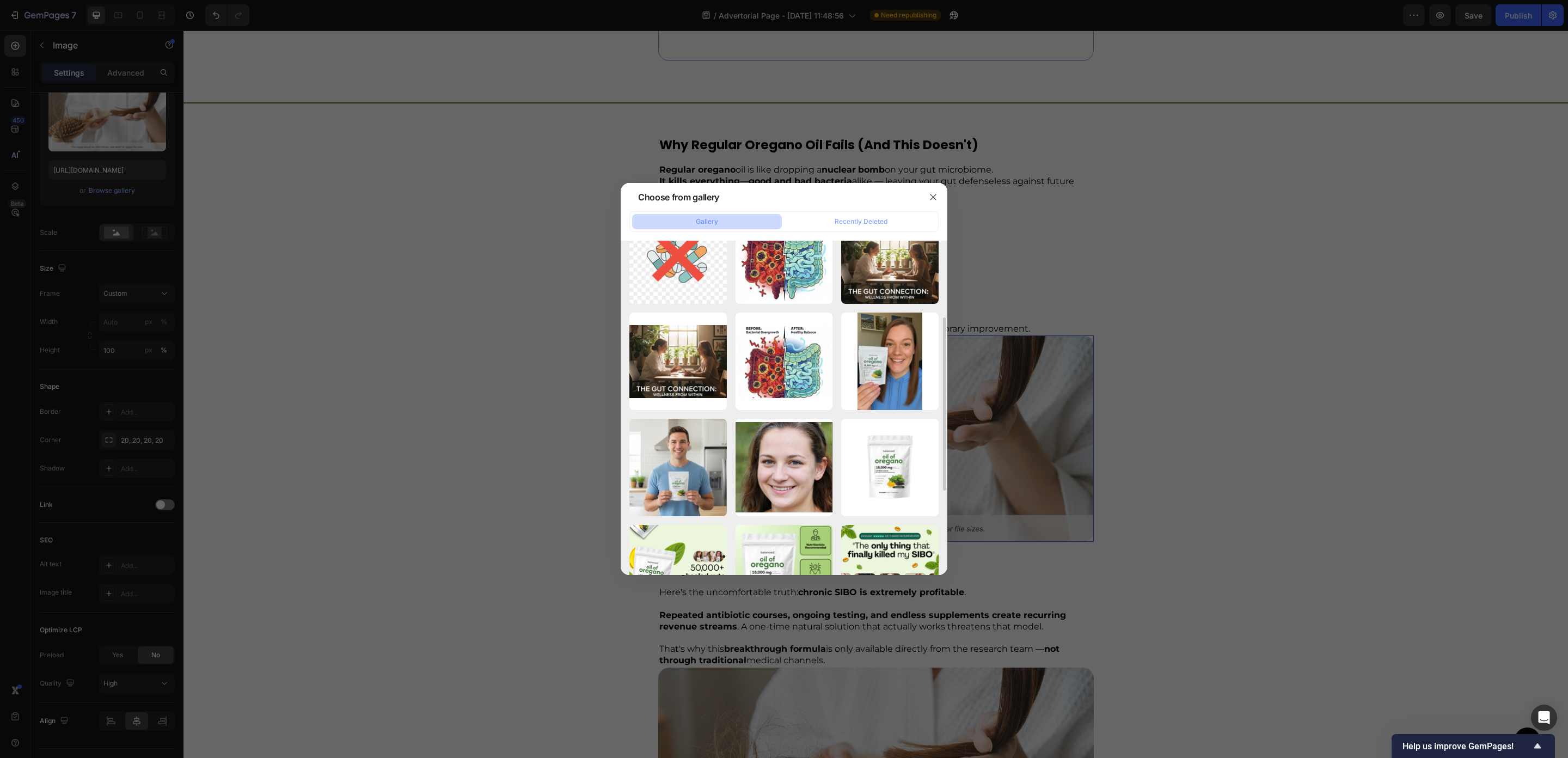
scroll to position [311, 0]
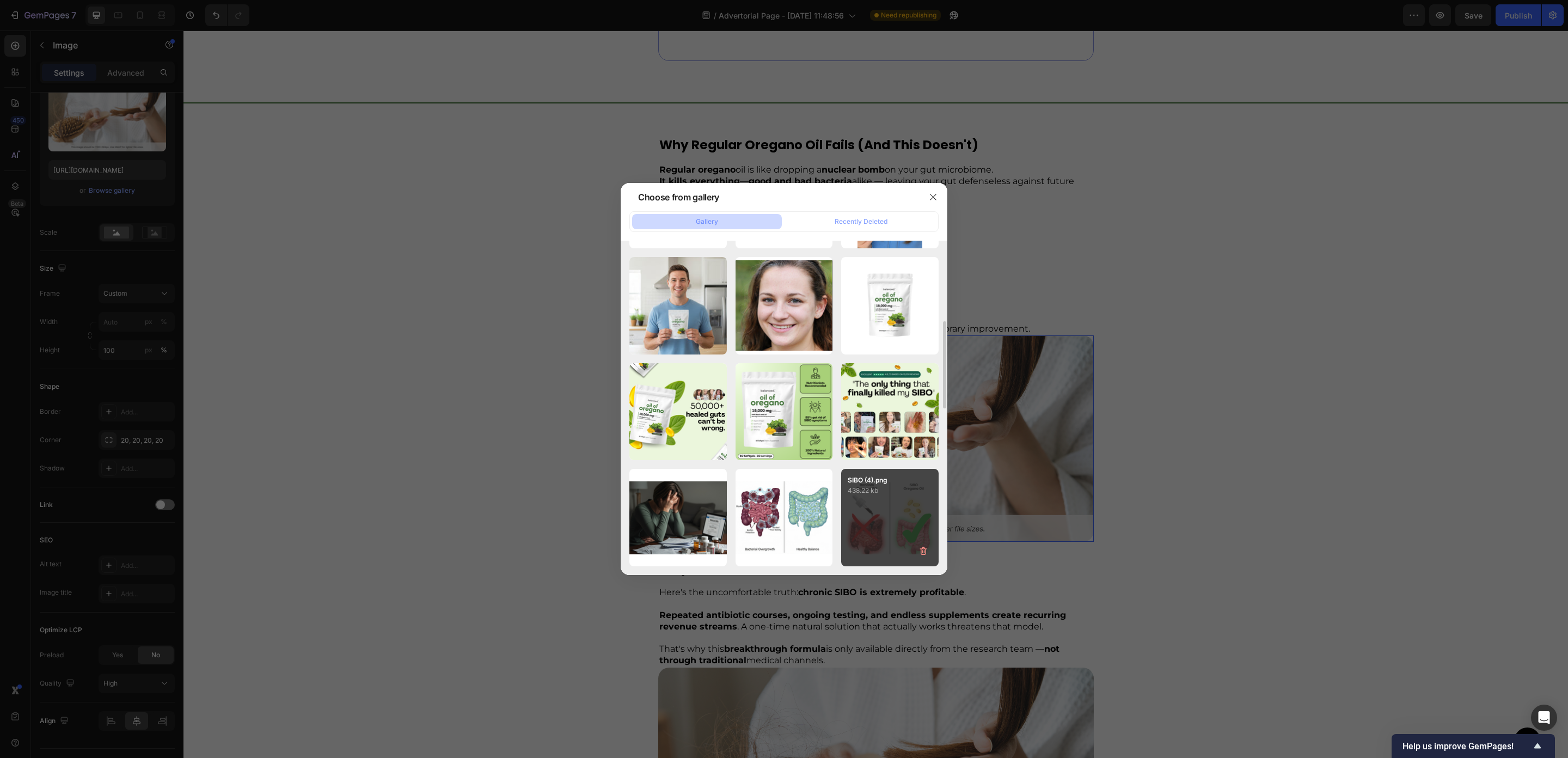
click at [880, 553] on div "SIBO (4).png 438.22 kb" at bounding box center [890, 517] width 98 height 98
type input "https://cdn.shopify.com/s/files/1/0673/4944/6882/files/gempages_484072994692399…"
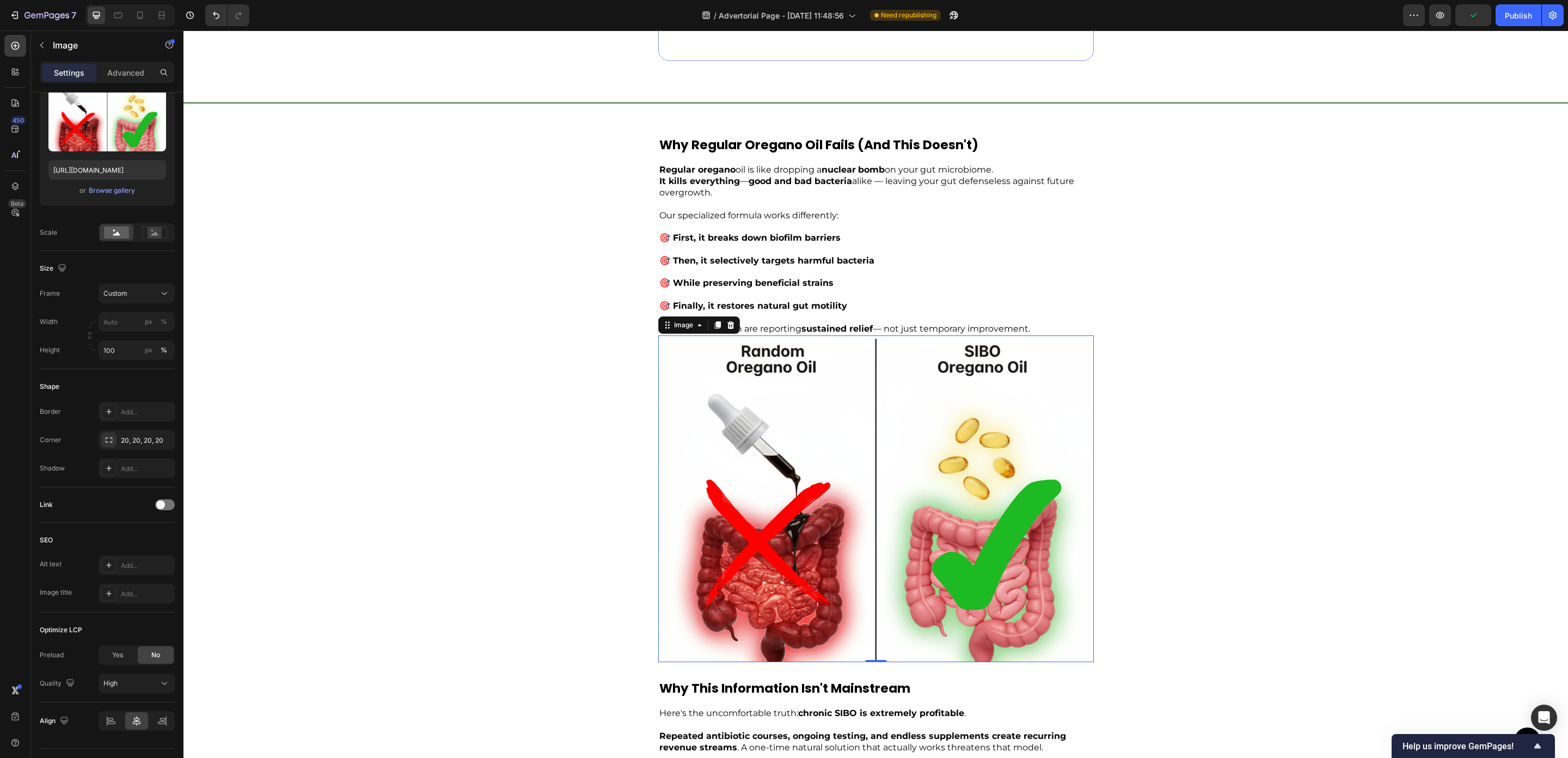
scroll to position [2933, 0]
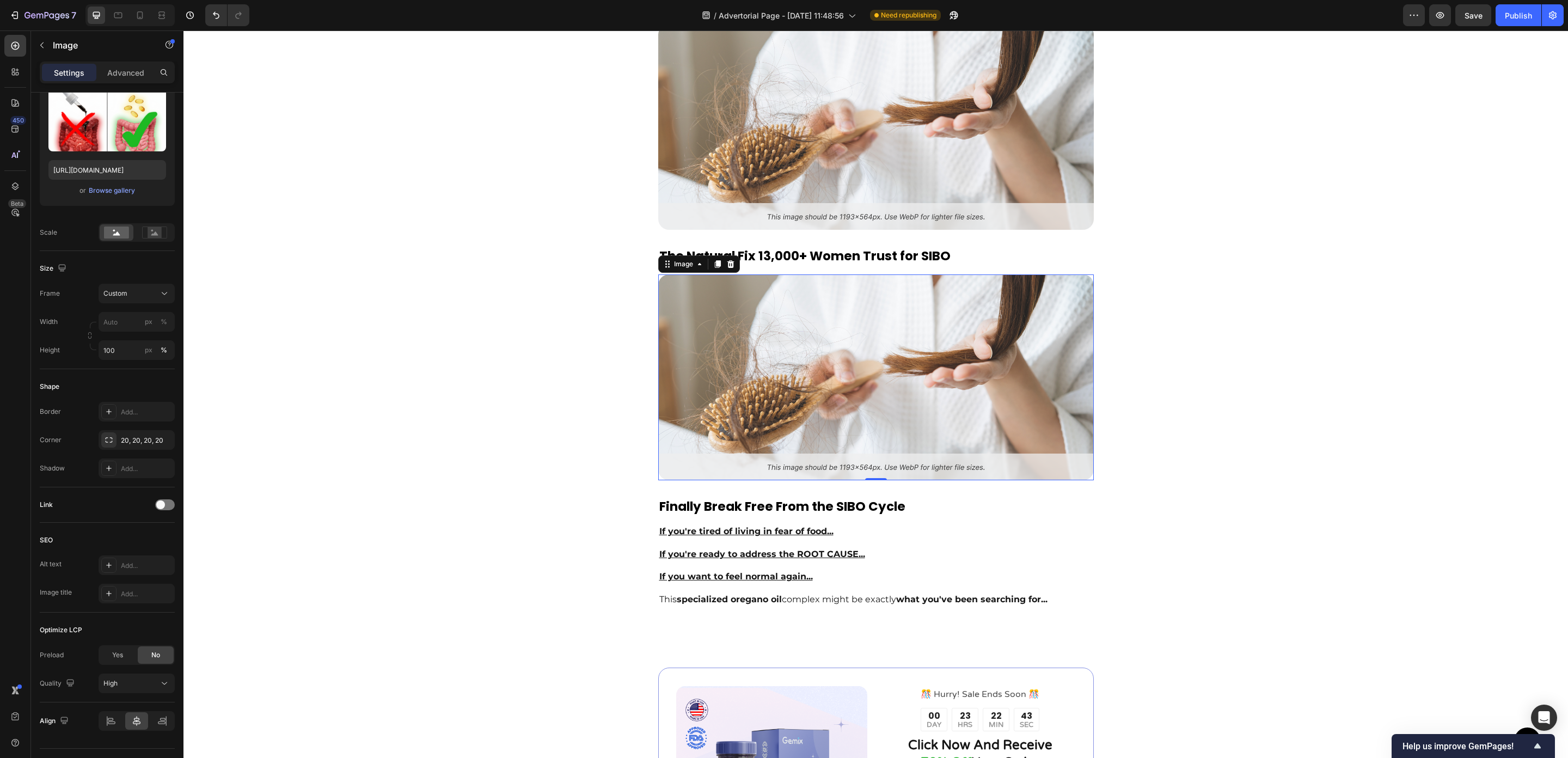
click at [898, 417] on img at bounding box center [876, 377] width 436 height 206
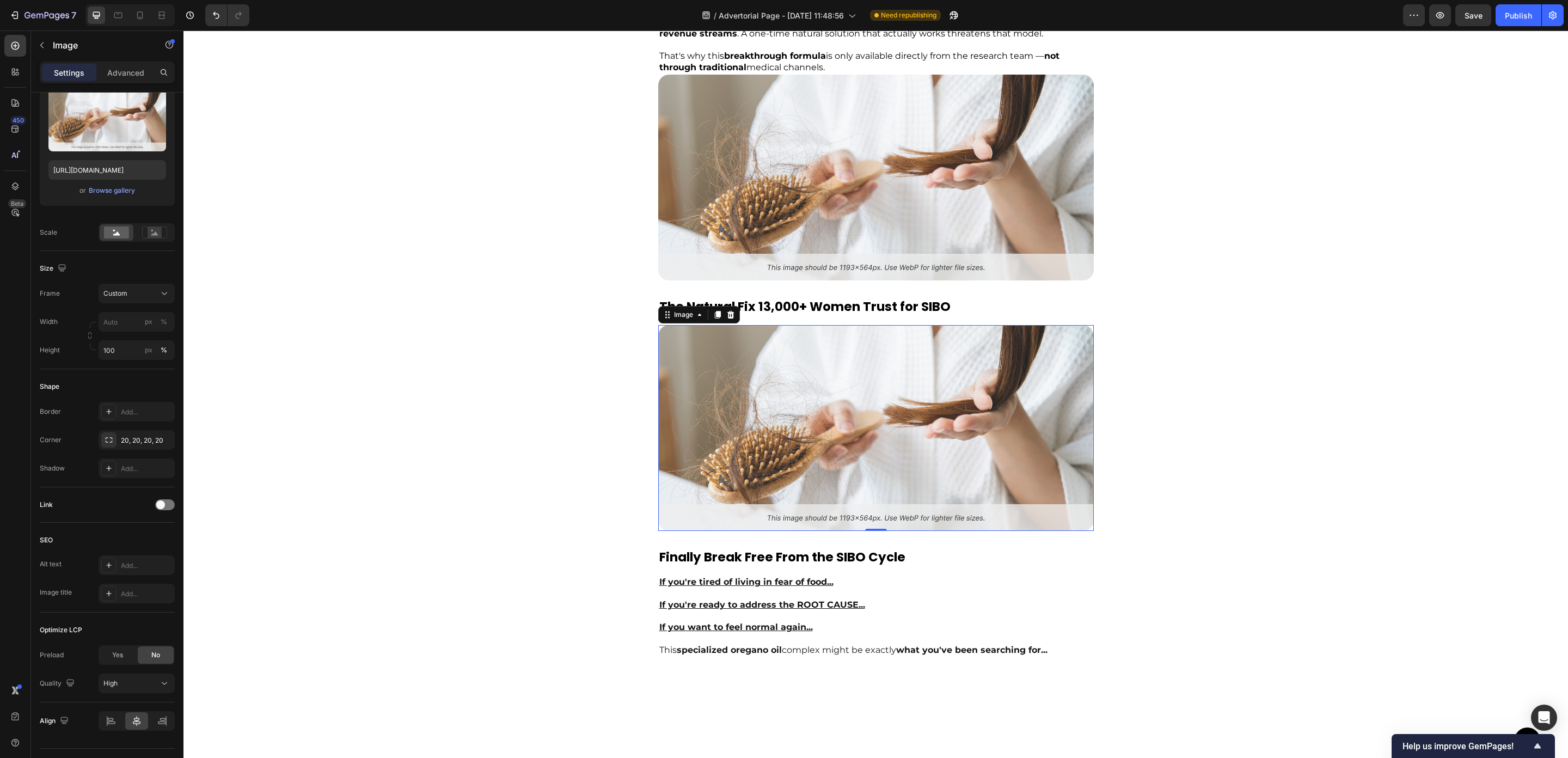
scroll to position [3477, 0]
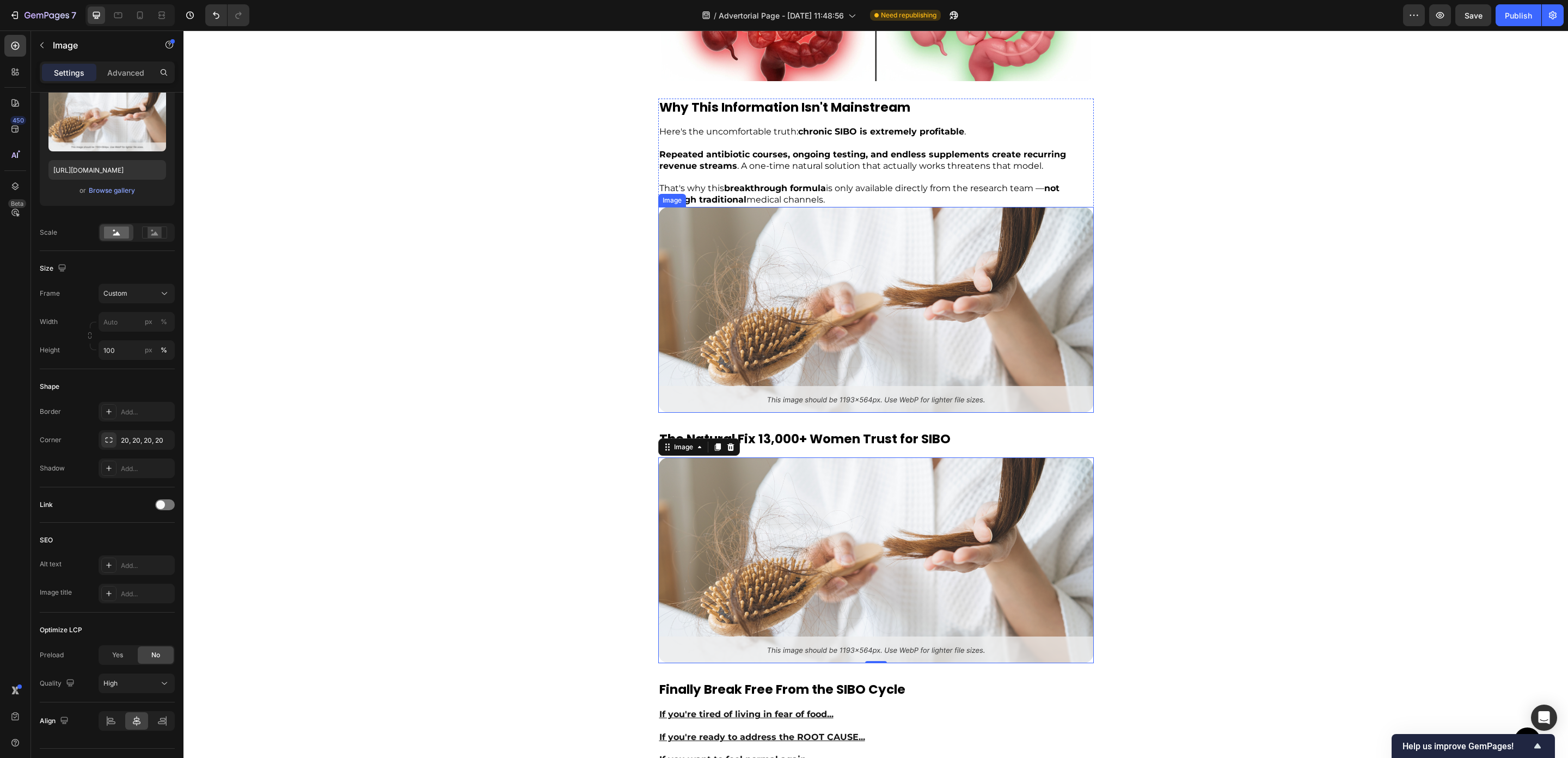
click at [849, 336] on img at bounding box center [876, 309] width 436 height 206
click at [123, 187] on div "Browse gallery" at bounding box center [112, 191] width 46 height 10
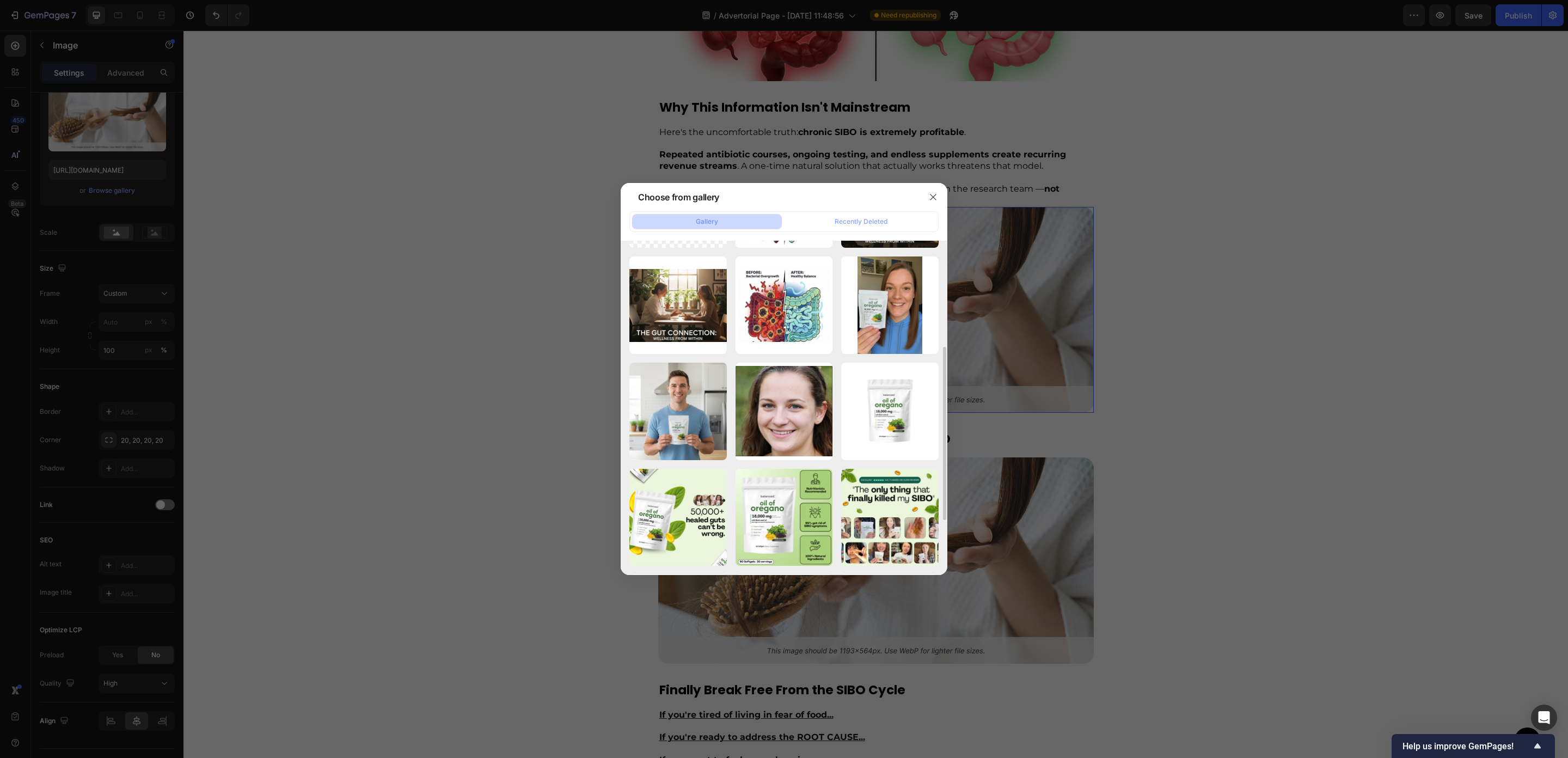
scroll to position [553, 0]
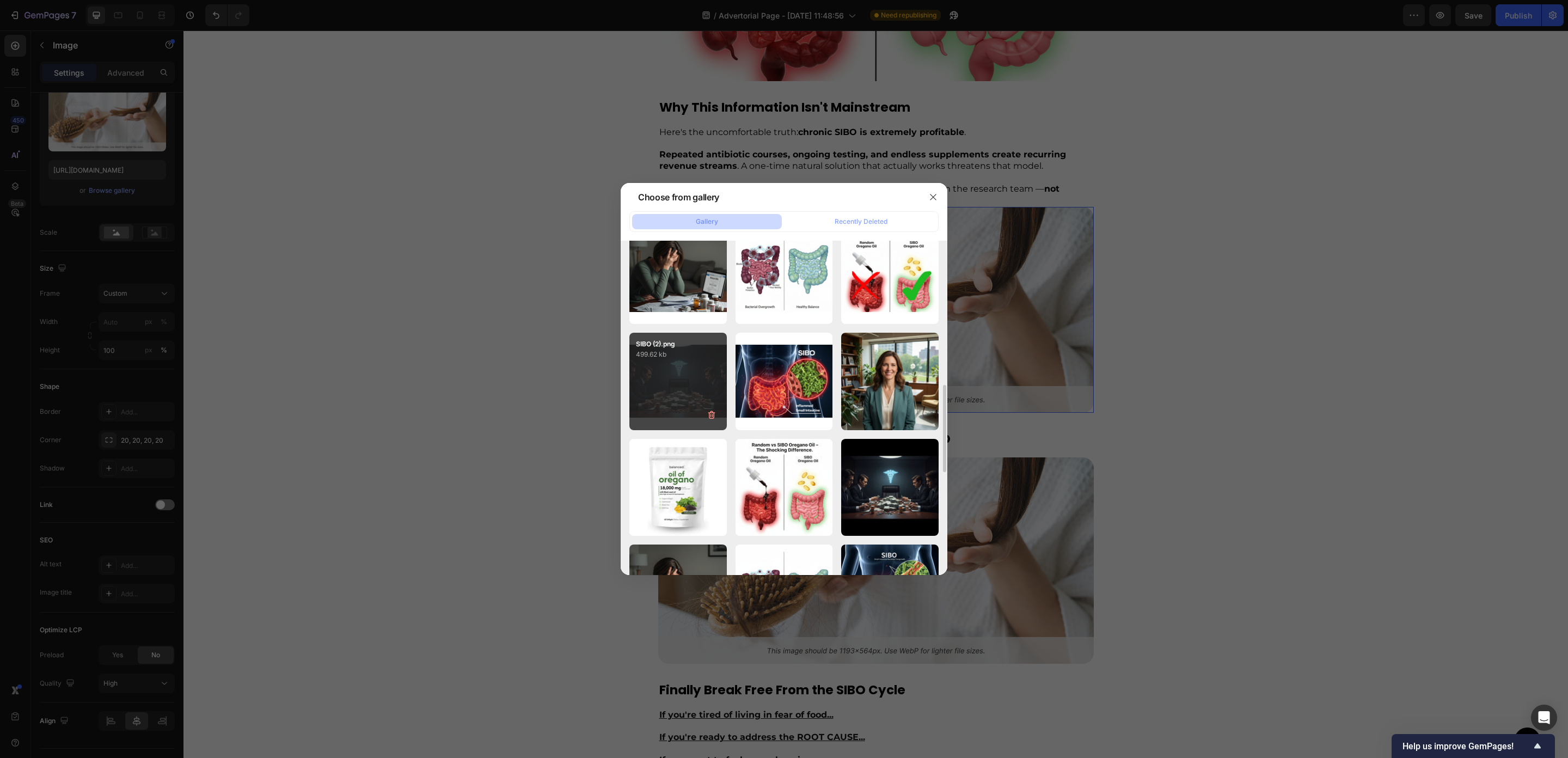
click at [700, 396] on div "SIBO (2).png 499.62 kb" at bounding box center [678, 381] width 98 height 98
type input "https://cdn.shopify.com/s/files/1/0673/4944/6882/files/gempages_484072994692399…"
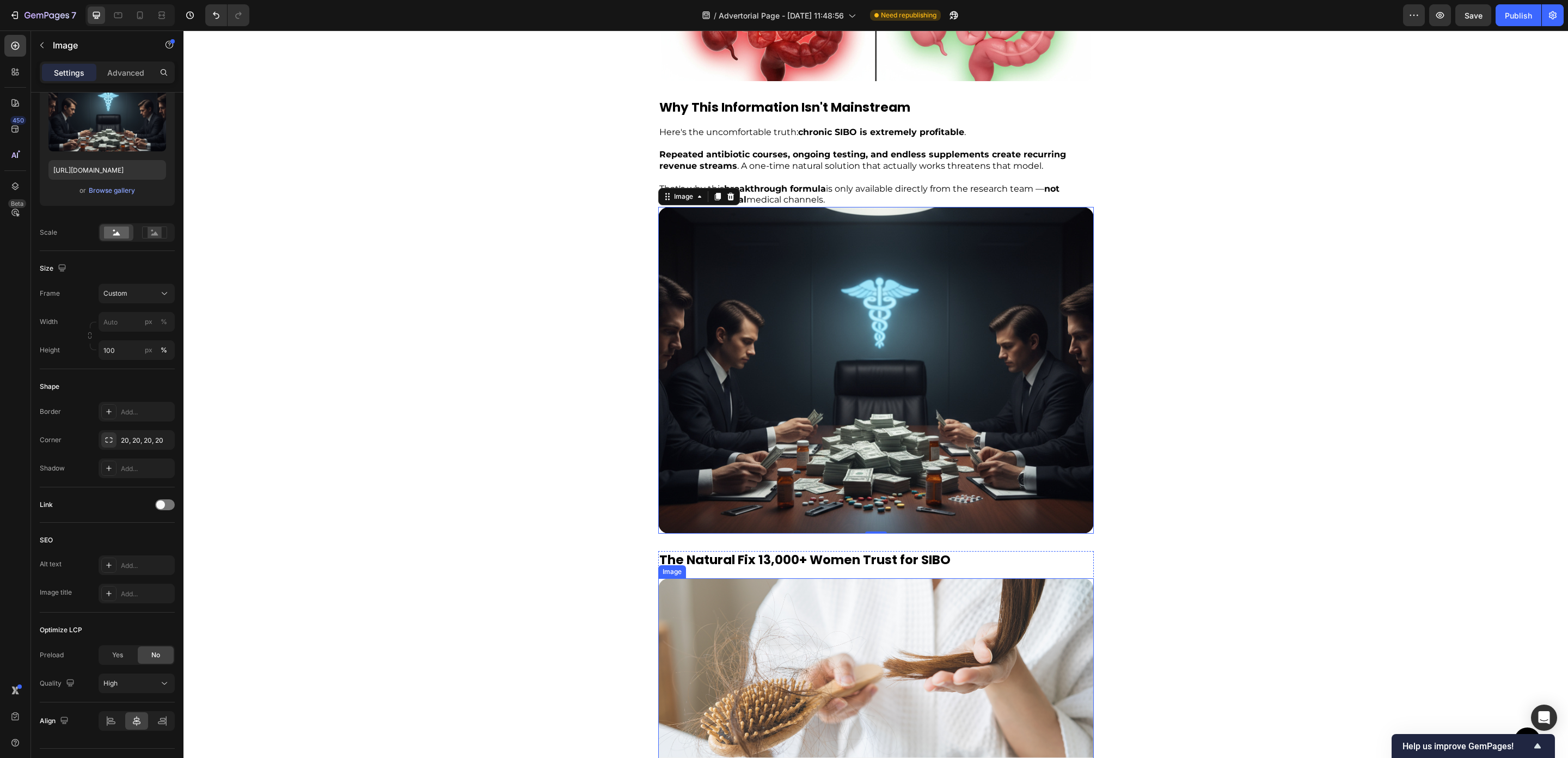
click at [930, 630] on img at bounding box center [876, 681] width 436 height 206
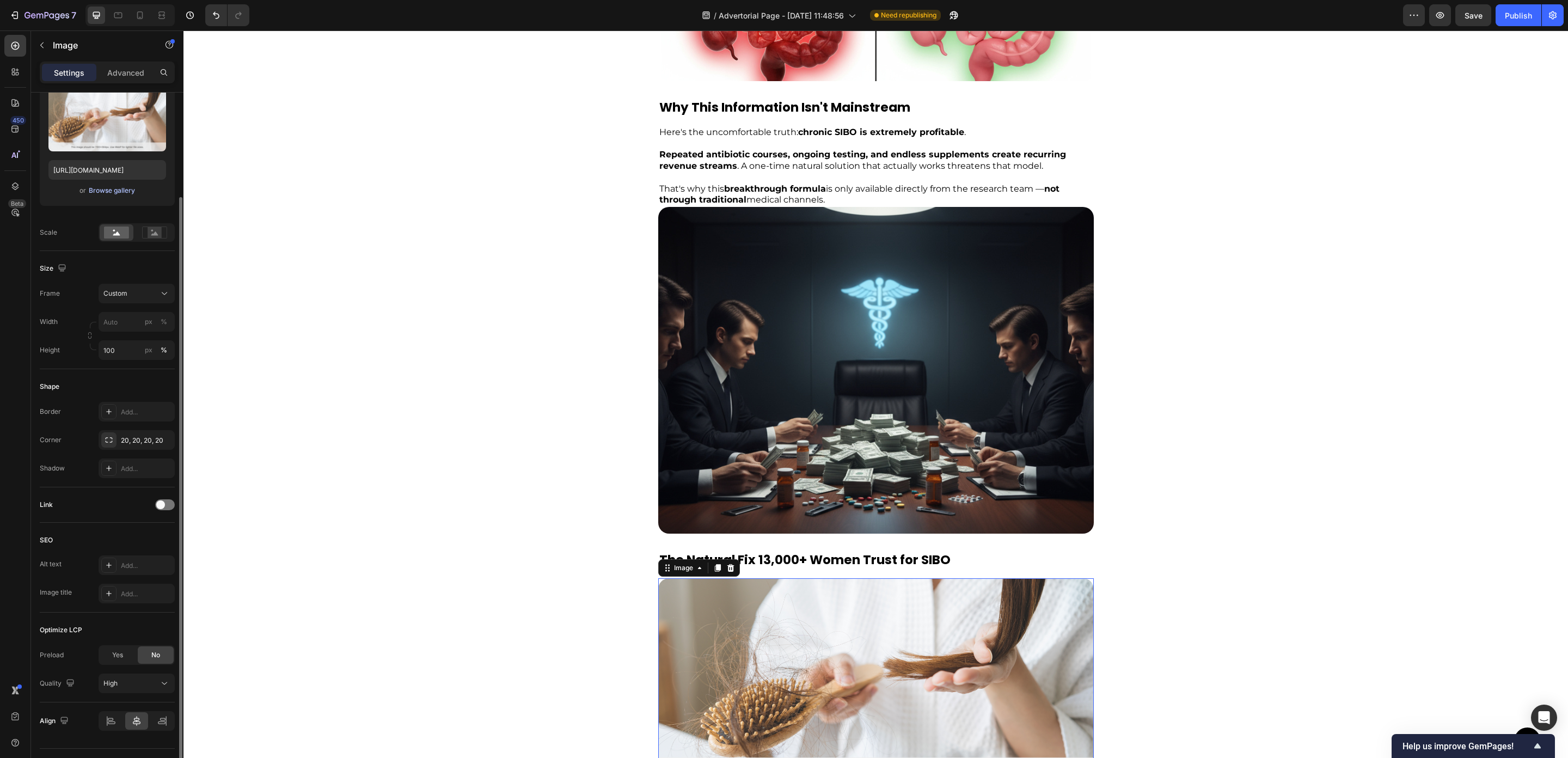
click at [116, 191] on div "Browse gallery" at bounding box center [112, 191] width 46 height 10
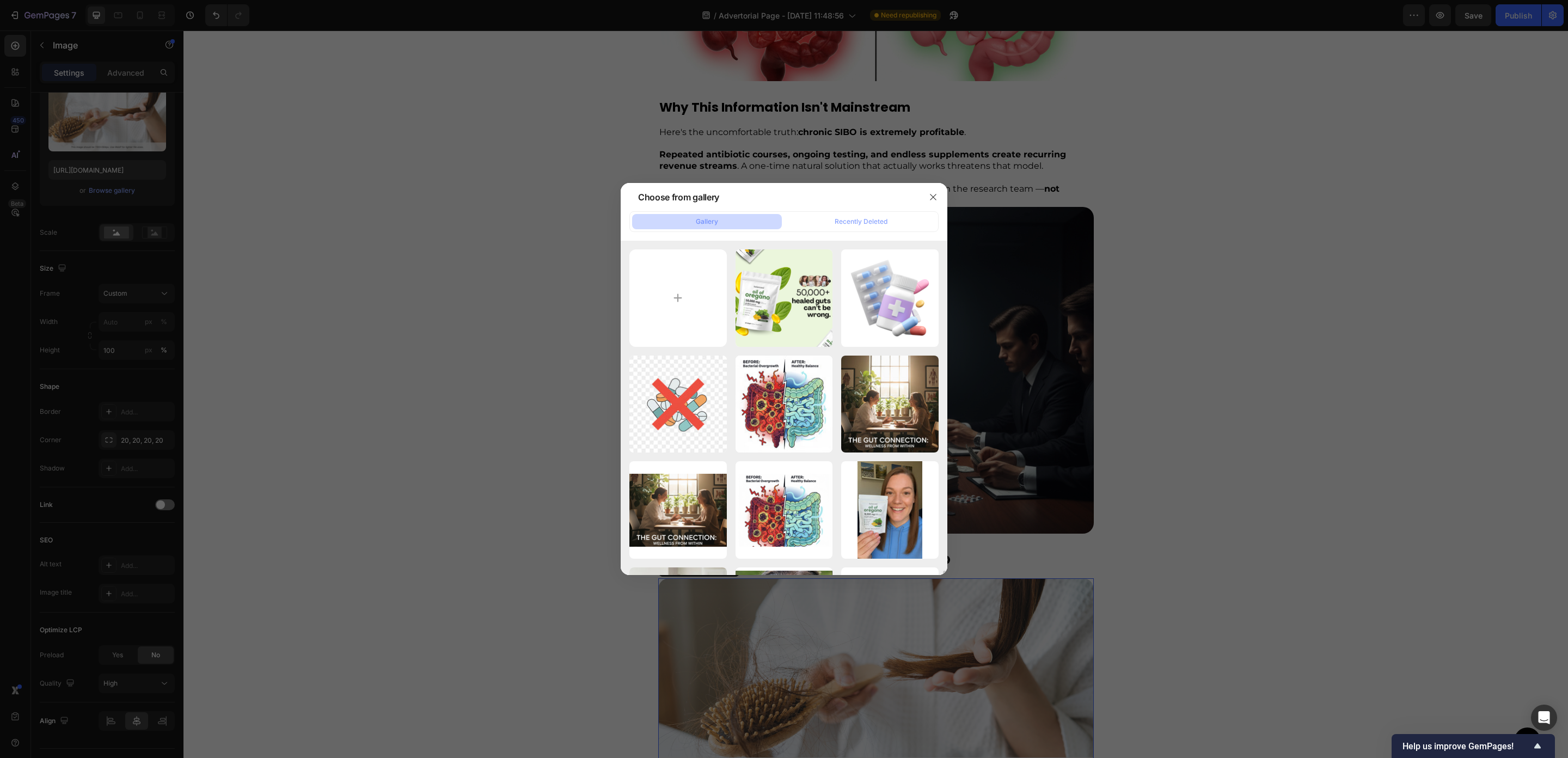
scroll to position [217, 0]
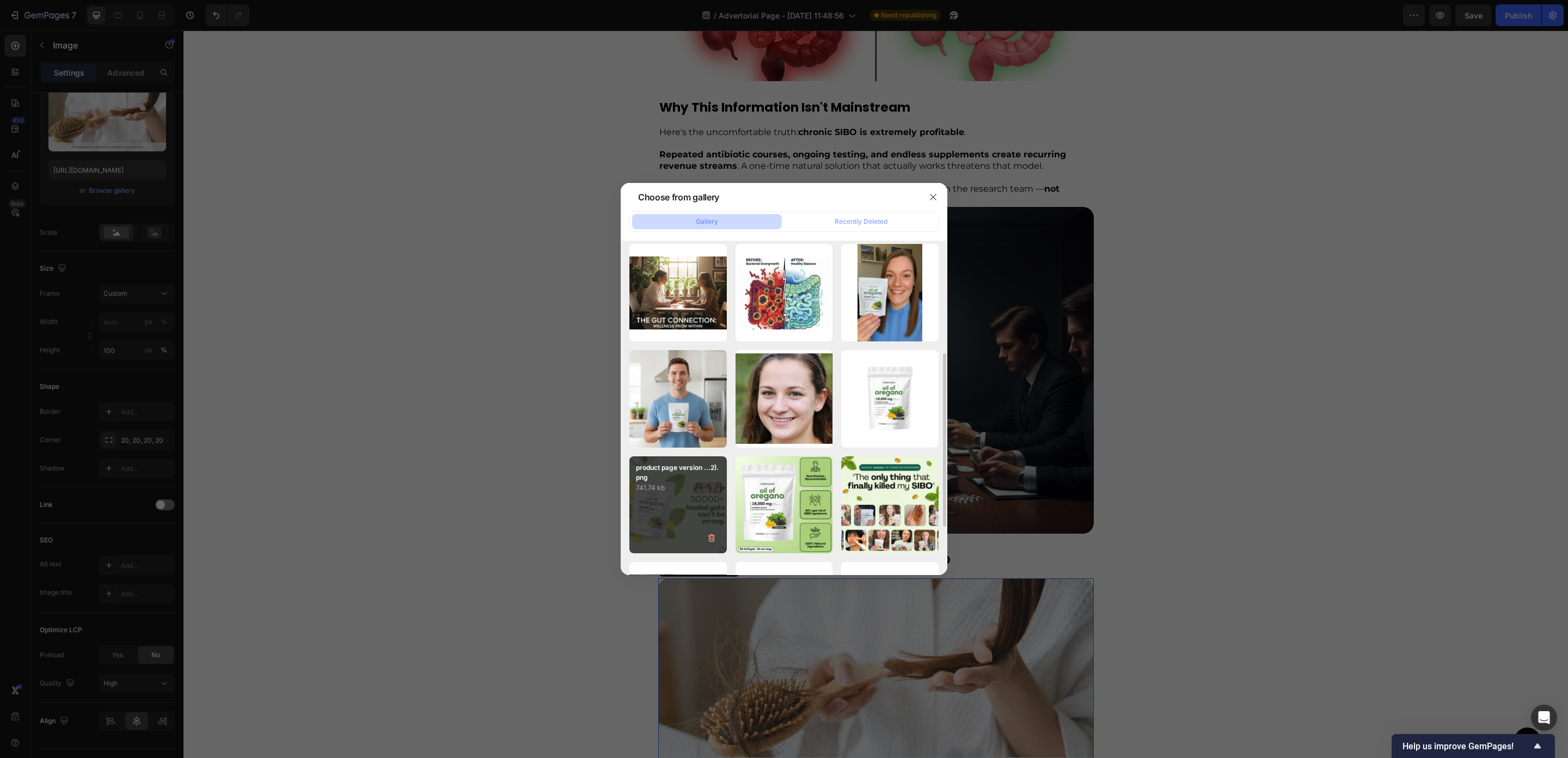
click at [677, 524] on div "product page version ...2).png 741.74 kb" at bounding box center [678, 505] width 98 height 98
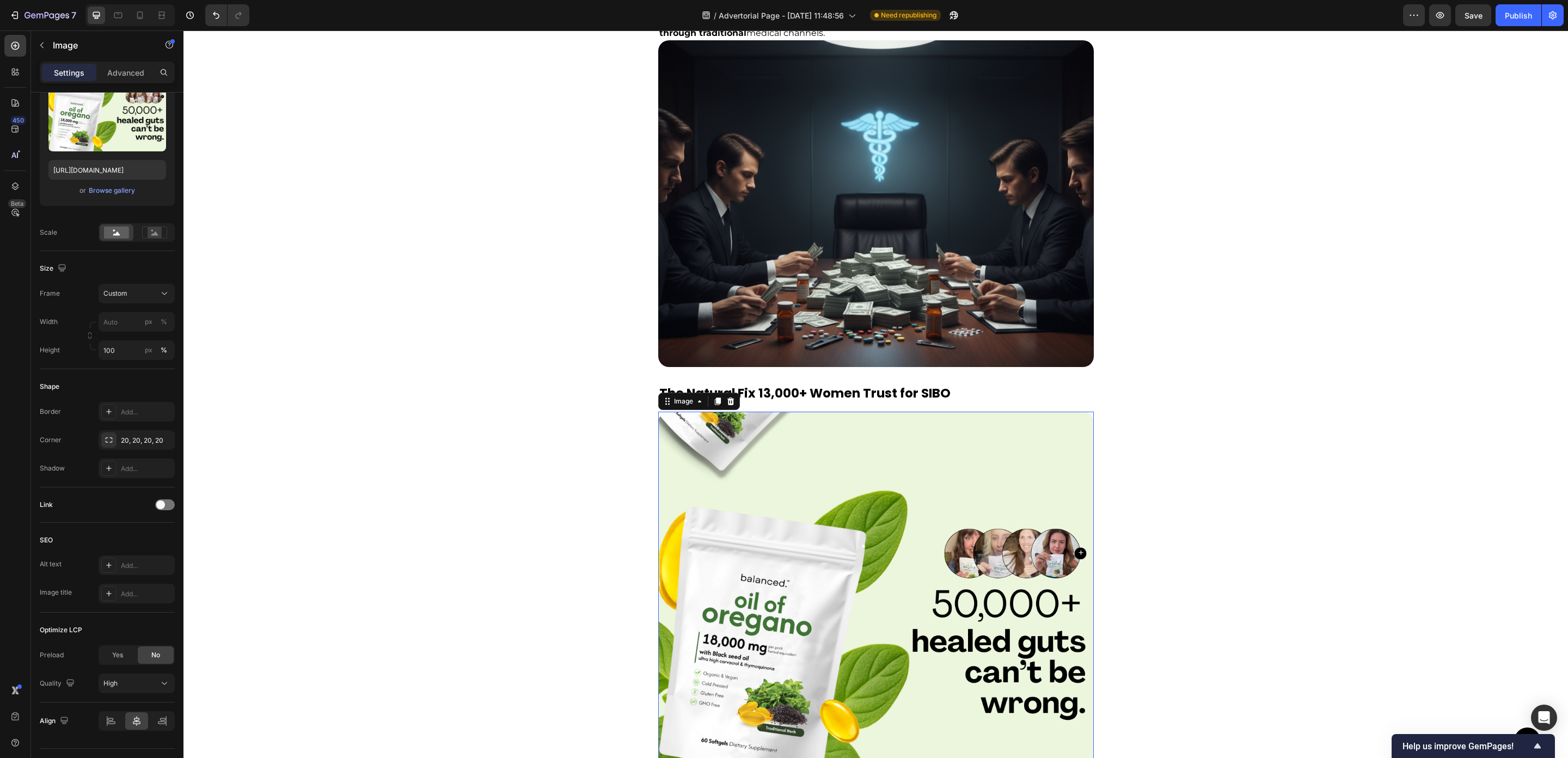
scroll to position [3661, 0]
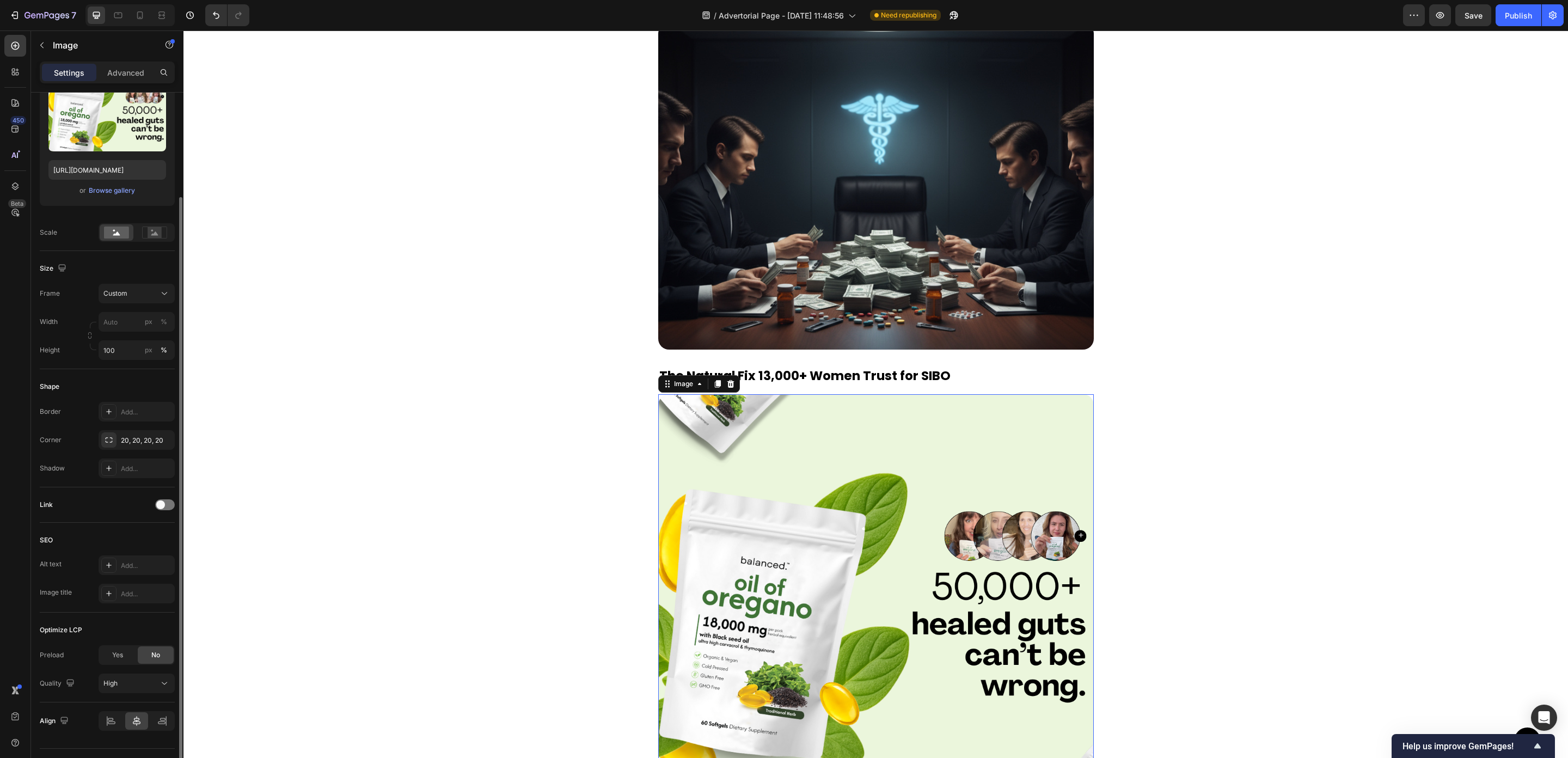
click at [109, 197] on div "Upload Image https://cdn.shopify.com/s/files/1/0673/4944/6882/files/gempages_48…" at bounding box center [108, 140] width 135 height 132
click at [110, 195] on div "Browse gallery" at bounding box center [112, 191] width 46 height 10
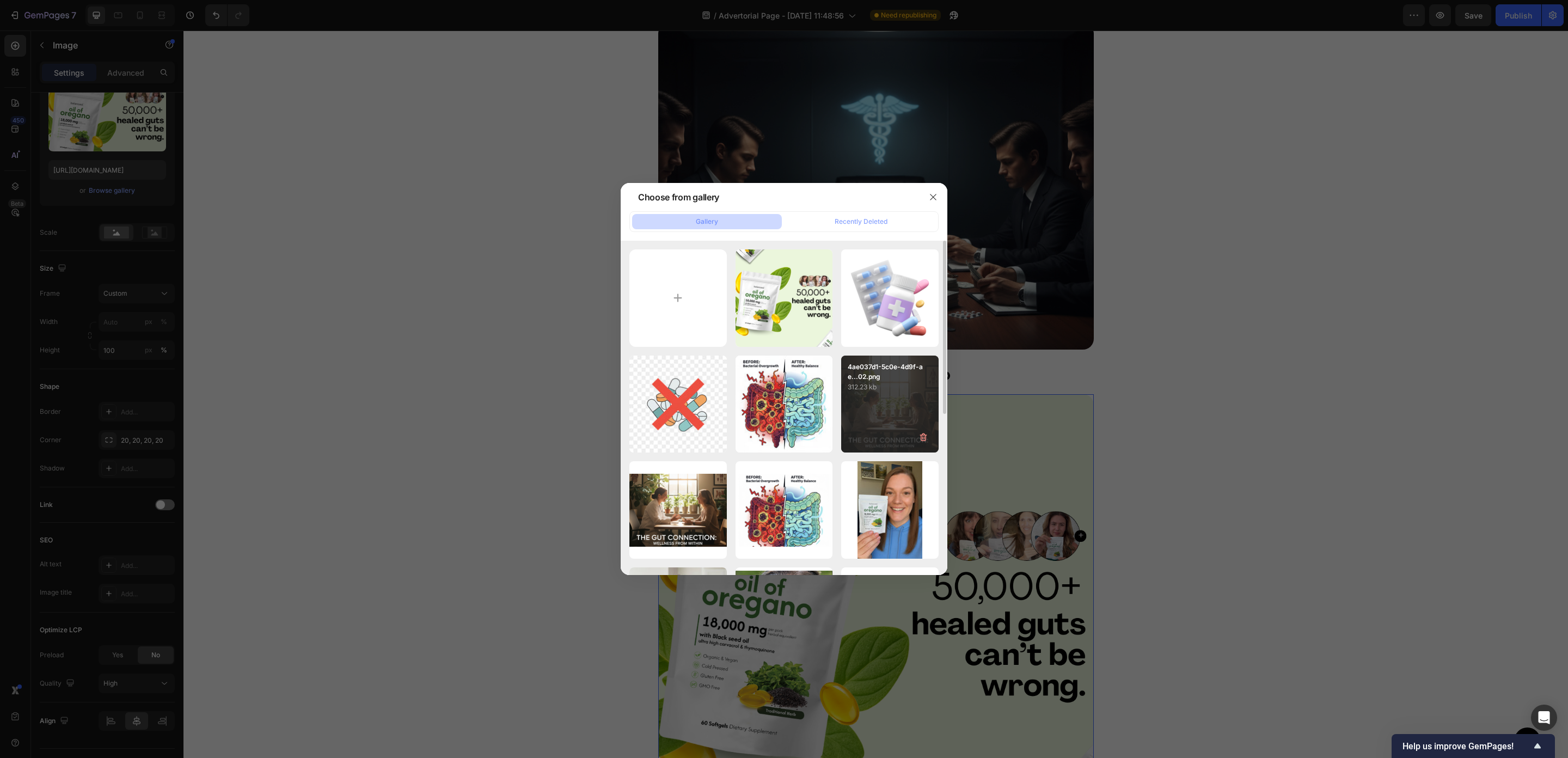
scroll to position [311, 0]
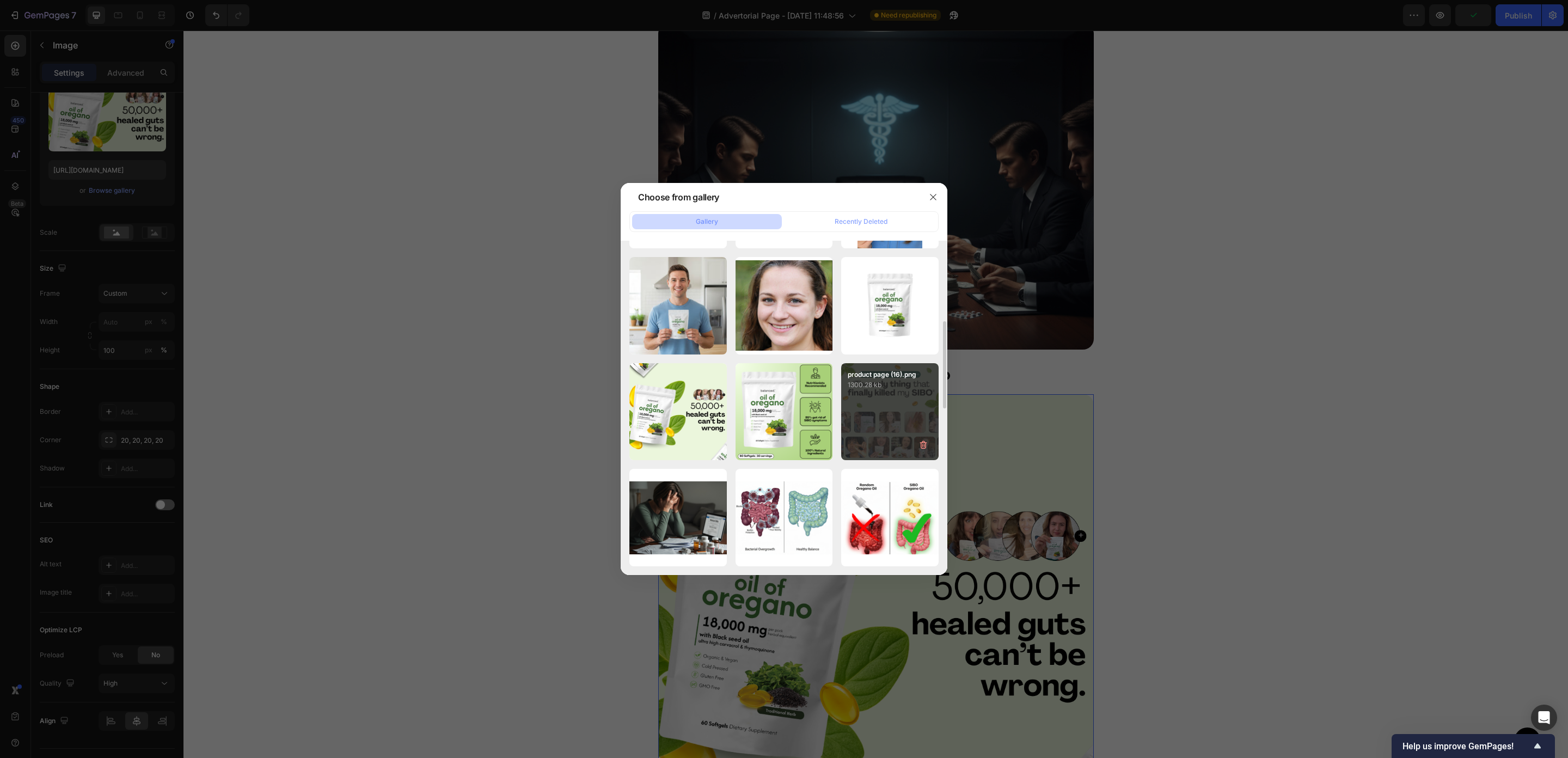
click at [903, 427] on div "product page (16).png 1300.28 kb" at bounding box center [890, 412] width 98 height 98
type input "https://cdn.shopify.com/s/files/1/0673/4944/6882/files/gempages_484072994692399…"
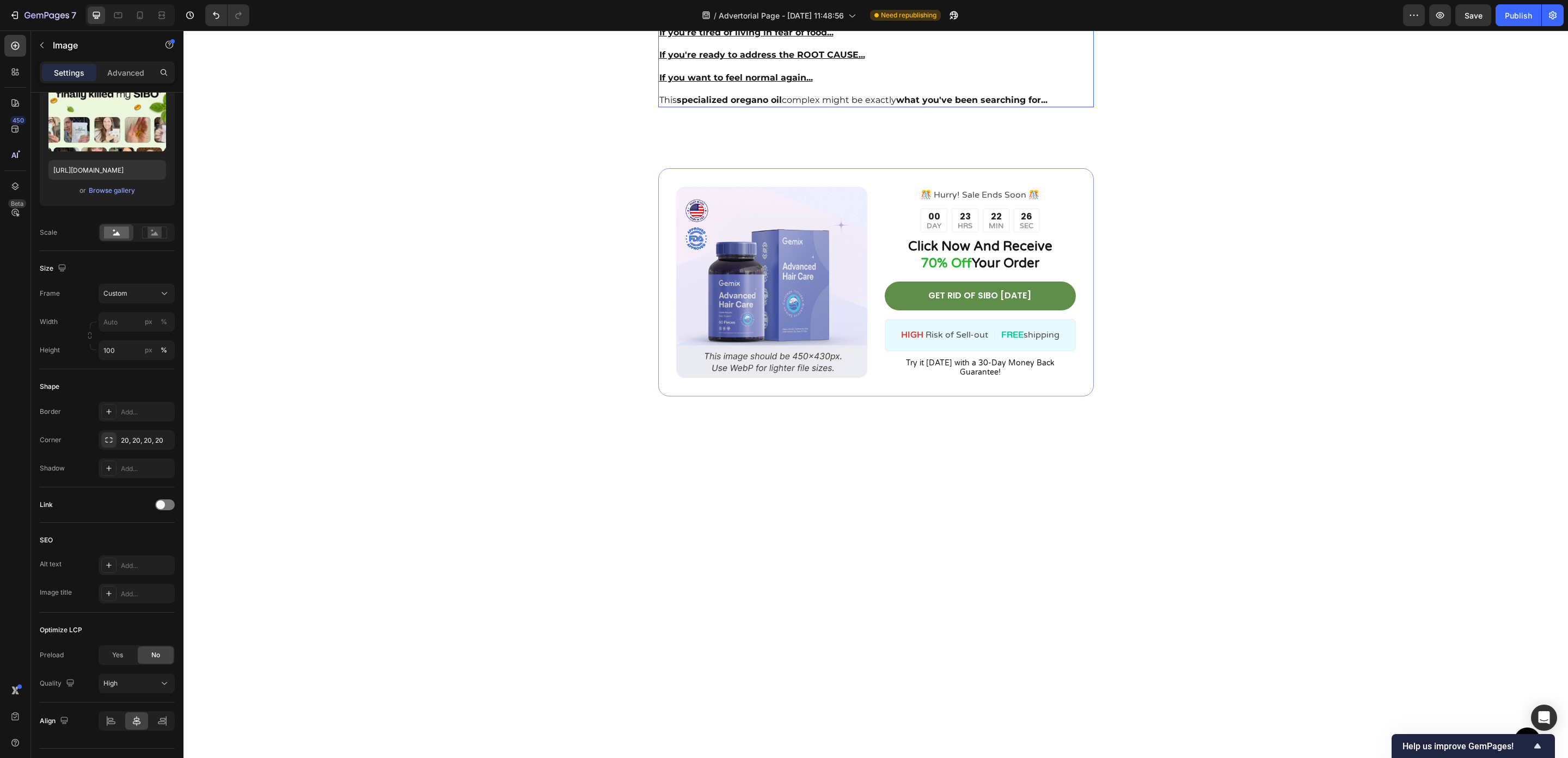
scroll to position [4513, 0]
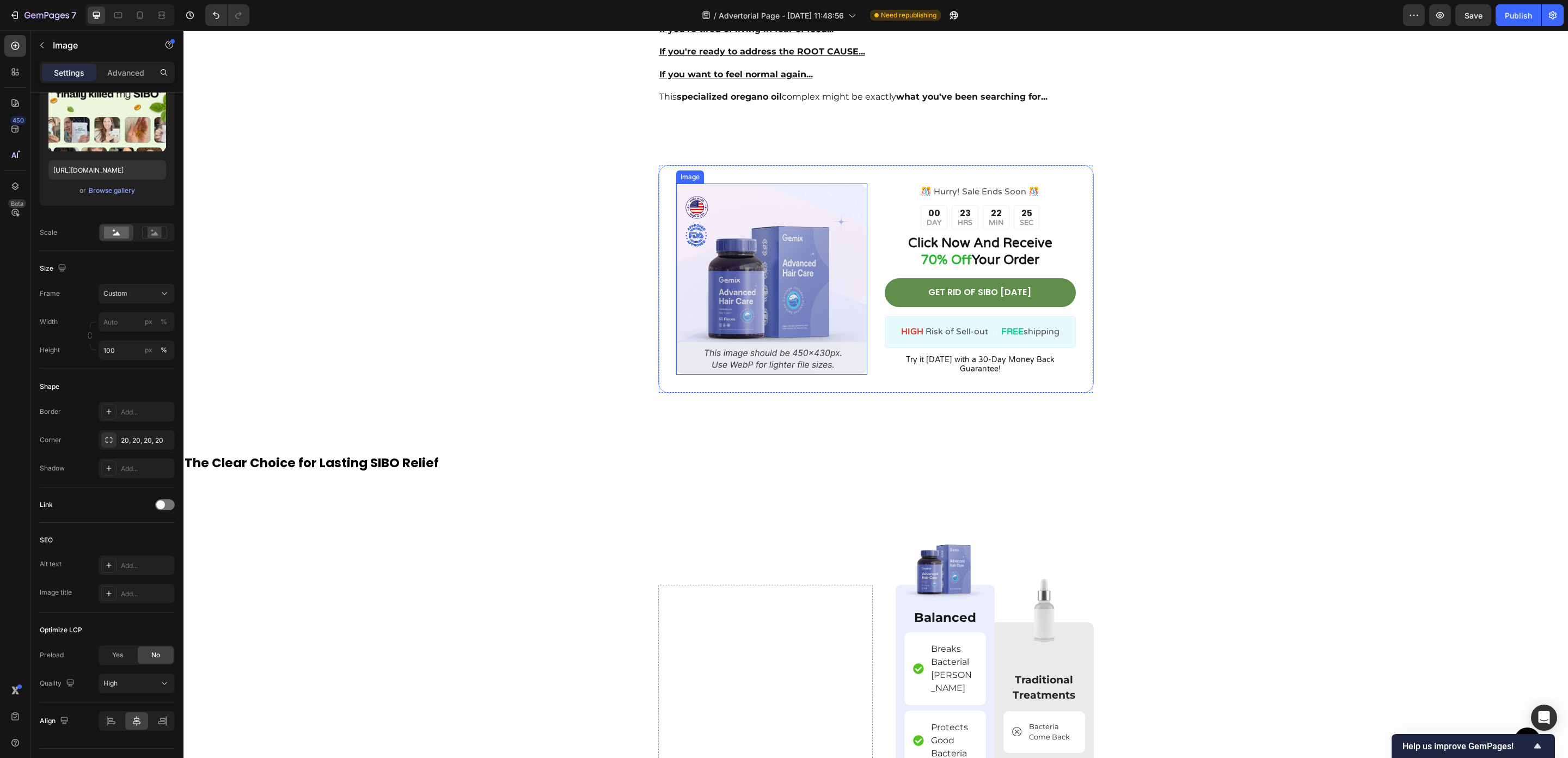
click at [795, 325] on img at bounding box center [772, 279] width 191 height 191
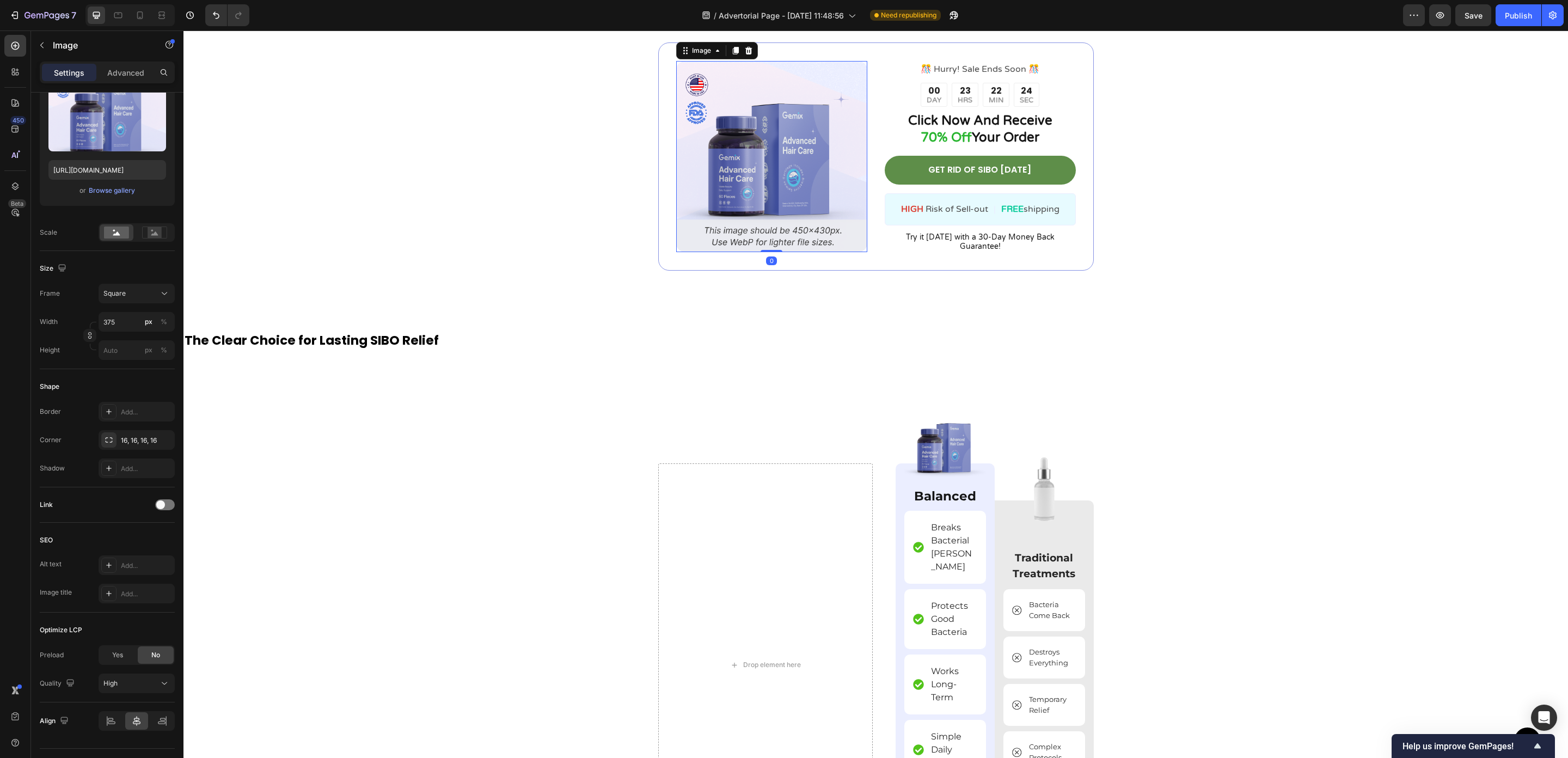
scroll to position [4663, 0]
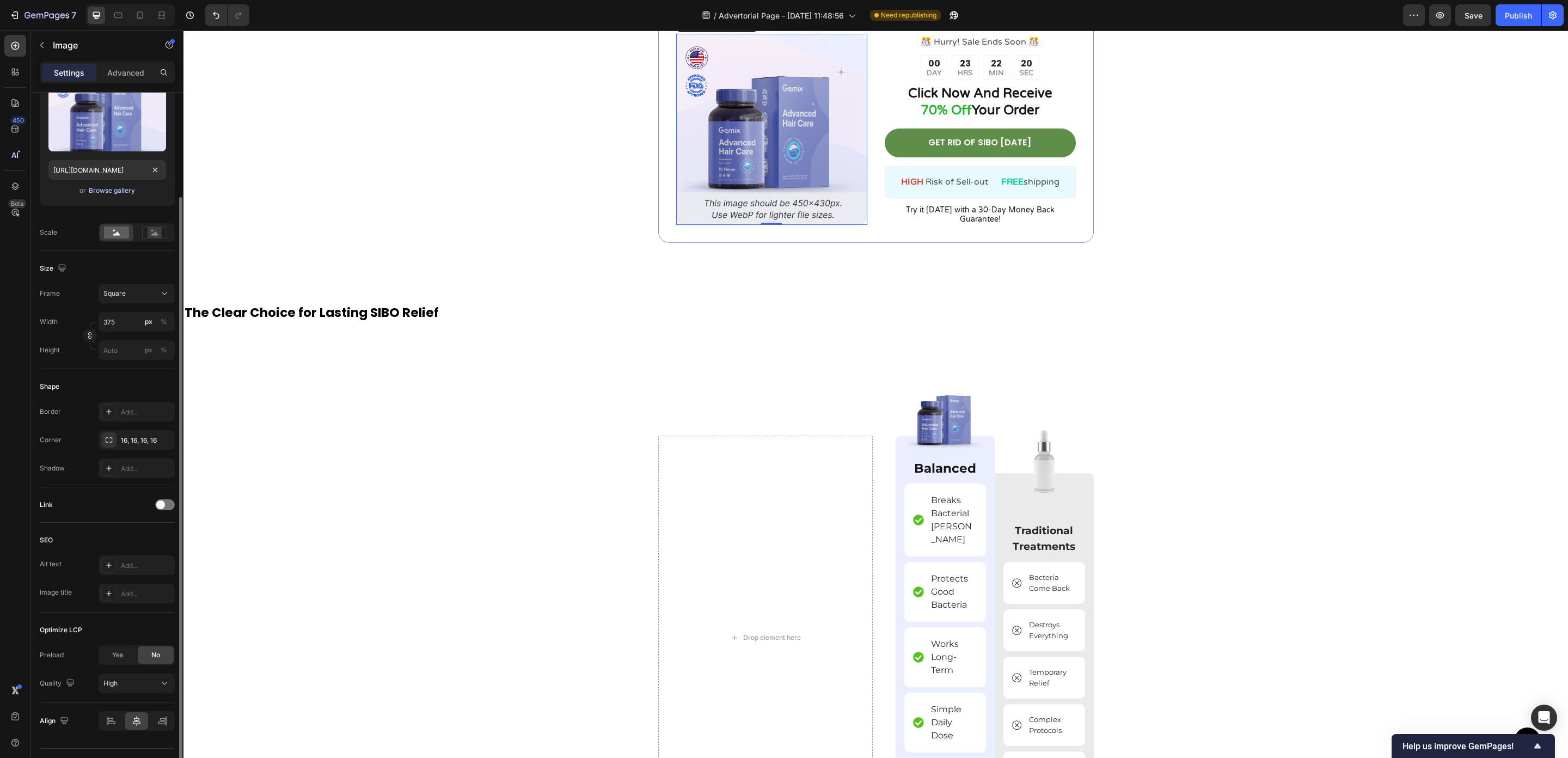
click at [115, 192] on div "Browse gallery" at bounding box center [112, 191] width 46 height 10
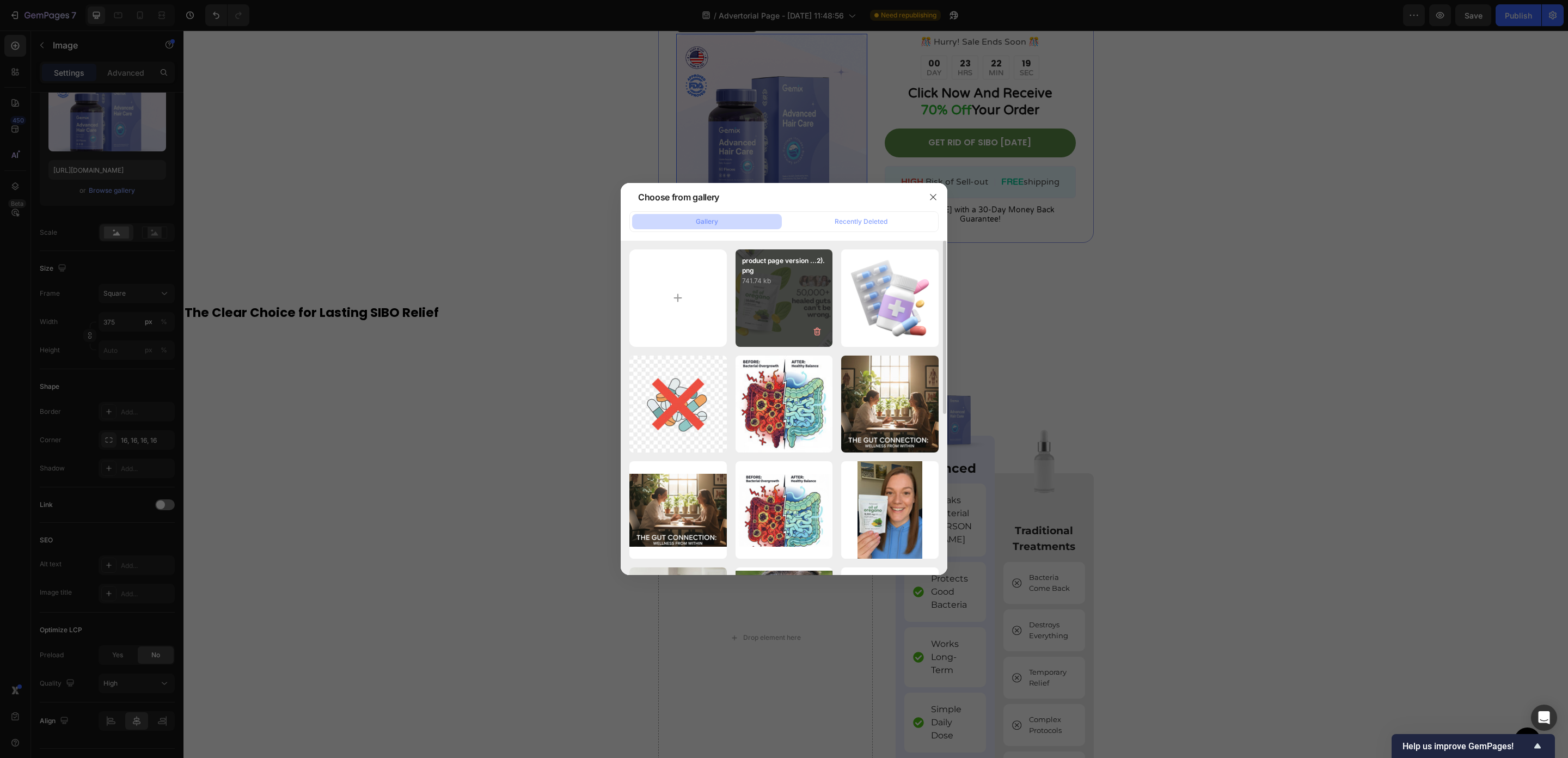
click at [784, 301] on div "product page version ...2).png 741.74 kb" at bounding box center [784, 298] width 98 height 98
type input "[URL][DOMAIN_NAME]"
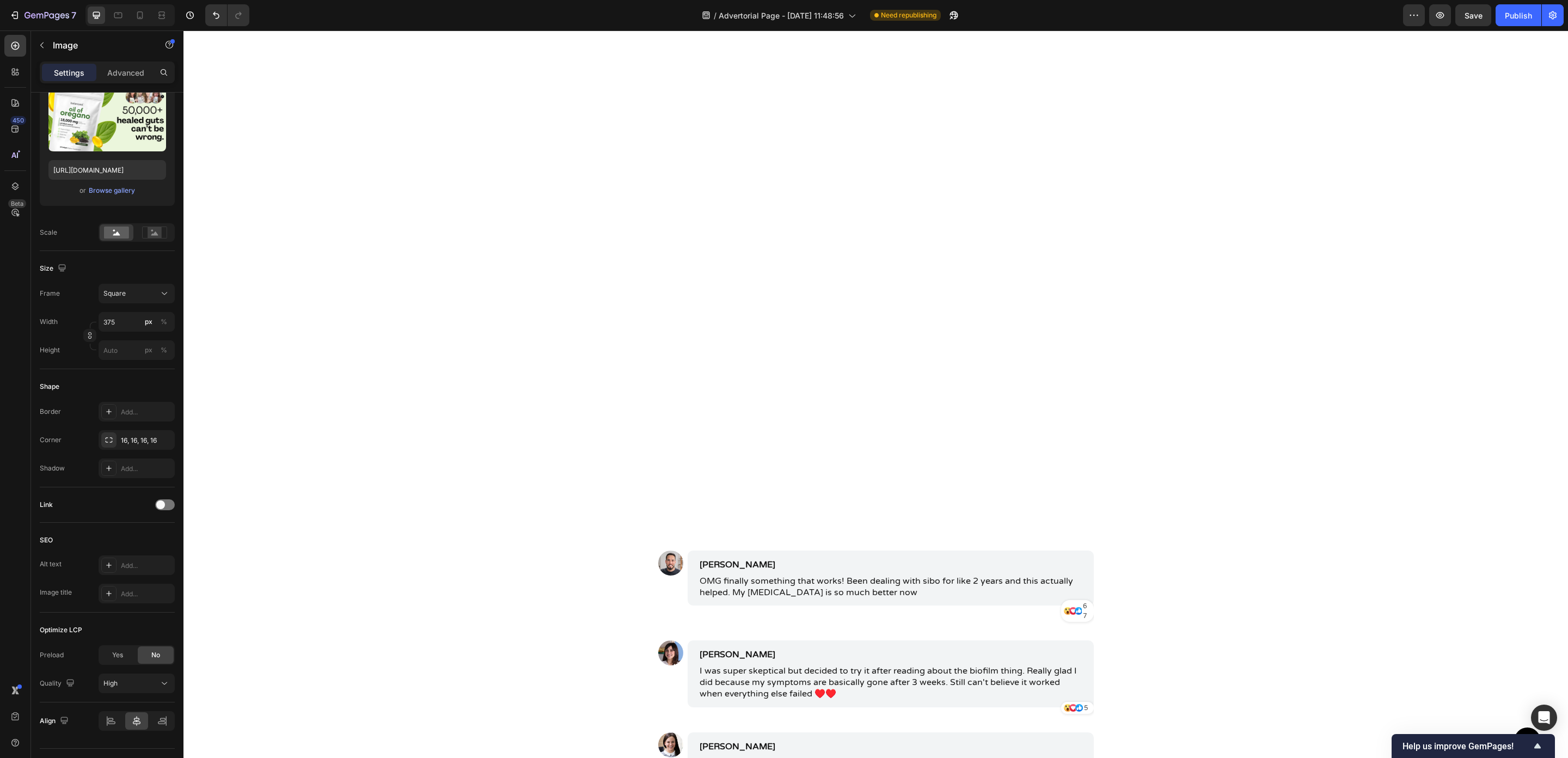
scroll to position [4833, 0]
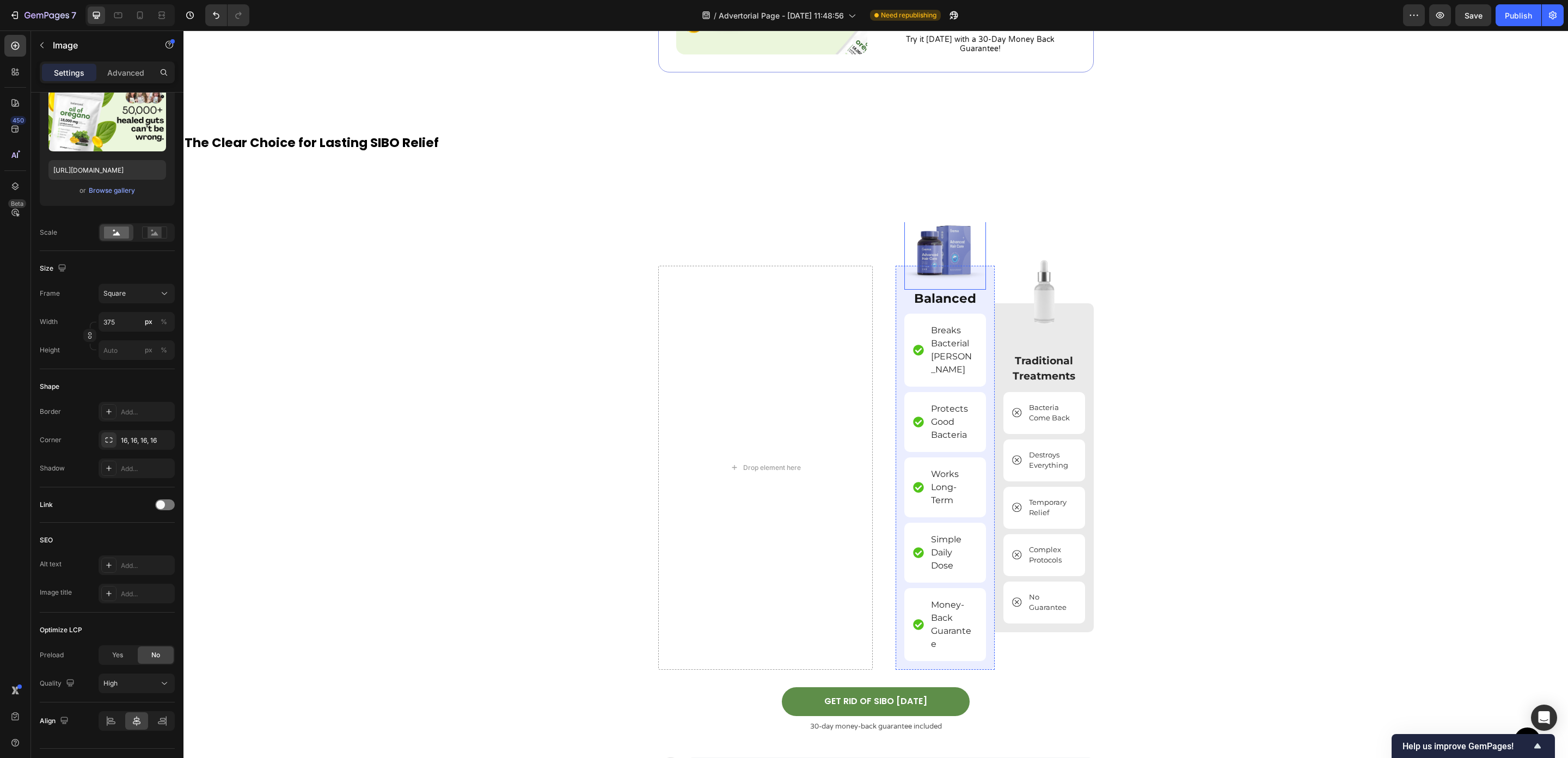
click at [942, 262] on img at bounding box center [945, 249] width 82 height 82
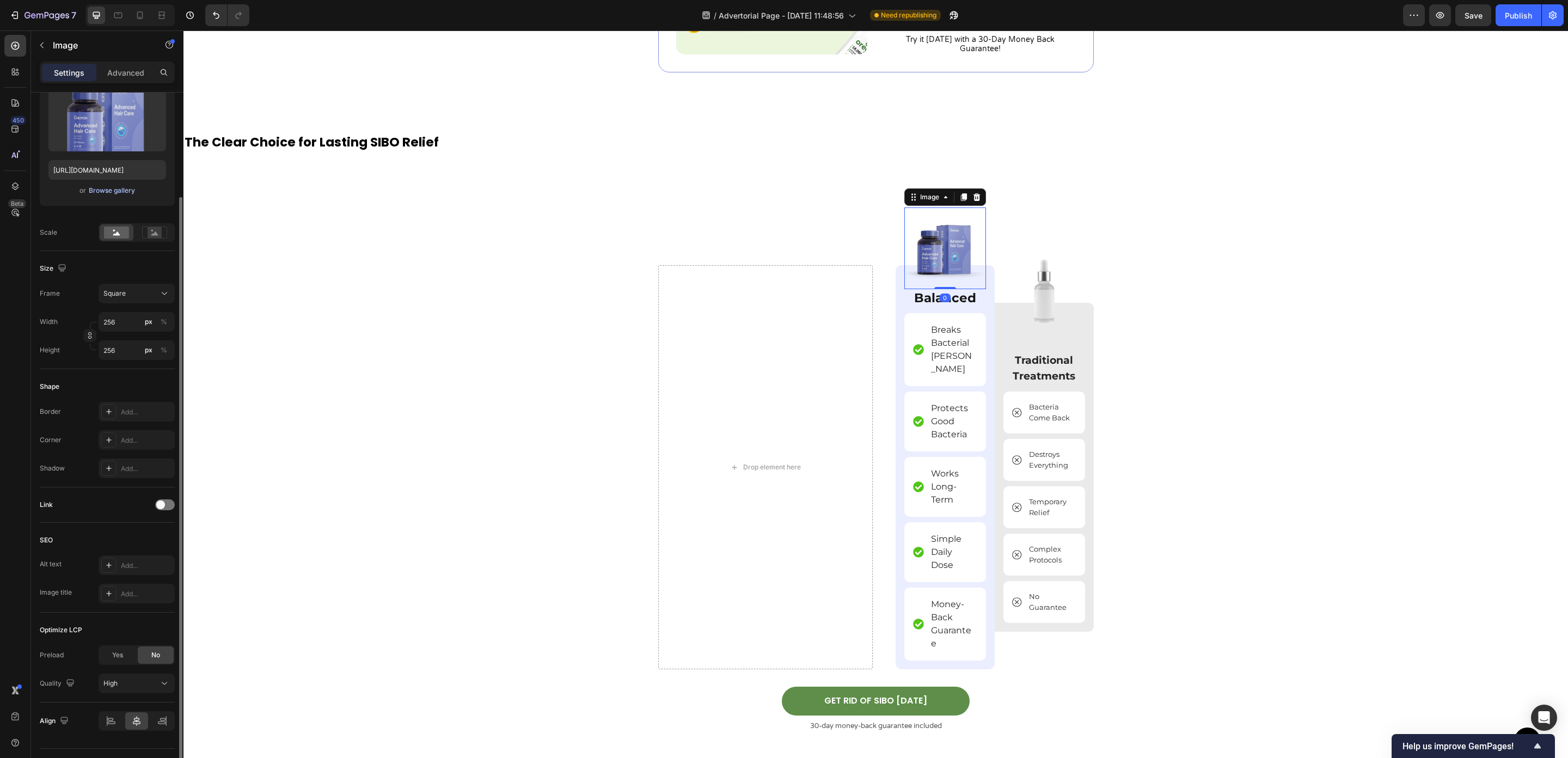
click at [115, 190] on div "Browse gallery" at bounding box center [112, 191] width 46 height 10
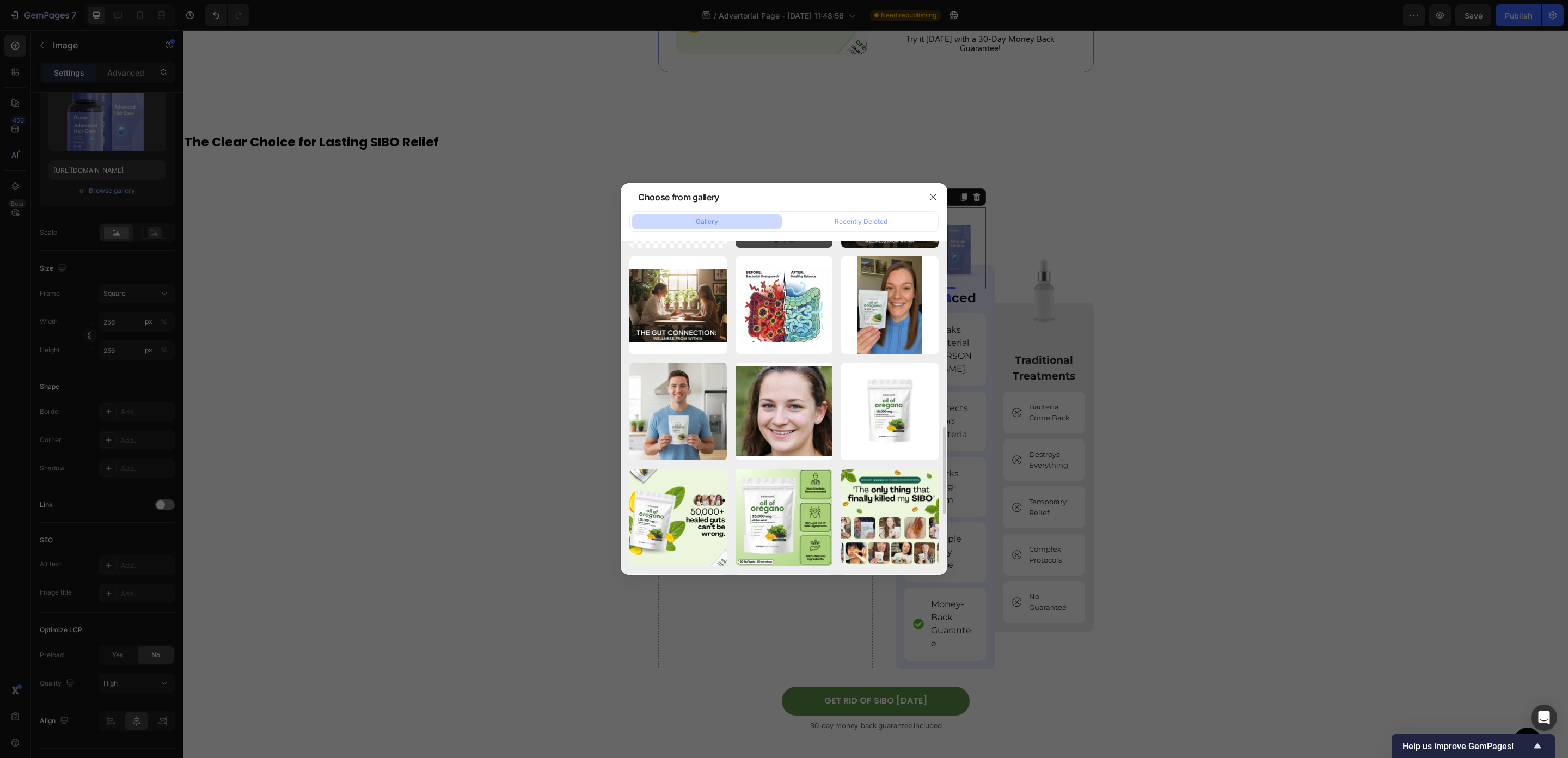
scroll to position [311, 0]
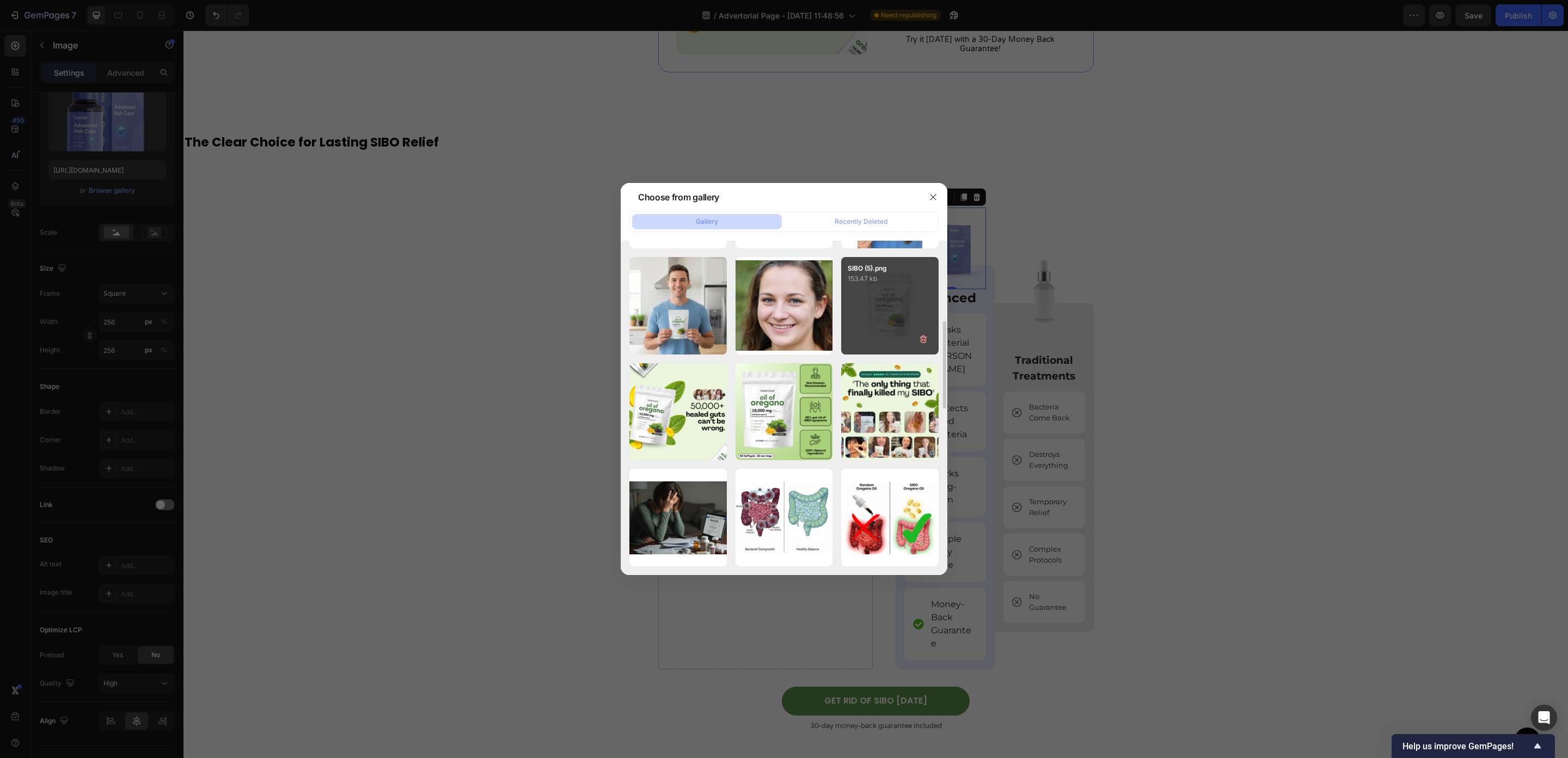
click at [897, 323] on div "SIBO (5).png 153.47 kb" at bounding box center [890, 306] width 98 height 98
type input "https://cdn.shopify.com/s/files/1/0673/4944/6882/files/gempages_484072994692399…"
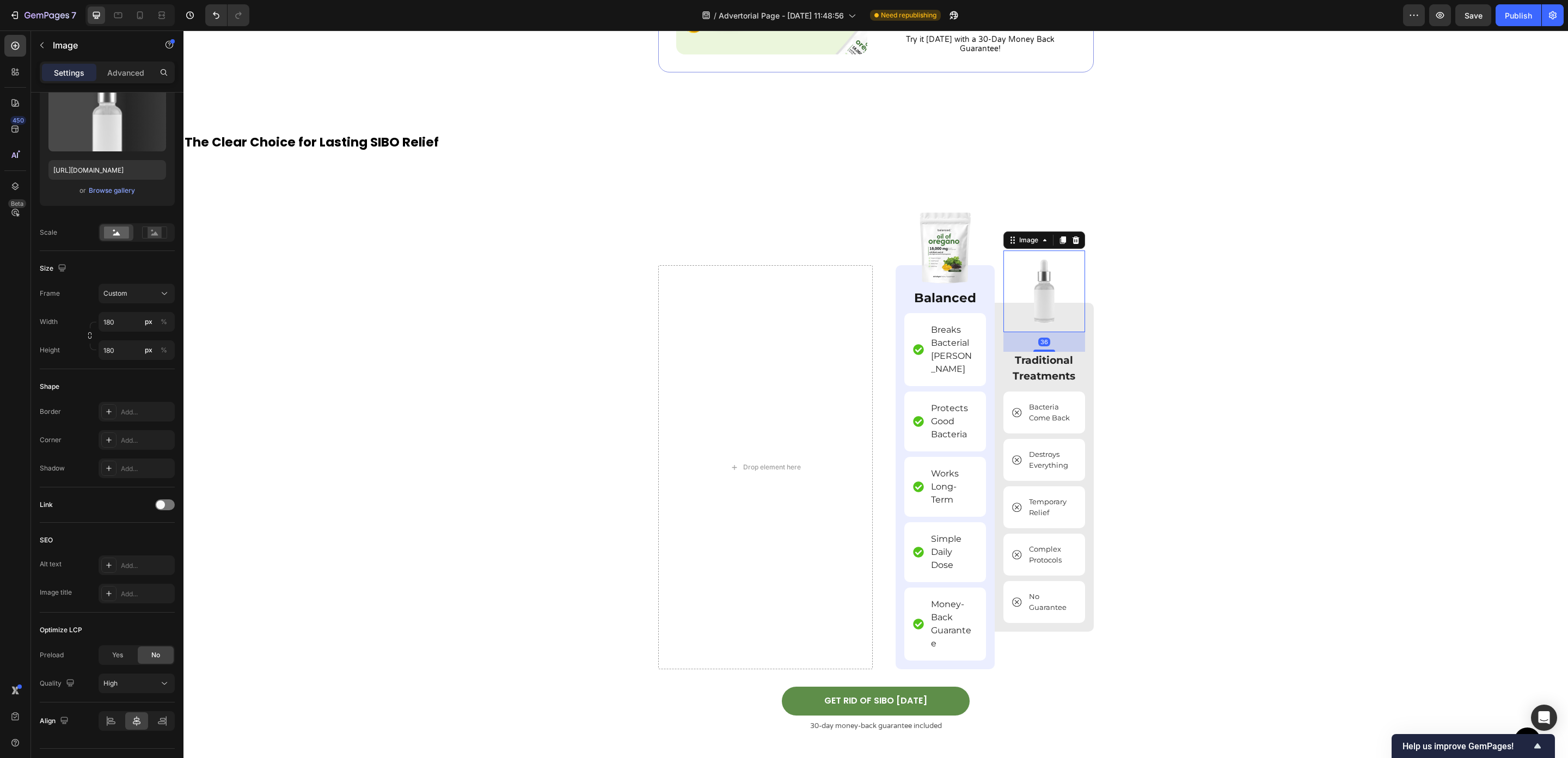
click at [1045, 303] on img at bounding box center [1044, 291] width 82 height 82
click at [110, 192] on div "Browse gallery" at bounding box center [112, 191] width 46 height 10
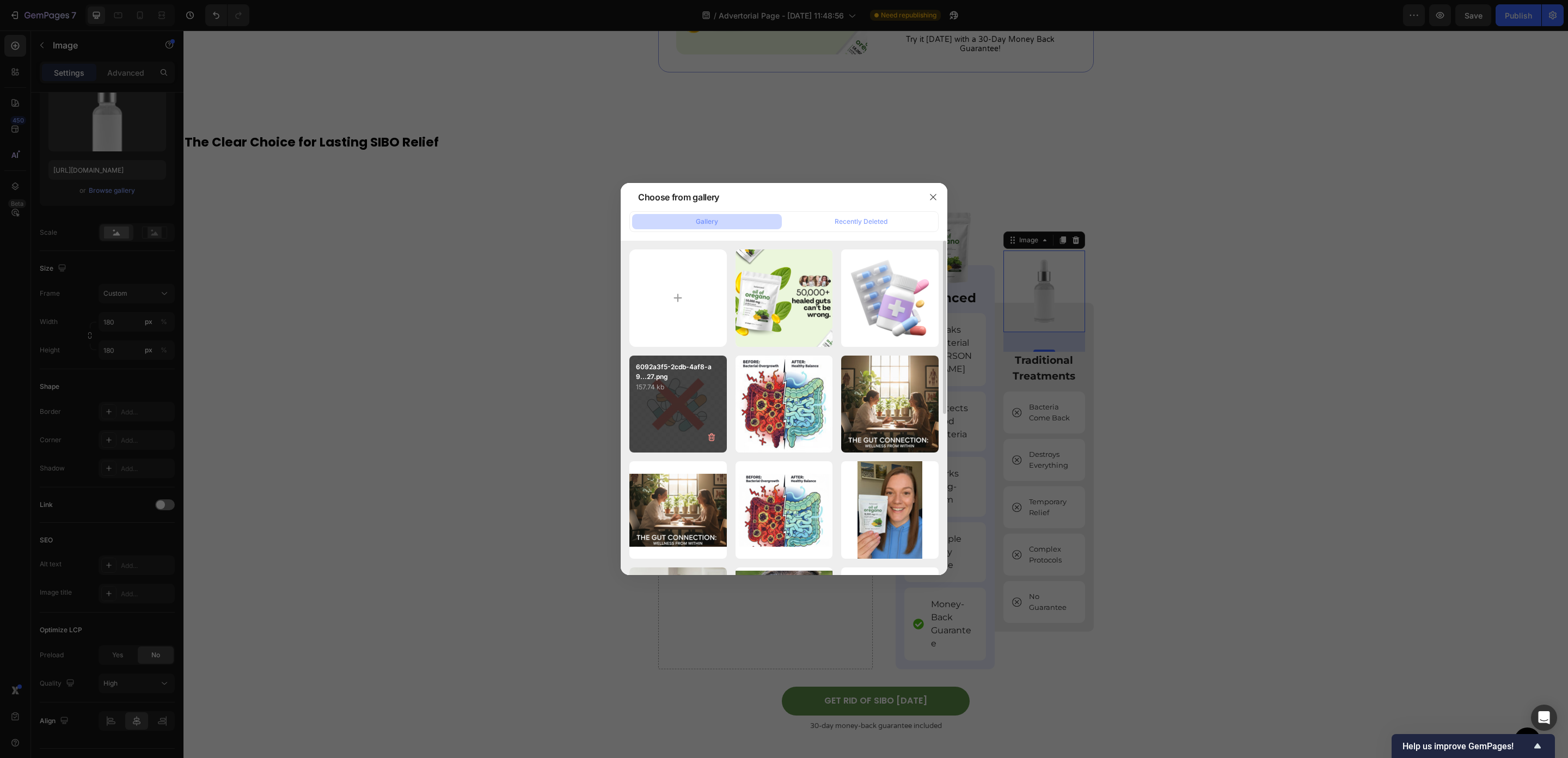
click at [673, 427] on div "6092a3f5-2cdb-4af8-a9...27.png 157.74 kb" at bounding box center [678, 404] width 98 height 98
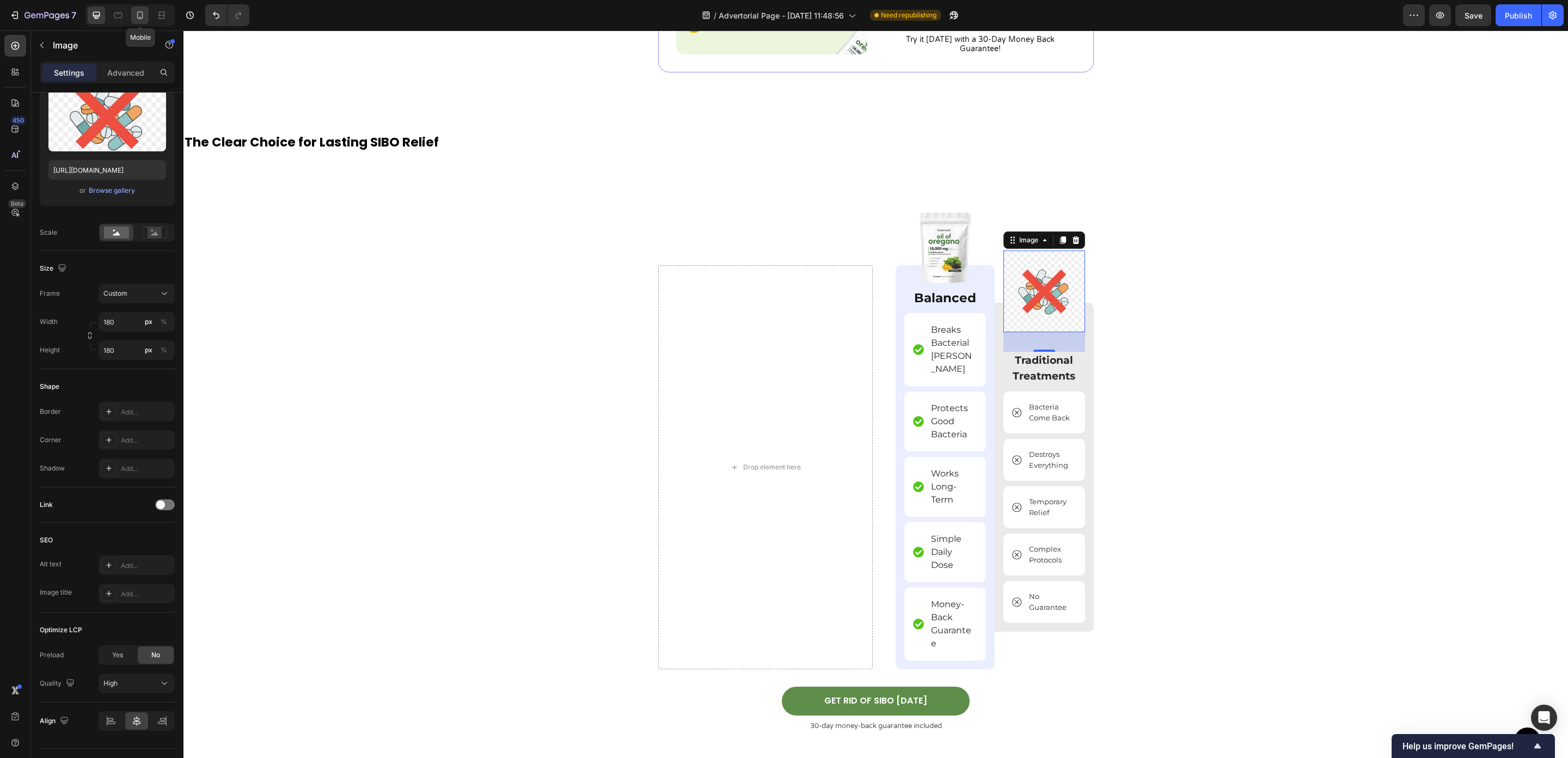
click at [133, 19] on div at bounding box center [140, 15] width 17 height 17
type input "https://cdn.shopify.com/s/files/1/0673/4944/6882/files/gempages_484072994692399…"
type input "82"
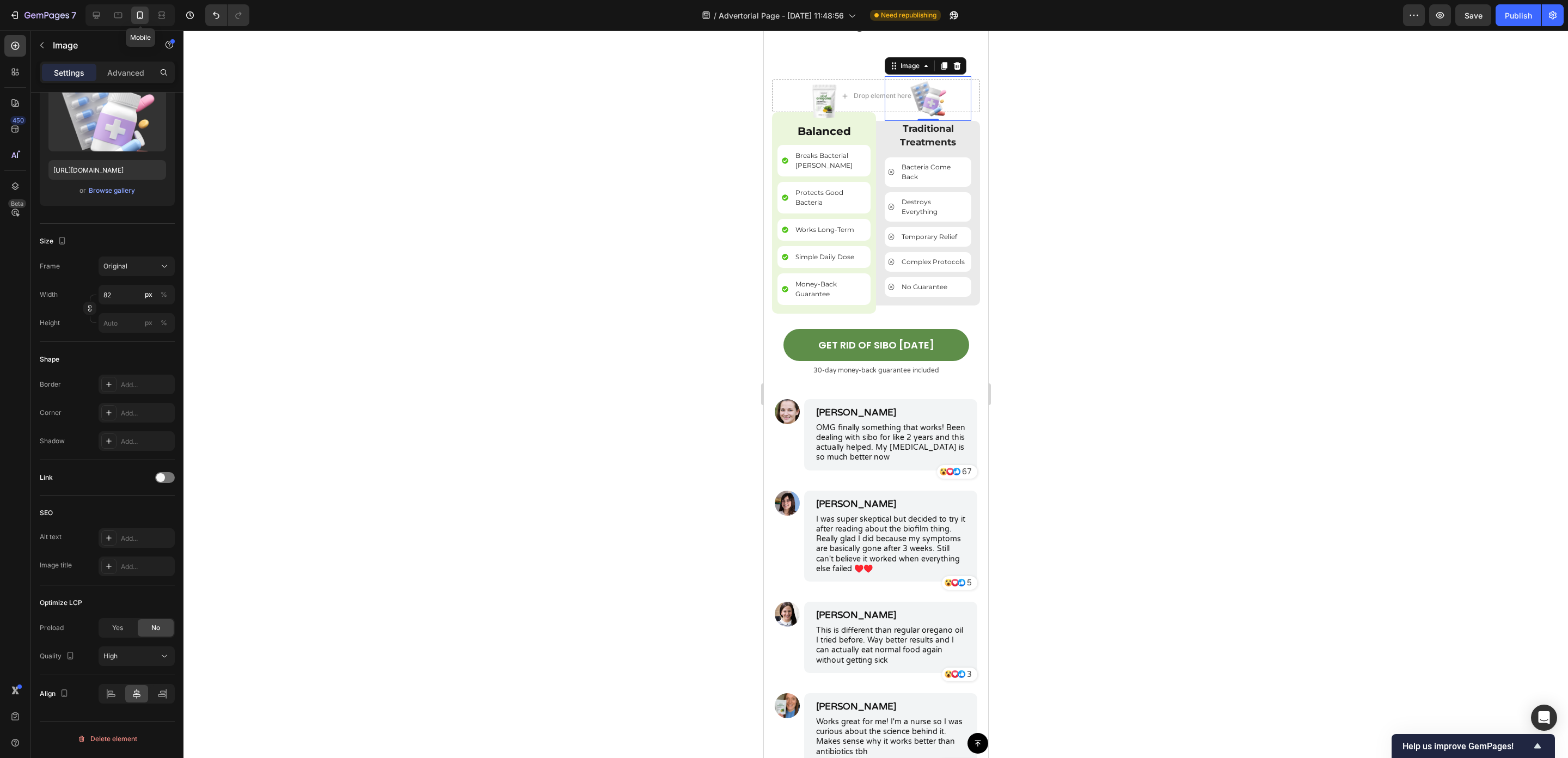
scroll to position [5094, 0]
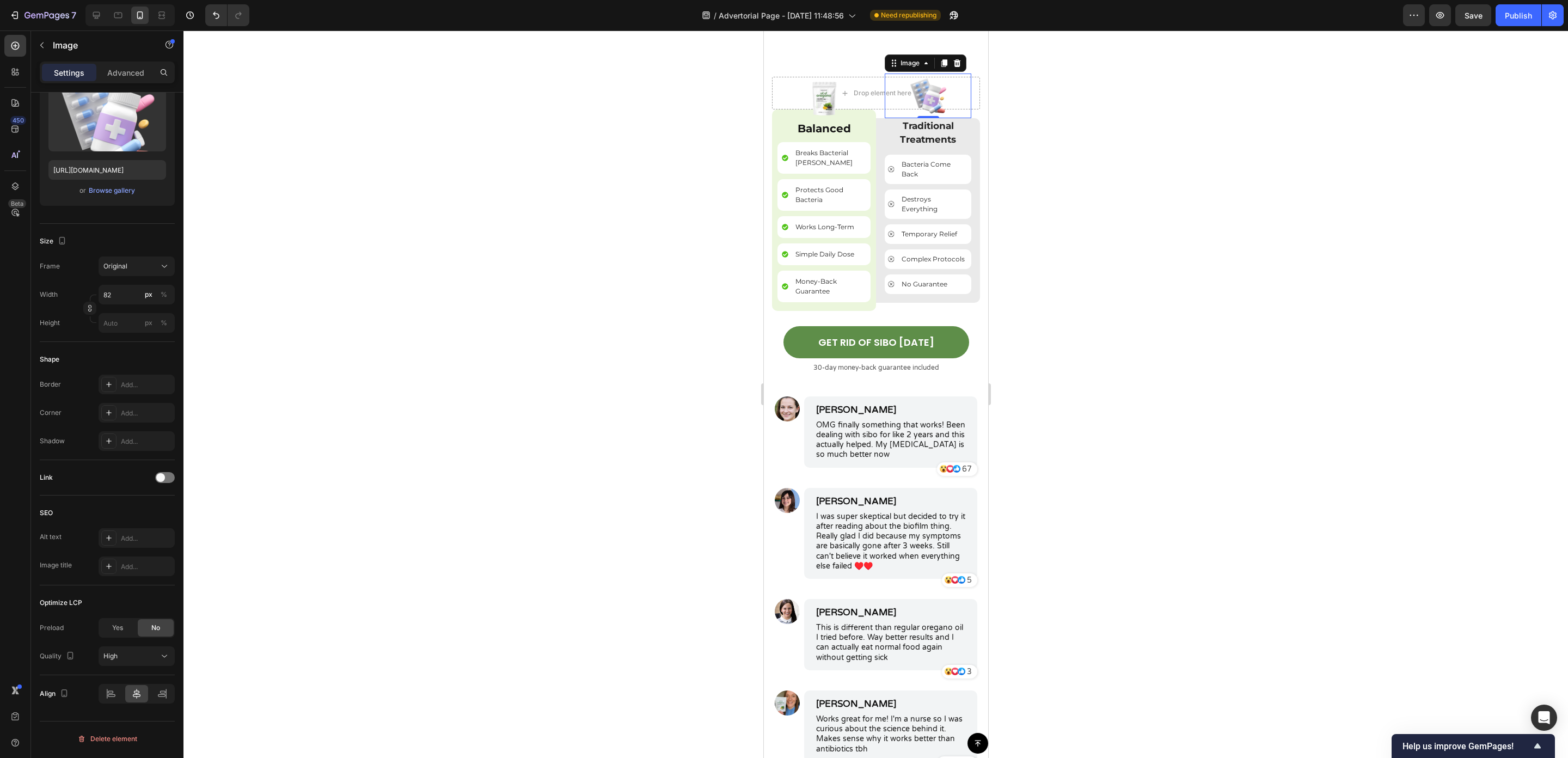
click at [1114, 288] on div at bounding box center [876, 394] width 1385 height 727
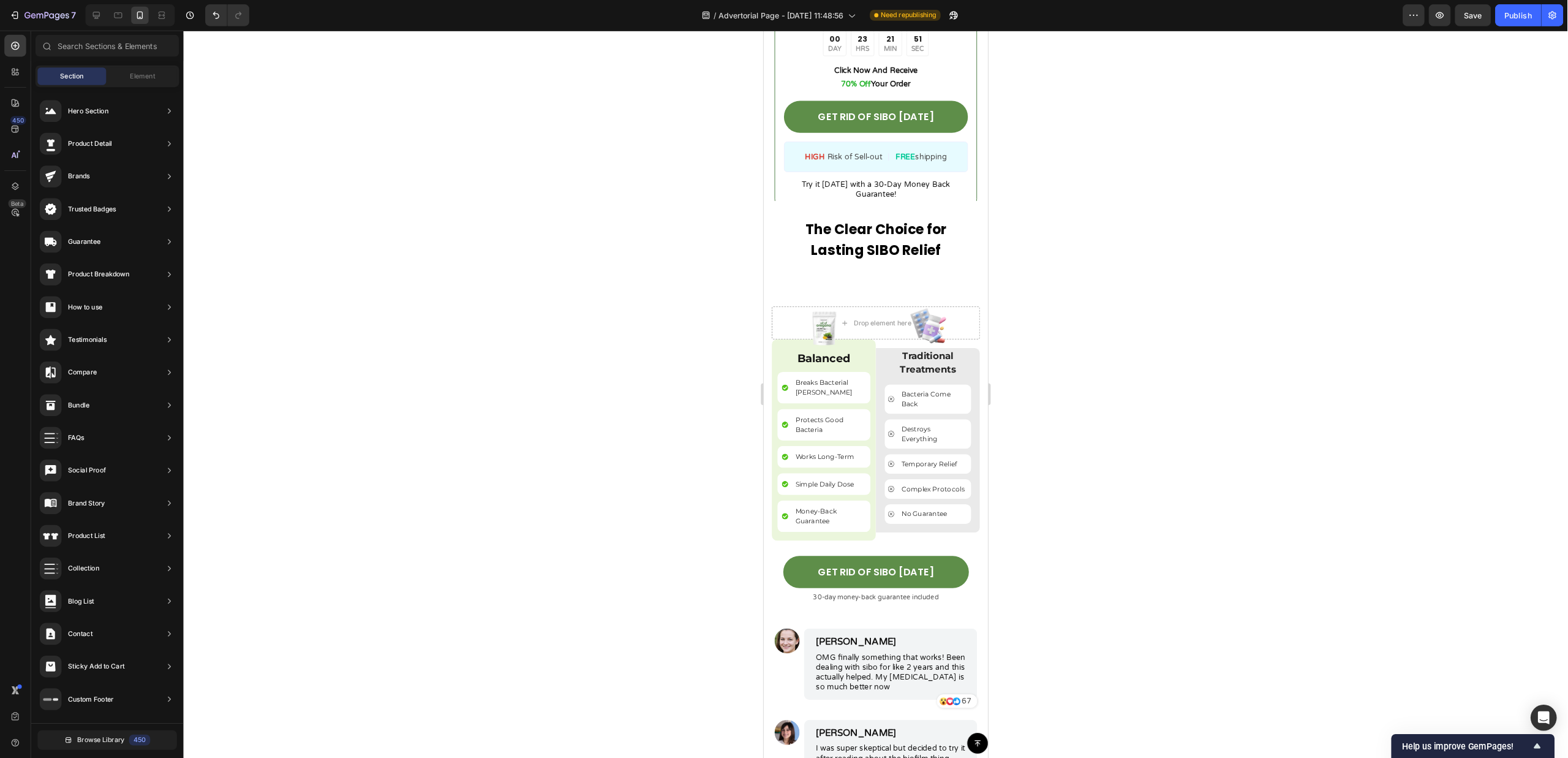
scroll to position [4498, 0]
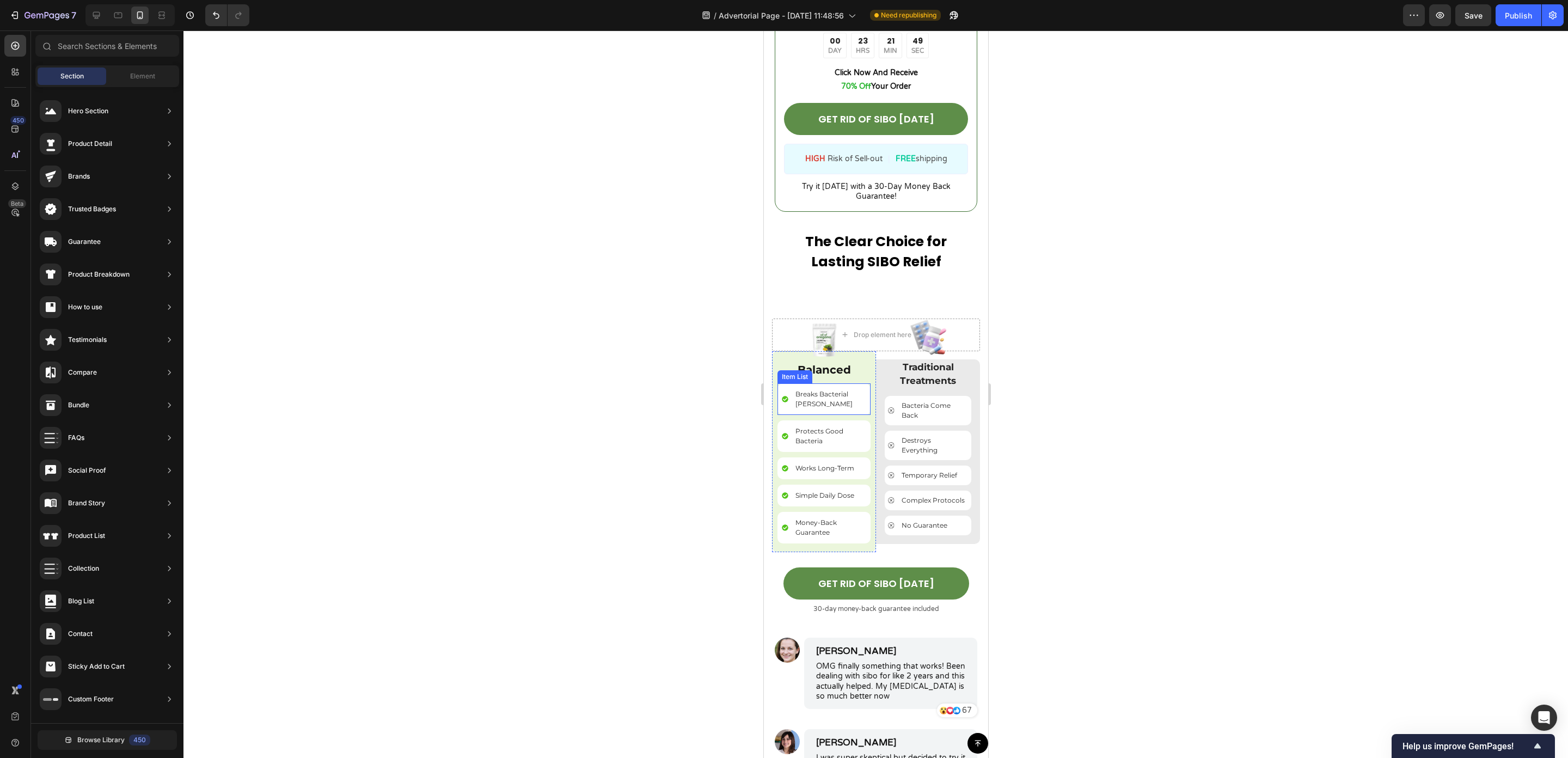
click at [812, 390] on p "Breaks Bacterial [PERSON_NAME]" at bounding box center [829, 400] width 69 height 20
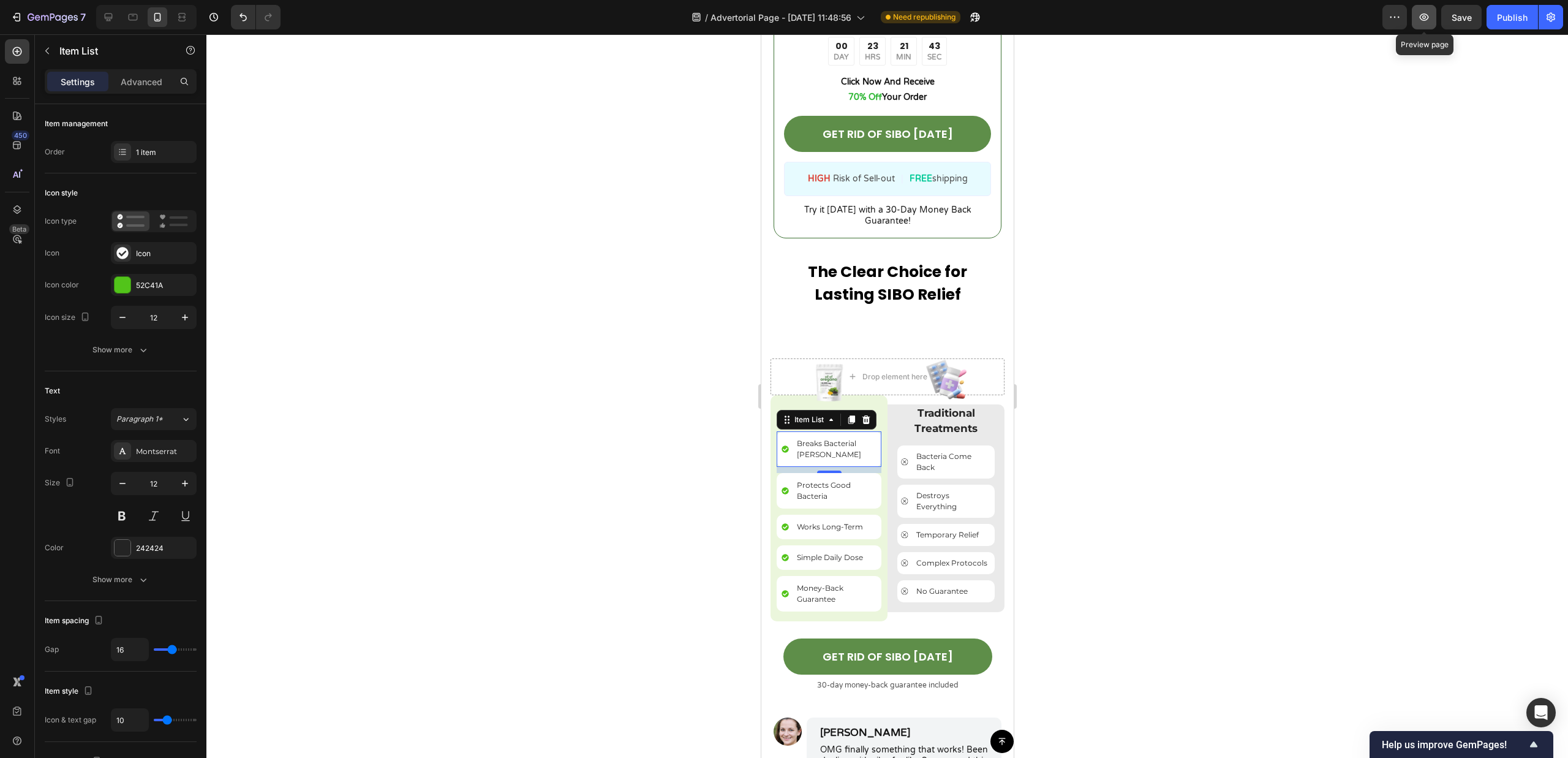
click at [1425, 22] on icon "button" at bounding box center [1424, 17] width 12 height 12
click at [105, 19] on icon at bounding box center [108, 17] width 12 height 12
type input "20"
type input "16"
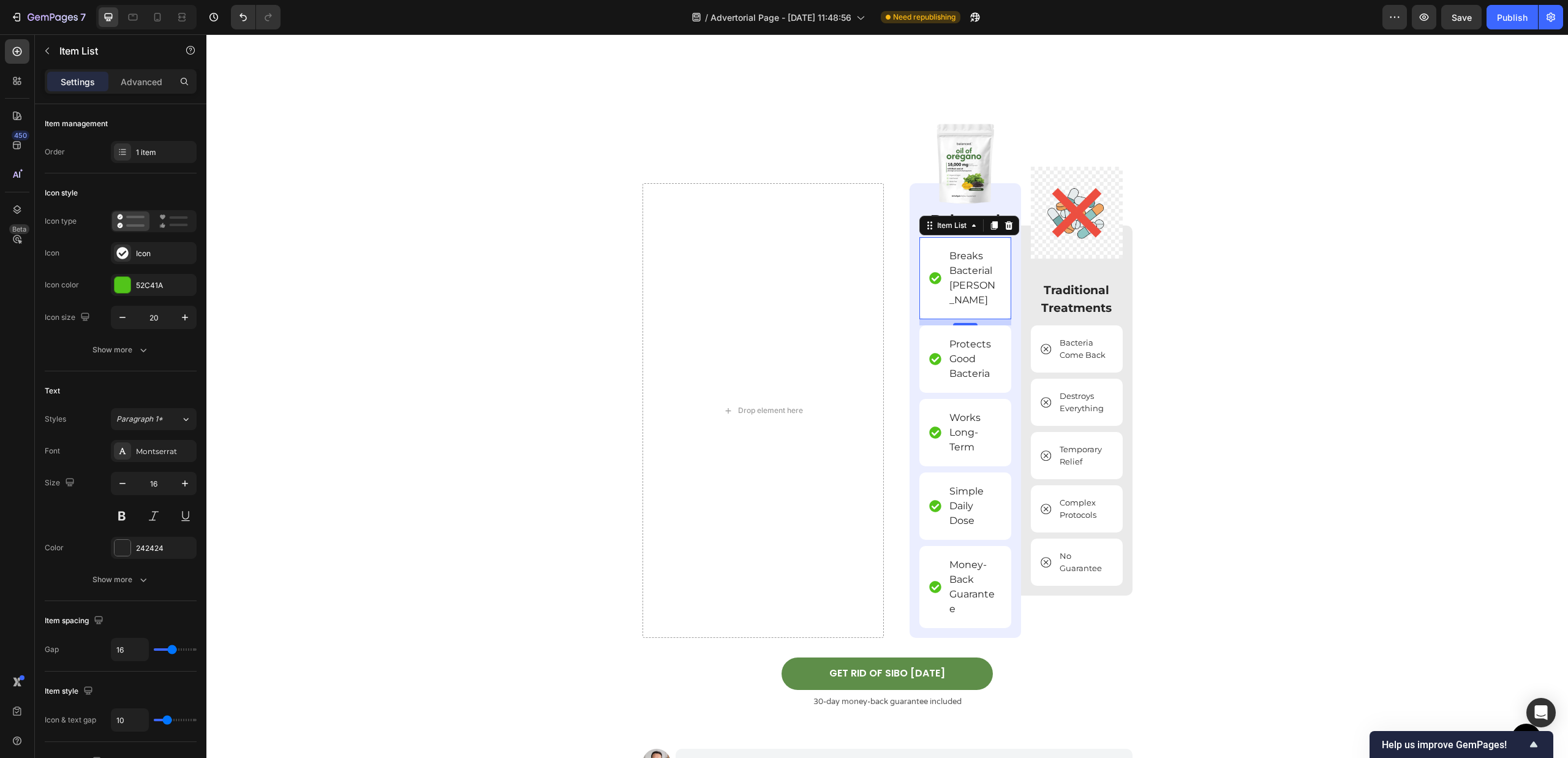
scroll to position [4574, 0]
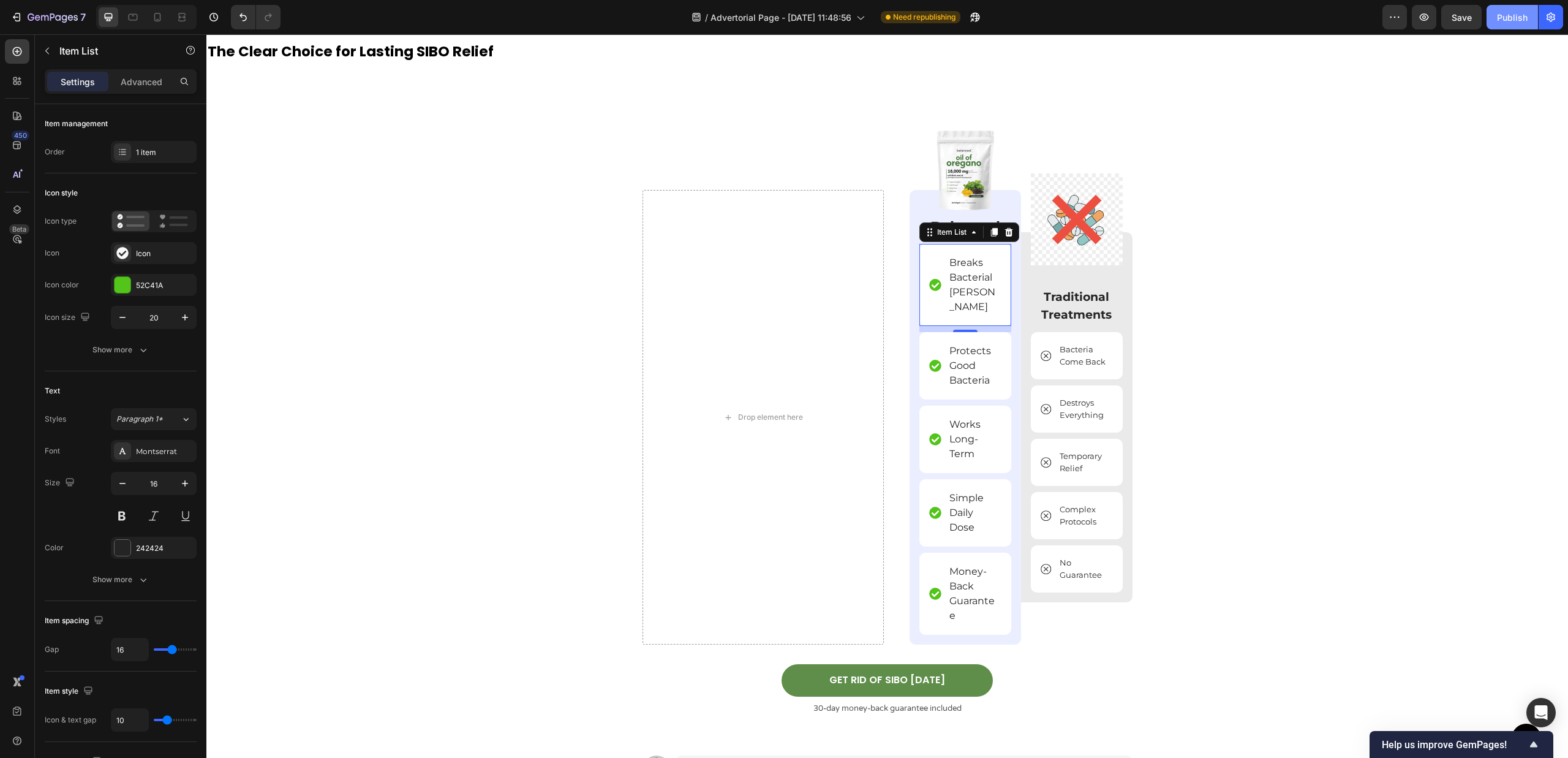
click at [1469, 19] on div "Publish" at bounding box center [1512, 18] width 30 height 13
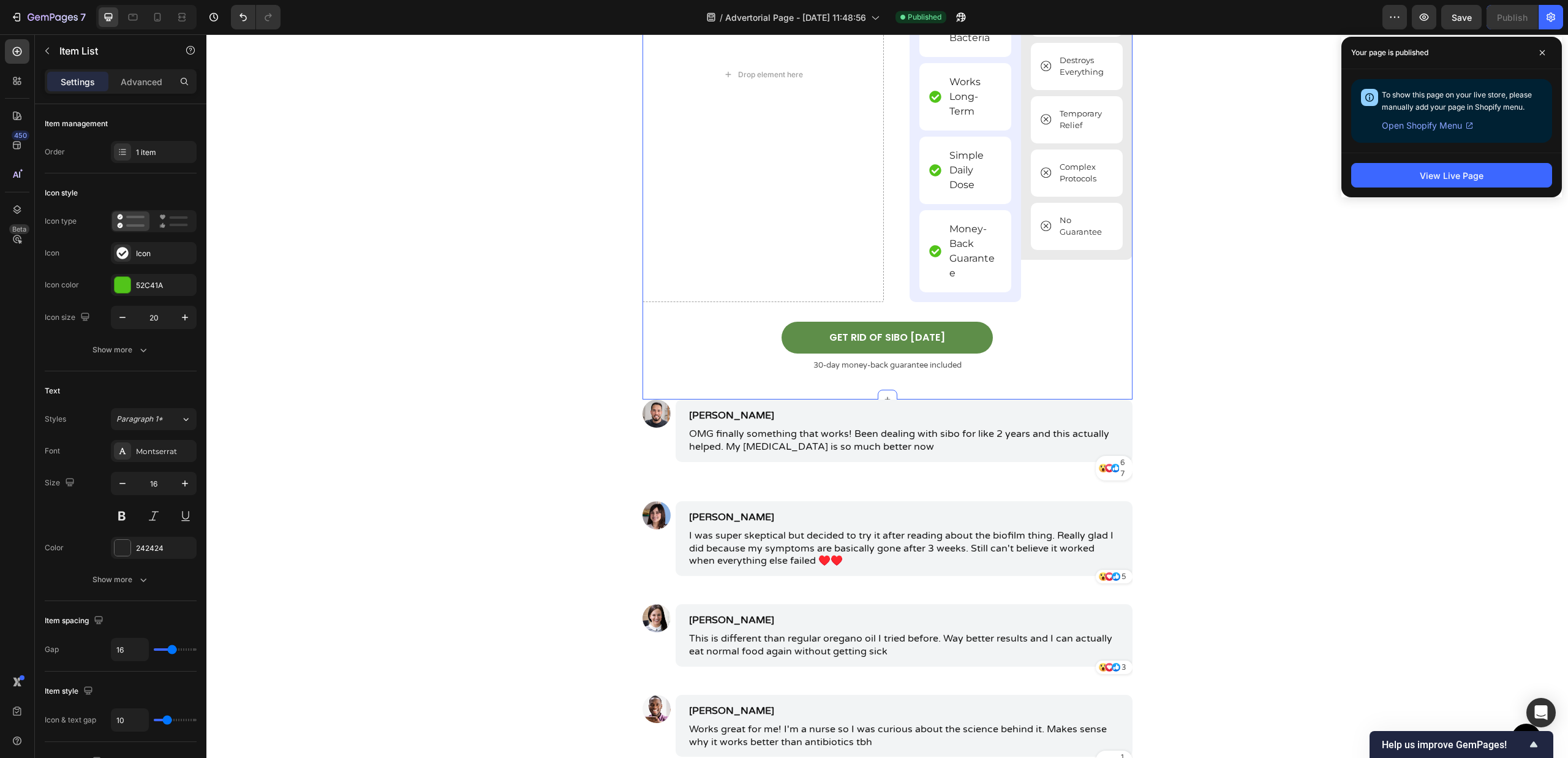
scroll to position [5040, 0]
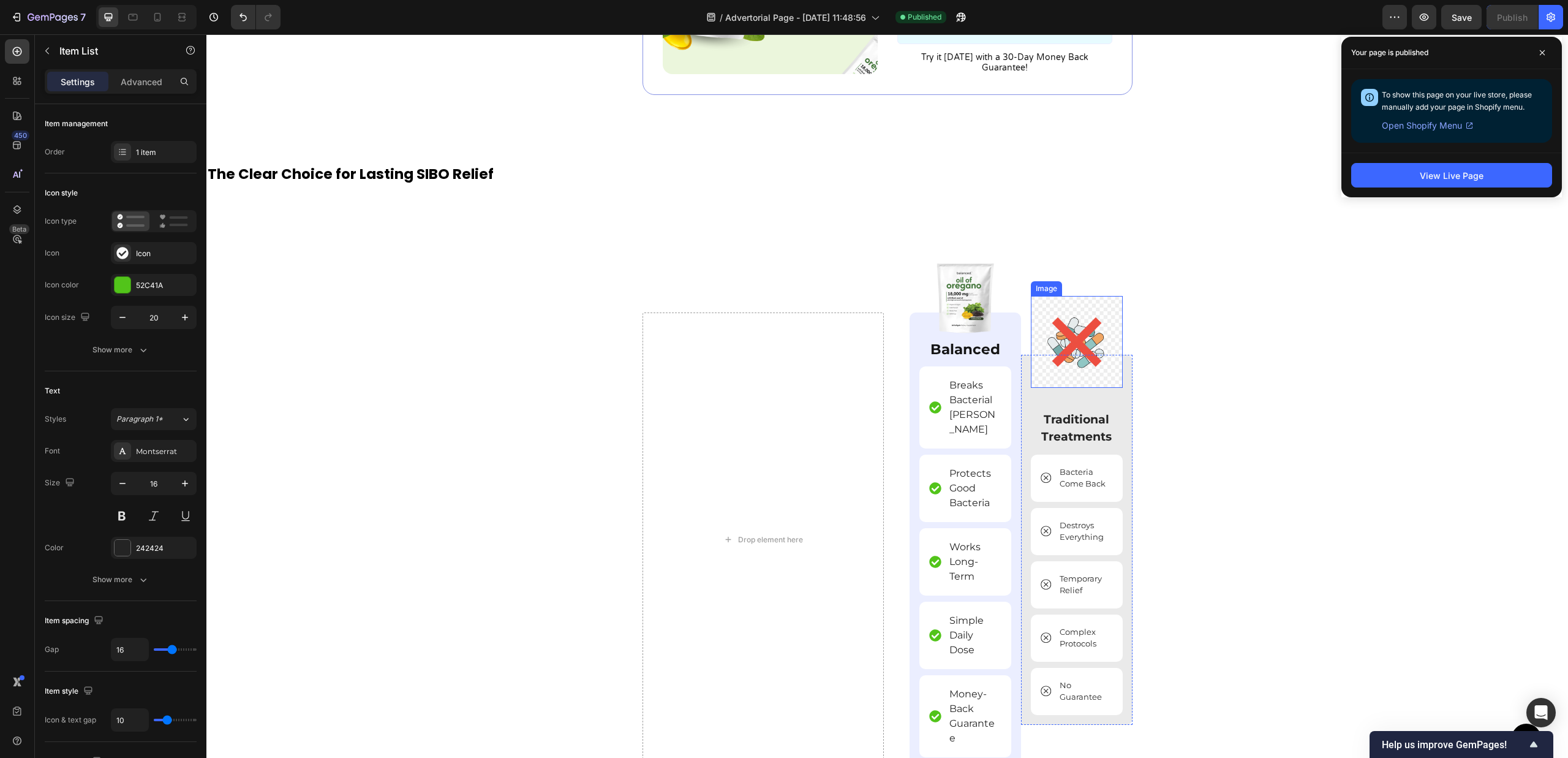
click at [1074, 365] on img at bounding box center [1076, 341] width 92 height 92
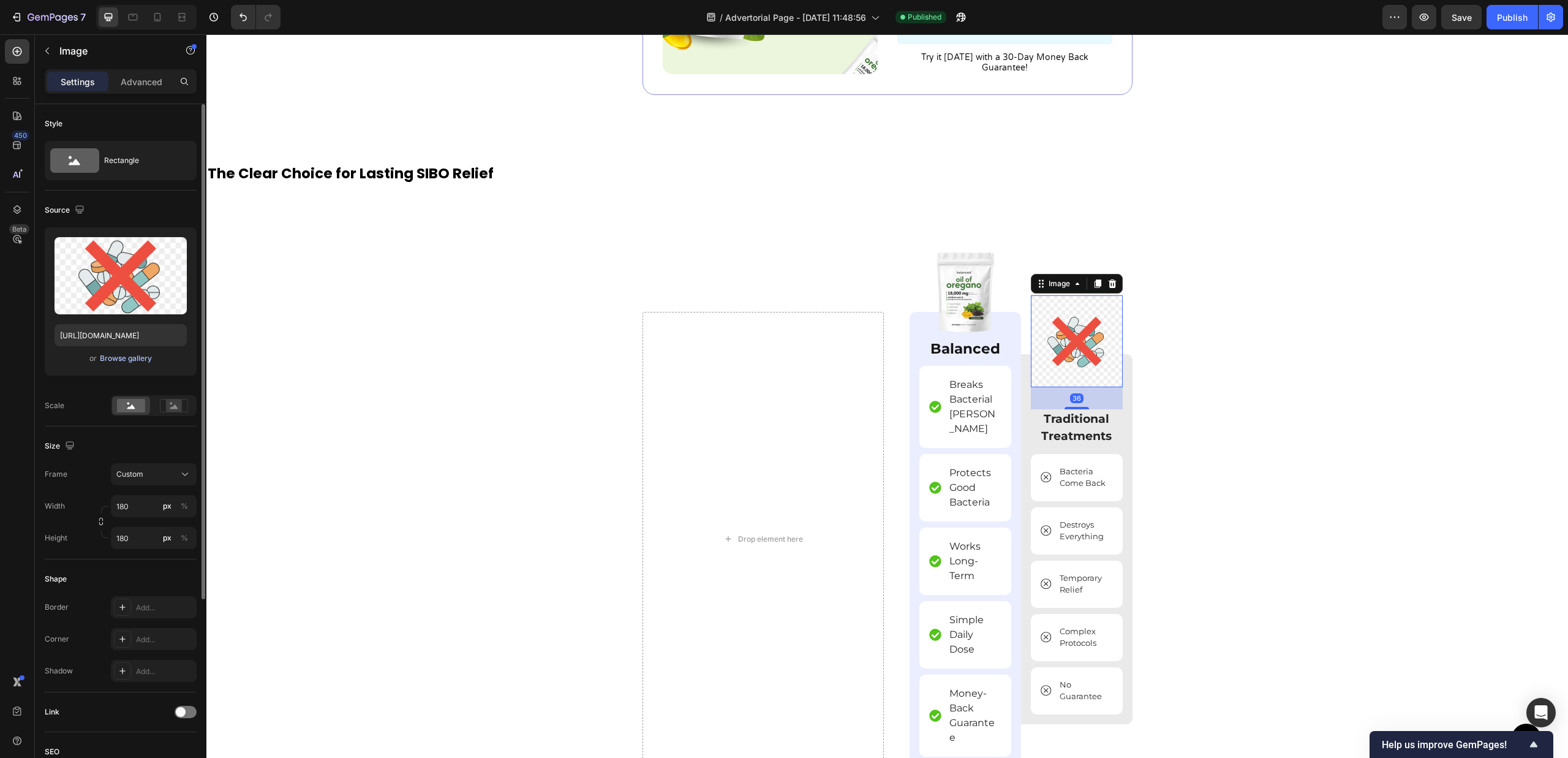
click at [111, 356] on div "Browse gallery" at bounding box center [126, 358] width 52 height 11
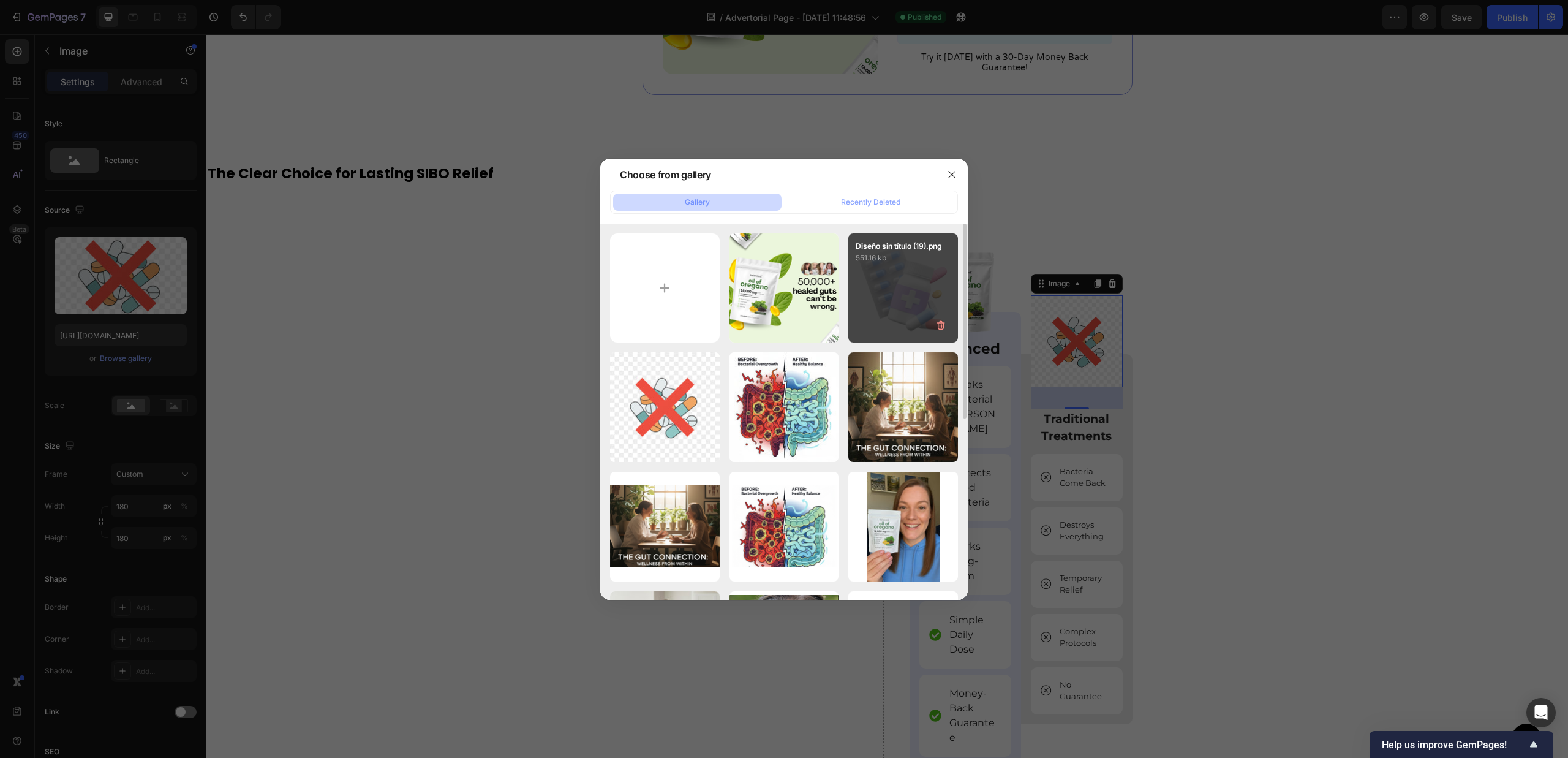
click at [929, 308] on div "Diseño sin título (19).png 551.16 kb" at bounding box center [903, 288] width 110 height 110
type input "https://cdn.shopify.com/s/files/1/0673/4944/6882/files/gempages_484072994692399…"
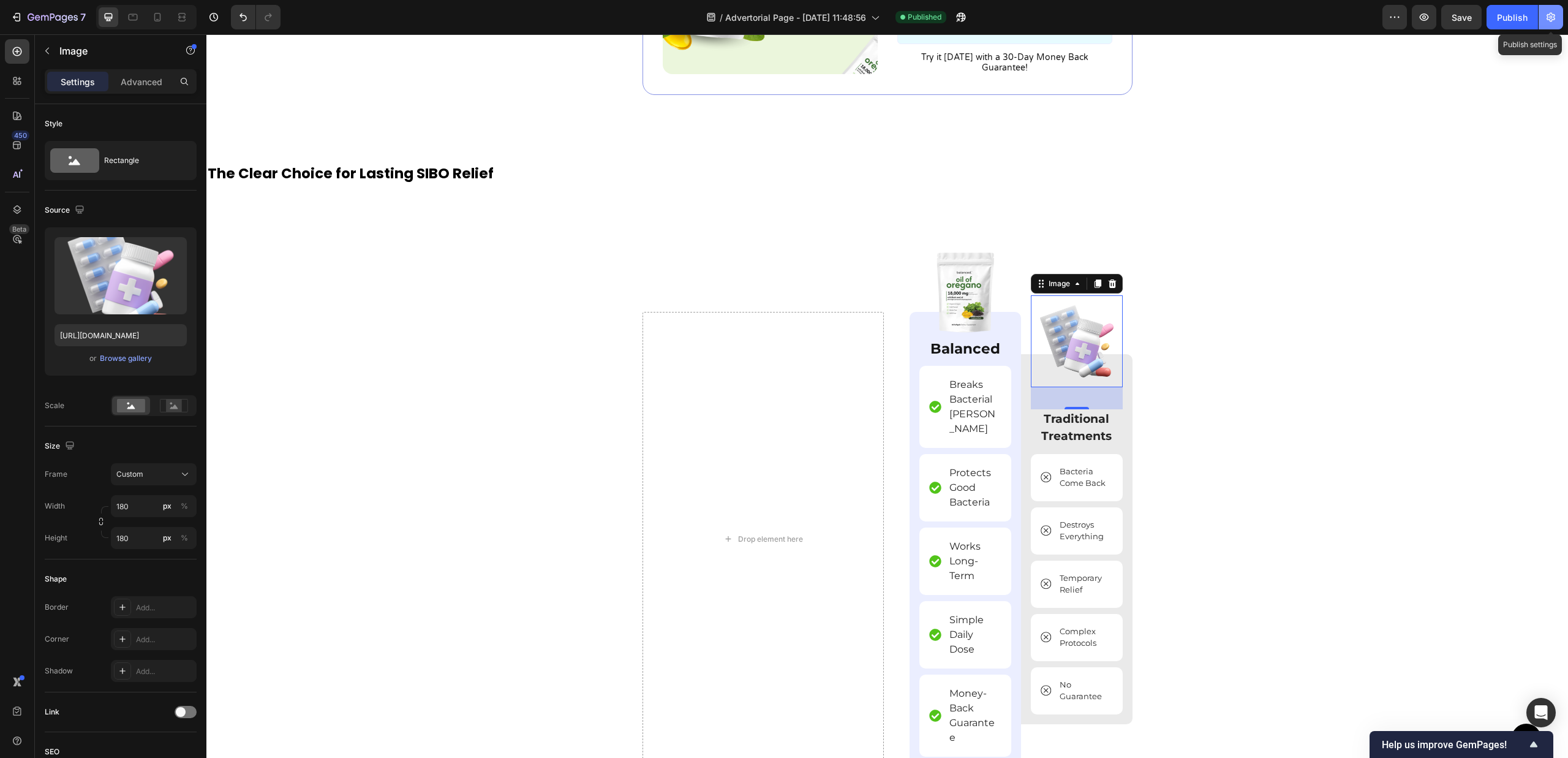
click at [1469, 6] on button "button" at bounding box center [1550, 17] width 25 height 25
click at [1469, 14] on button "Publish" at bounding box center [1512, 17] width 51 height 25
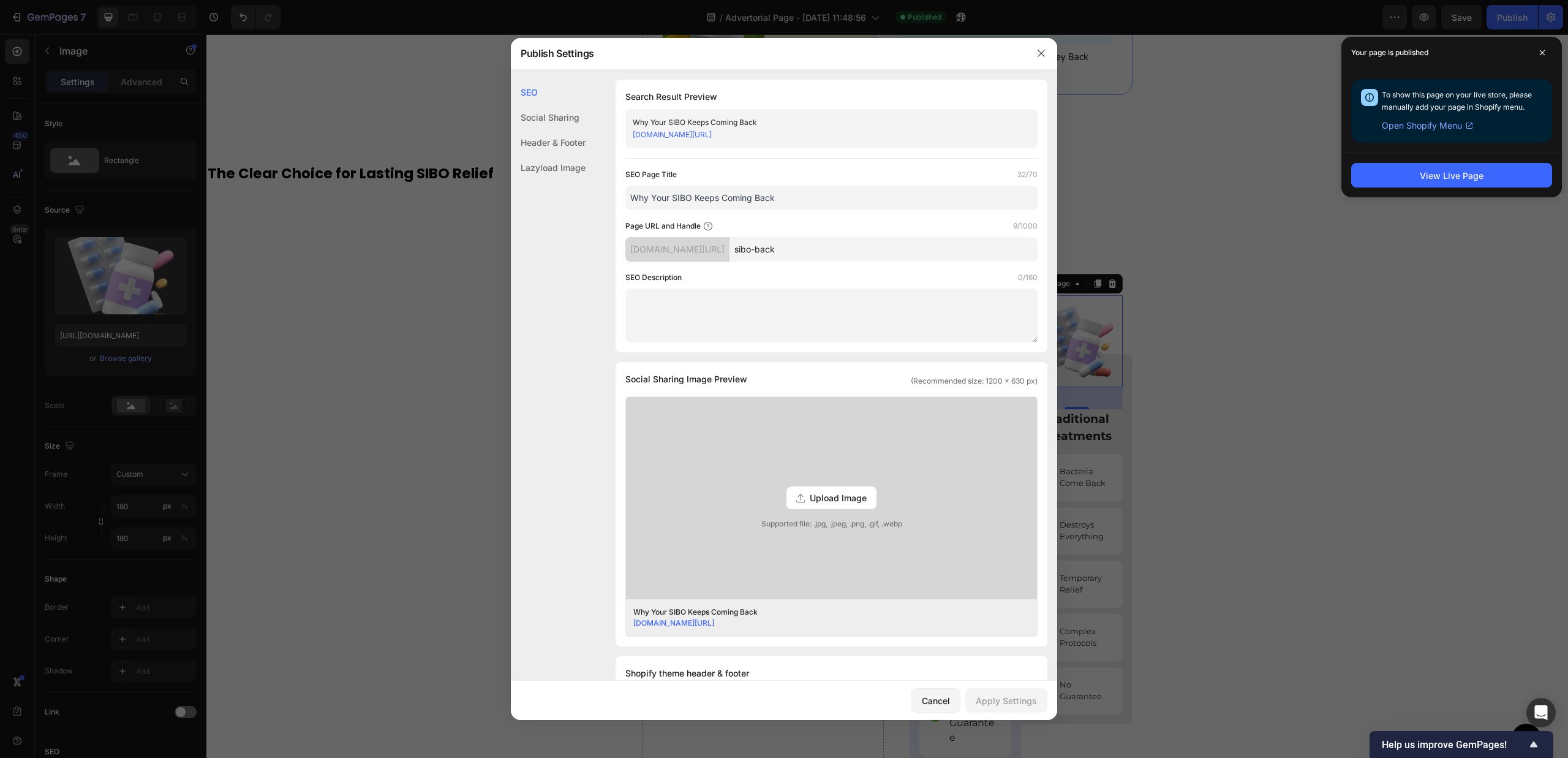
click at [1253, 298] on div at bounding box center [784, 379] width 1568 height 758
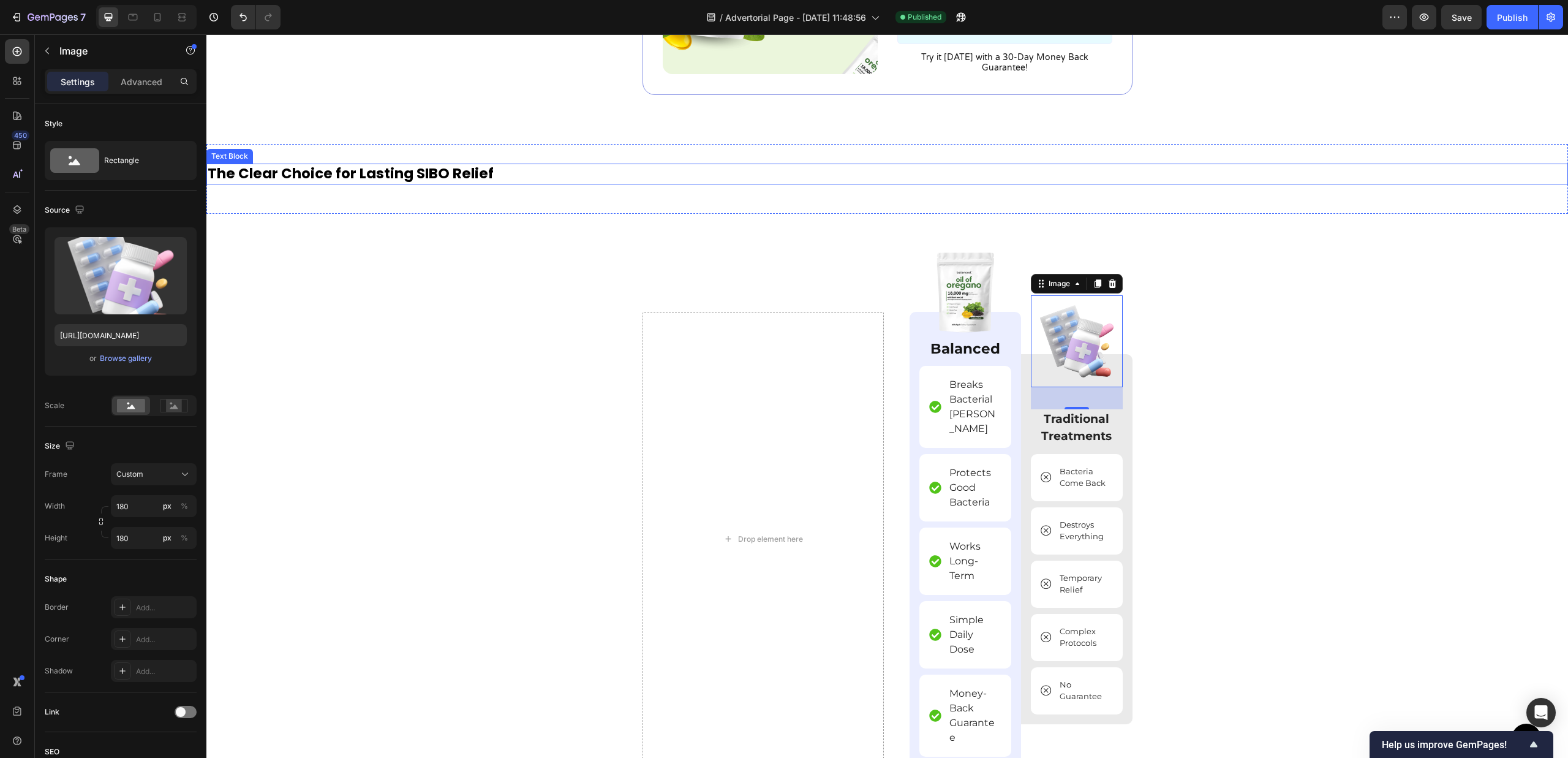
click at [453, 182] on p "The Clear Choice for Lasting SIBO Relief" at bounding box center [887, 174] width 1359 height 18
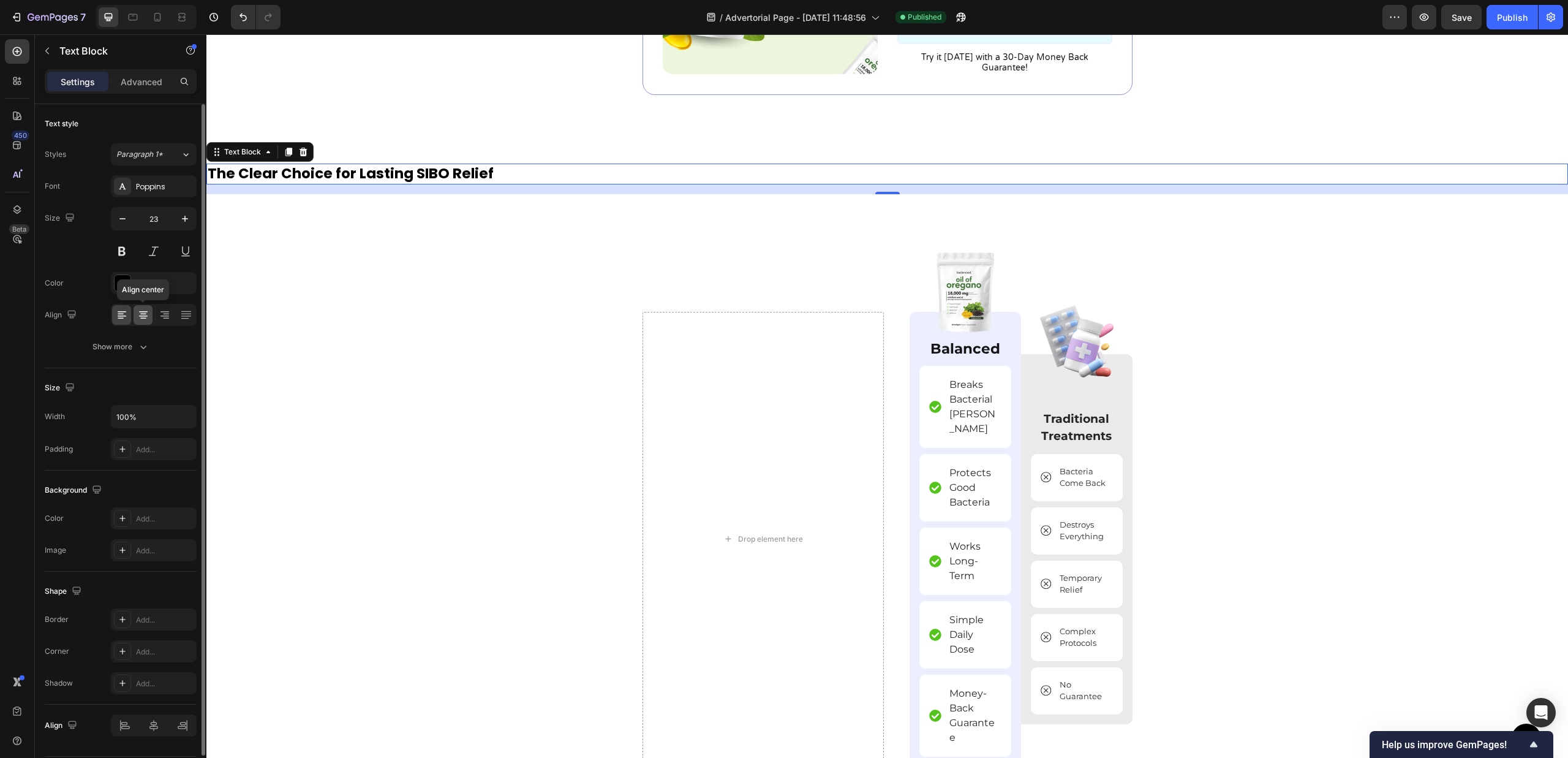
click at [134, 315] on div at bounding box center [143, 315] width 19 height 19
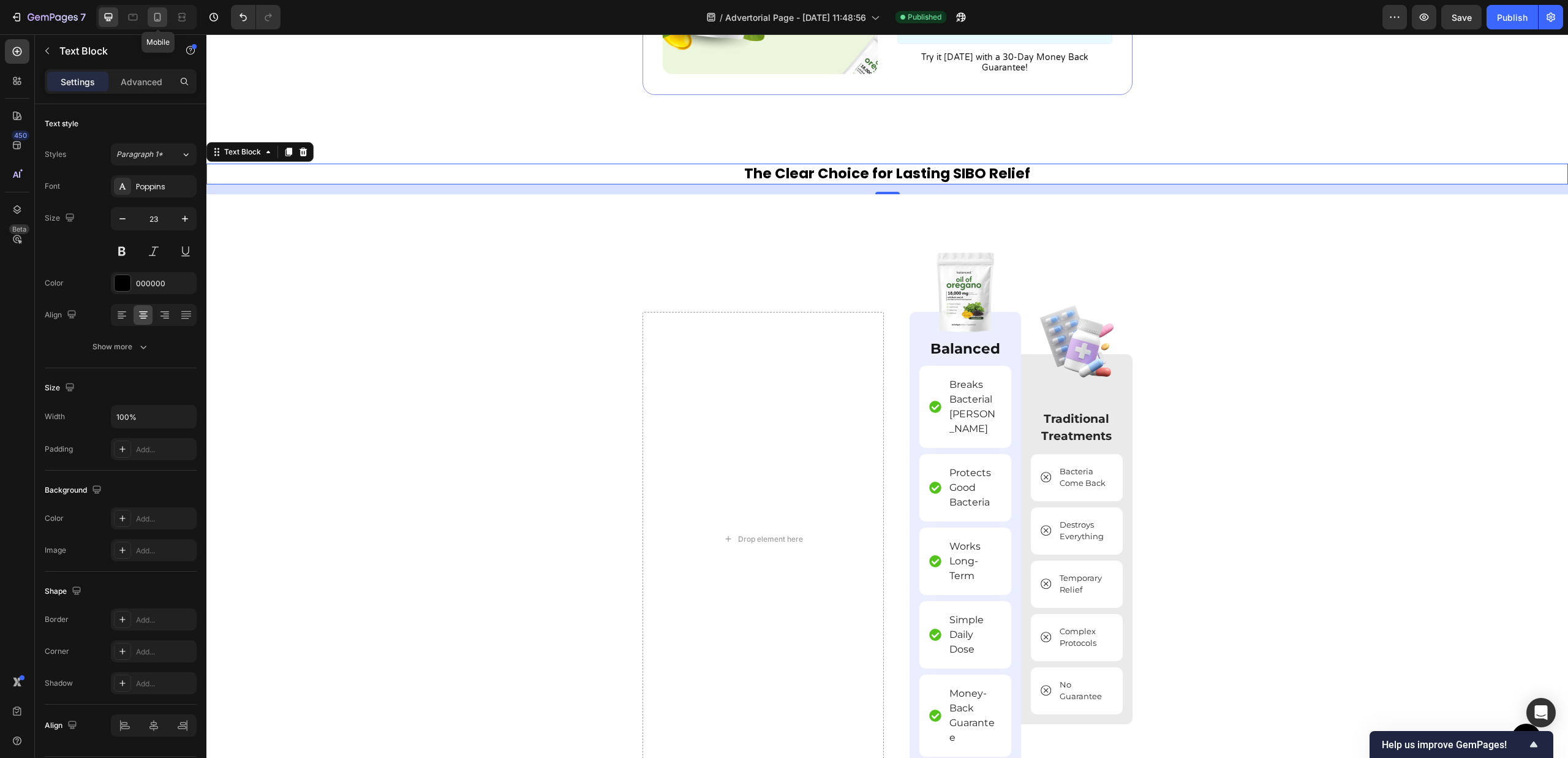
click at [150, 14] on div at bounding box center [157, 17] width 19 height 19
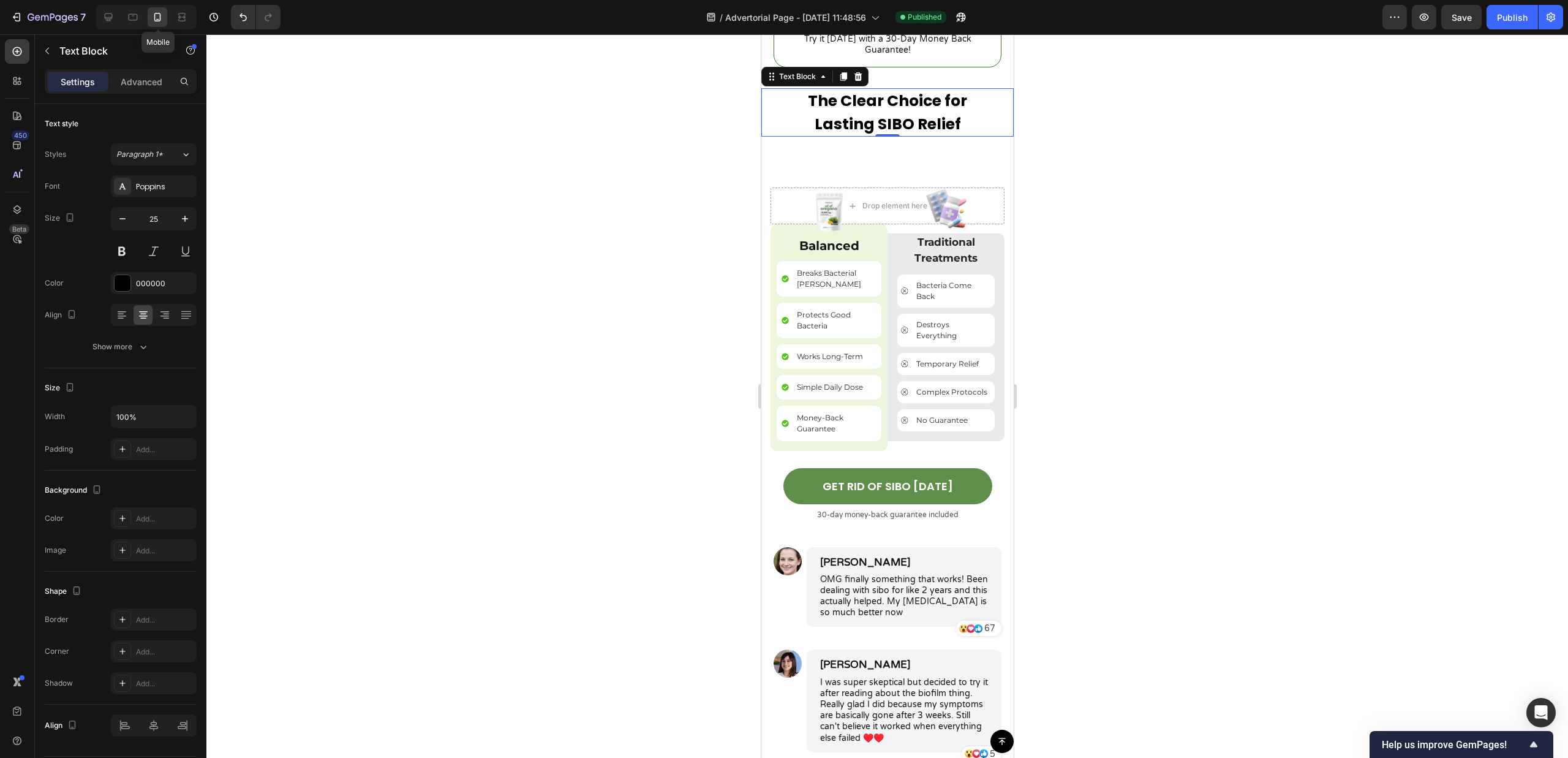
scroll to position [5258, 0]
click at [100, 17] on div at bounding box center [108, 17] width 19 height 19
type input "23"
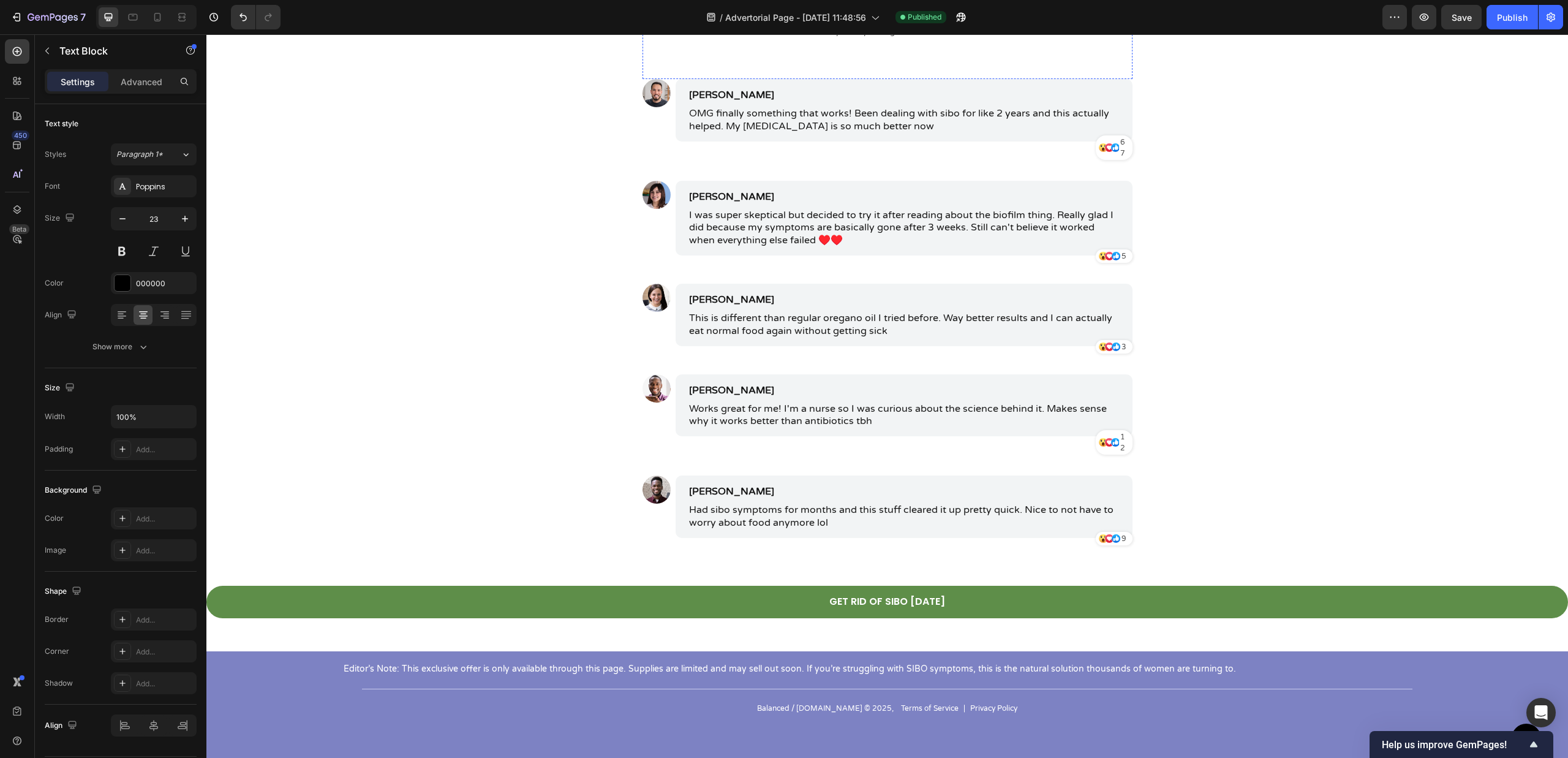
scroll to position [5624, 0]
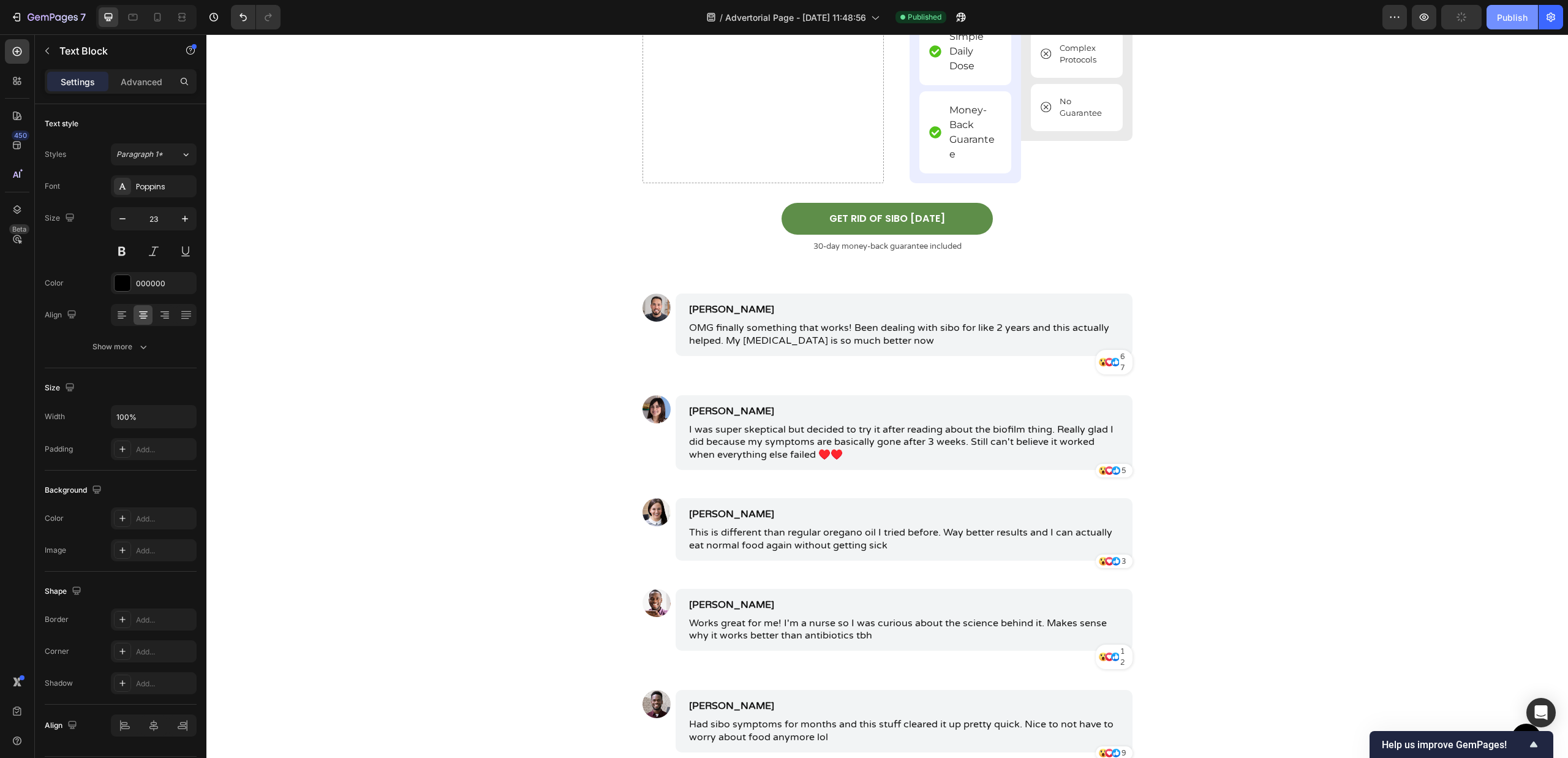
click at [1469, 19] on button "Publish" at bounding box center [1512, 17] width 51 height 25
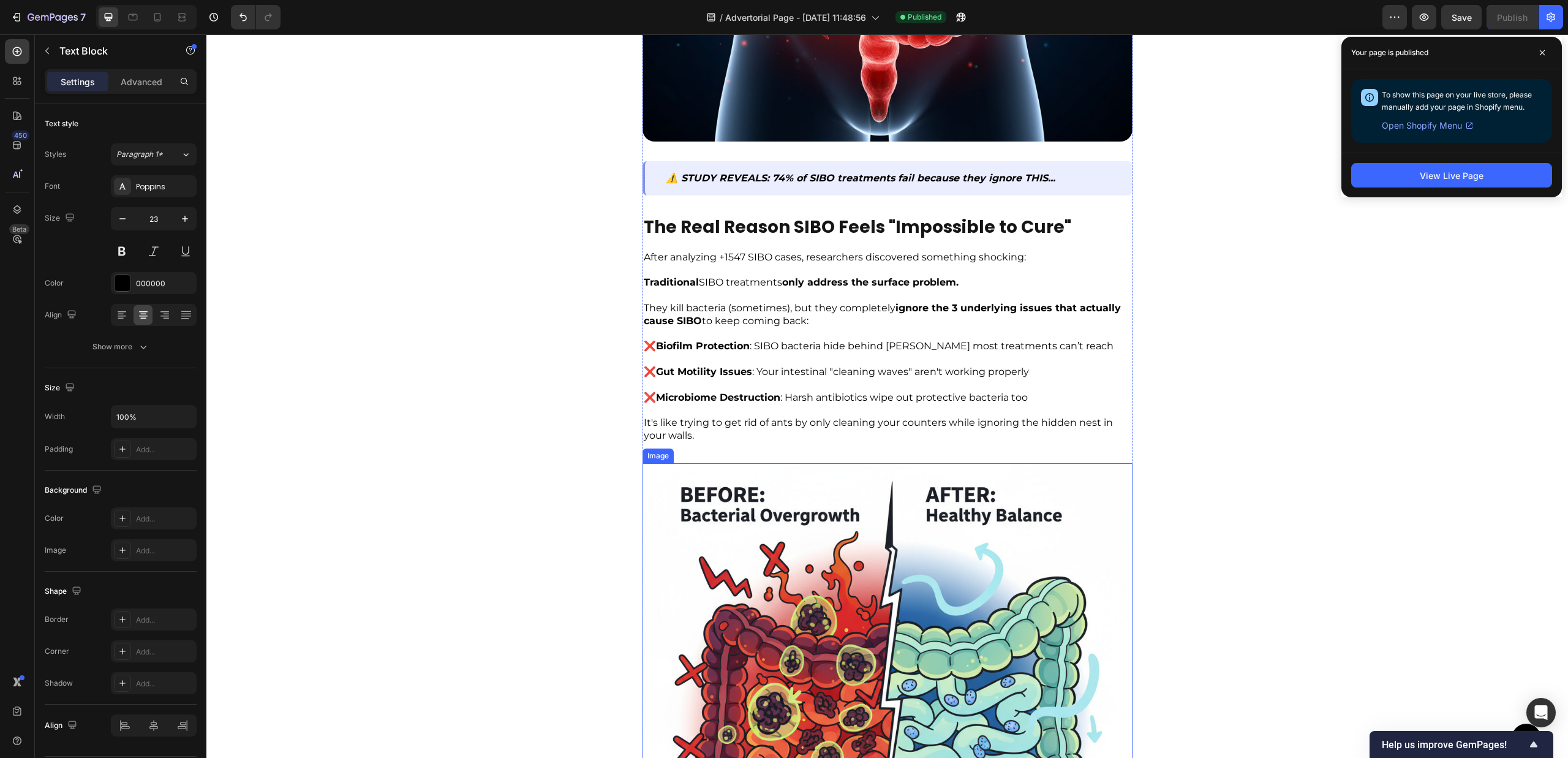
scroll to position [768, 0]
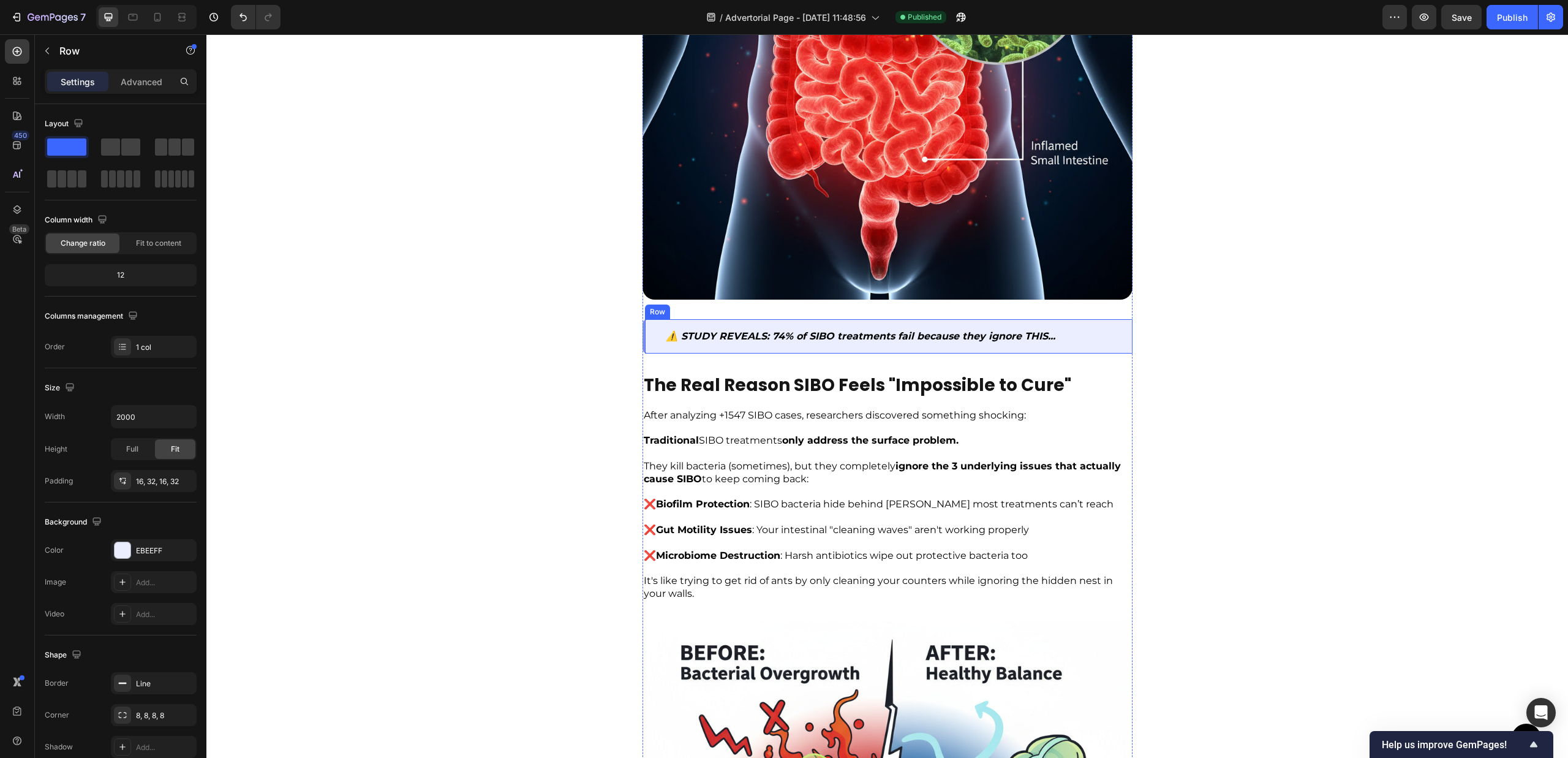
click at [827, 322] on div "⚠️ STUDY REVEALS: 74% of SIBO treatments fail because they ignore THIS... Text …" at bounding box center [888, 337] width 490 height 35
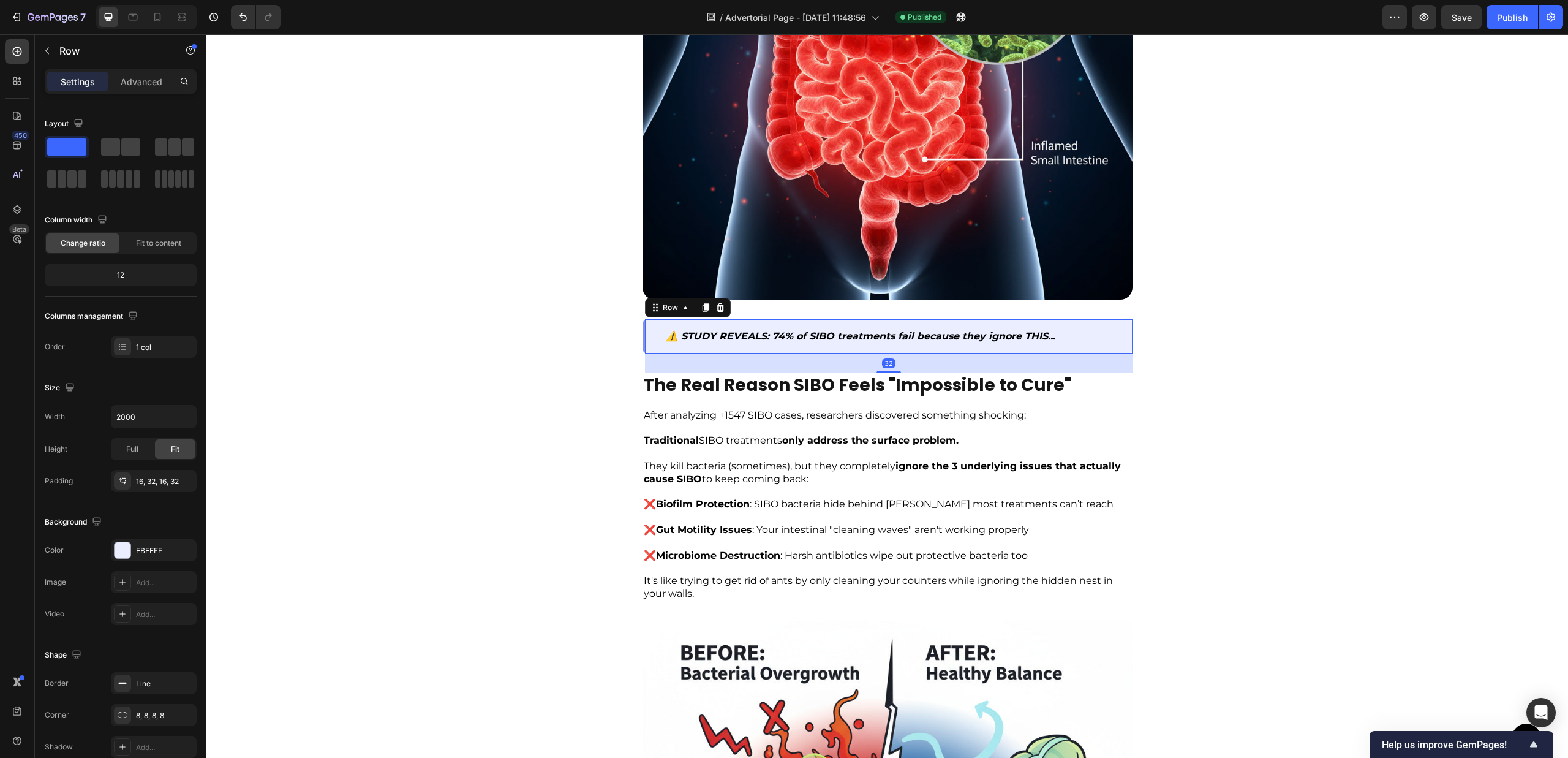
click at [643, 347] on div "⚠️ STUDY REVEALS: 74% of SIBO treatments fail because they ignore THIS... Text …" at bounding box center [888, 337] width 490 height 35
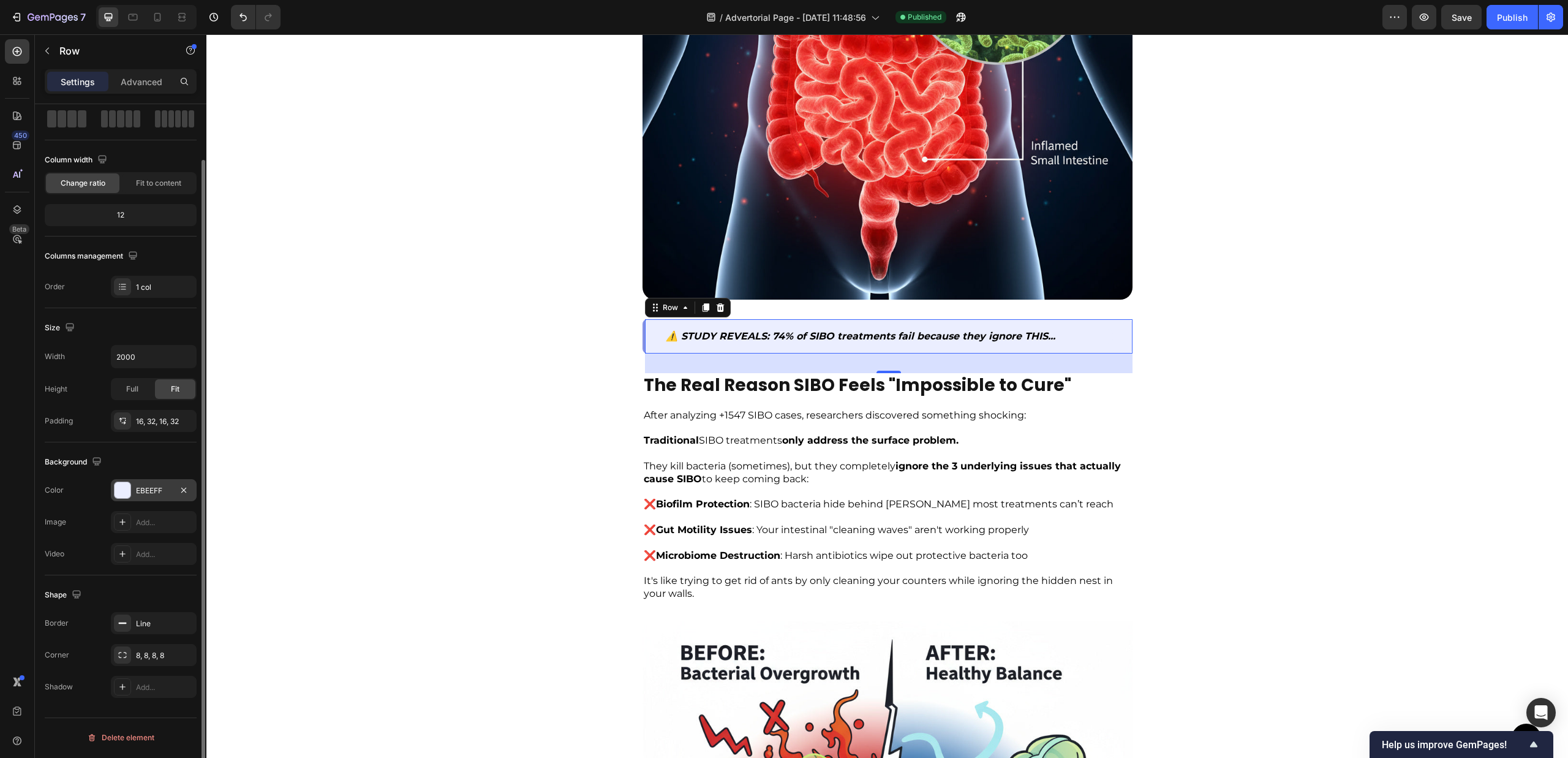
click at [155, 499] on div "EBEEFF" at bounding box center [153, 490] width 86 height 22
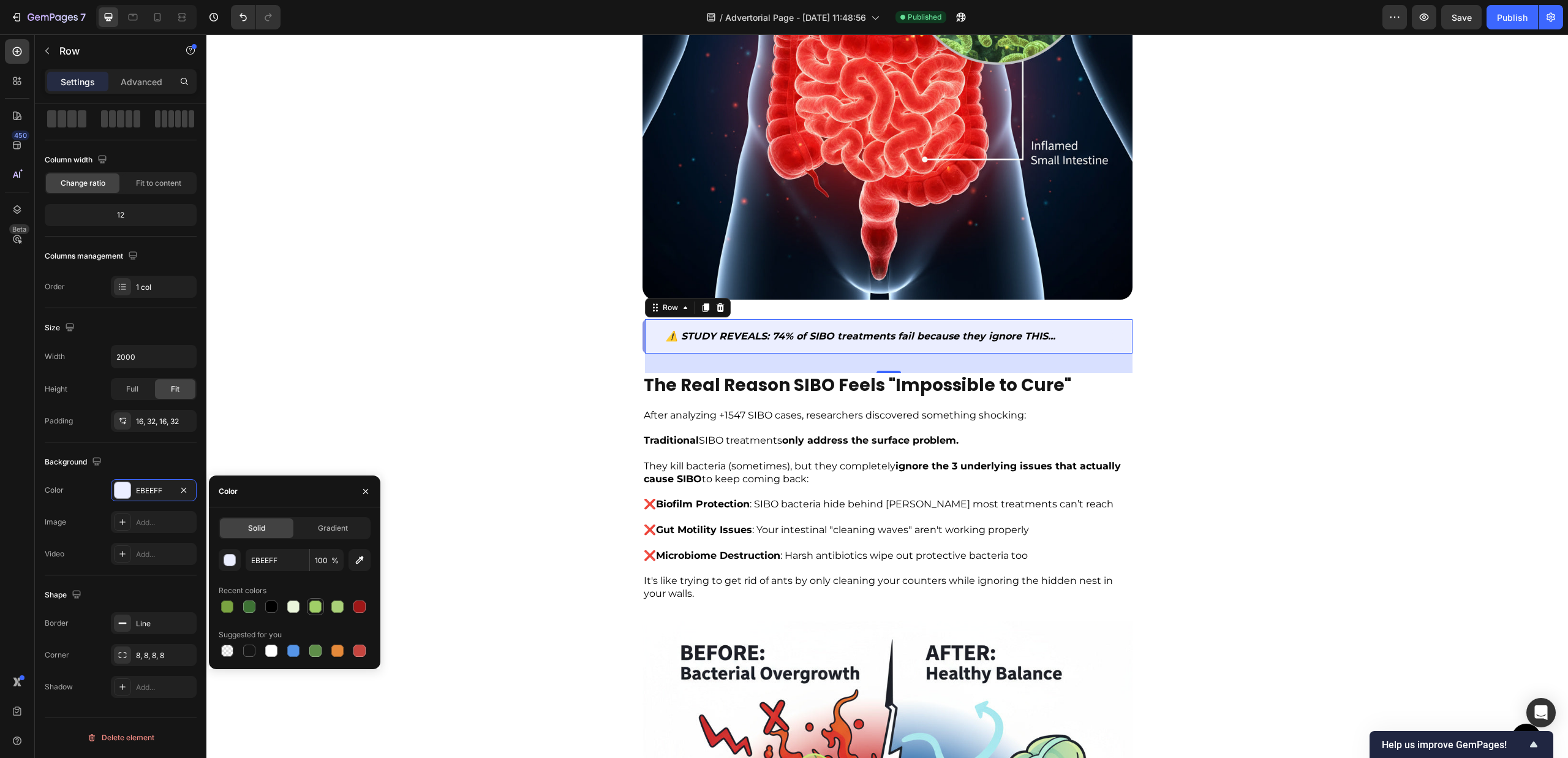
click at [311, 602] on div at bounding box center [315, 606] width 12 height 12
type input "A0CE67"
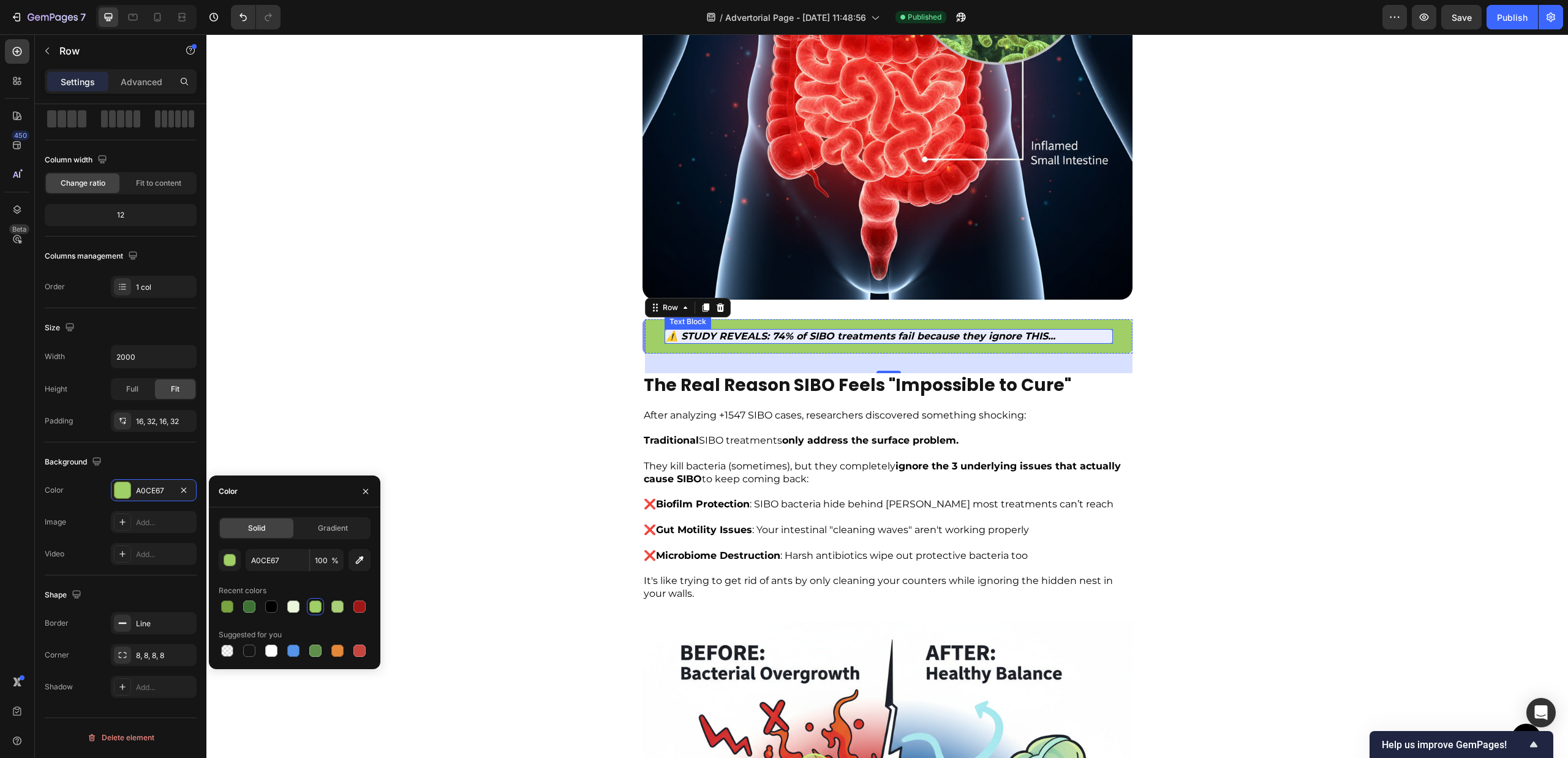
click at [784, 337] on strong "⚠️ STUDY REVEALS: 74% of SIBO treatments fail because they ignore THIS..." at bounding box center [861, 336] width 389 height 12
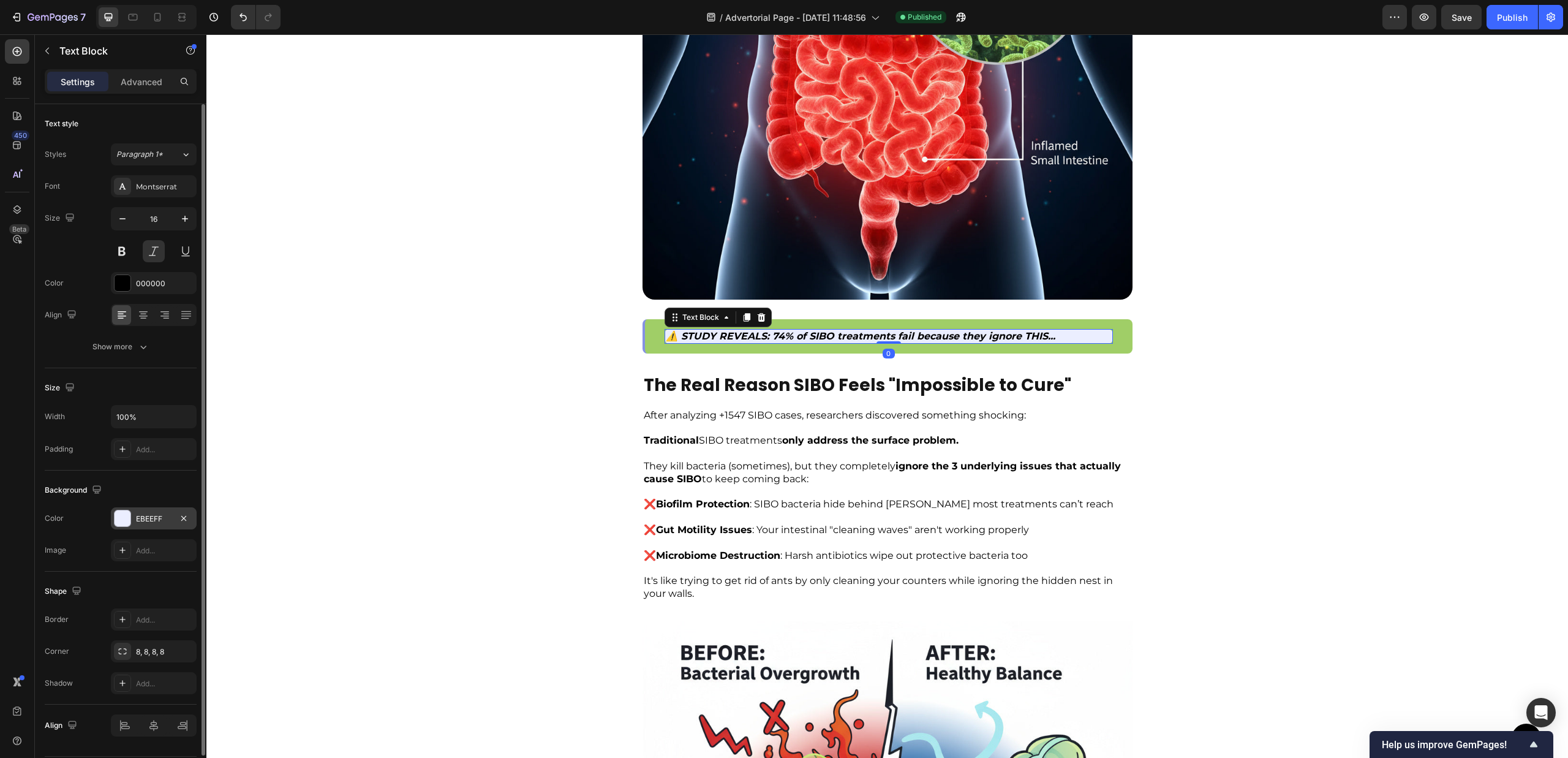
click at [165, 514] on div "EBEEFF" at bounding box center [154, 519] width 35 height 11
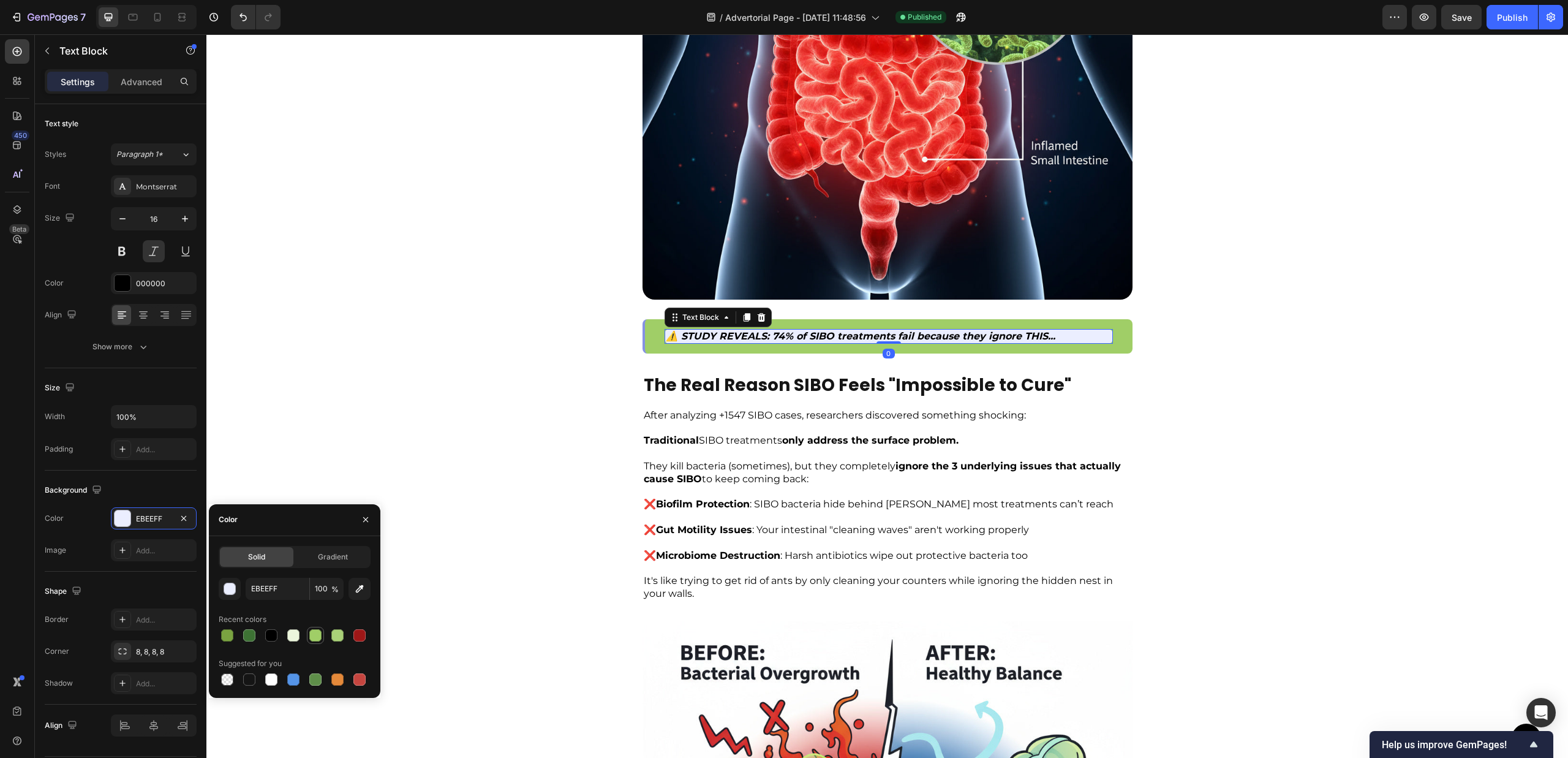
click at [320, 631] on div at bounding box center [315, 635] width 12 height 12
type input "A0CE67"
click at [1142, 568] on div "You've tried the antibiotics . Maybe even multiple rounds. You've done the rest…" at bounding box center [887, 627] width 969 height 1821
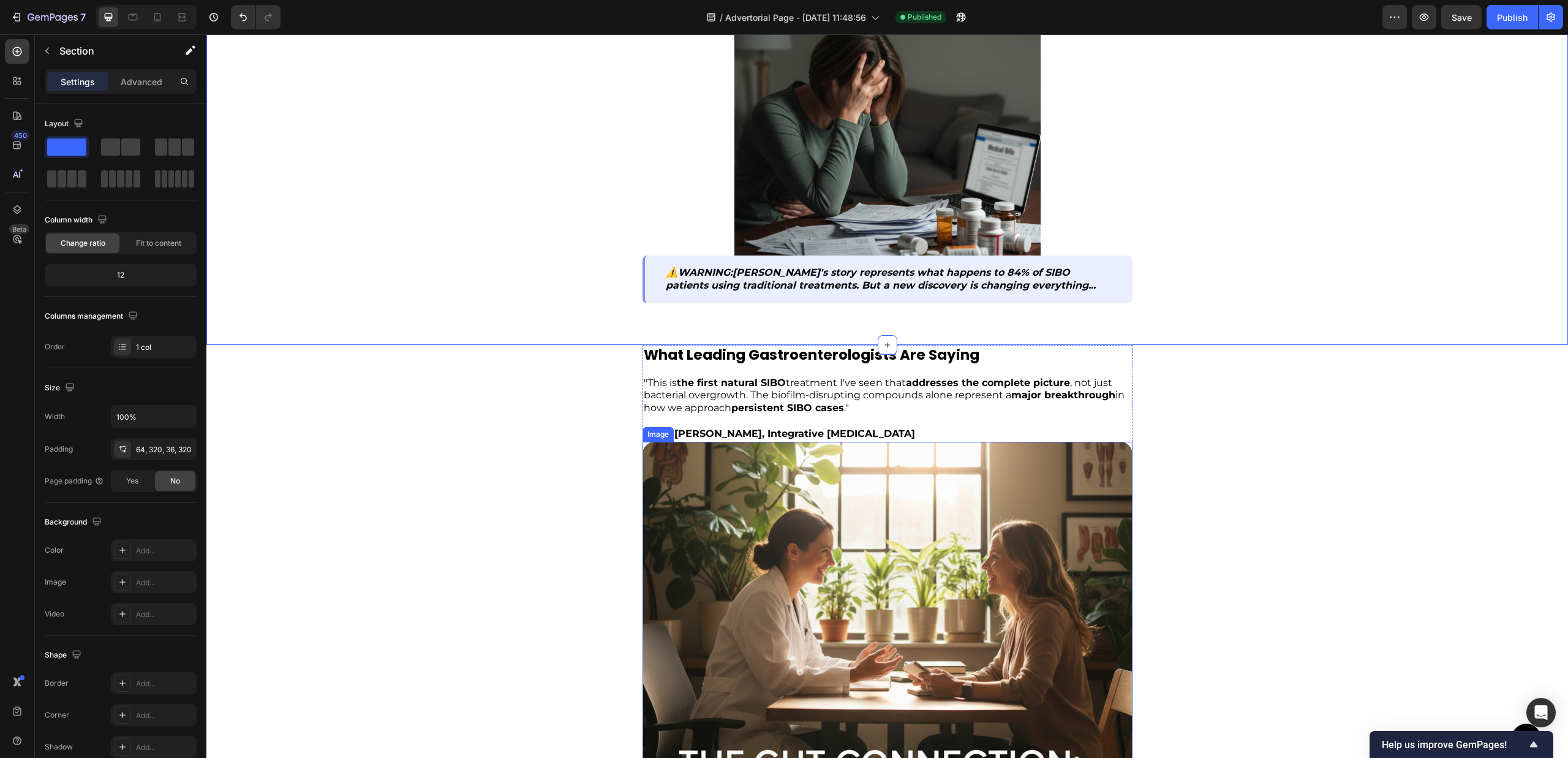
scroll to position [1985, 0]
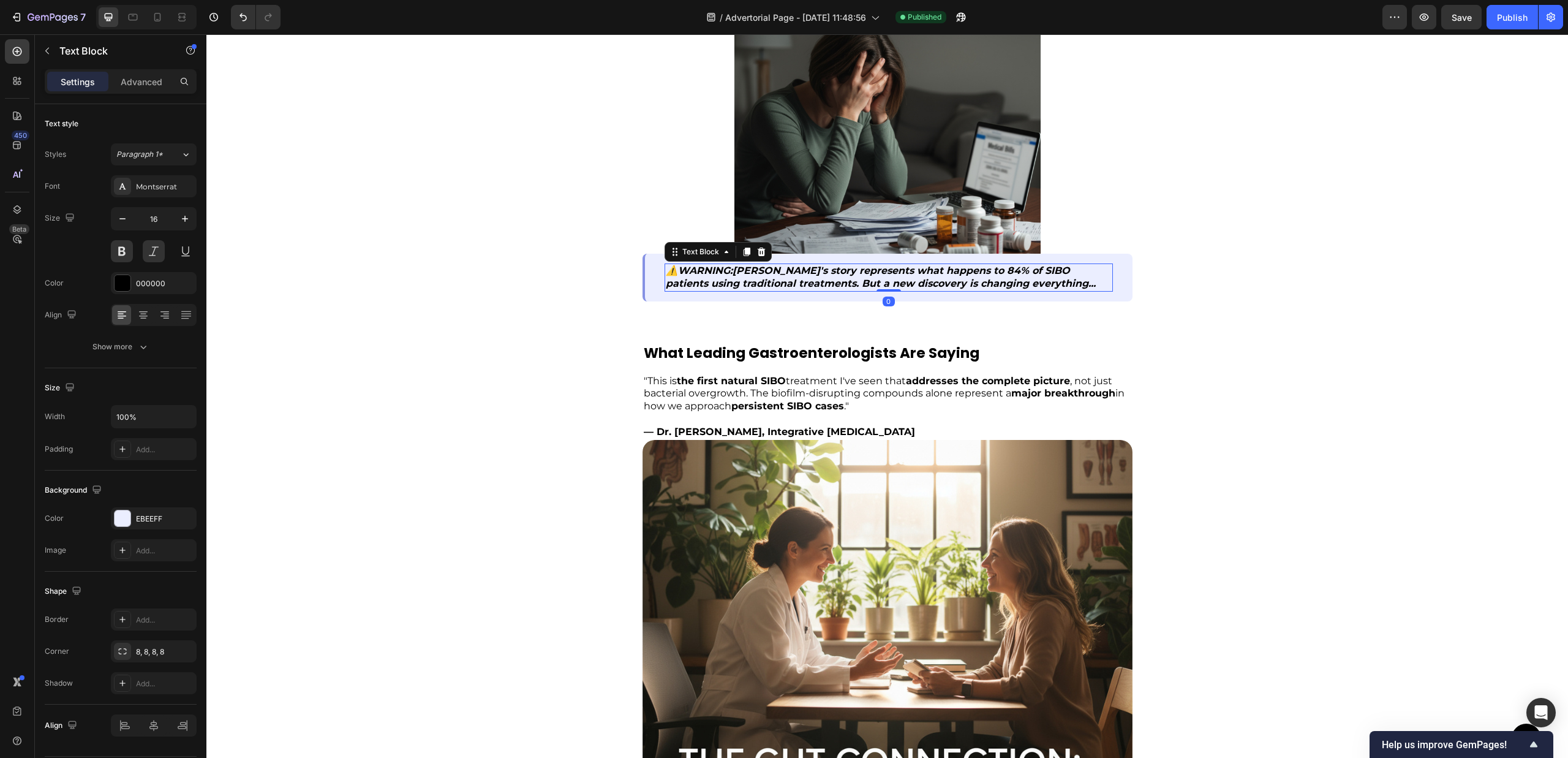
click at [678, 280] on p "⚠️ WARNING : Sarah's story represents what happens to 84% of SIBO patients usin…" at bounding box center [889, 277] width 445 height 26
click at [126, 514] on div at bounding box center [123, 518] width 16 height 16
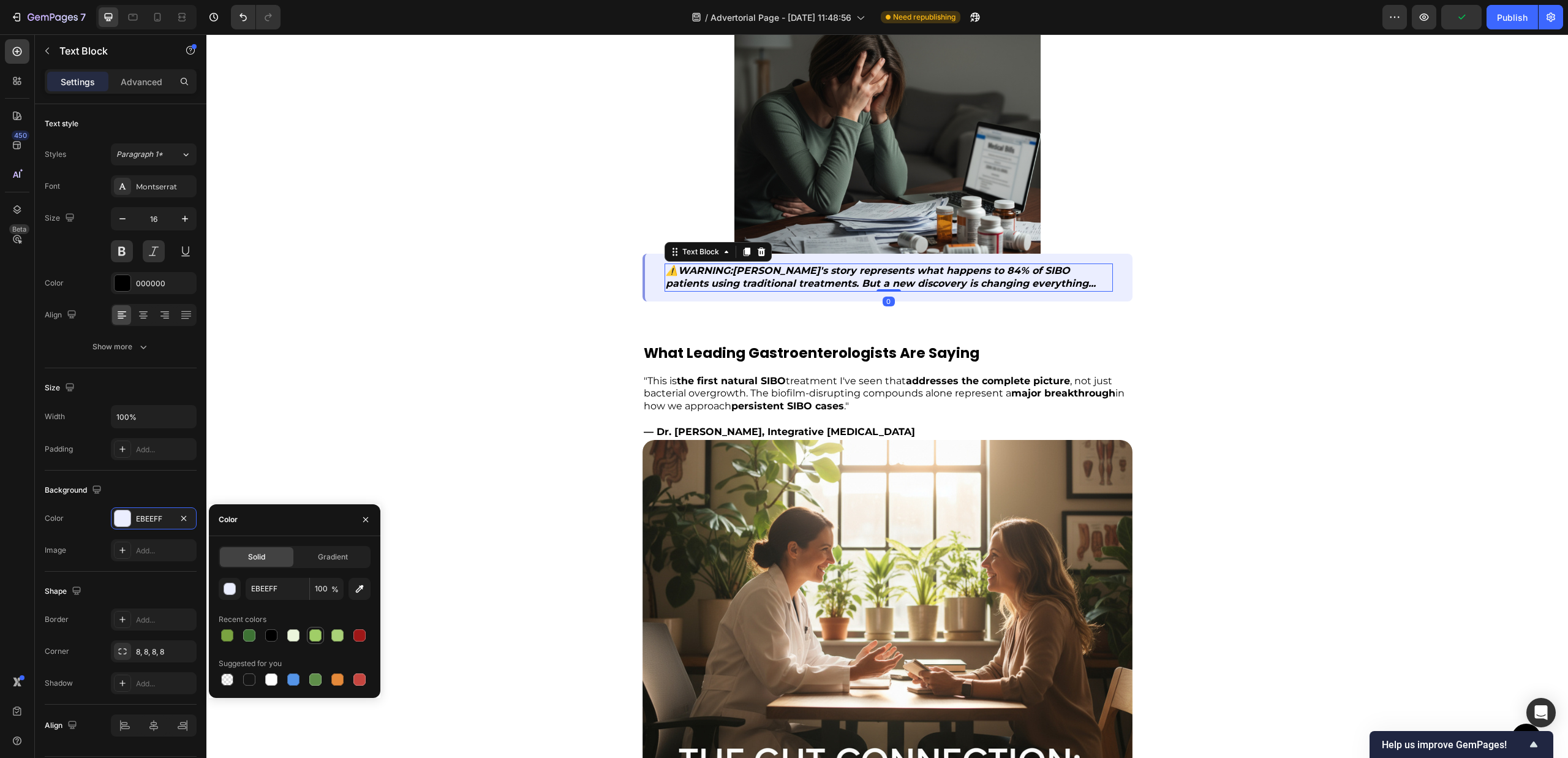
click at [314, 641] on div at bounding box center [315, 635] width 12 height 12
type input "A0CE67"
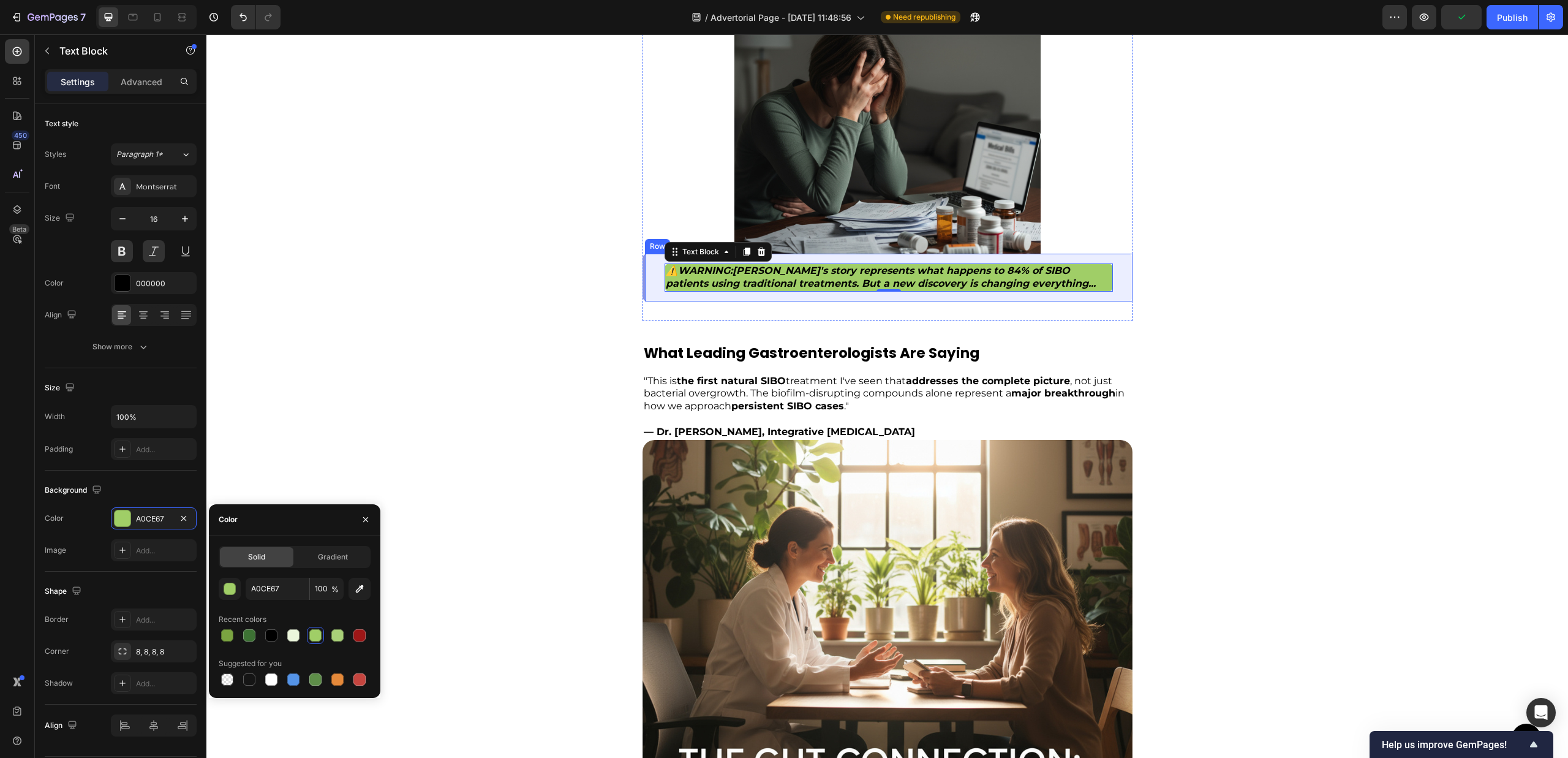
click at [643, 285] on div "⚠️ WARNING : Sarah's story represents what happens to 84% of SIBO patients usin…" at bounding box center [888, 277] width 490 height 48
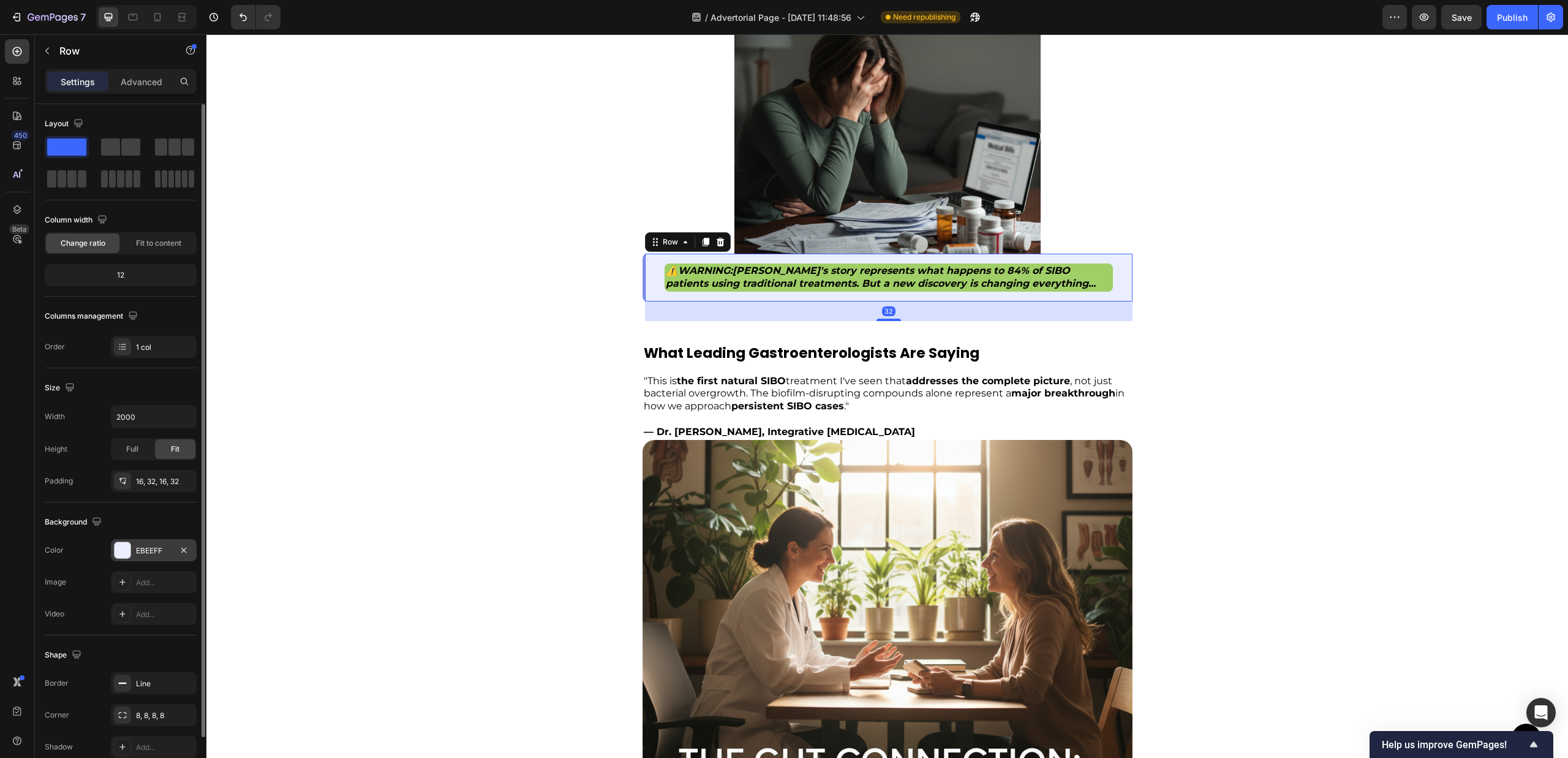
click at [142, 550] on div "EBEEFF" at bounding box center [154, 550] width 35 height 11
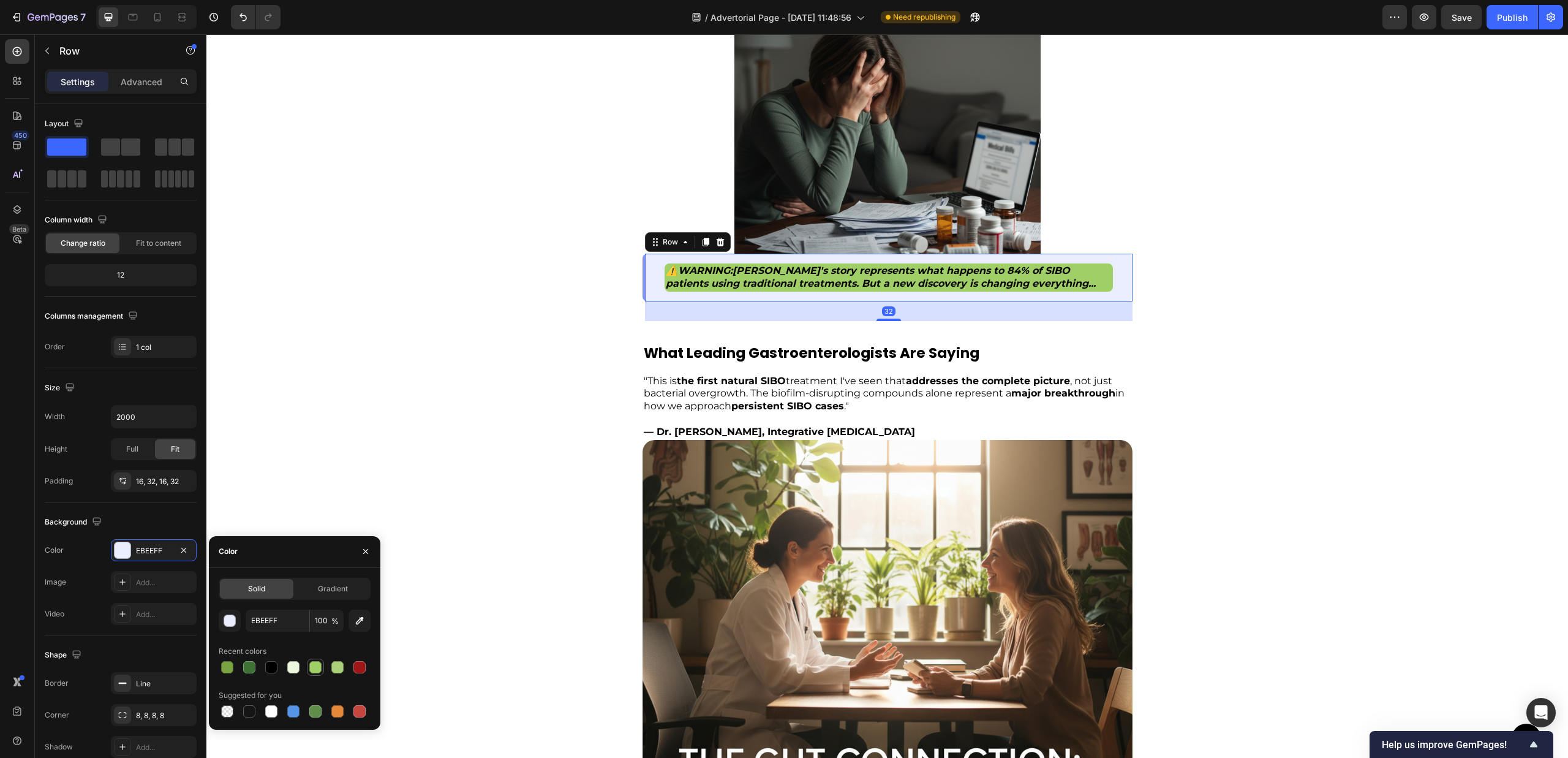
click at [311, 670] on div at bounding box center [315, 667] width 12 height 12
type input "A0CE67"
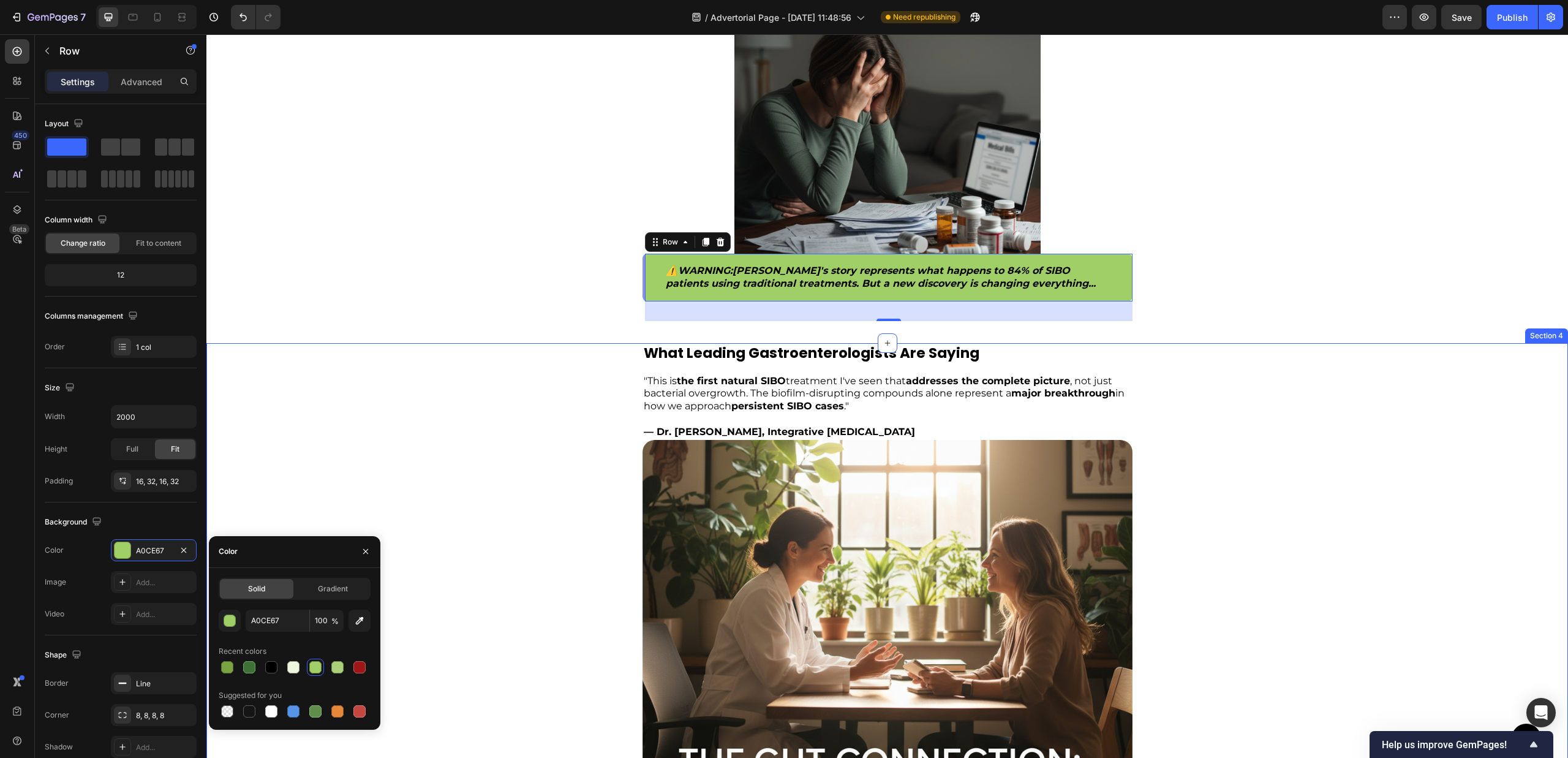
click at [1276, 432] on div "What Leading Gastroenterologists Are Saying Text Block "This is the first natur…" at bounding box center [887, 575] width 969 height 464
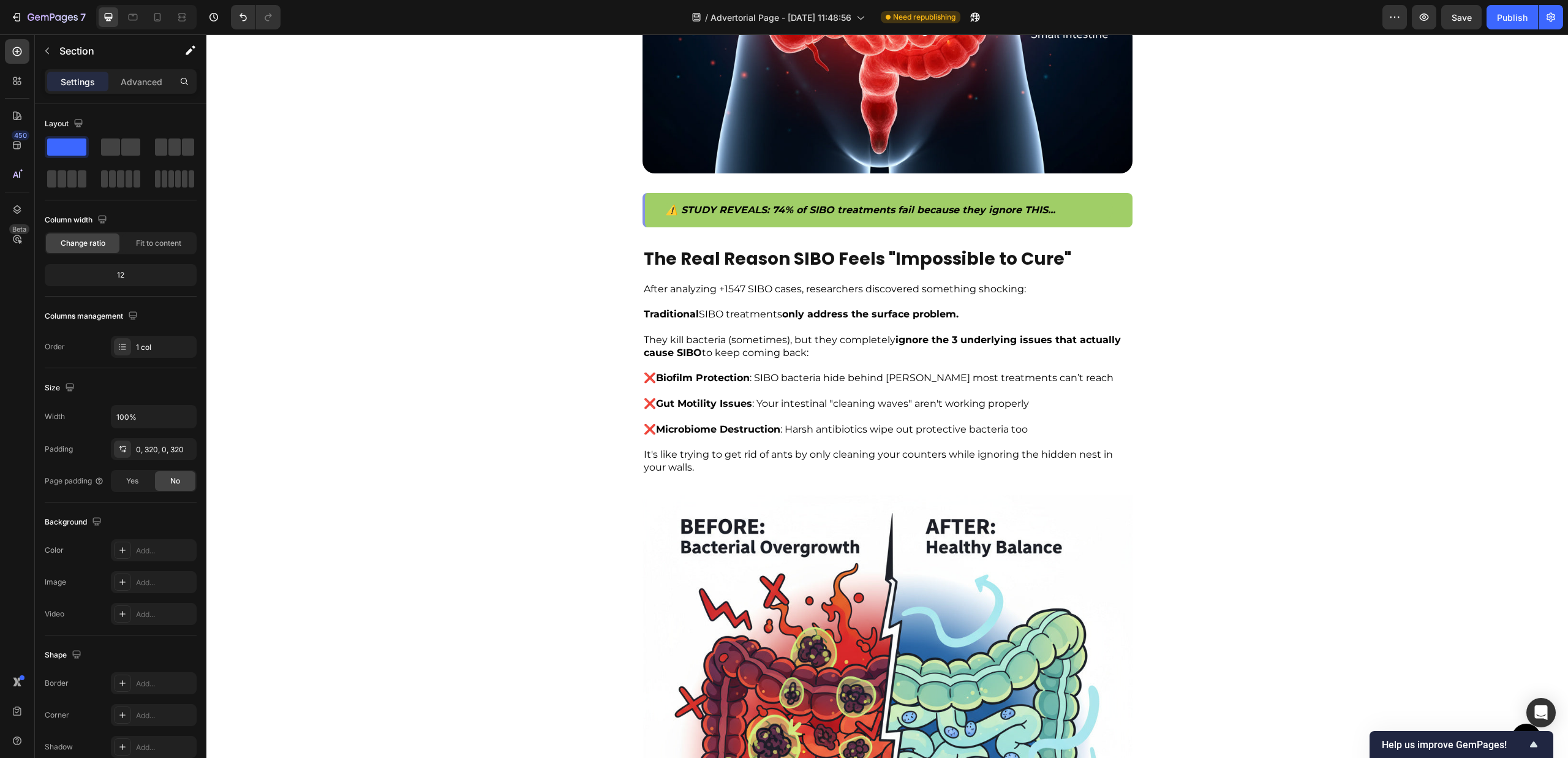
scroll to position [1946, 0]
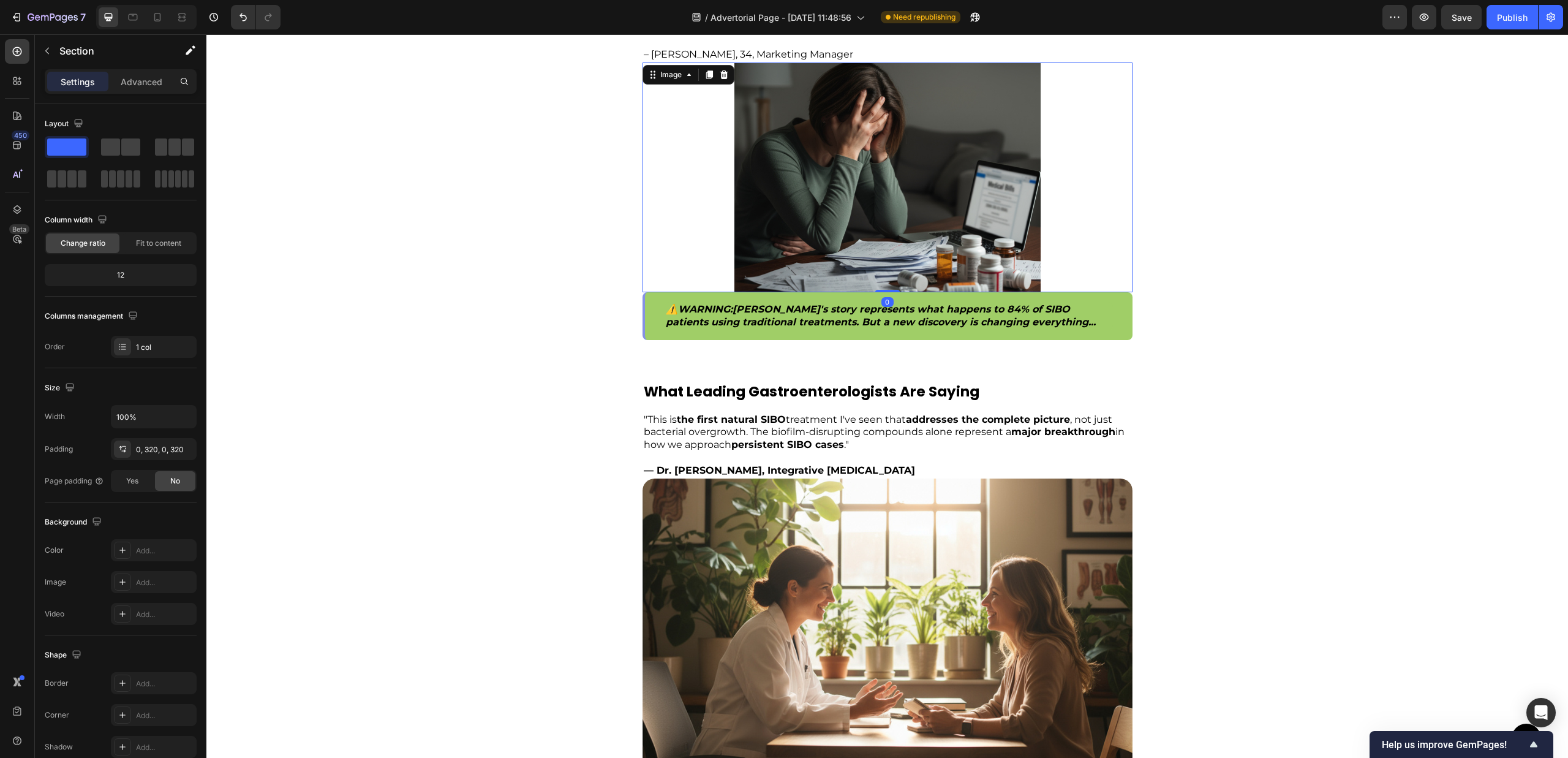
click at [1015, 228] on img at bounding box center [888, 177] width 306 height 230
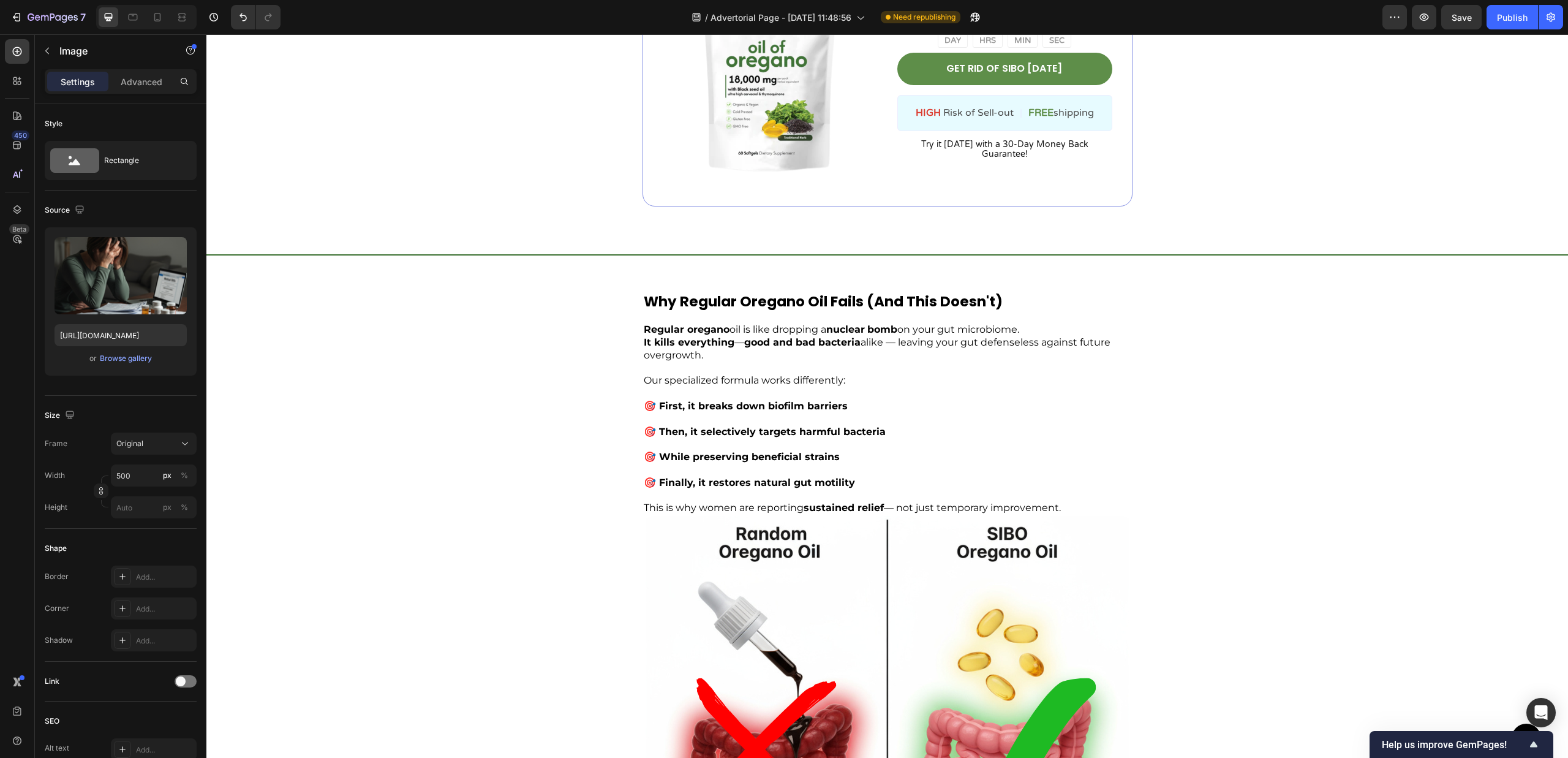
scroll to position [2703, 0]
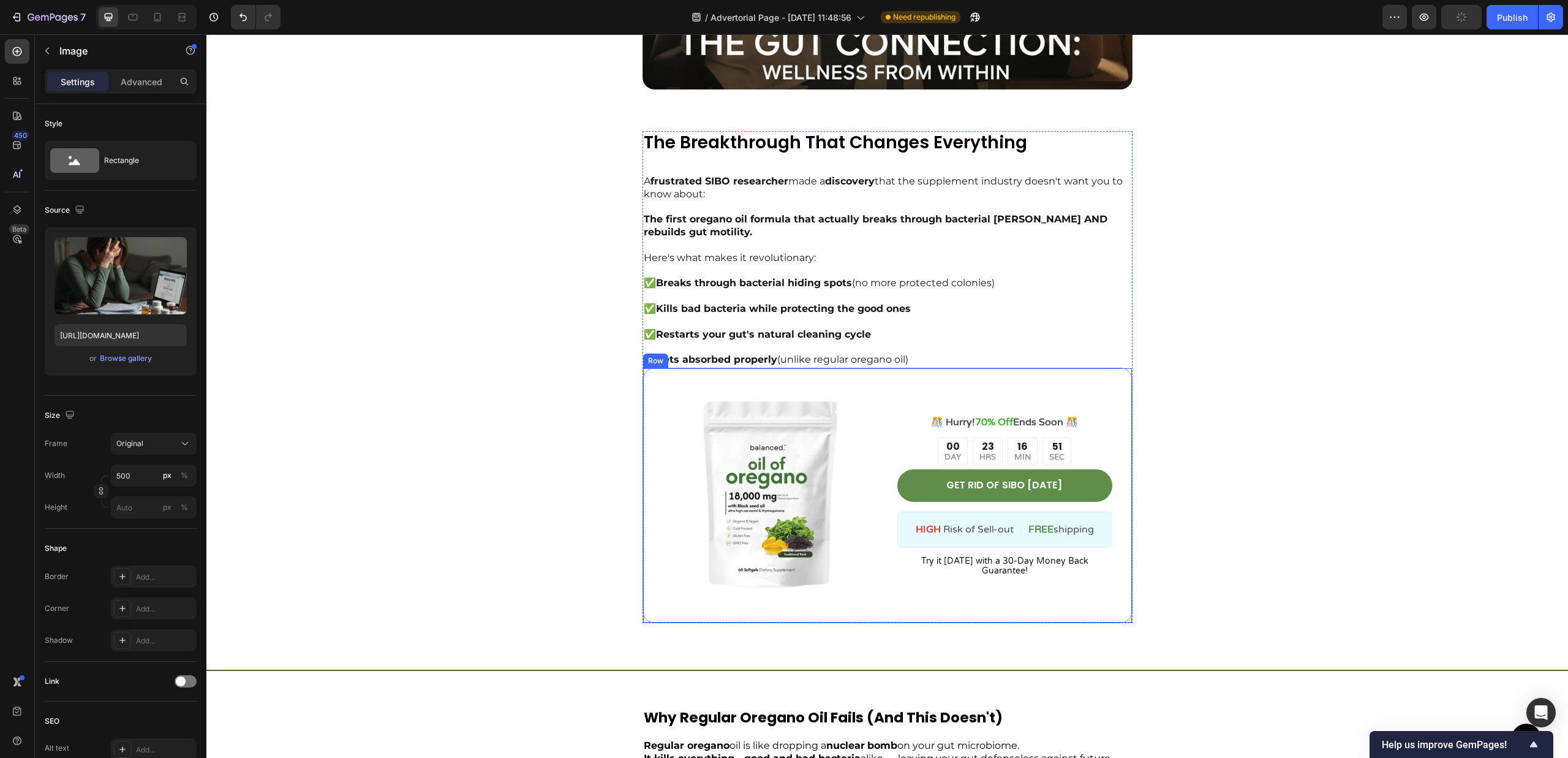
click at [799, 368] on div "Image ️🎊 Hurry! 70% Off Ends Soon ️🎊 Text Block 00 DAY 23 HRS 16 MIN 51 SEC Cou…" at bounding box center [888, 495] width 490 height 256
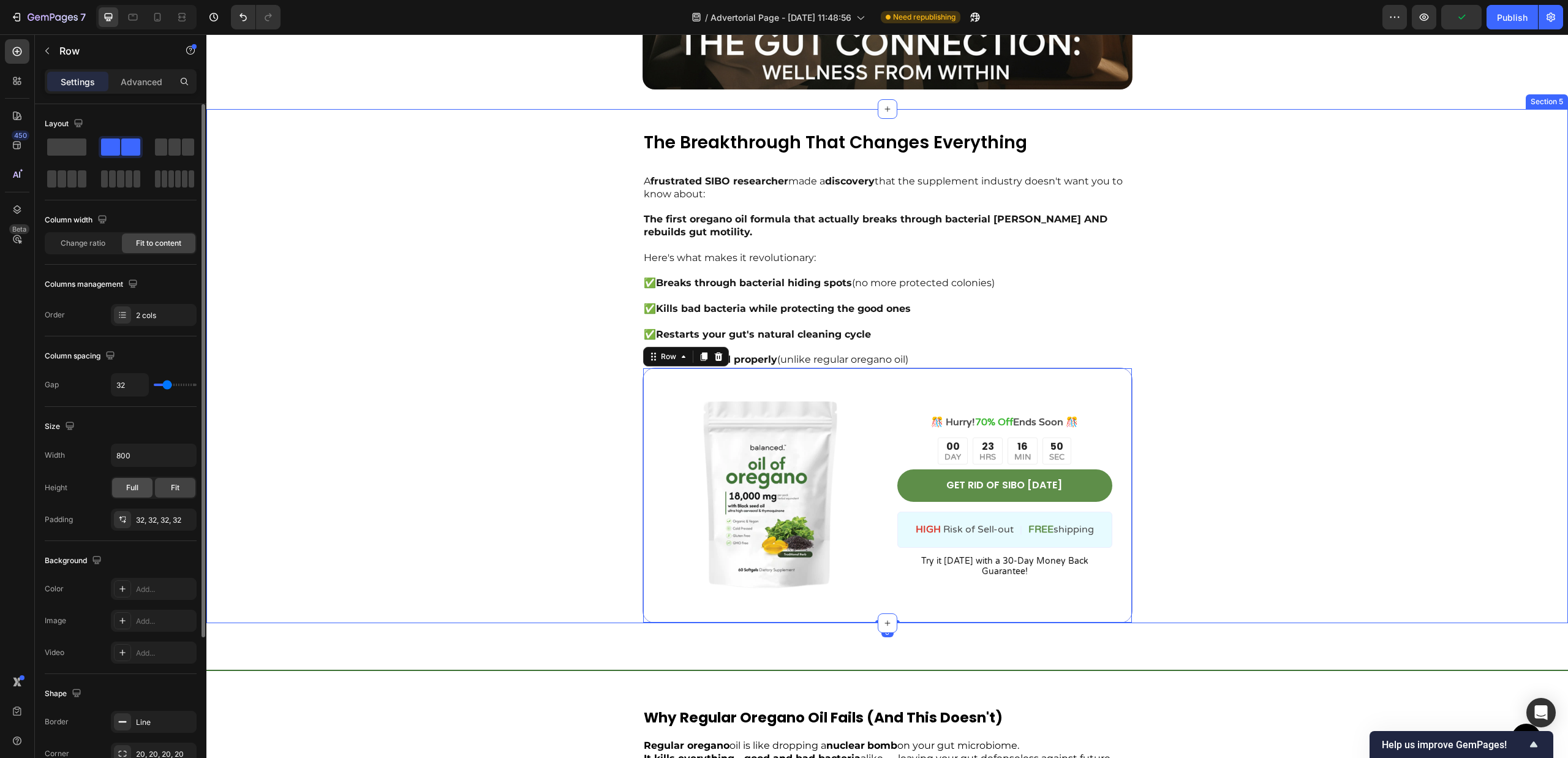
scroll to position [201, 0]
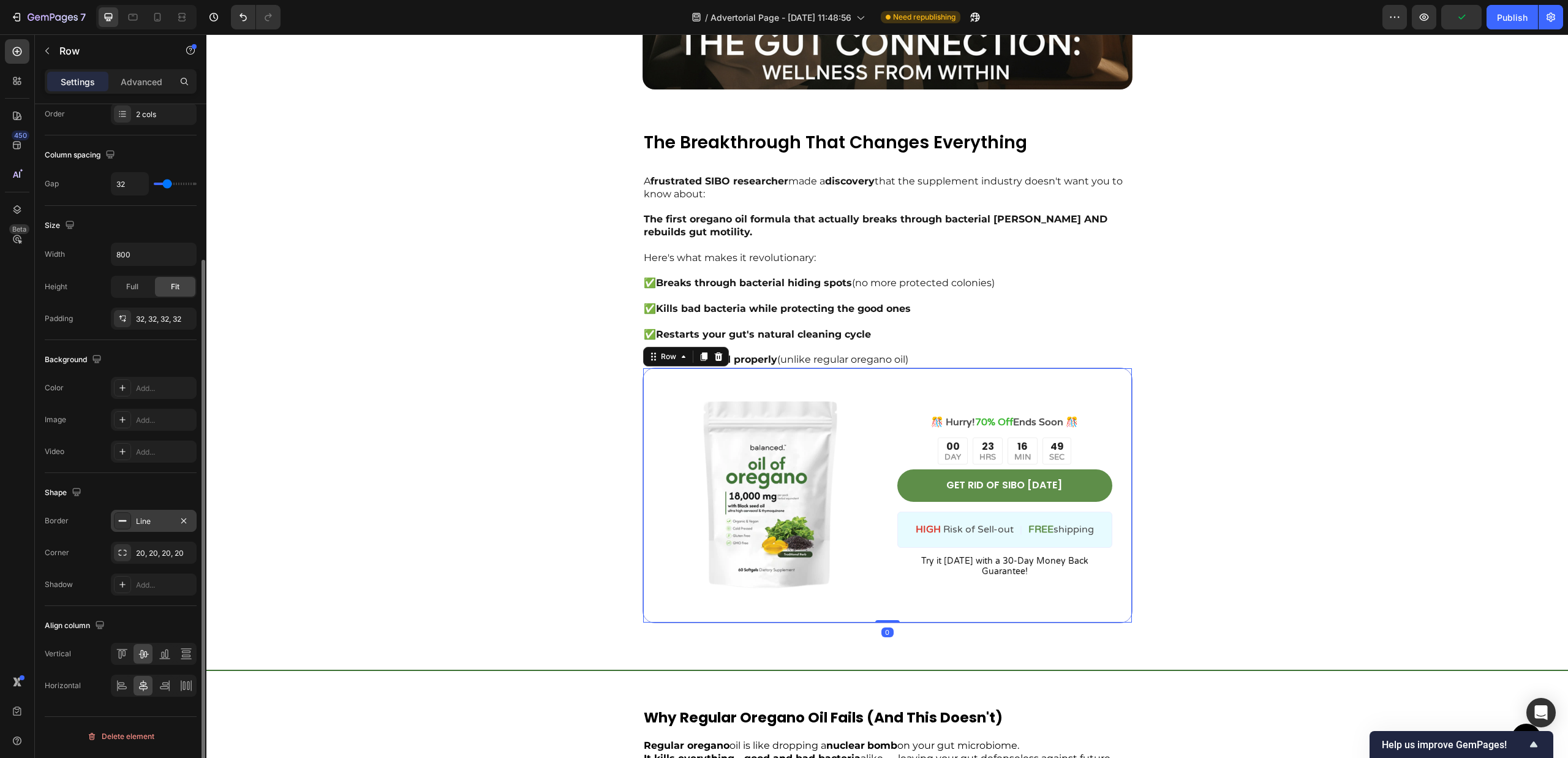
click at [156, 526] on div "Line" at bounding box center [154, 522] width 35 height 11
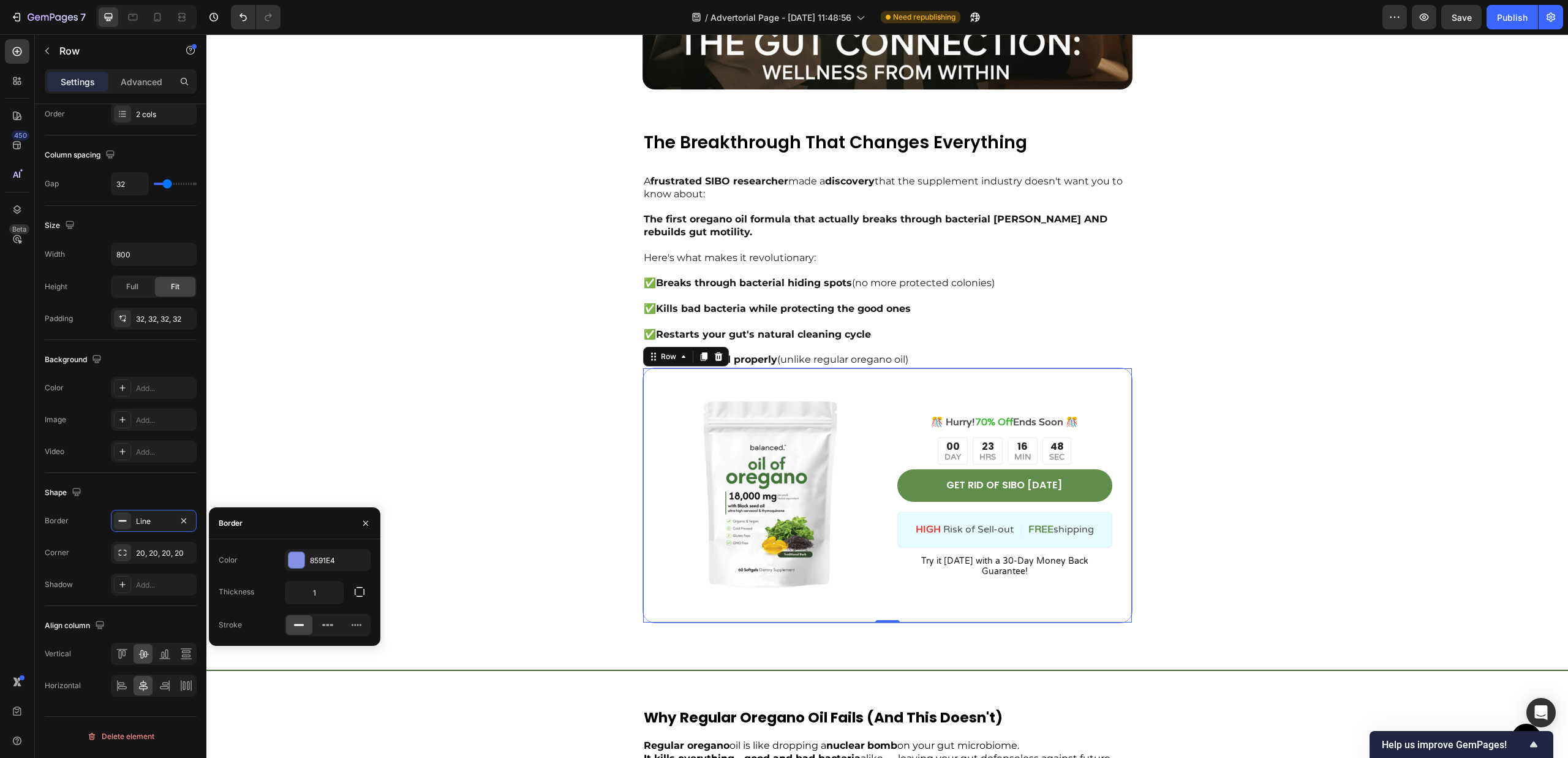
click at [280, 554] on div "Color 8591E4" at bounding box center [295, 560] width 152 height 22
click at [287, 554] on div "8591E4" at bounding box center [327, 560] width 86 height 22
click at [246, 613] on div at bounding box center [249, 607] width 14 height 14
type input "3D7234"
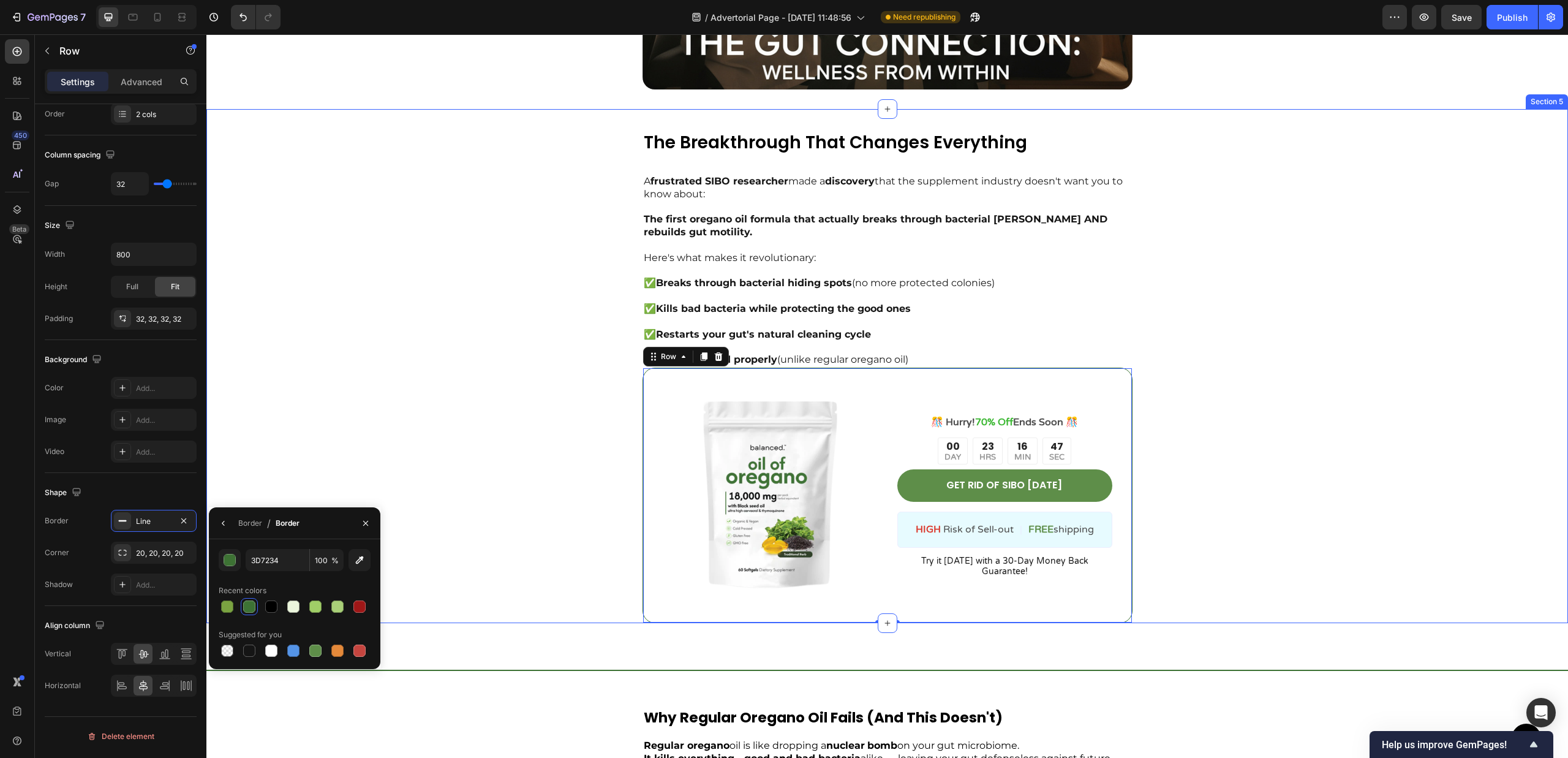
click at [445, 426] on div "The Breakthrough That Changes Everything Text Block A frustrated SIBO researche…" at bounding box center [887, 377] width 969 height 492
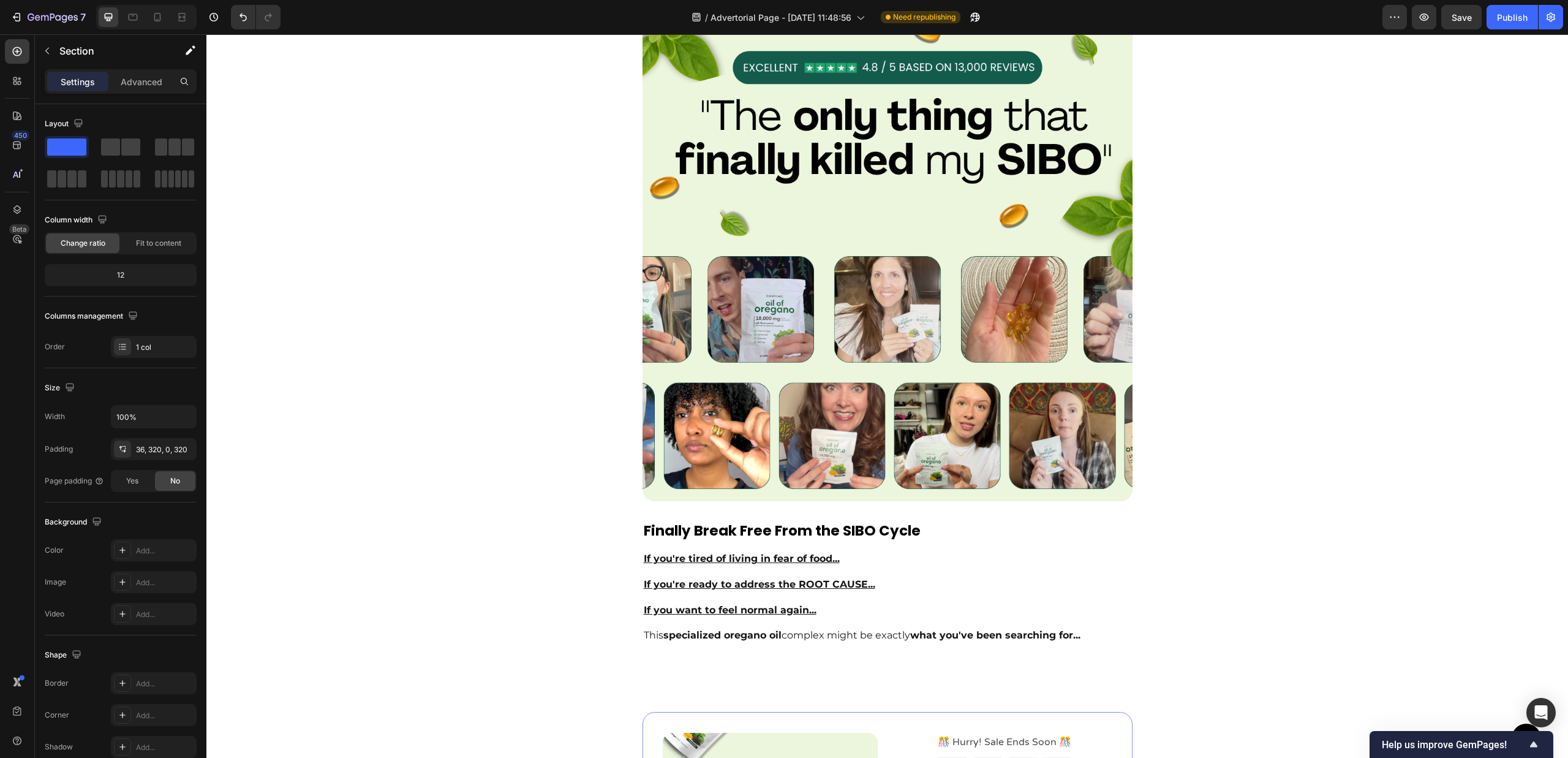
scroll to position [4856, 0]
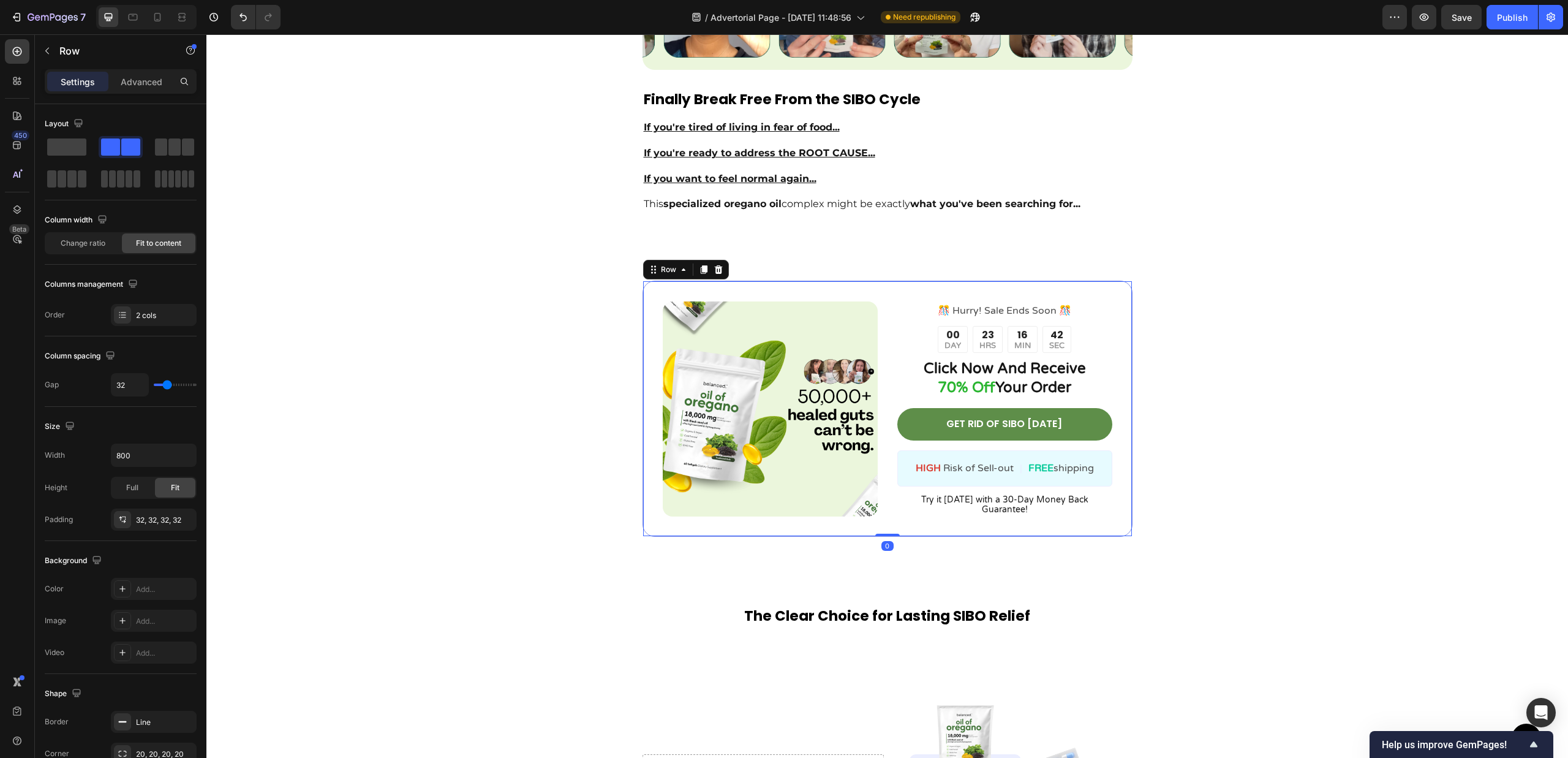
click at [941, 288] on div "Image ️🎊 Hurry! Sale Ends Soon ️🎊 Text Block 00 DAY 23 HRS 16 MIN 42 SEC Countd…" at bounding box center [888, 409] width 490 height 256
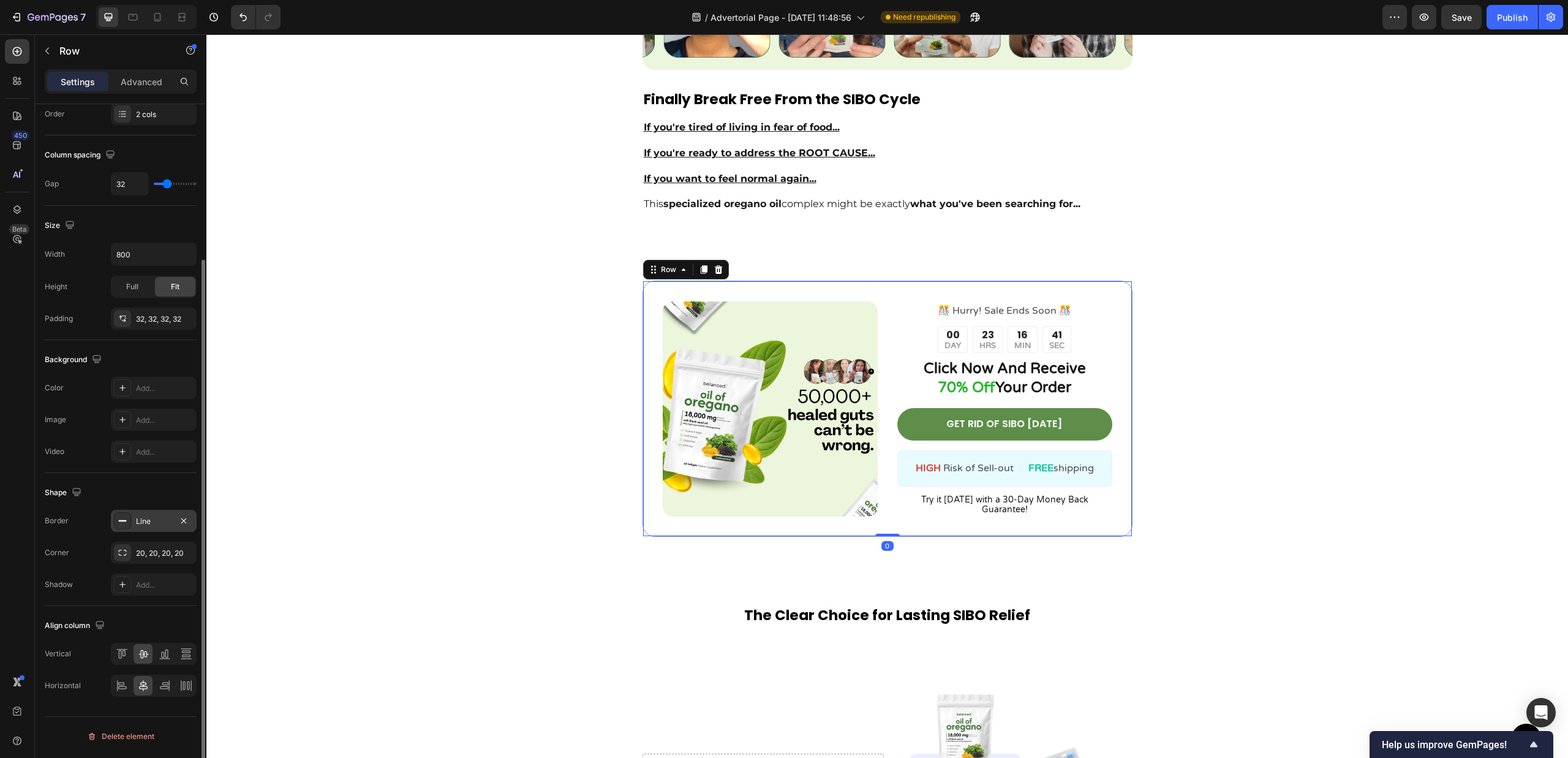
click at [144, 522] on div "Line" at bounding box center [154, 522] width 35 height 11
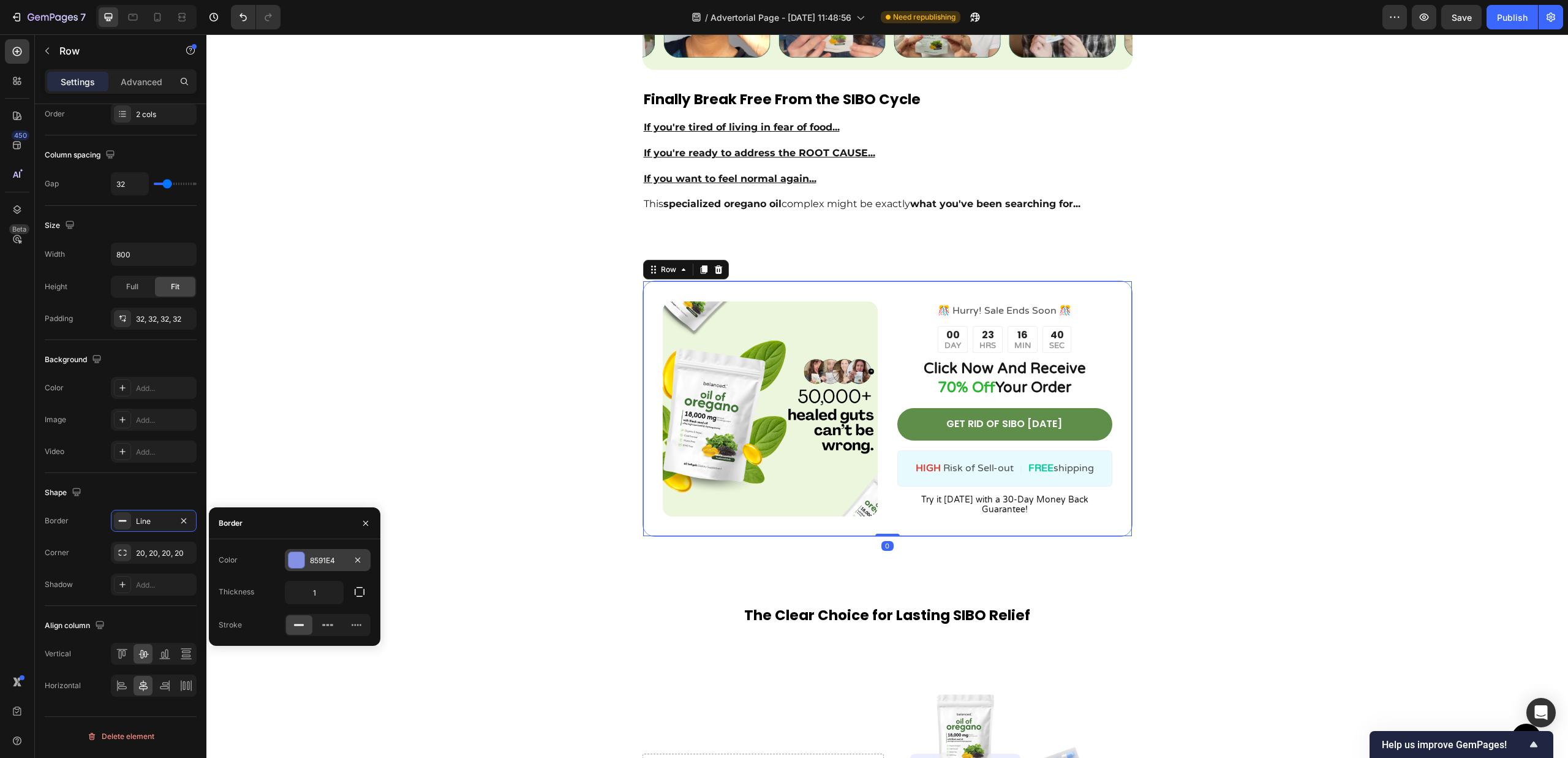
click at [331, 552] on div "8591E4" at bounding box center [327, 560] width 86 height 22
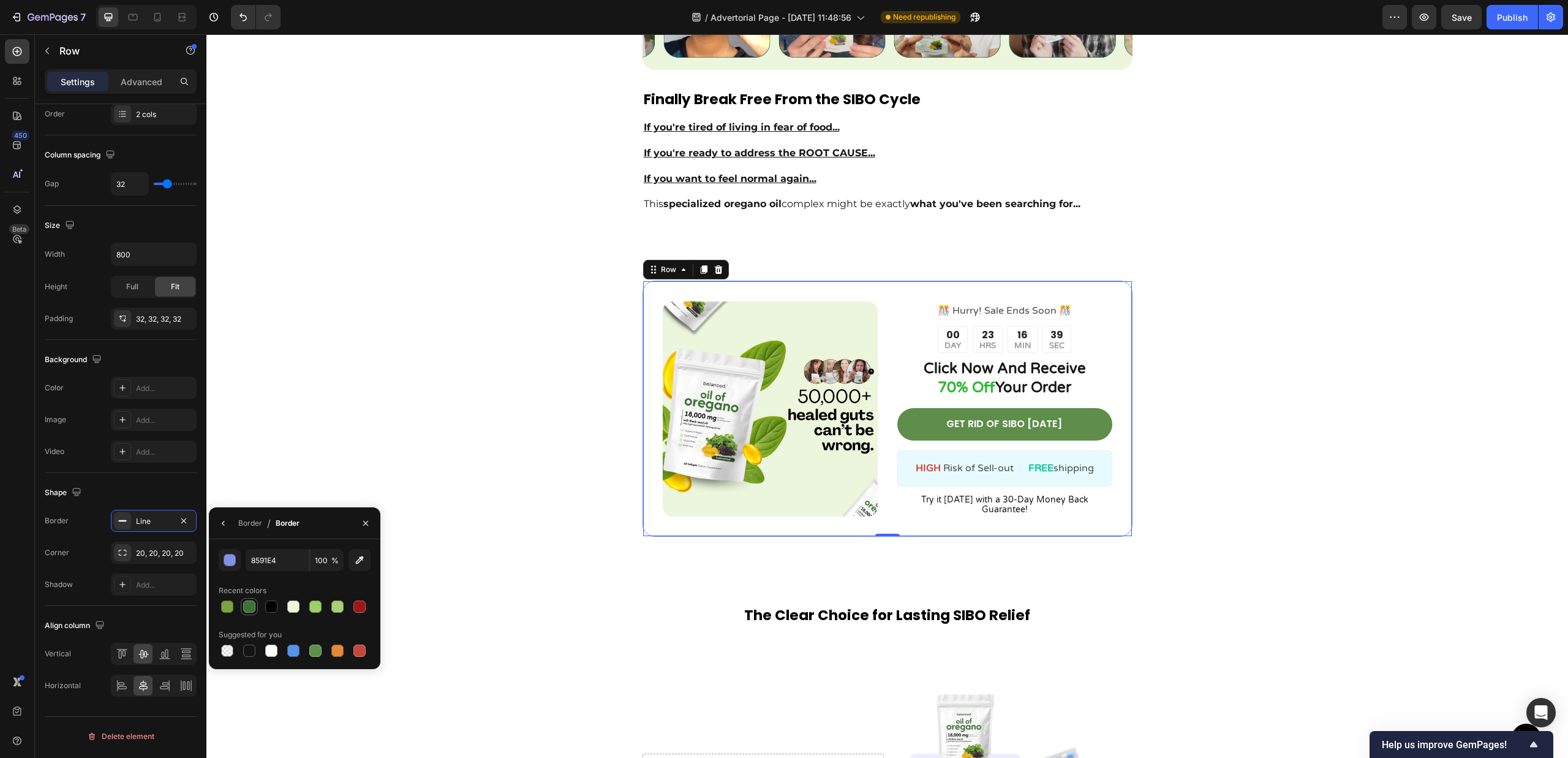
click at [246, 605] on div at bounding box center [248, 606] width 12 height 12
type input "3D7234"
click at [433, 463] on div "Image ️🎊 Hurry! Sale Ends Soon ️🎊 Text Block 00 DAY 23 HRS 16 MIN 39 SEC Countd…" at bounding box center [887, 409] width 1090 height 256
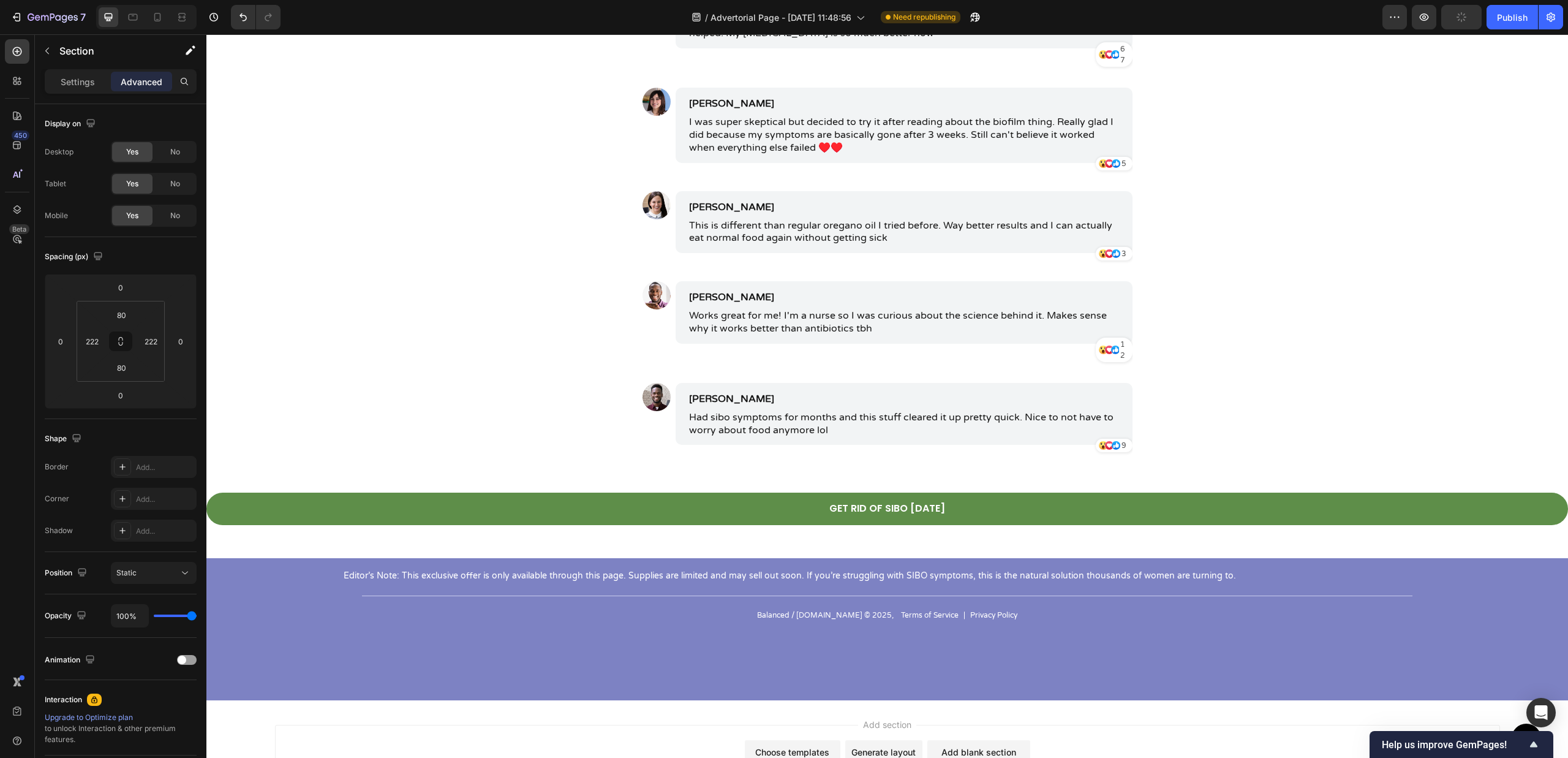
scroll to position [6179, 0]
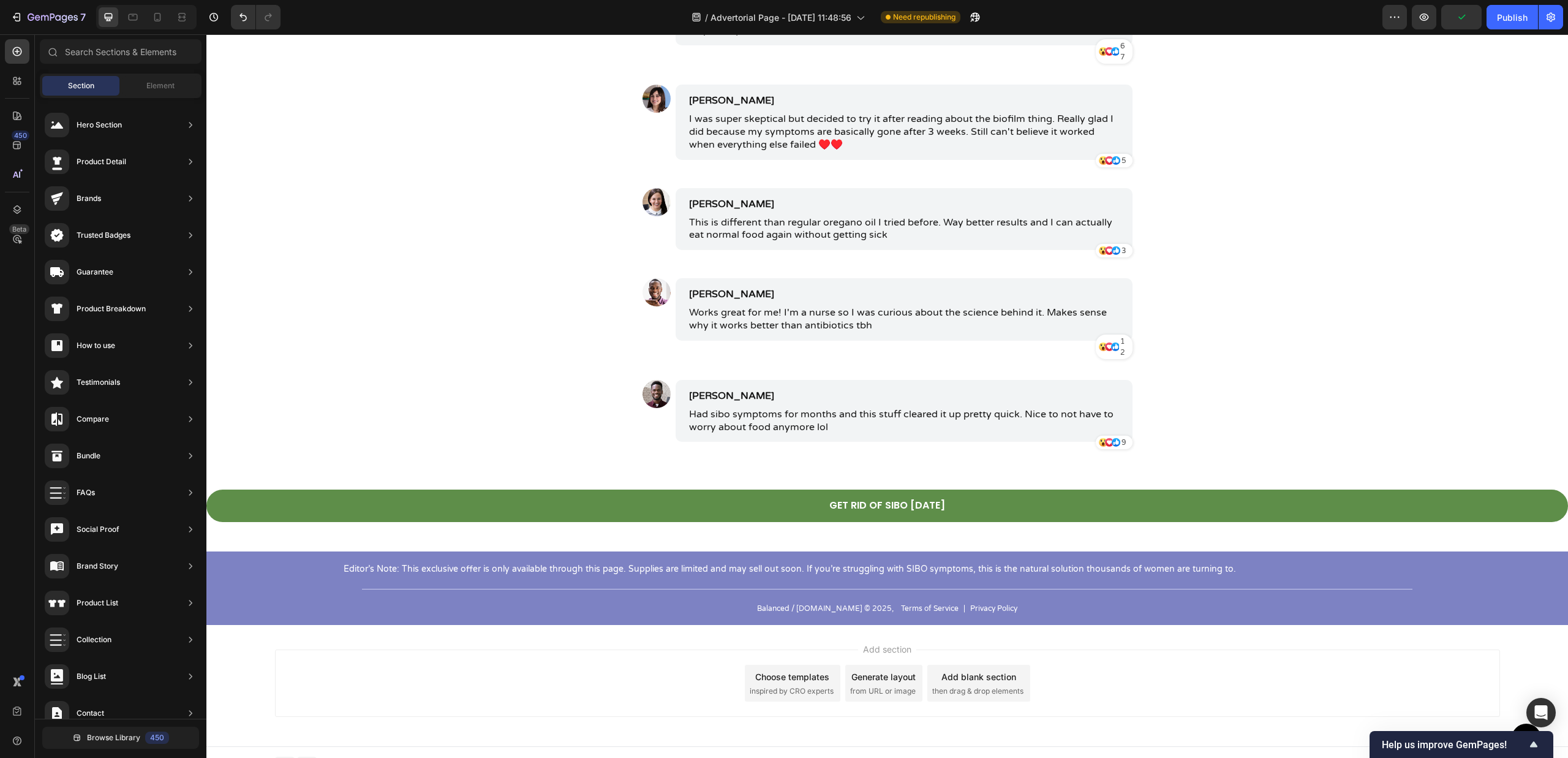
click at [998, 653] on div "Add section Choose templates inspired by CRO experts Generate layout from URL o…" at bounding box center [887, 683] width 1225 height 67
click at [1342, 558] on div "Editor’s Note: This exclusive offer is only available through this page. Suppli…" at bounding box center [887, 588] width 1361 height 74
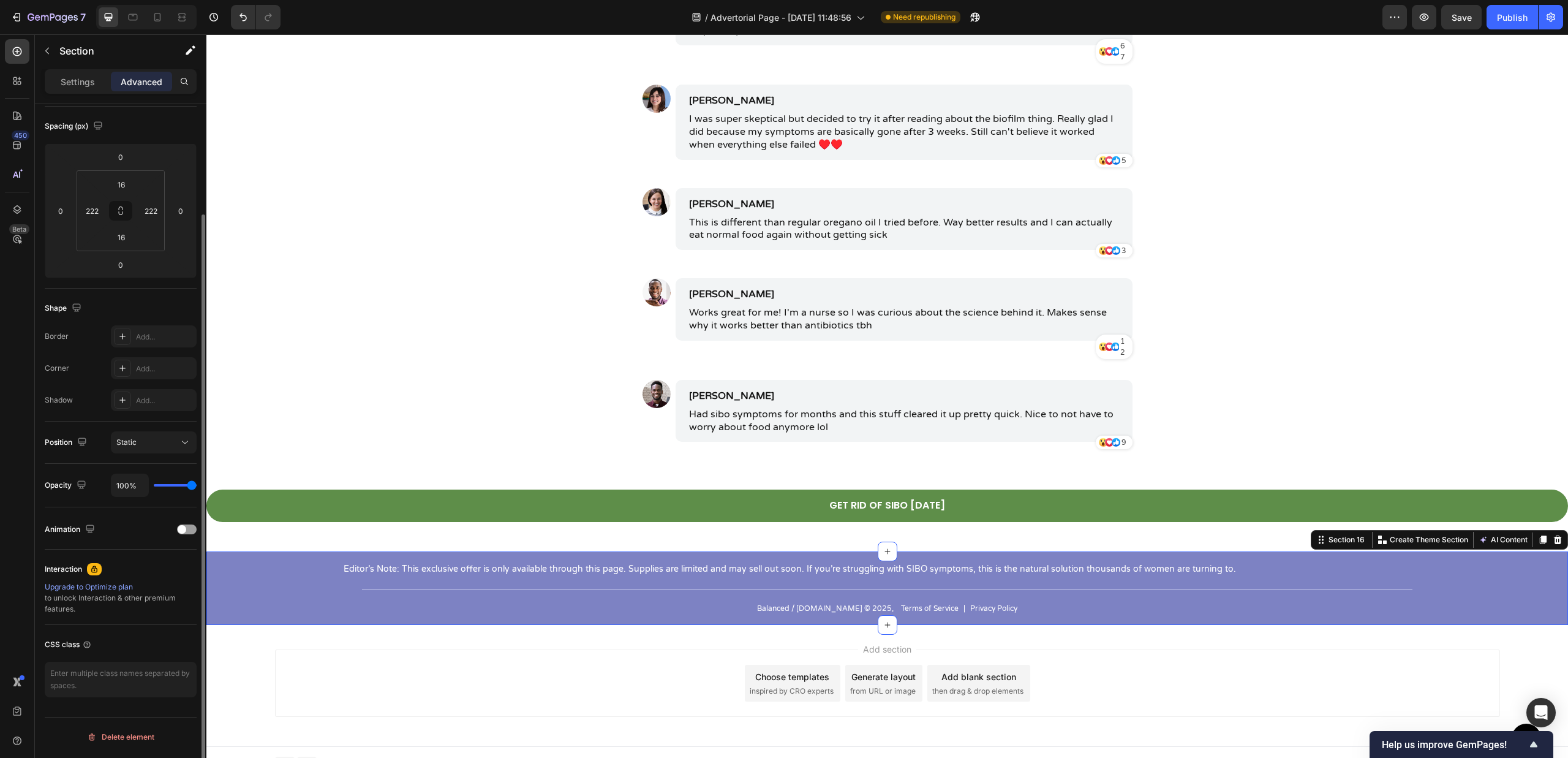
scroll to position [0, 0]
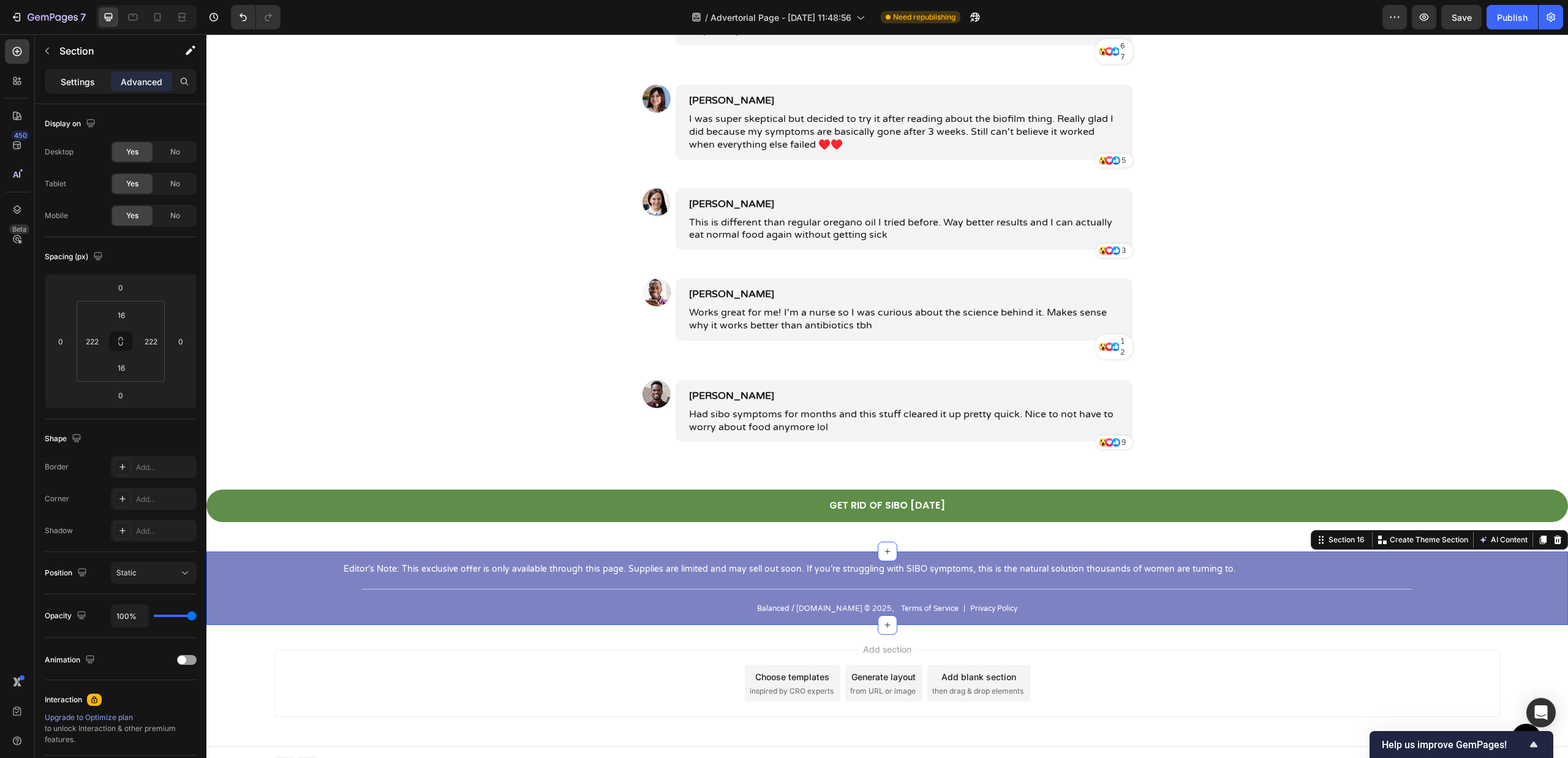
click at [79, 90] on div "Settings" at bounding box center [78, 81] width 61 height 19
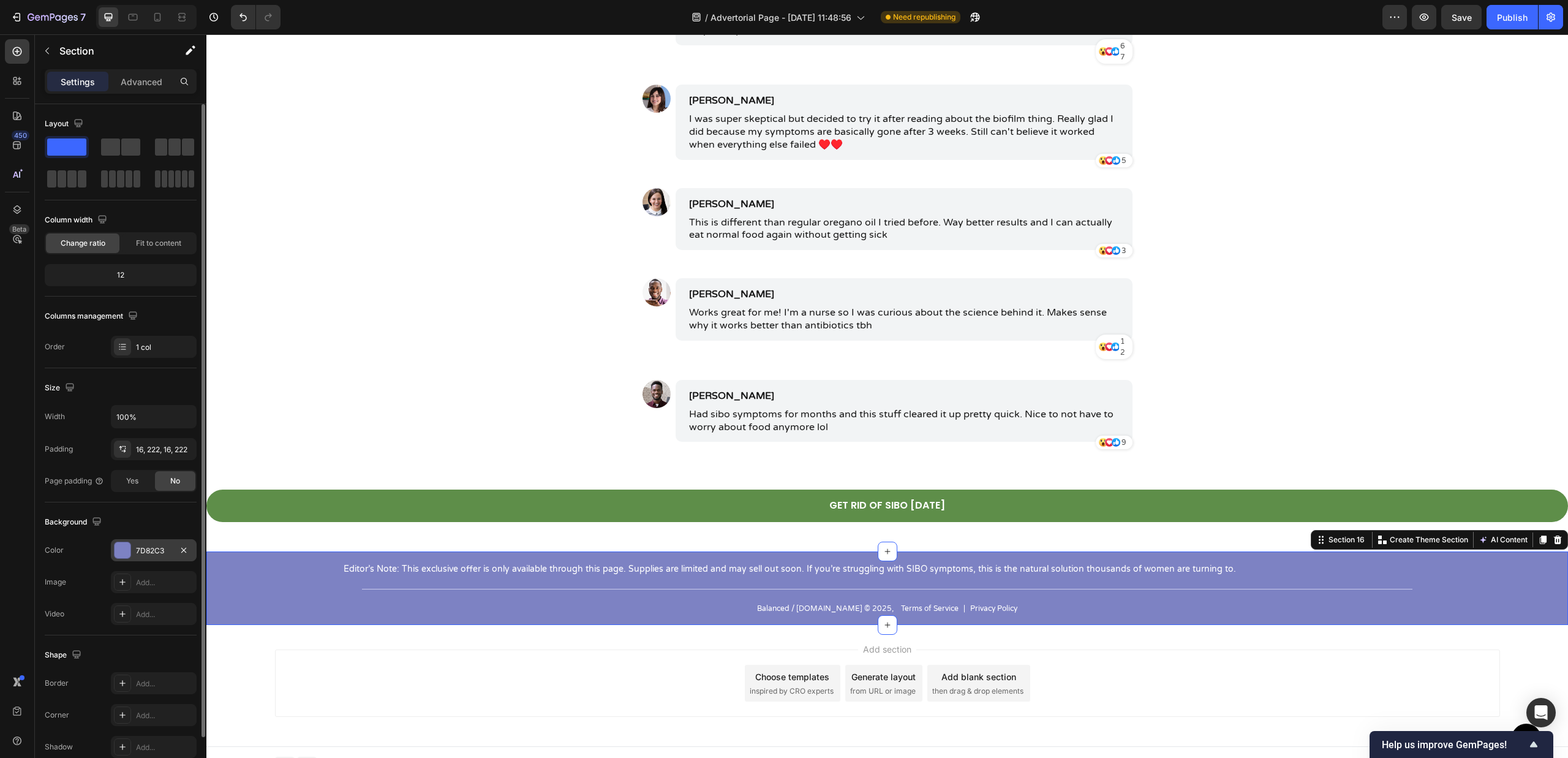
click at [146, 556] on div "7D82C3" at bounding box center [154, 550] width 35 height 11
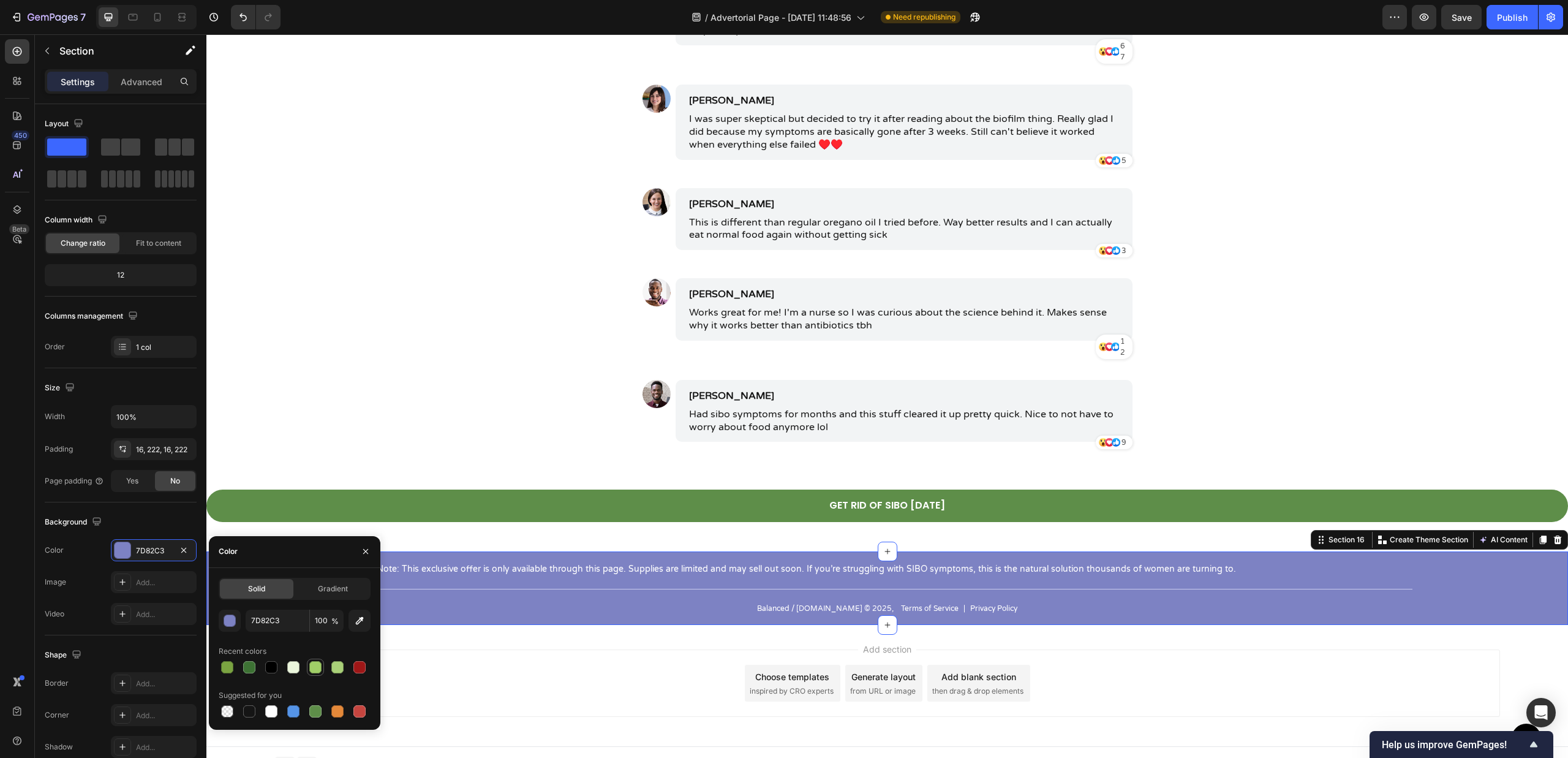
click at [323, 669] on div at bounding box center [315, 667] width 17 height 17
type input "A0CE67"
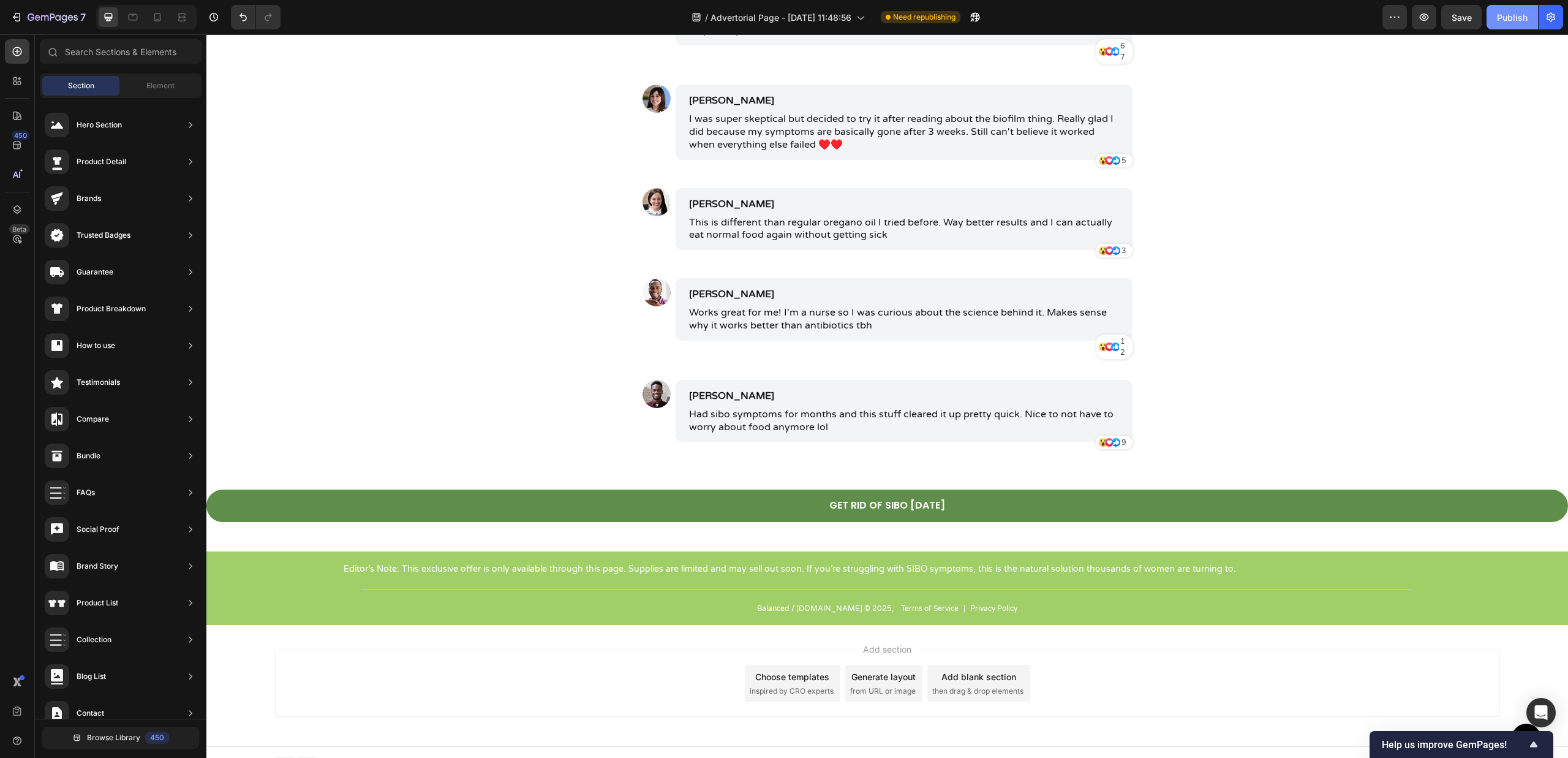
click at [1469, 14] on div "Publish" at bounding box center [1512, 18] width 30 height 13
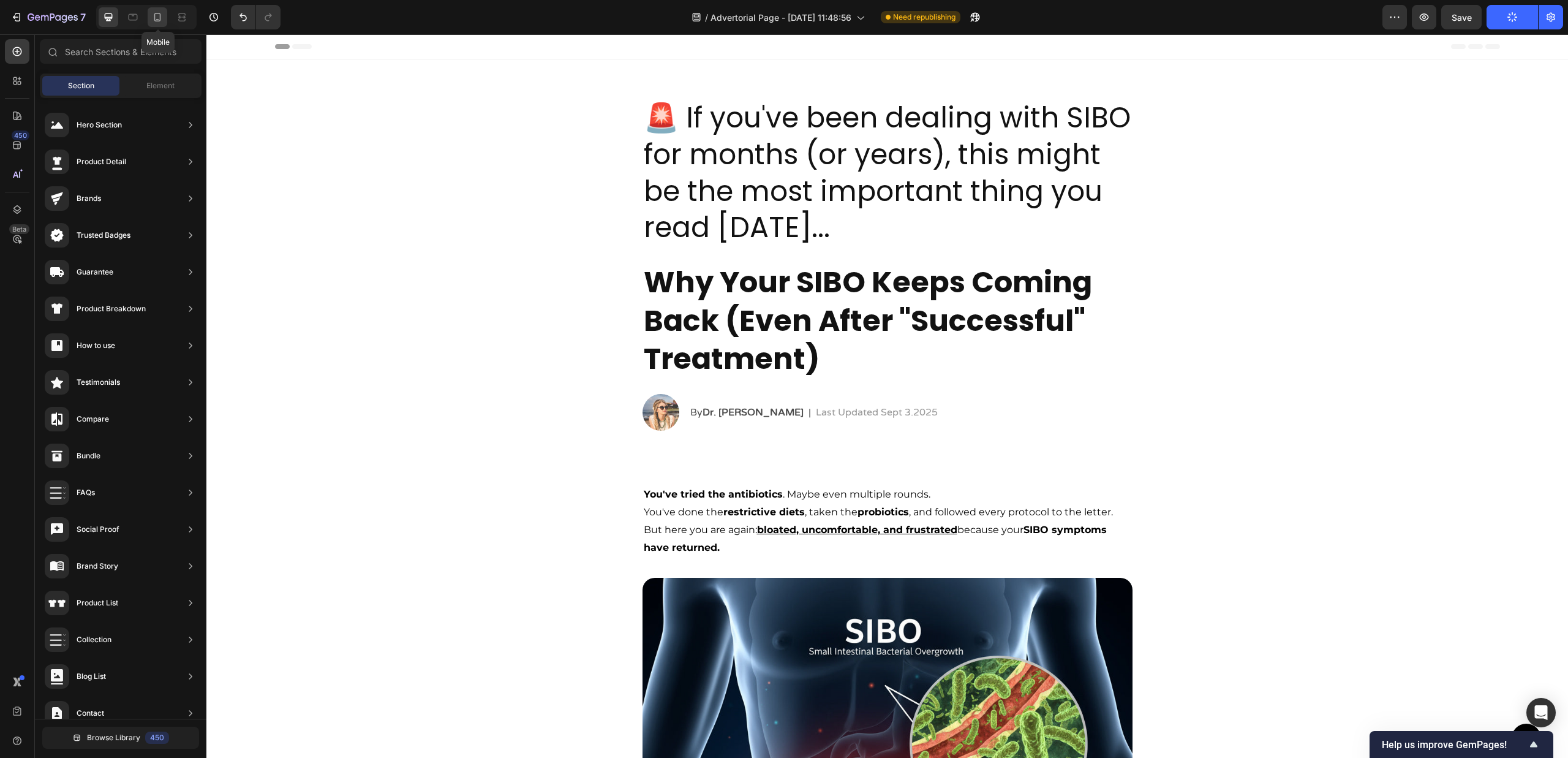
click at [164, 19] on div at bounding box center [157, 17] width 19 height 19
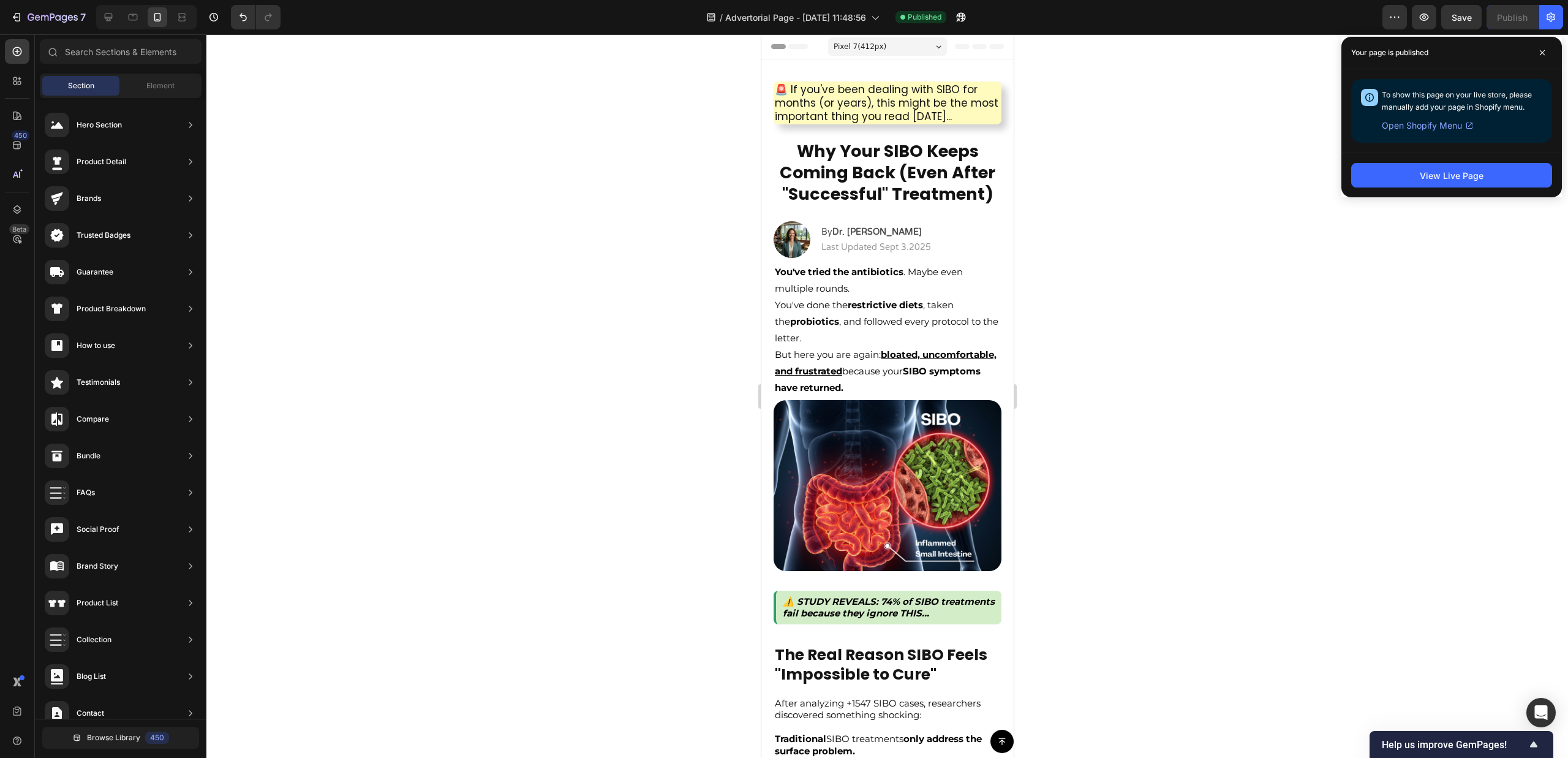
click at [639, 345] on div at bounding box center [887, 396] width 1361 height 724
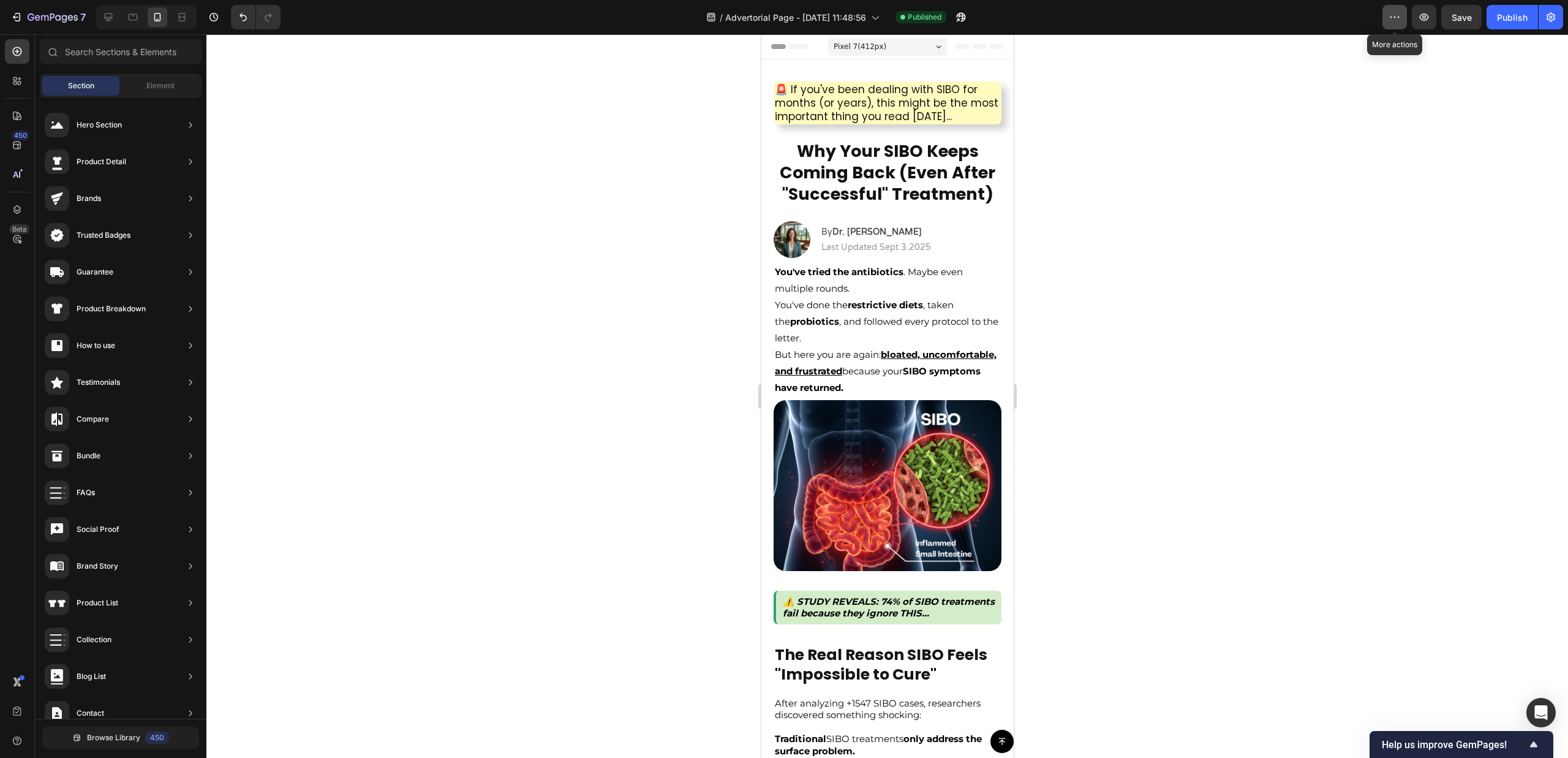
click at [1386, 25] on button "button" at bounding box center [1394, 17] width 25 height 25
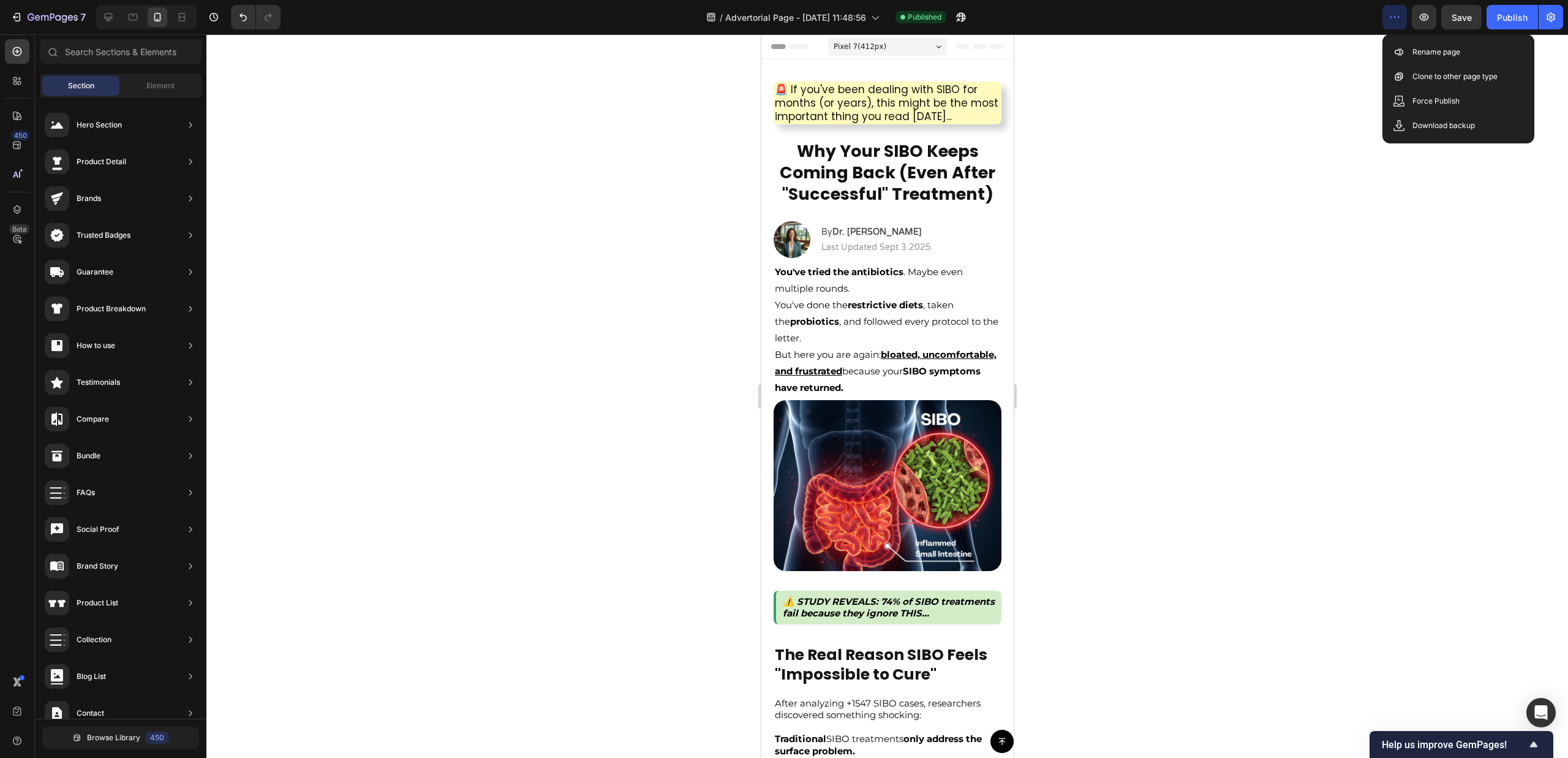
drag, startPoint x: 1499, startPoint y: 80, endPoint x: 1250, endPoint y: 97, distance: 249.6
click at [1250, 0] on div "7 Version history / Advertorial Page - Sep 27, 11:48:56 Published Preview Save …" at bounding box center [784, 0] width 1568 height 0
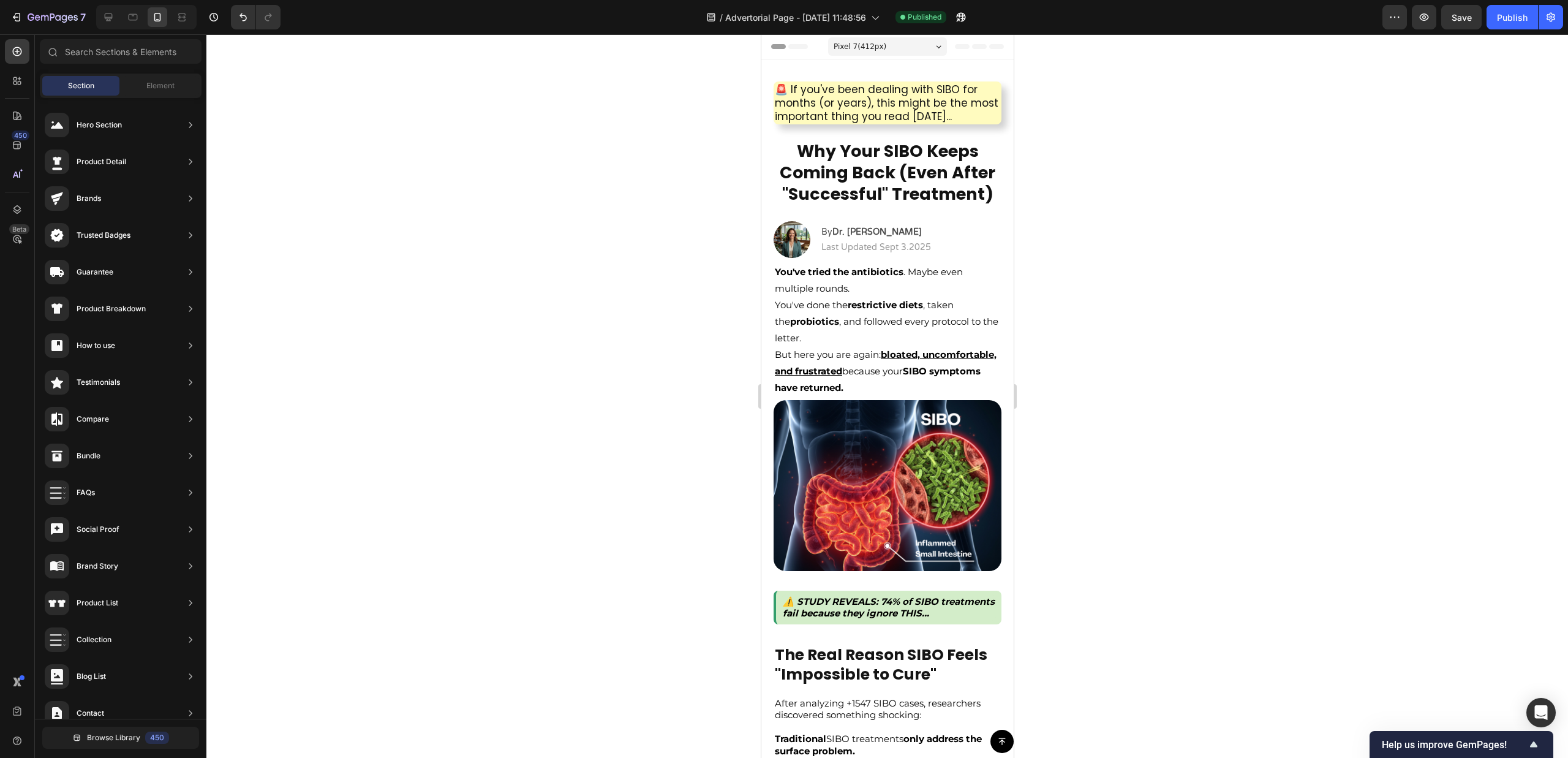
click at [1250, 97] on div at bounding box center [887, 396] width 1361 height 724
click at [29, 19] on icon "button" at bounding box center [52, 18] width 50 height 10
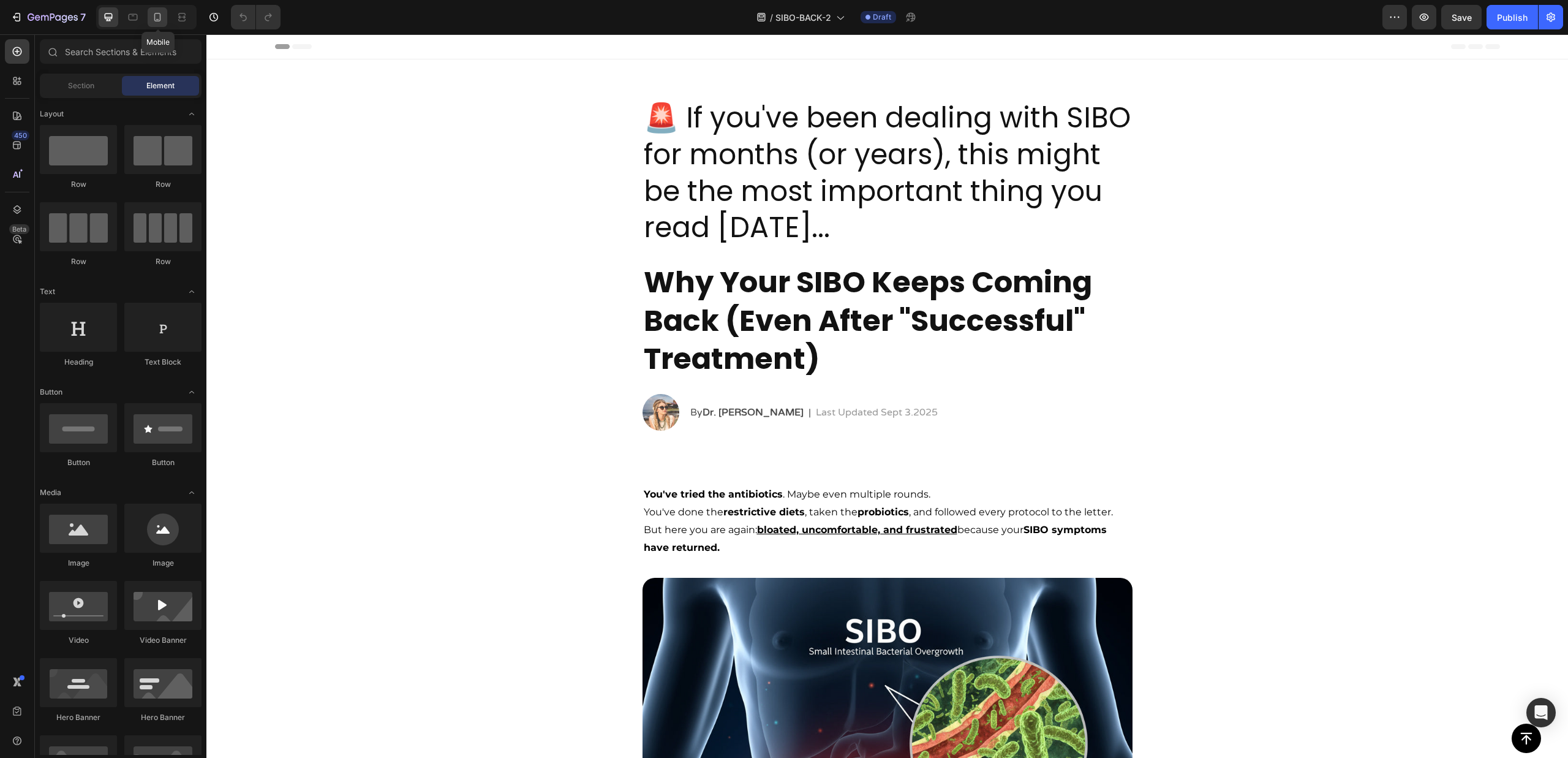
click at [160, 12] on icon at bounding box center [157, 17] width 12 height 12
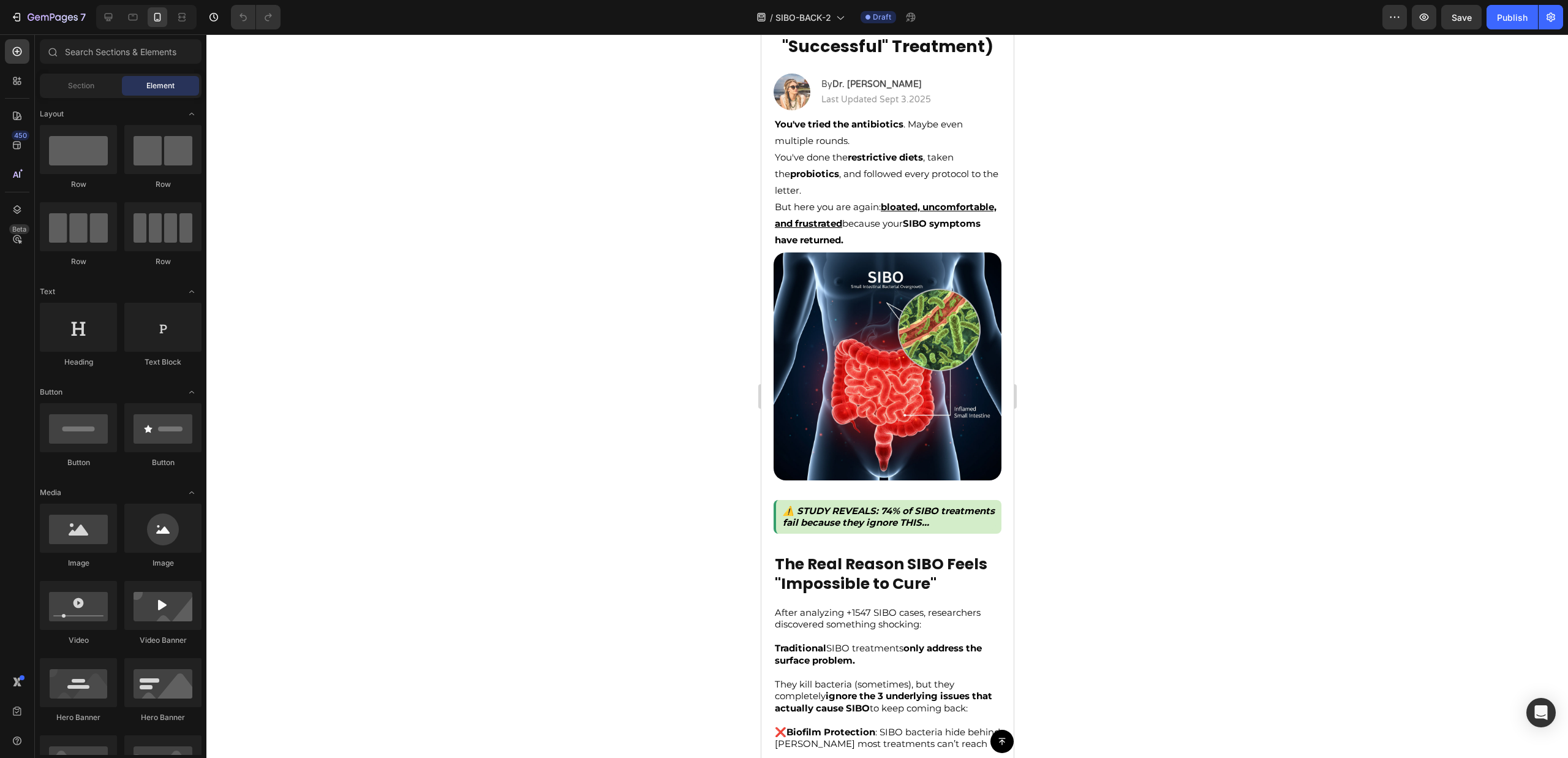
scroll to position [142, 0]
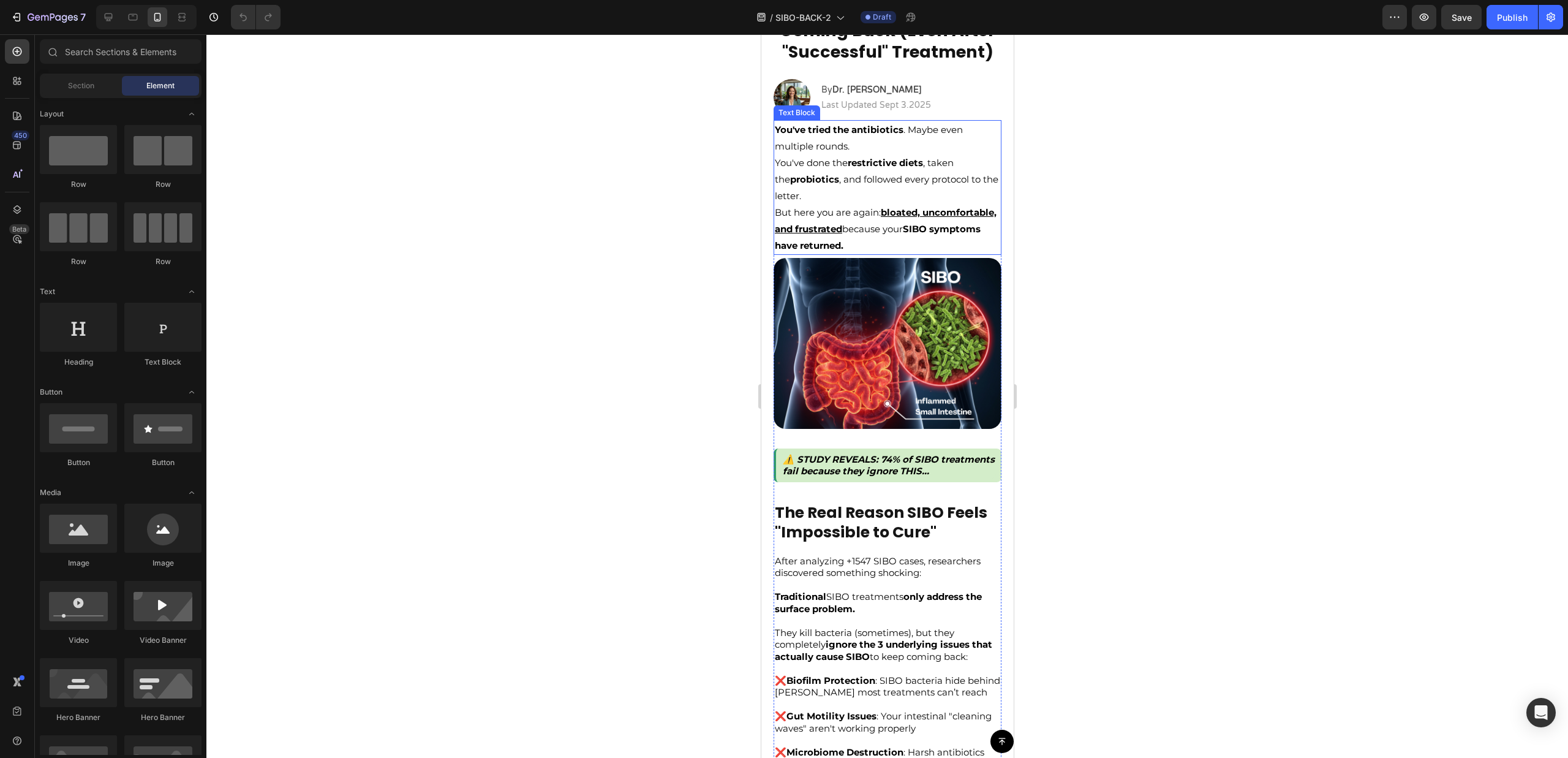
click at [920, 232] on p "But here you are again: bloated, uncomfortable, and frustrated because your SIB…" at bounding box center [886, 229] width 225 height 50
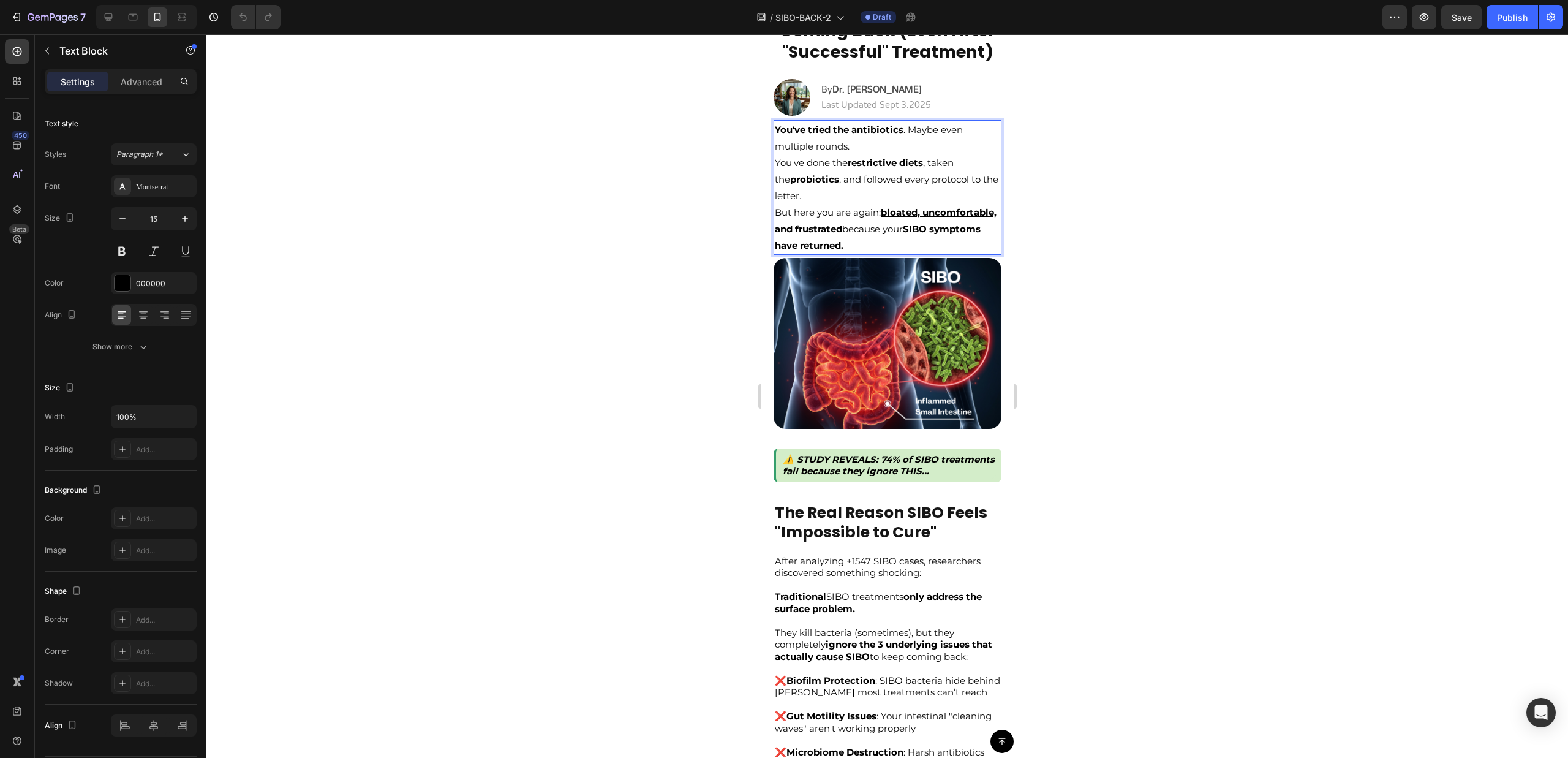
click at [929, 246] on p "But here you are again: bloated, uncomfortable, and frustrated because your SIB…" at bounding box center [886, 229] width 225 height 50
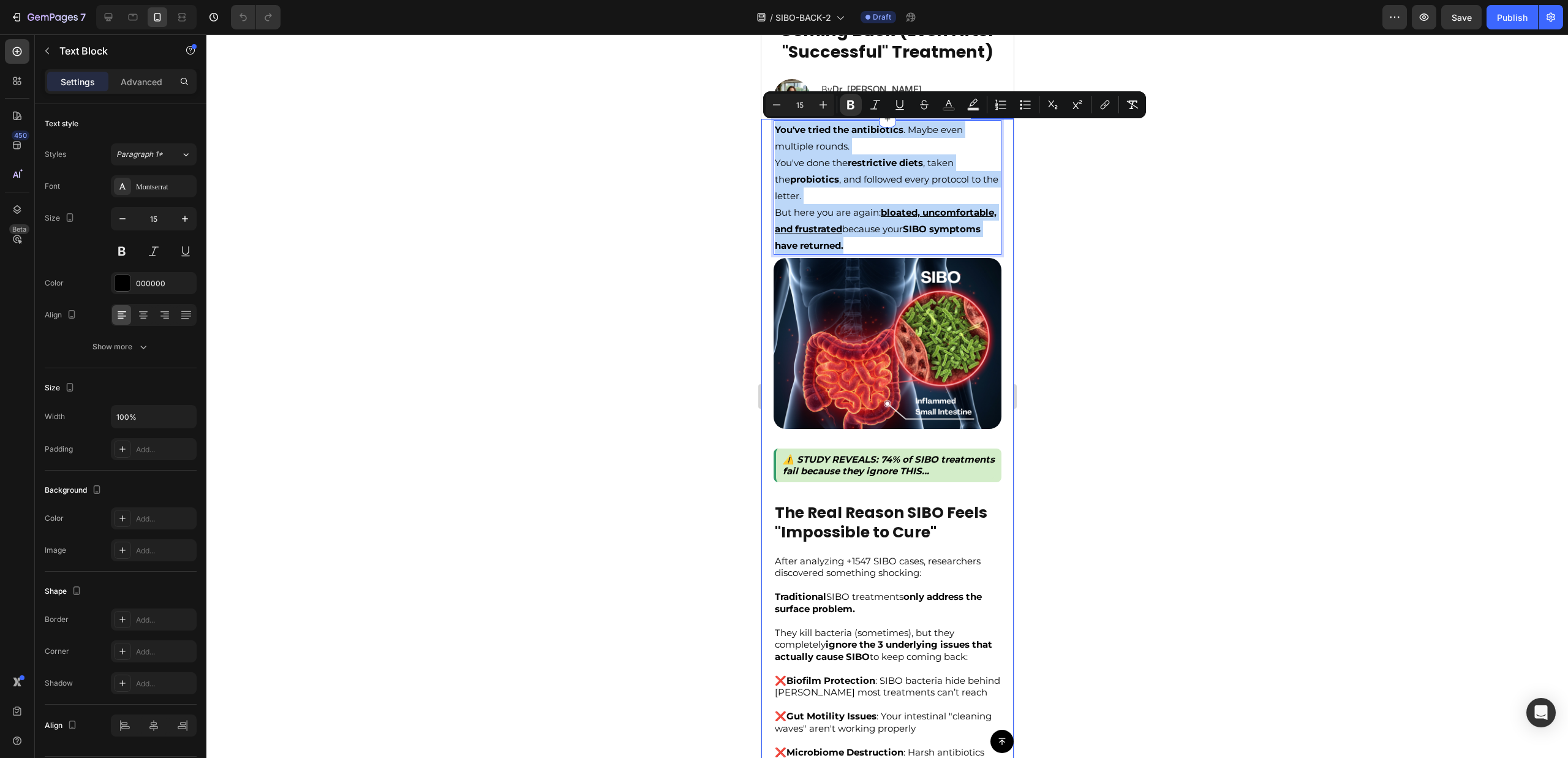
drag, startPoint x: 929, startPoint y: 246, endPoint x: 762, endPoint y: 137, distance: 199.4
click at [762, 137] on div "You've tried the antibiotics . Maybe even multiple rounds. You've done the rest…" at bounding box center [886, 592] width 252 height 948
click at [1068, 249] on div at bounding box center [887, 396] width 1361 height 724
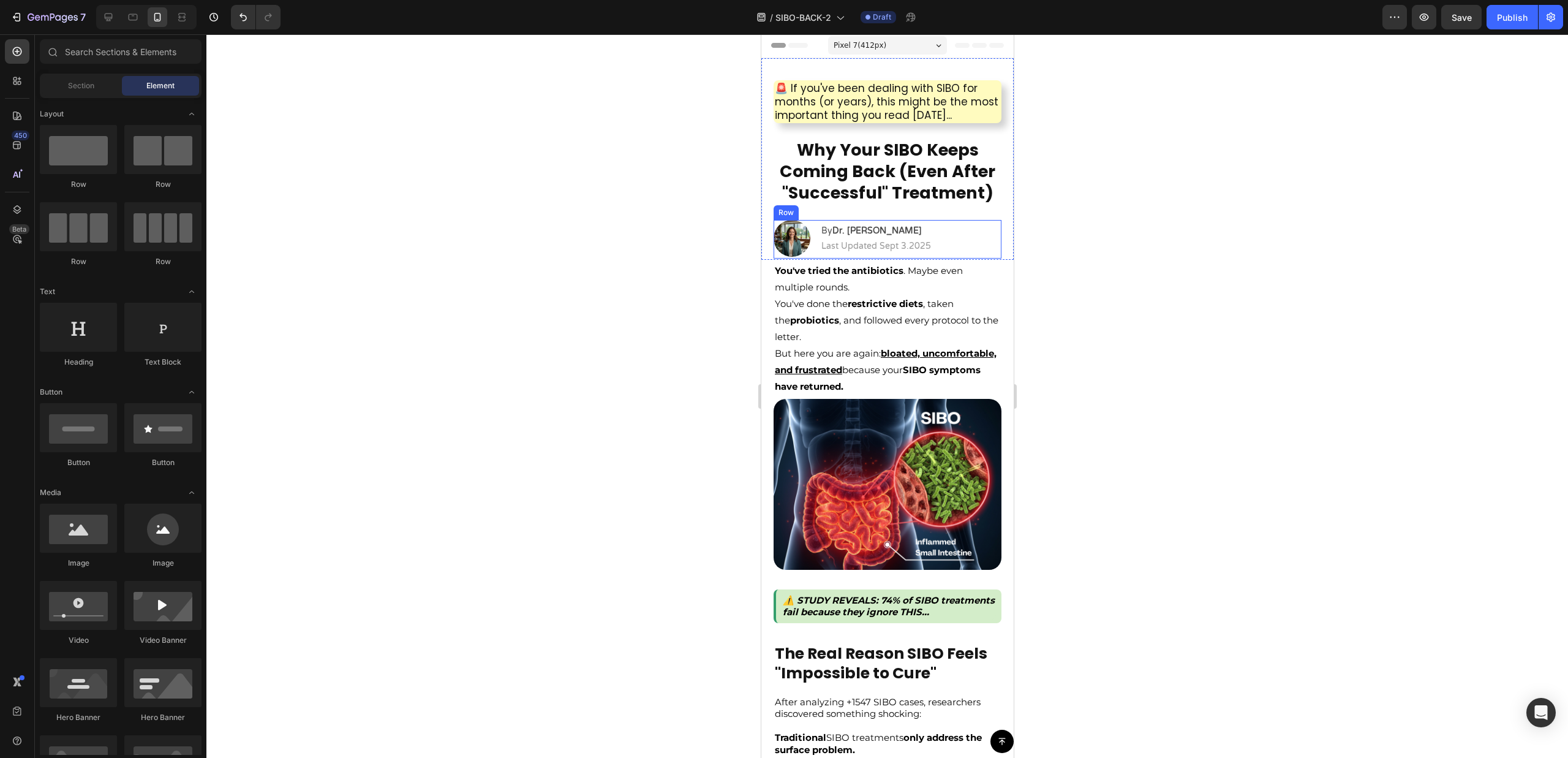
scroll to position [0, 0]
click at [881, 186] on h2 "Why Your SIBO Keeps Coming Back (Even After "Successful" Treatment)" at bounding box center [887, 172] width 228 height 67
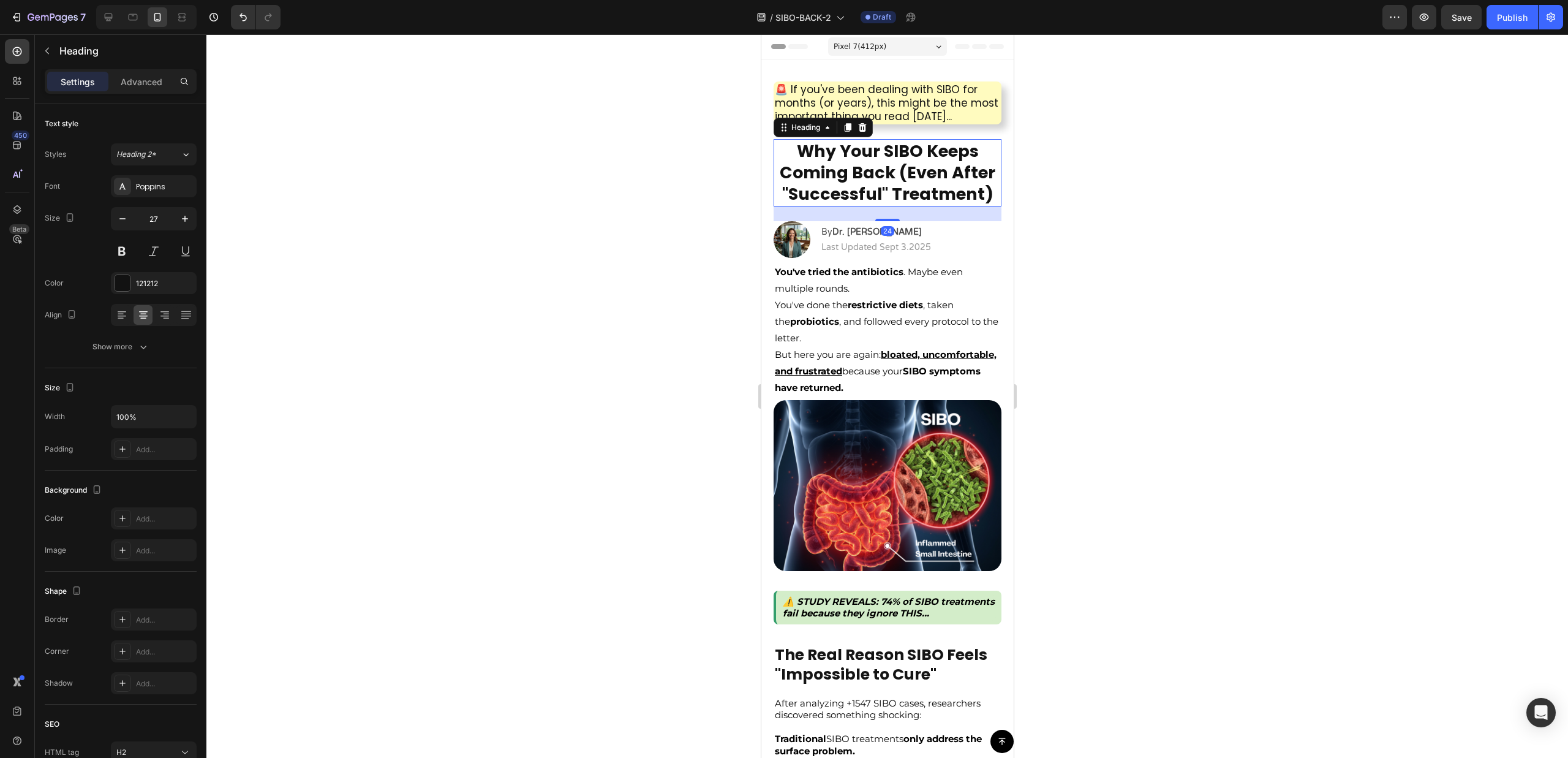
click at [881, 186] on h2 "Why Your SIBO Keeps Coming Back (Even After "Successful" Treatment)" at bounding box center [887, 172] width 228 height 67
click at [881, 186] on p "Why Your SIBO Keeps Coming Back (Even After "Successful" Treatment)" at bounding box center [886, 172] width 225 height 64
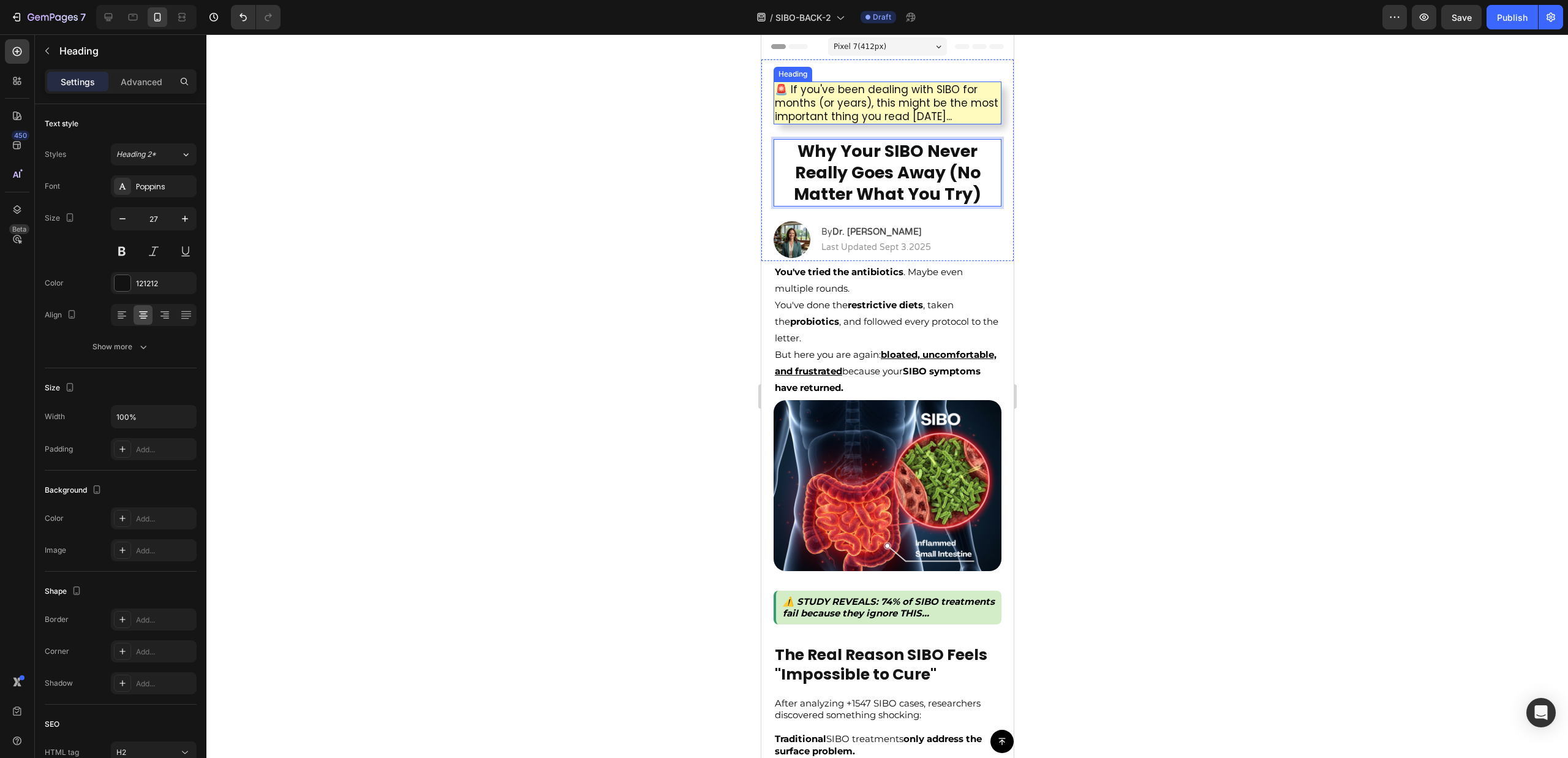
click at [880, 99] on h2 "🚨 If you've been dealing with SIBO for months (or years), this might be the mos…" at bounding box center [887, 103] width 228 height 43
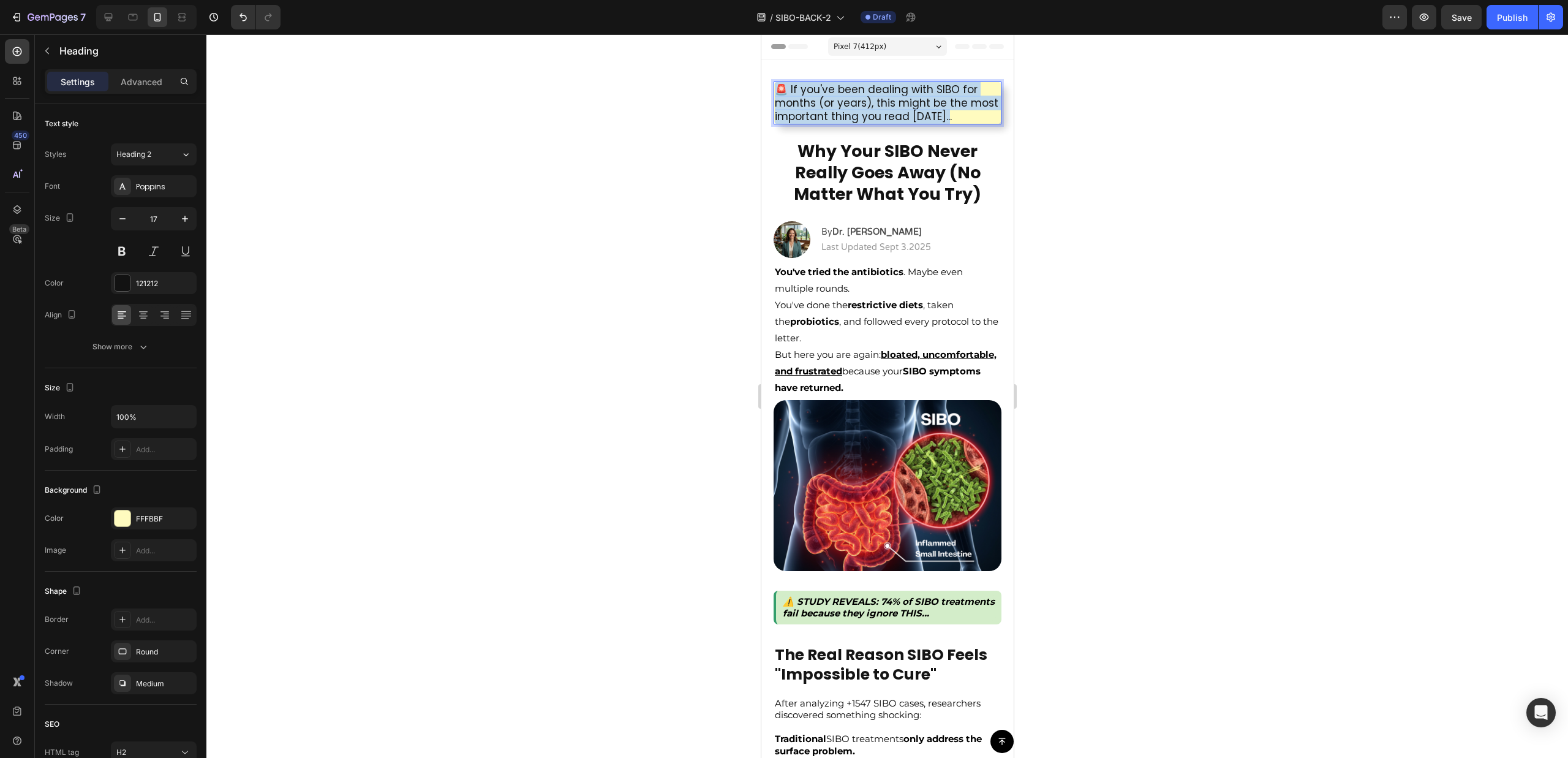
click at [880, 99] on p "🚨 If you've been dealing with SIBO for months (or years), this might be the mos…" at bounding box center [886, 103] width 225 height 40
click at [1110, 140] on div at bounding box center [887, 396] width 1361 height 724
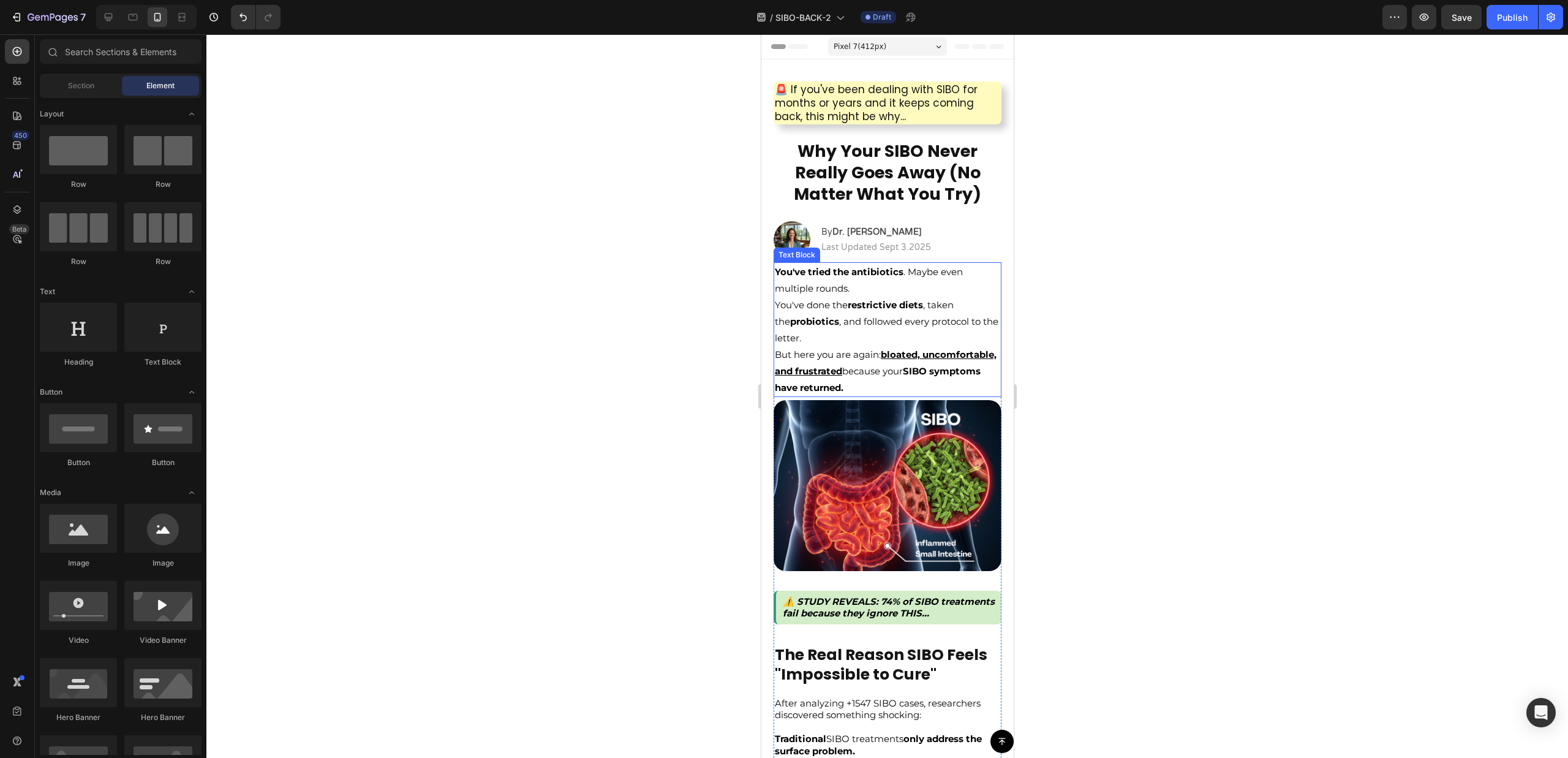
click at [917, 379] on p "But here you are again: bloated, uncomfortable, and frustrated because your SIB…" at bounding box center [886, 371] width 225 height 50
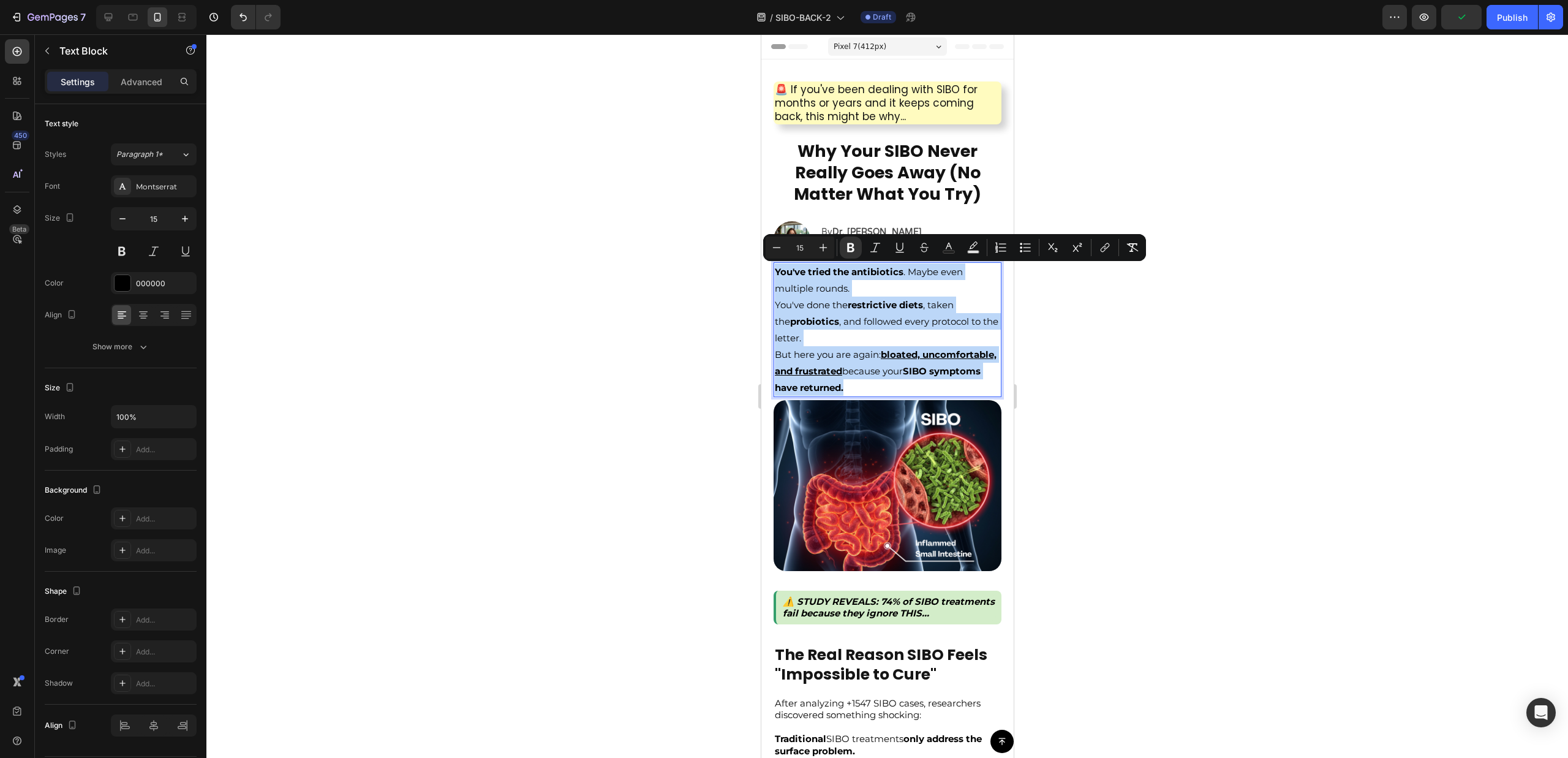
drag, startPoint x: 937, startPoint y: 389, endPoint x: 754, endPoint y: 274, distance: 216.1
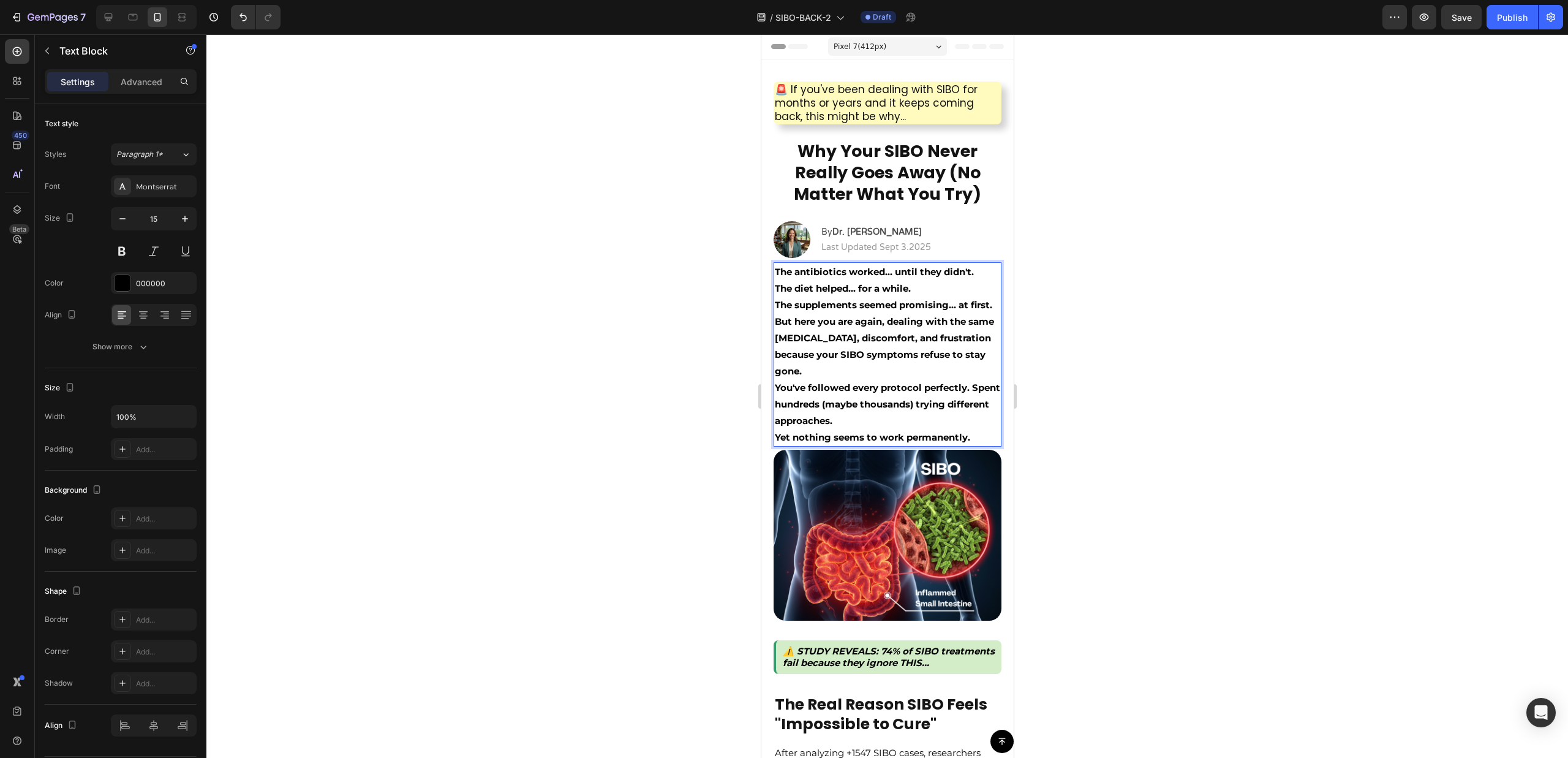
click at [931, 293] on p "The diet helped... for a while." at bounding box center [886, 288] width 225 height 17
click at [919, 289] on p "The diet helped... for a while." at bounding box center [886, 288] width 225 height 17
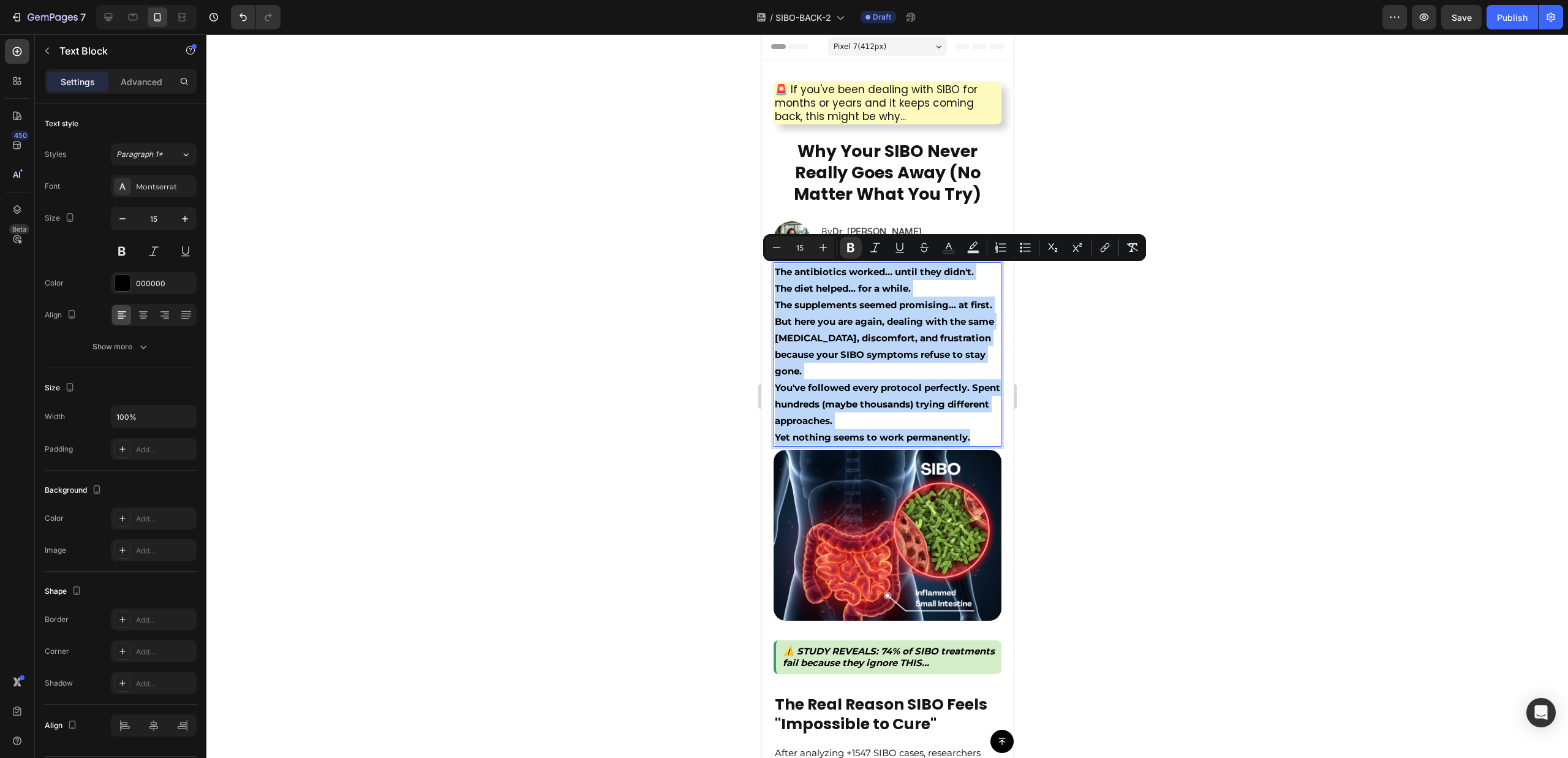
drag, startPoint x: 975, startPoint y: 456, endPoint x: 745, endPoint y: 267, distance: 297.7
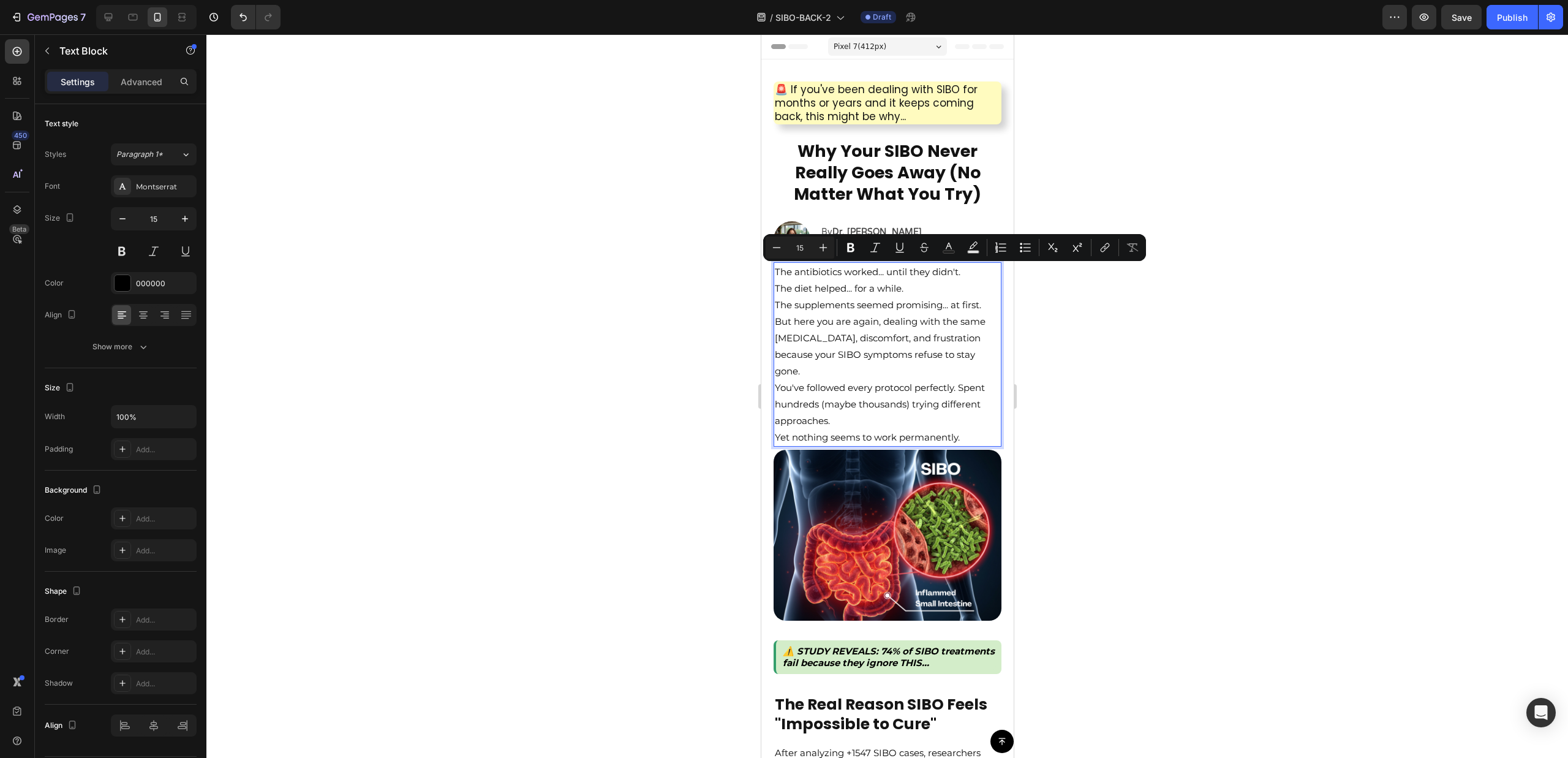
click at [948, 264] on p "The antibiotics worked... until they didn't." at bounding box center [886, 272] width 225 height 17
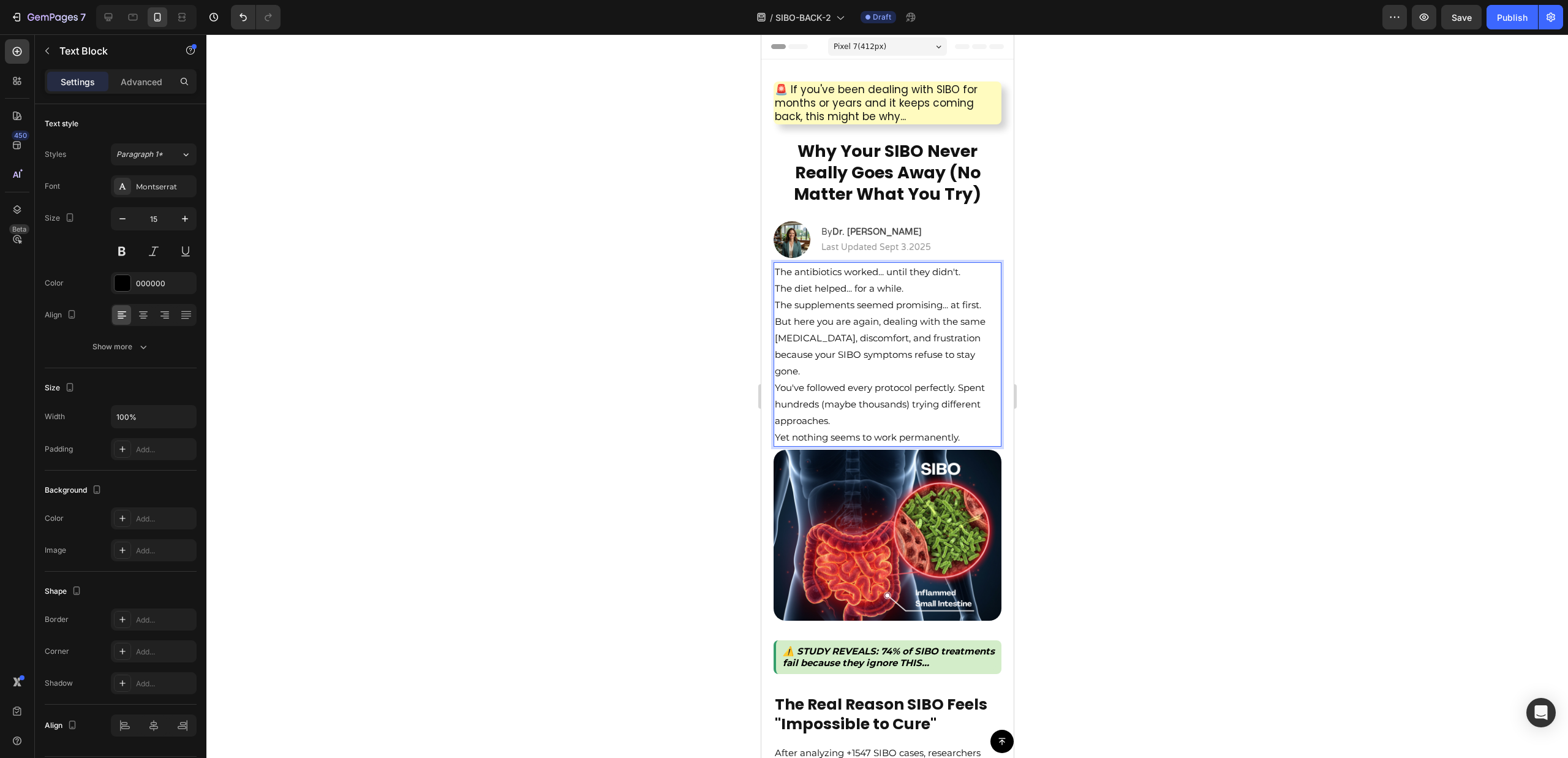
click at [935, 277] on p "The antibiotics worked... until they didn't." at bounding box center [886, 272] width 225 height 17
click at [804, 272] on p "The antibiotics worked... until they didn't." at bounding box center [886, 272] width 225 height 17
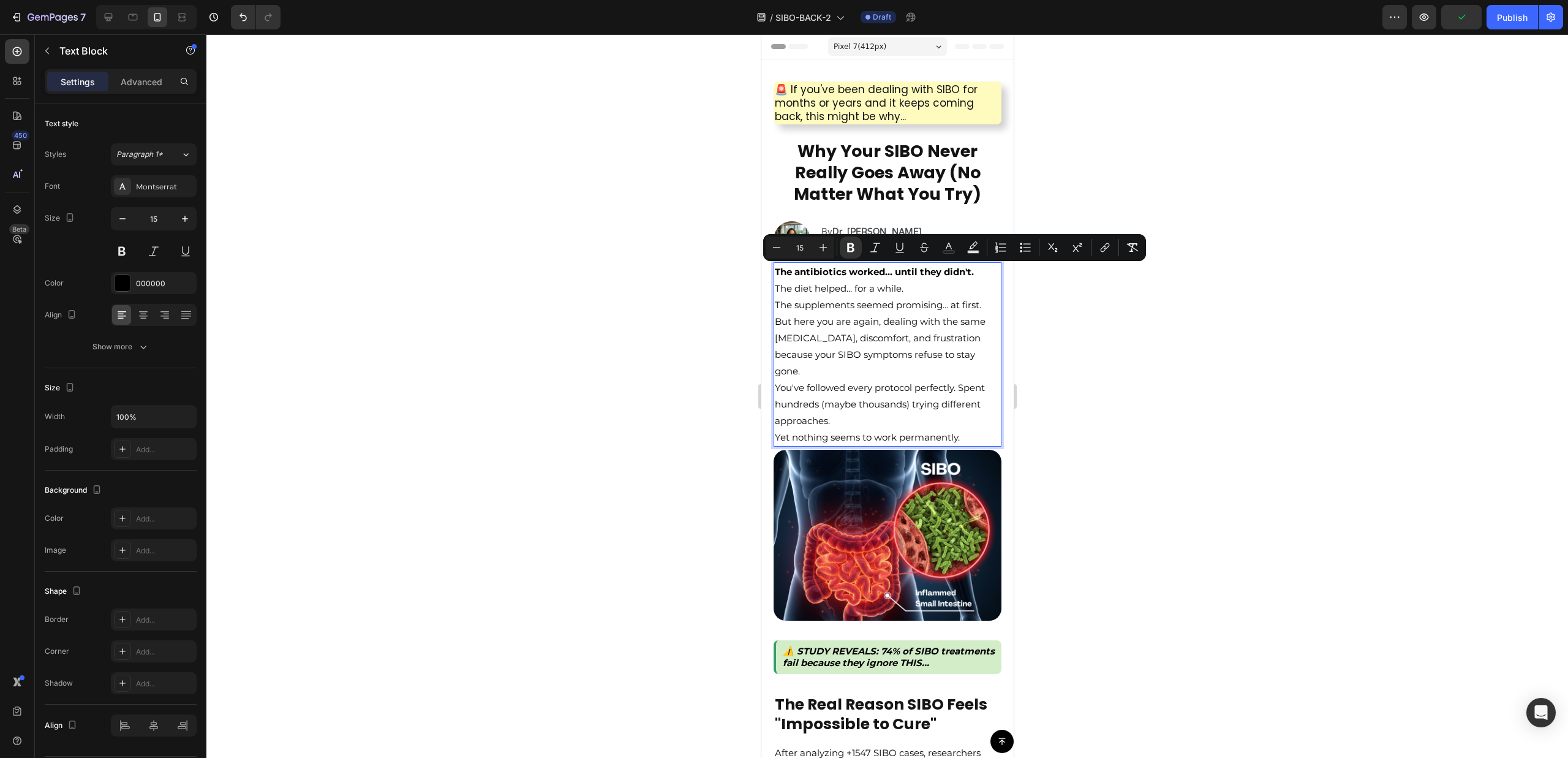
click at [841, 289] on p "The diet helped... for a while." at bounding box center [886, 288] width 225 height 17
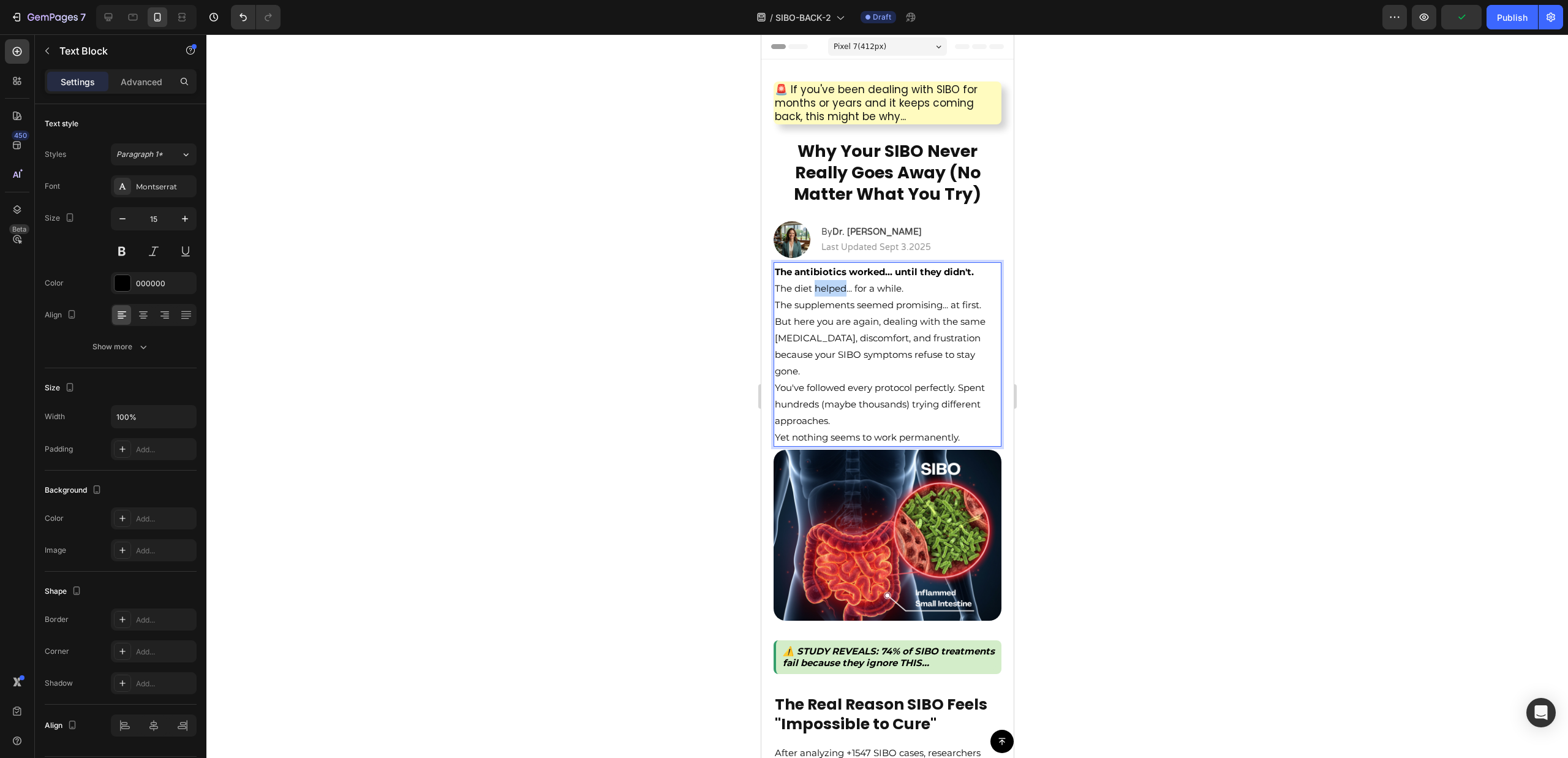
click at [841, 289] on p "The diet helped... for a while." at bounding box center [886, 288] width 225 height 17
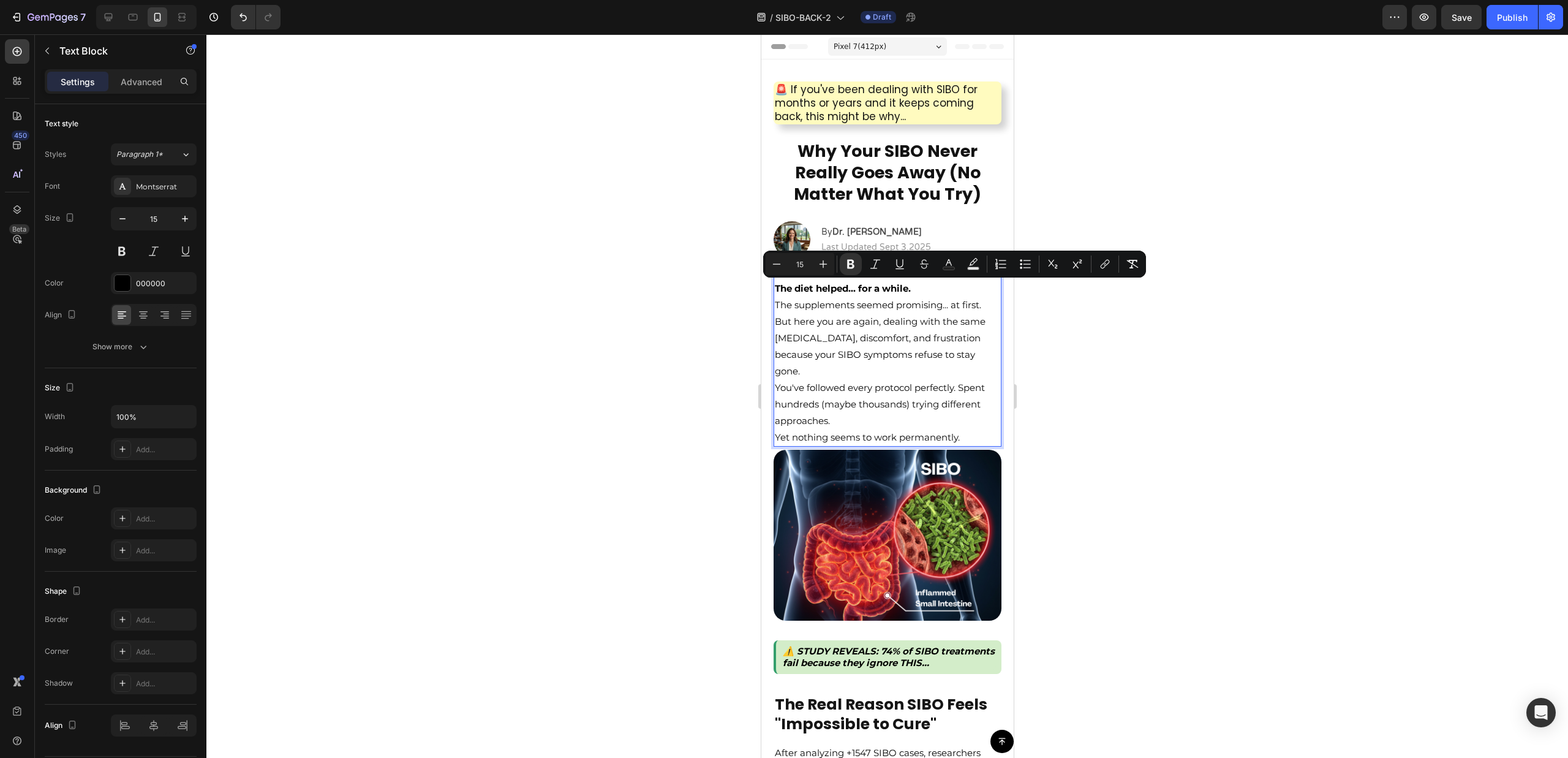
click at [840, 304] on p "The supplements seemed promising... at first." at bounding box center [886, 304] width 225 height 17
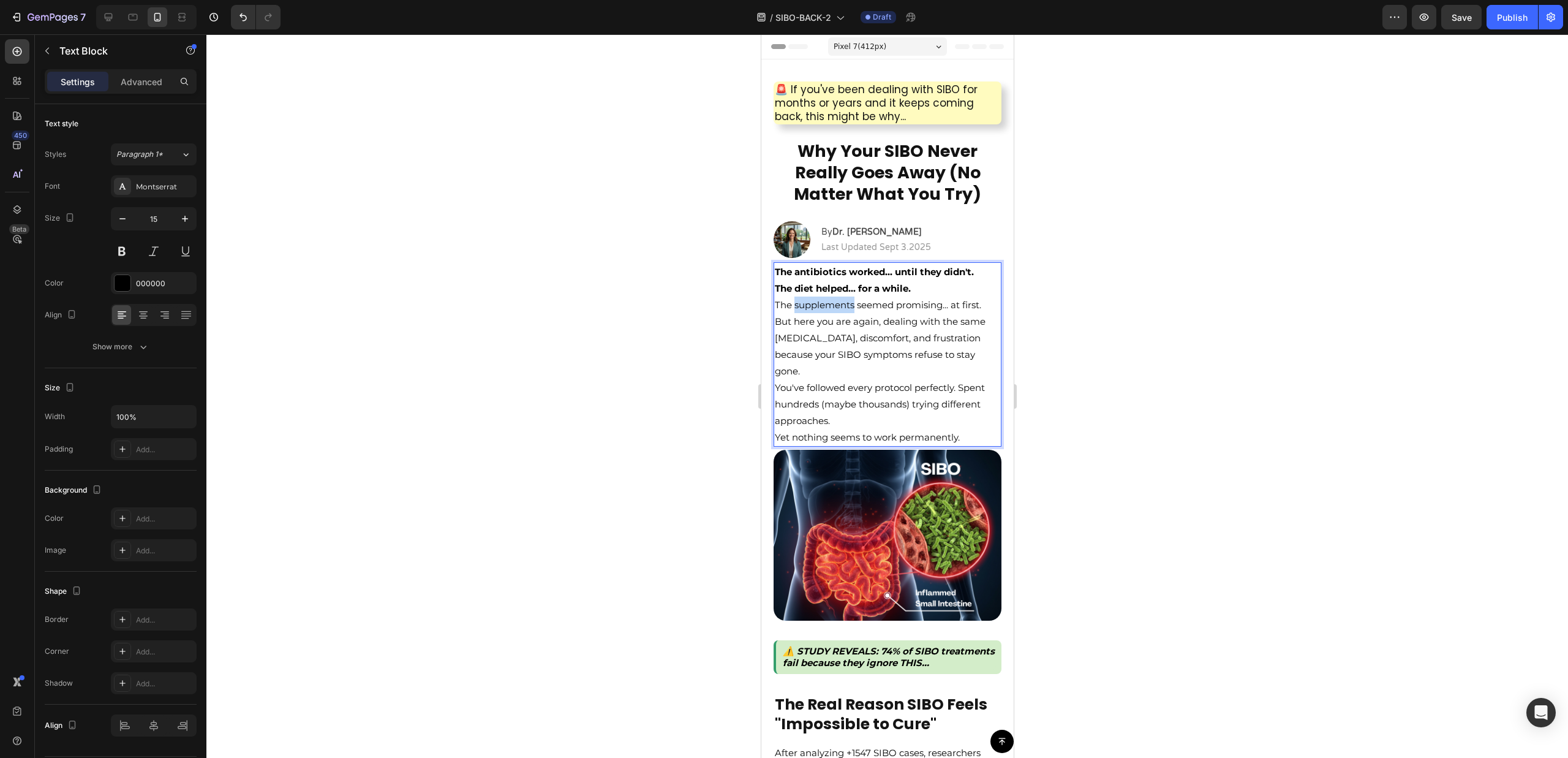
click at [840, 304] on p "The supplements seemed promising... at first." at bounding box center [886, 304] width 225 height 17
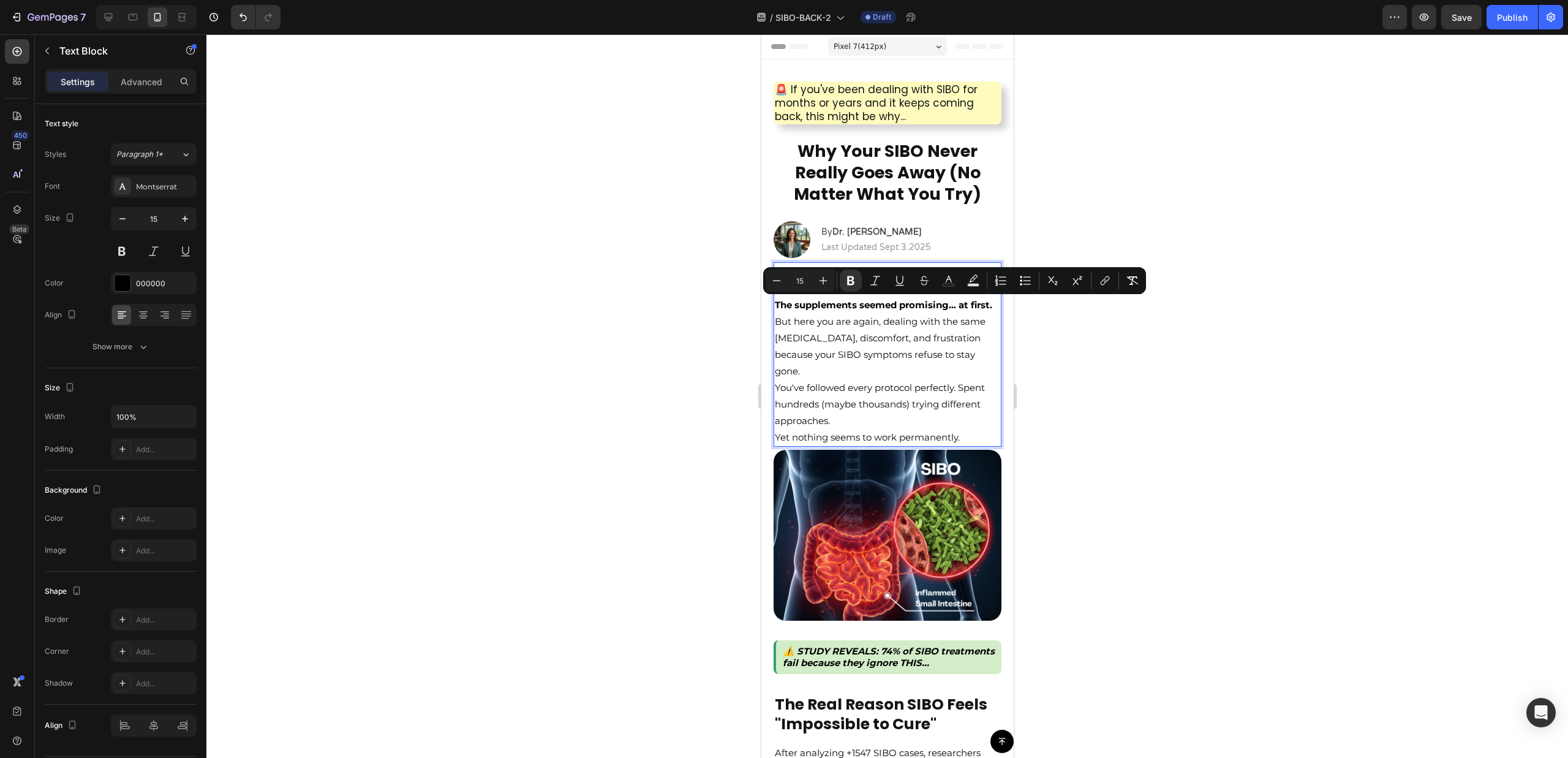
click at [927, 313] on p "The supplements seemed promising... at first." at bounding box center [886, 304] width 225 height 17
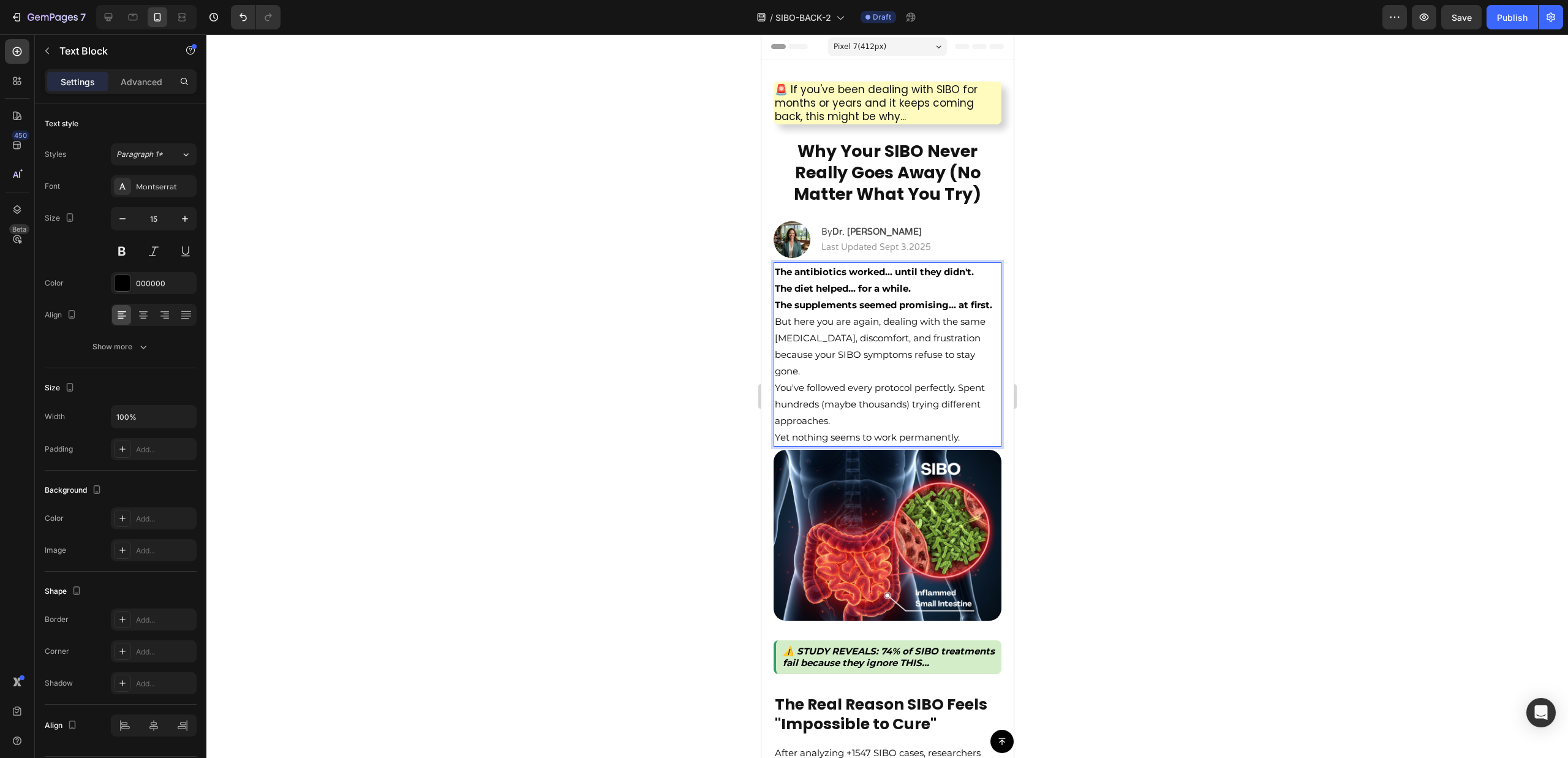
click at [933, 290] on p "The diet helped... for a while." at bounding box center [886, 288] width 225 height 17
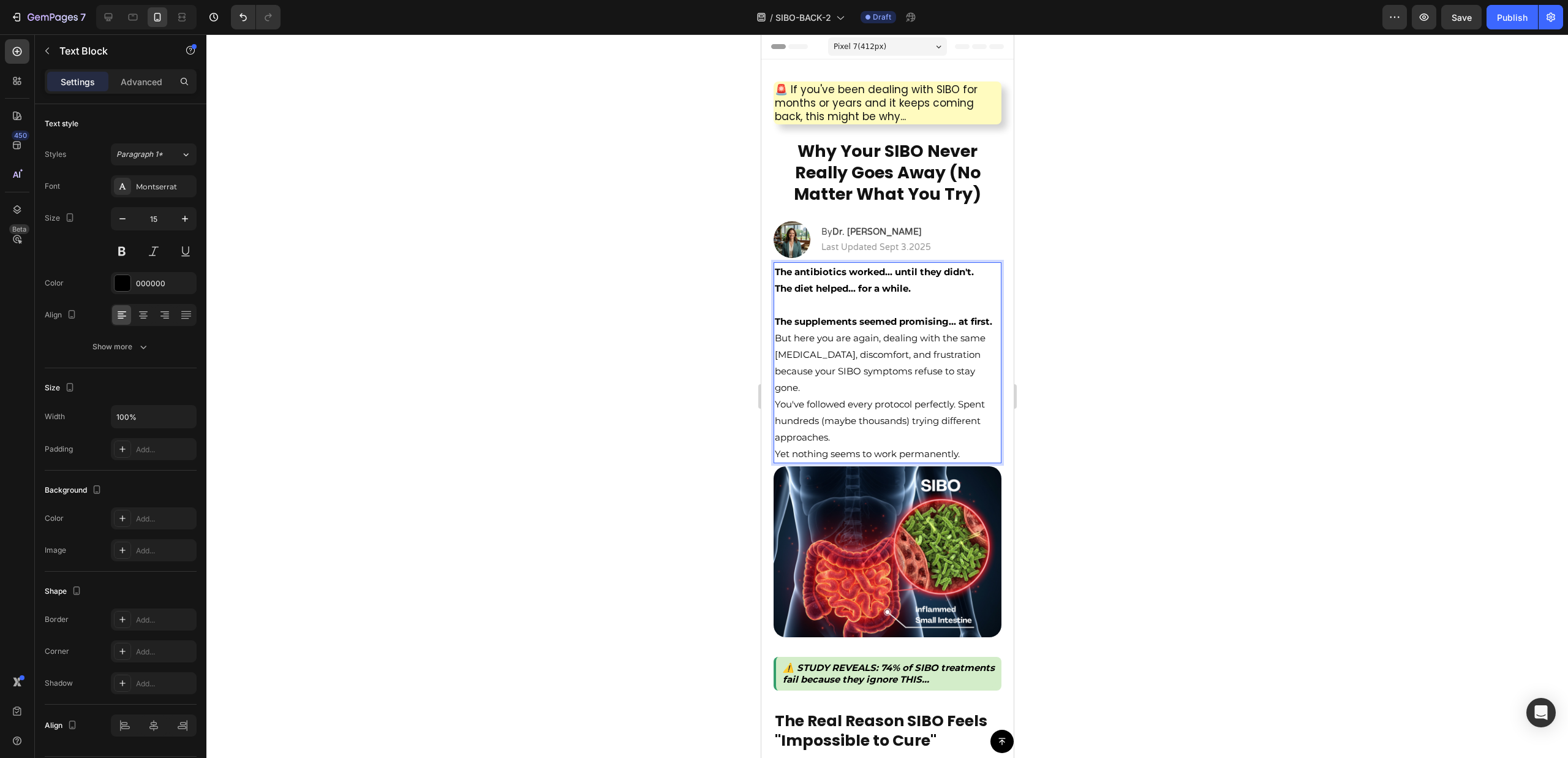
click at [973, 274] on strong "The antibiotics worked... until they didn't." at bounding box center [873, 272] width 199 height 12
click at [956, 290] on p "The diet helped... for a while." at bounding box center [886, 296] width 225 height 33
click at [937, 303] on p "The diet helped... for a while." at bounding box center [886, 296] width 225 height 33
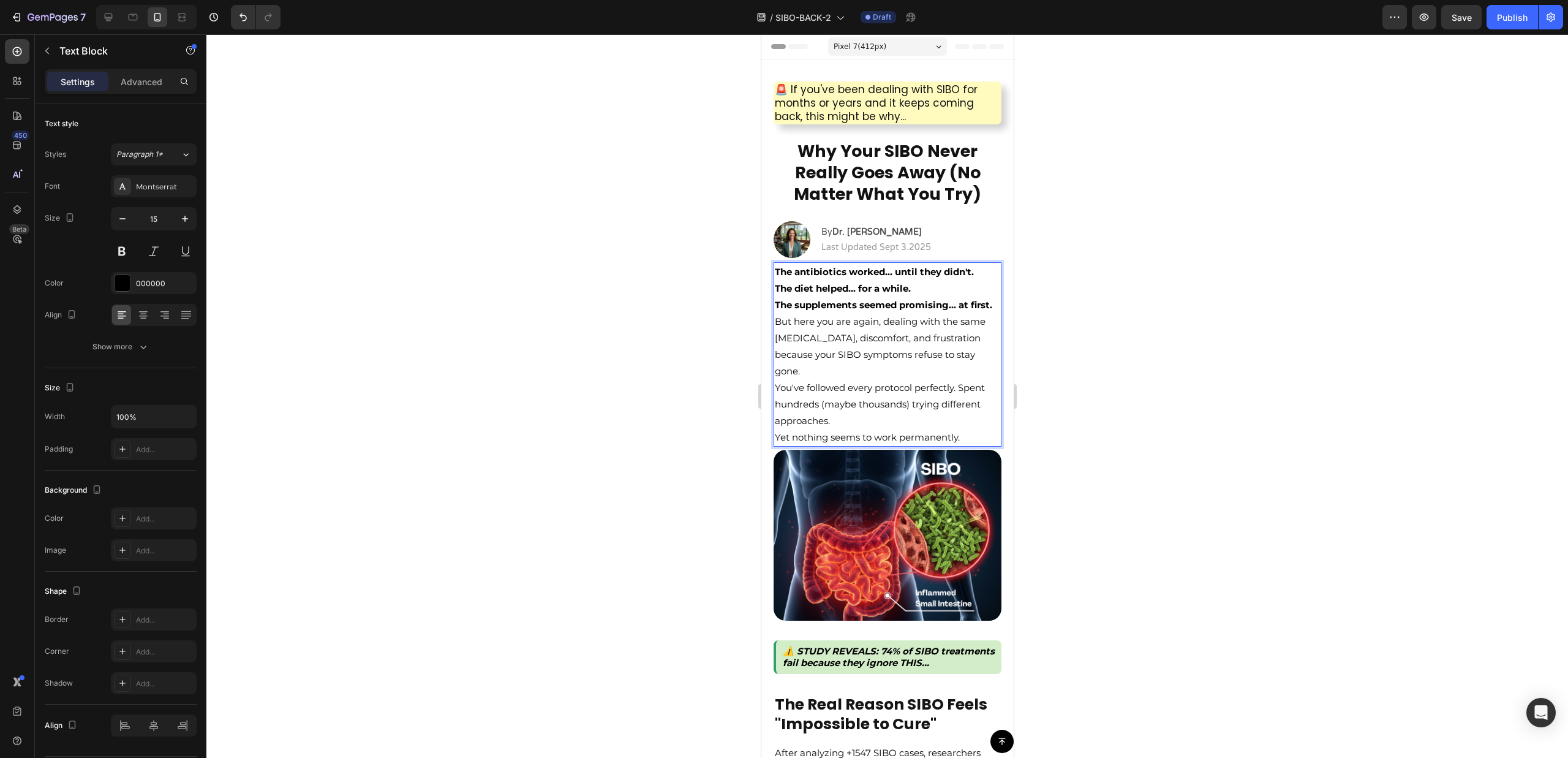
click at [906, 329] on p "But here you are again, dealing with the same bloating, discomfort, and frustra…" at bounding box center [886, 346] width 225 height 67
click at [906, 313] on p "The supplements seemed promising... at first." at bounding box center [886, 304] width 225 height 17
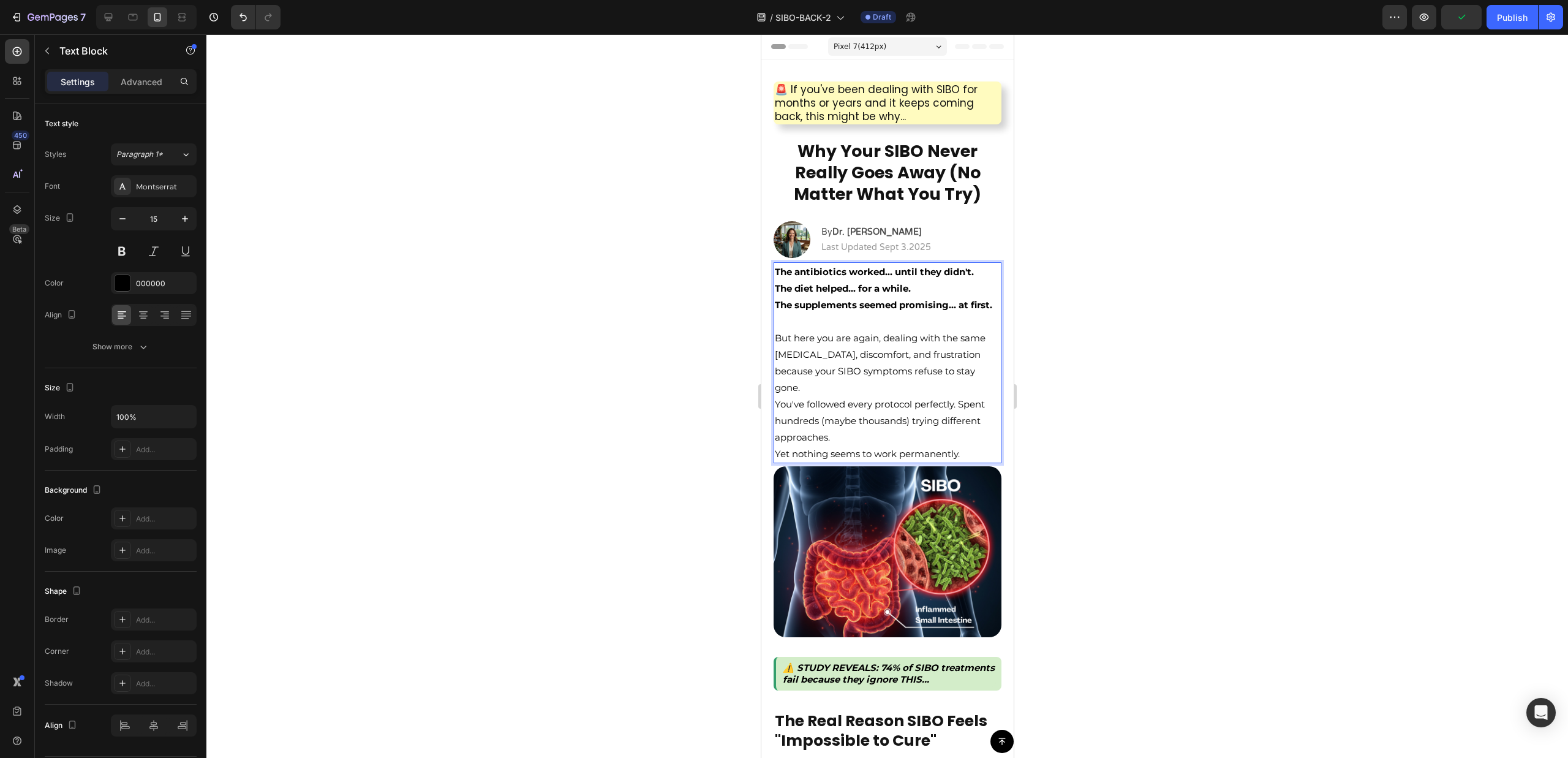
click at [979, 385] on p "But here you are again, dealing with the same bloating, discomfort, and frustra…" at bounding box center [886, 362] width 225 height 67
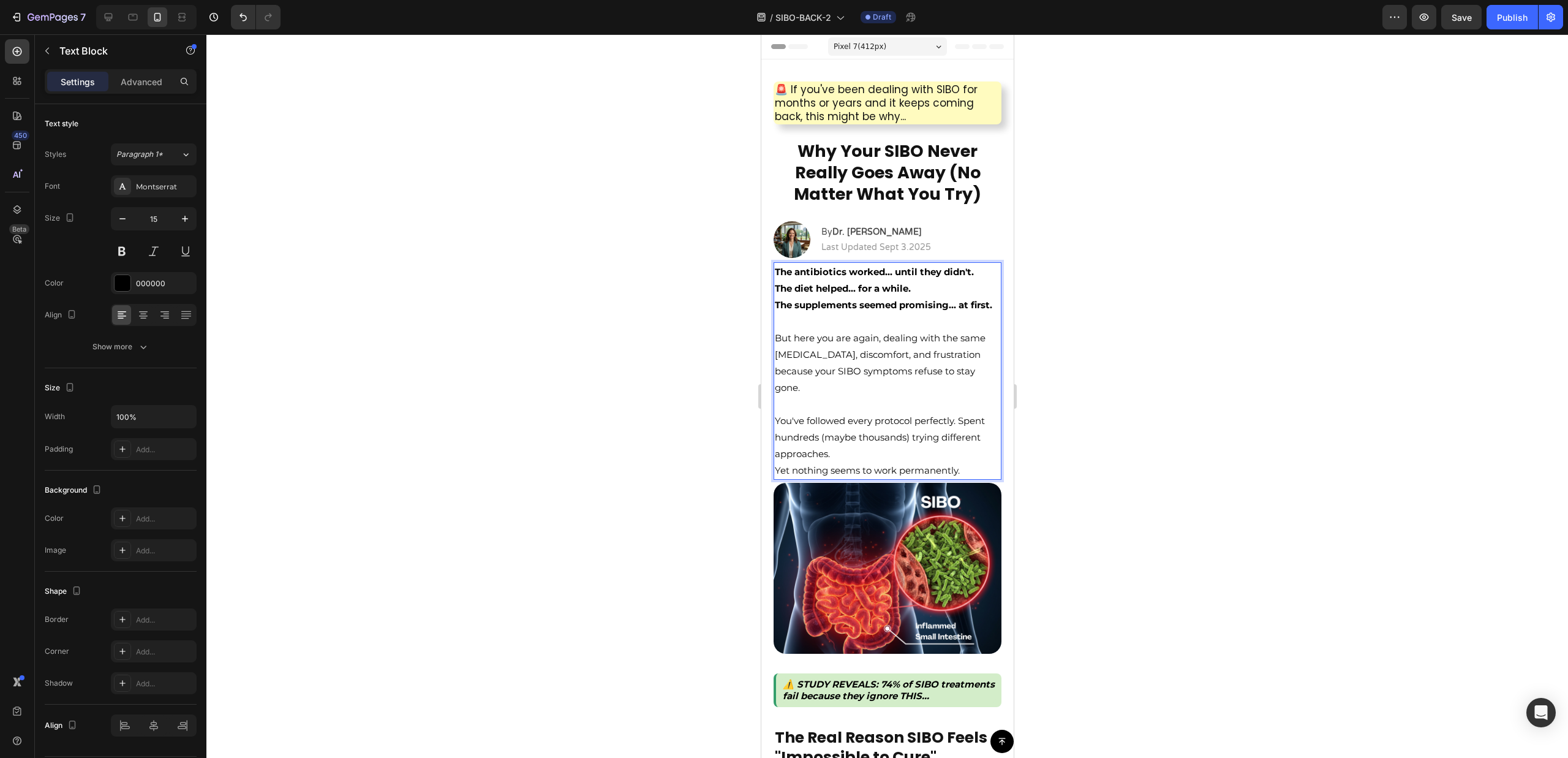
click at [862, 450] on p "You've followed every protocol perfectly. Spent hundreds (maybe thousands) tryi…" at bounding box center [886, 437] width 225 height 50
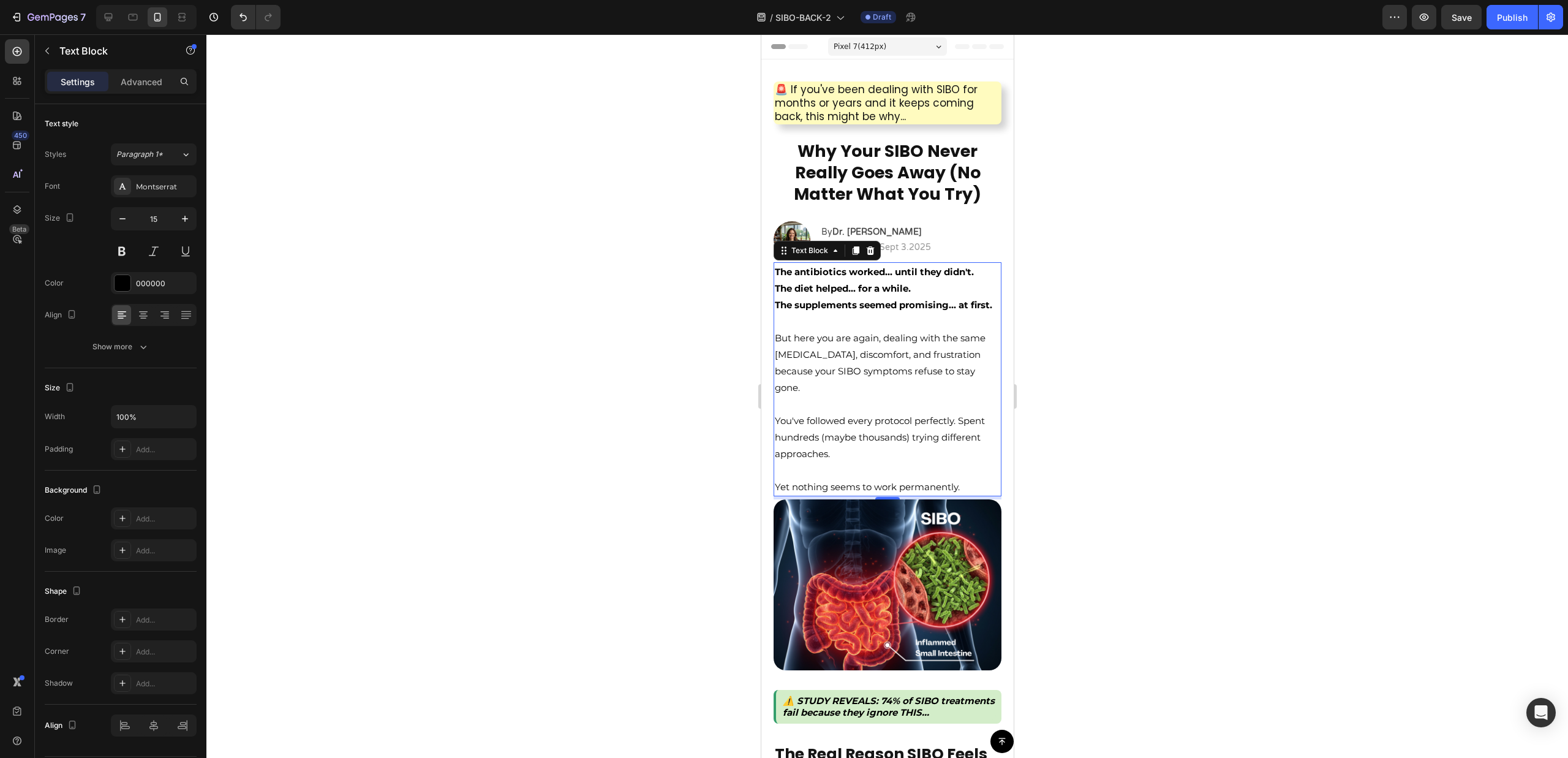
click at [1237, 447] on div at bounding box center [887, 396] width 1361 height 724
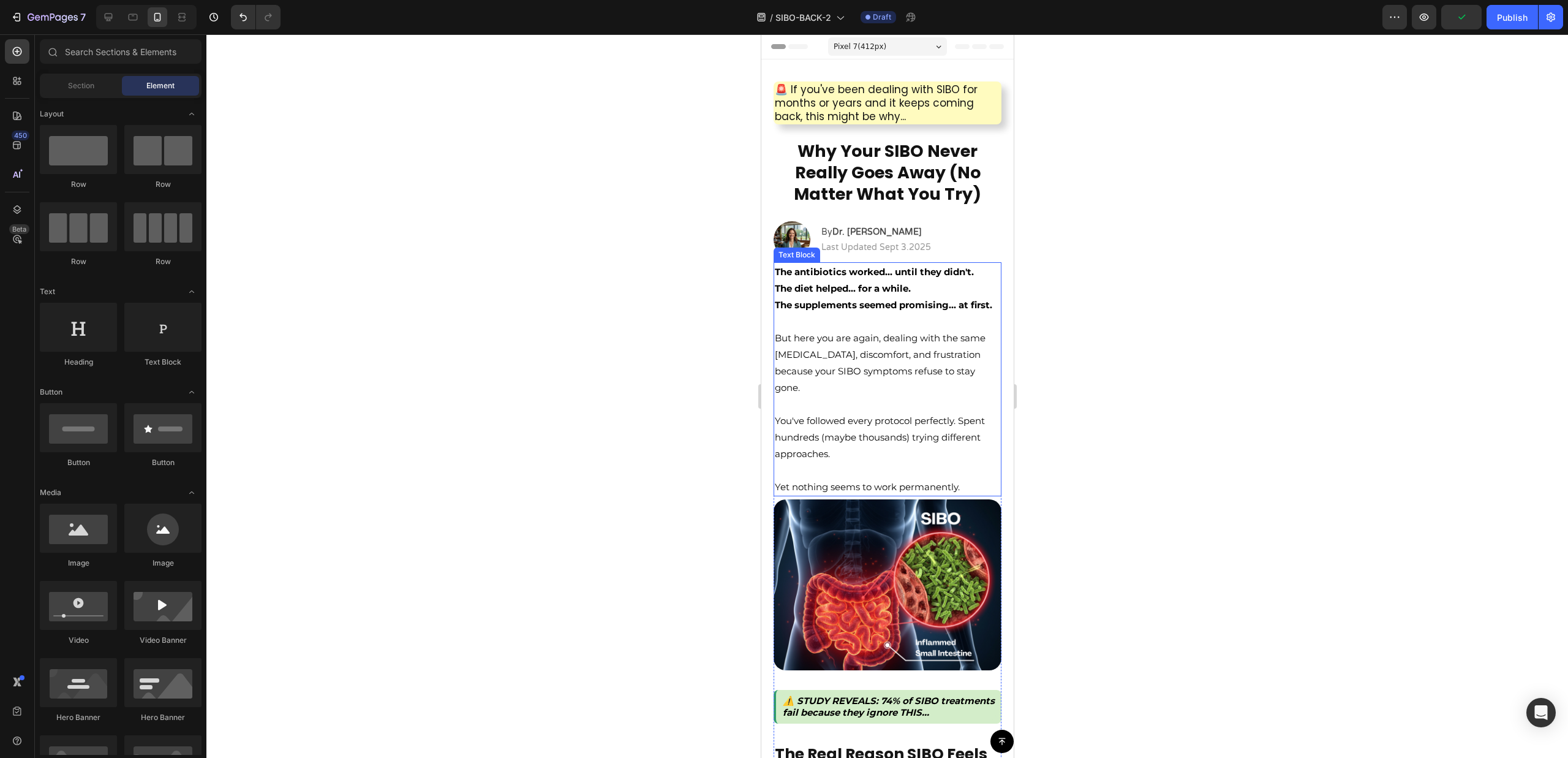
click at [831, 329] on p "The supplements seemed promising... at first." at bounding box center [886, 312] width 225 height 33
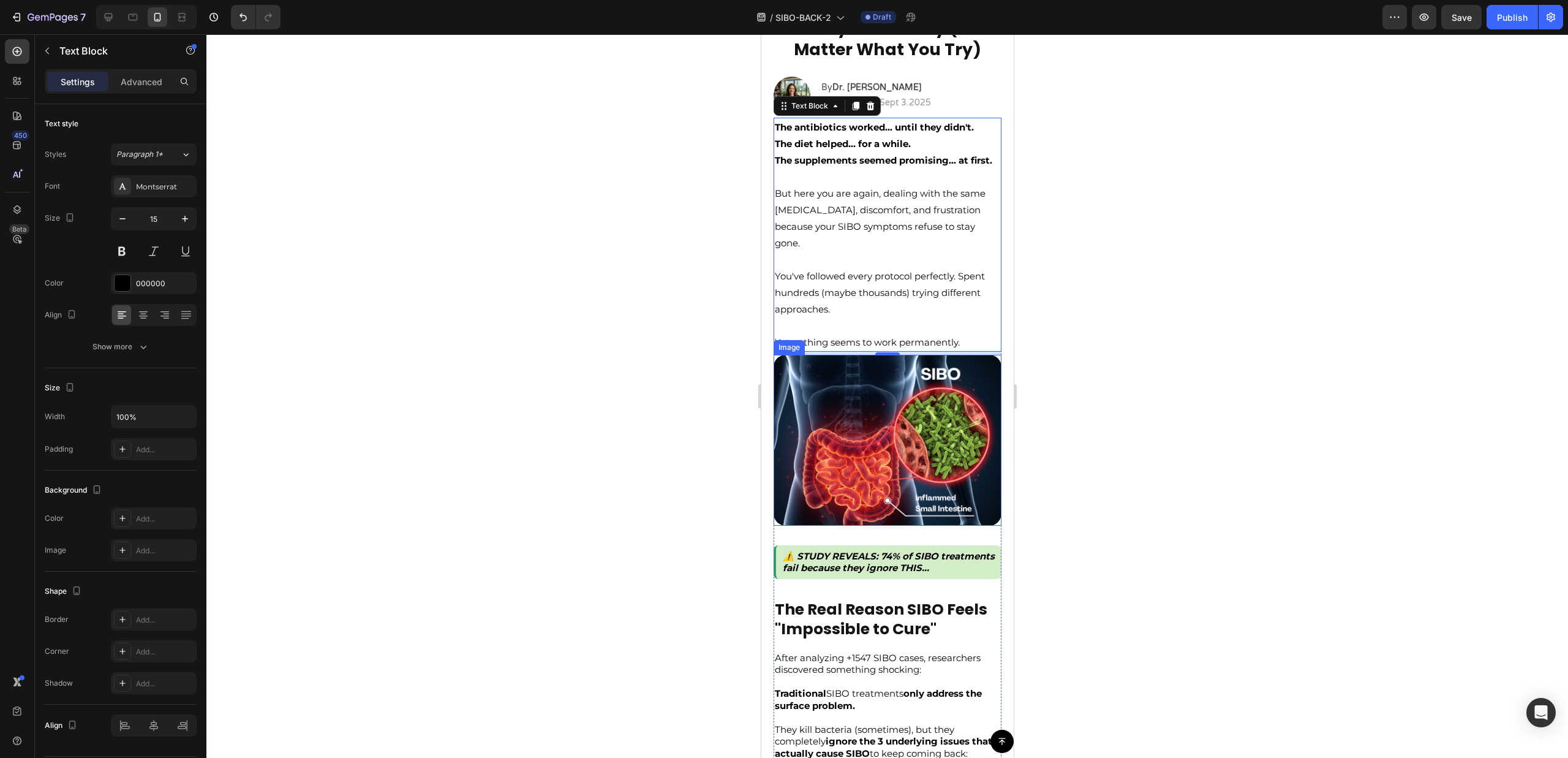
scroll to position [147, 0]
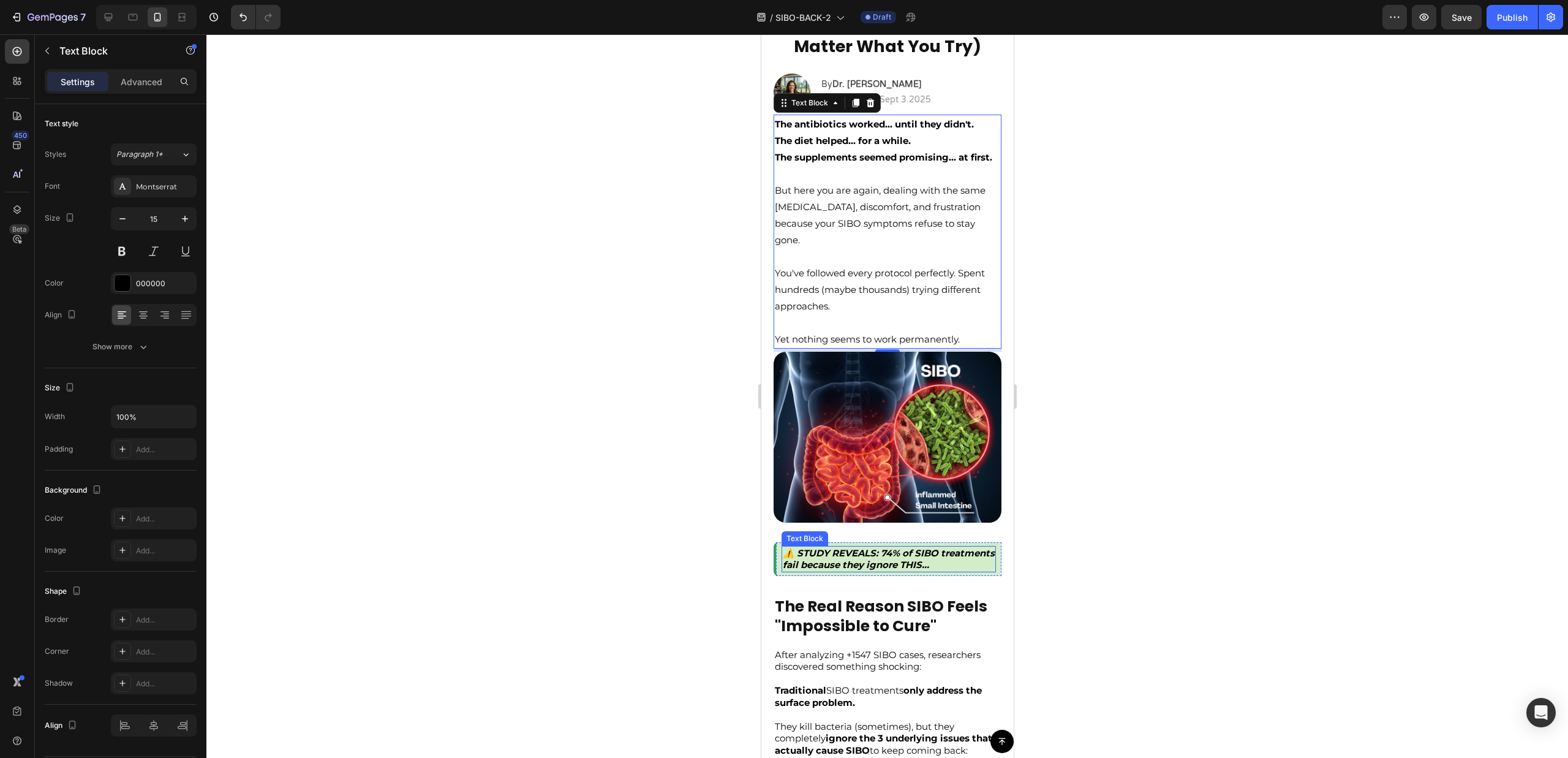
click at [884, 559] on strong "⚠️ STUDY REVEALS: 74% of SIBO treatments fail because they ignore THIS..." at bounding box center [888, 559] width 212 height 24
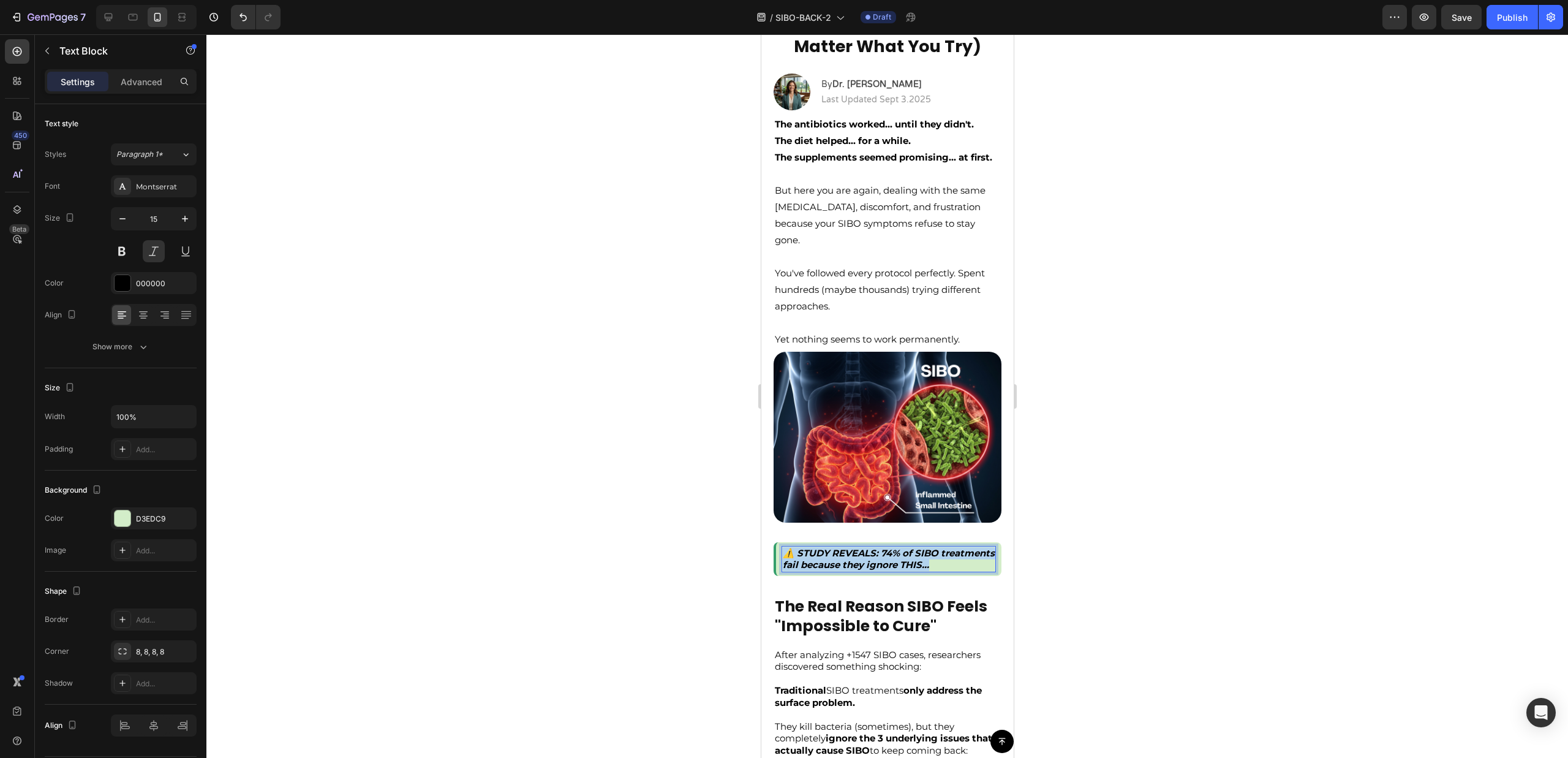
click at [884, 559] on strong "⚠️ STUDY REVEALS: 74% of SIBO treatments fail because they ignore THIS..." at bounding box center [888, 559] width 212 height 24
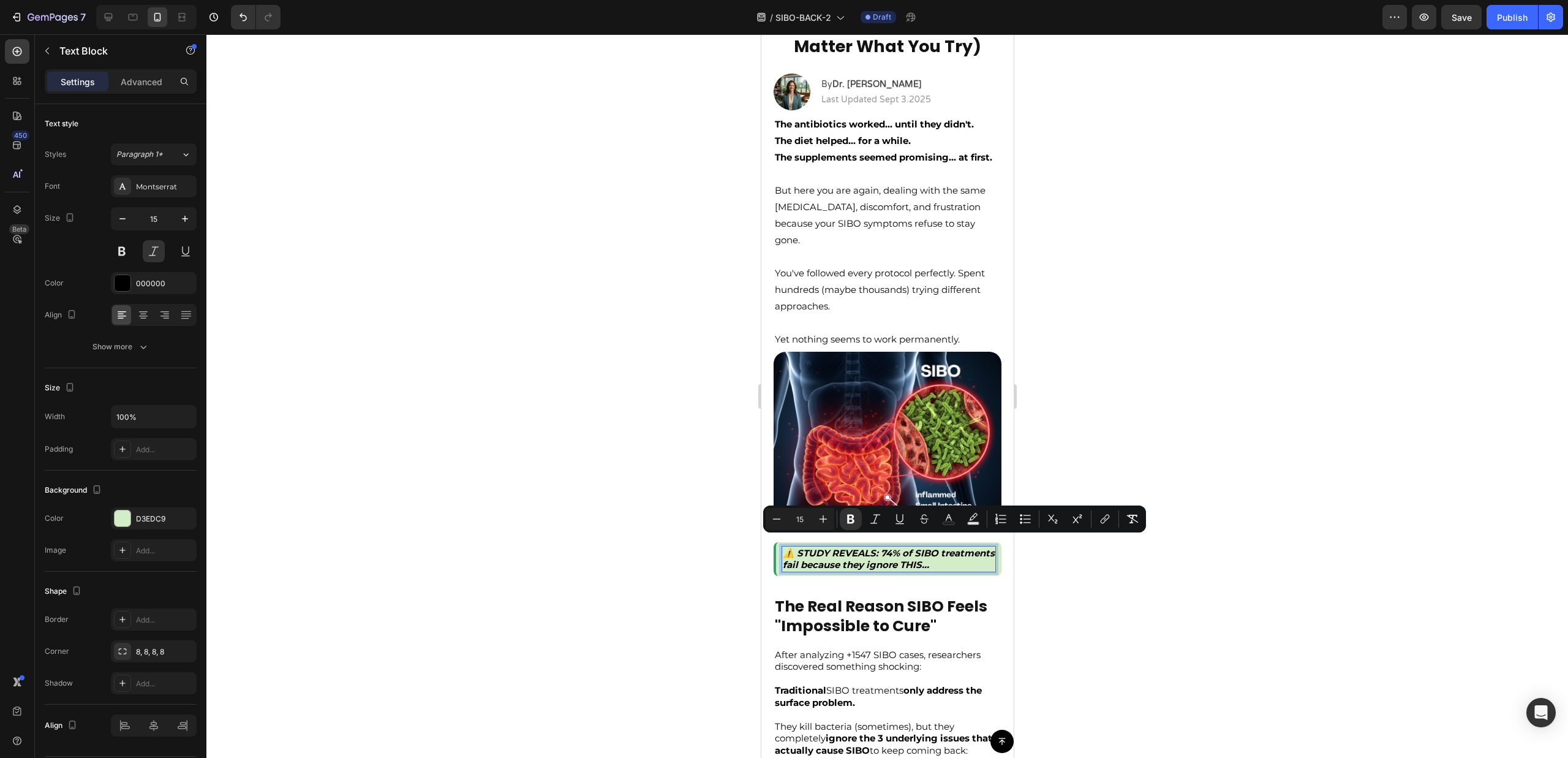
click at [1111, 530] on div "Minus 15 Plus Bold Italic Underline Strikethrough Text Color Text Background Co…" at bounding box center [954, 519] width 383 height 27
click at [1125, 326] on div at bounding box center [887, 396] width 1361 height 724
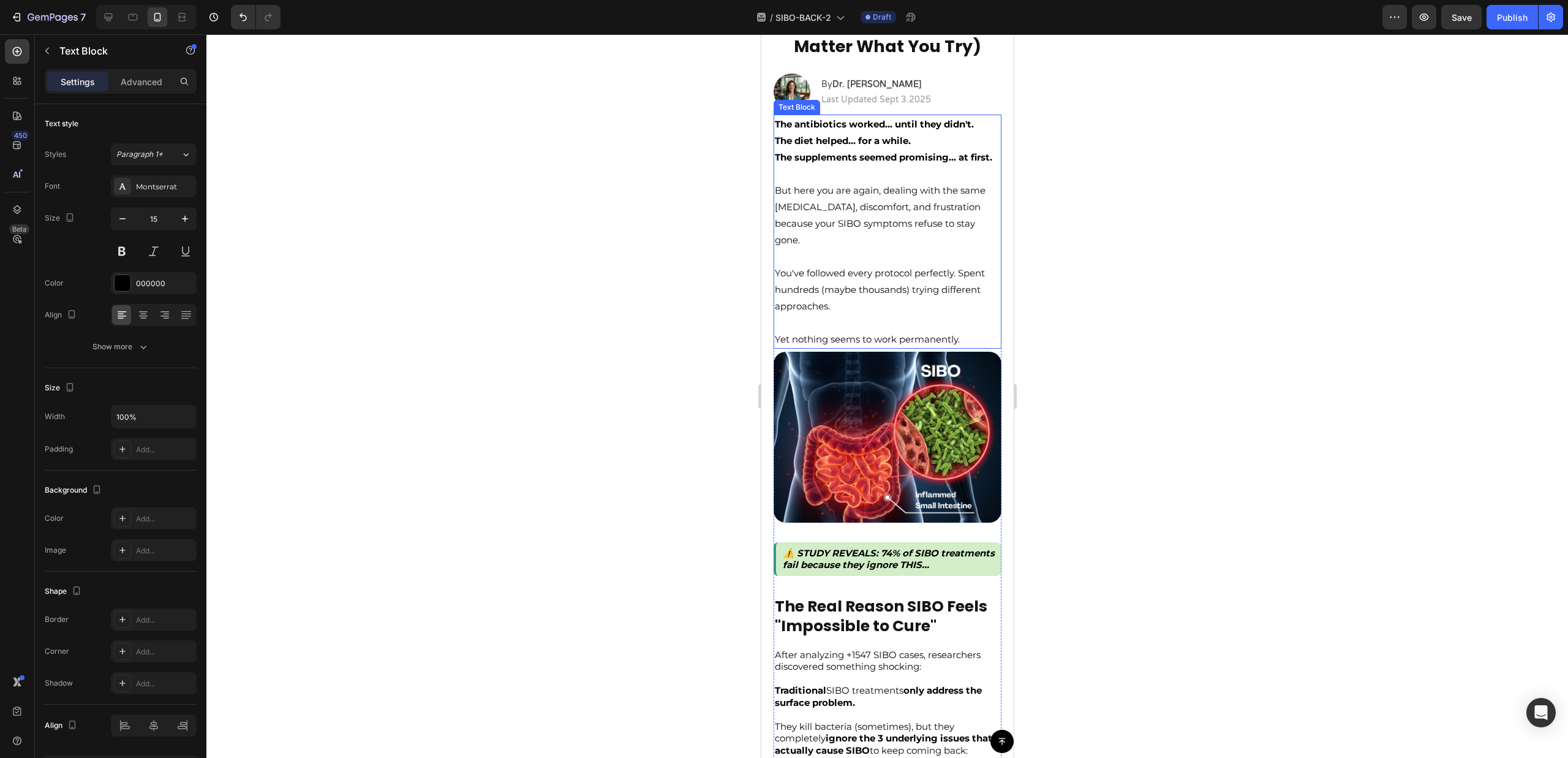
click at [906, 325] on p "You've followed every protocol perfectly. Spent hundreds (maybe thousands) tryi…" at bounding box center [886, 297] width 225 height 67
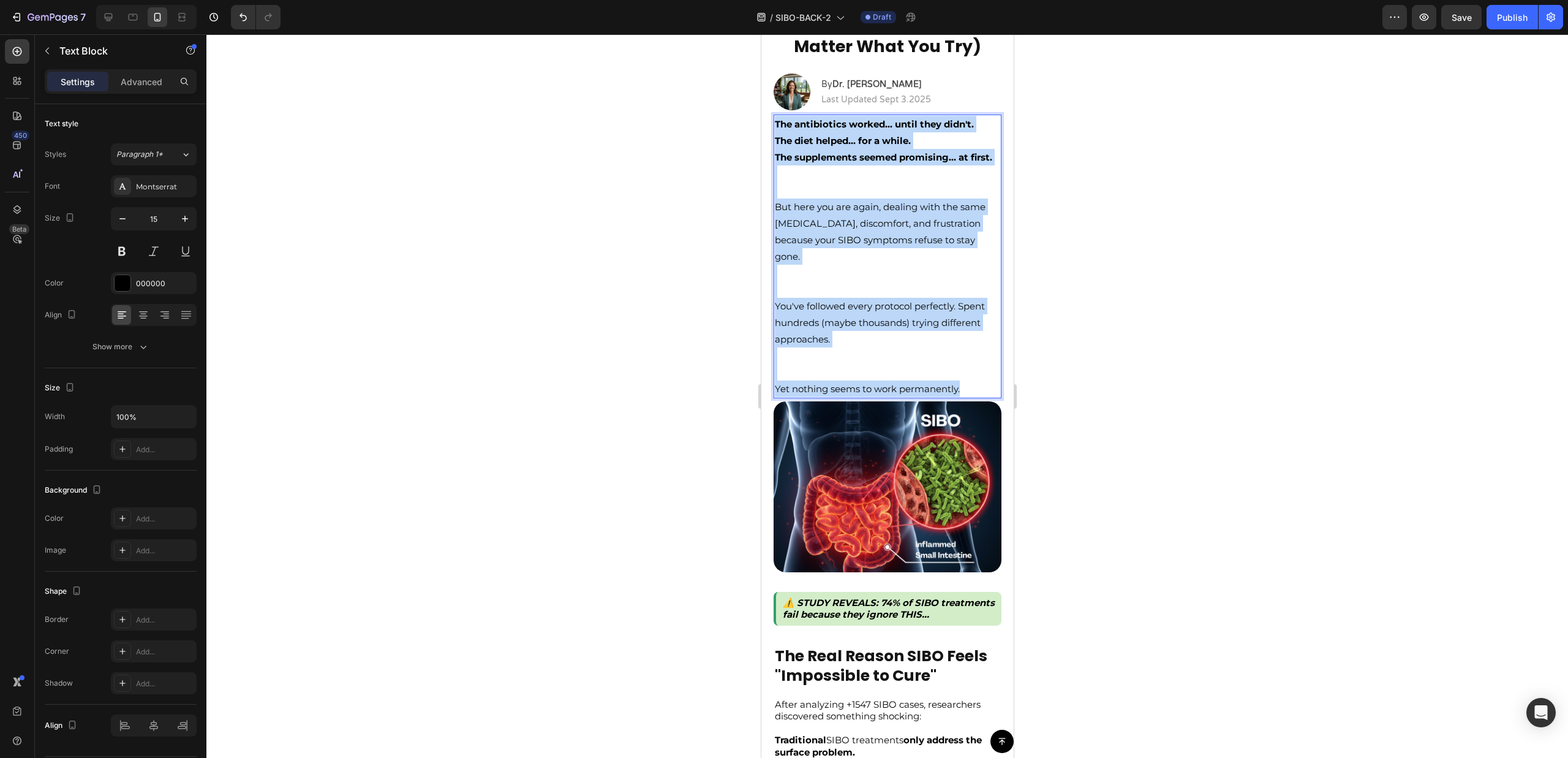
drag, startPoint x: 971, startPoint y: 387, endPoint x: 746, endPoint y: 123, distance: 346.9
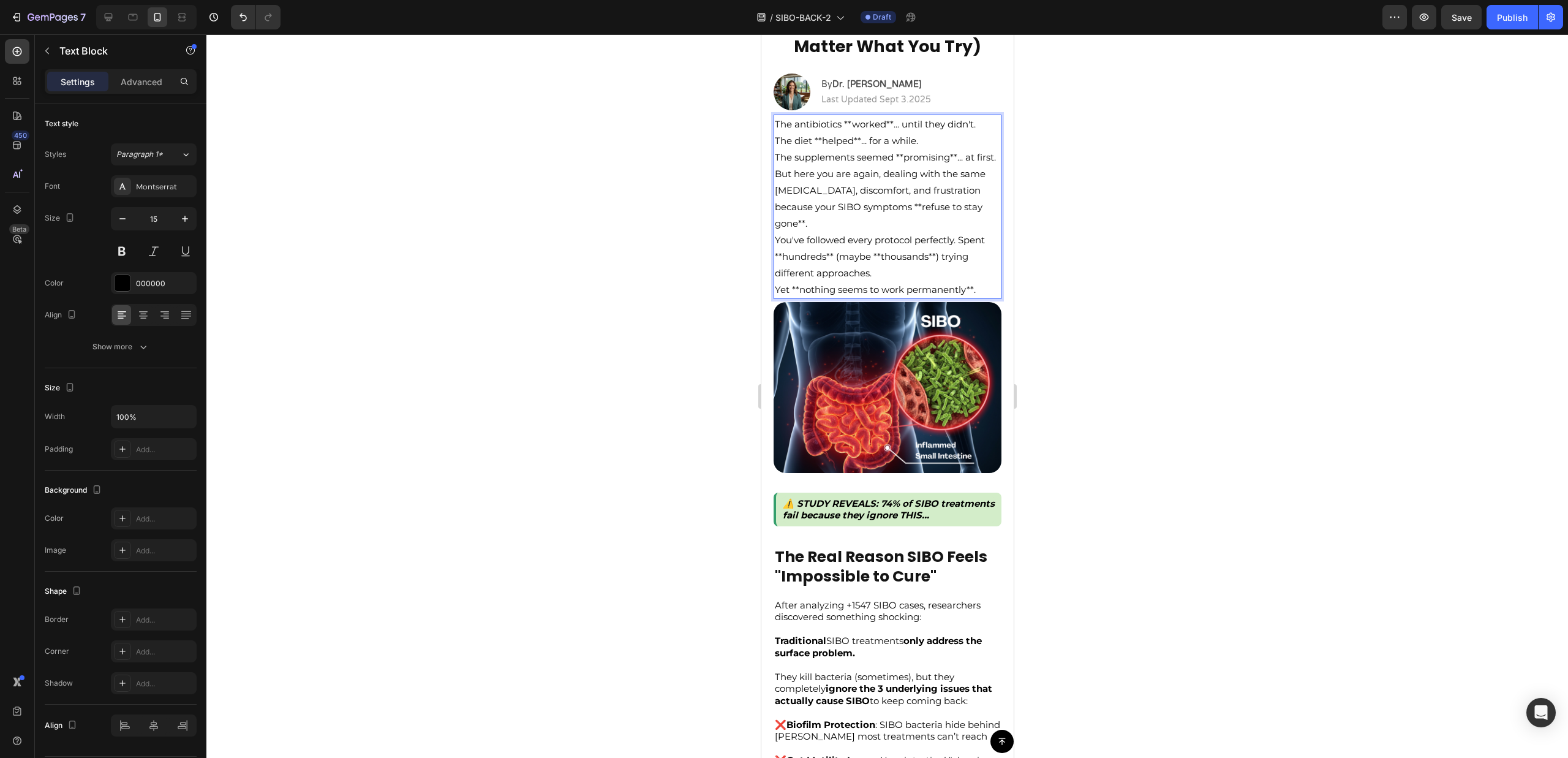
click at [844, 165] on p "The supplements seemed **promising**... at first." at bounding box center [886, 157] width 225 height 17
click at [957, 279] on p "You've followed every protocol perfectly. Spent **hundreds** (maybe **thousands…" at bounding box center [886, 256] width 225 height 50
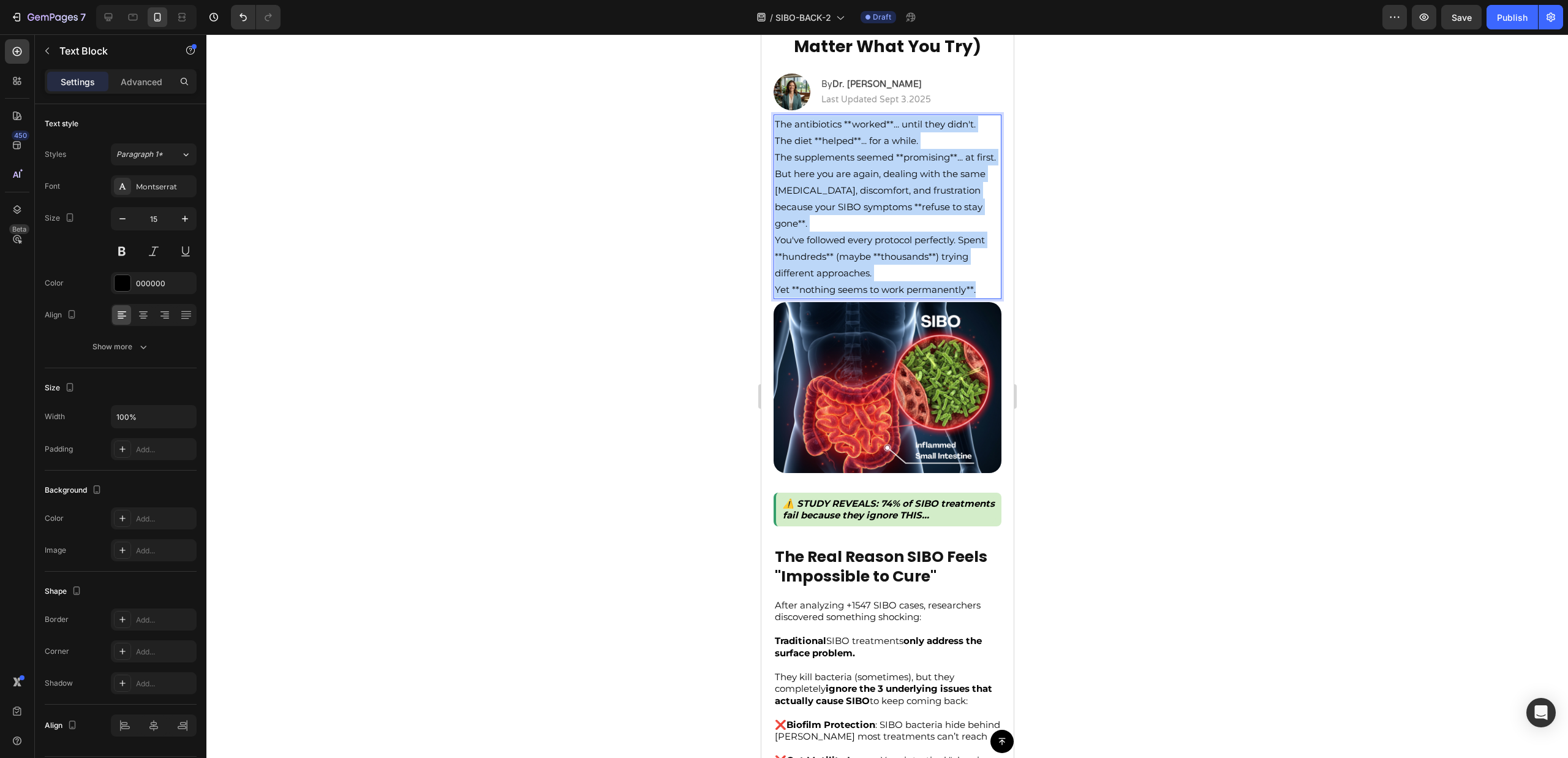
drag, startPoint x: 978, startPoint y: 290, endPoint x: 748, endPoint y: 126, distance: 282.5
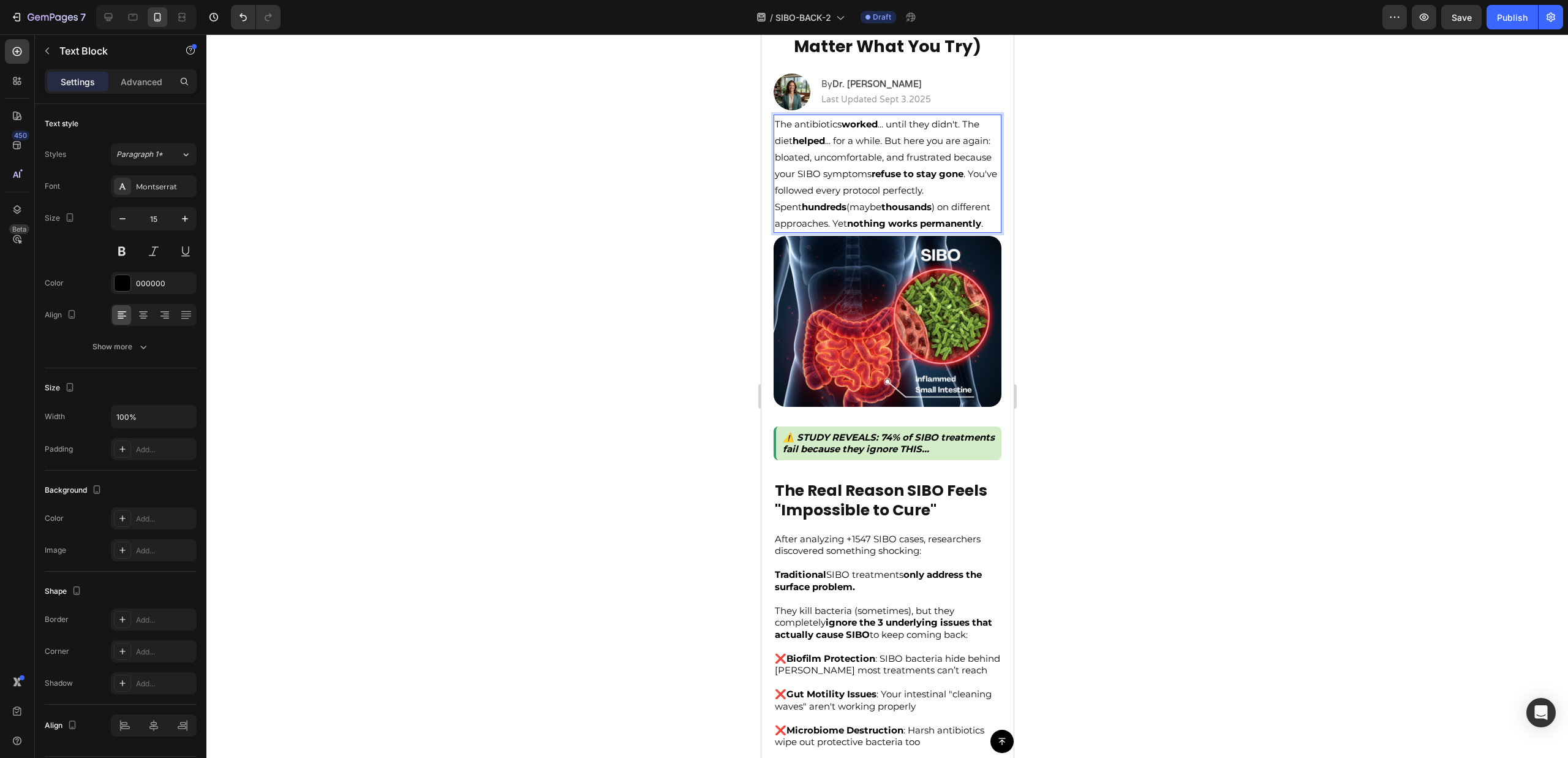
click at [969, 126] on p "The antibiotics worked ... until they didn't. The diet helped ... for a while. …" at bounding box center [886, 173] width 225 height 115
click at [909, 142] on p "The antibiotics worked ... until they didn't. The diet helped ... for a while. …" at bounding box center [886, 173] width 225 height 115
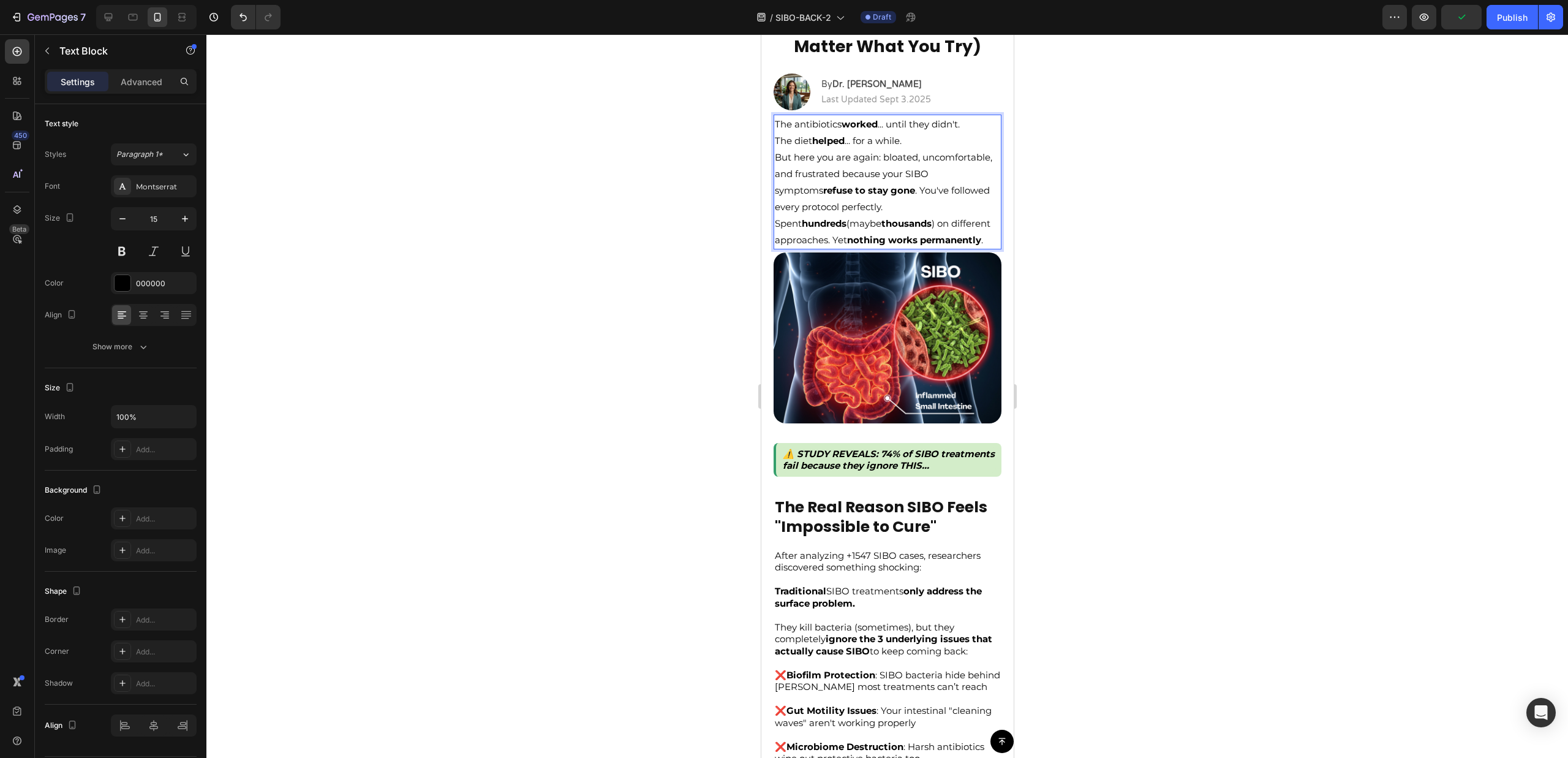
click at [907, 147] on p "The antibiotics worked ... until they didn't. The diet helped ... for a while. …" at bounding box center [886, 181] width 225 height 132
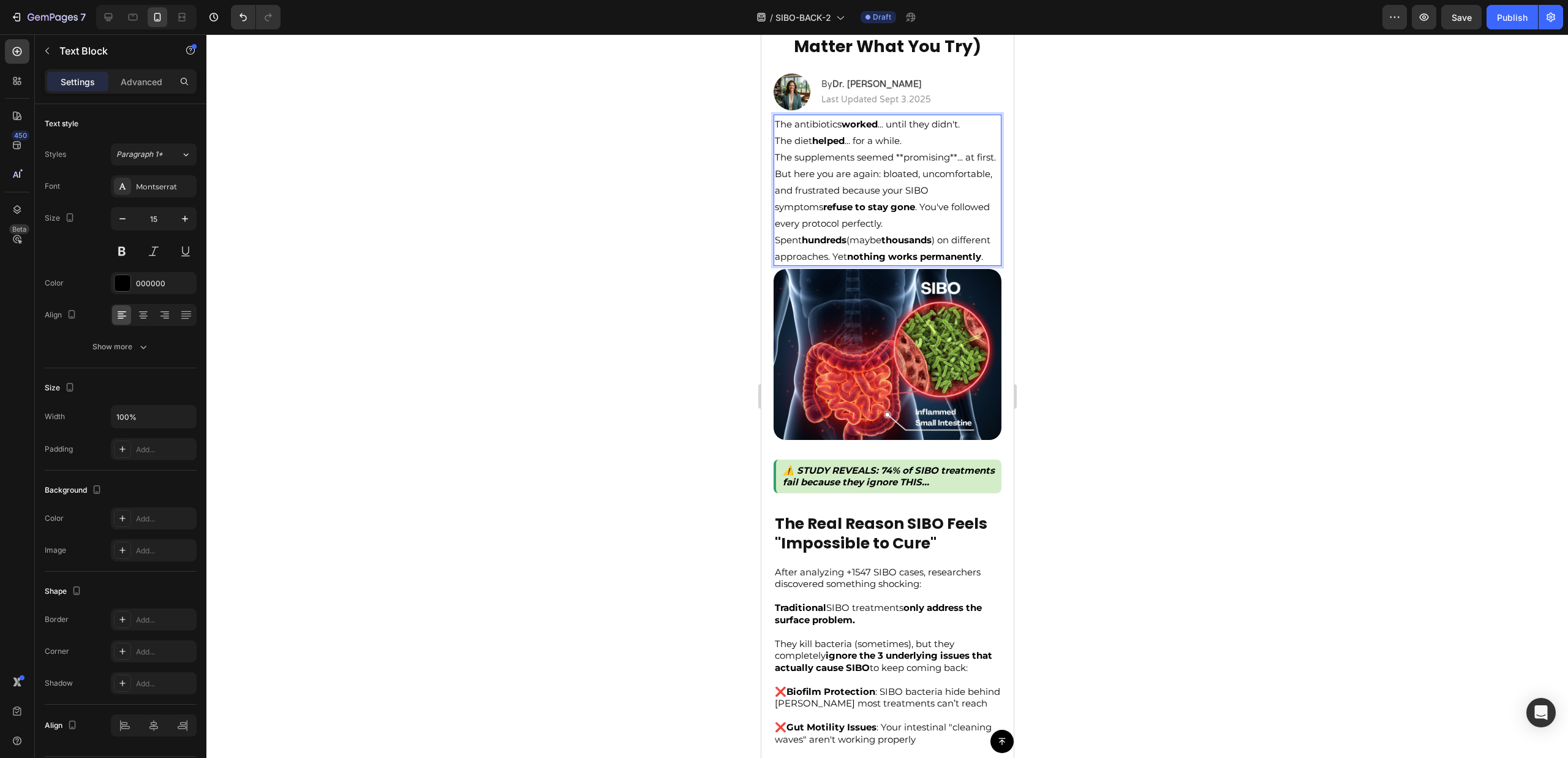
click at [901, 158] on p "⁠⁠⁠⁠⁠⁠⁠The supplements seemed **promising**... at first. But here you are again…" at bounding box center [886, 207] width 225 height 115
click at [982, 160] on p "The supplements seemed promising ... at first. But here you are again: bloated,…" at bounding box center [886, 207] width 225 height 115
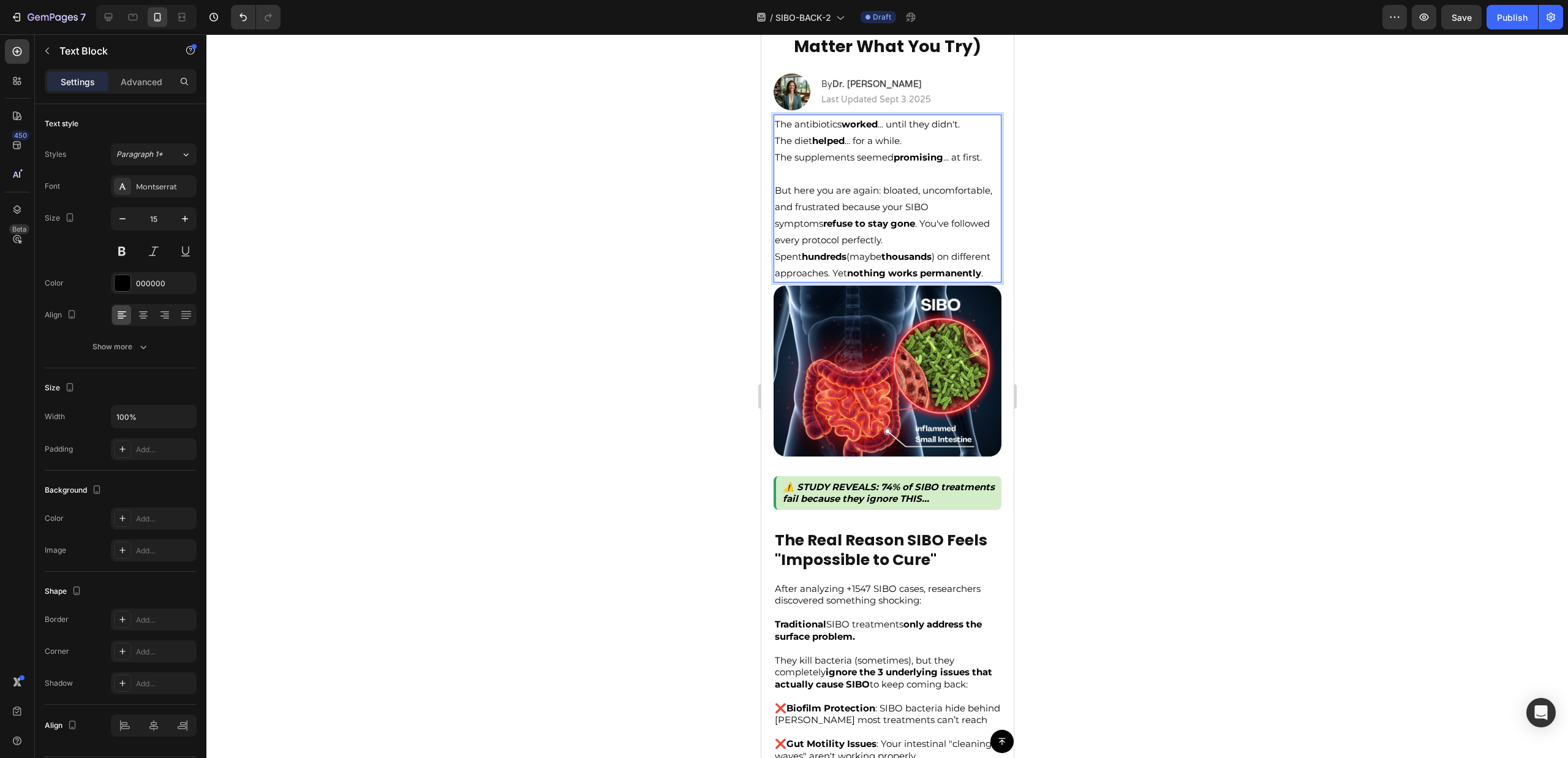
click at [957, 224] on p "⁠⁠⁠⁠⁠⁠⁠ But here you are again: bloated, uncomfortable, and frustrated because …" at bounding box center [886, 223] width 225 height 115
click at [948, 198] on p "But here you are again: bloated, uncomfortable, and frustrated because your SIB…" at bounding box center [886, 223] width 225 height 115
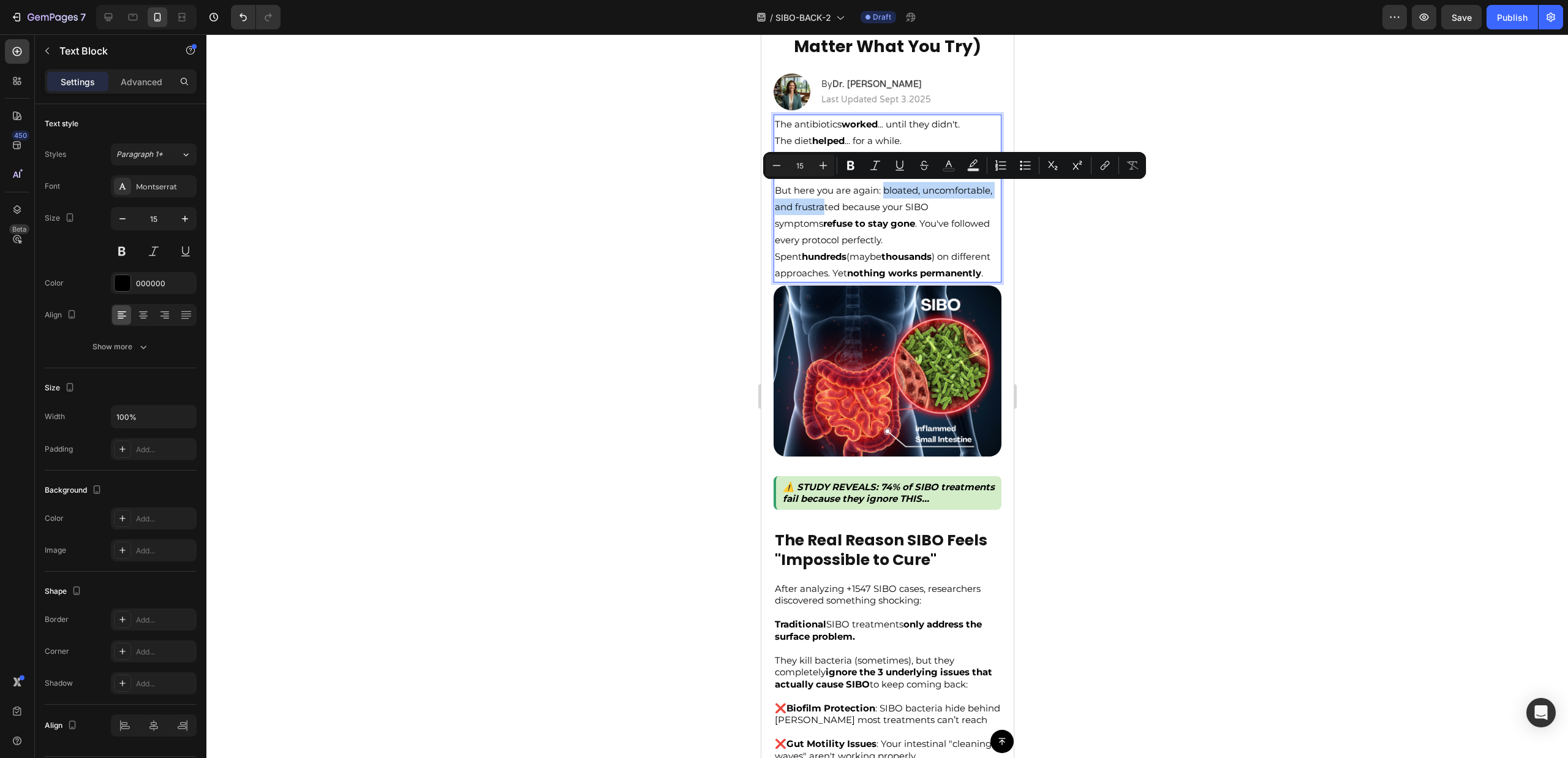
drag, startPoint x: 885, startPoint y: 188, endPoint x: 896, endPoint y: 203, distance: 18.6
click at [896, 203] on p "But here you are again: bloated, uncomfortable, and frustrated because your SIB…" at bounding box center [886, 223] width 225 height 115
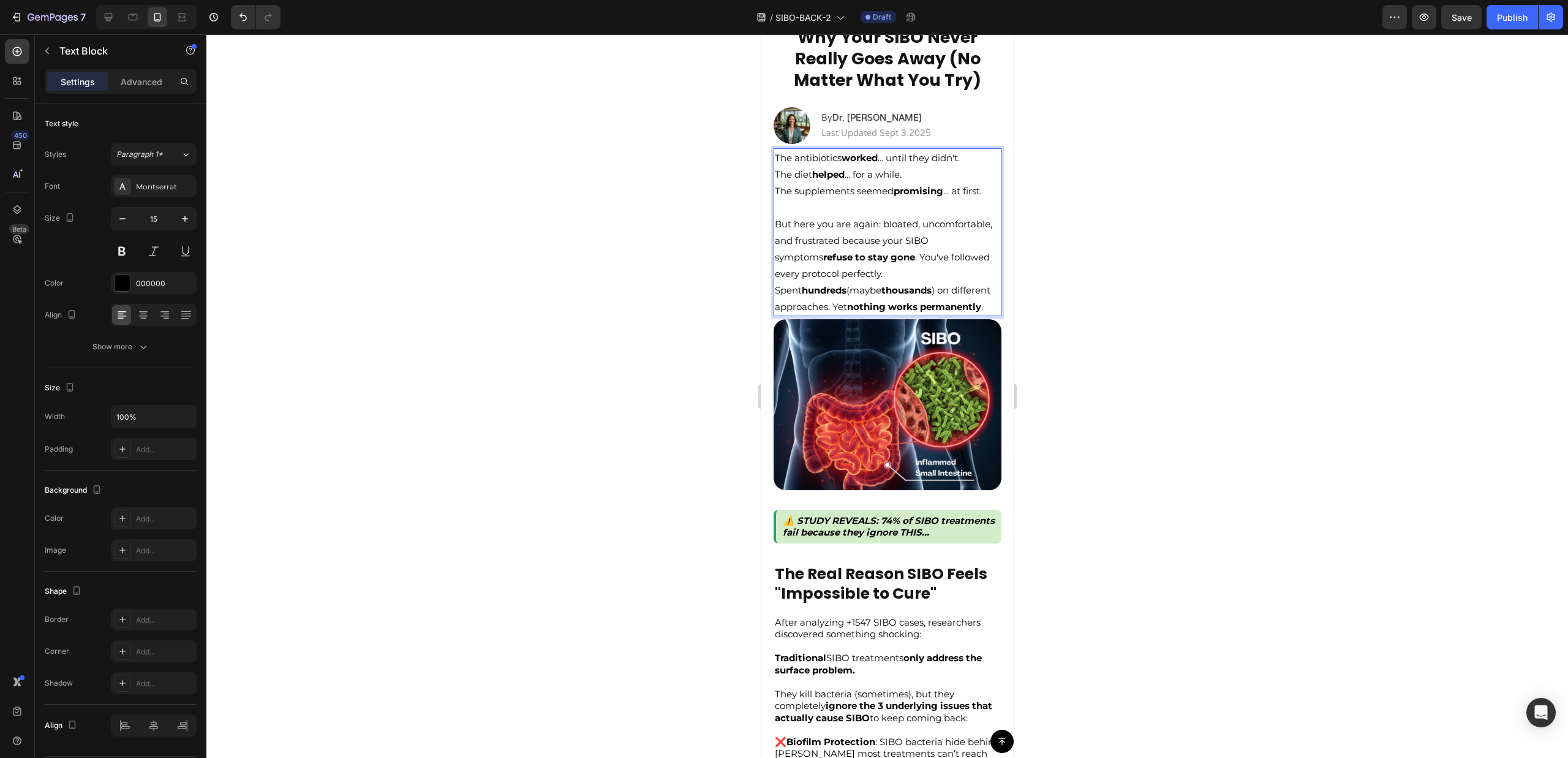
scroll to position [113, 0]
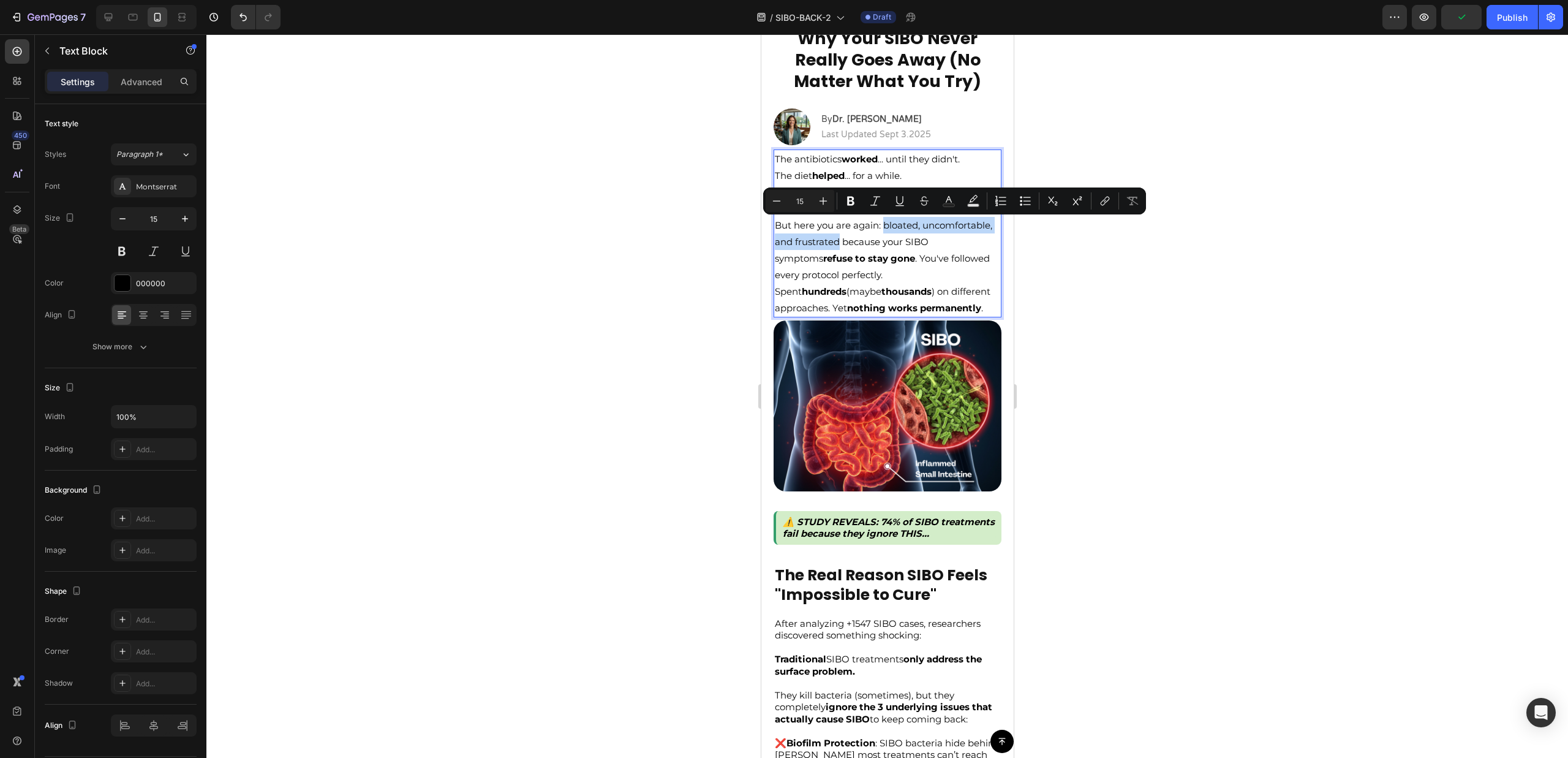
drag, startPoint x: 883, startPoint y: 225, endPoint x: 911, endPoint y: 248, distance: 36.2
click at [911, 248] on p "But here you are again: bloated, uncomfortable, and frustrated because your SIB…" at bounding box center [886, 258] width 225 height 115
click at [1050, 274] on div at bounding box center [887, 396] width 1361 height 724
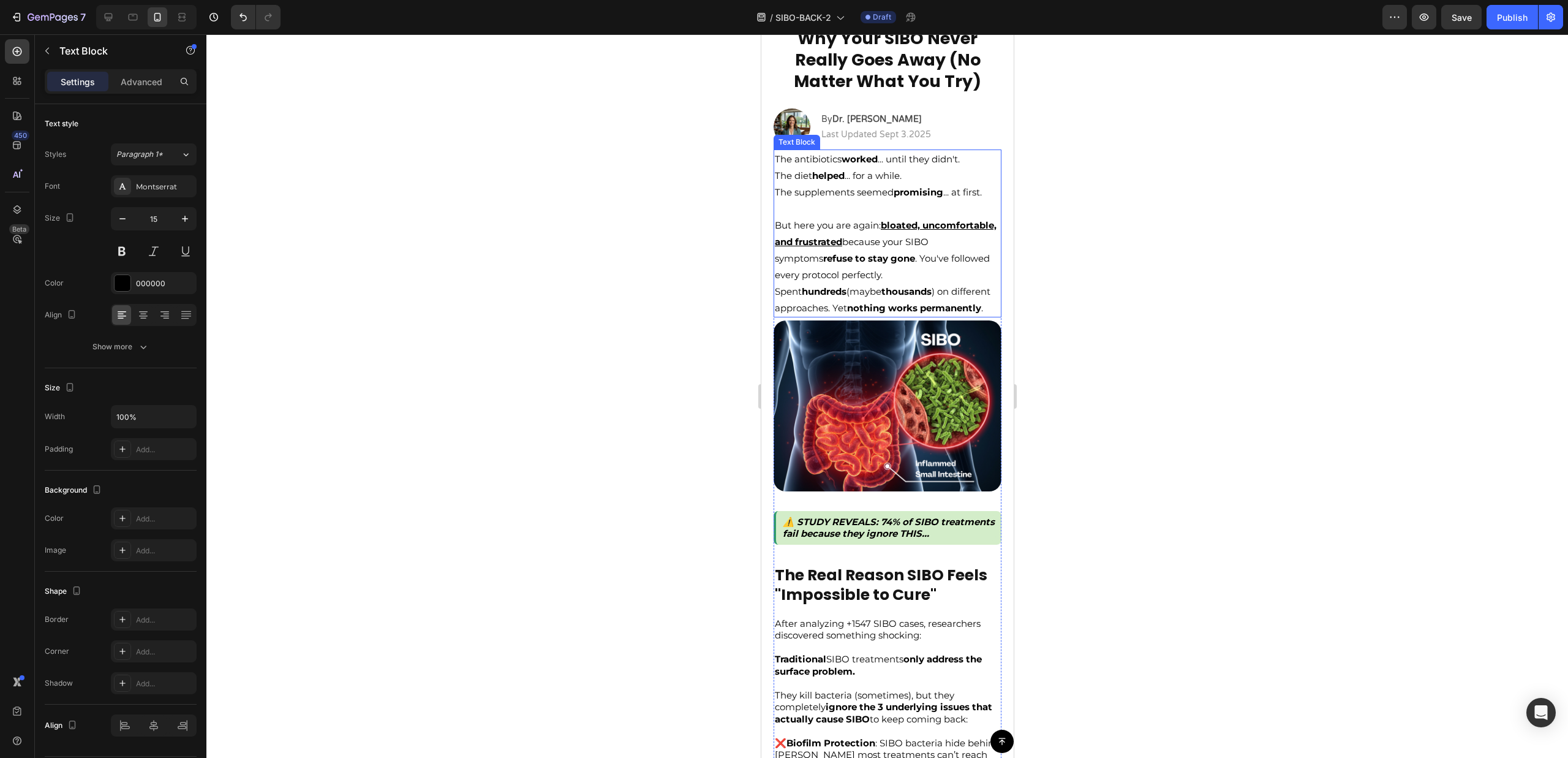
click at [962, 264] on p "But here you are again: bloated, uncomfortable, and frustrated because your SIB…" at bounding box center [886, 258] width 225 height 115
click at [948, 259] on p "But here you are again: bloated, uncomfortable, and frustrated because your SIB…" at bounding box center [886, 258] width 225 height 115
click at [962, 277] on p "But here you are again: bloated, uncomfortable, and frustrated because your SIB…" at bounding box center [886, 258] width 225 height 115
click at [870, 308] on p "But here you are again: bloated, uncomfortable, and frustrated because your SIB…" at bounding box center [886, 258] width 225 height 115
click at [875, 310] on p "But here you are again: bloated, uncomfortable, and frustrated because your SIB…" at bounding box center [886, 258] width 225 height 115
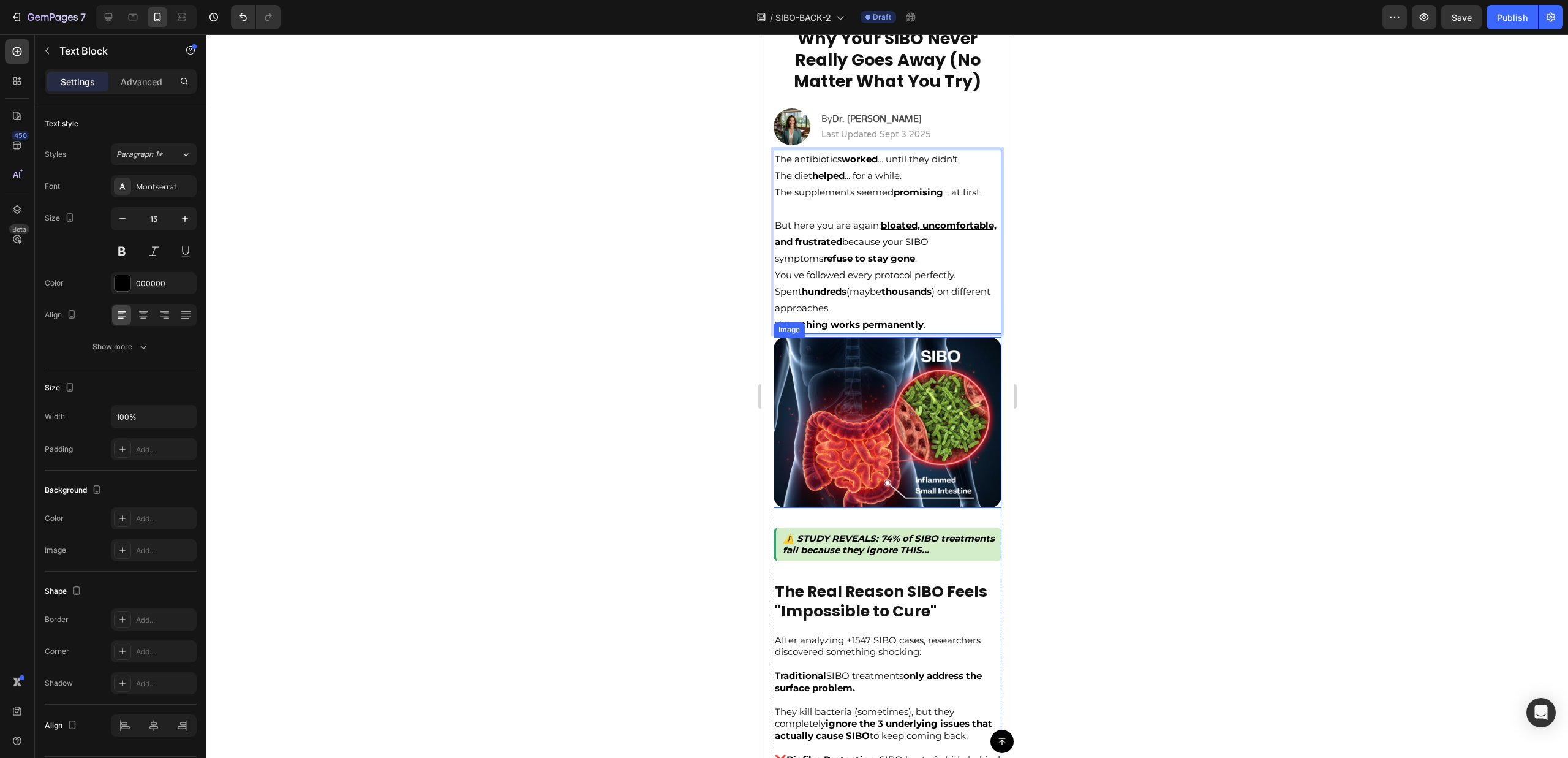
click at [959, 332] on p "But here you are again: bloated, uncomfortable, and frustrated because your SIB…" at bounding box center [886, 266] width 225 height 132
click at [1189, 305] on div at bounding box center [887, 396] width 1361 height 724
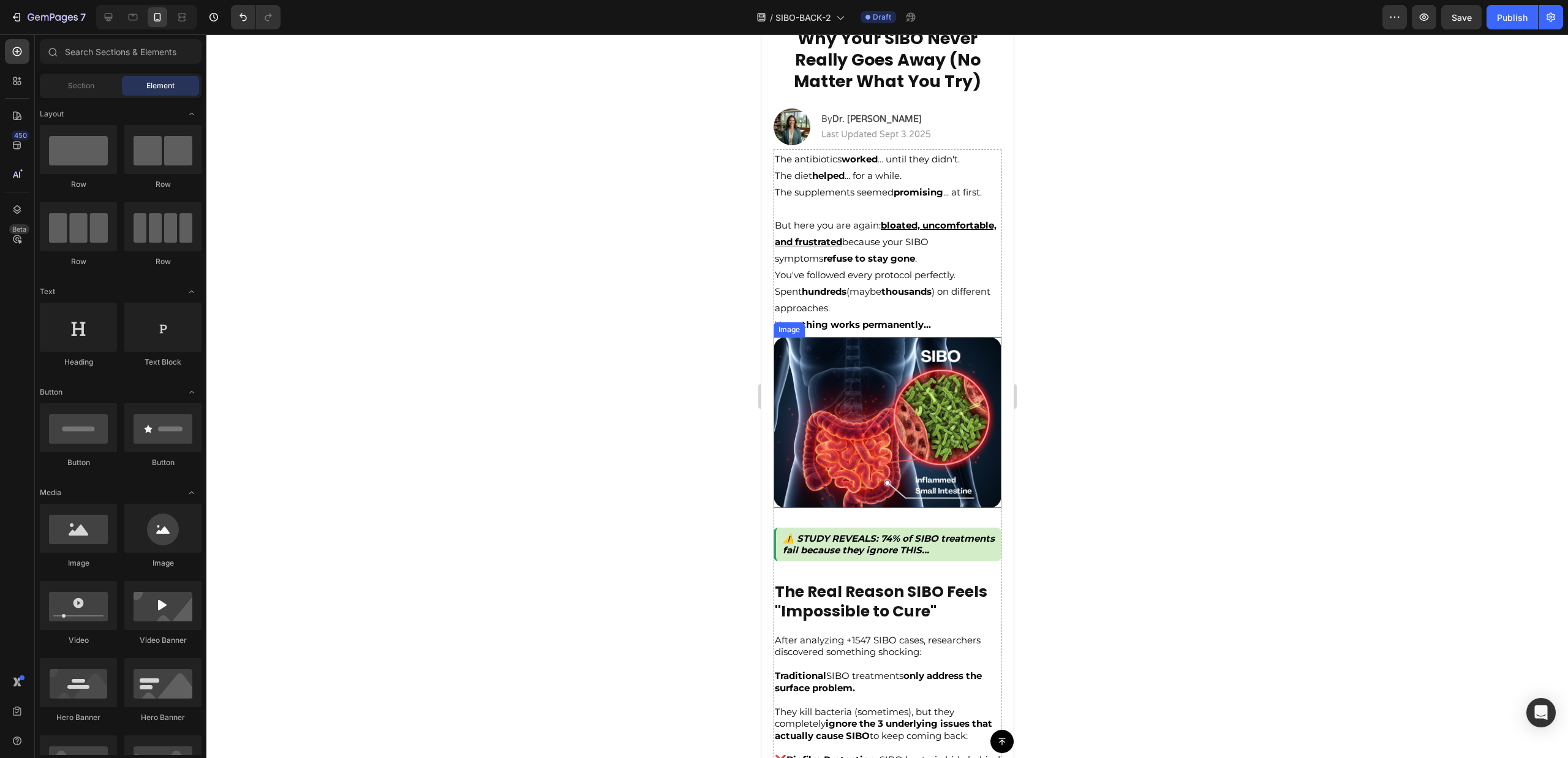
scroll to position [74, 0]
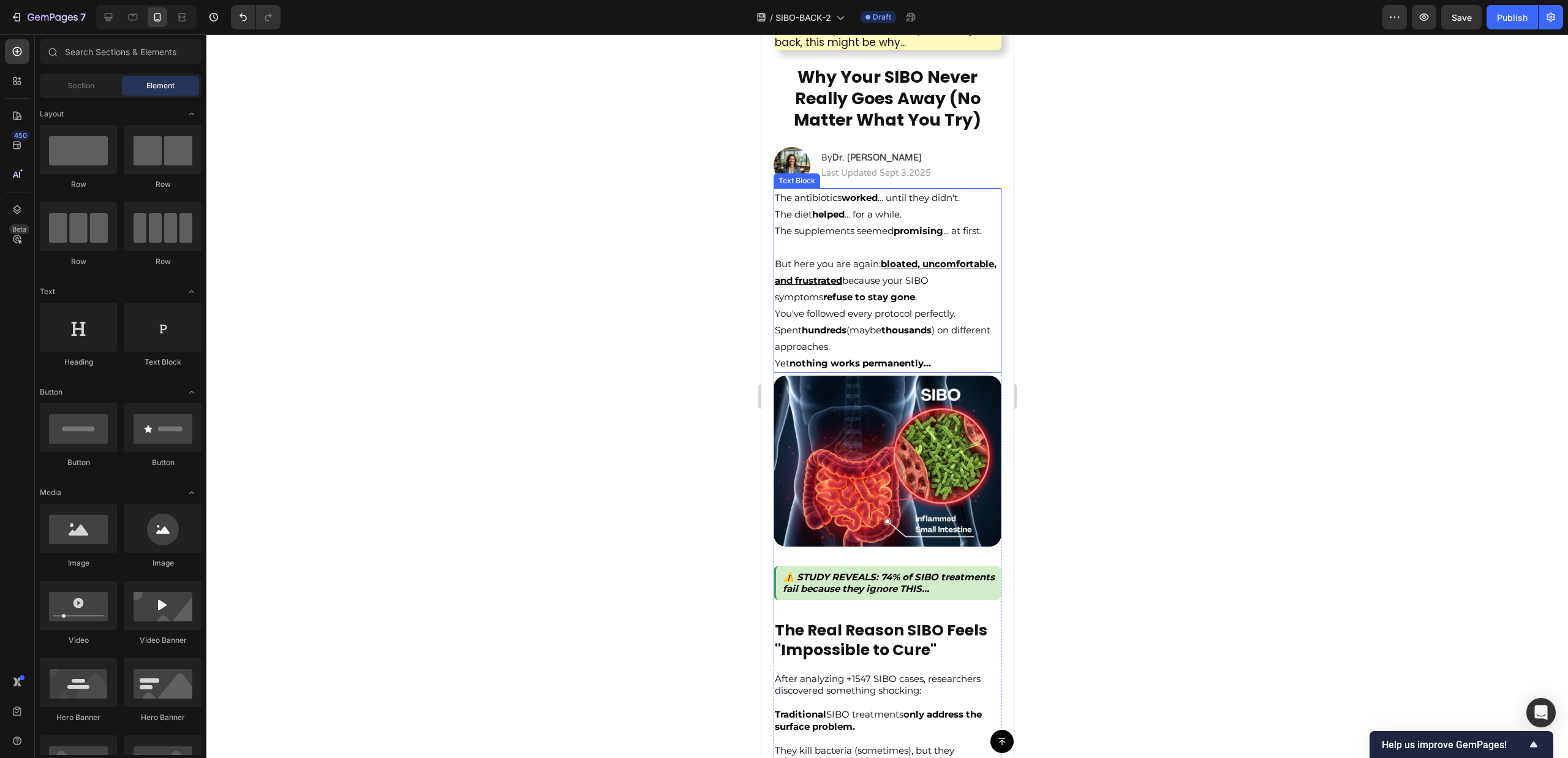
click at [915, 313] on p "But here you are again: bloated, uncomfortable, and frustrated because your SIB…" at bounding box center [886, 304] width 225 height 132
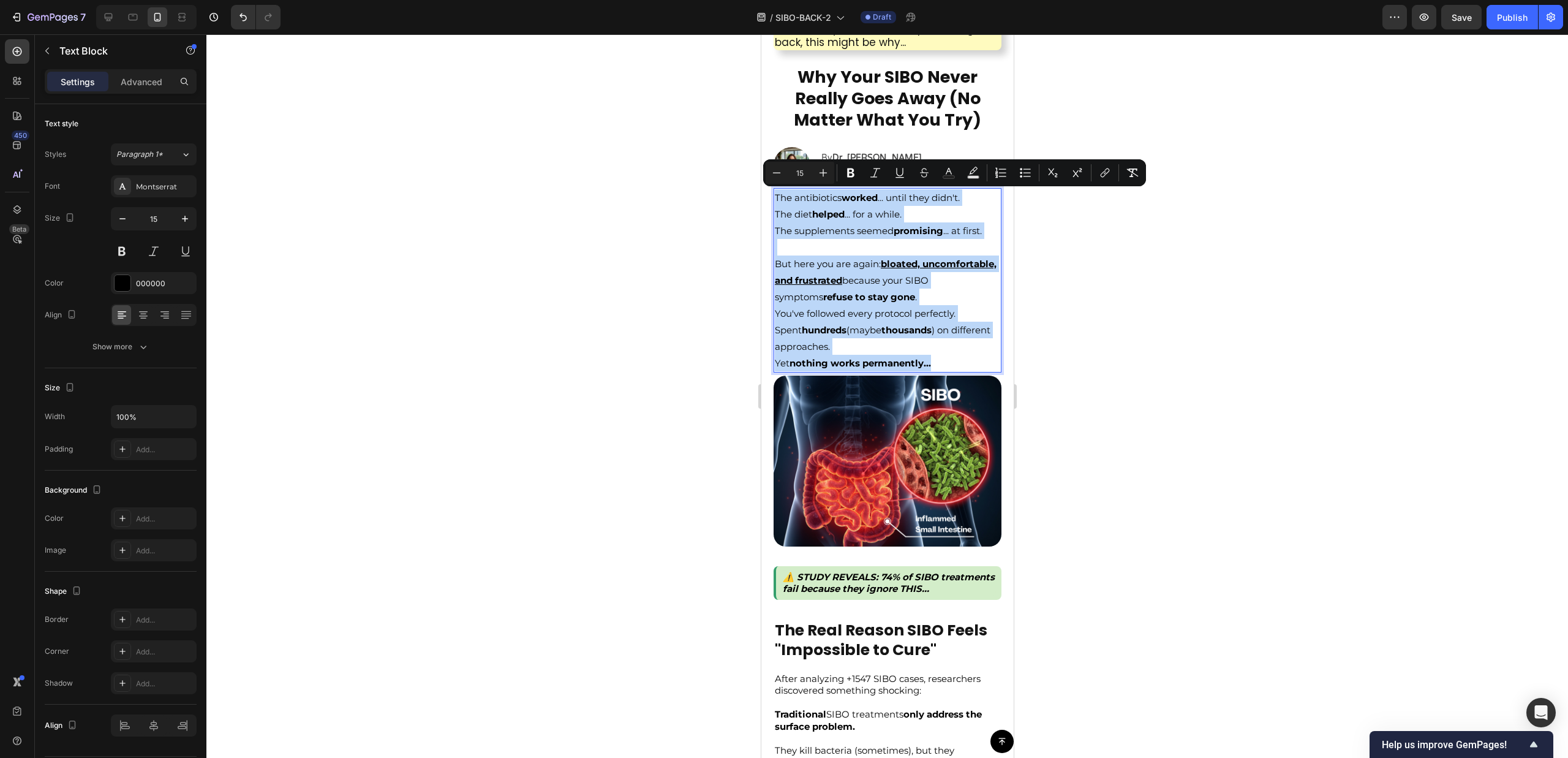
drag, startPoint x: 962, startPoint y: 364, endPoint x: 752, endPoint y: 187, distance: 274.6
click at [953, 264] on p "But here you are again: bloated, uncomfortable, and frustrated because your SIB…" at bounding box center [886, 304] width 225 height 132
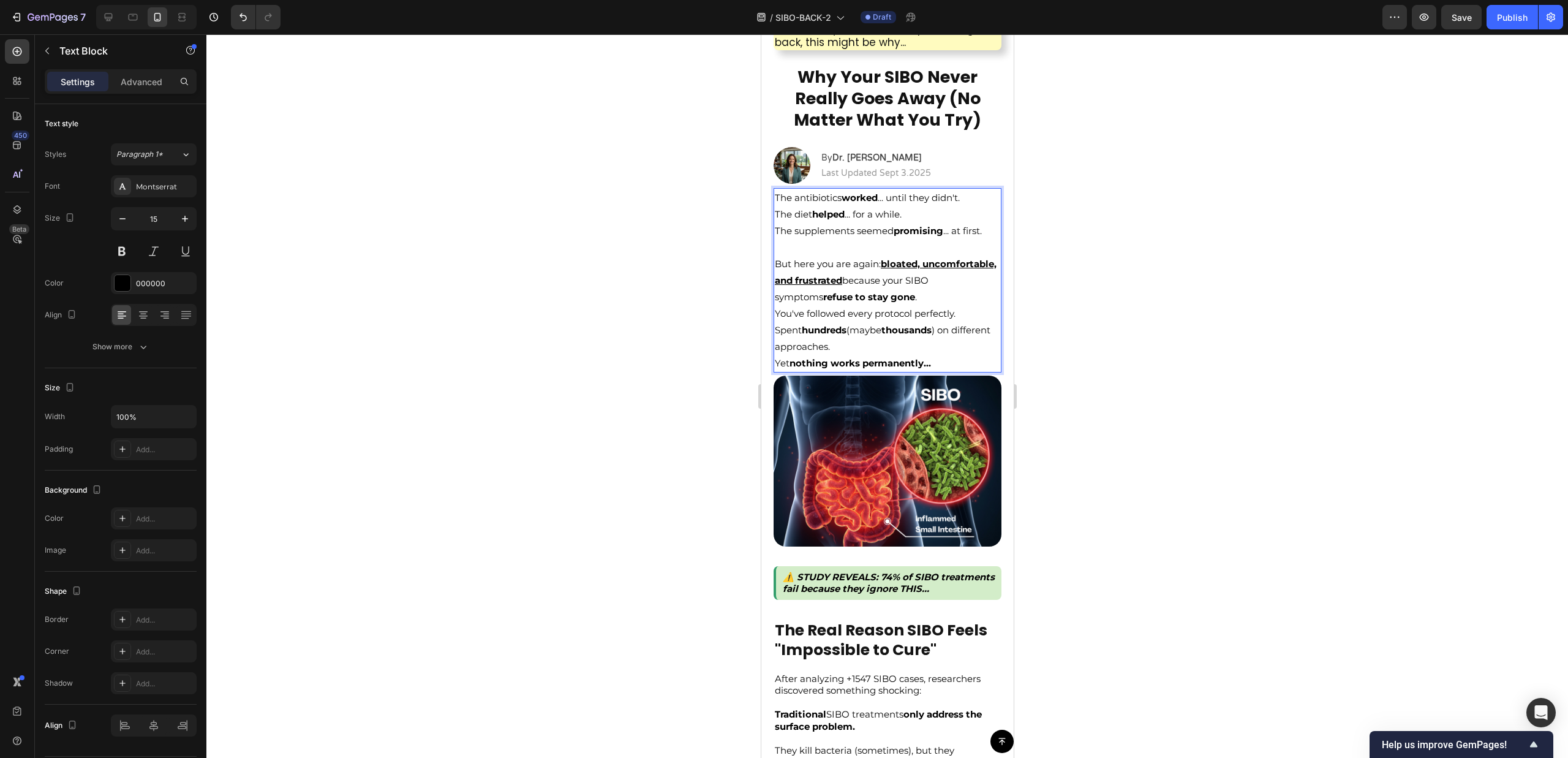
click at [965, 363] on p "But here you are again: bloated, uncomfortable, and frustrated because your SIB…" at bounding box center [886, 304] width 225 height 132
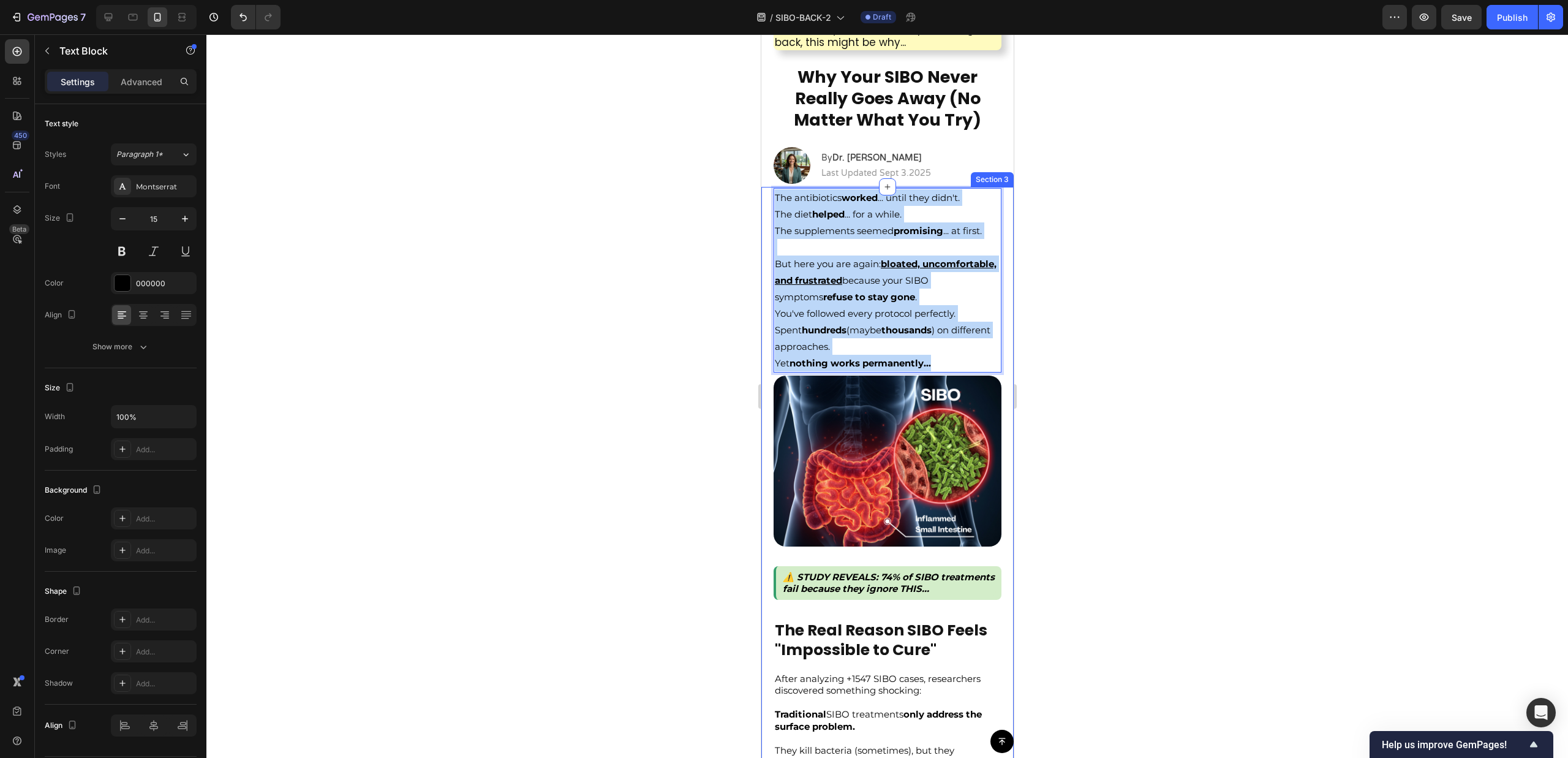
drag, startPoint x: 964, startPoint y: 364, endPoint x: 765, endPoint y: 199, distance: 258.5
click at [765, 199] on div "The antibiotics worked ... until they didn't. The diet helped ... for a while. …" at bounding box center [886, 685] width 252 height 997
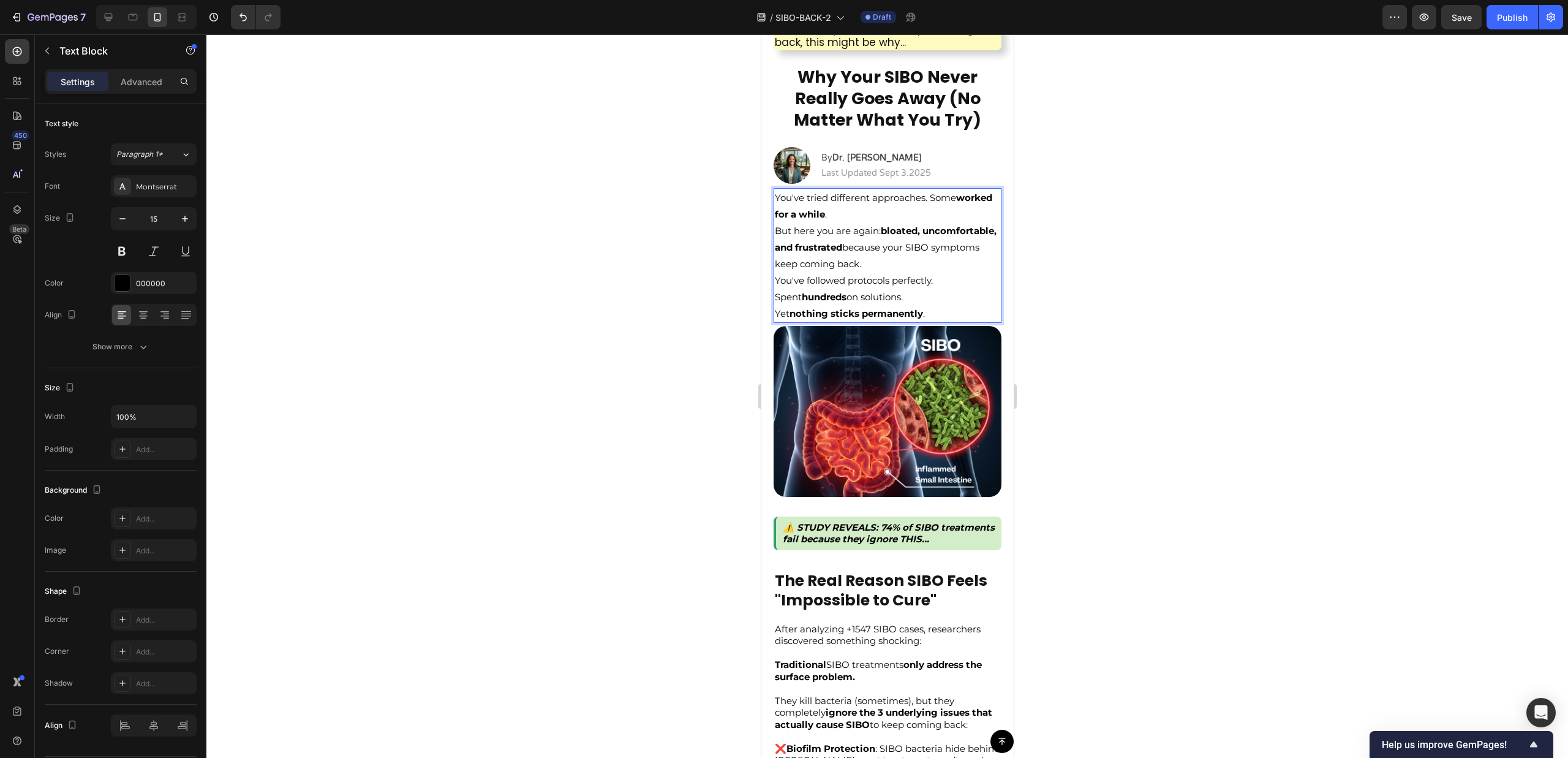
click at [929, 198] on p "You've tried different approaches. Some worked for a while ." at bounding box center [886, 205] width 225 height 33
click at [951, 265] on p "But here you are again: bloated, uncomfortable, and frustrated because your SIB…" at bounding box center [886, 247] width 225 height 50
click at [940, 282] on p "You've followed protocols perfectly. Spent hundreds on solutions." at bounding box center [886, 288] width 225 height 33
click at [937, 282] on p "You've followed protocols perfectly. Spent hundreds on solutions." at bounding box center [886, 288] width 225 height 33
click at [1089, 277] on div at bounding box center [887, 396] width 1361 height 724
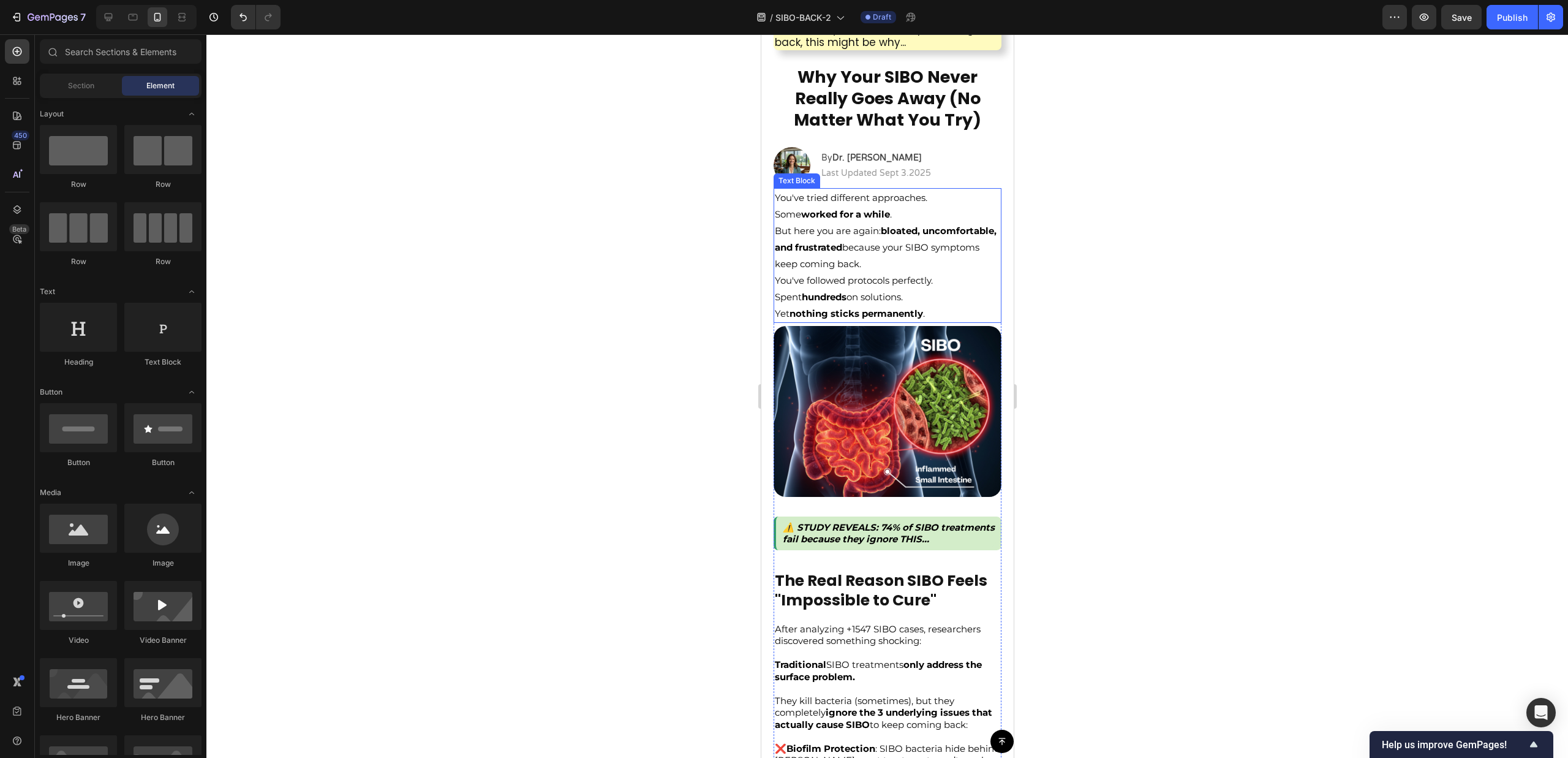
click at [831, 299] on strong "hundreds" at bounding box center [824, 296] width 45 height 12
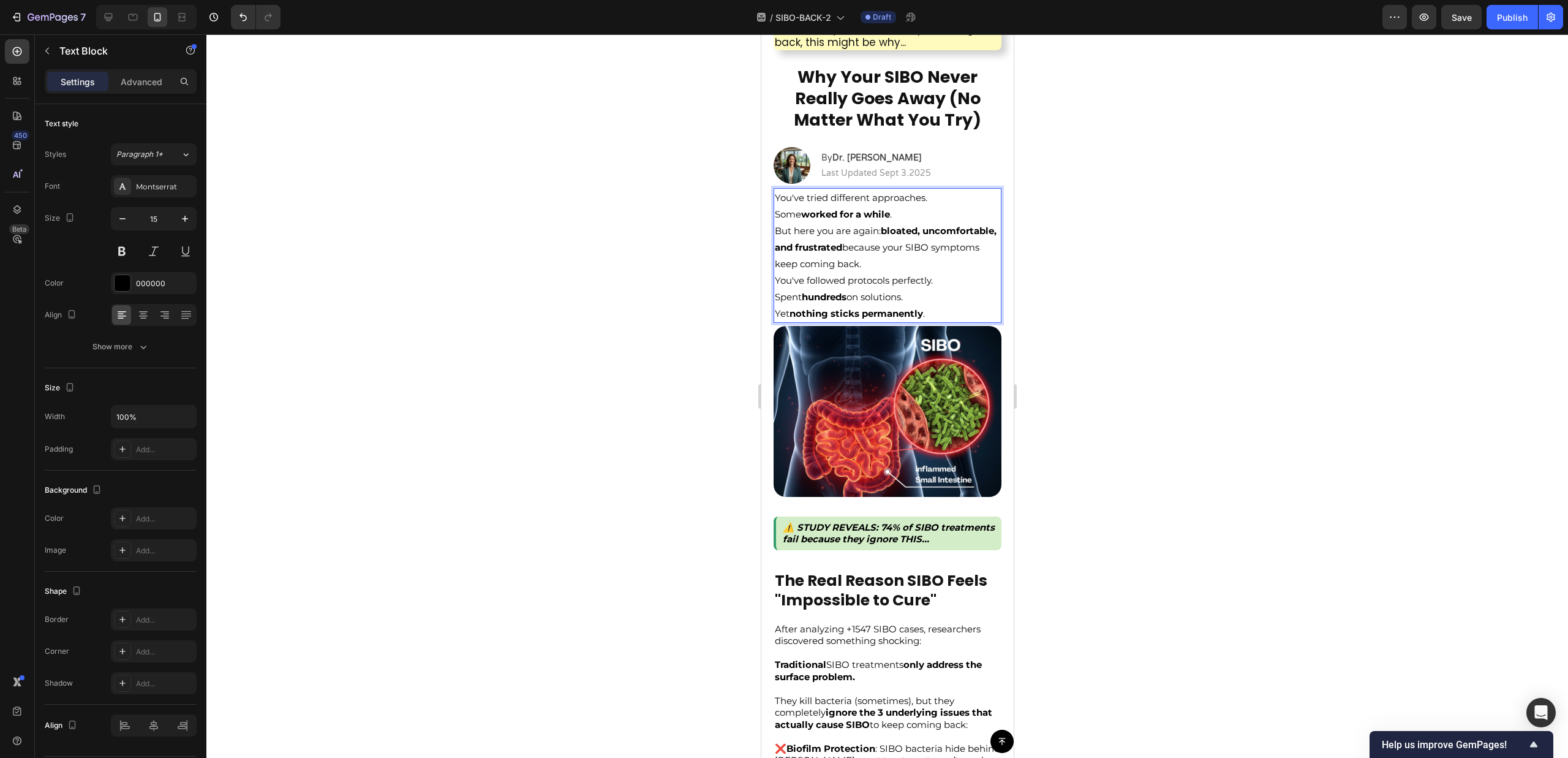
click at [850, 300] on p "You've followed protocols perfectly. Spent hundreds on solutions." at bounding box center [886, 288] width 225 height 33
click at [1163, 280] on div at bounding box center [887, 396] width 1361 height 724
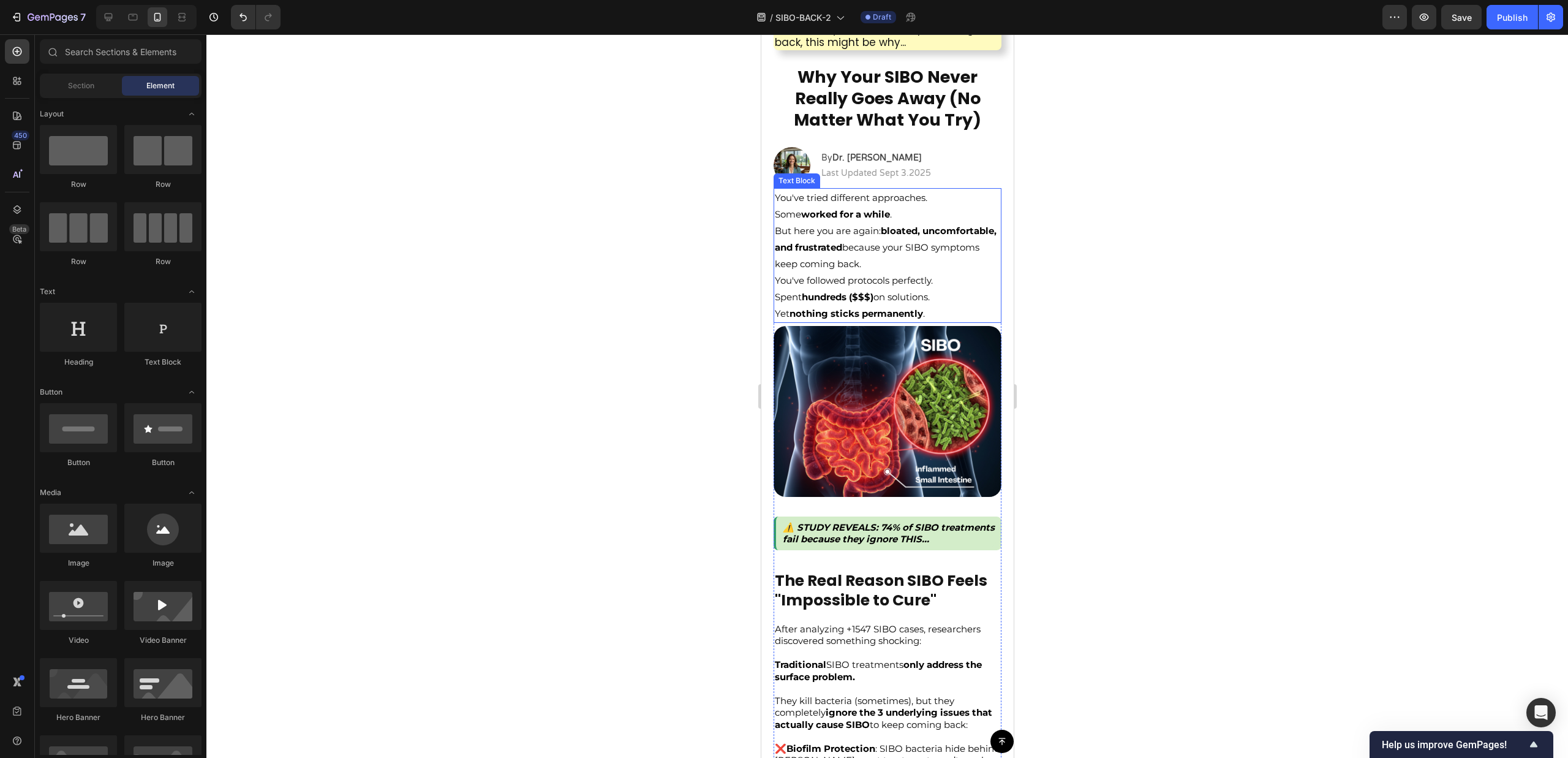
click at [846, 296] on strong "hundreds ($$$)" at bounding box center [836, 296] width 71 height 12
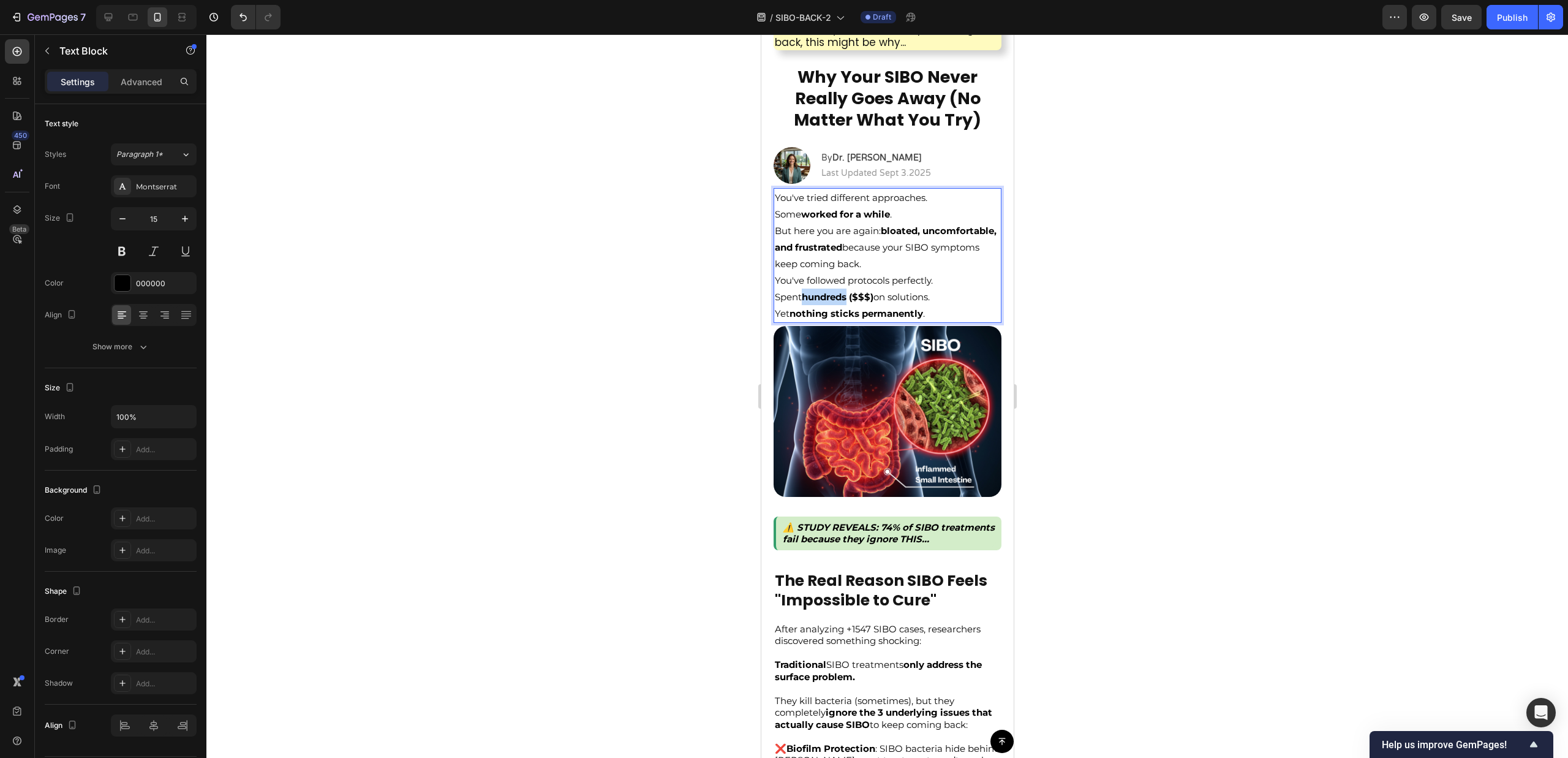
click at [837, 296] on strong "hundreds ($$$)" at bounding box center [836, 296] width 71 height 12
click at [1145, 300] on div at bounding box center [887, 396] width 1361 height 724
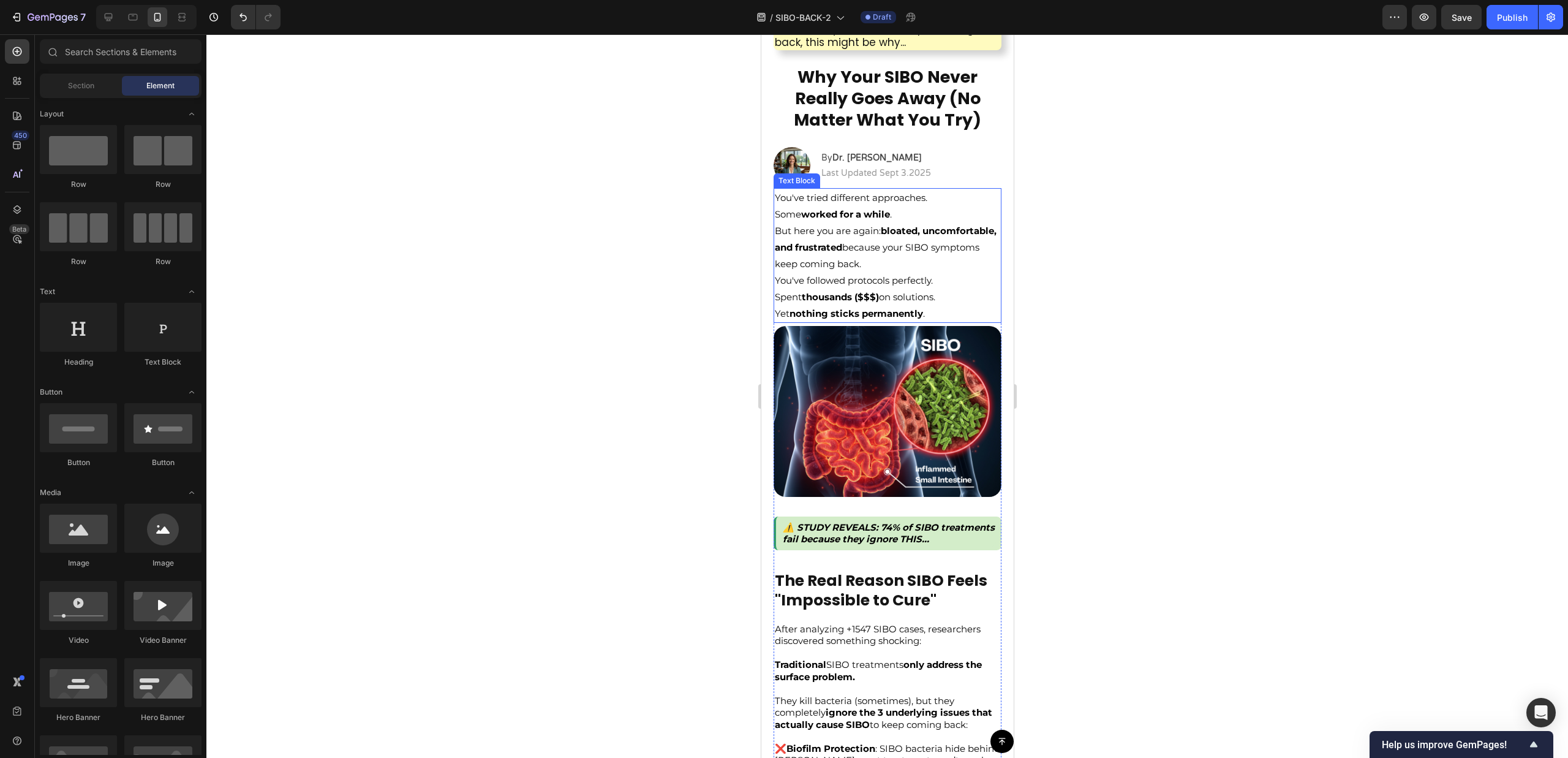
click at [862, 314] on strong "nothing sticks permanently" at bounding box center [856, 313] width 134 height 12
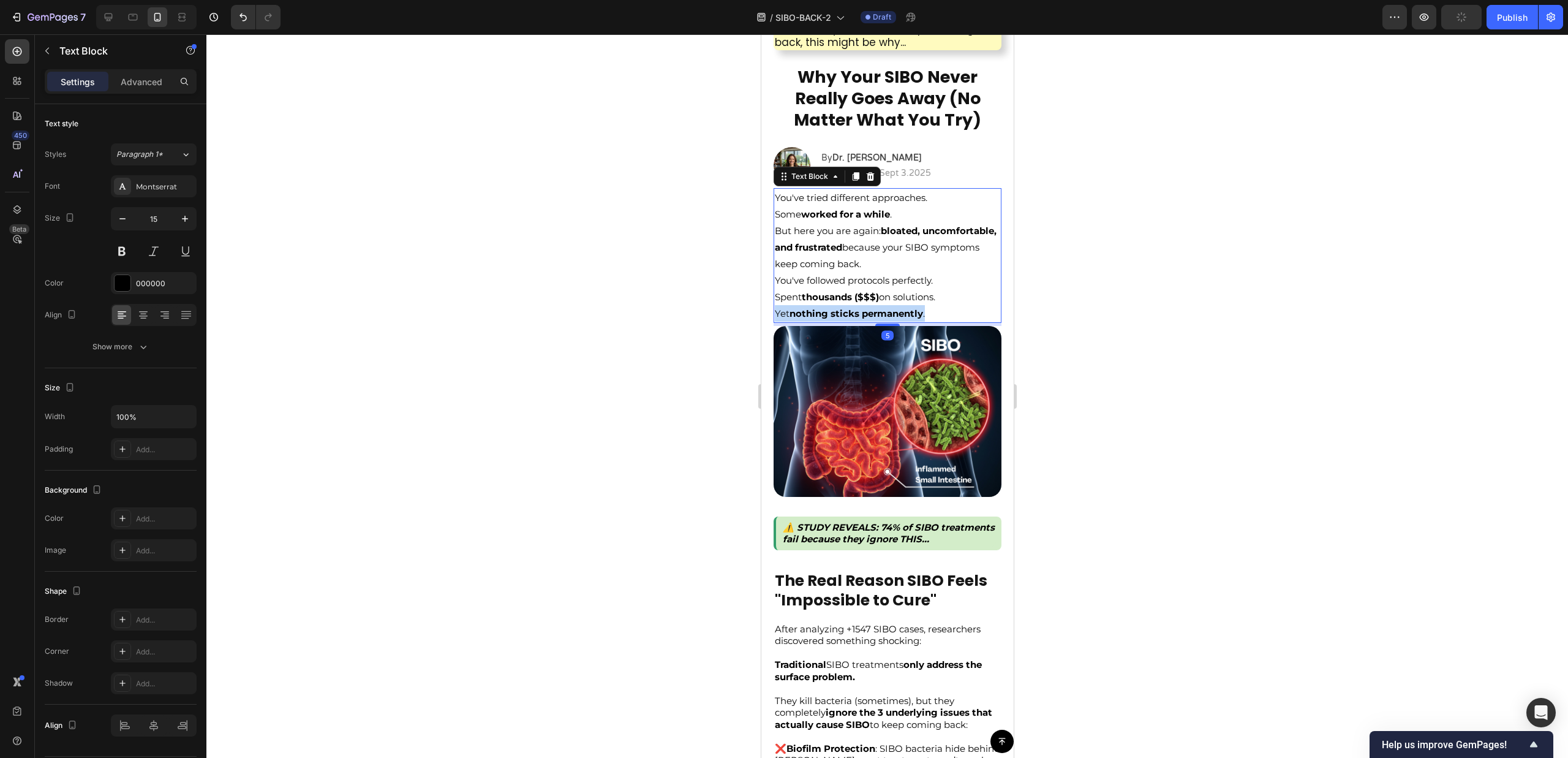
click at [862, 314] on strong "nothing sticks permanently" at bounding box center [856, 313] width 134 height 12
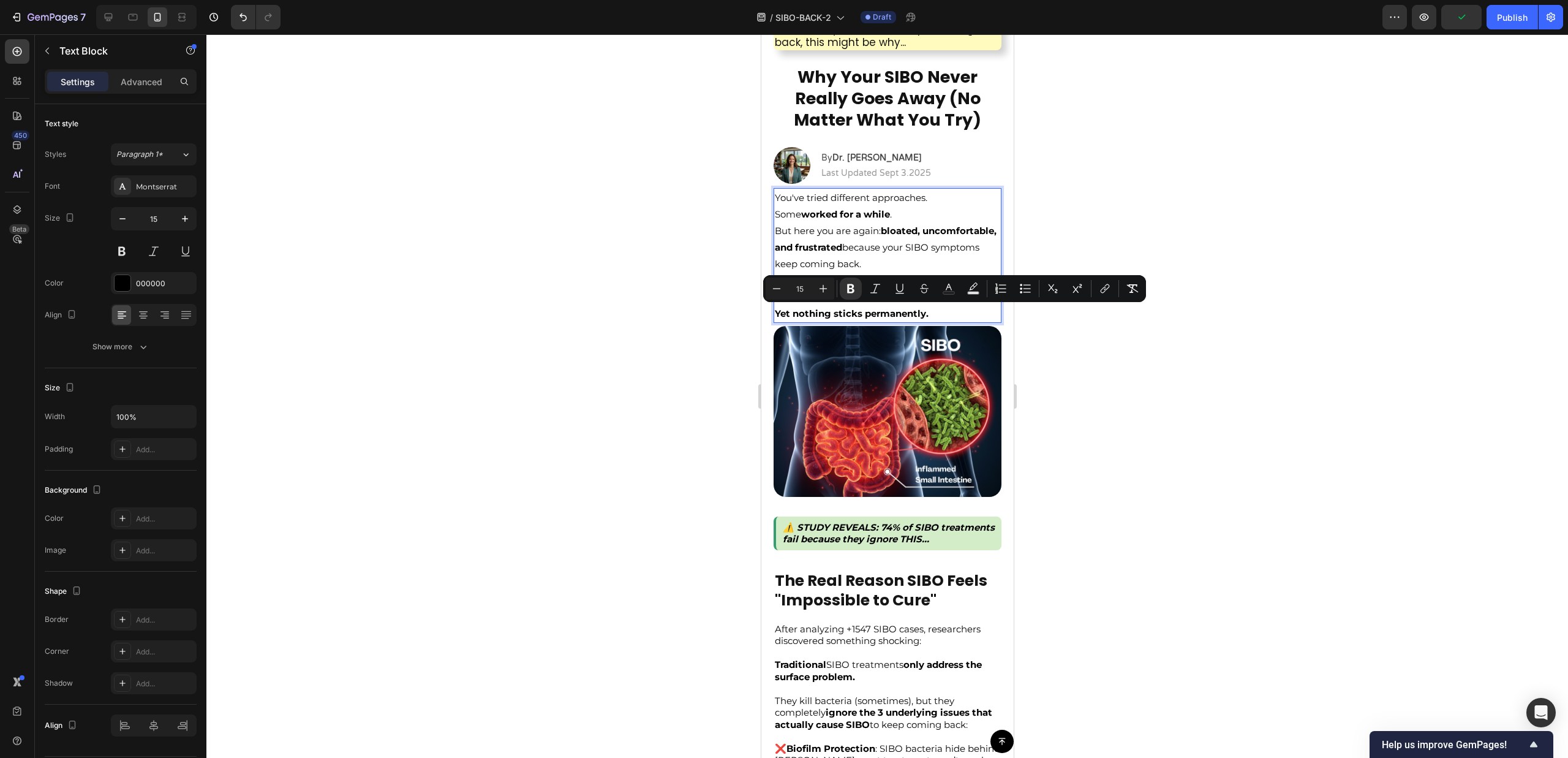
click at [1073, 339] on div at bounding box center [887, 396] width 1361 height 724
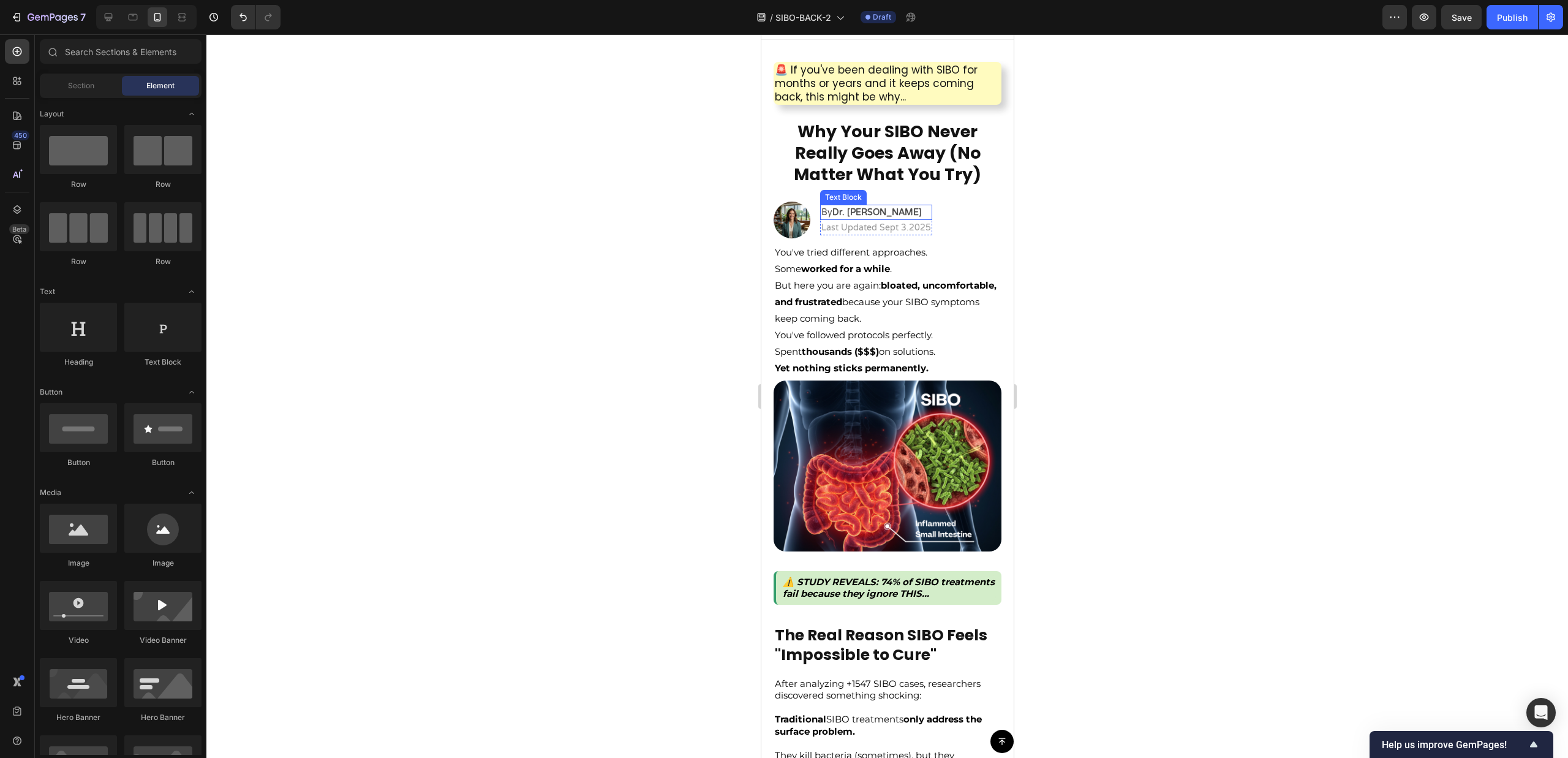
scroll to position [18, 0]
